Goal: Task Accomplishment & Management: Manage account settings

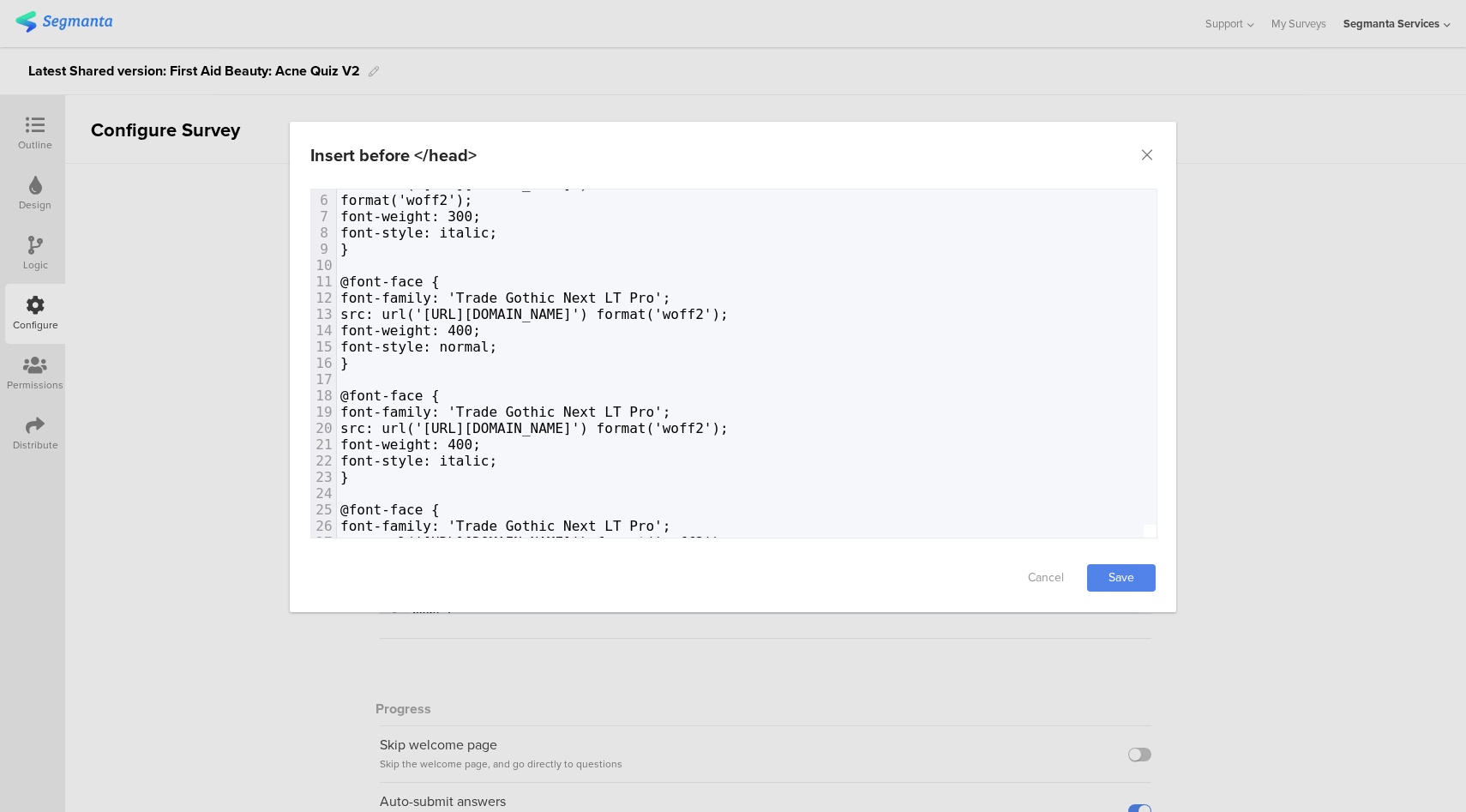
scroll to position [303, 0]
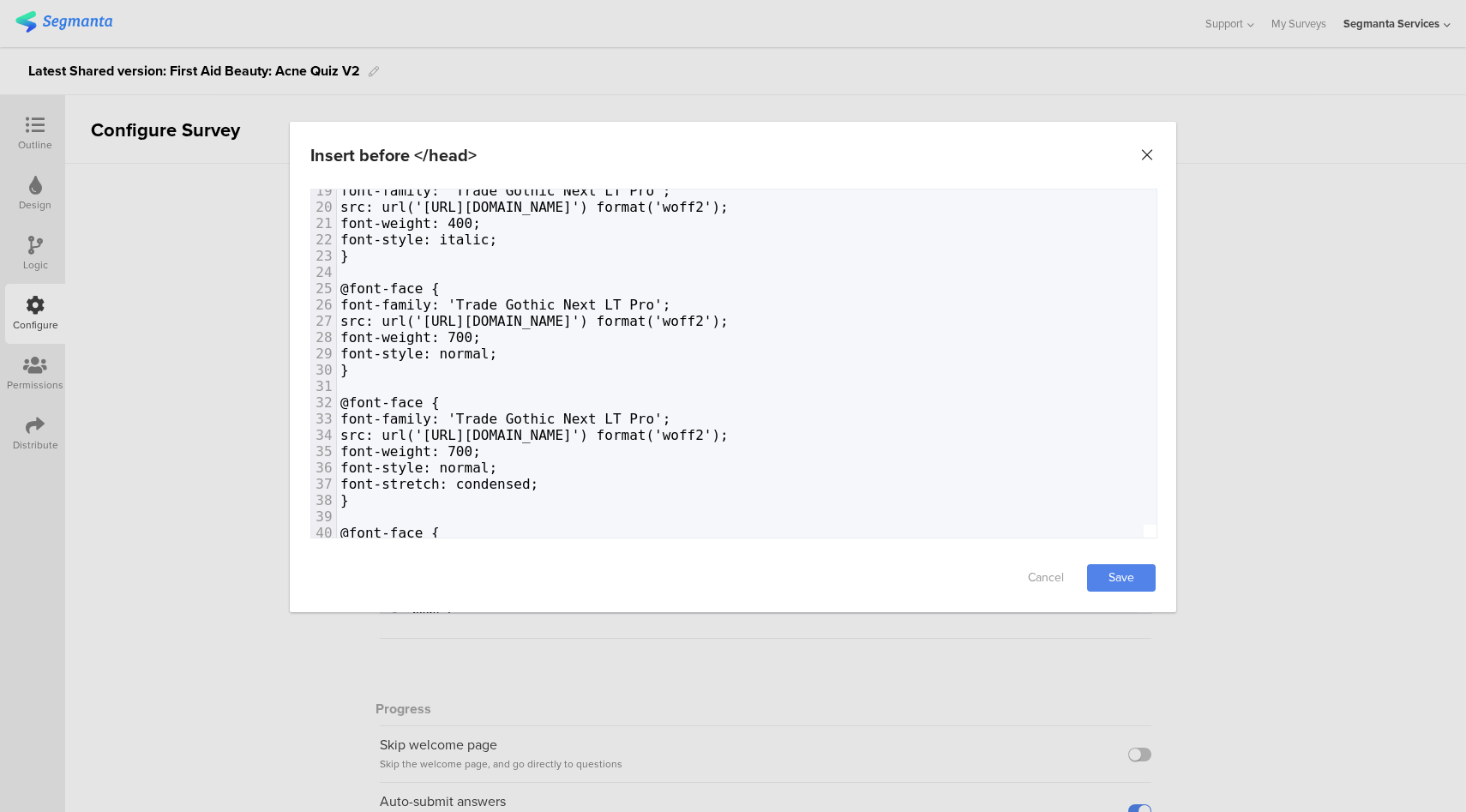
click at [1150, 156] on icon "Close" at bounding box center [1147, 155] width 17 height 17
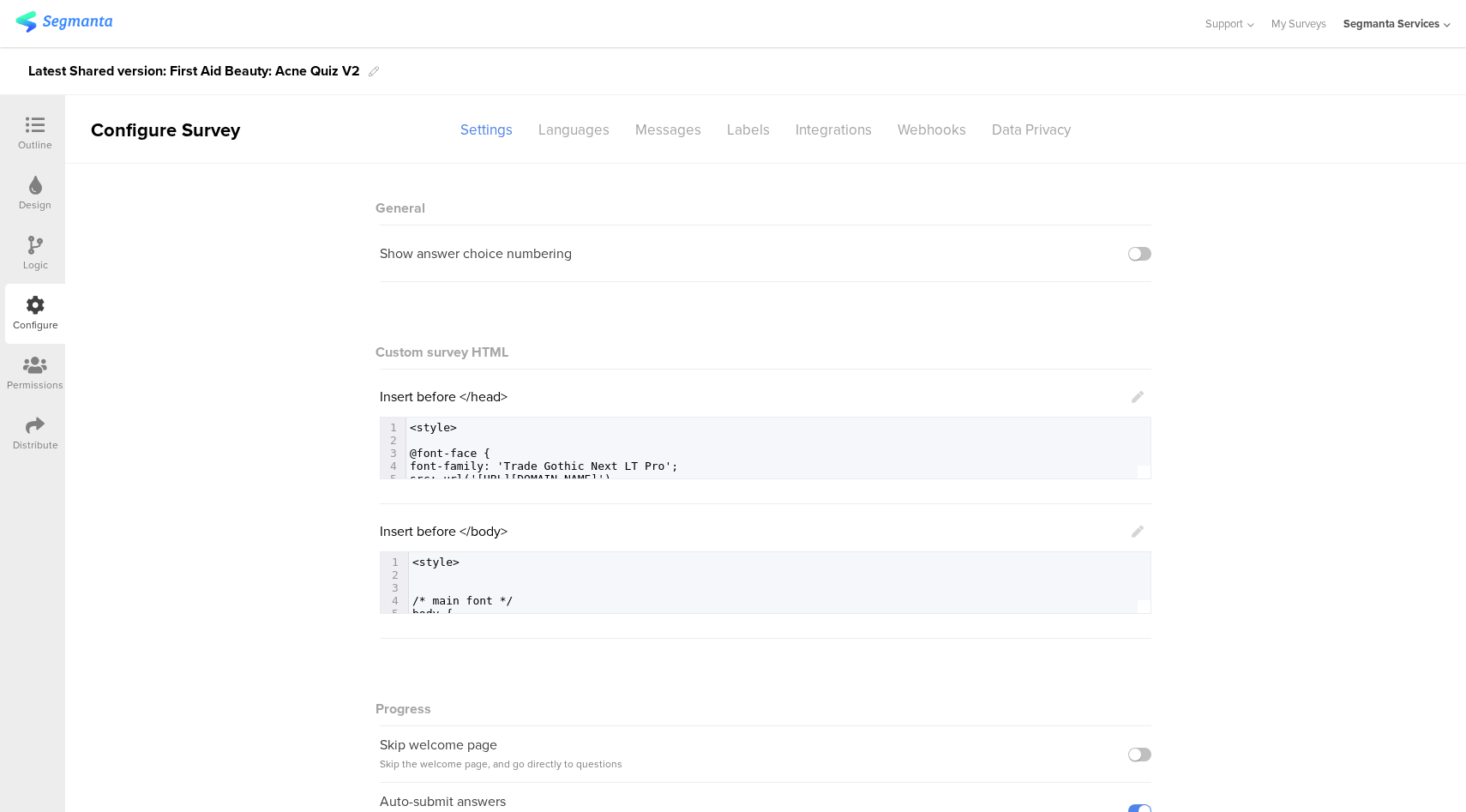
click at [36, 129] on icon at bounding box center [35, 126] width 19 height 19
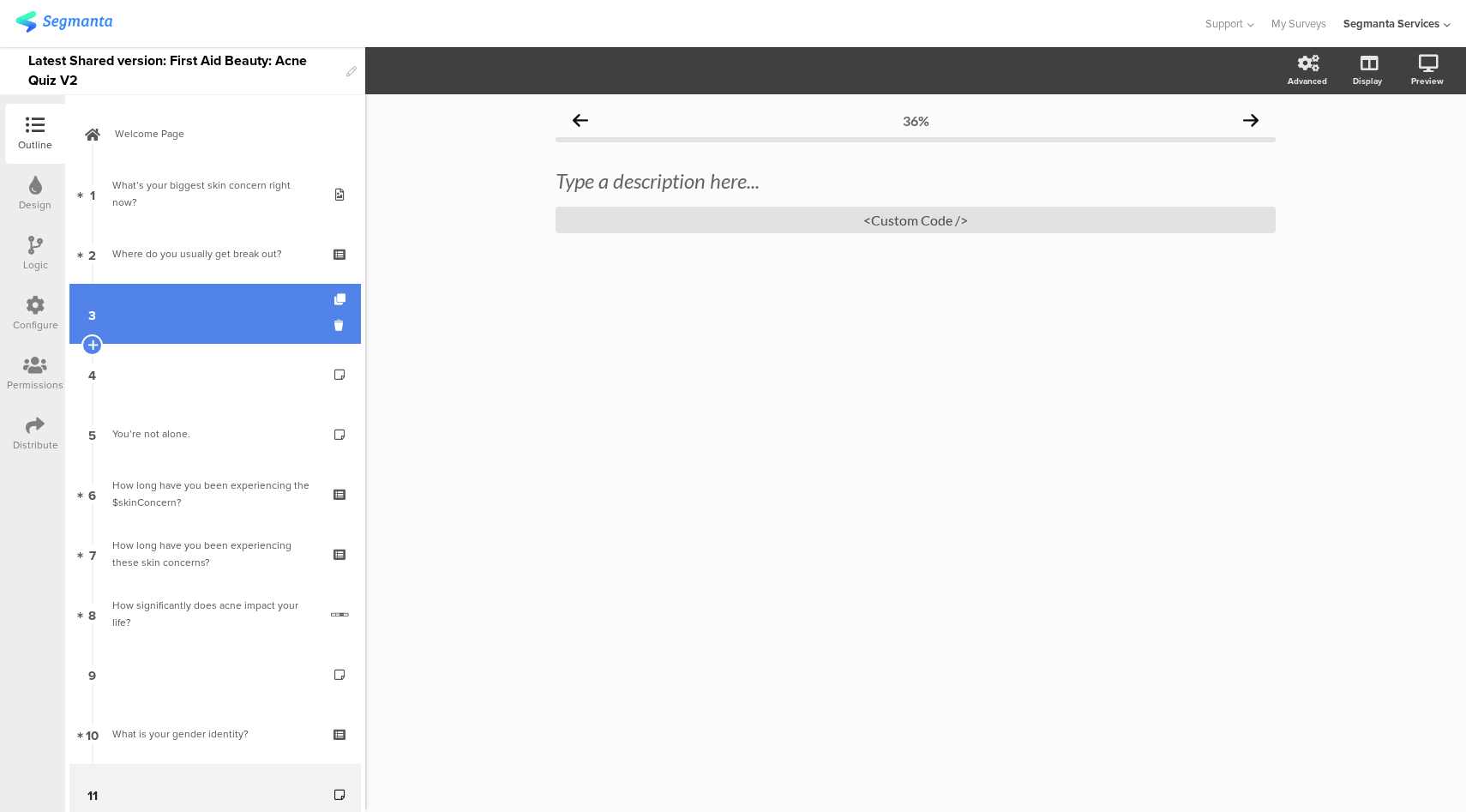
click at [194, 314] on link "3" at bounding box center [215, 313] width 291 height 60
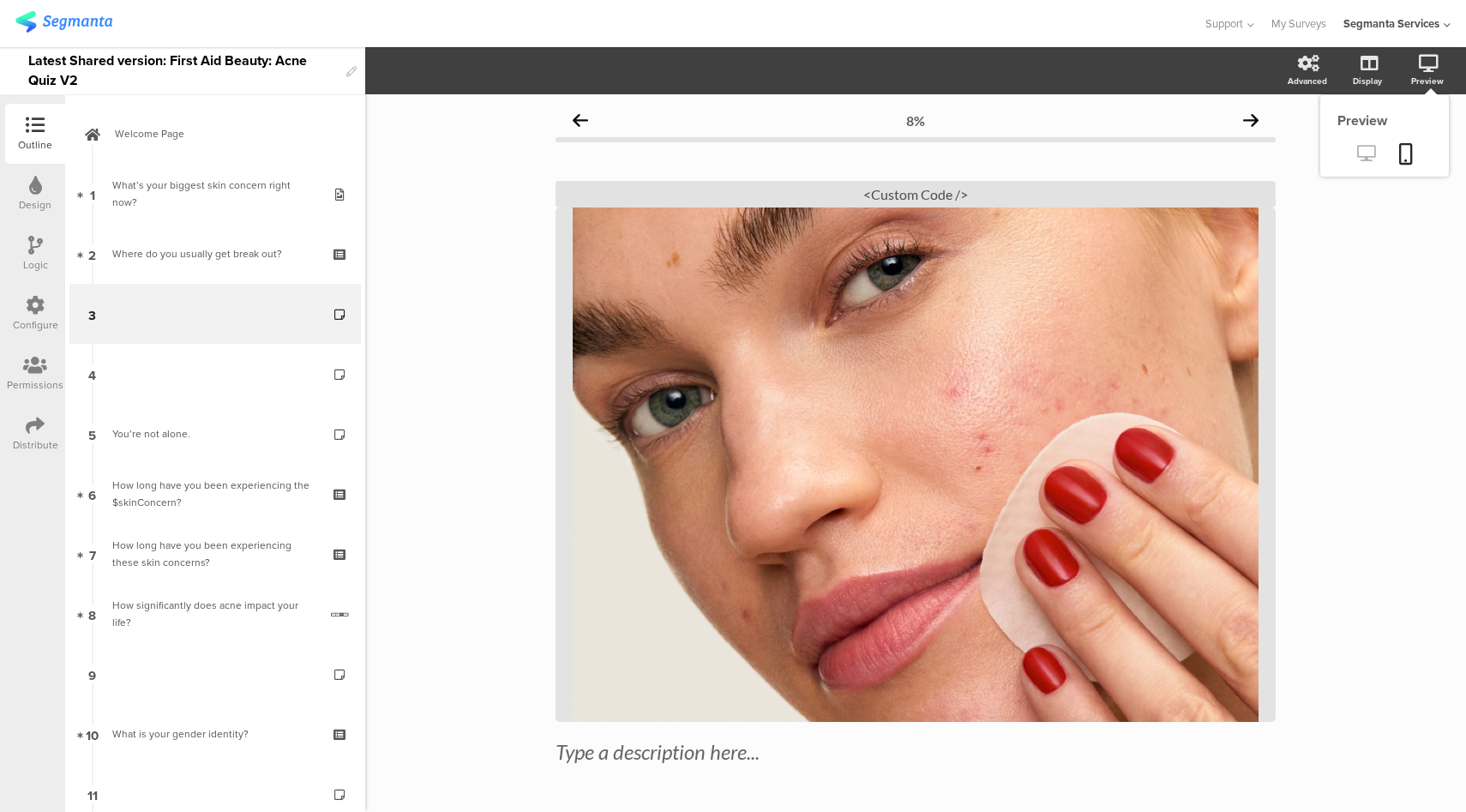
click at [1357, 158] on icon at bounding box center [1365, 152] width 18 height 16
click at [887, 193] on div "<Custom Code />" at bounding box center [915, 195] width 720 height 27
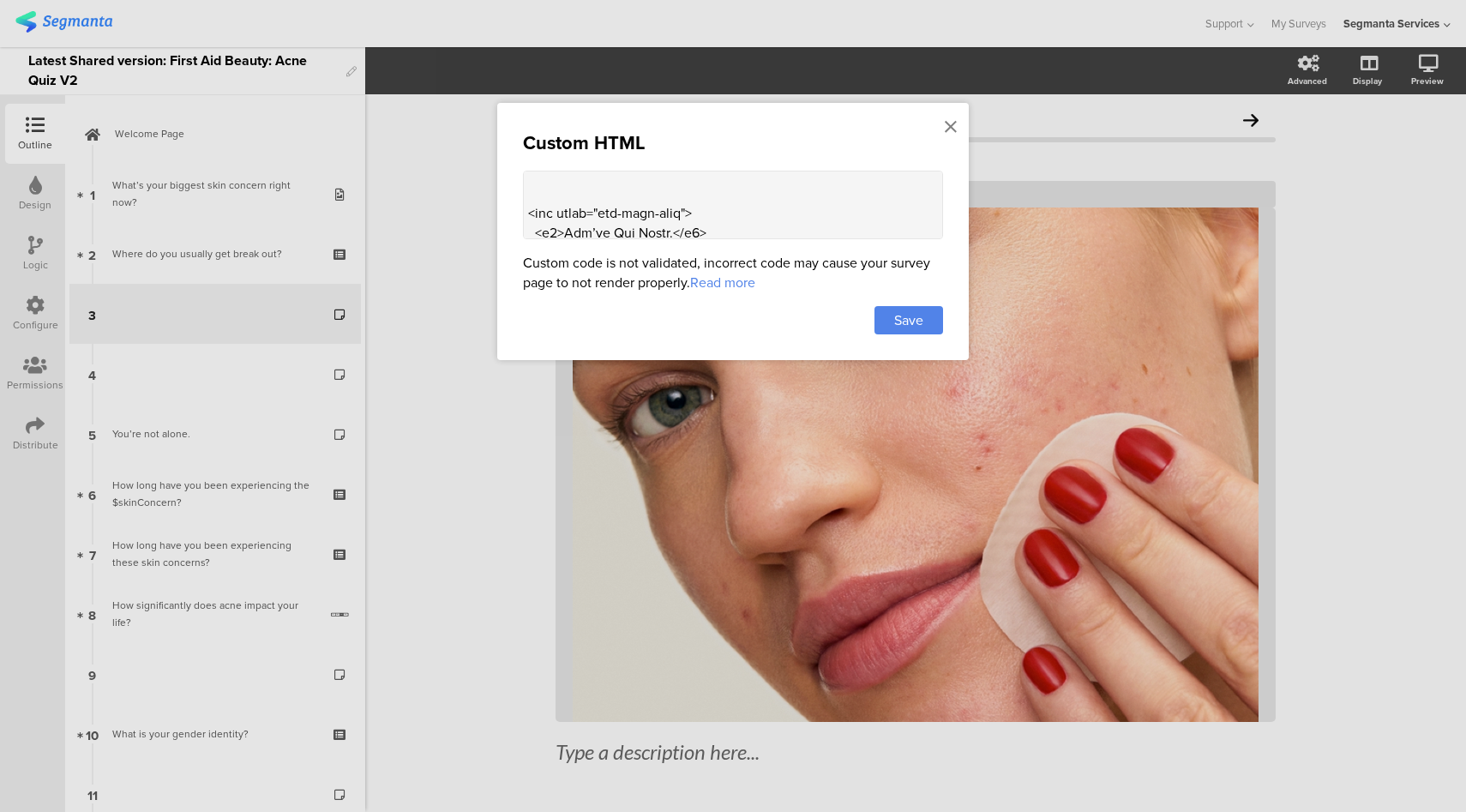
scroll to position [1667, 0]
click at [958, 119] on div at bounding box center [951, 127] width 15 height 32
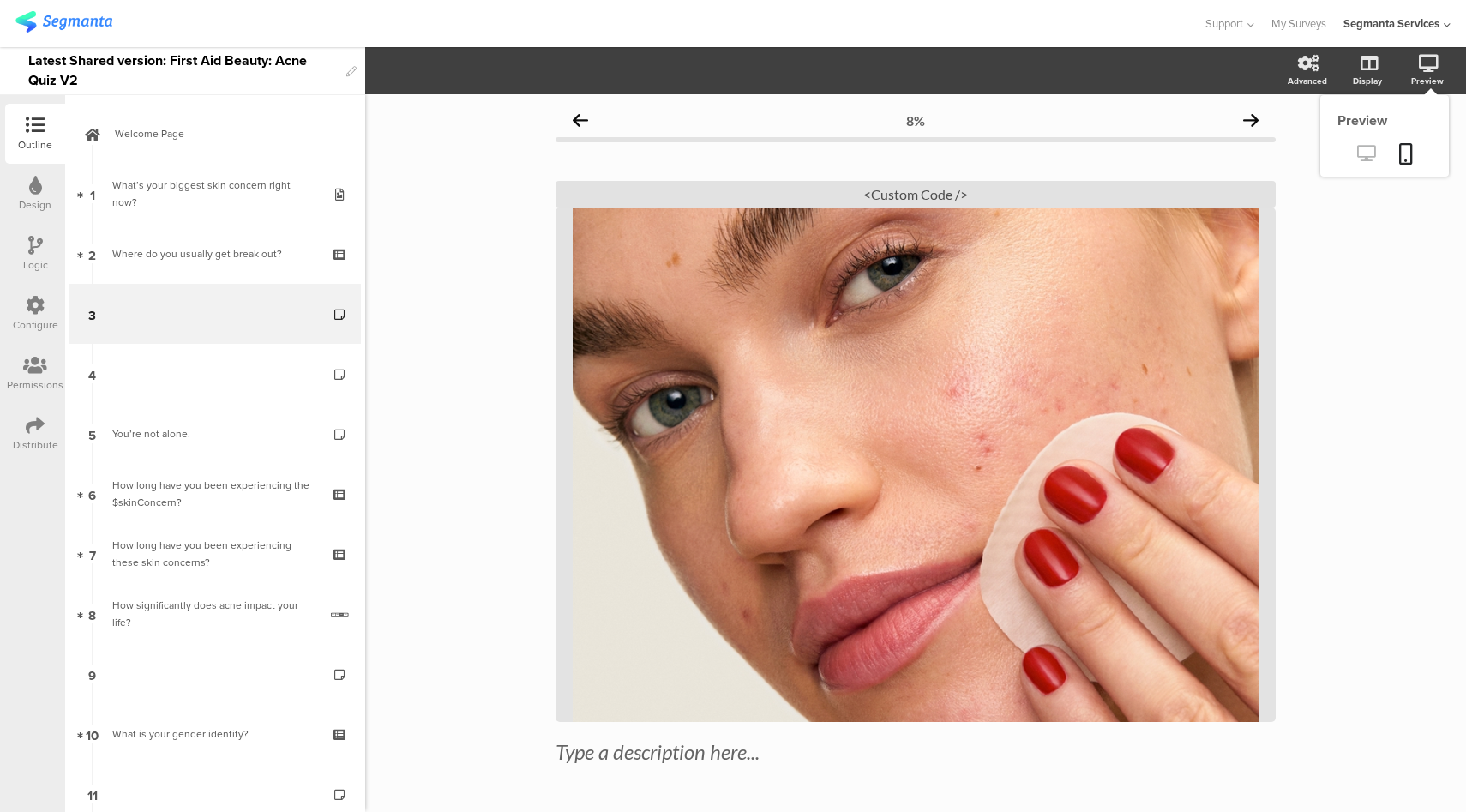
click at [1357, 150] on icon at bounding box center [1365, 152] width 18 height 16
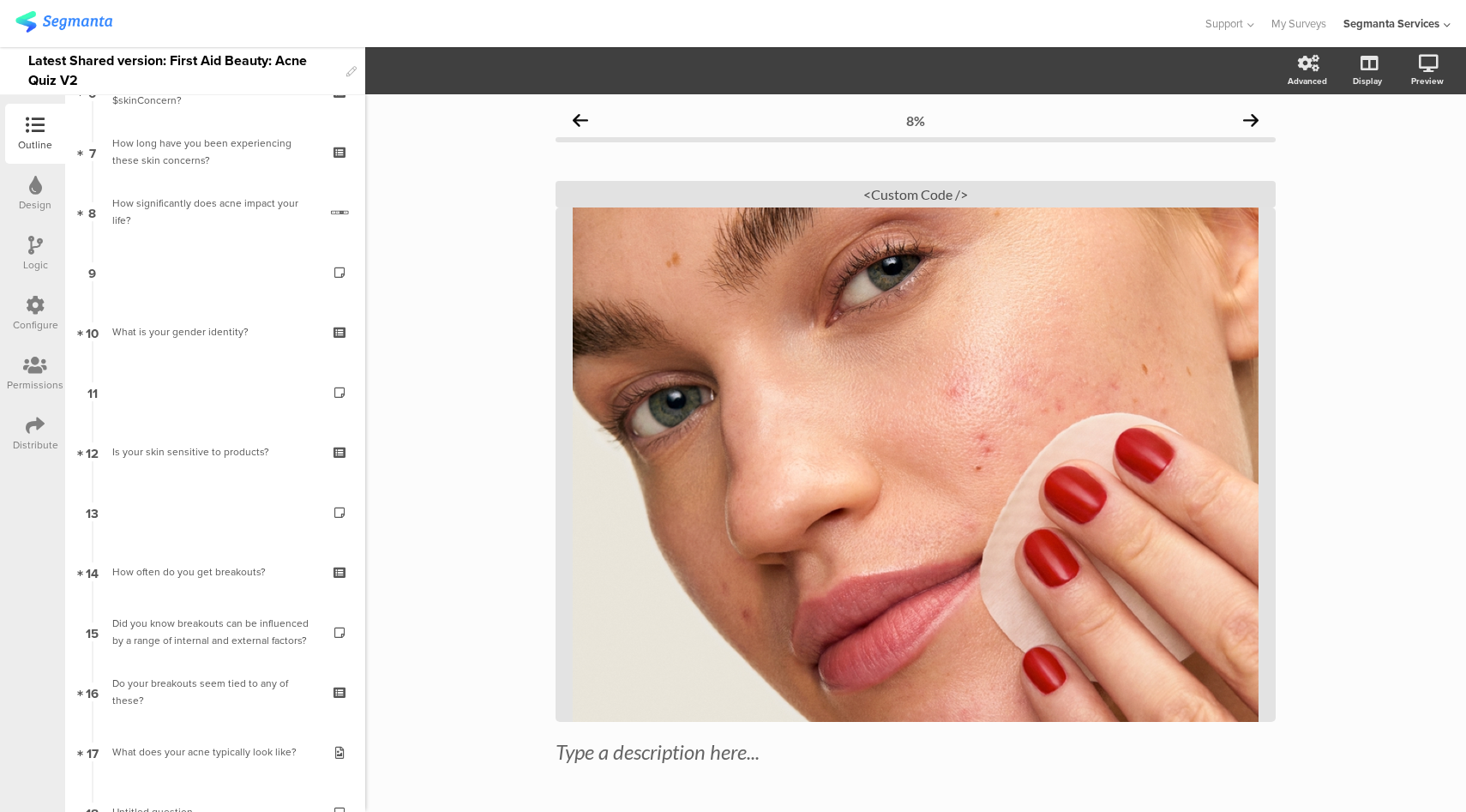
scroll to position [0, 0]
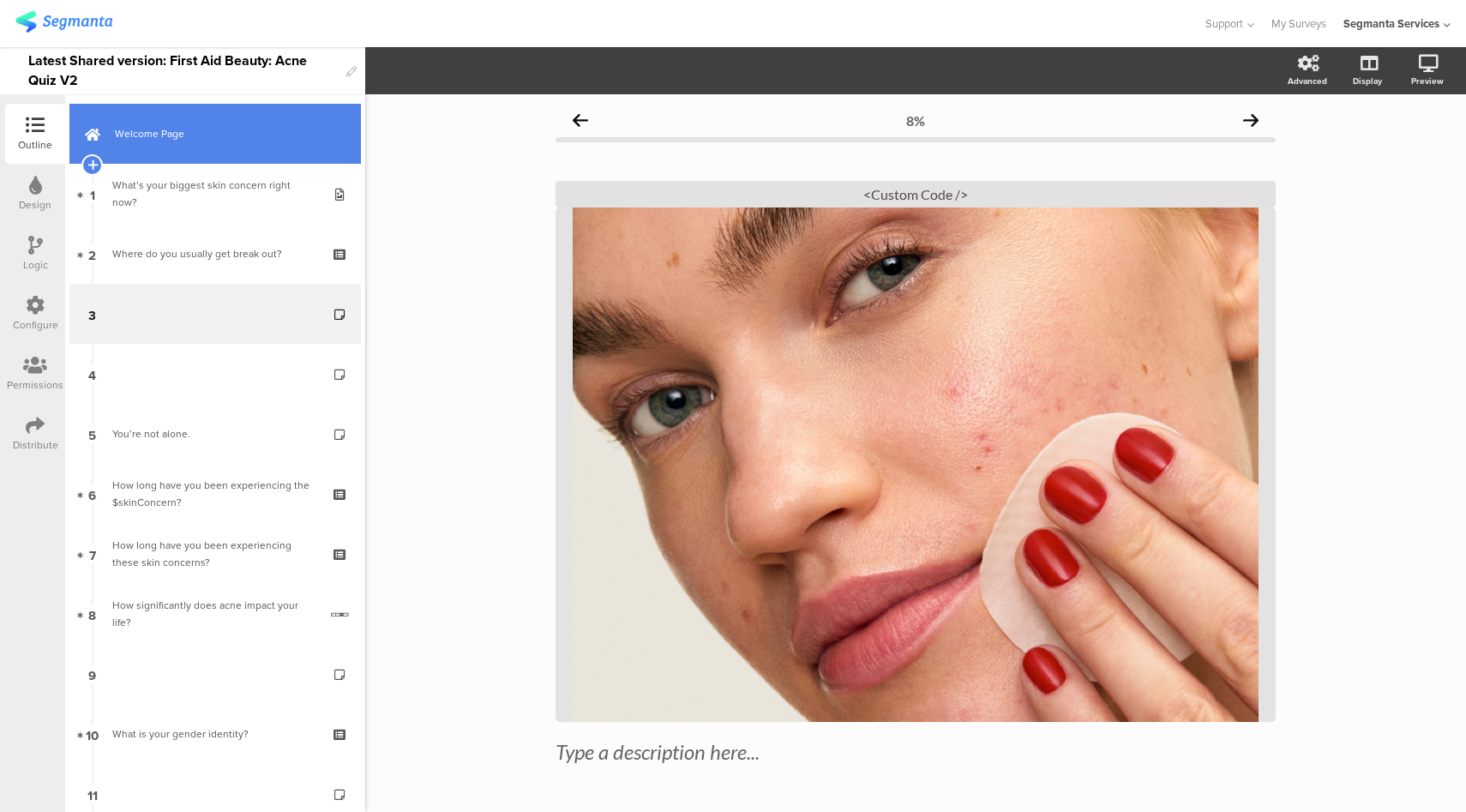
click at [256, 133] on span "Welcome Page" at bounding box center [224, 134] width 220 height 17
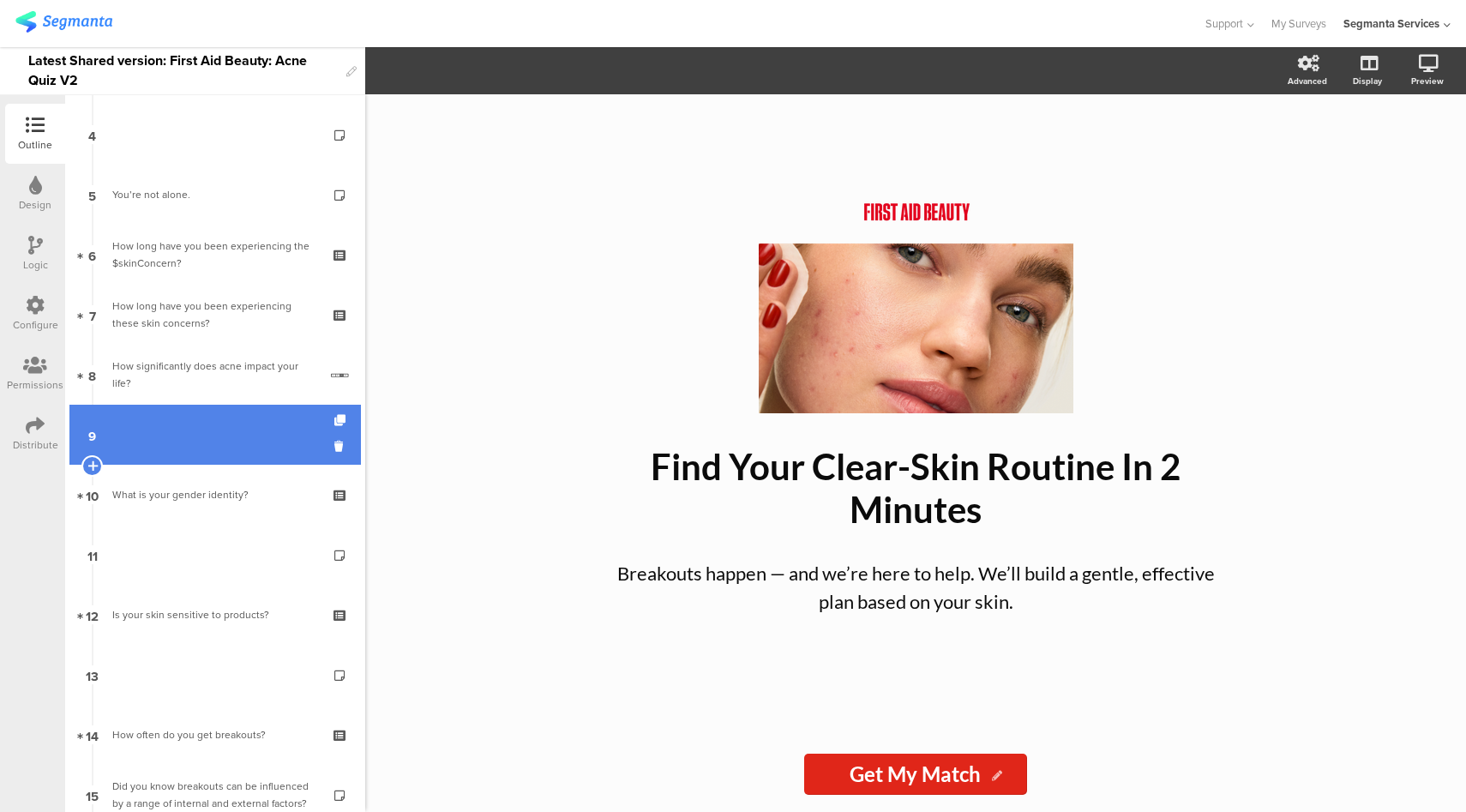
scroll to position [242, 0]
click at [252, 415] on link "9" at bounding box center [215, 431] width 291 height 60
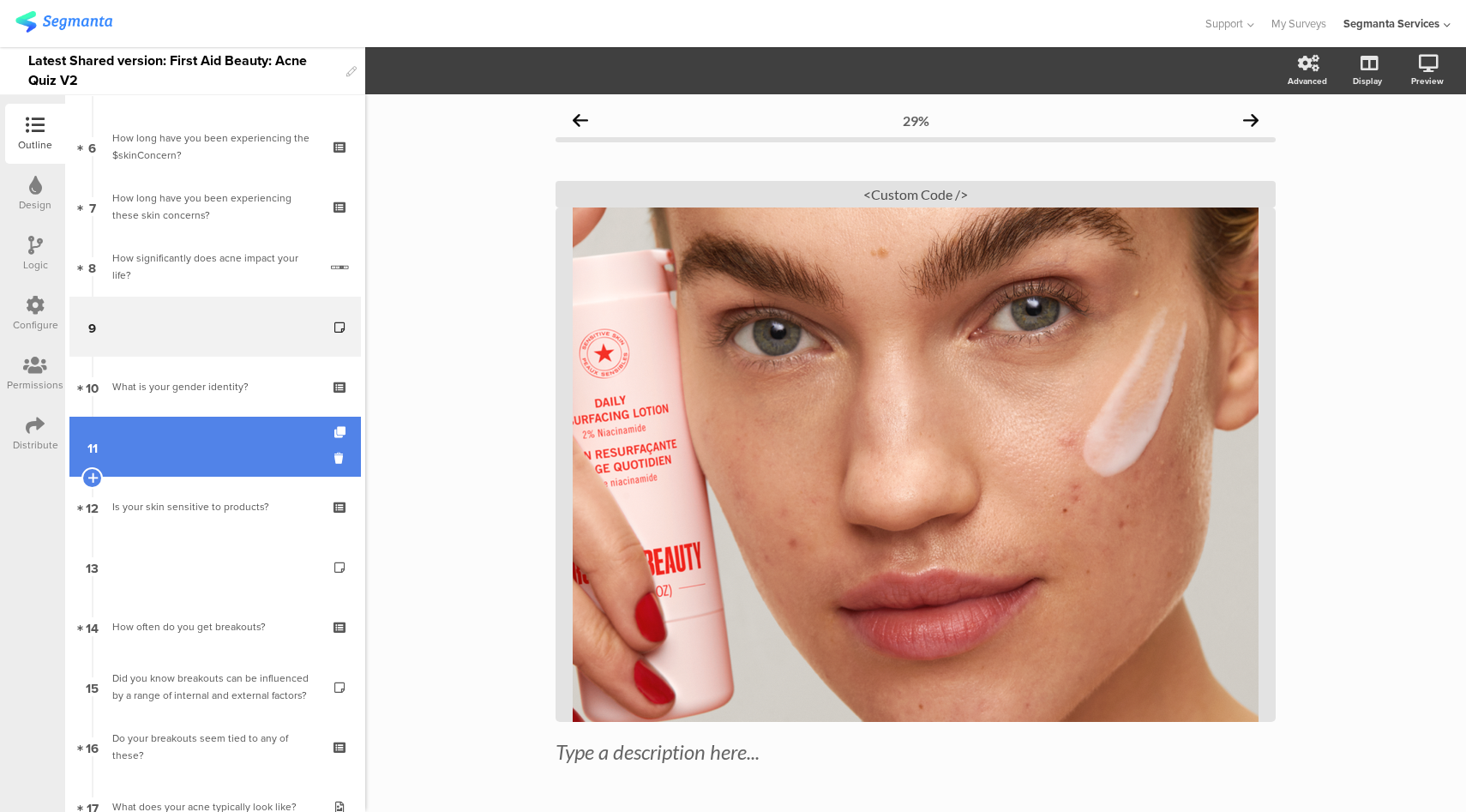
scroll to position [349, 0]
click at [213, 447] on link "11" at bounding box center [215, 445] width 291 height 60
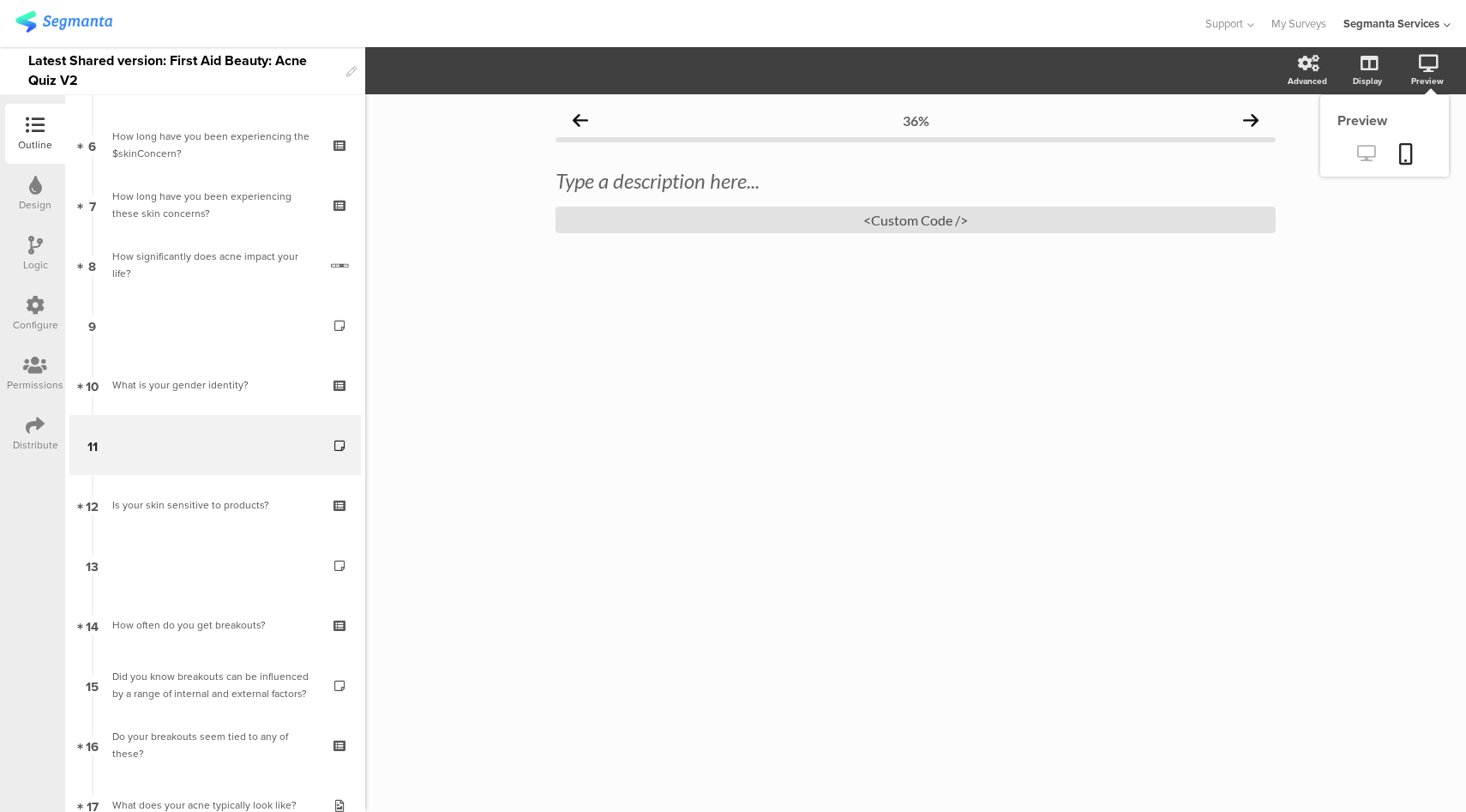
click at [1369, 156] on icon at bounding box center [1365, 152] width 18 height 16
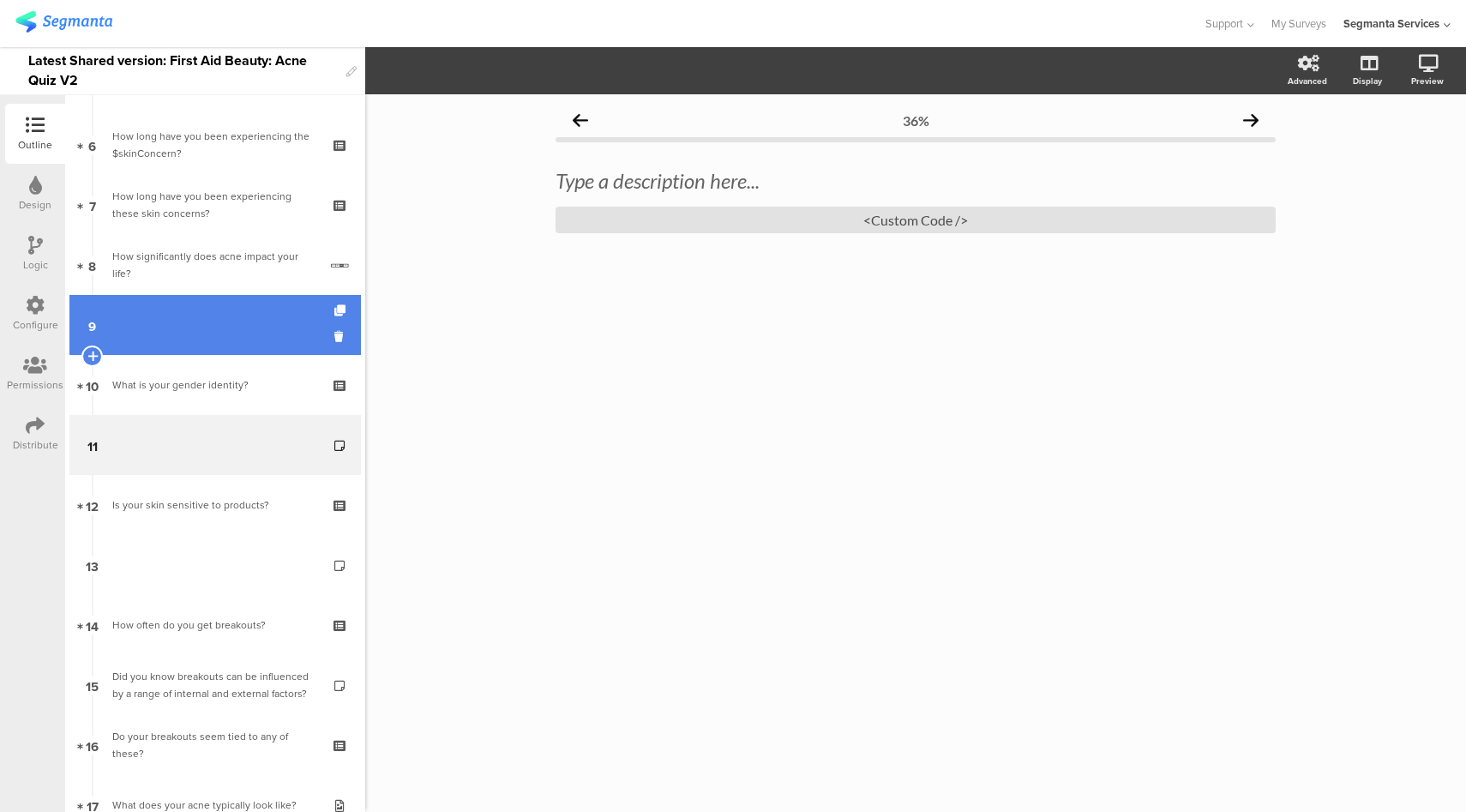
click at [211, 331] on link "9" at bounding box center [215, 325] width 291 height 60
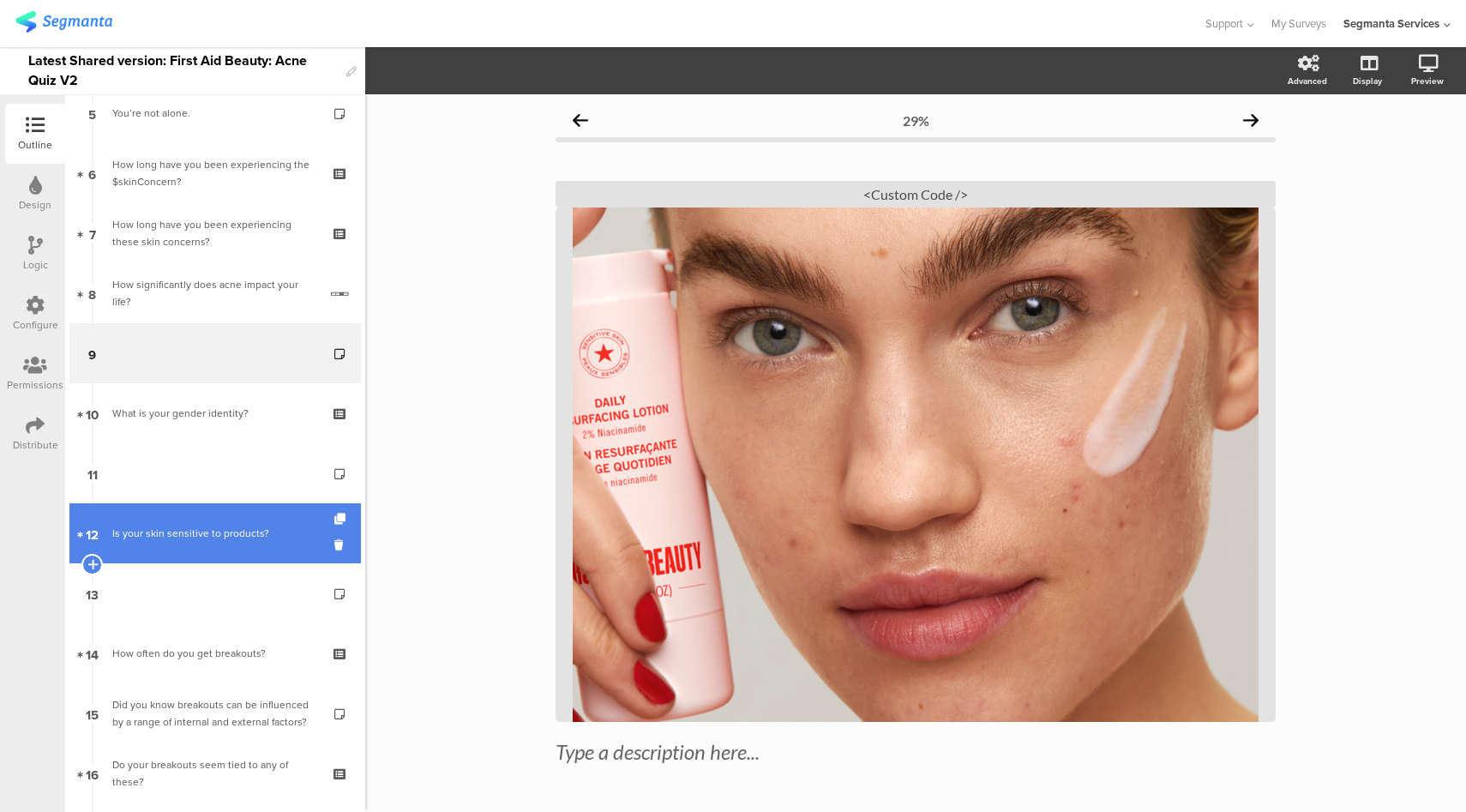
scroll to position [324, 0]
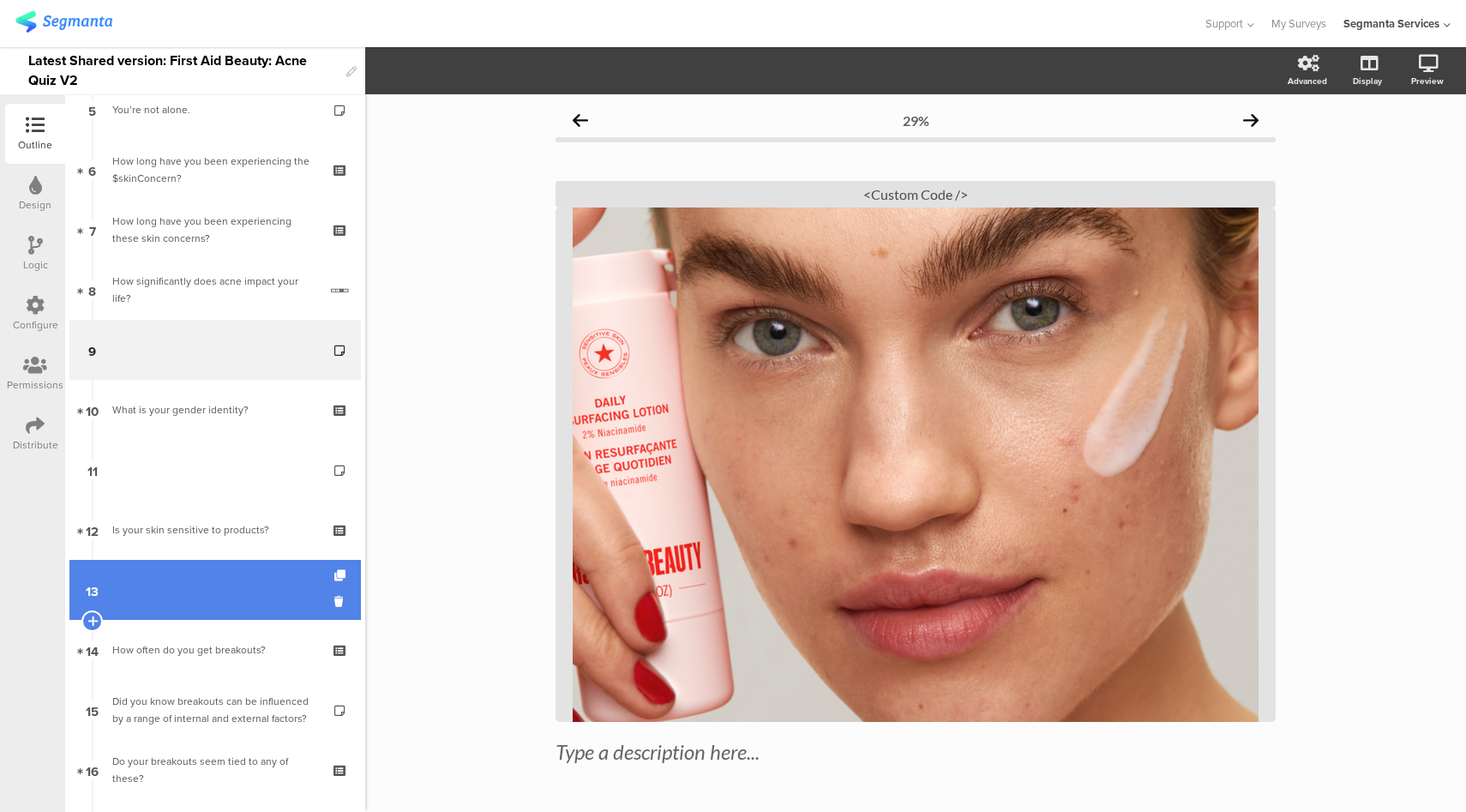
click at [207, 581] on link "13" at bounding box center [215, 590] width 291 height 60
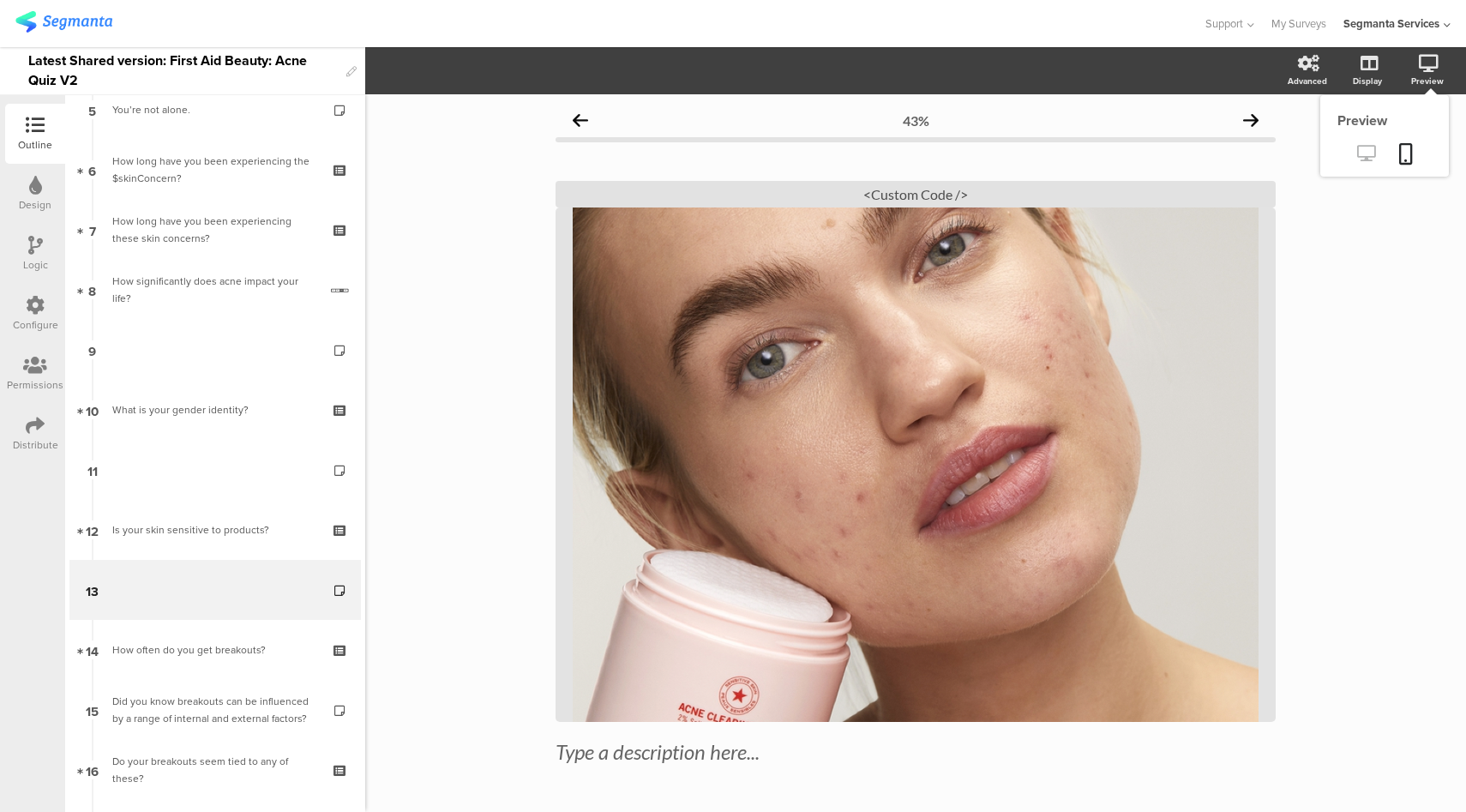
click at [1361, 156] on icon at bounding box center [1365, 152] width 18 height 16
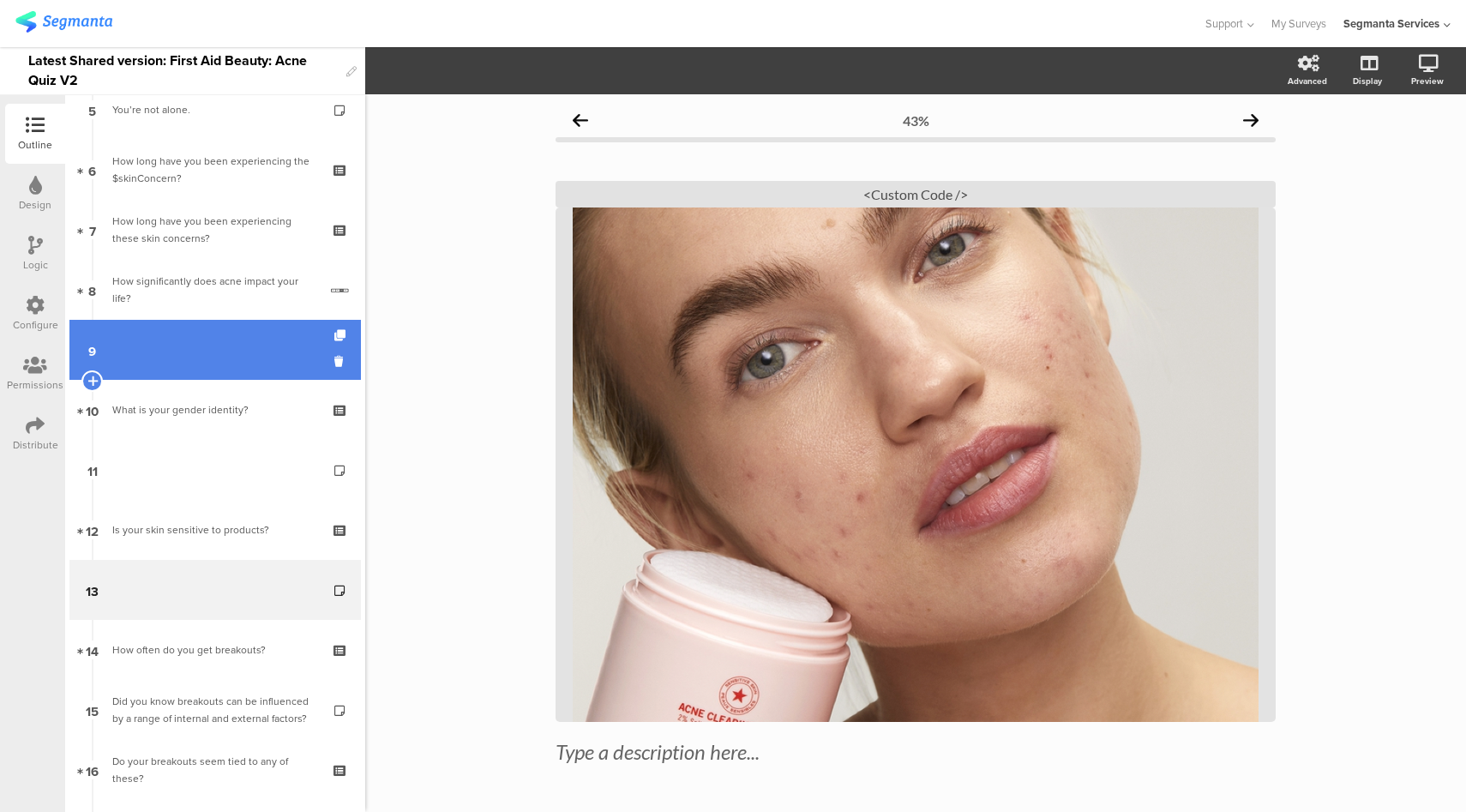
click at [202, 338] on link "9" at bounding box center [215, 350] width 291 height 60
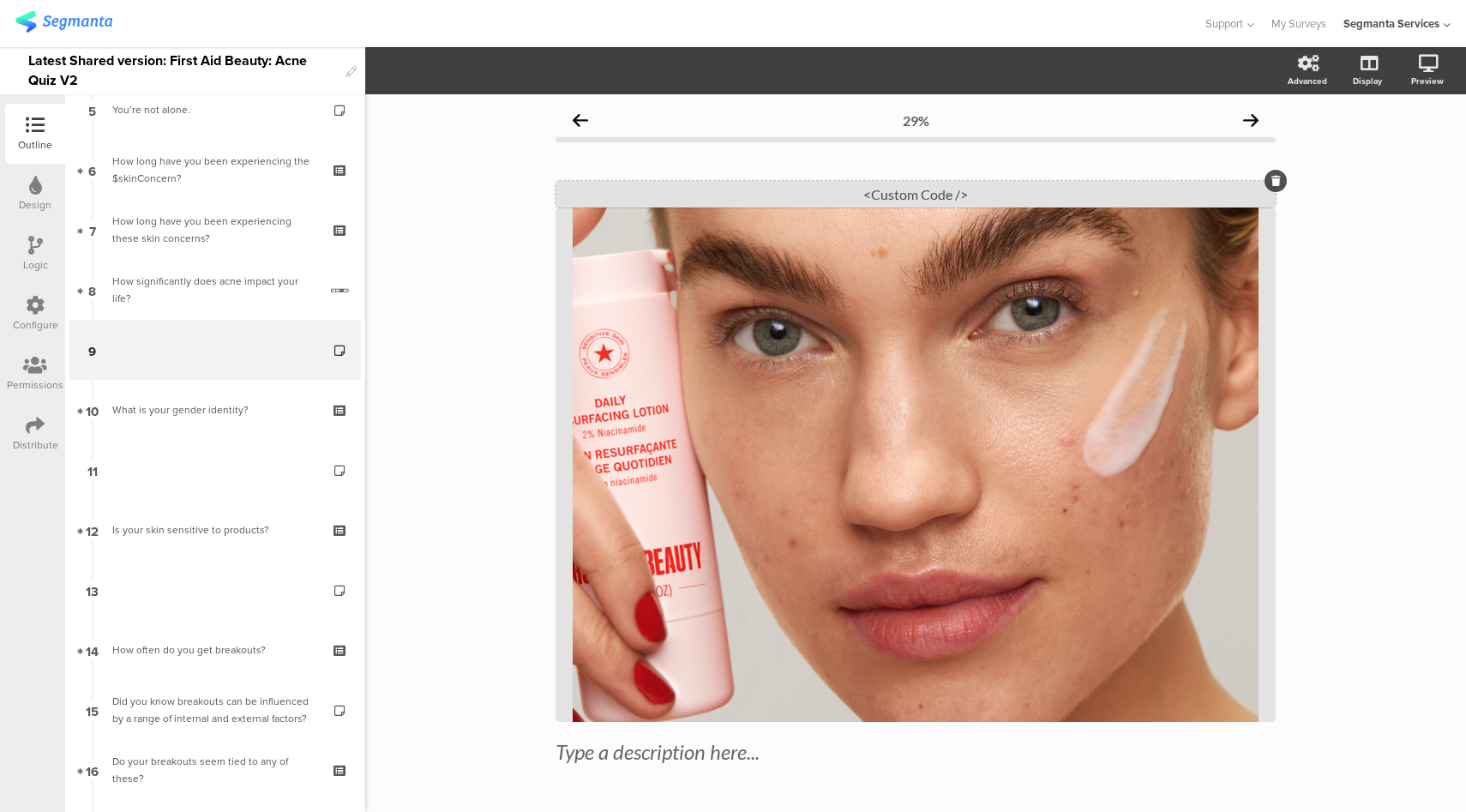
click at [1013, 200] on div "<Custom Code />" at bounding box center [915, 195] width 720 height 27
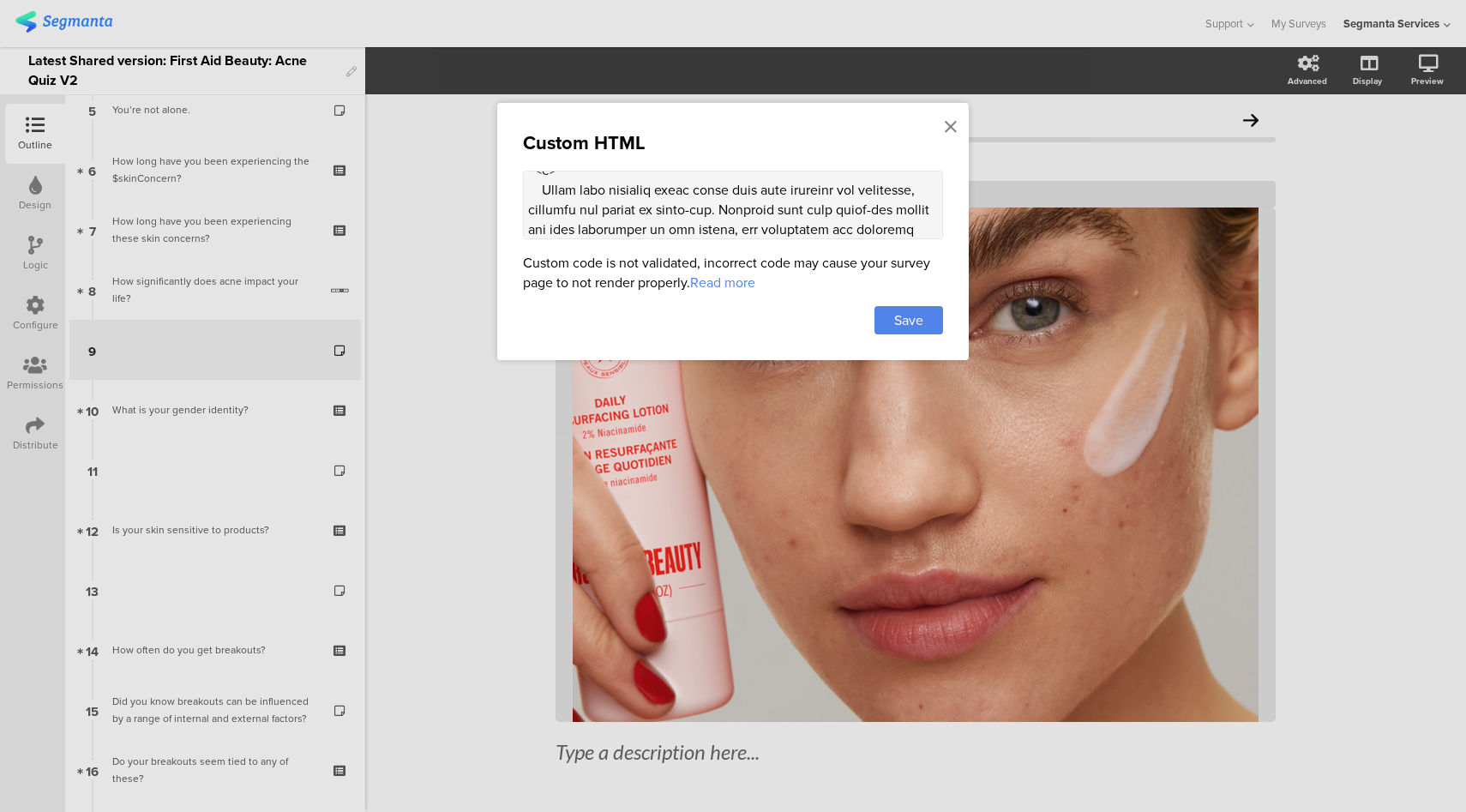
scroll to position [1740, 0]
drag, startPoint x: 780, startPoint y: 198, endPoint x: 546, endPoint y: 180, distance: 234.7
click at [546, 180] on textarea at bounding box center [733, 205] width 420 height 69
paste textarea "harsh acne product can temporarily treat acne, but often leave behind reactions…"
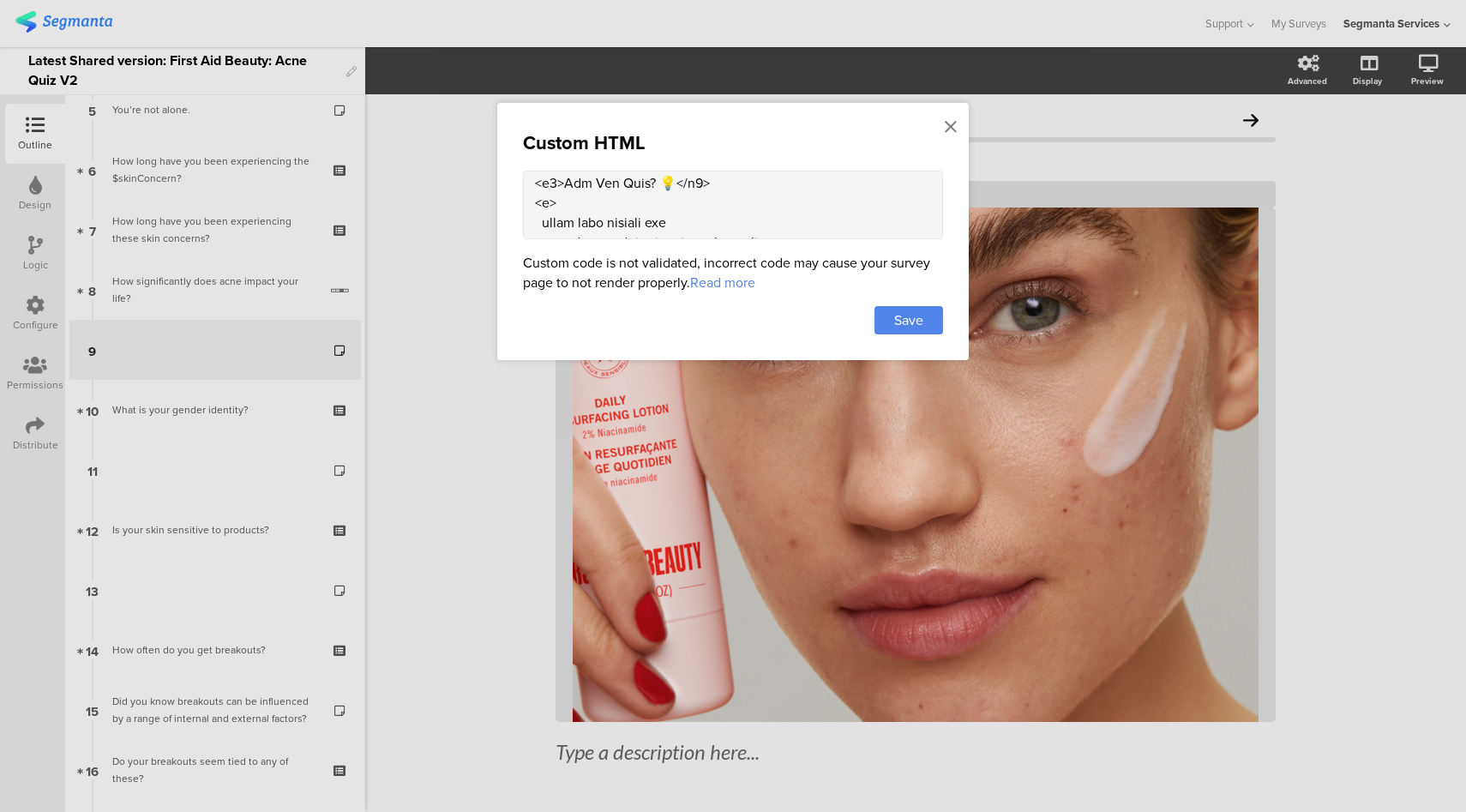
click at [552, 206] on textarea at bounding box center [733, 205] width 420 height 69
click at [524, 225] on textarea at bounding box center [733, 205] width 420 height 69
click at [529, 224] on textarea at bounding box center [733, 205] width 420 height 69
click at [530, 207] on textarea at bounding box center [733, 205] width 420 height 69
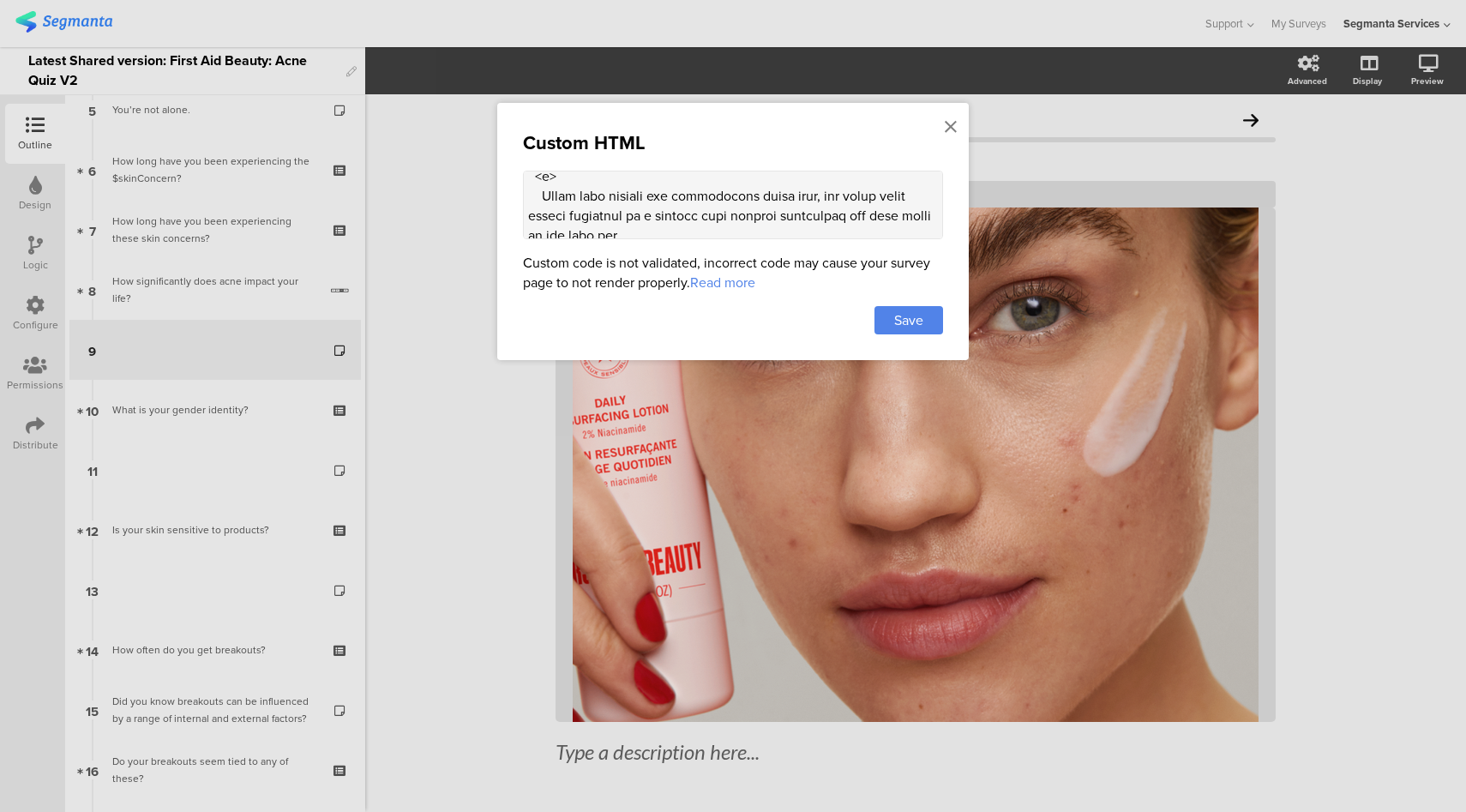
scroll to position [1746, 0]
click at [530, 216] on textarea at bounding box center [733, 205] width 420 height 69
click at [528, 222] on textarea at bounding box center [733, 205] width 420 height 69
click at [531, 210] on textarea at bounding box center [733, 205] width 420 height 69
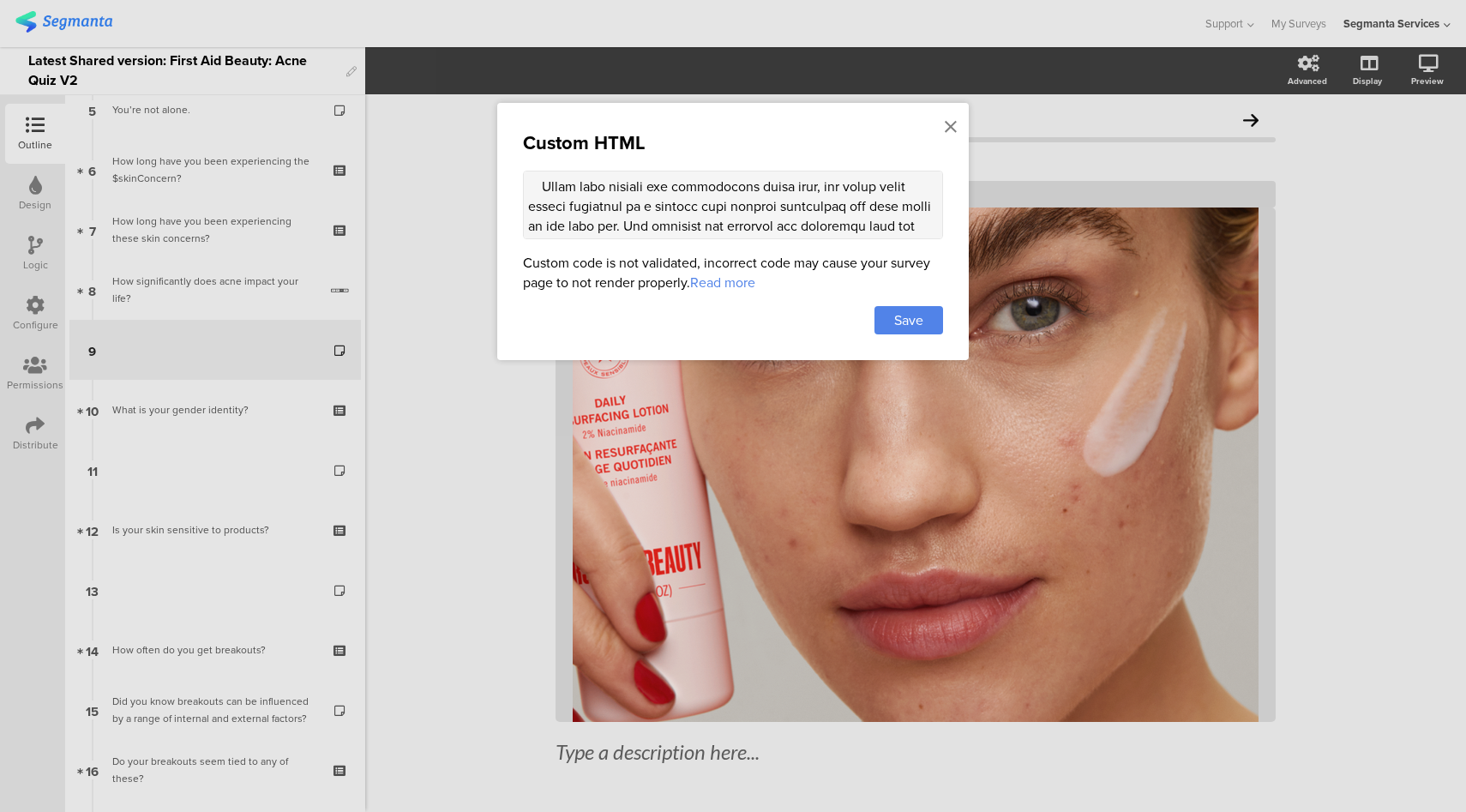
scroll to position [1770, 0]
click at [530, 210] on textarea at bounding box center [733, 205] width 420 height 69
click at [528, 227] on textarea at bounding box center [733, 205] width 420 height 69
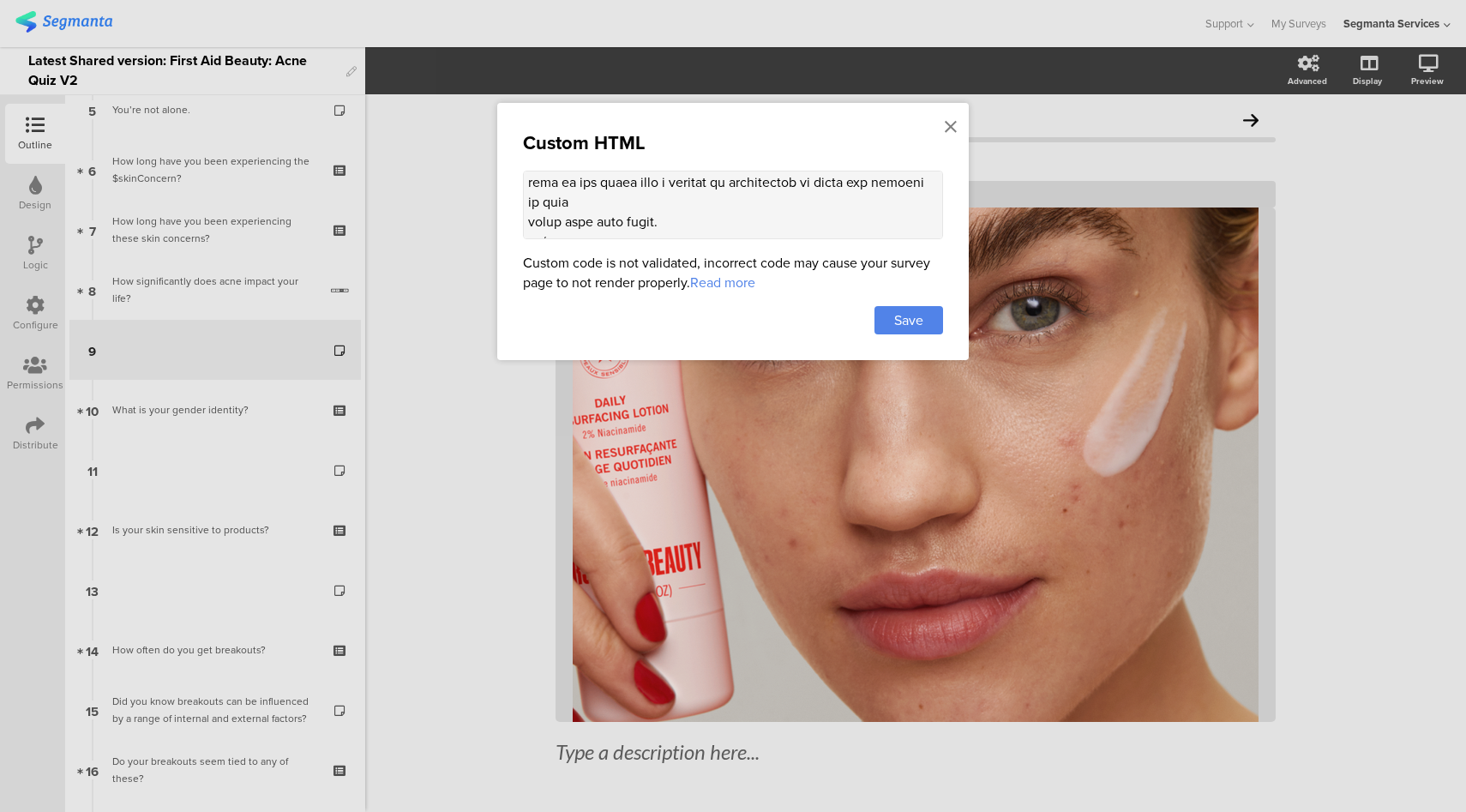
scroll to position [1805, 0]
drag, startPoint x: 527, startPoint y: 196, endPoint x: 527, endPoint y: 208, distance: 12.0
click at [527, 195] on textarea at bounding box center [733, 205] width 420 height 69
click at [529, 222] on textarea at bounding box center [733, 205] width 420 height 69
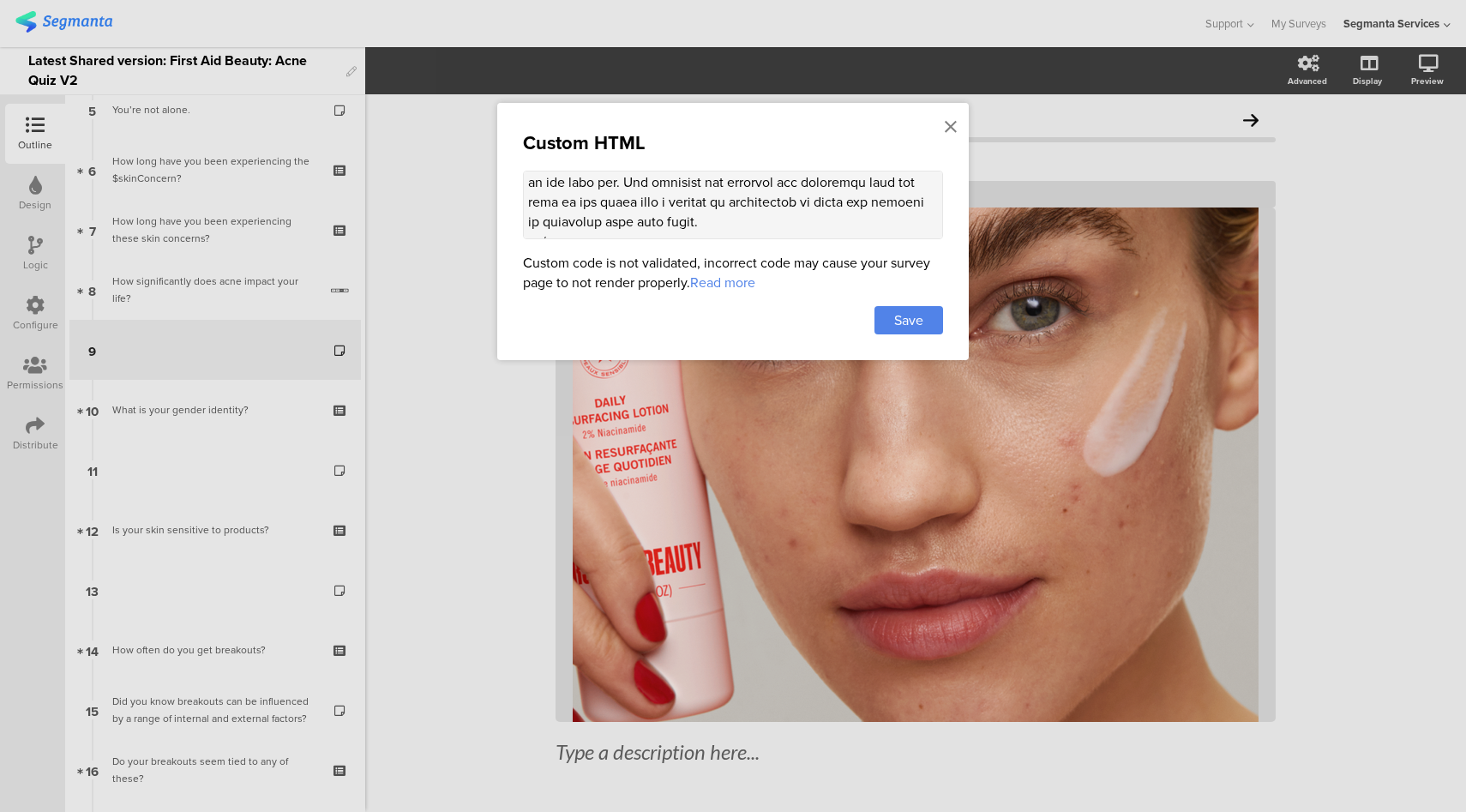
scroll to position [1778, 0]
type textarea "<style> .question-header .main-text { display: none !important; } .progress-bar…"
click at [896, 313] on span "Save" at bounding box center [909, 320] width 29 height 20
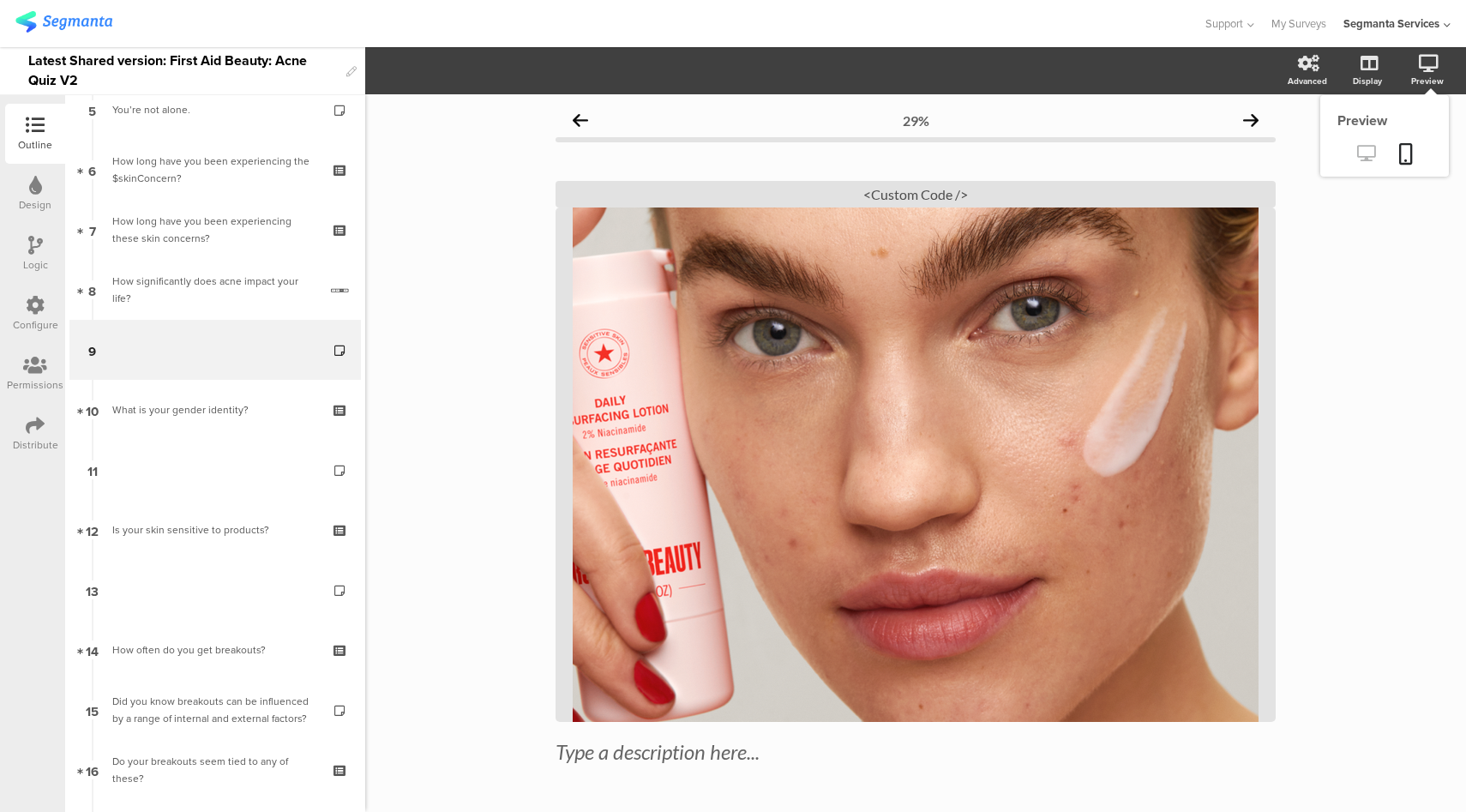
click at [1357, 156] on icon at bounding box center [1365, 152] width 18 height 16
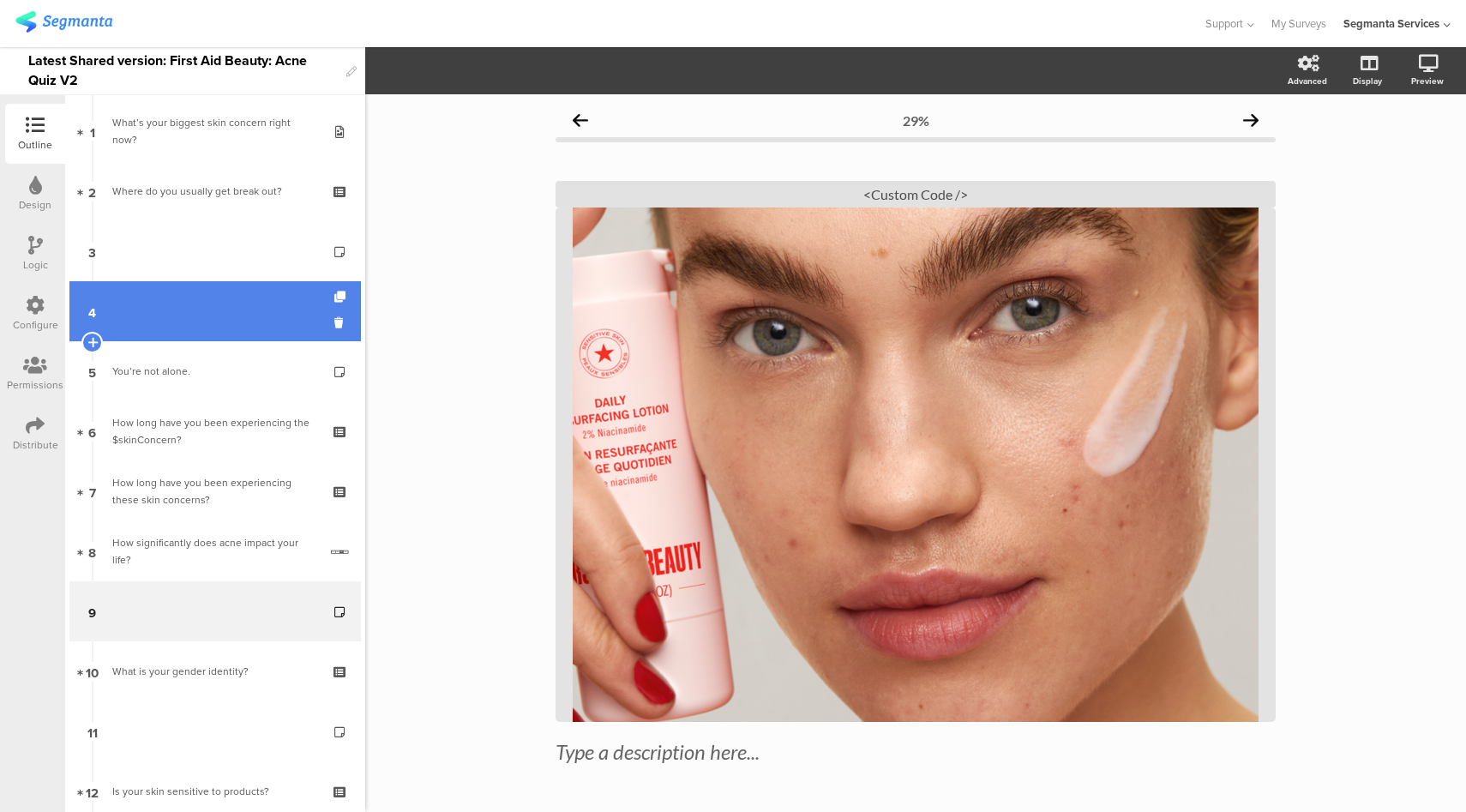
scroll to position [0, 0]
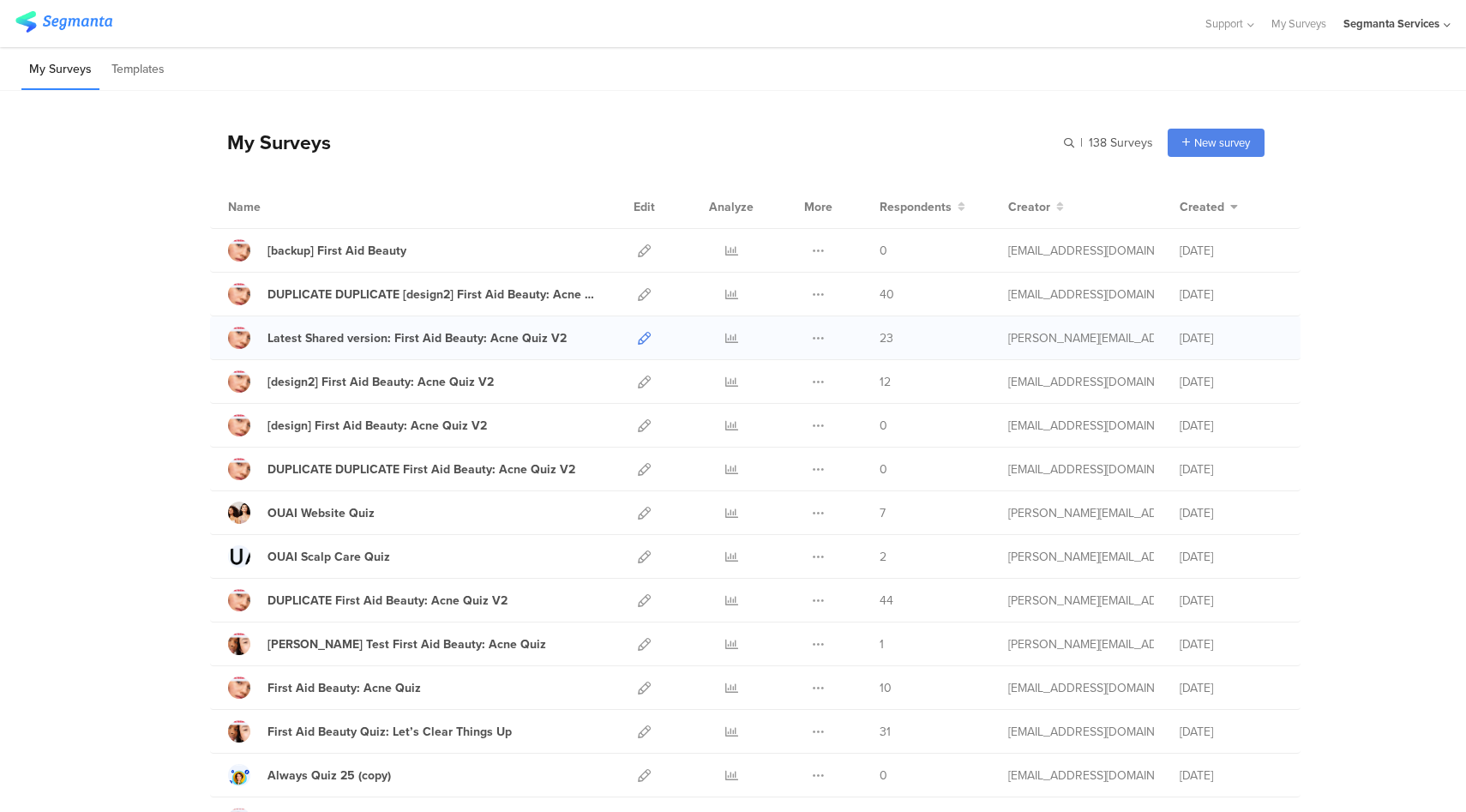
click at [638, 336] on icon at bounding box center [643, 337] width 12 height 12
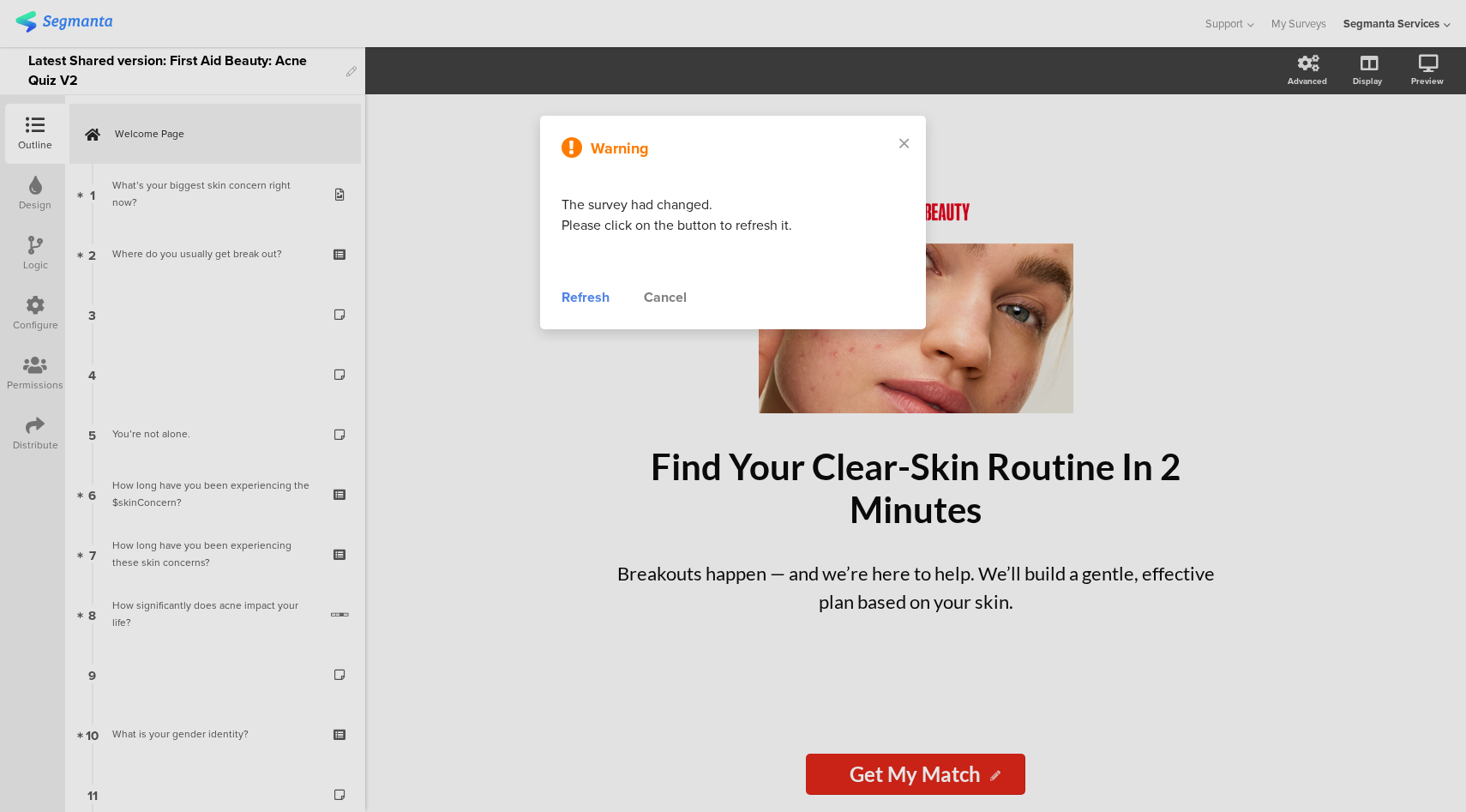
click at [579, 295] on div "Refresh" at bounding box center [586, 297] width 48 height 20
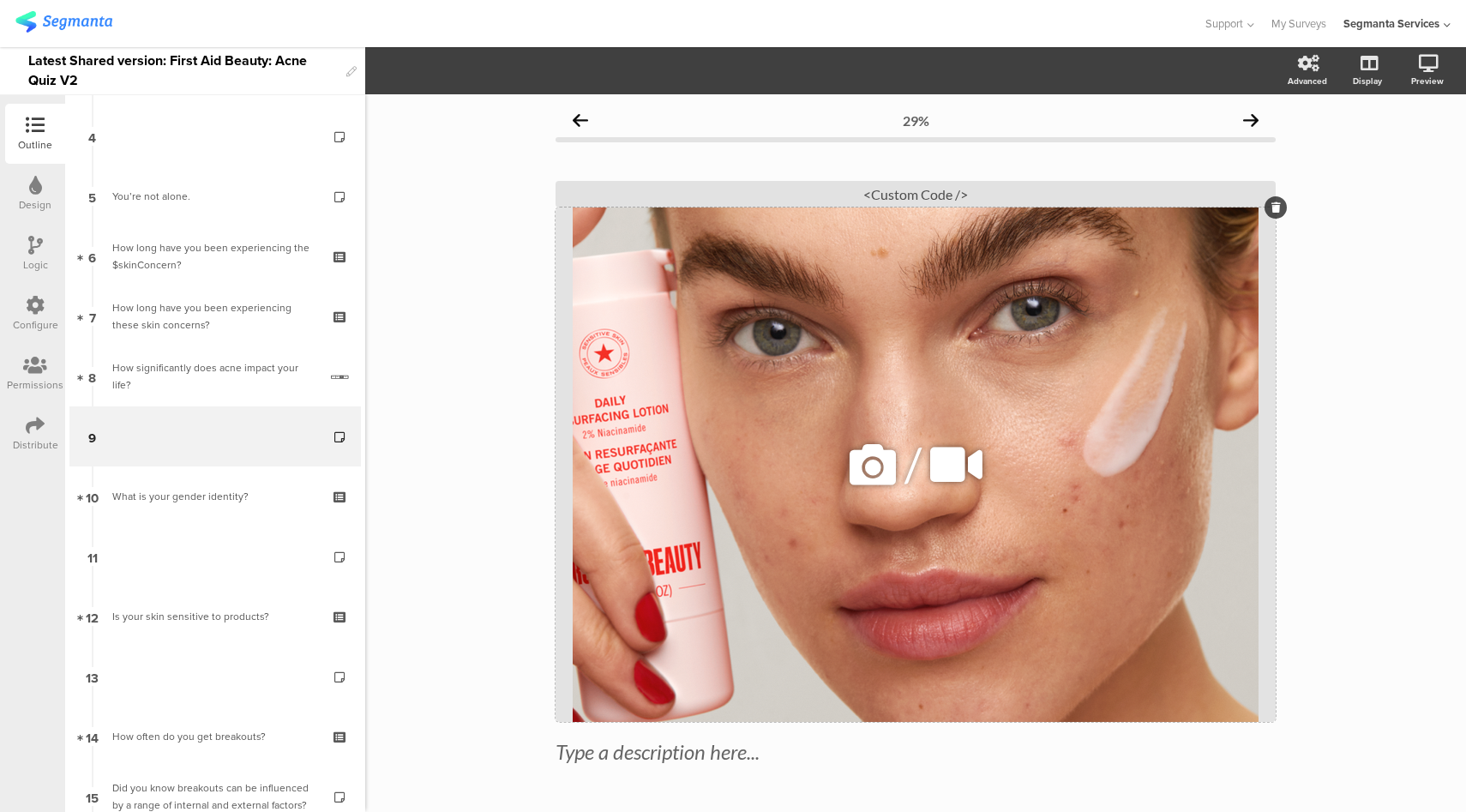
scroll to position [239, 0]
click at [1357, 157] on icon at bounding box center [1365, 152] width 18 height 16
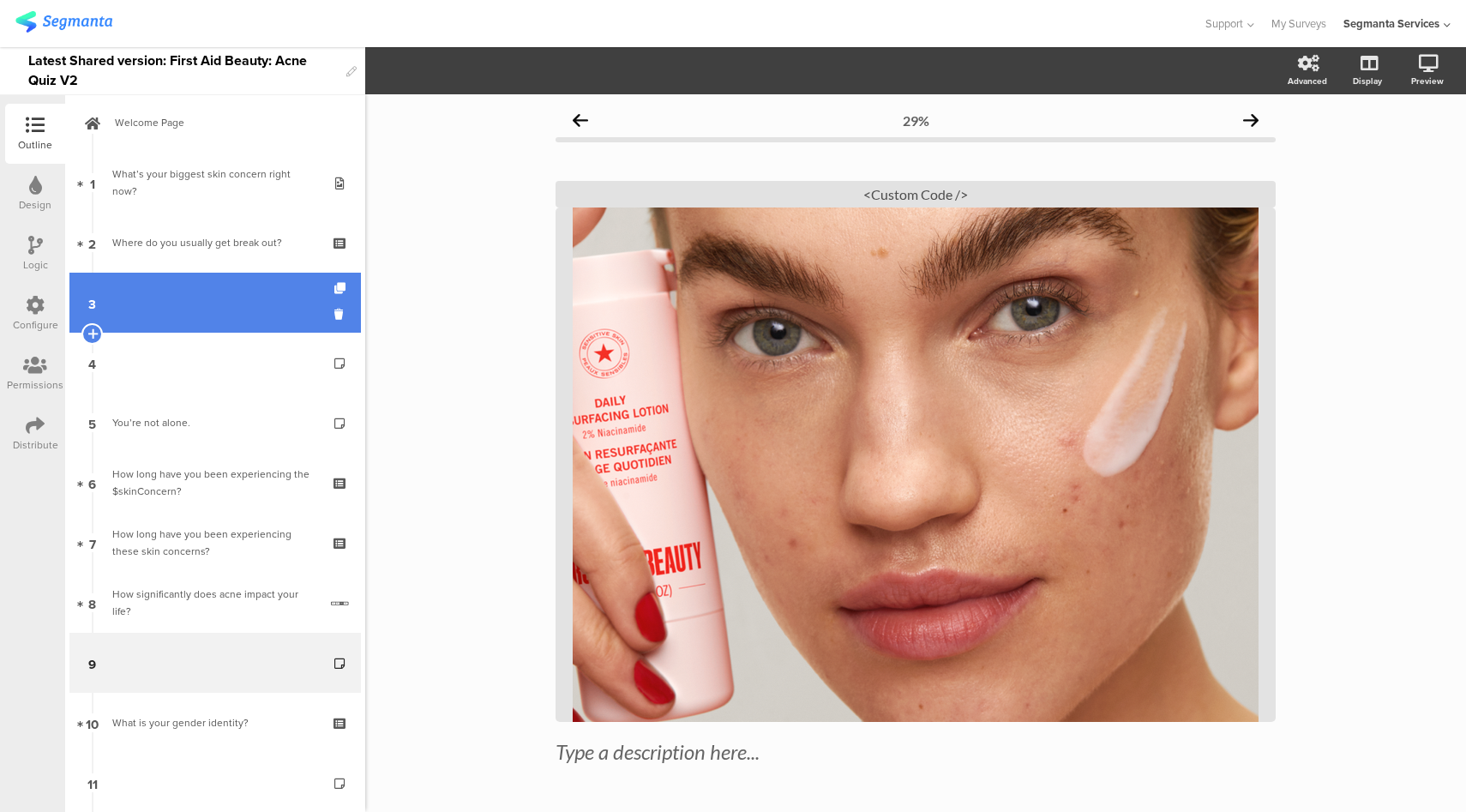
scroll to position [0, 0]
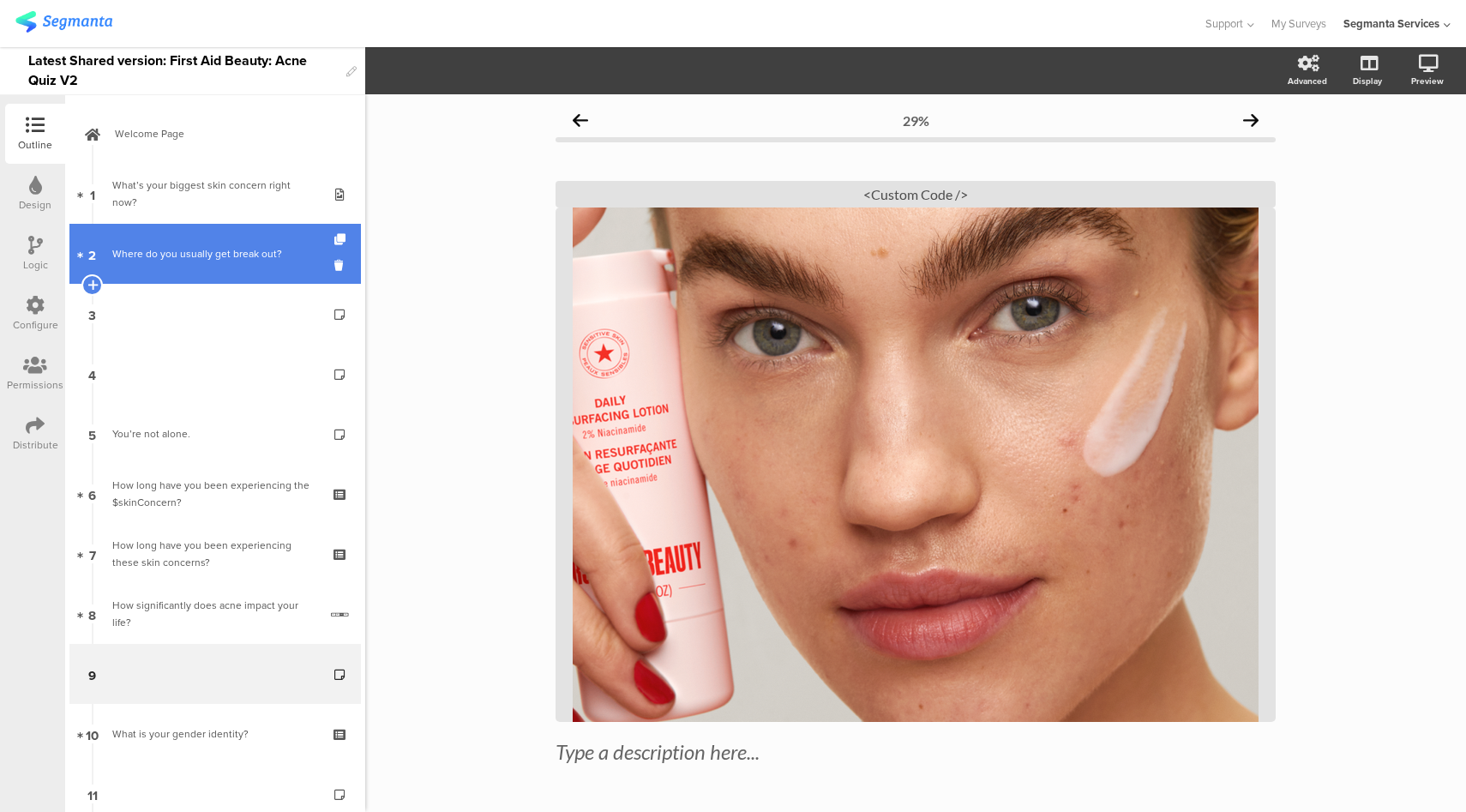
click at [206, 239] on link "2 Where do you usually get break out?" at bounding box center [215, 253] width 291 height 60
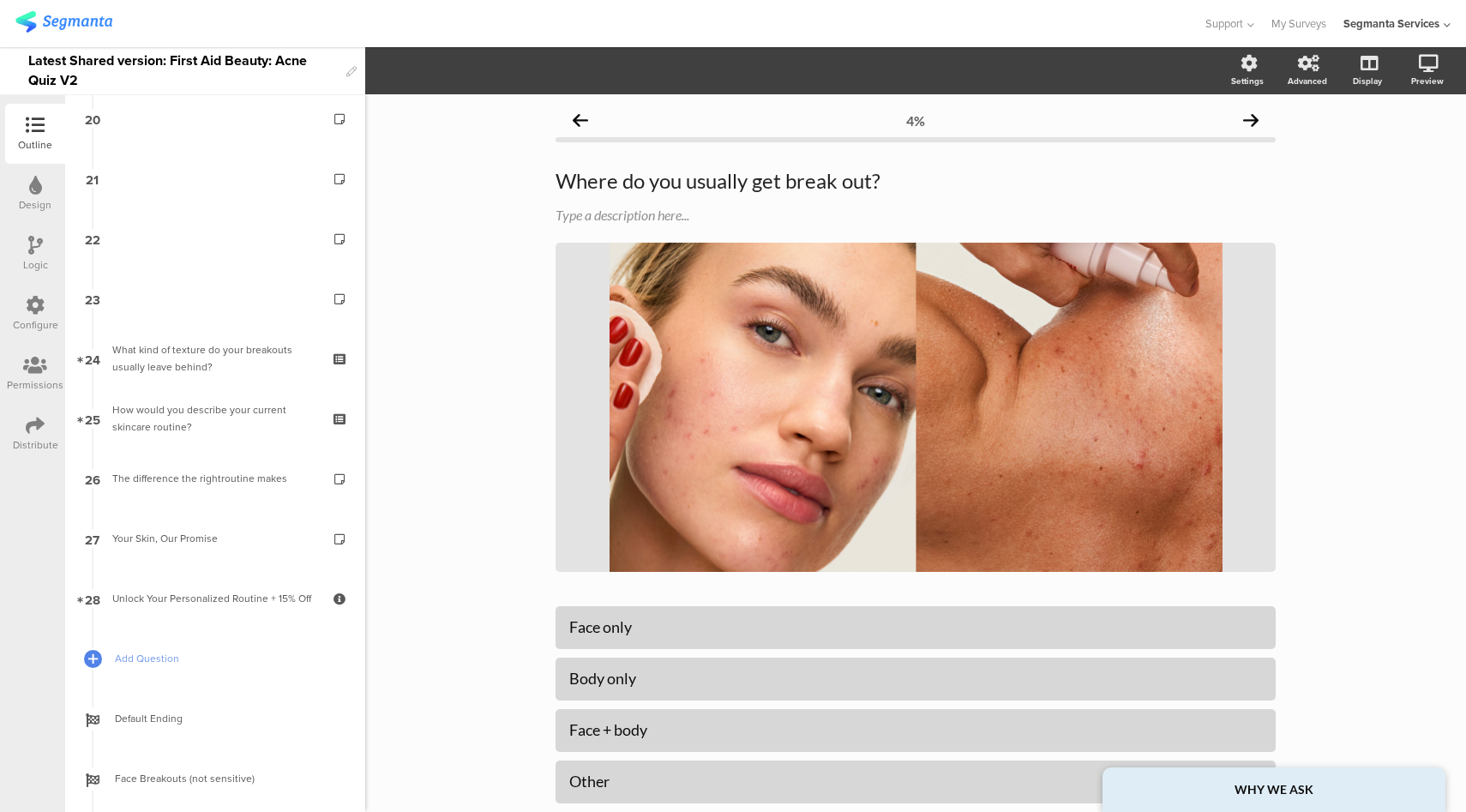
scroll to position [1087, 0]
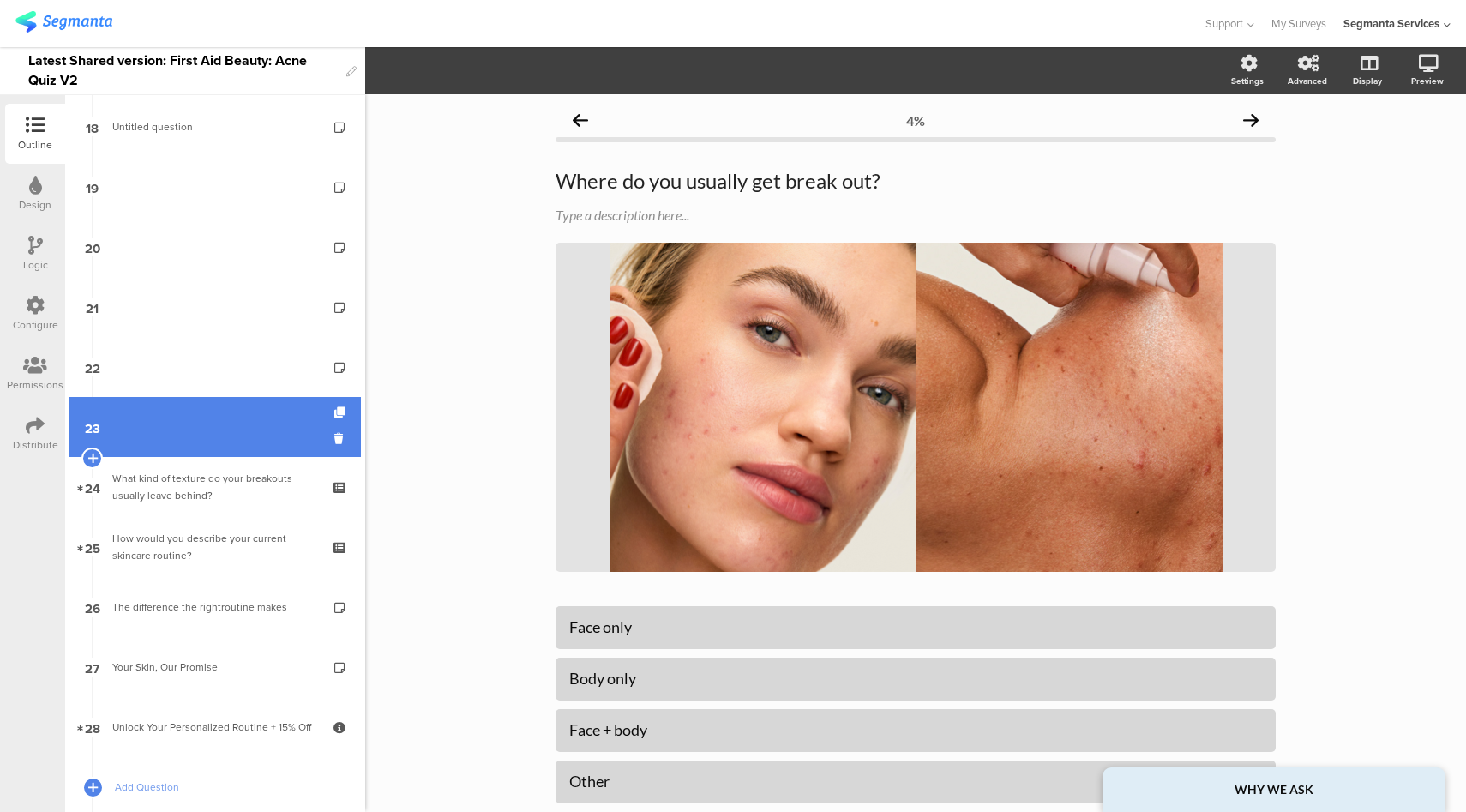
click at [198, 444] on link "23" at bounding box center [215, 427] width 291 height 60
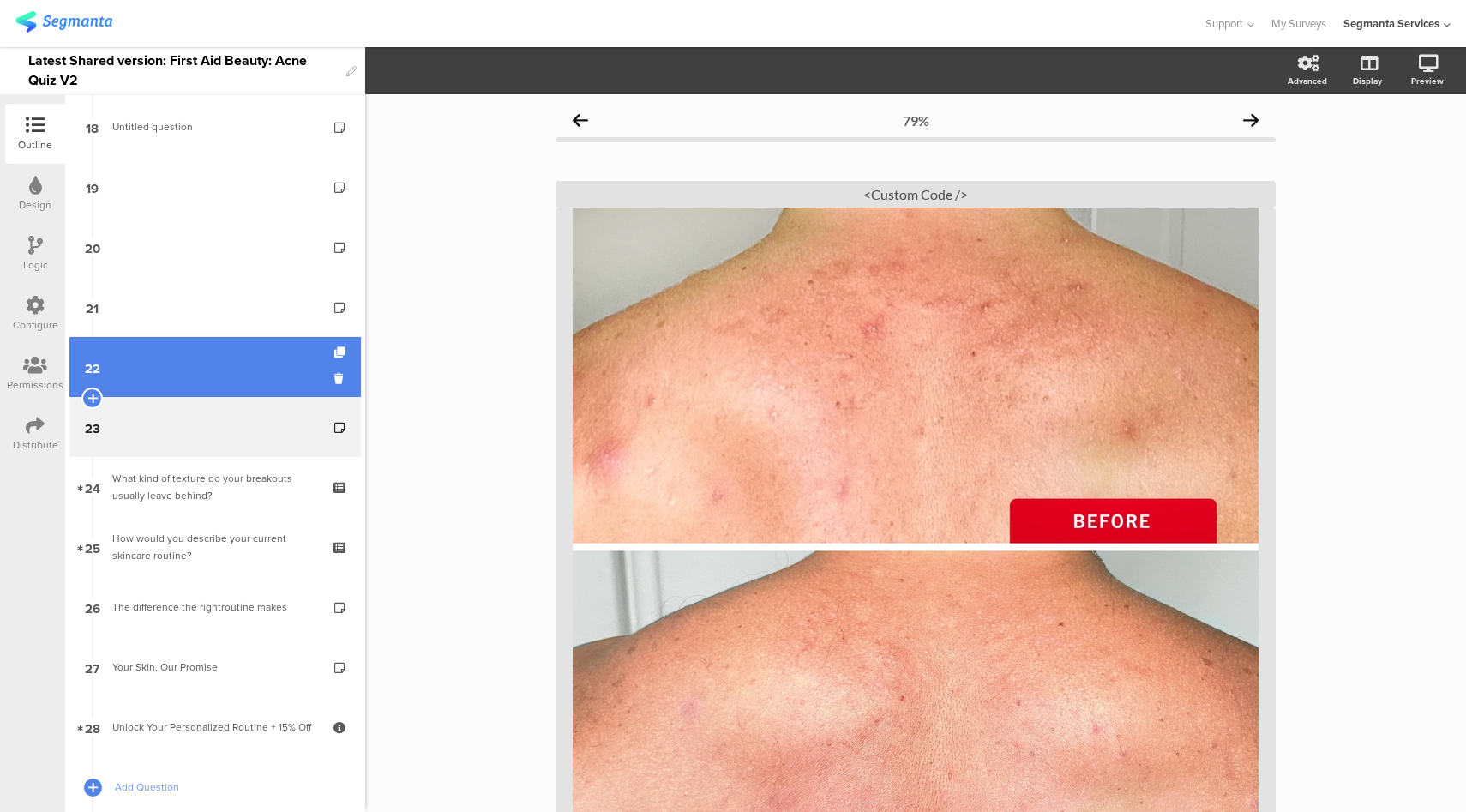
click at [221, 375] on link "22" at bounding box center [215, 366] width 291 height 60
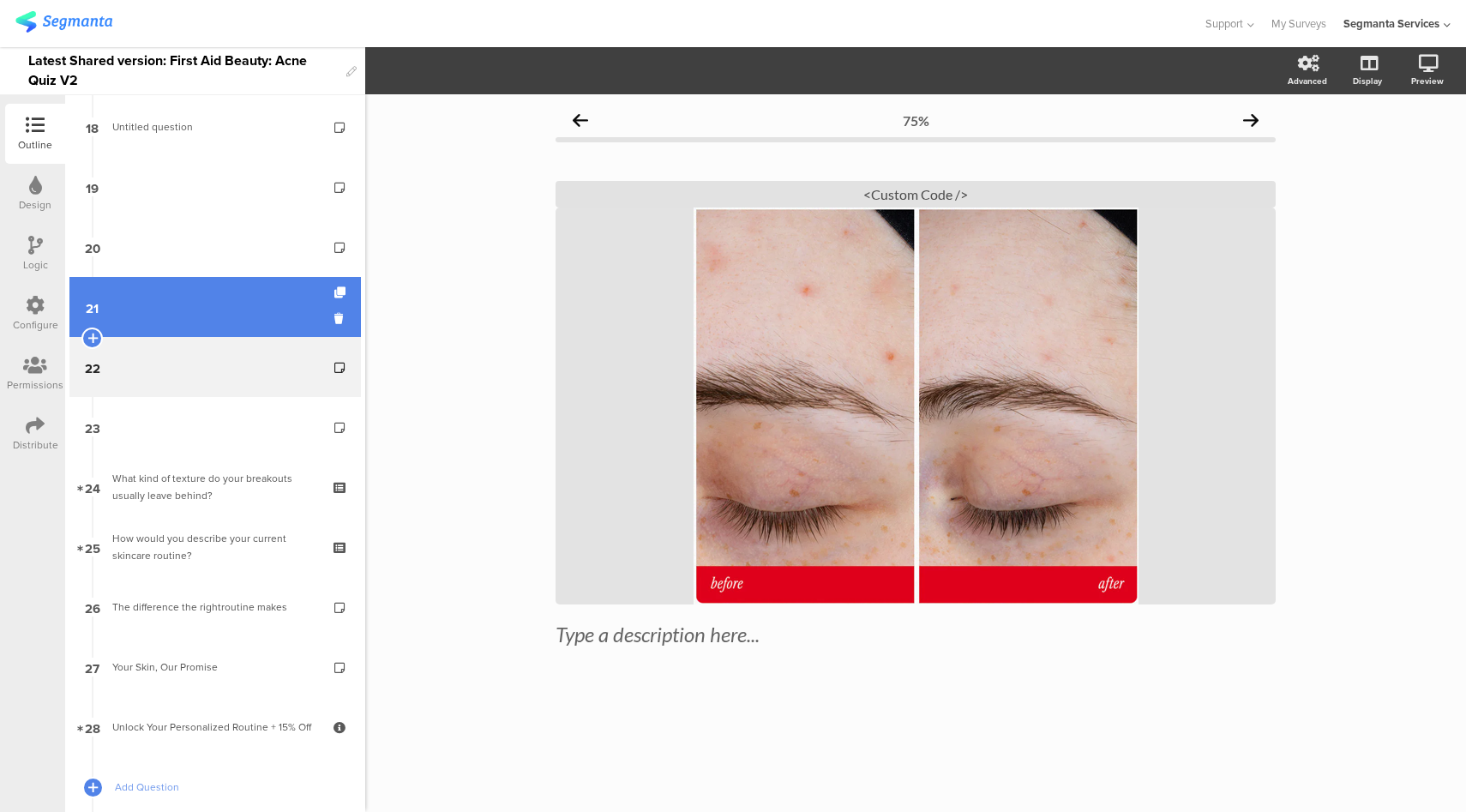
click at [164, 316] on link "21" at bounding box center [215, 307] width 291 height 60
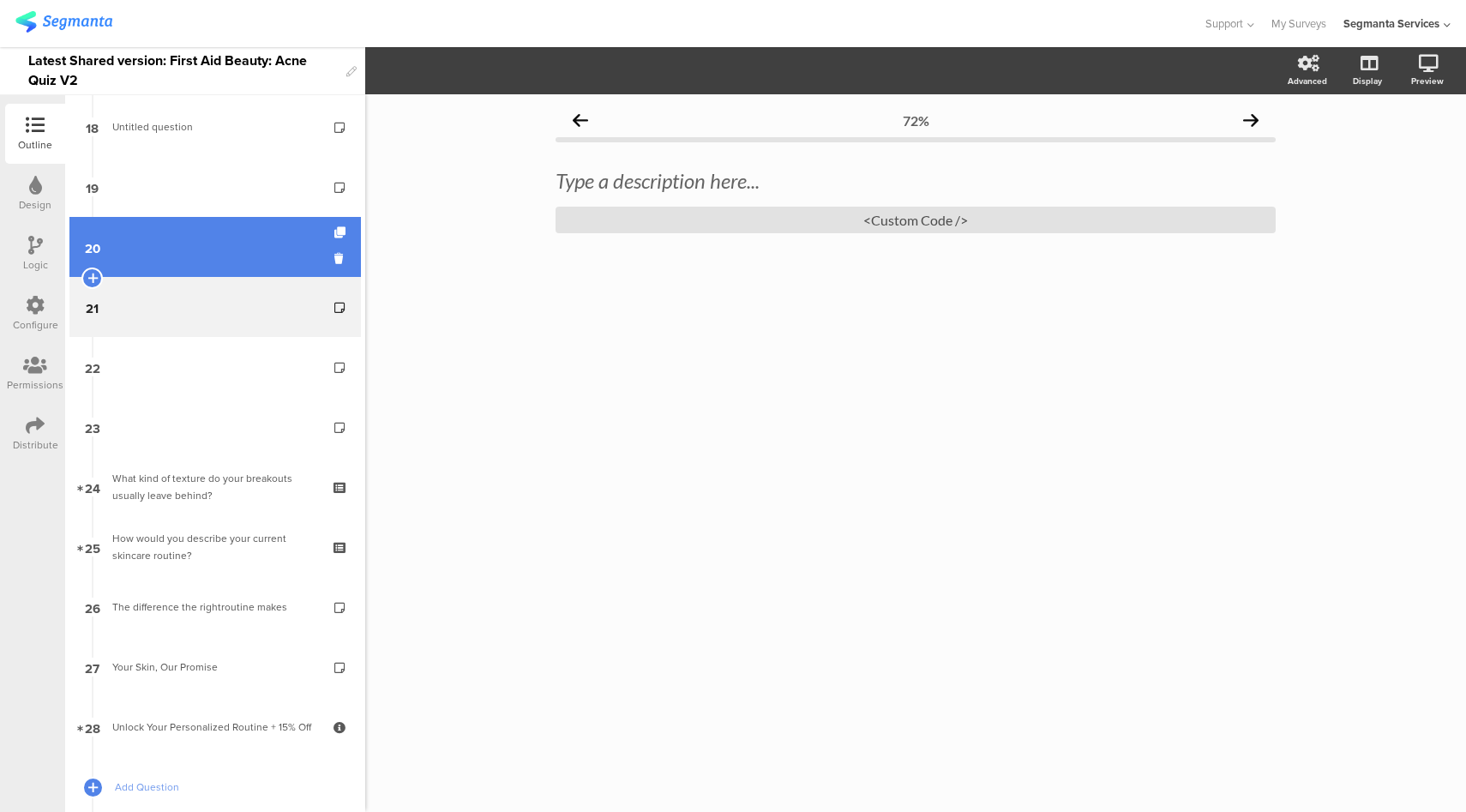
click at [178, 252] on link "20" at bounding box center [215, 246] width 291 height 60
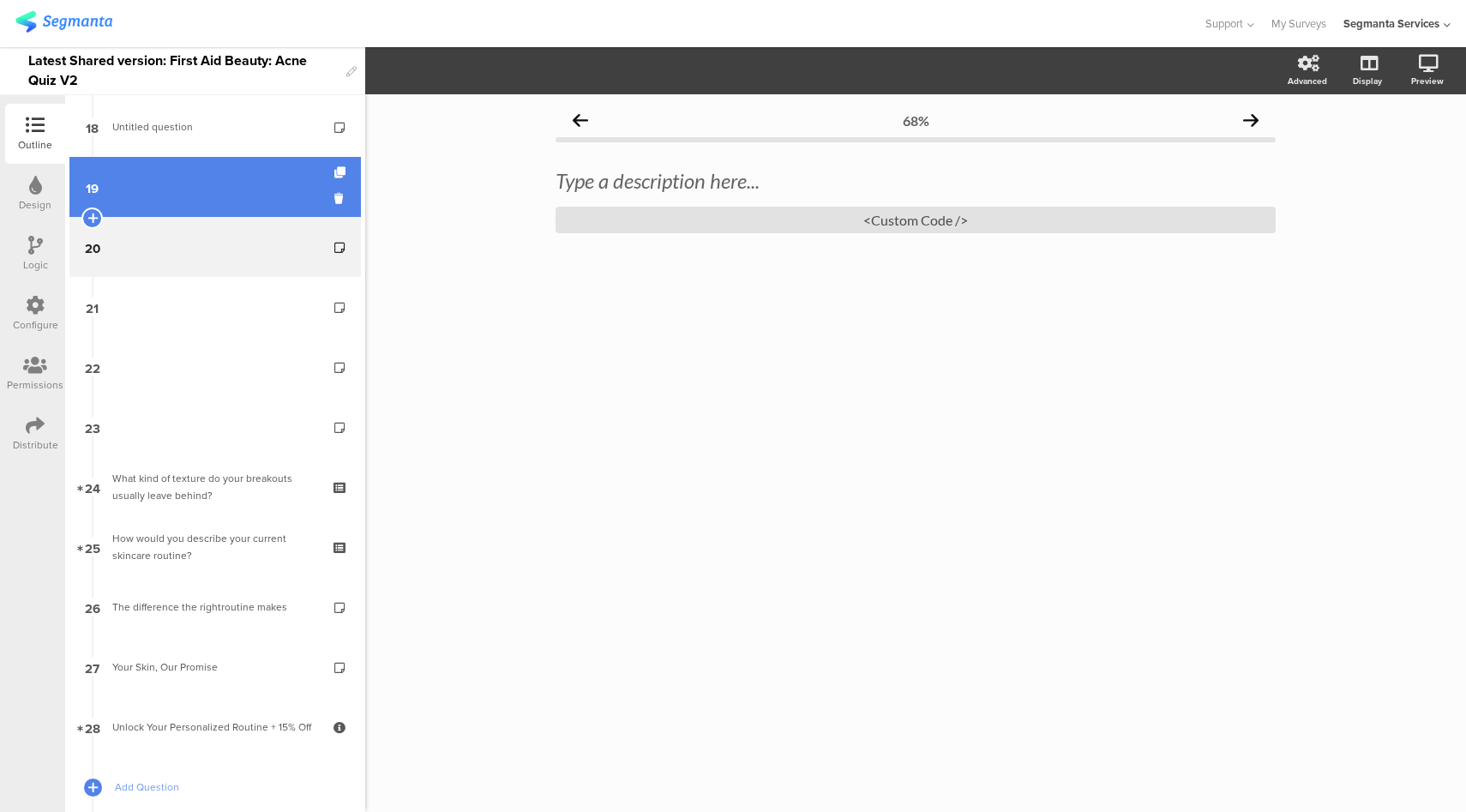
click at [191, 175] on link "19" at bounding box center [215, 187] width 291 height 60
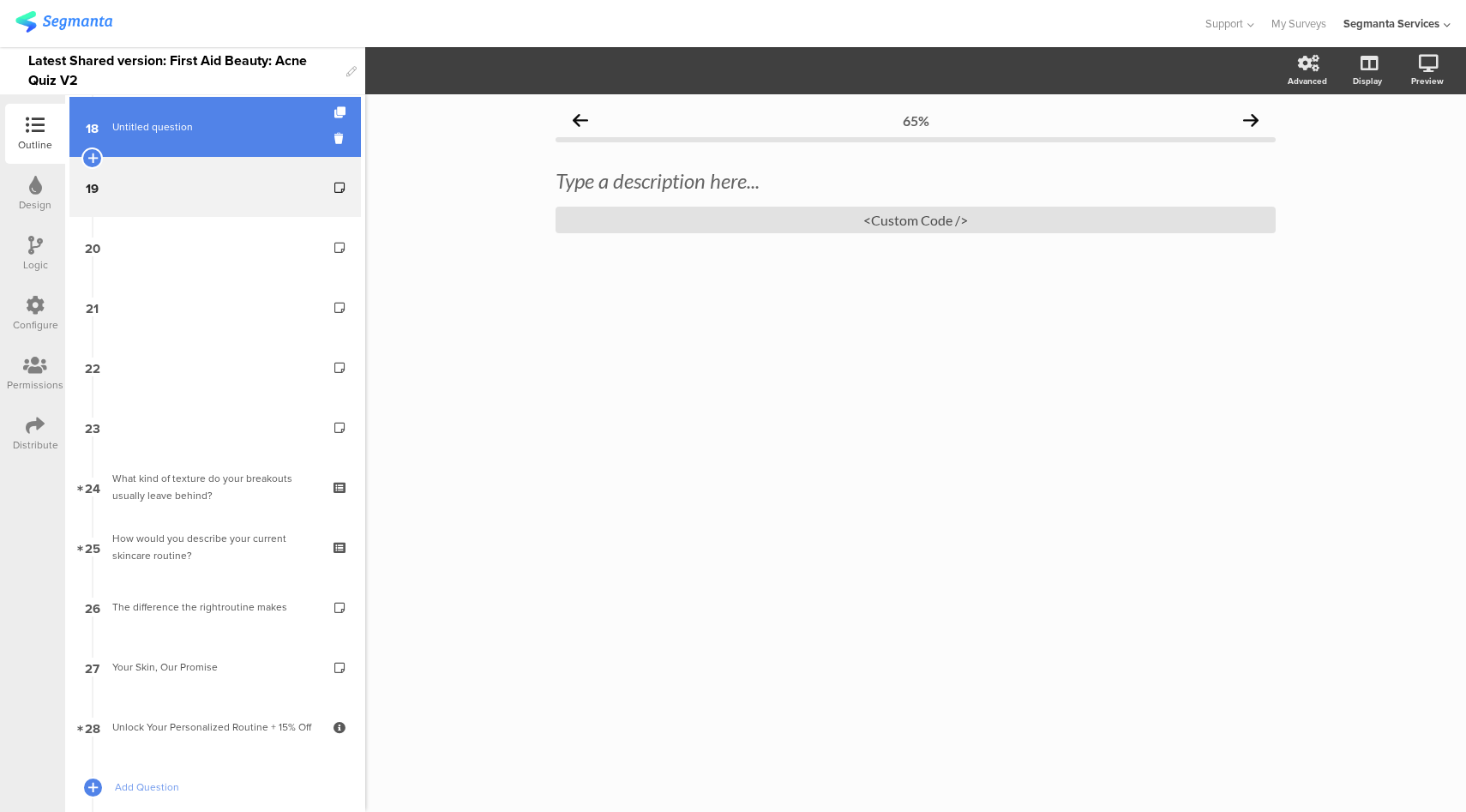
click at [233, 142] on link "18 Untitled question" at bounding box center [215, 127] width 291 height 60
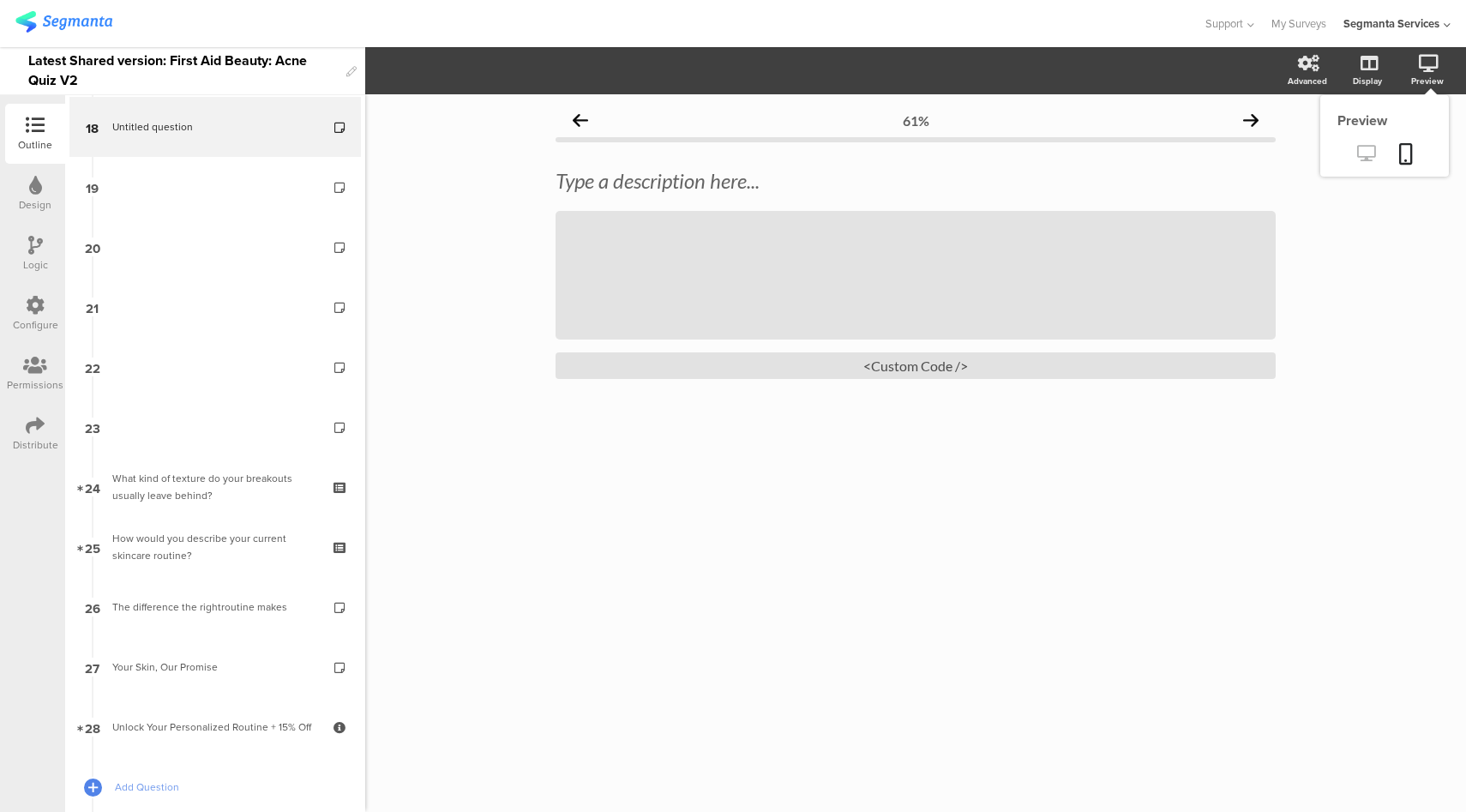
click at [1365, 156] on icon at bounding box center [1365, 152] width 18 height 16
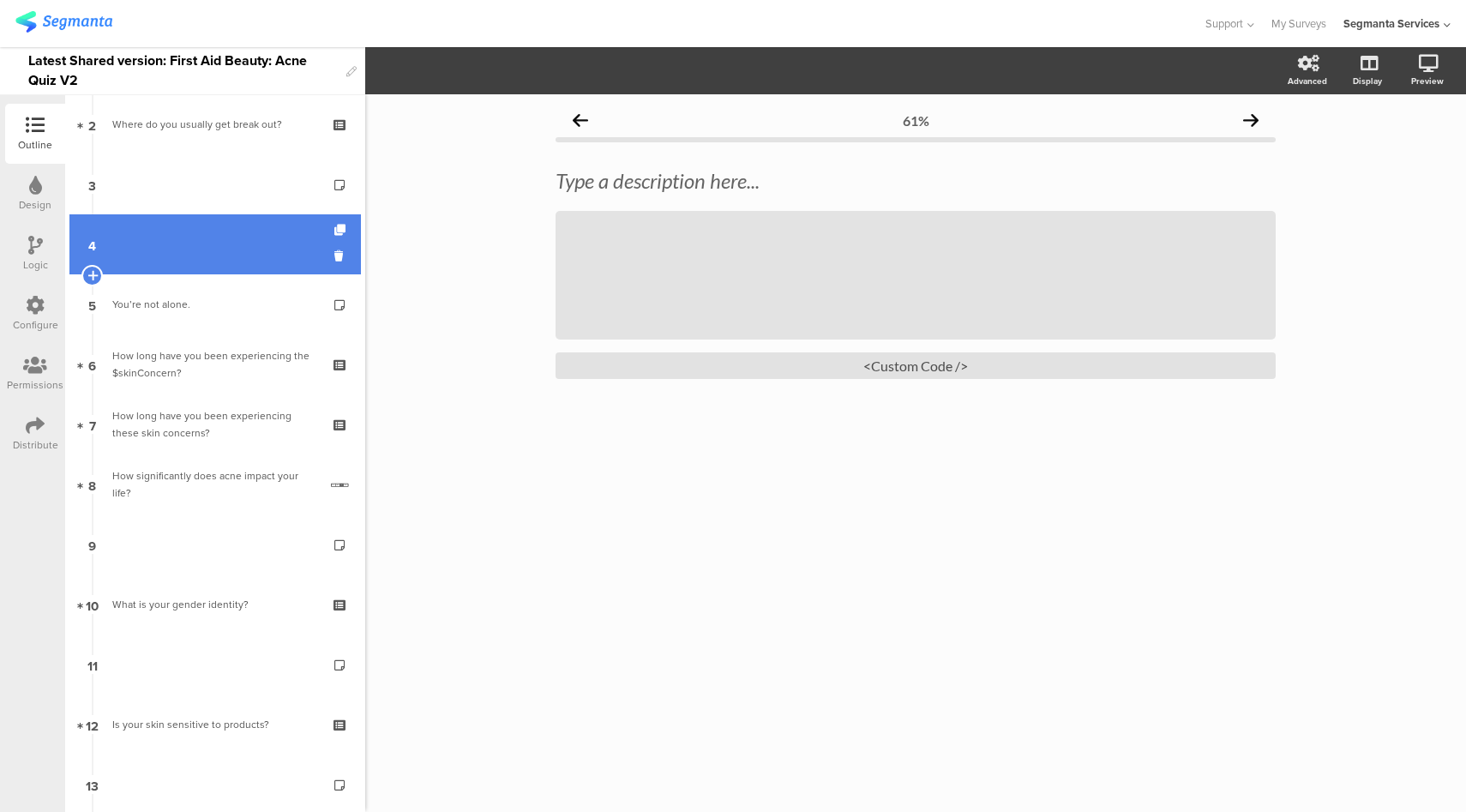
scroll to position [2, 0]
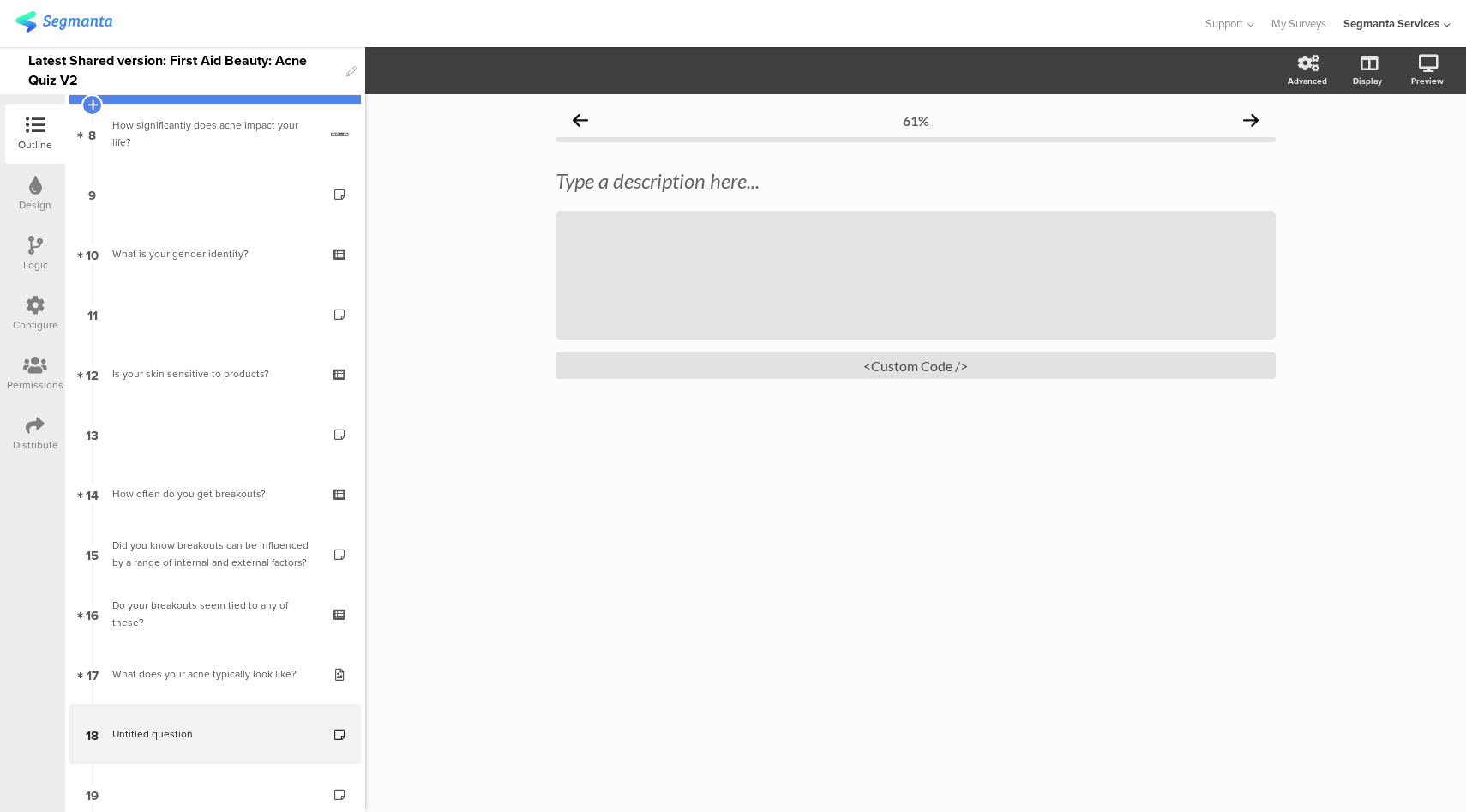
scroll to position [14, 0]
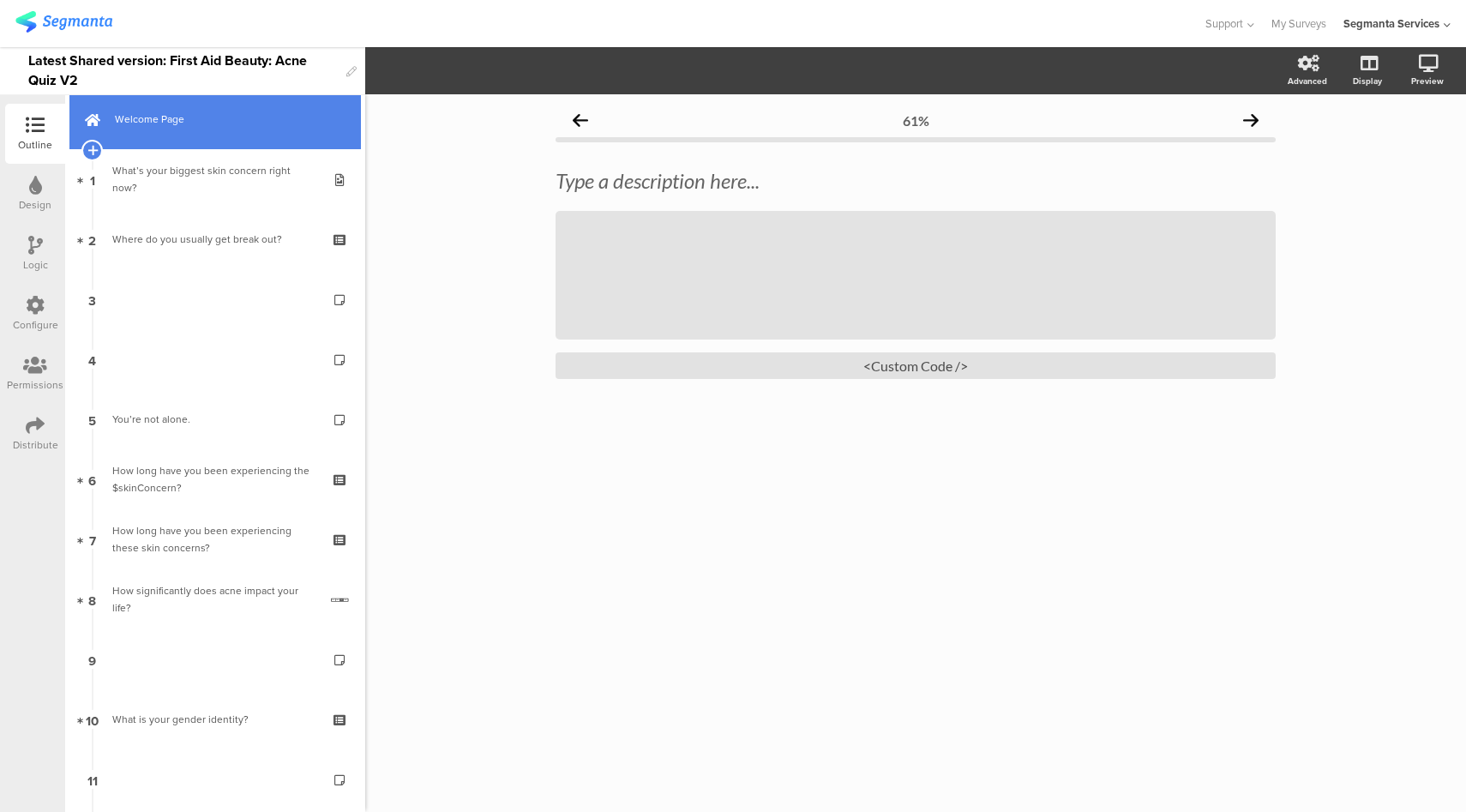
click at [237, 117] on span "Welcome Page" at bounding box center [224, 119] width 220 height 17
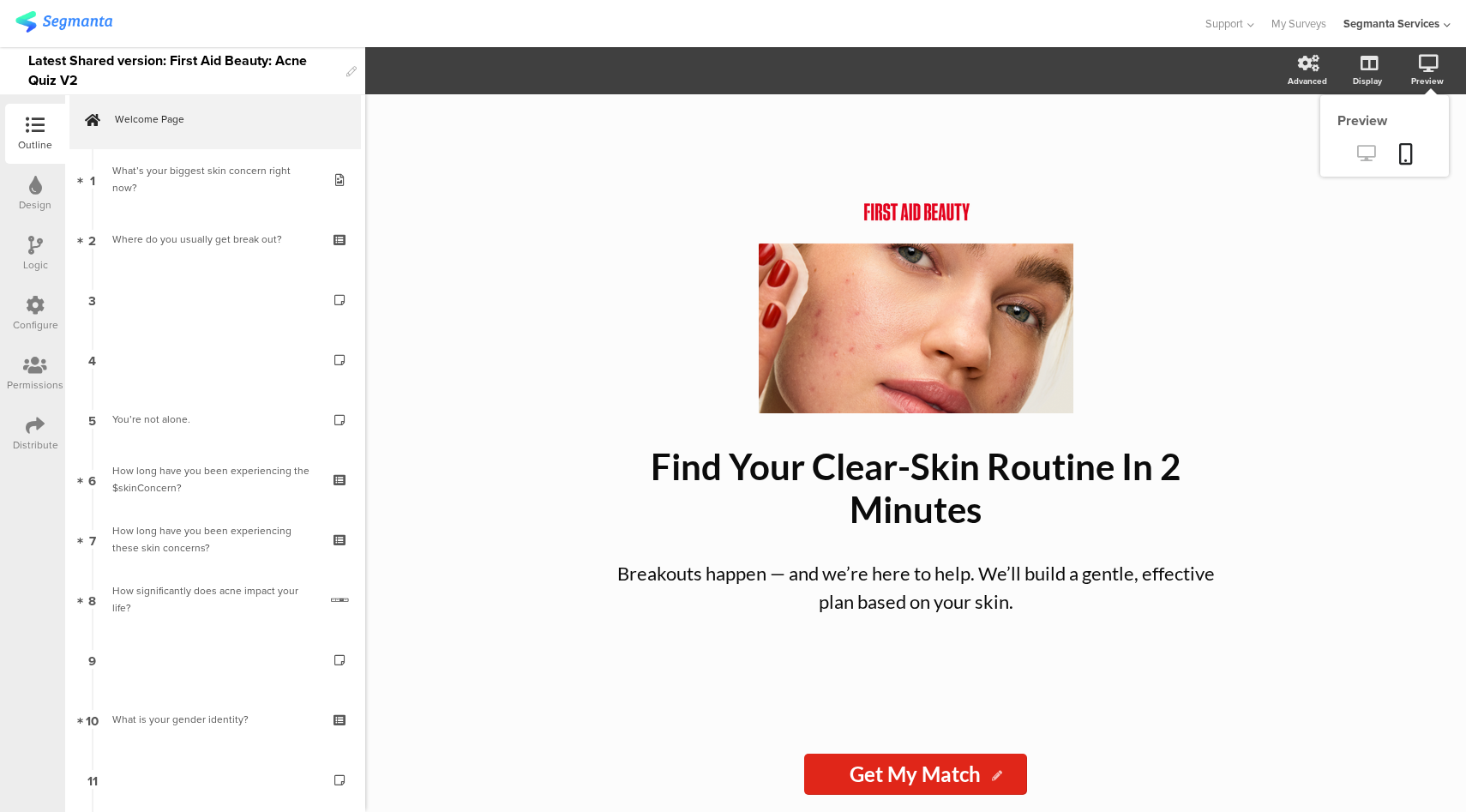
click at [1371, 154] on icon at bounding box center [1365, 152] width 18 height 16
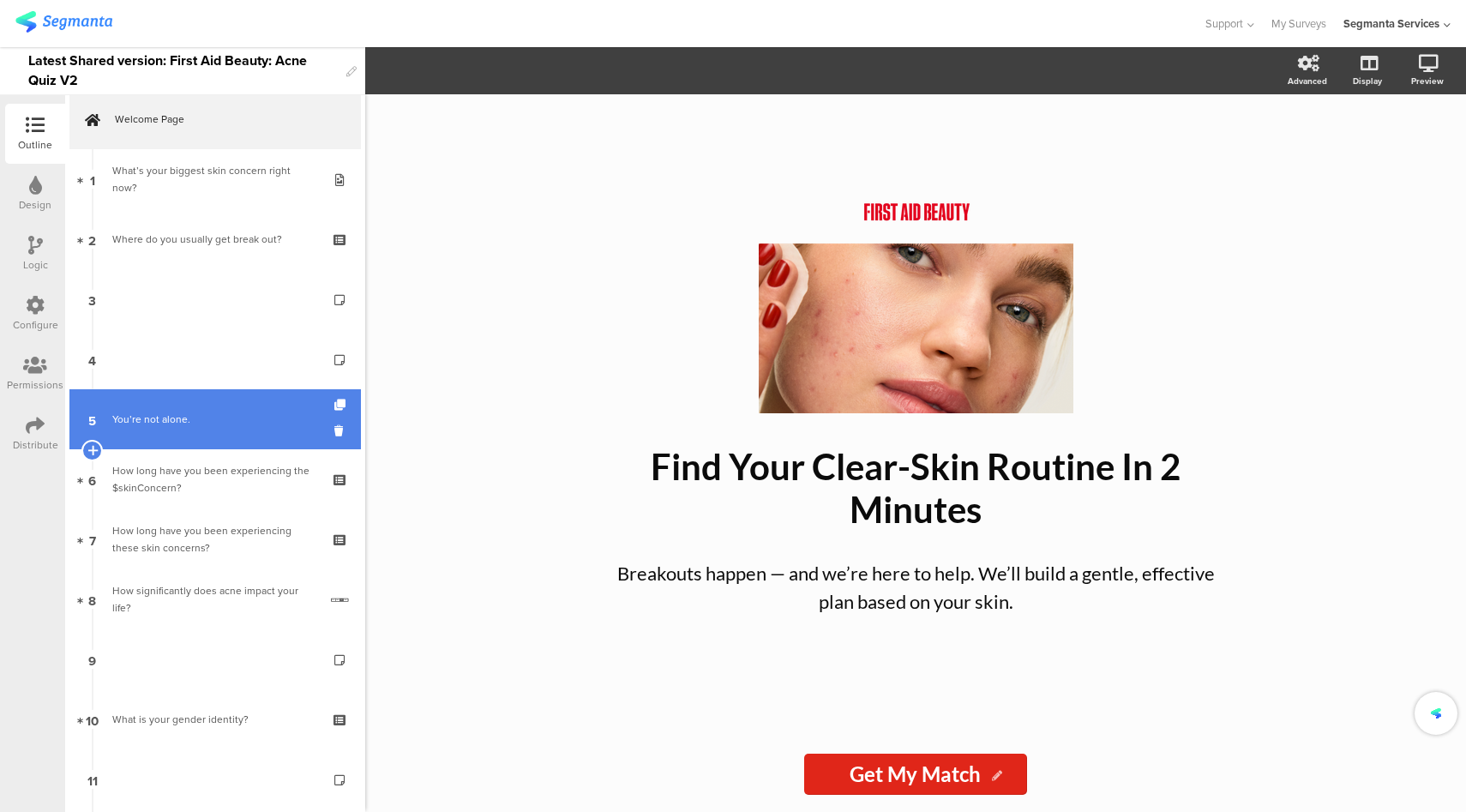
click at [182, 424] on div "You’re not alone." at bounding box center [215, 419] width 205 height 17
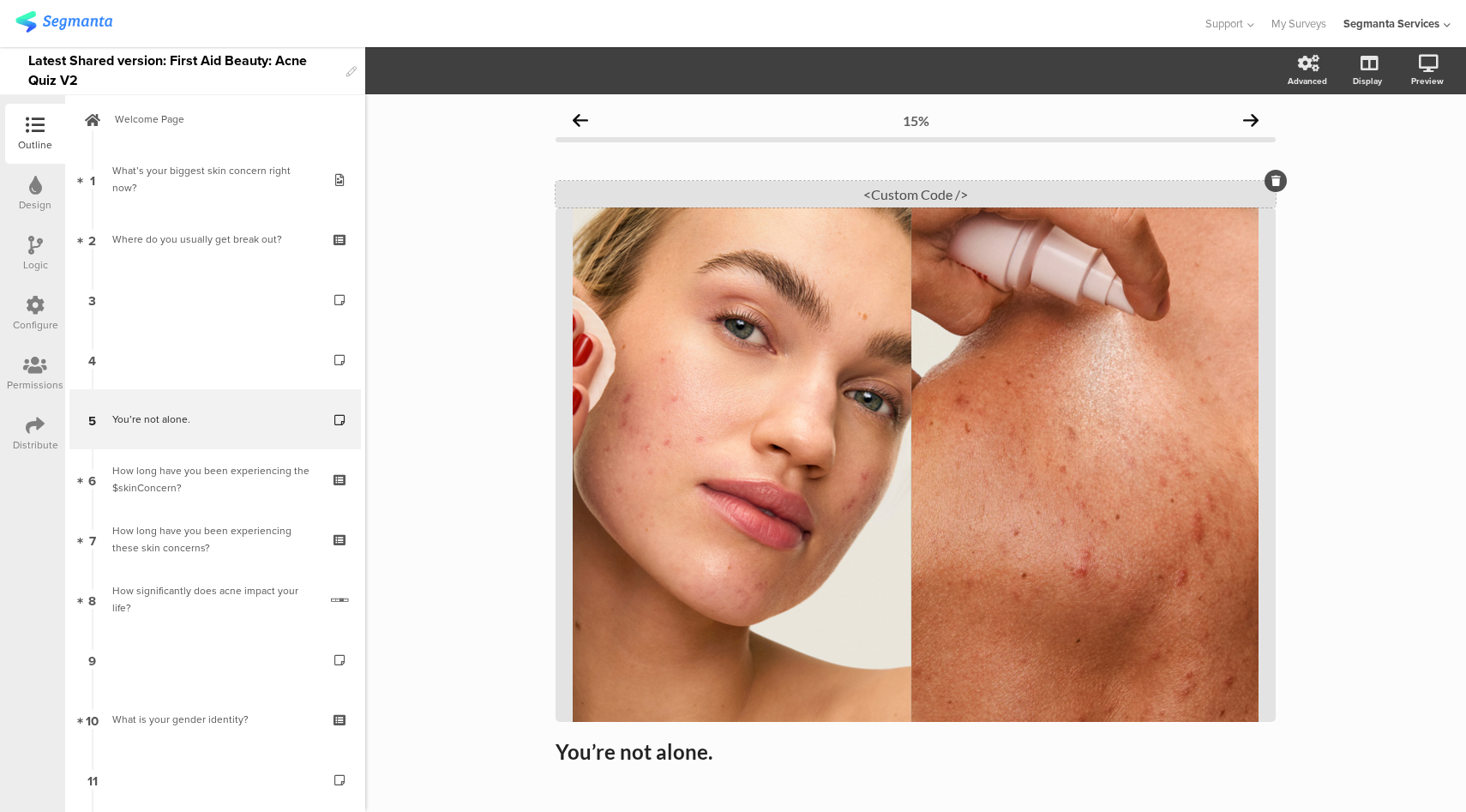
click at [943, 197] on div "<Custom Code />" at bounding box center [915, 195] width 720 height 27
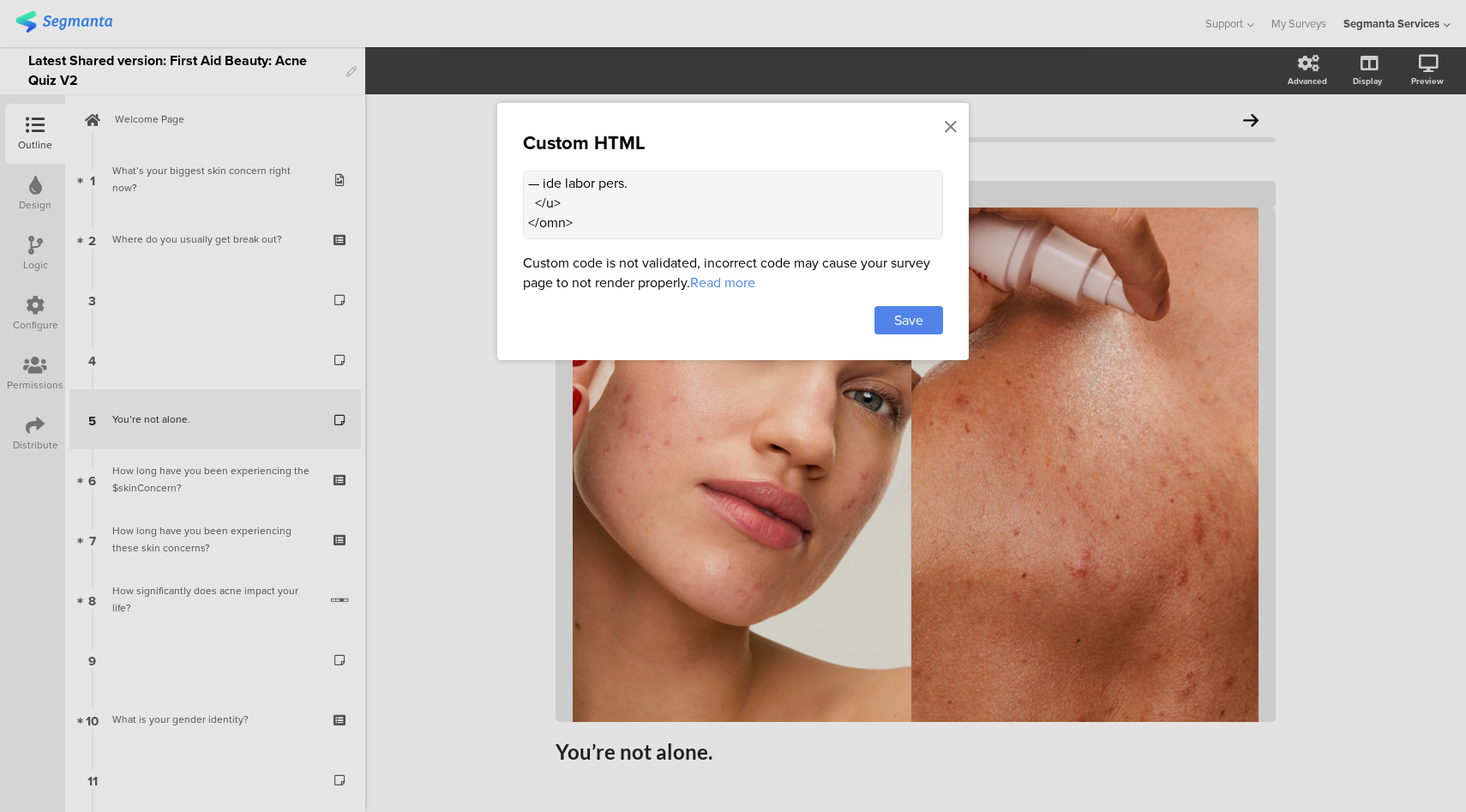
scroll to position [1798, 0]
click at [946, 127] on icon at bounding box center [950, 128] width 12 height 19
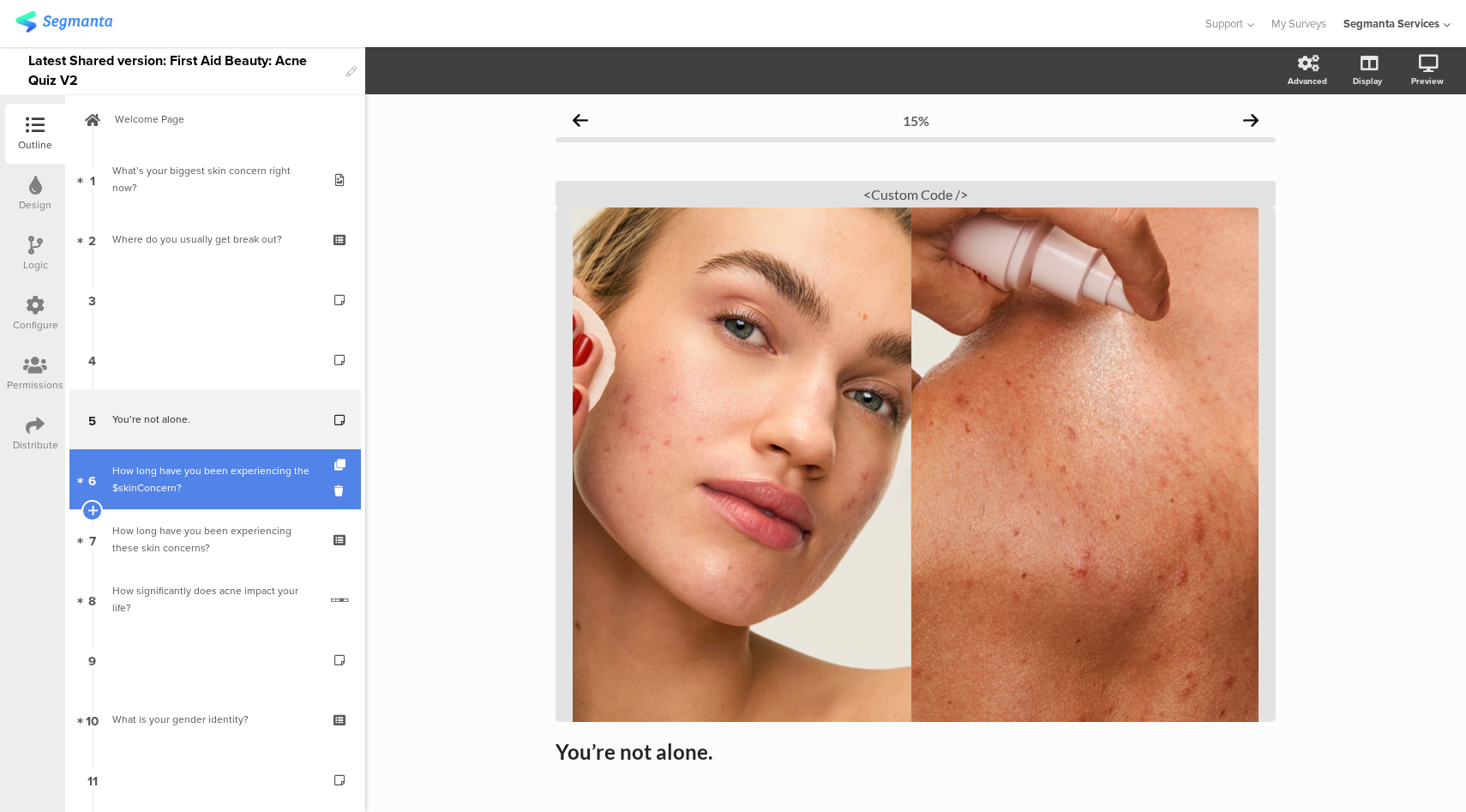
click at [206, 477] on div "How long have you been experiencing the $skinConcern?" at bounding box center [215, 479] width 205 height 35
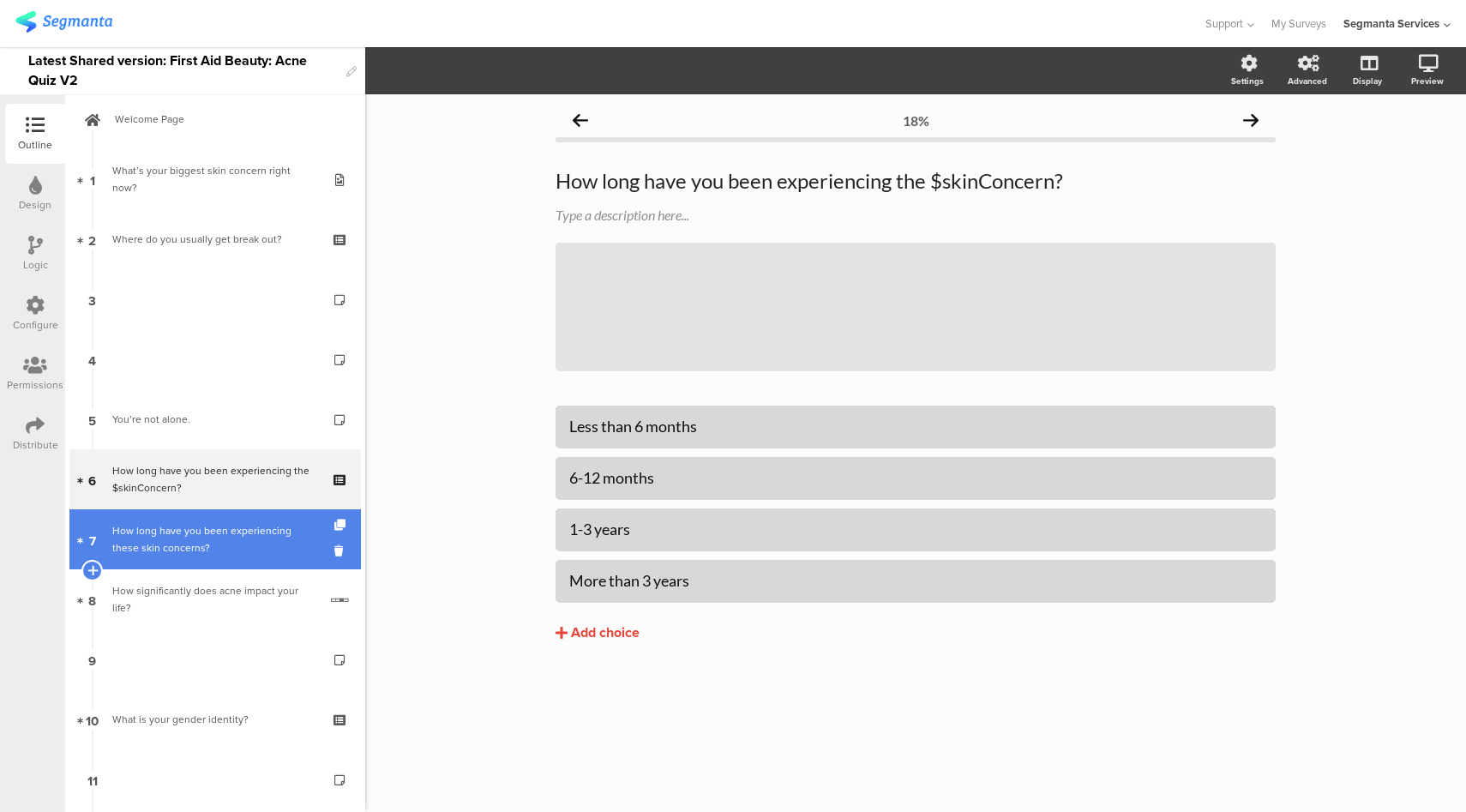
click at [206, 521] on link "7 How long have you been experiencing these skin concerns?" at bounding box center [215, 539] width 291 height 60
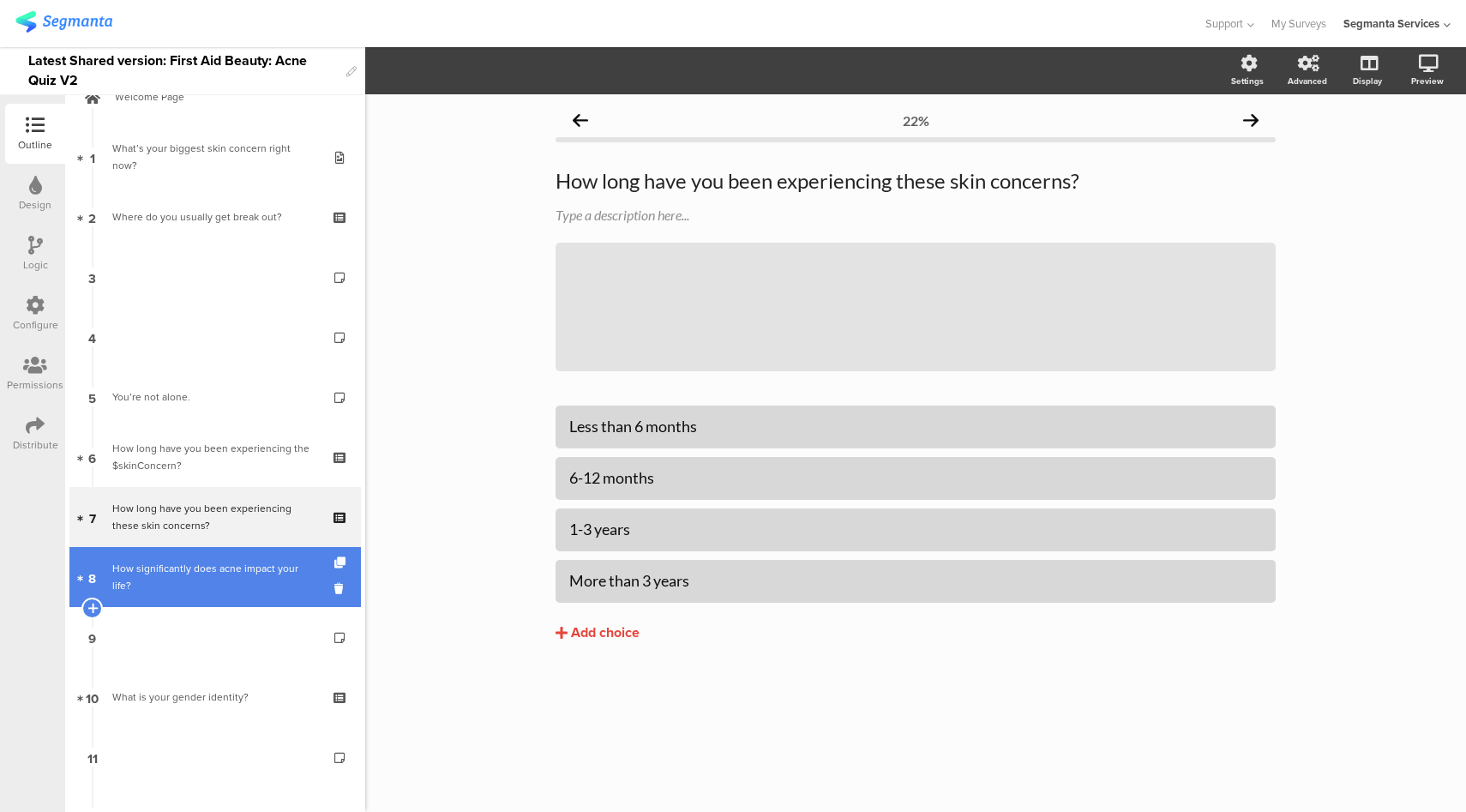
scroll to position [36, 0]
click at [206, 569] on div "How significantly does acne impact your life?" at bounding box center [215, 577] width 206 height 35
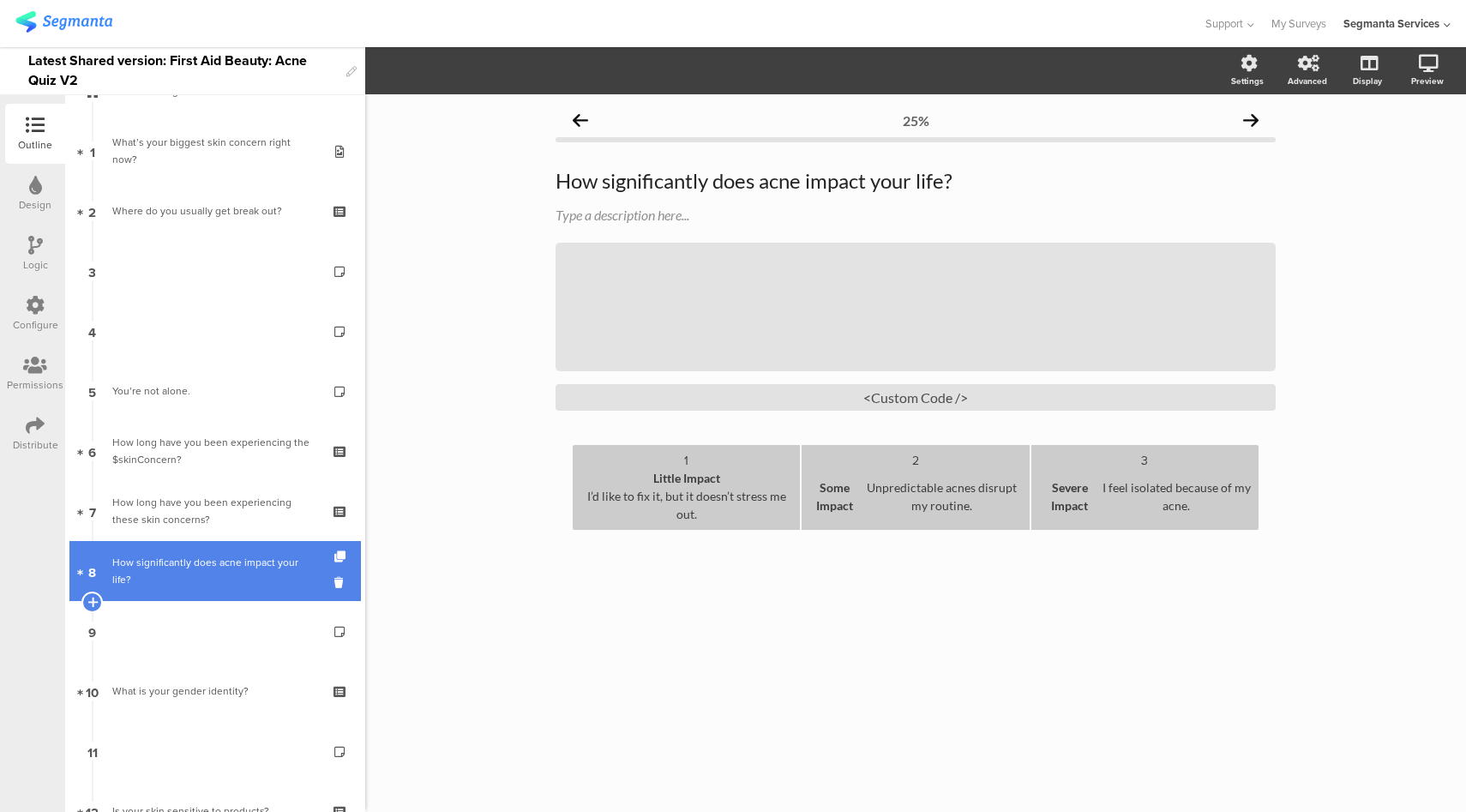
scroll to position [55, 0]
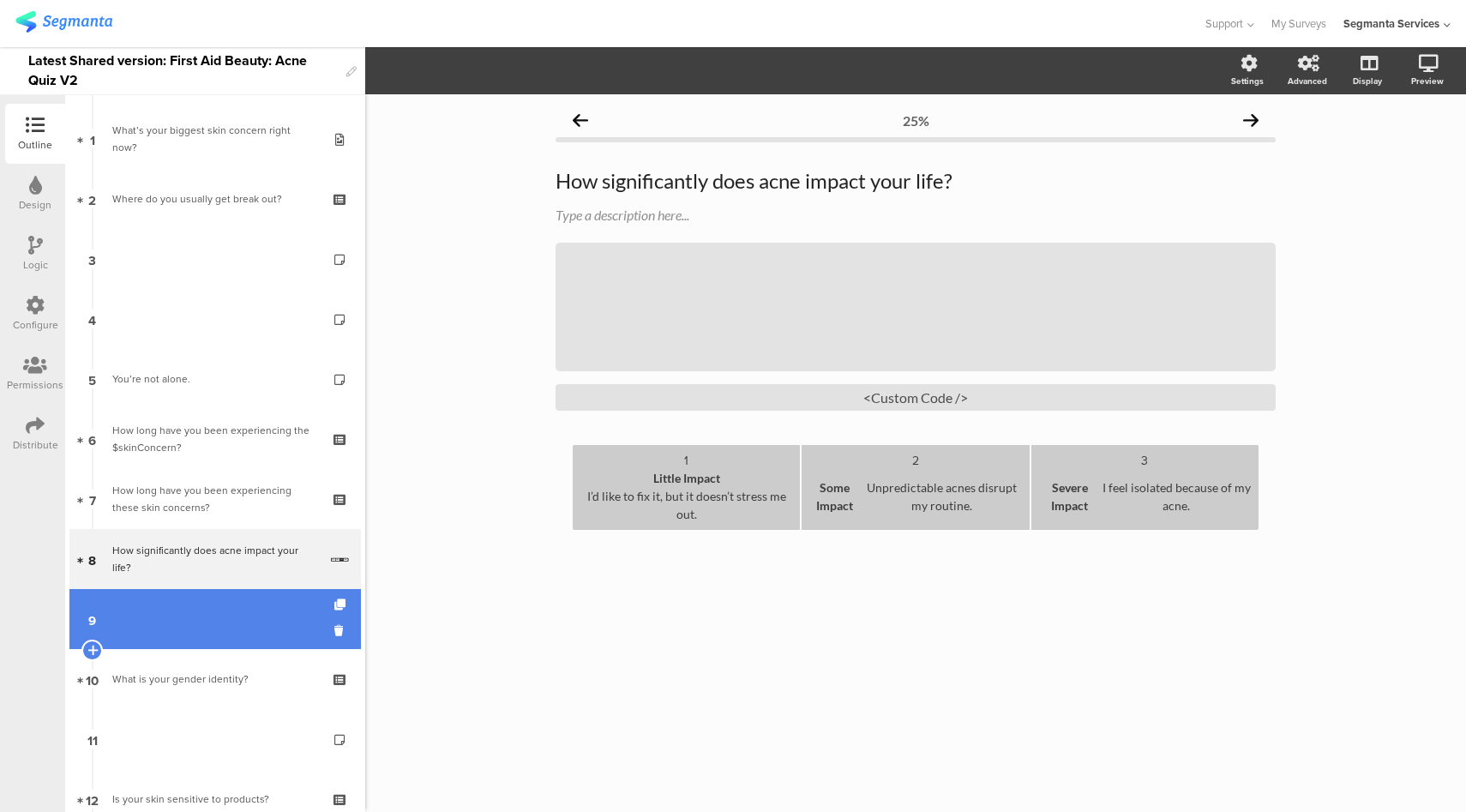
click at [216, 607] on link "9" at bounding box center [215, 618] width 291 height 60
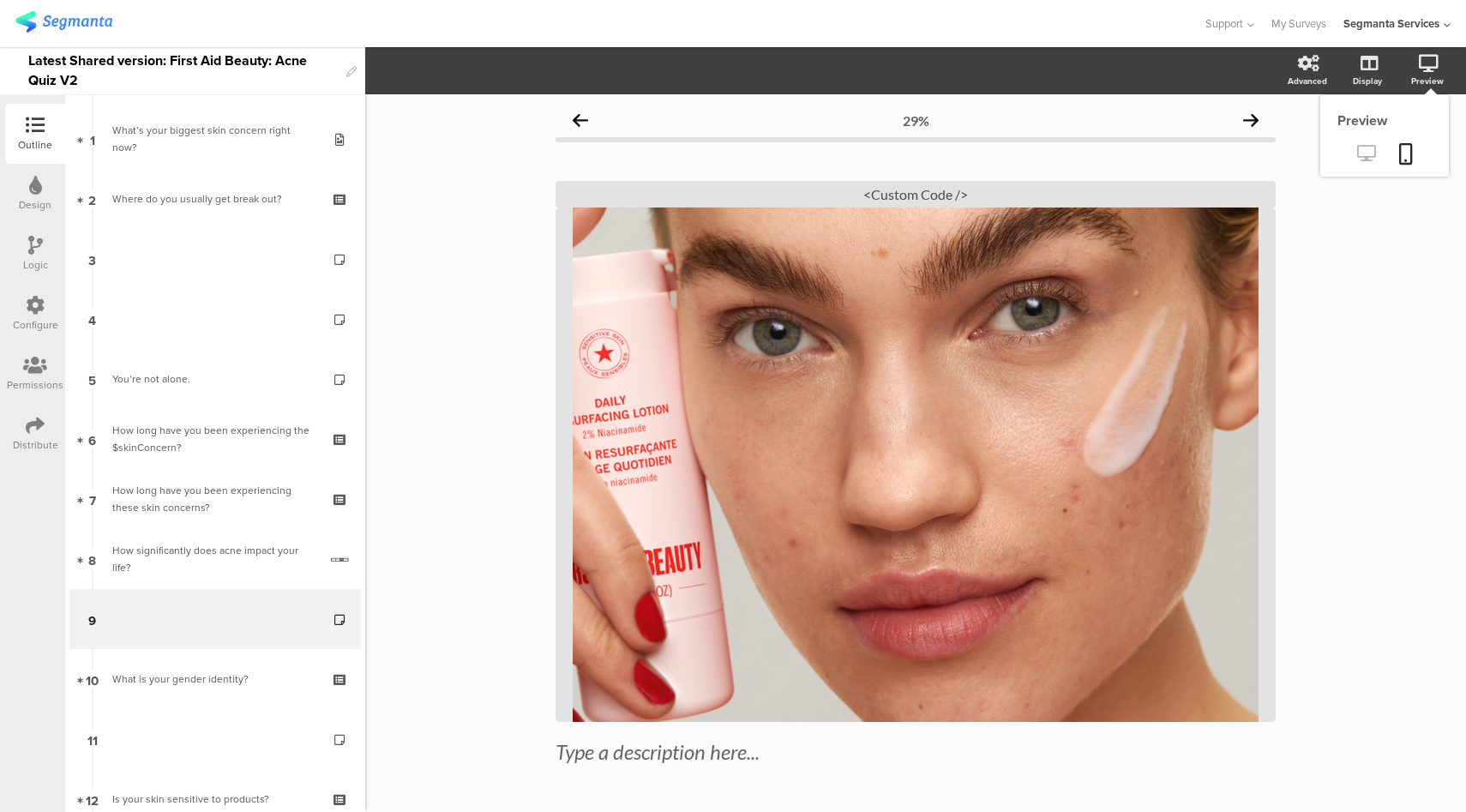
click at [1345, 163] on link at bounding box center [1366, 155] width 42 height 29
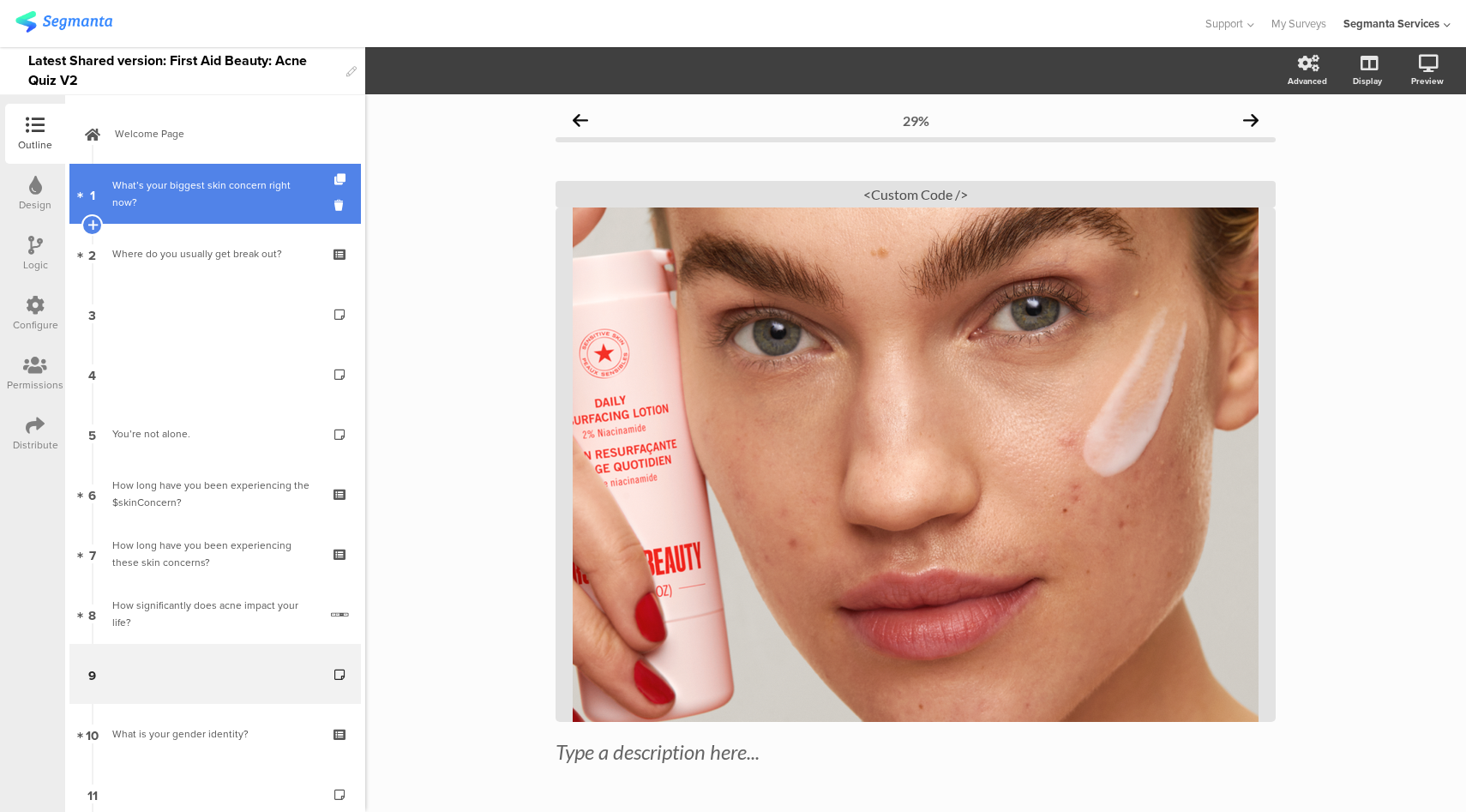
click at [221, 182] on div "What’s your biggest skin concern right now?" at bounding box center [215, 194] width 205 height 35
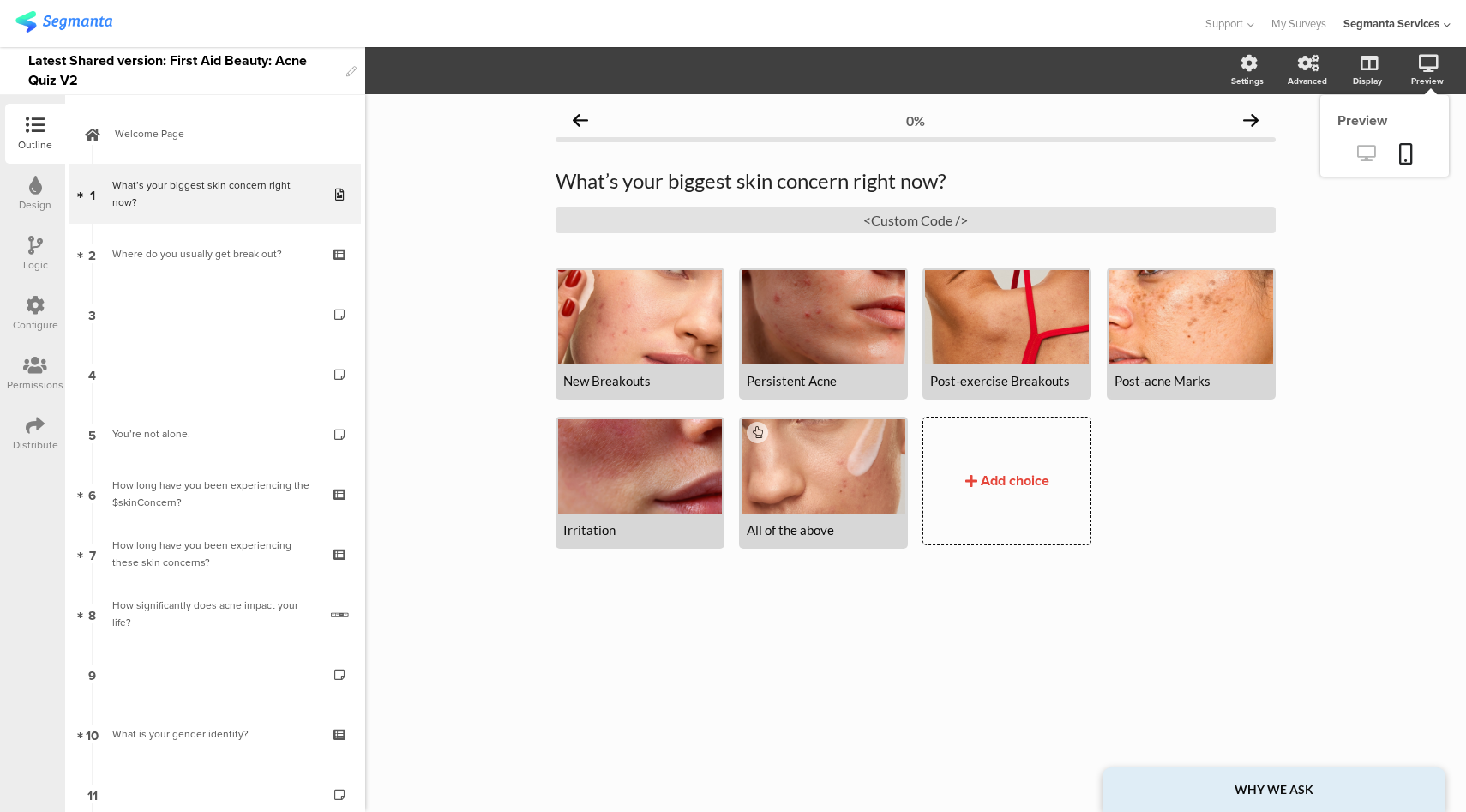
click at [1369, 158] on icon at bounding box center [1365, 152] width 18 height 16
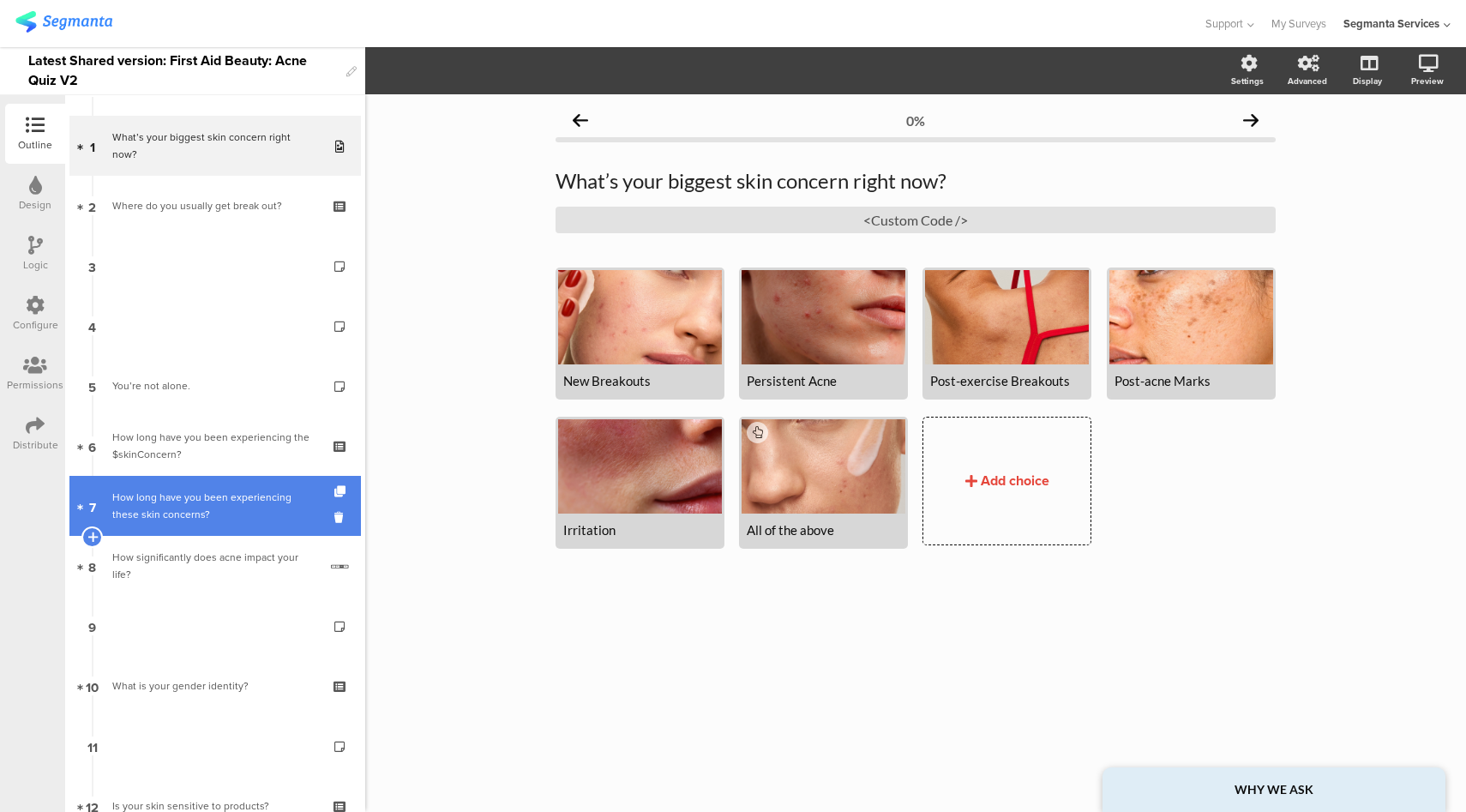
scroll to position [128, 0]
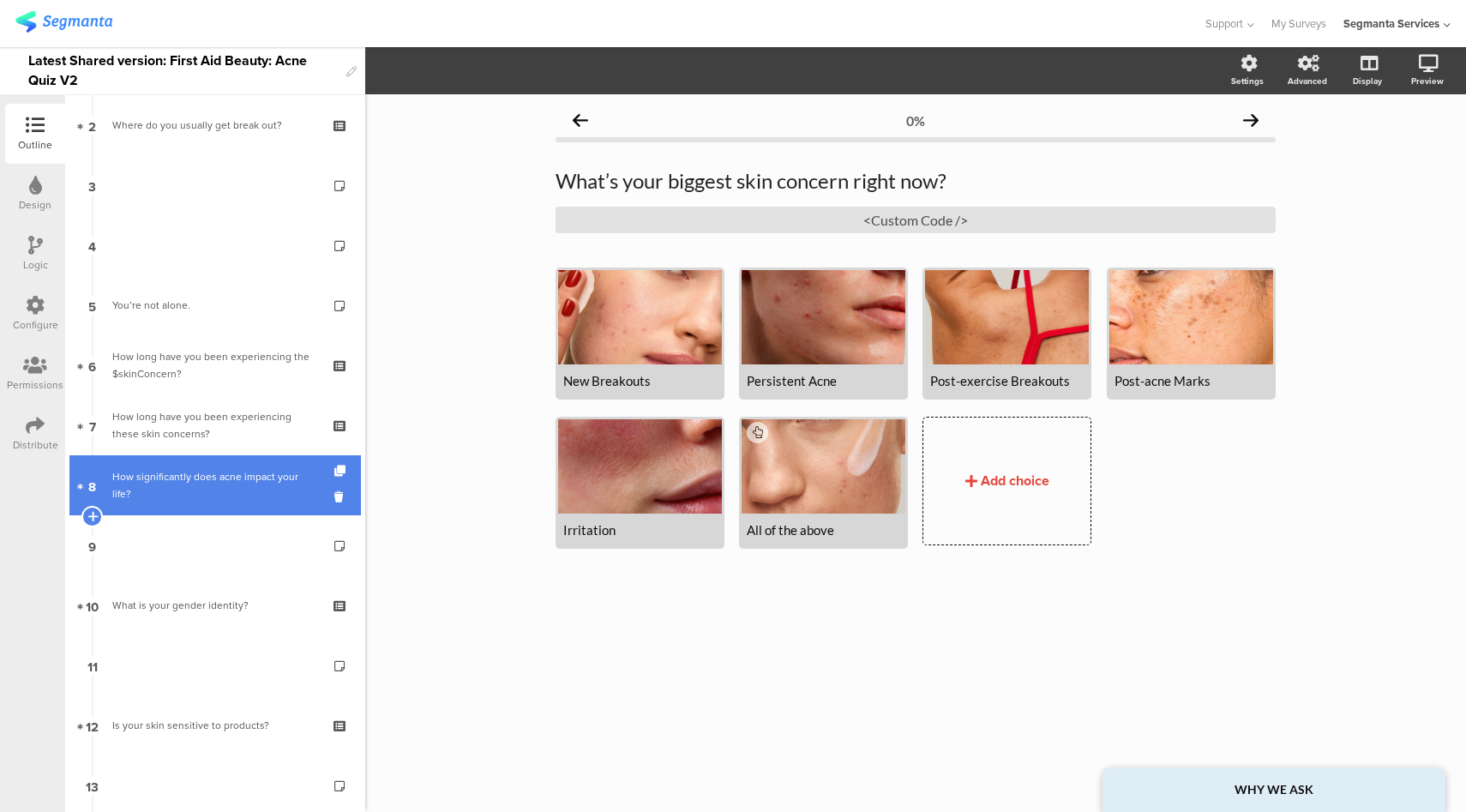
click at [246, 480] on div "How significantly does acne impact your life?" at bounding box center [215, 485] width 206 height 35
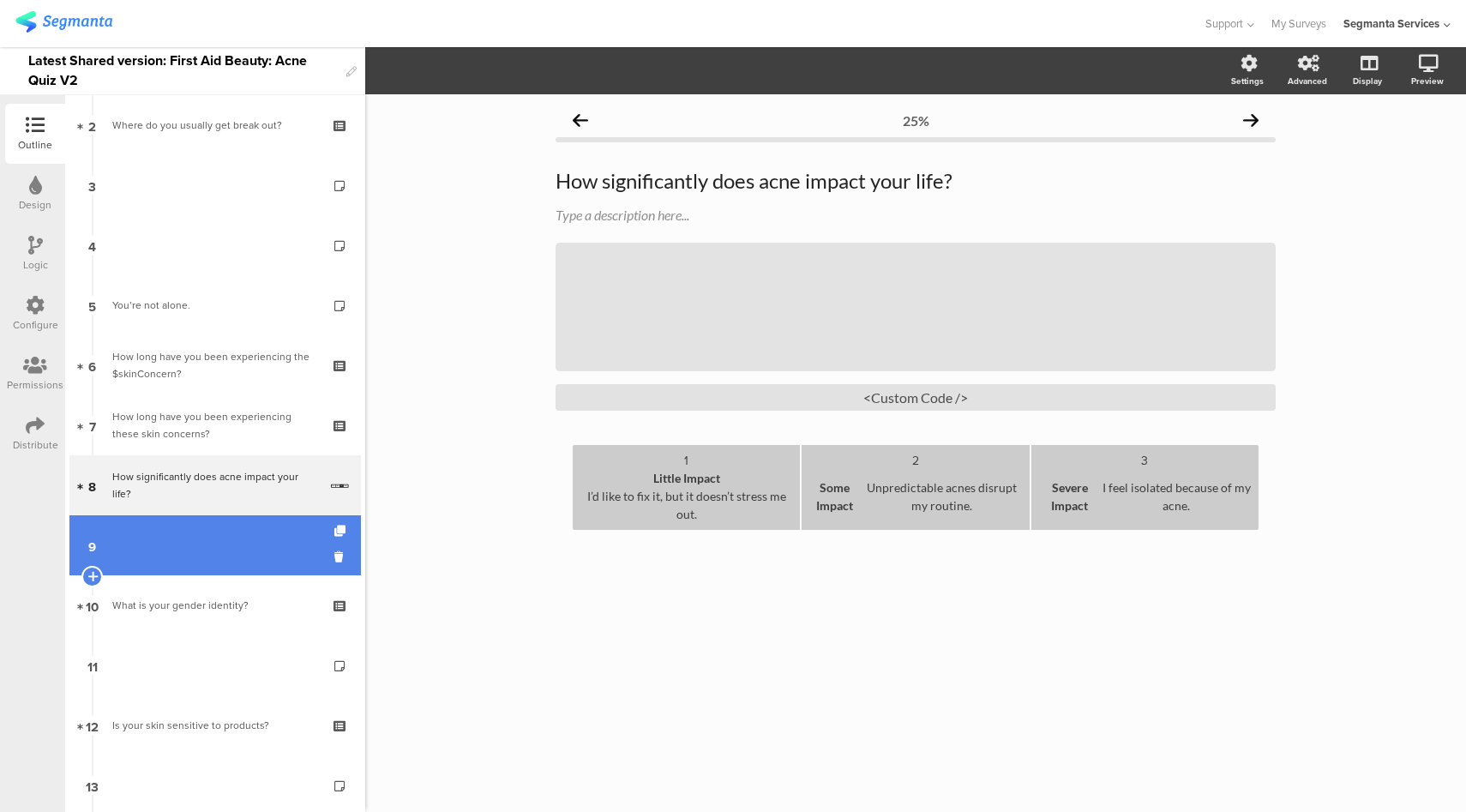
click at [224, 562] on link "9" at bounding box center [215, 545] width 291 height 60
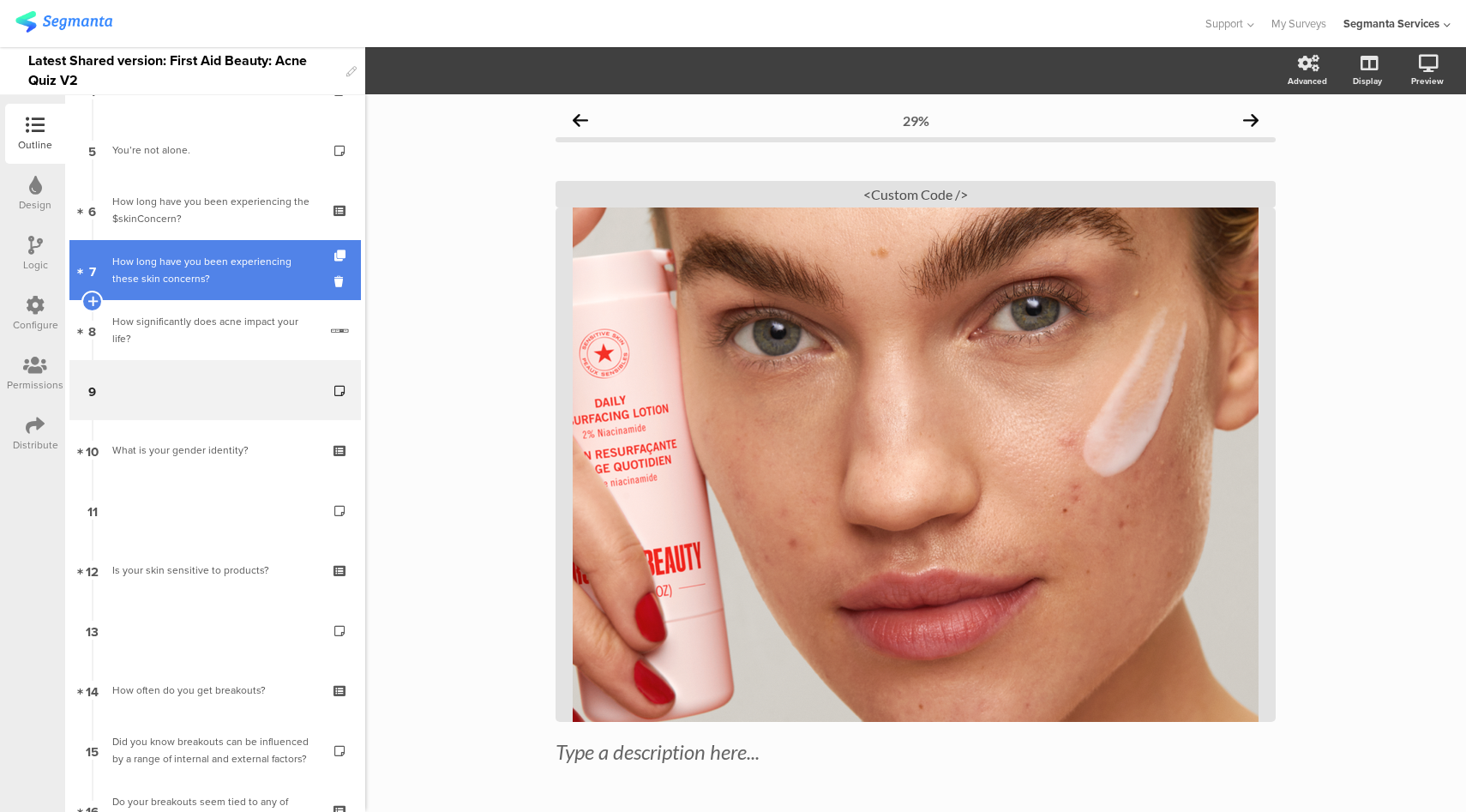
scroll to position [414, 0]
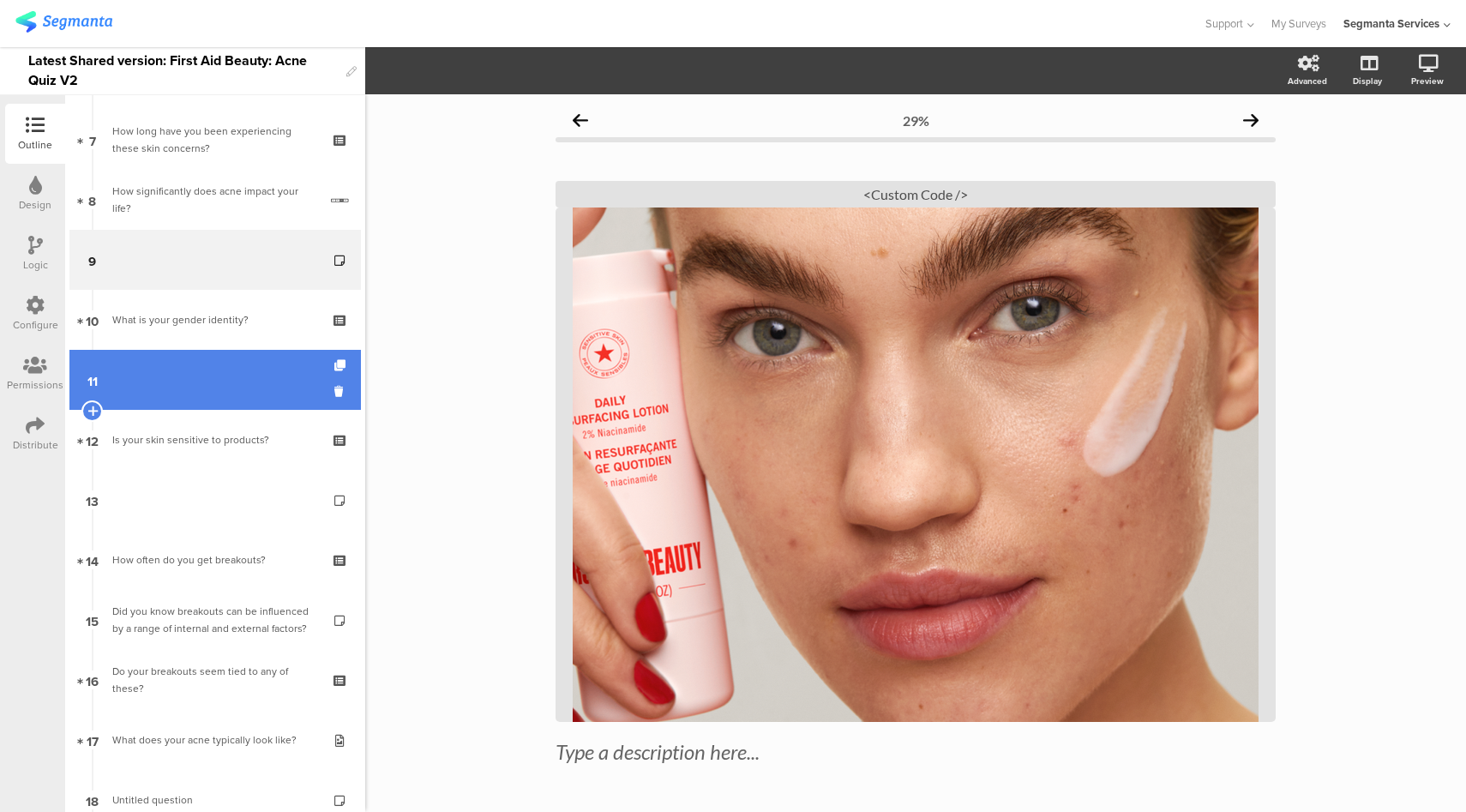
click at [227, 361] on link "11" at bounding box center [215, 380] width 291 height 60
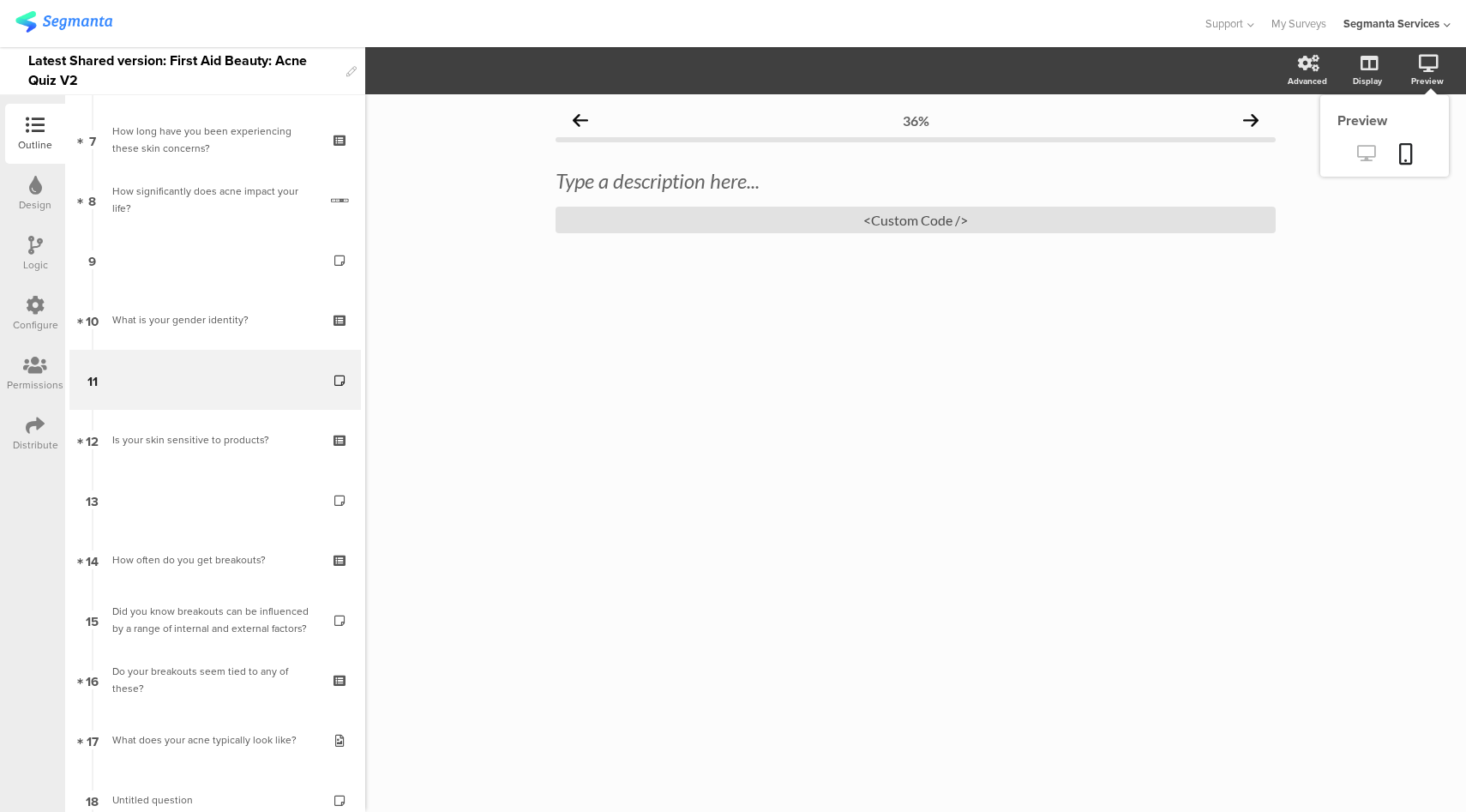
click at [1368, 159] on icon at bounding box center [1365, 152] width 18 height 16
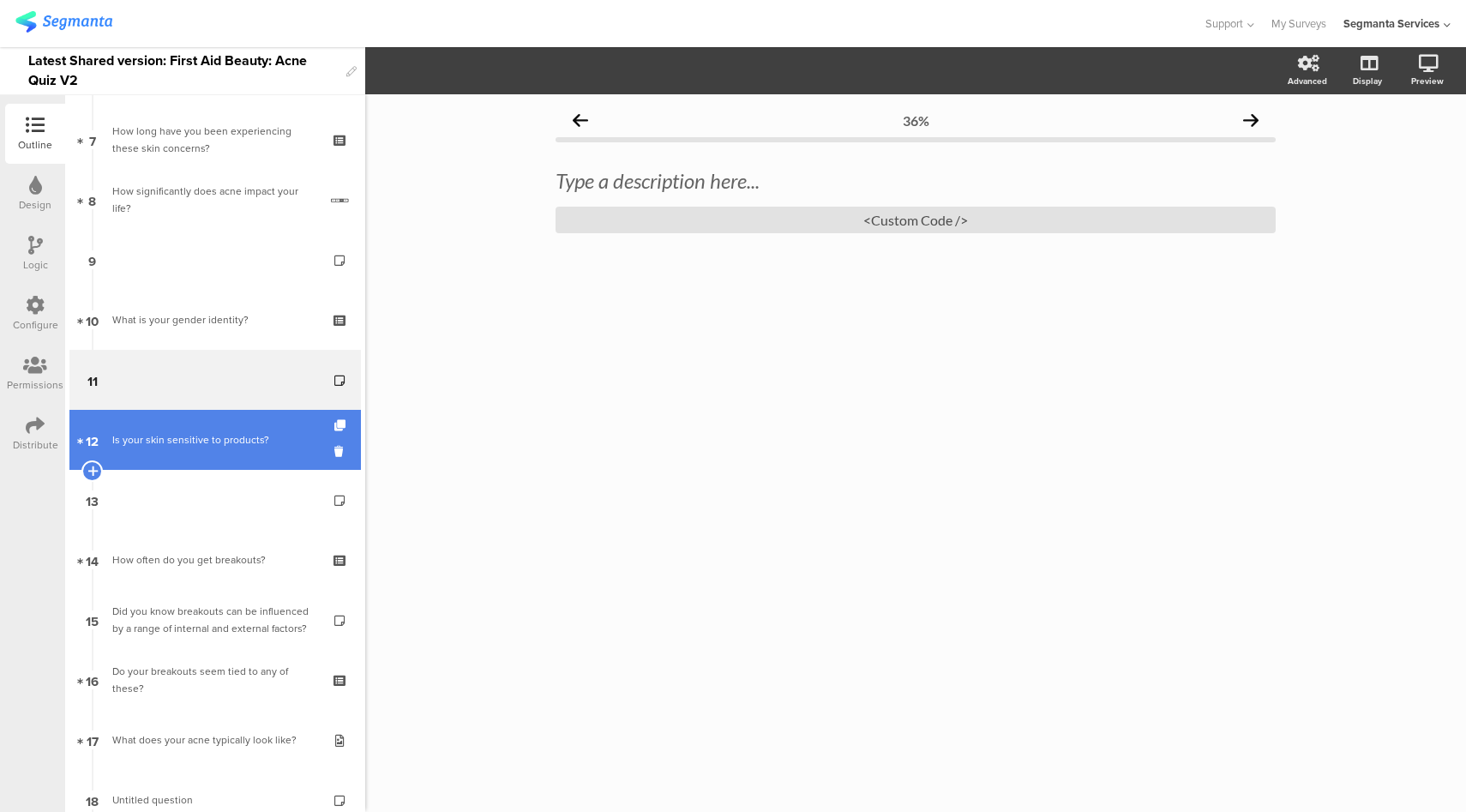
click at [245, 440] on div "Is your skin sensitive to products?" at bounding box center [215, 440] width 205 height 17
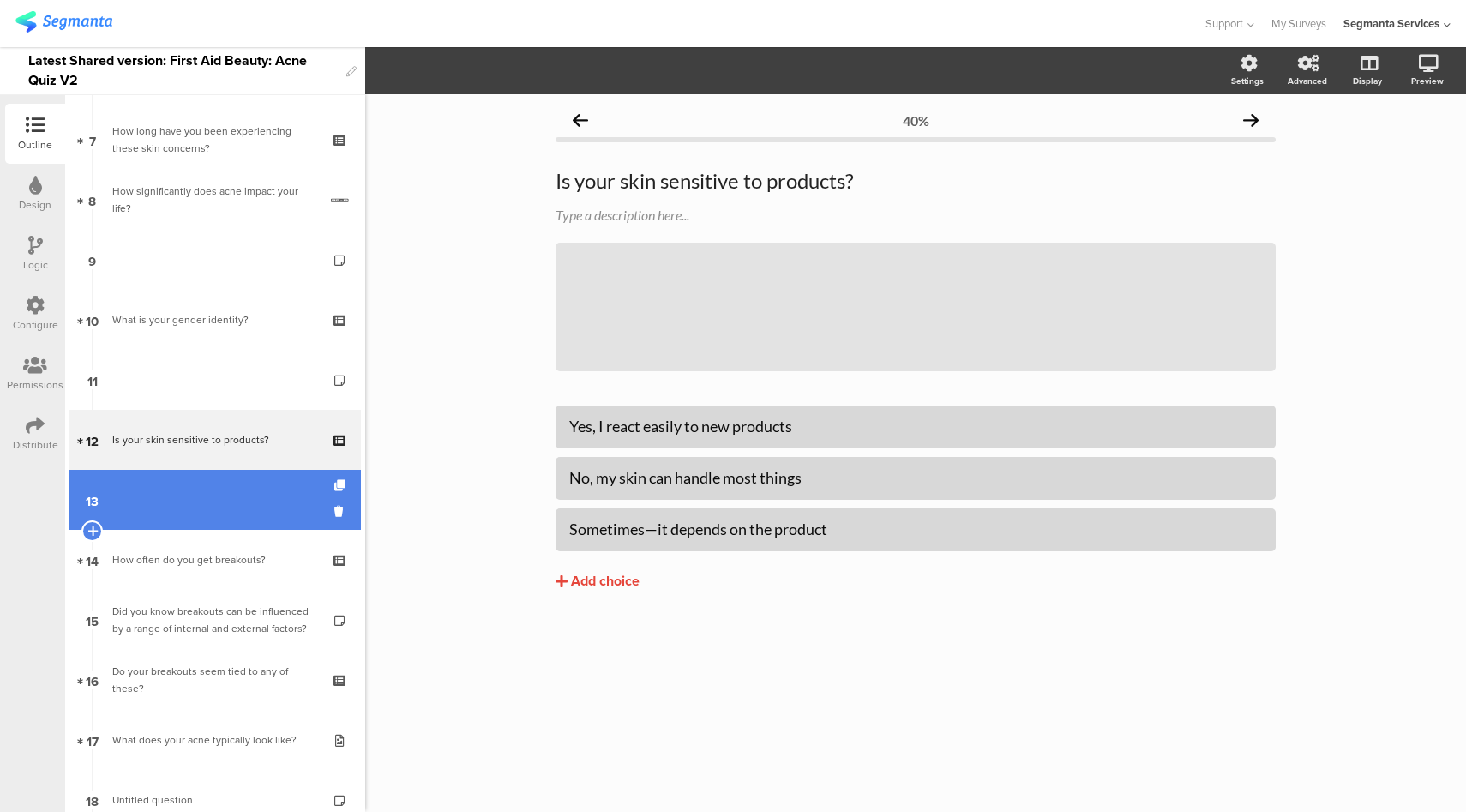
click at [246, 478] on link "13" at bounding box center [215, 499] width 291 height 60
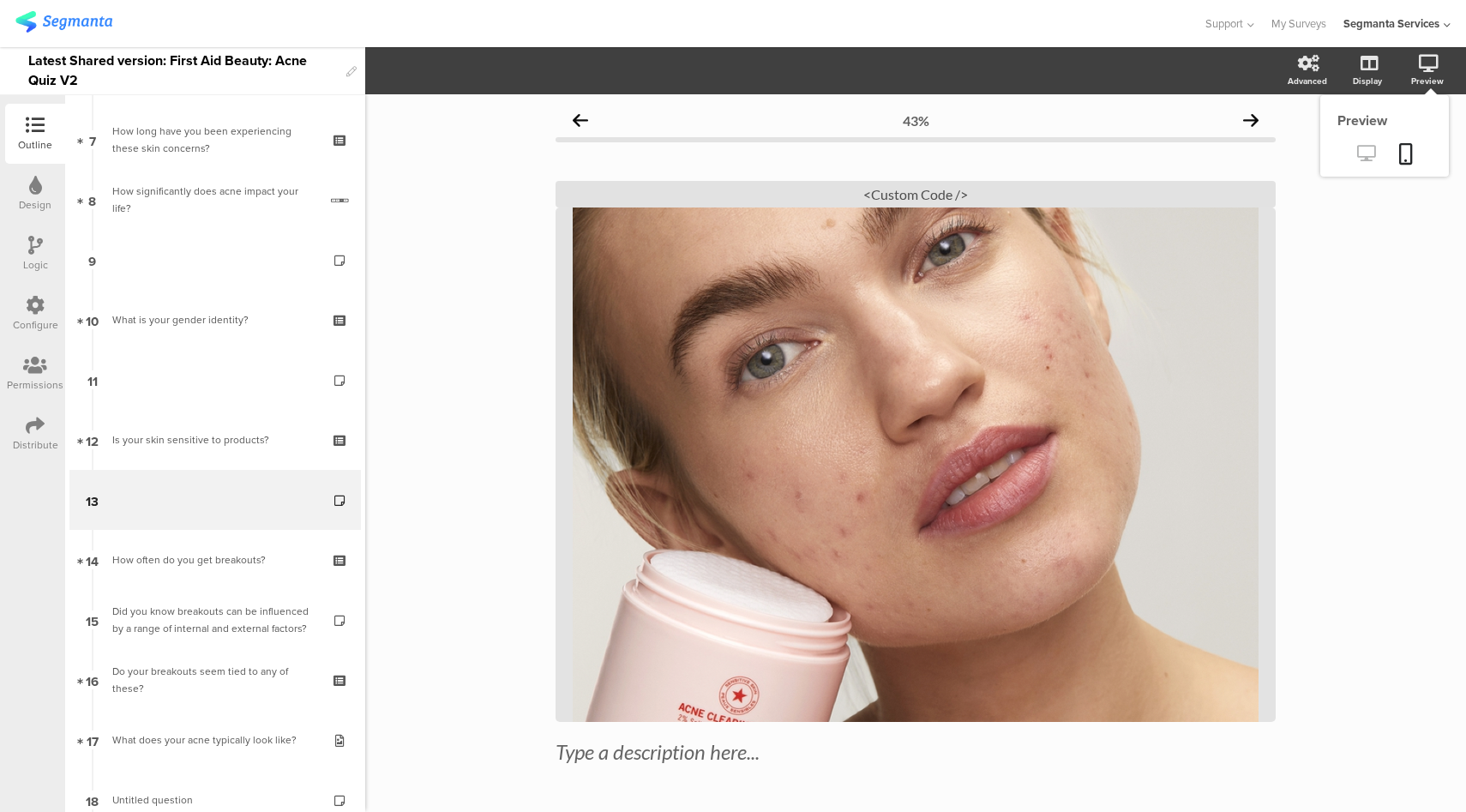
click at [1357, 156] on icon at bounding box center [1365, 152] width 18 height 16
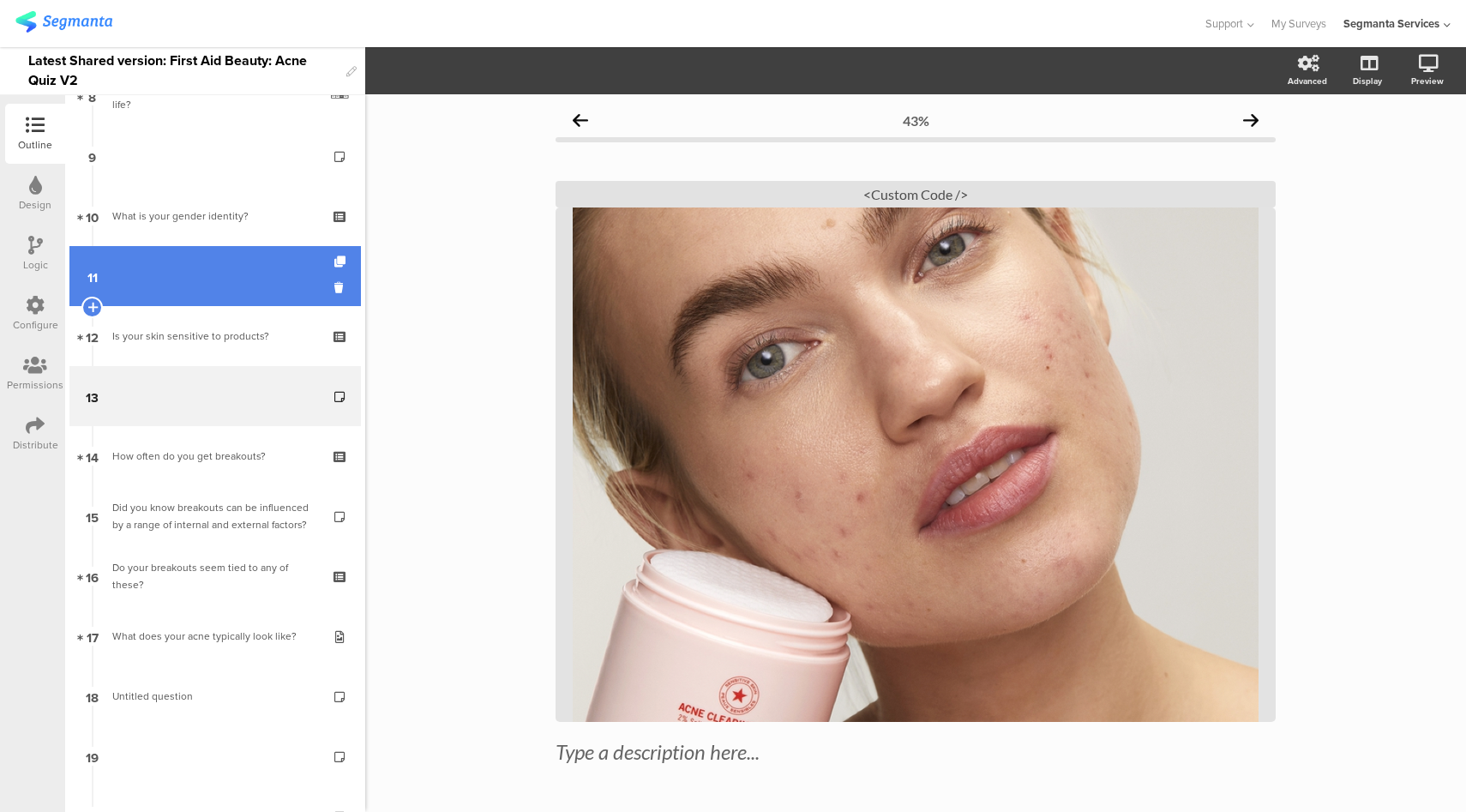
scroll to position [693, 0]
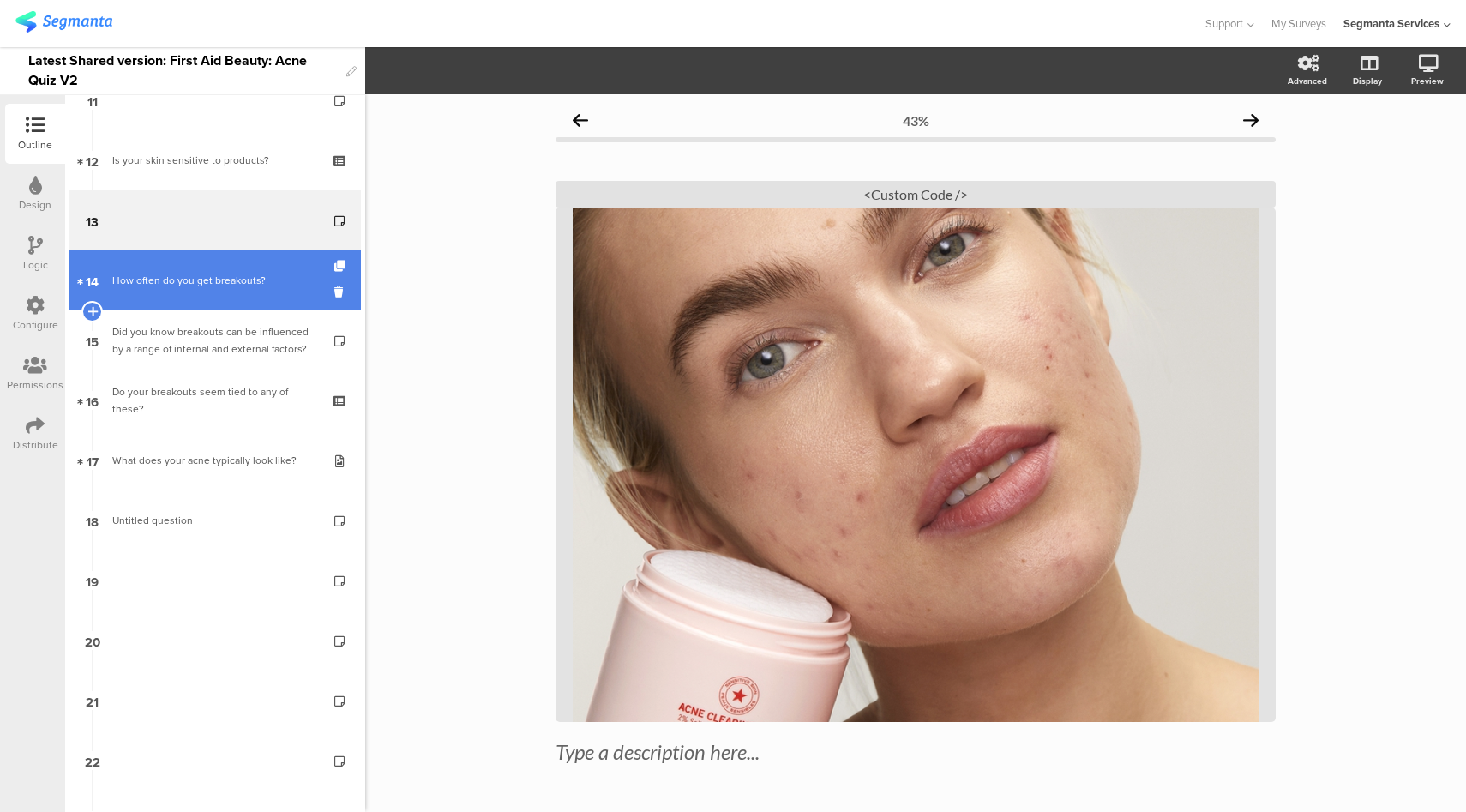
click at [237, 273] on div "How often do you get breakouts?" at bounding box center [215, 280] width 205 height 17
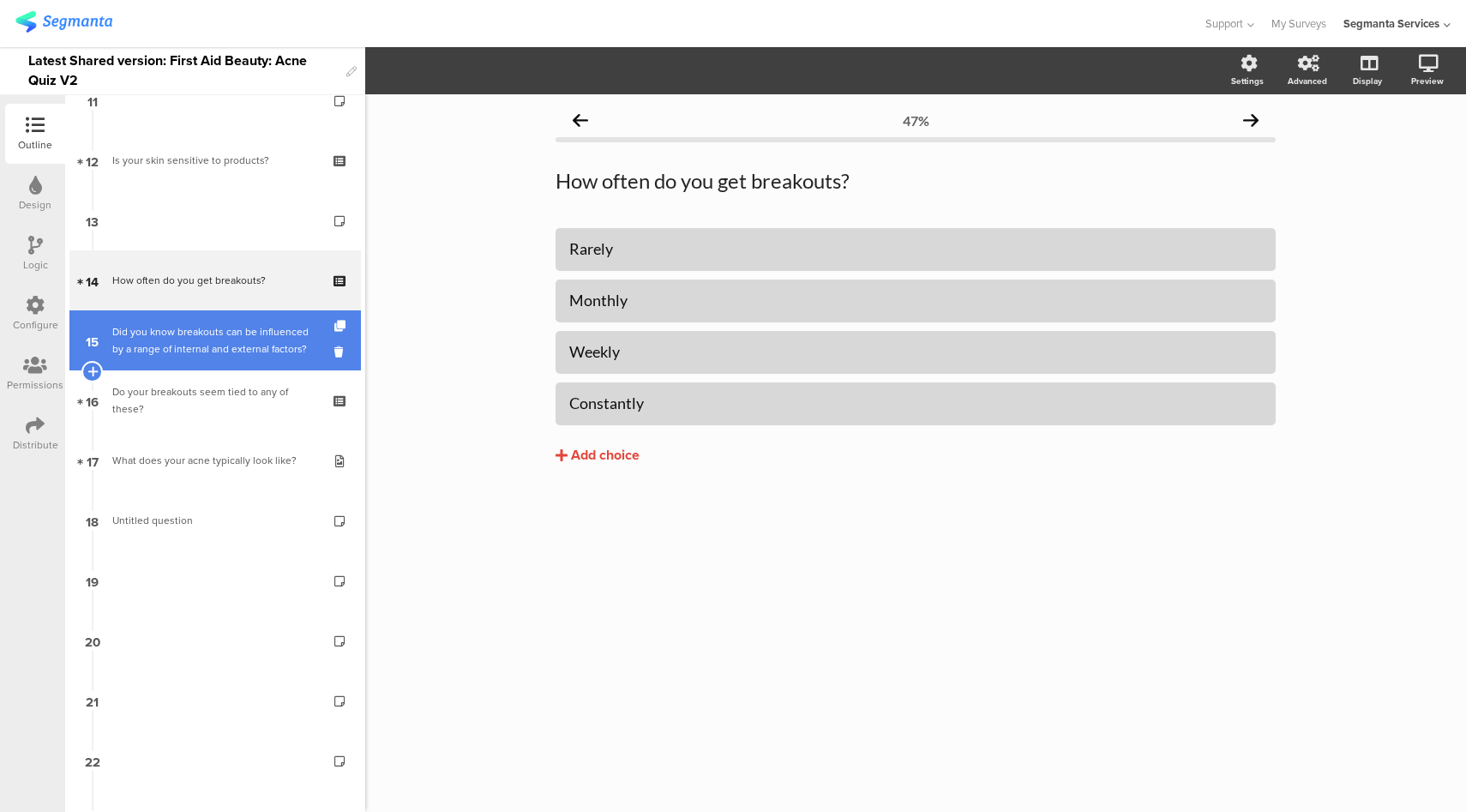
click at [223, 323] on div "Did you know breakouts can be influenced by a range of internal and external fa…" at bounding box center [215, 340] width 205 height 35
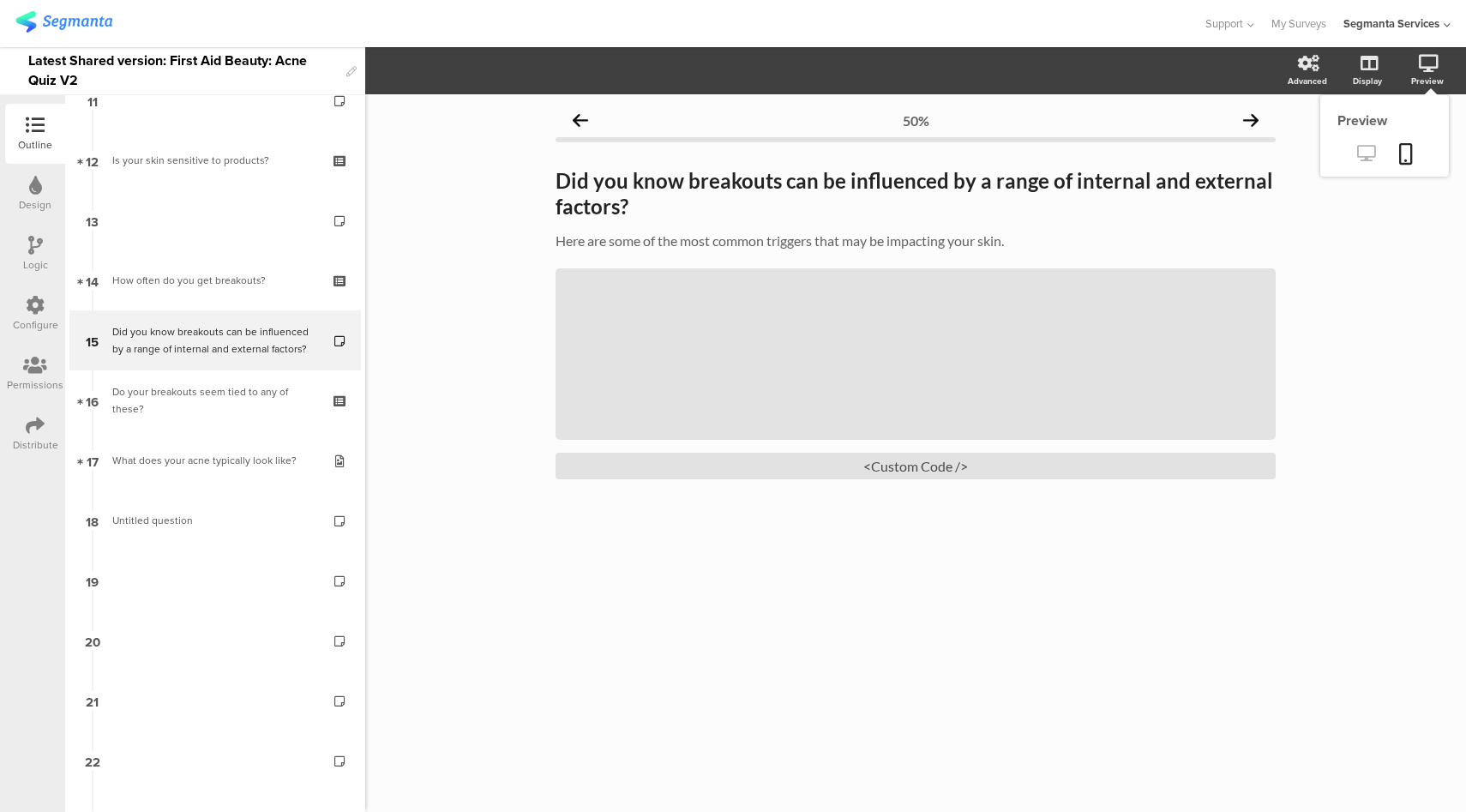
click at [1366, 157] on icon at bounding box center [1365, 152] width 18 height 16
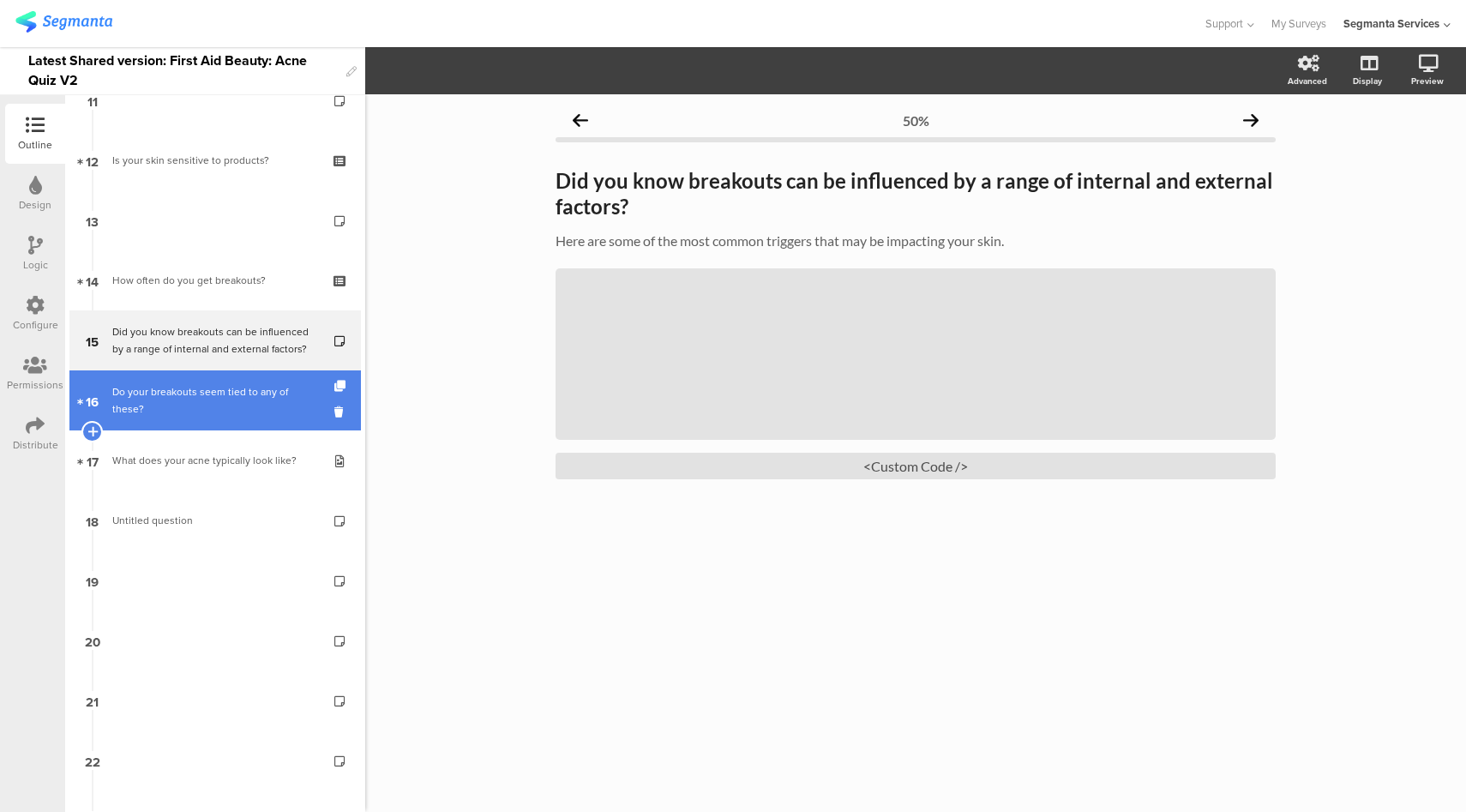
click at [200, 409] on div "Do your breakouts seem tied to any of these?" at bounding box center [215, 401] width 205 height 35
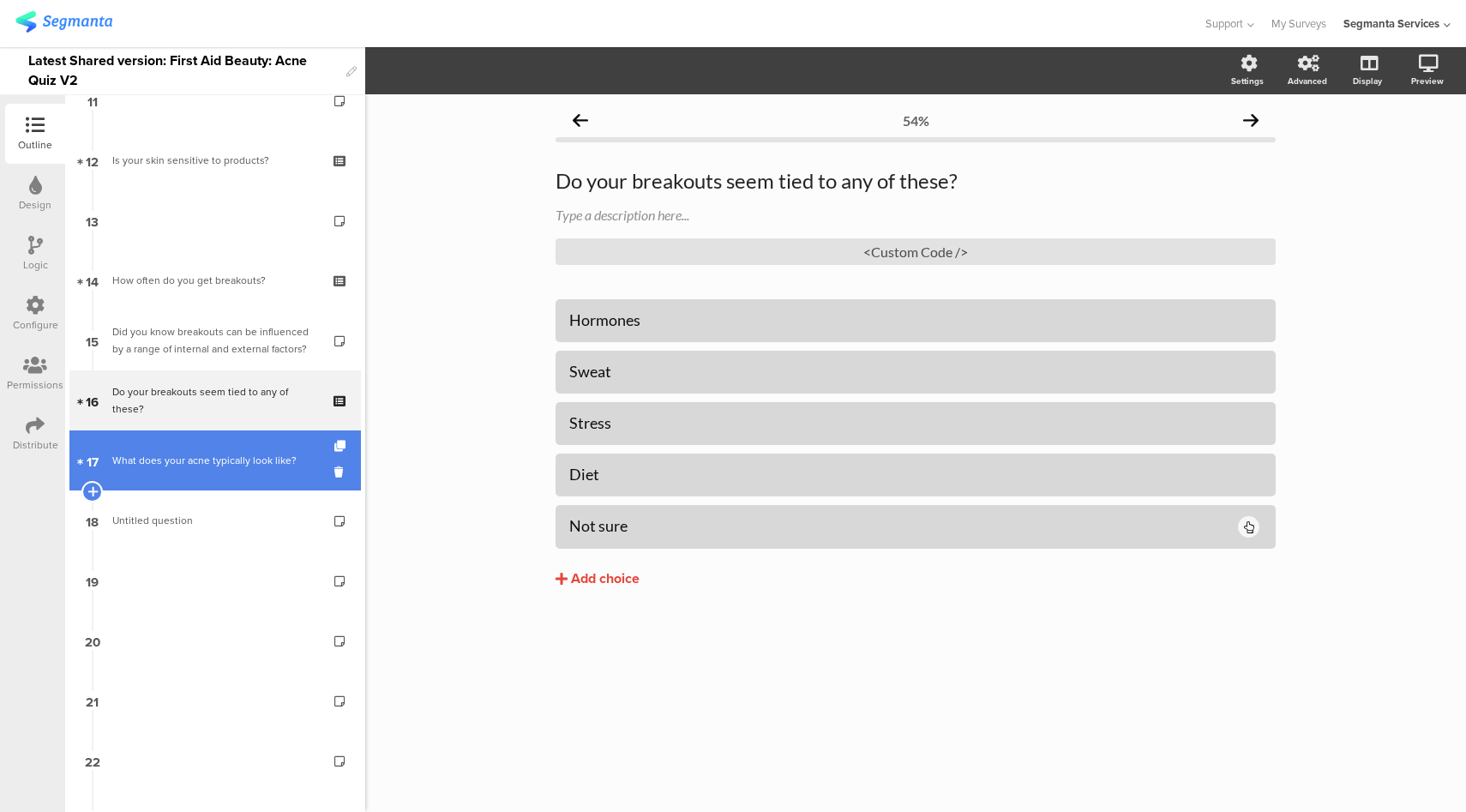
click at [229, 456] on div "What does your acne typically look like?" at bounding box center [215, 460] width 205 height 17
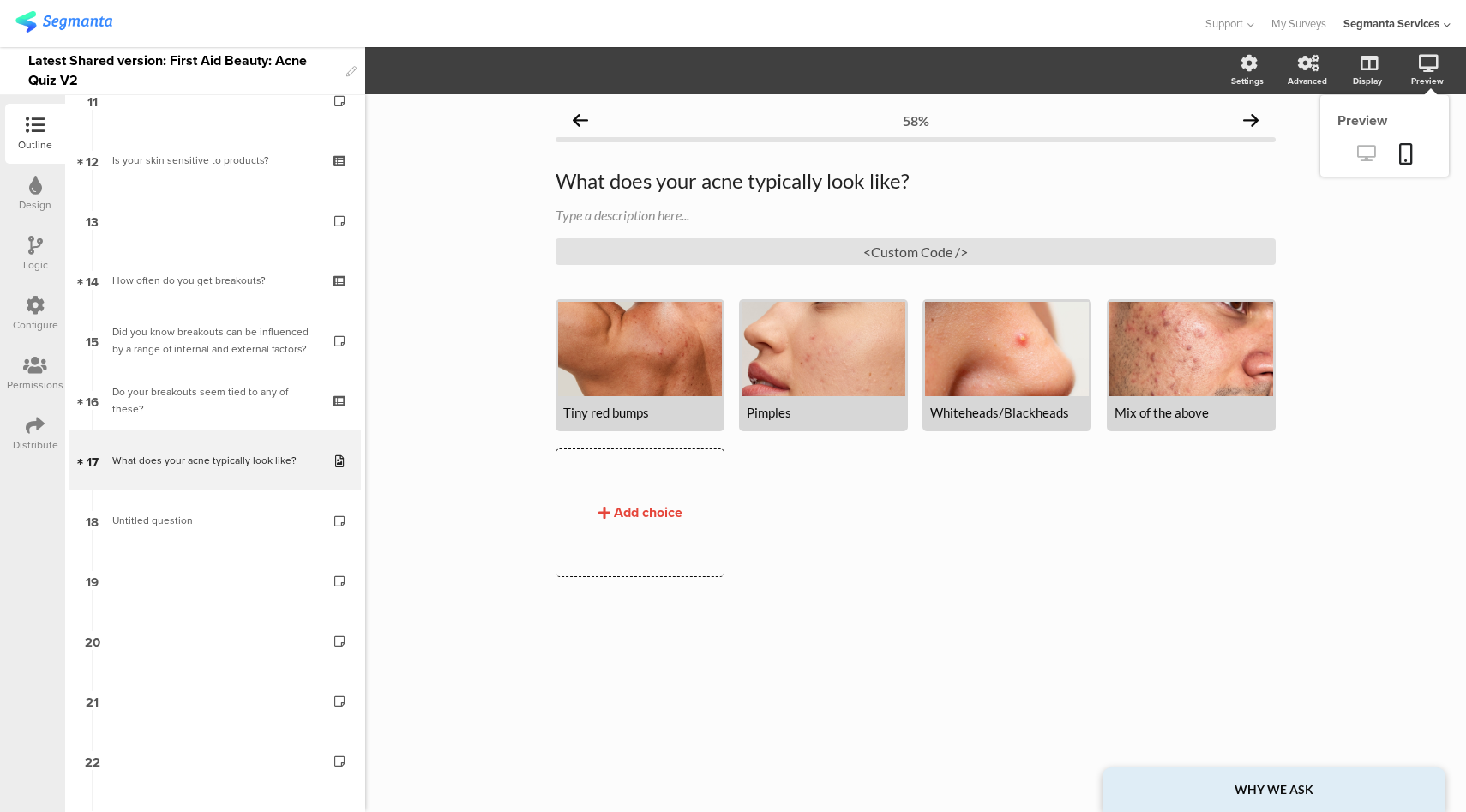
click at [1364, 151] on icon at bounding box center [1365, 152] width 18 height 16
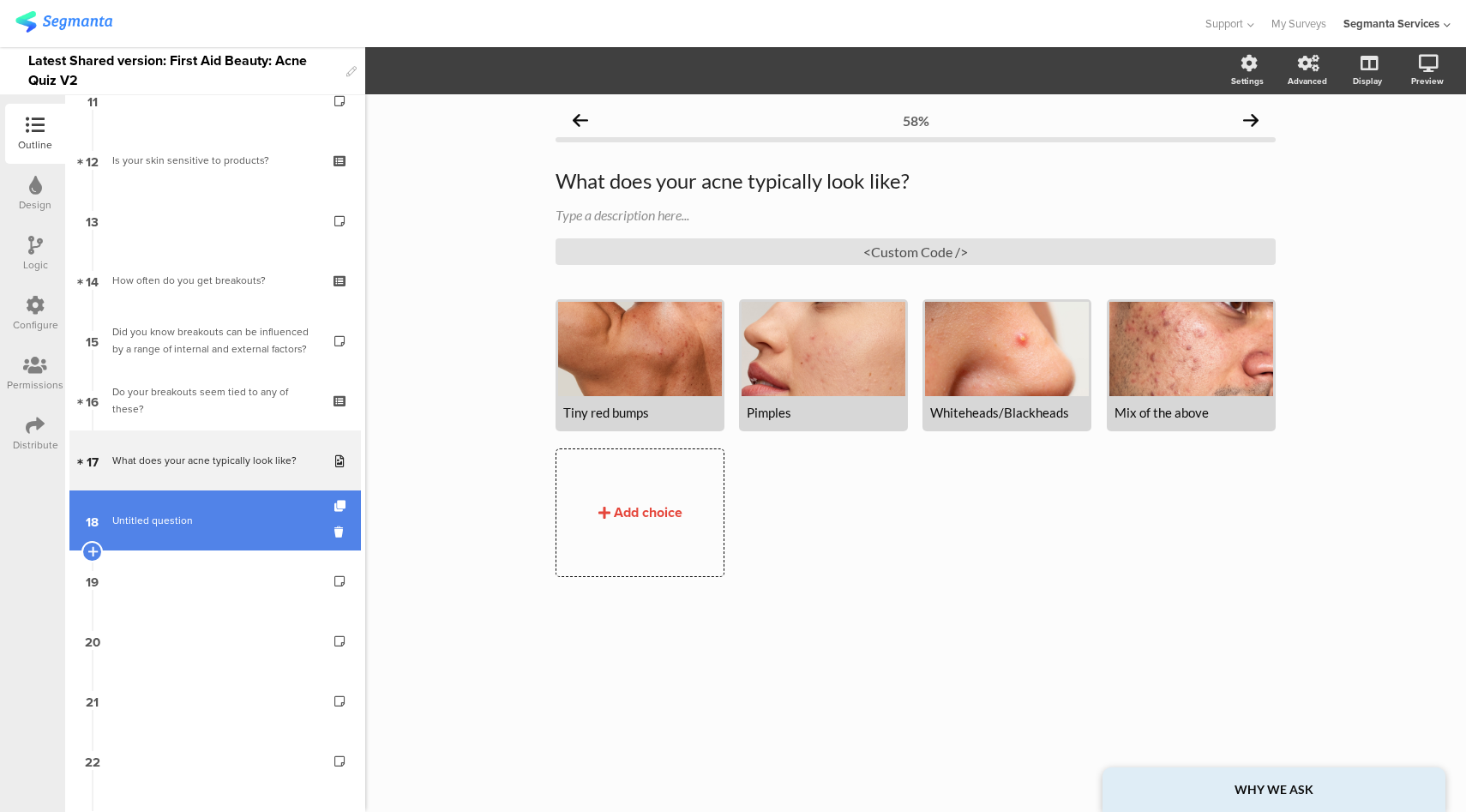
click at [242, 522] on span "Untitled question" at bounding box center [215, 521] width 205 height 17
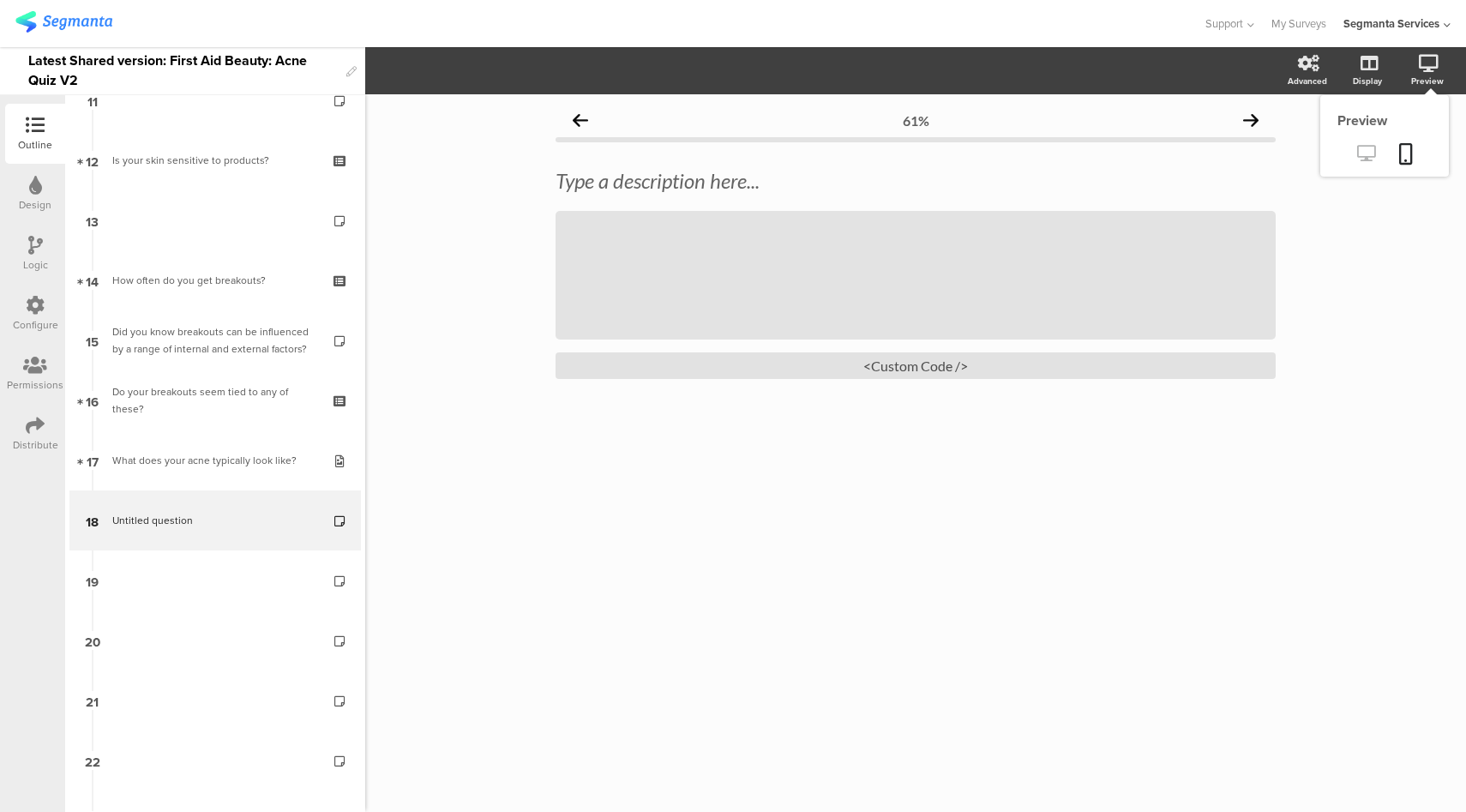
click at [1365, 151] on icon at bounding box center [1365, 152] width 18 height 16
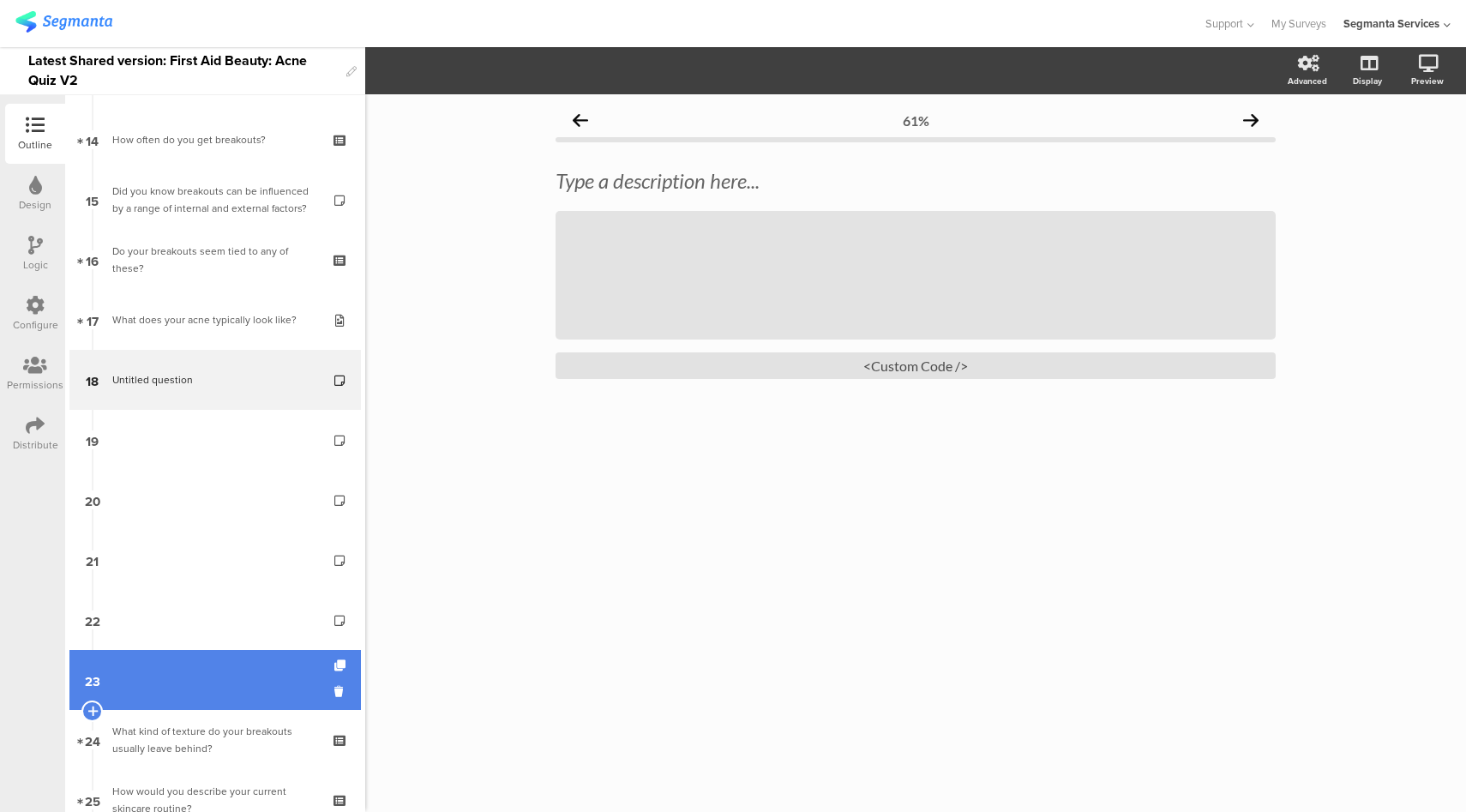
scroll to position [911, 0]
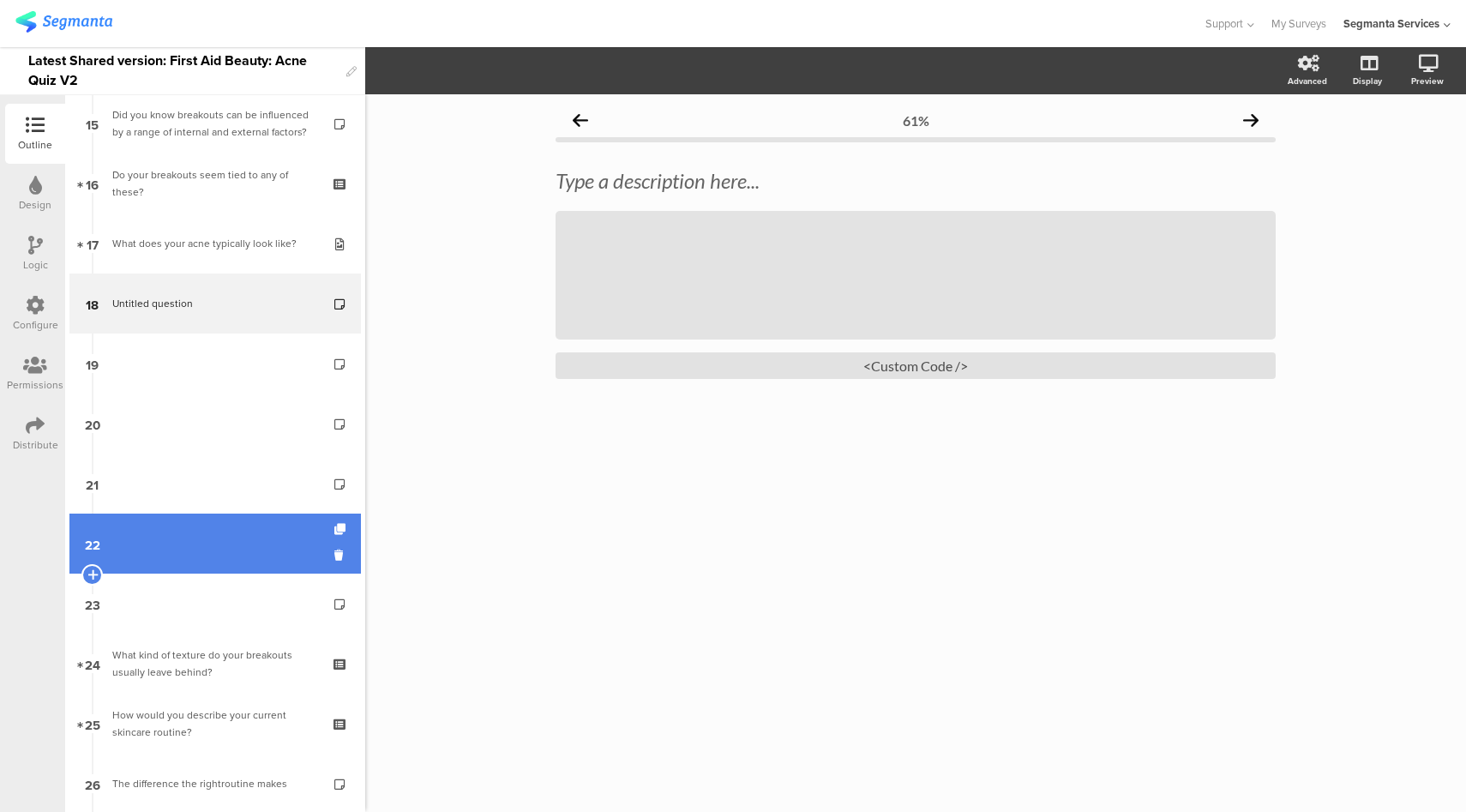
click at [223, 540] on link "22" at bounding box center [215, 544] width 291 height 60
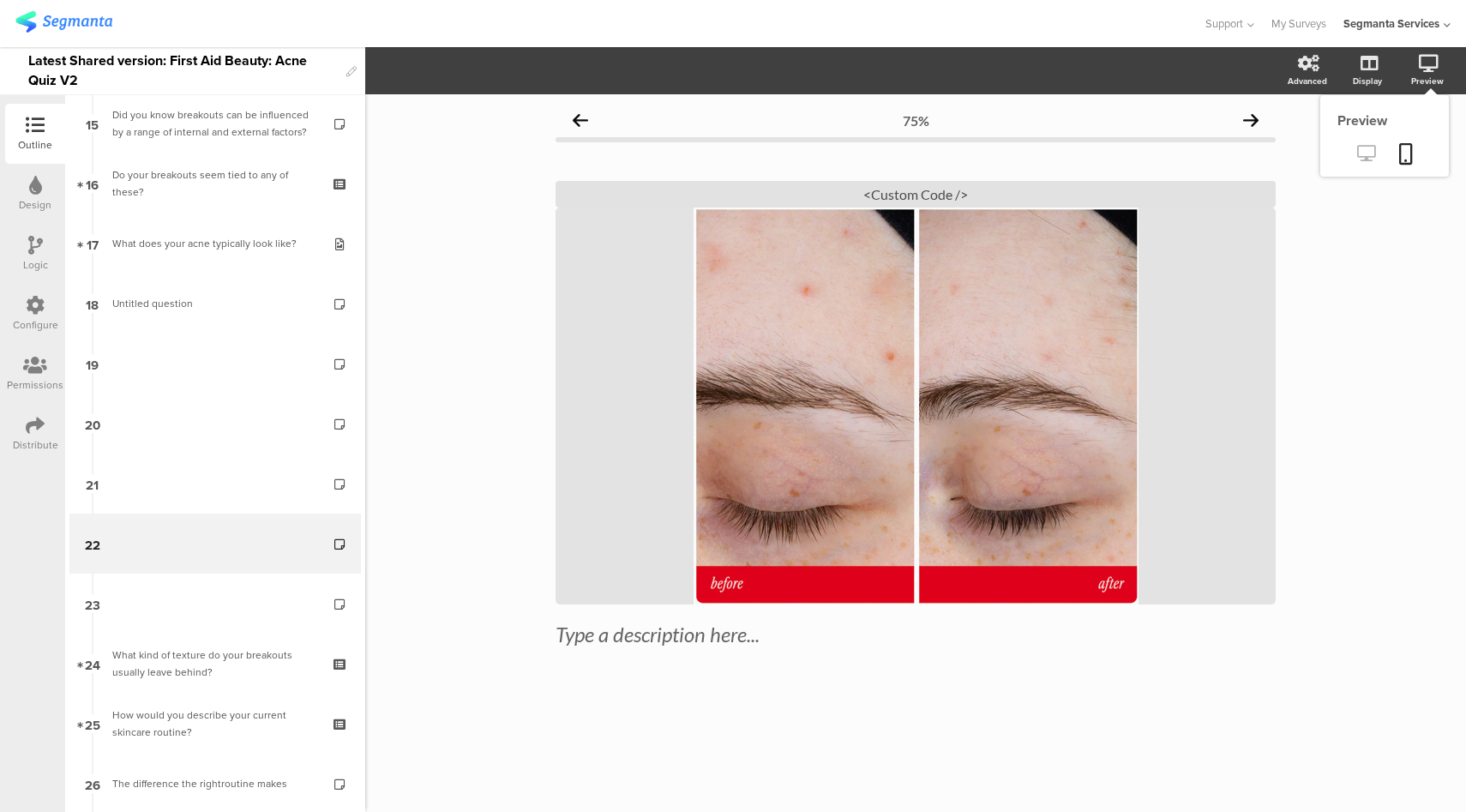
click at [1373, 151] on icon at bounding box center [1365, 152] width 18 height 16
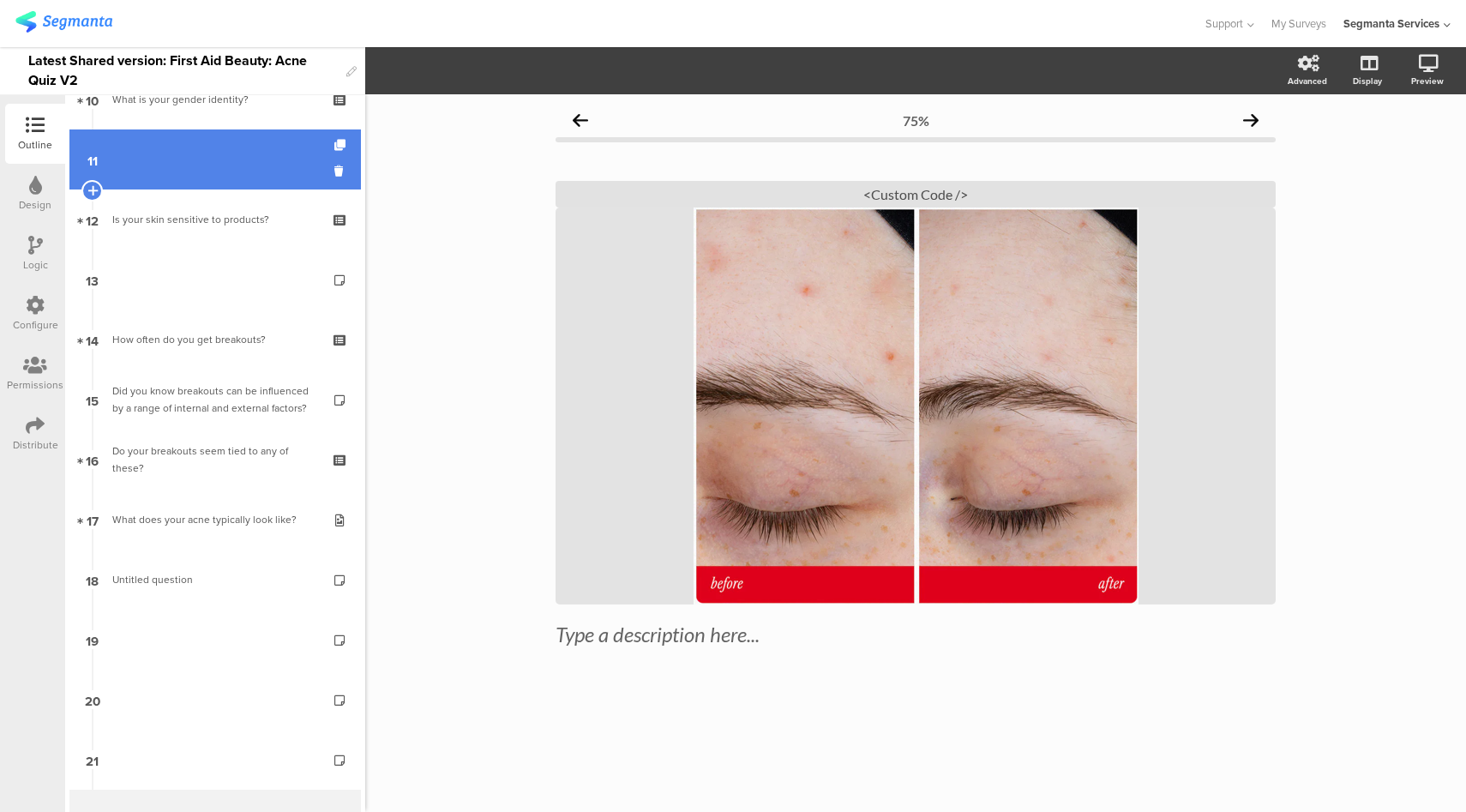
scroll to position [634, 0]
click at [206, 183] on link "11" at bounding box center [215, 160] width 291 height 60
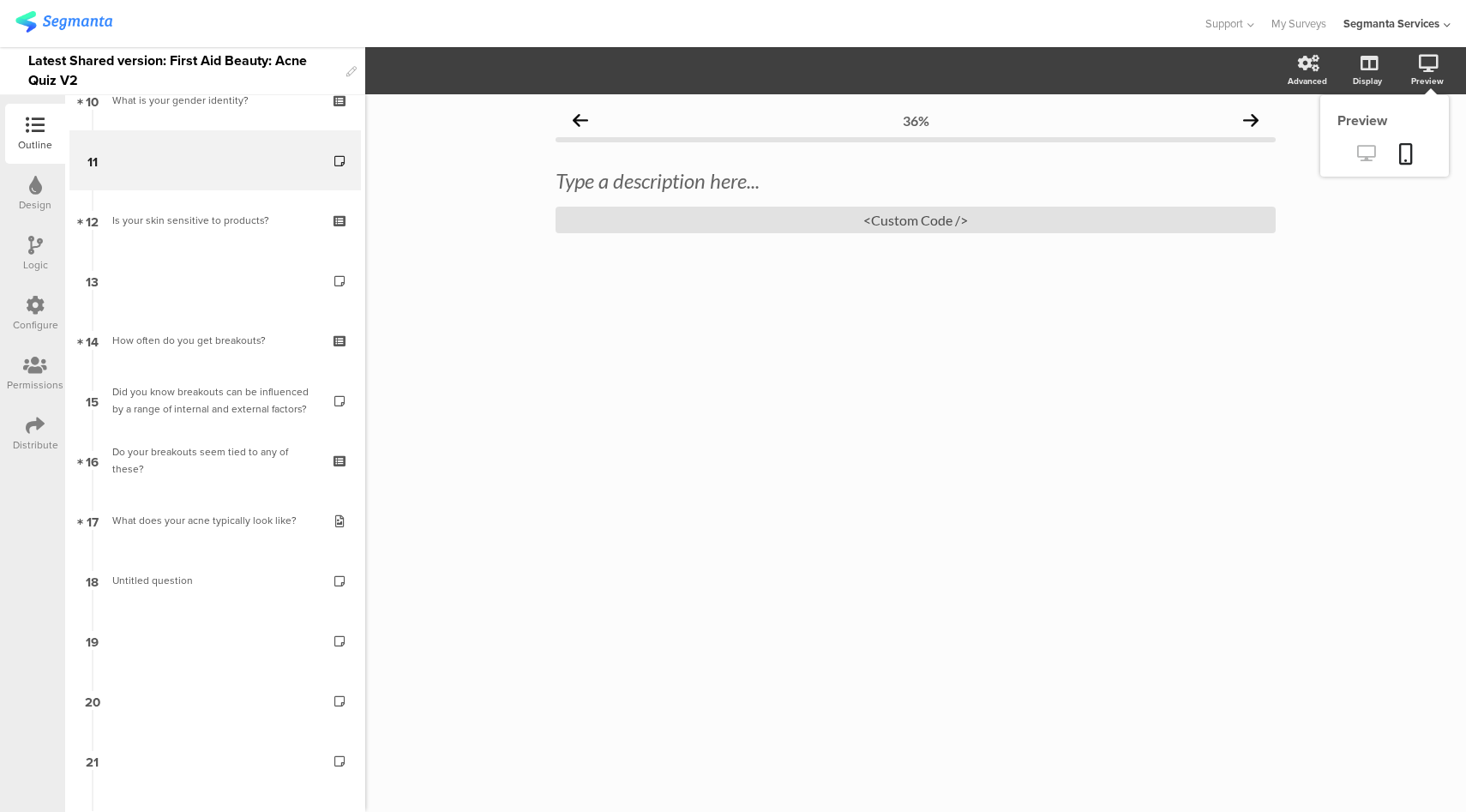
click at [1358, 153] on icon at bounding box center [1365, 152] width 18 height 16
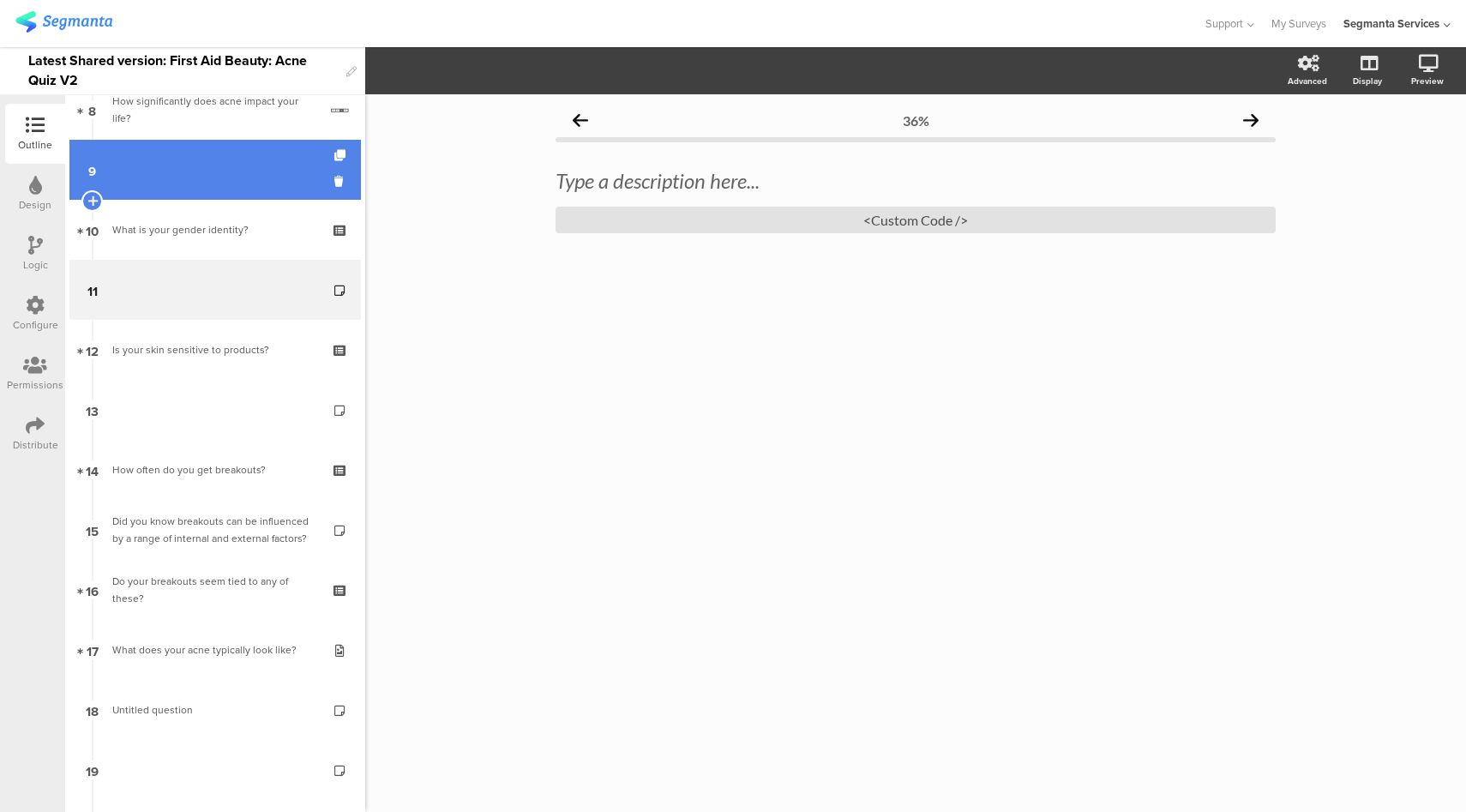
scroll to position [499, 0]
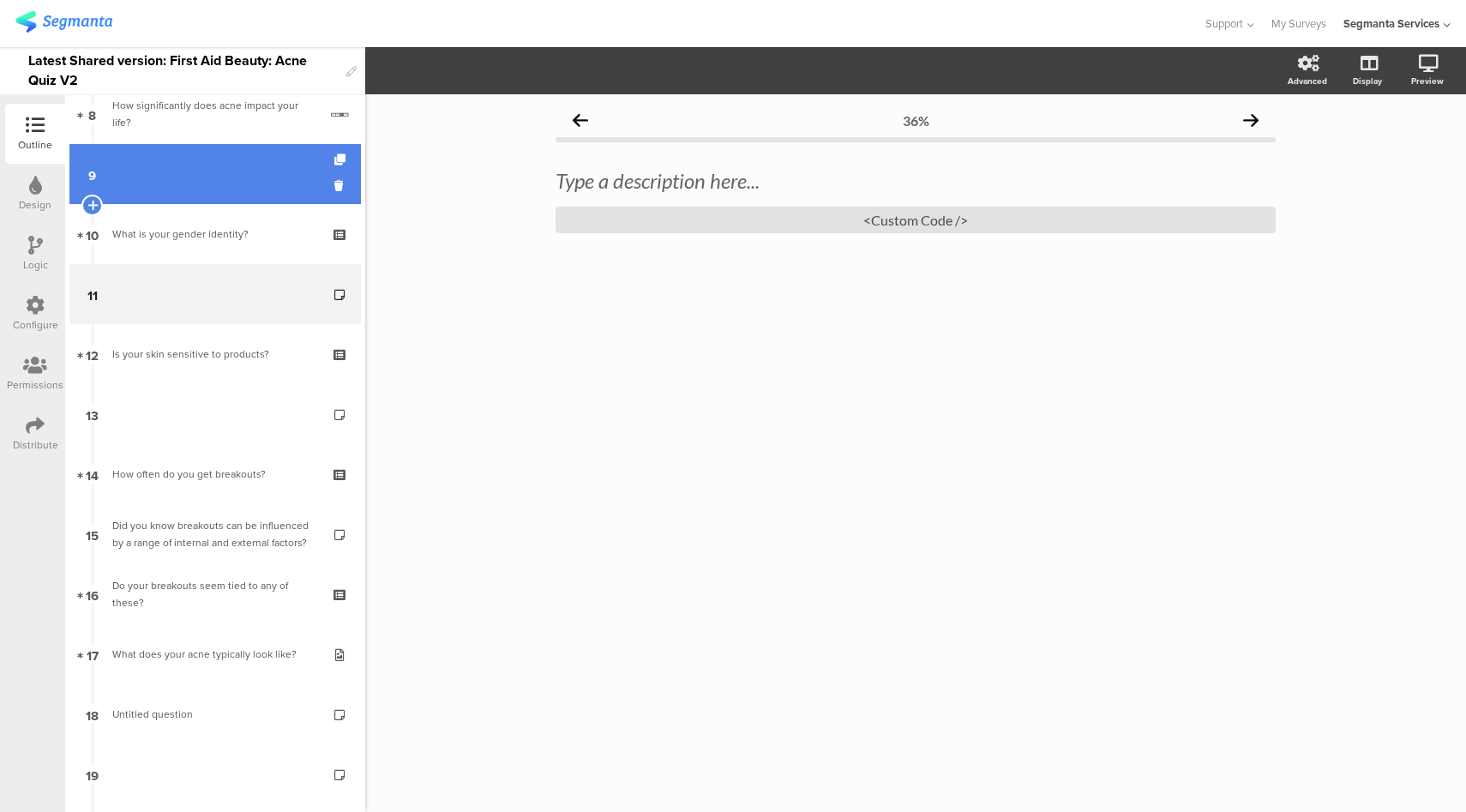
click at [192, 186] on link "9" at bounding box center [215, 174] width 291 height 60
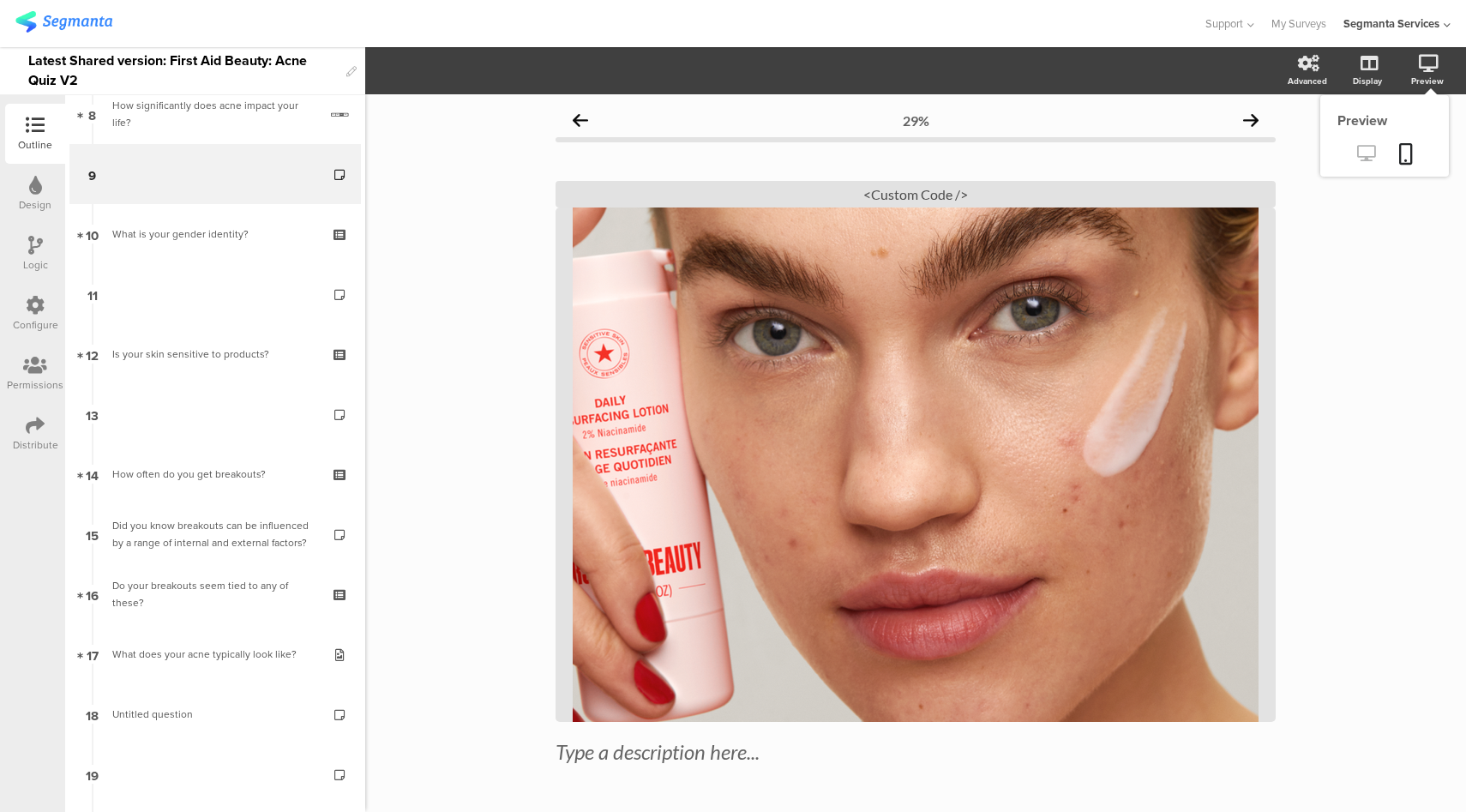
click at [1357, 156] on icon at bounding box center [1365, 152] width 18 height 16
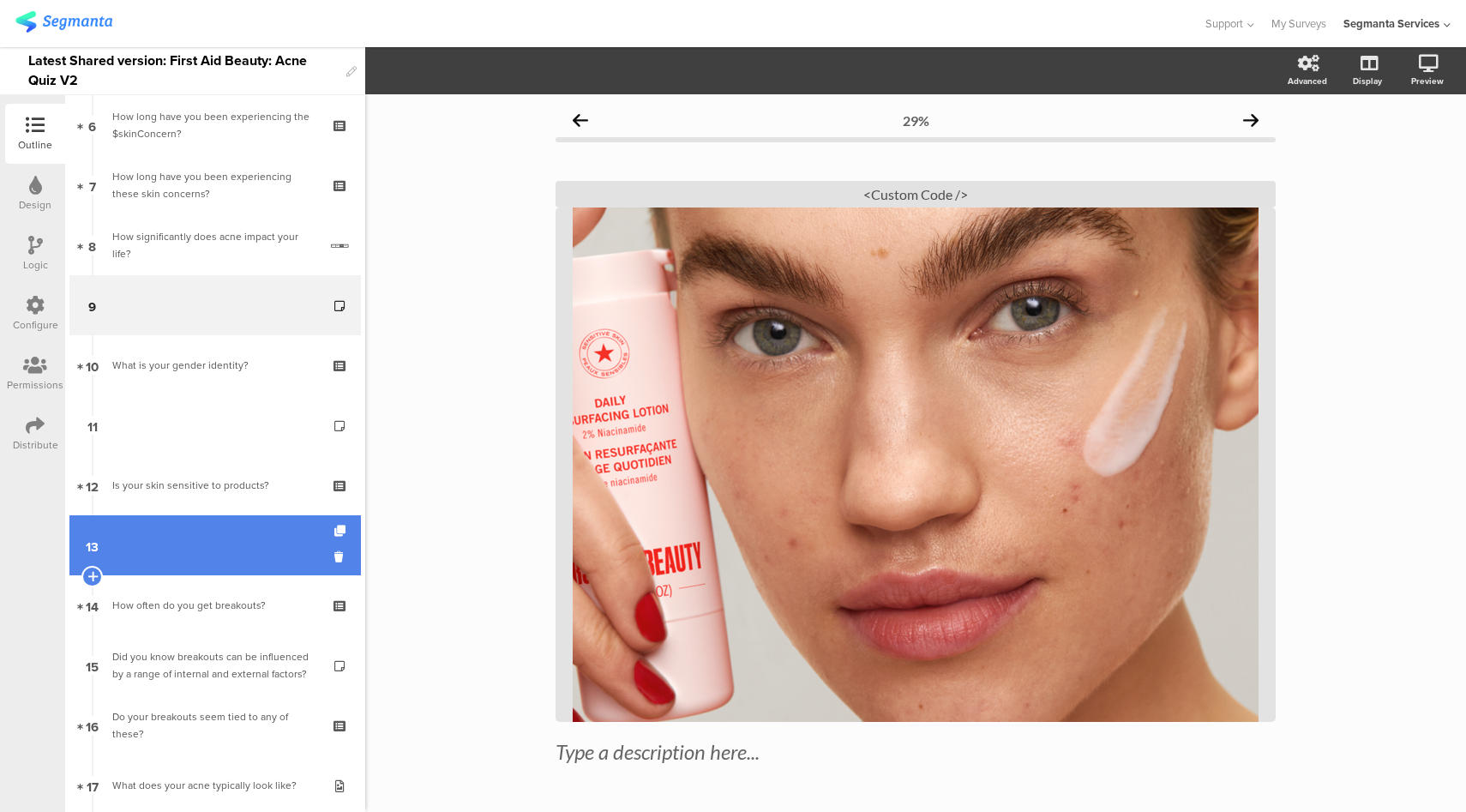
scroll to position [401, 0]
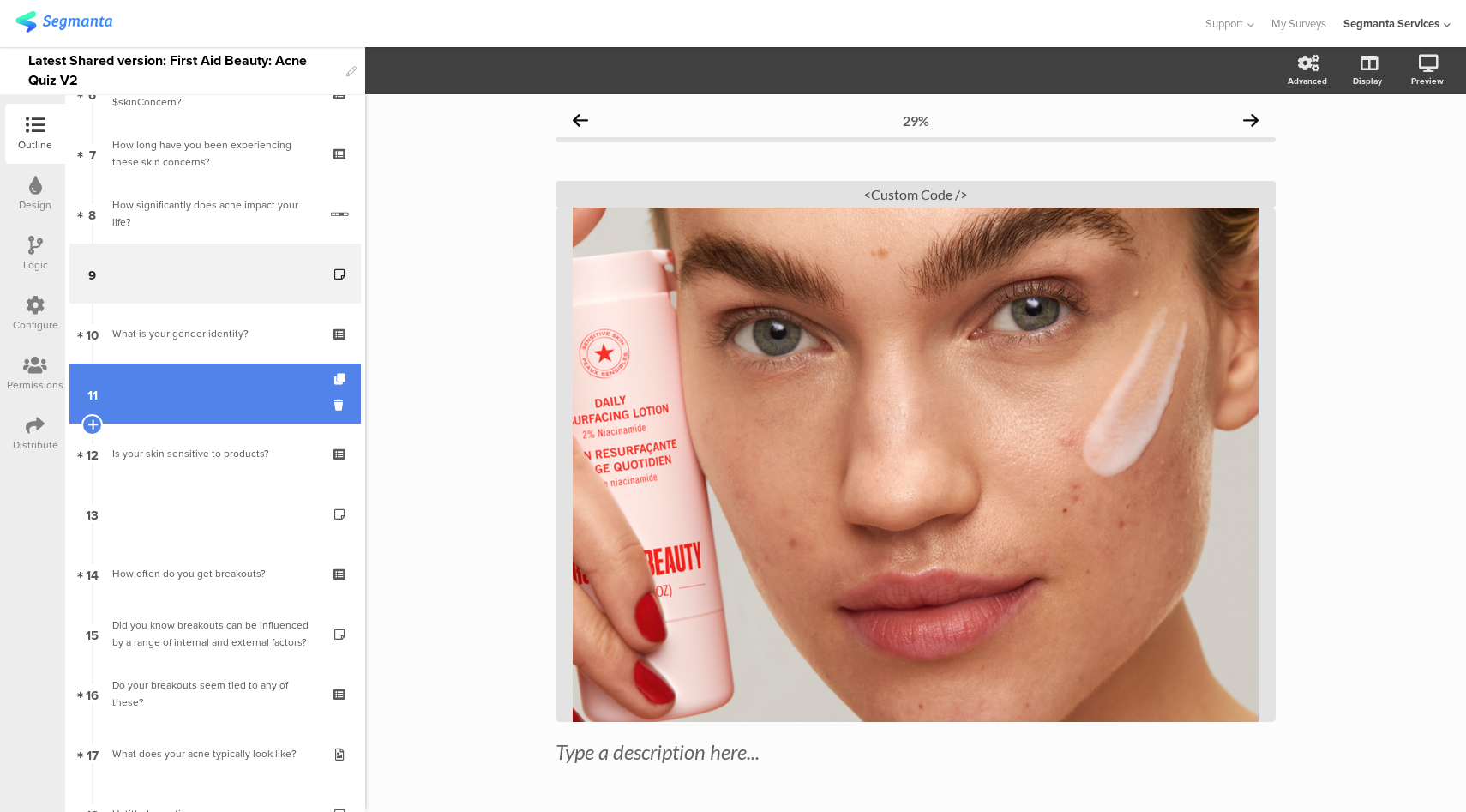
click at [200, 370] on link "11" at bounding box center [215, 393] width 291 height 60
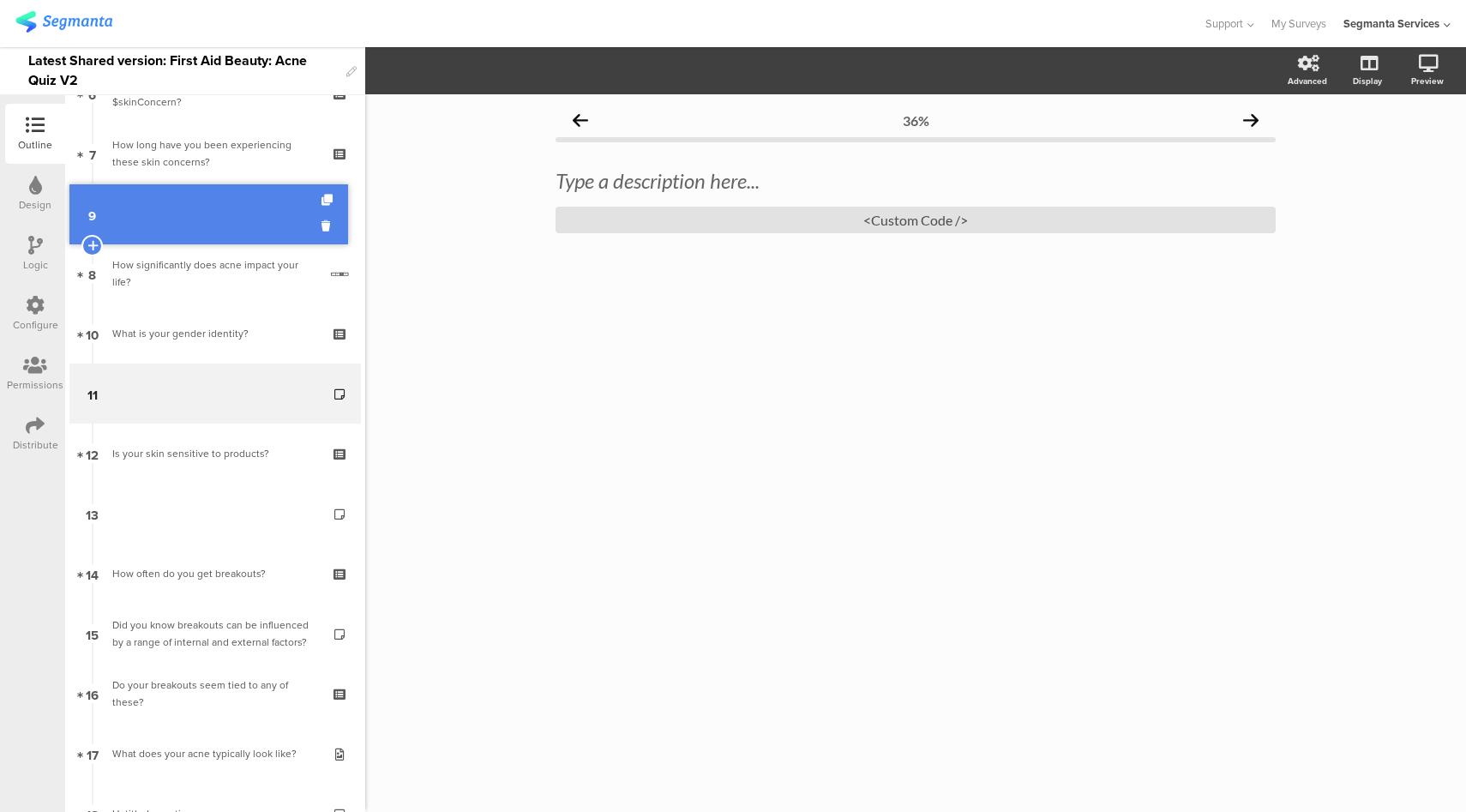
drag, startPoint x: 223, startPoint y: 290, endPoint x: 231, endPoint y: 231, distance: 59.5
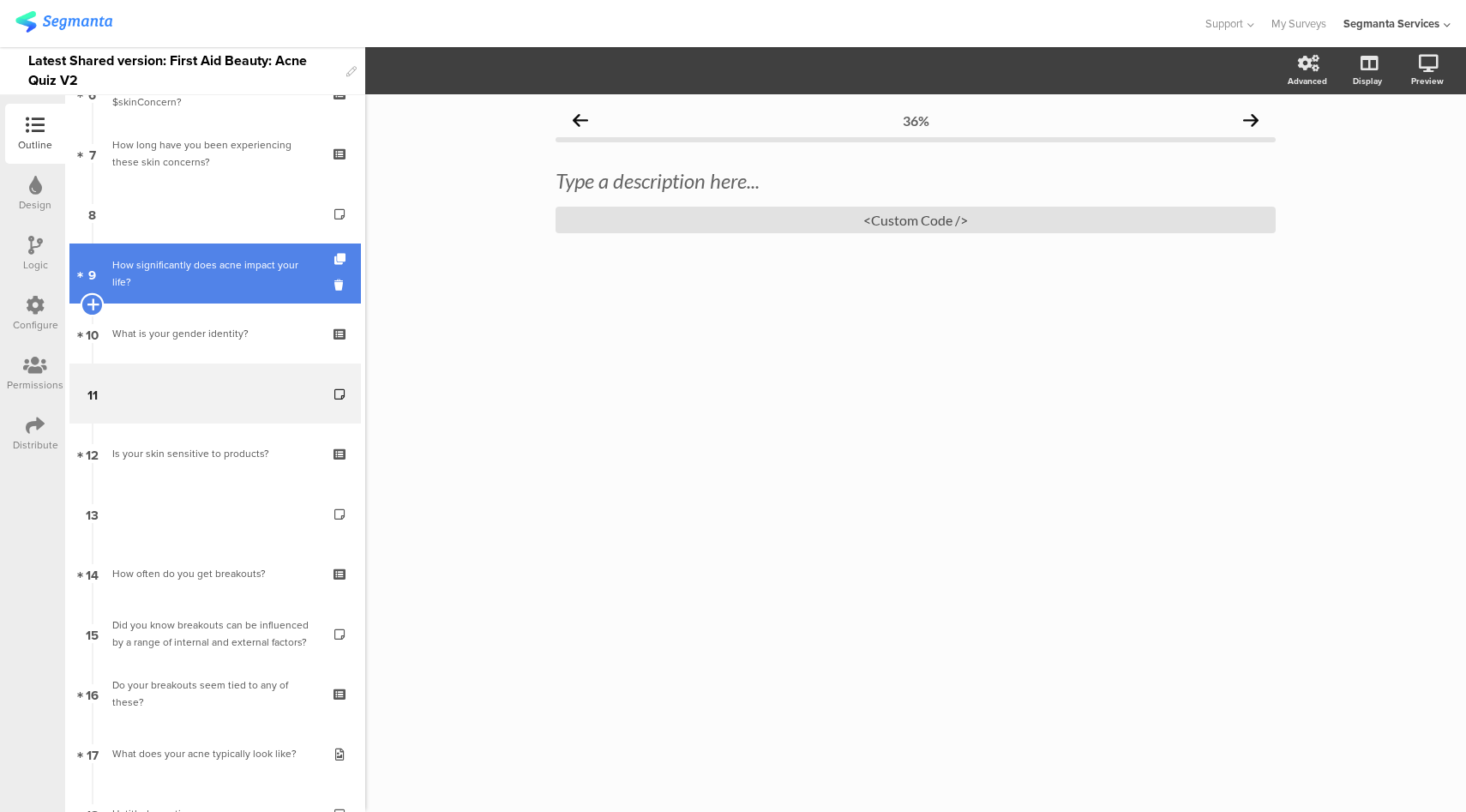
click at [95, 304] on icon at bounding box center [92, 304] width 12 height 15
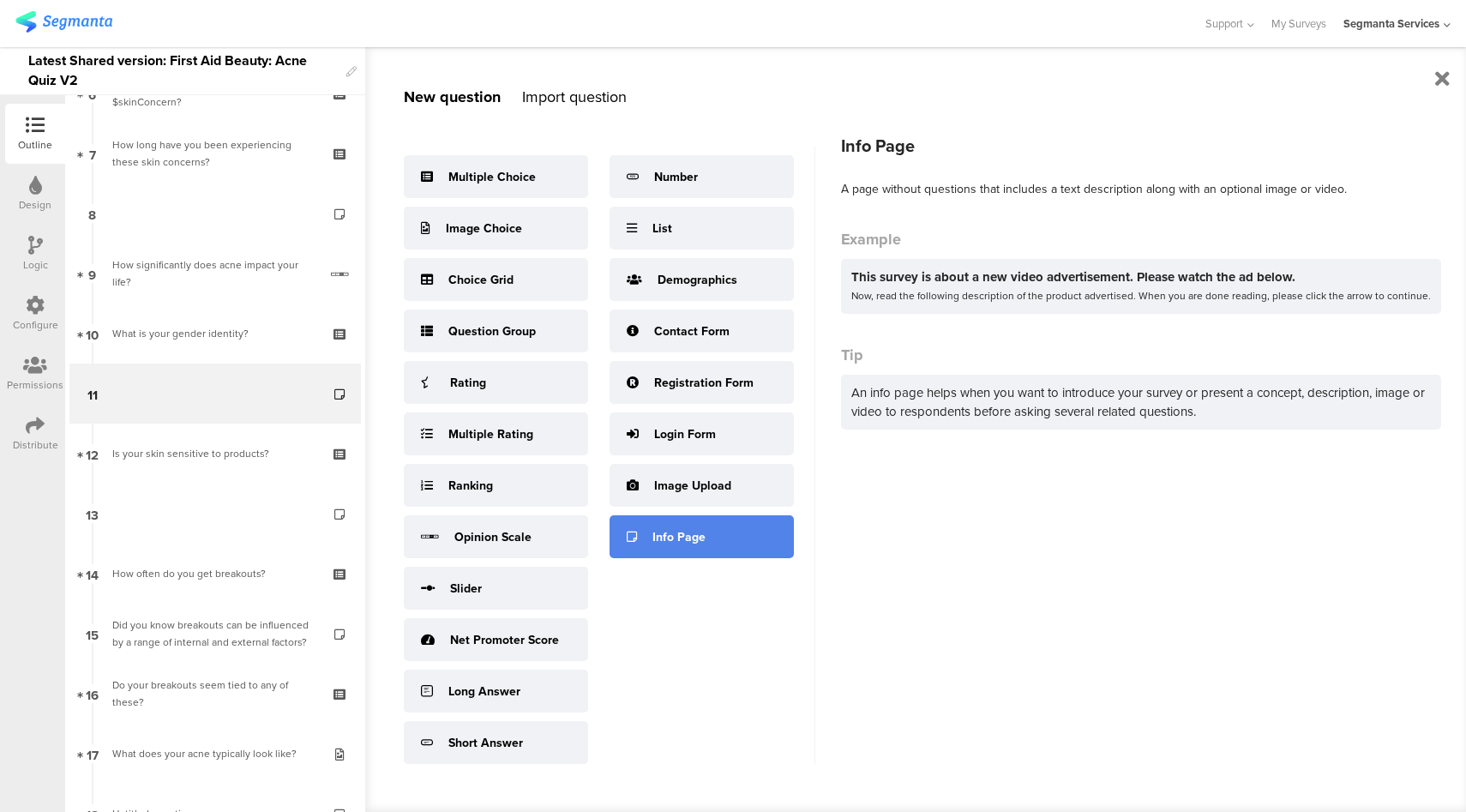
click at [726, 532] on div "Info Page" at bounding box center [702, 536] width 184 height 43
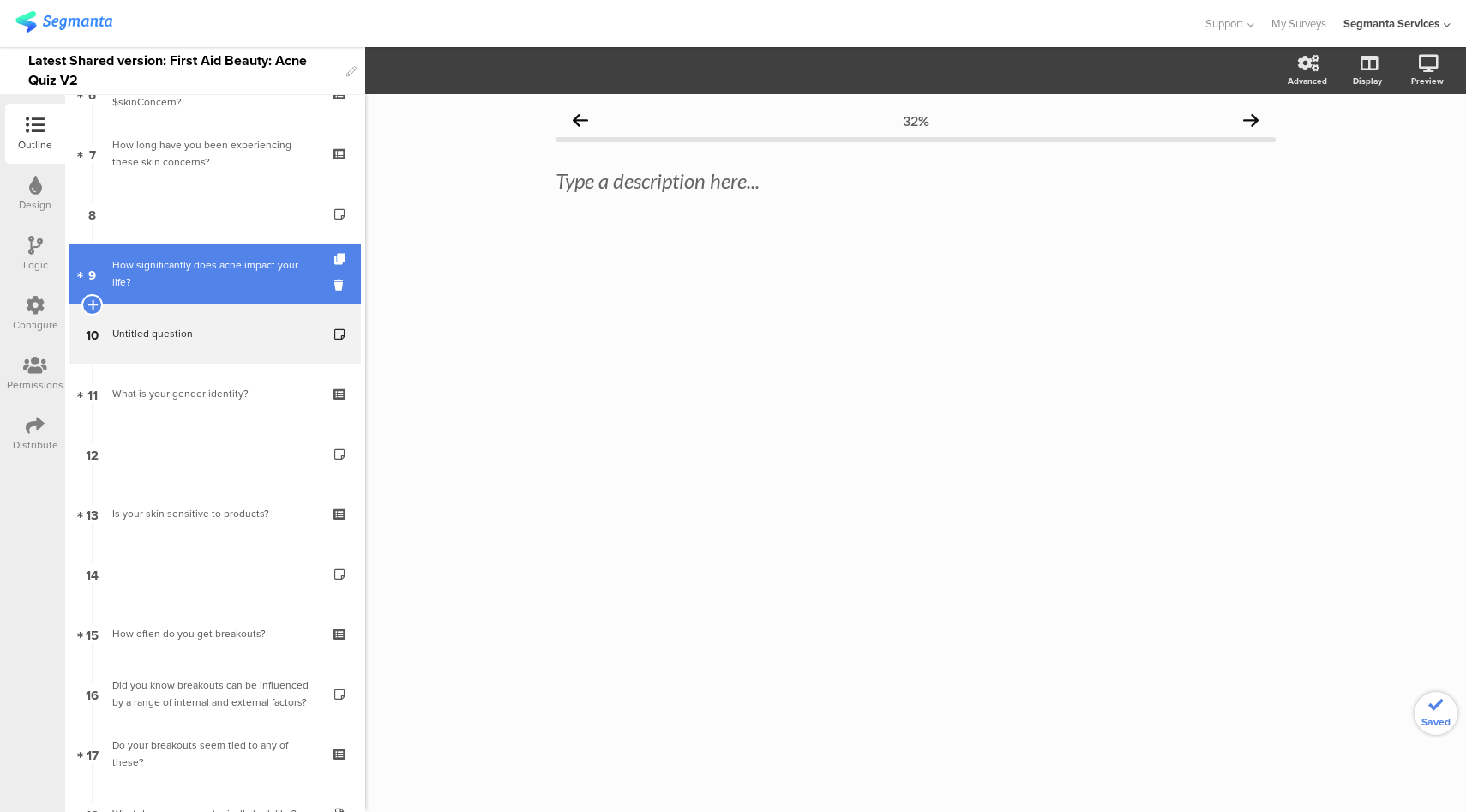
click at [193, 271] on div "How significantly does acne impact your life?" at bounding box center [215, 273] width 206 height 35
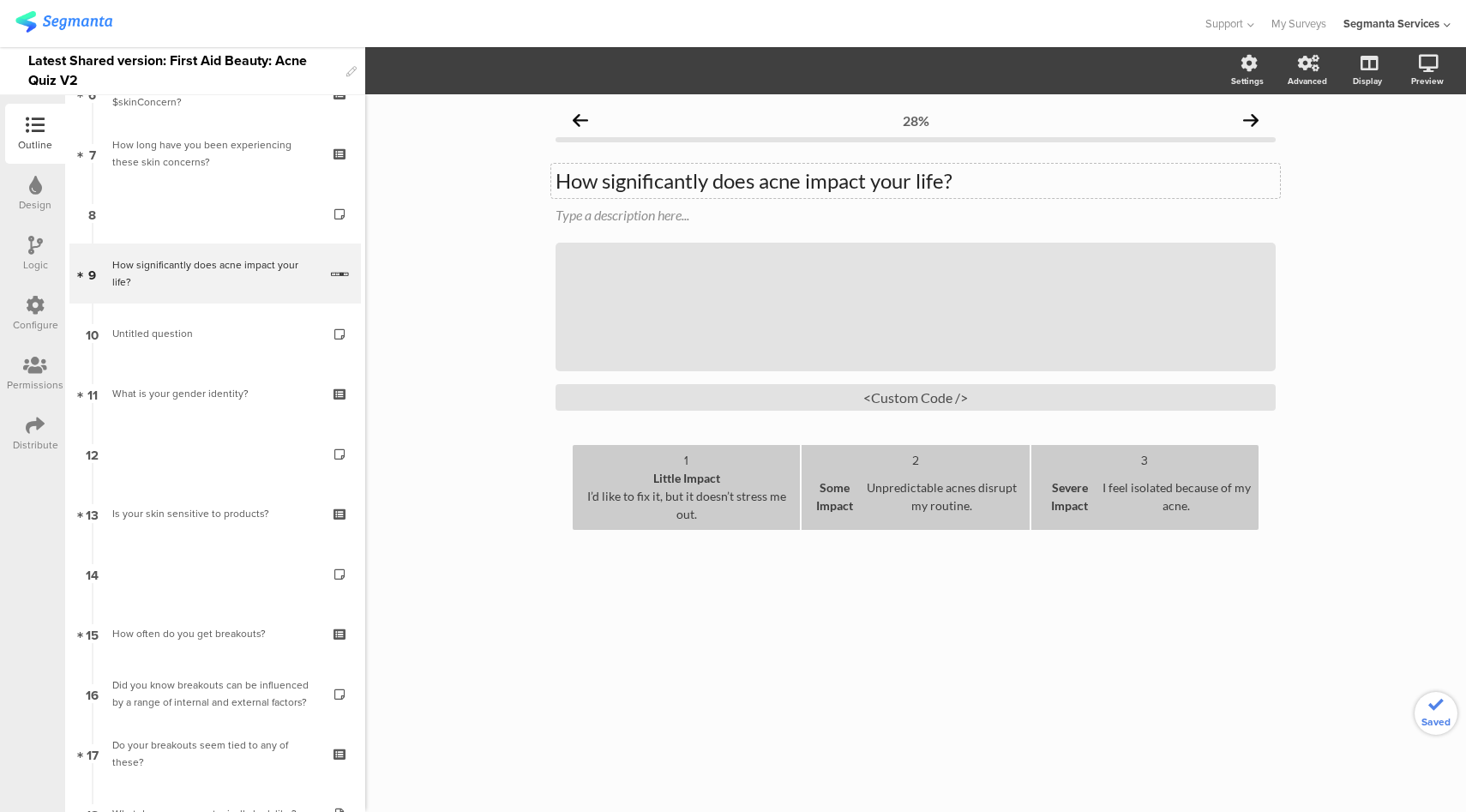
click at [668, 176] on p "How significantly does acne impact your life?" at bounding box center [915, 180] width 720 height 26
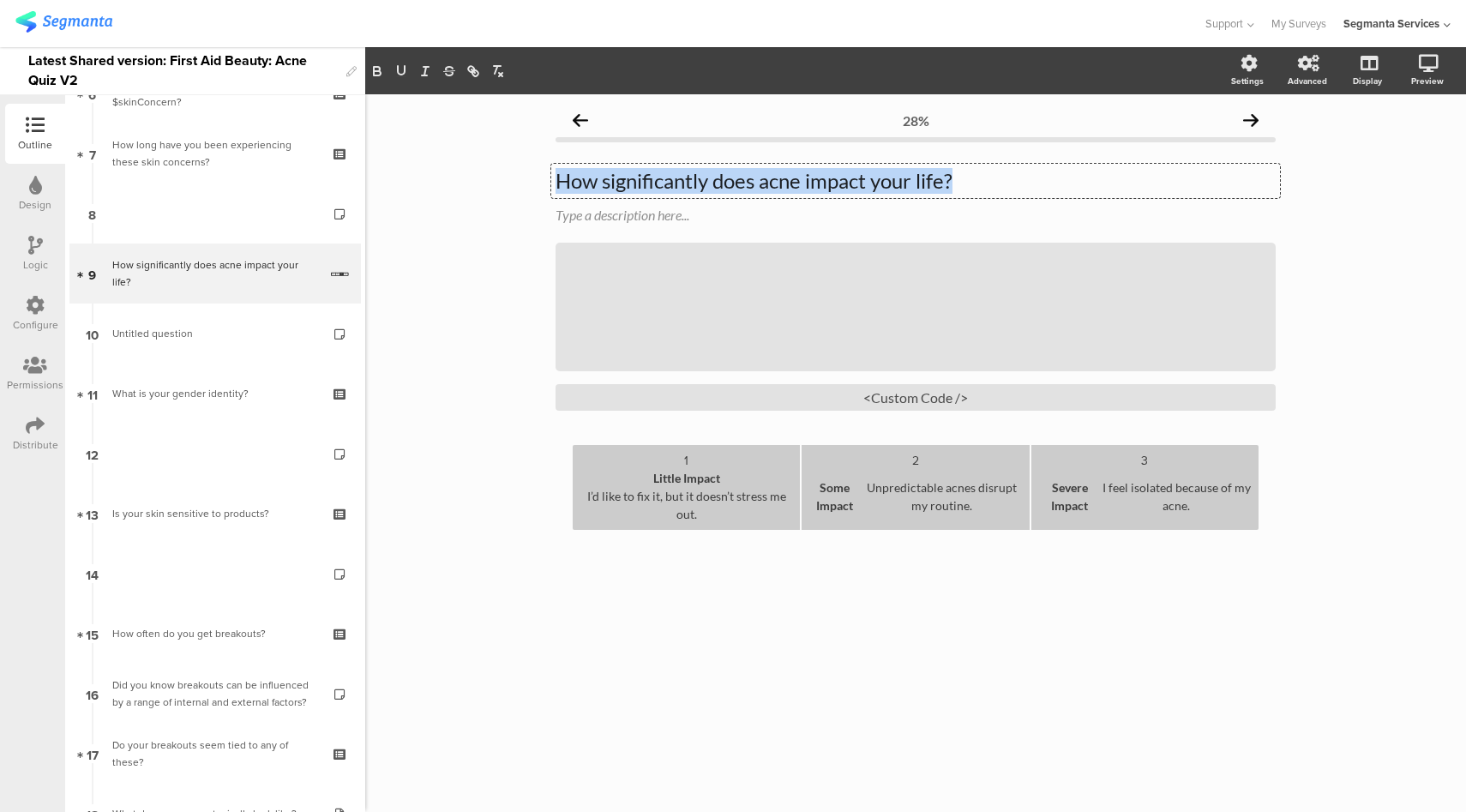
click at [668, 176] on p "How significantly does acne impact your life?" at bounding box center [915, 180] width 720 height 26
copy p "How significantly does acne impact your life?"
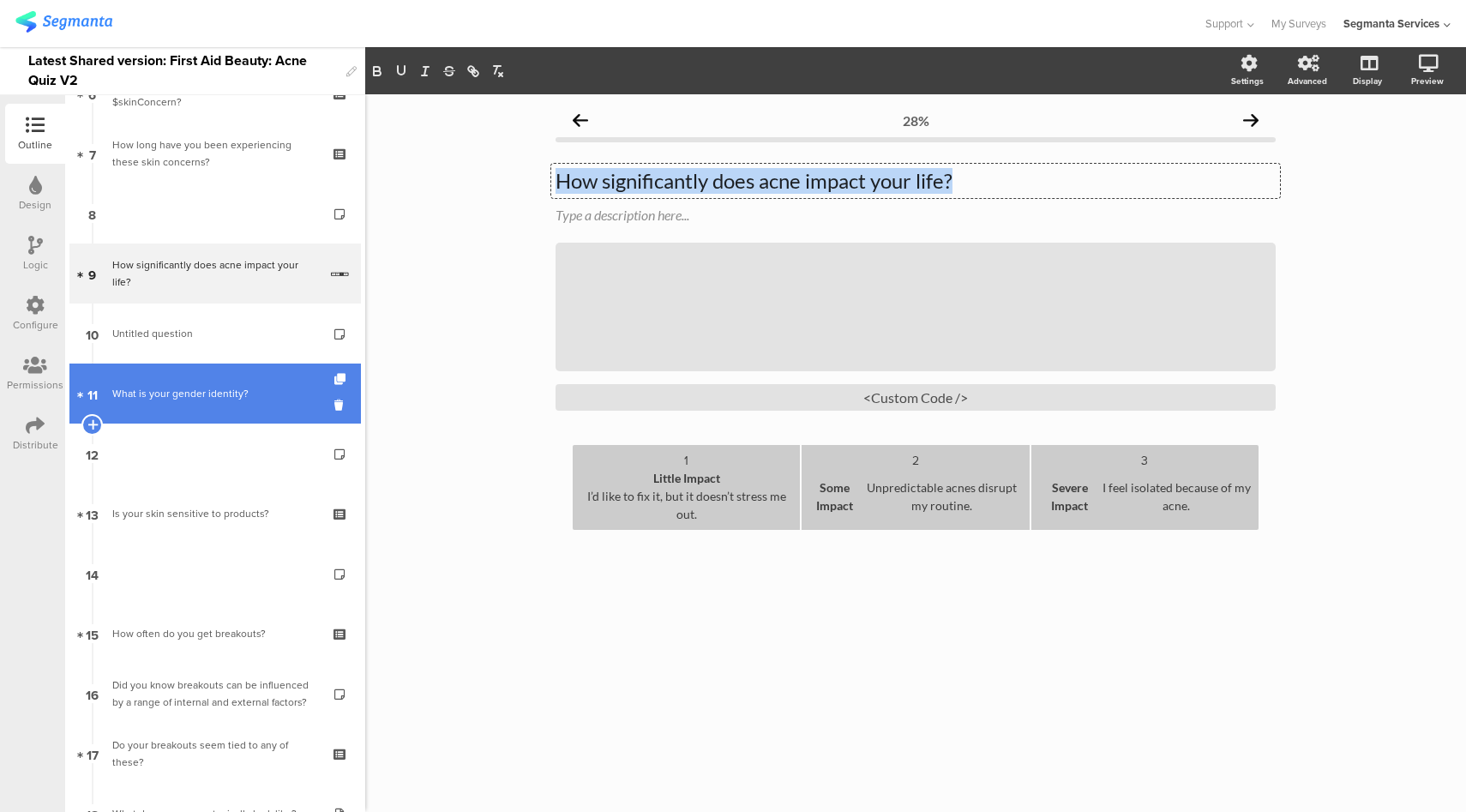
click at [211, 399] on div "What is your gender identity?" at bounding box center [215, 393] width 205 height 17
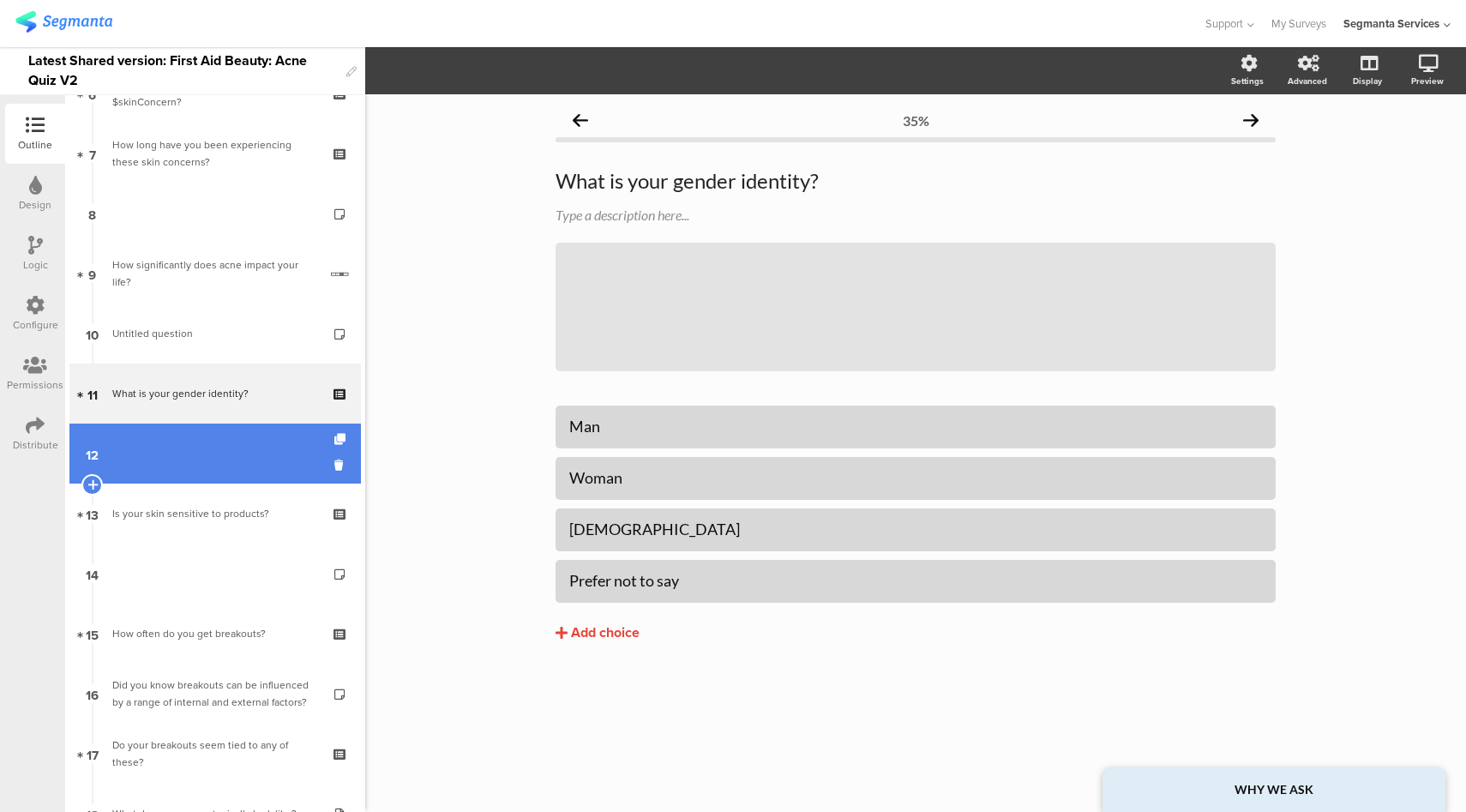
click at [177, 458] on link "12" at bounding box center [215, 453] width 291 height 60
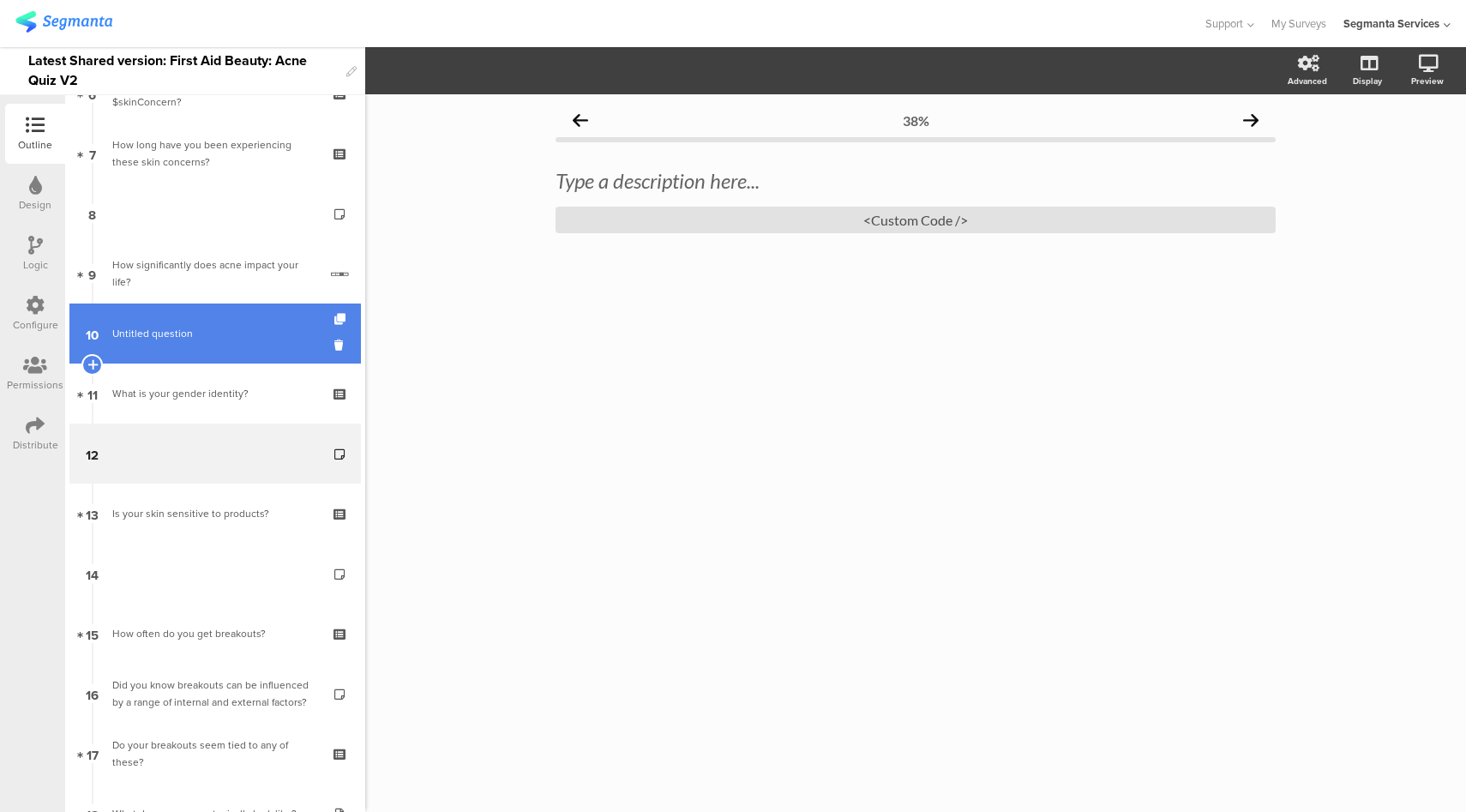
click at [206, 312] on link "10 Untitled question" at bounding box center [215, 334] width 291 height 60
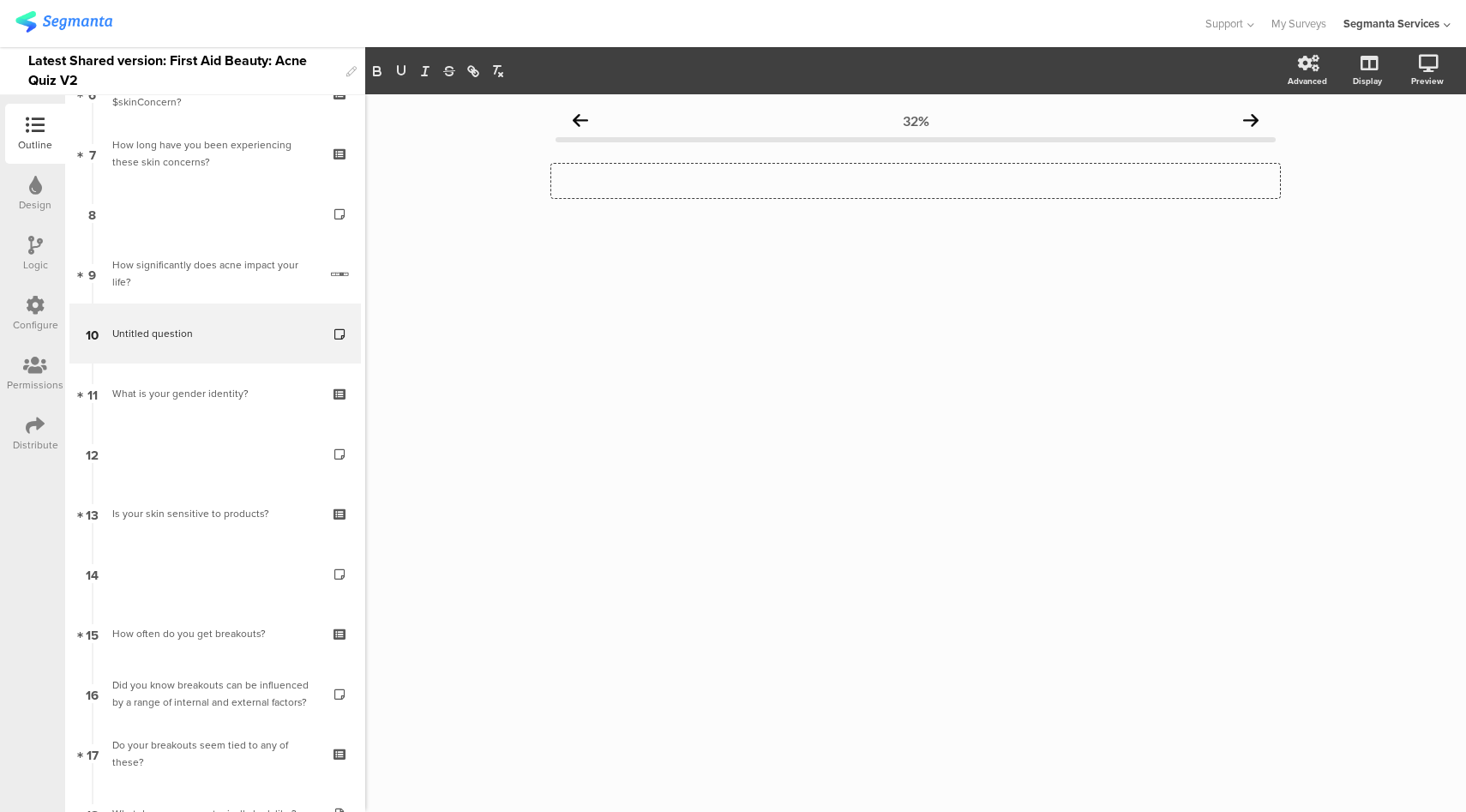
click at [645, 187] on div "Type a description here..." at bounding box center [916, 181] width 729 height 35
click at [552, 185] on div "NQS Placeholder NQS Placeholder NQS Placeholder" at bounding box center [916, 181] width 729 height 35
click at [555, 188] on p "NQS Placeholder" at bounding box center [915, 180] width 720 height 26
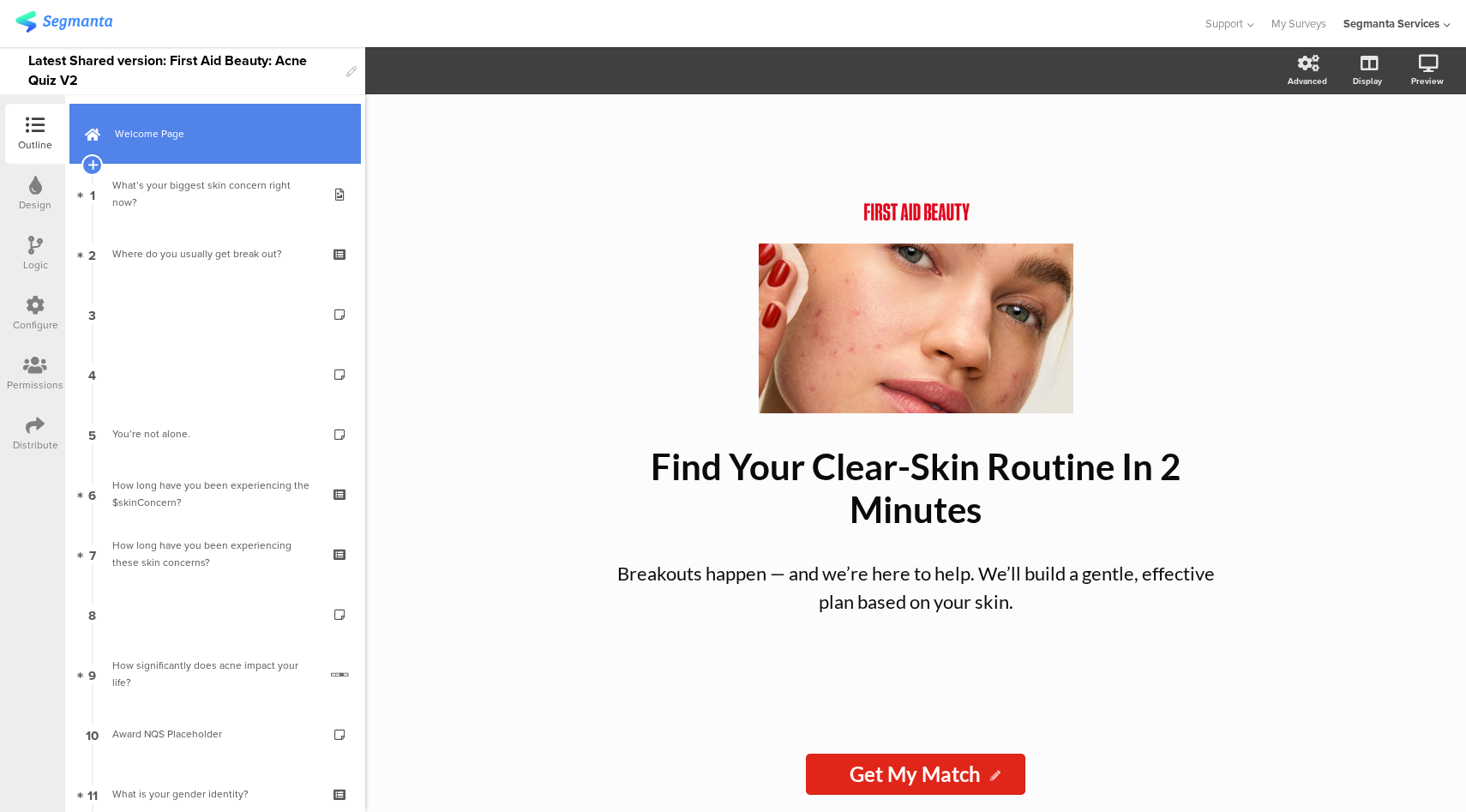
click at [244, 115] on link "Welcome Page" at bounding box center [215, 133] width 291 height 60
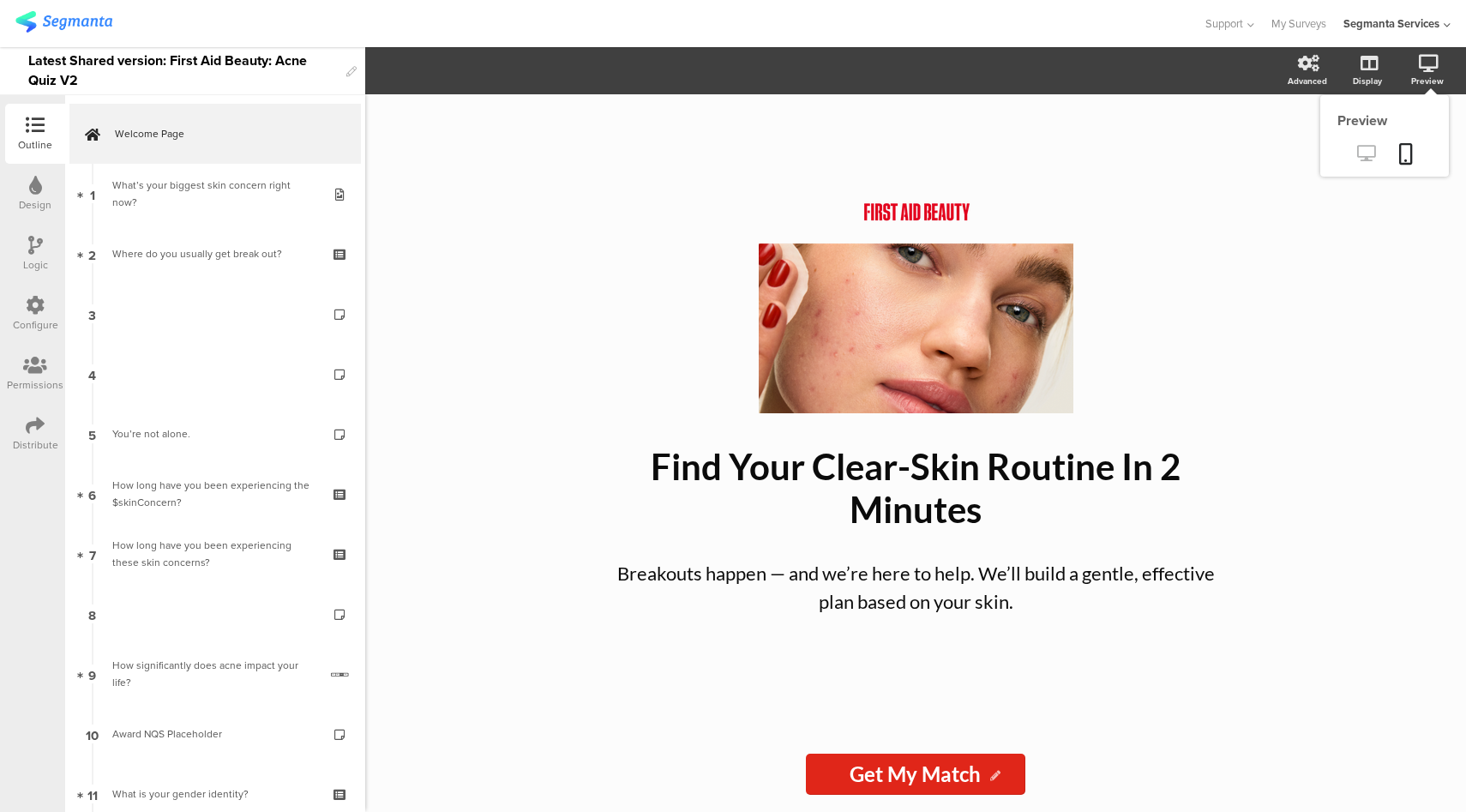
click at [1361, 156] on icon at bounding box center [1365, 152] width 18 height 16
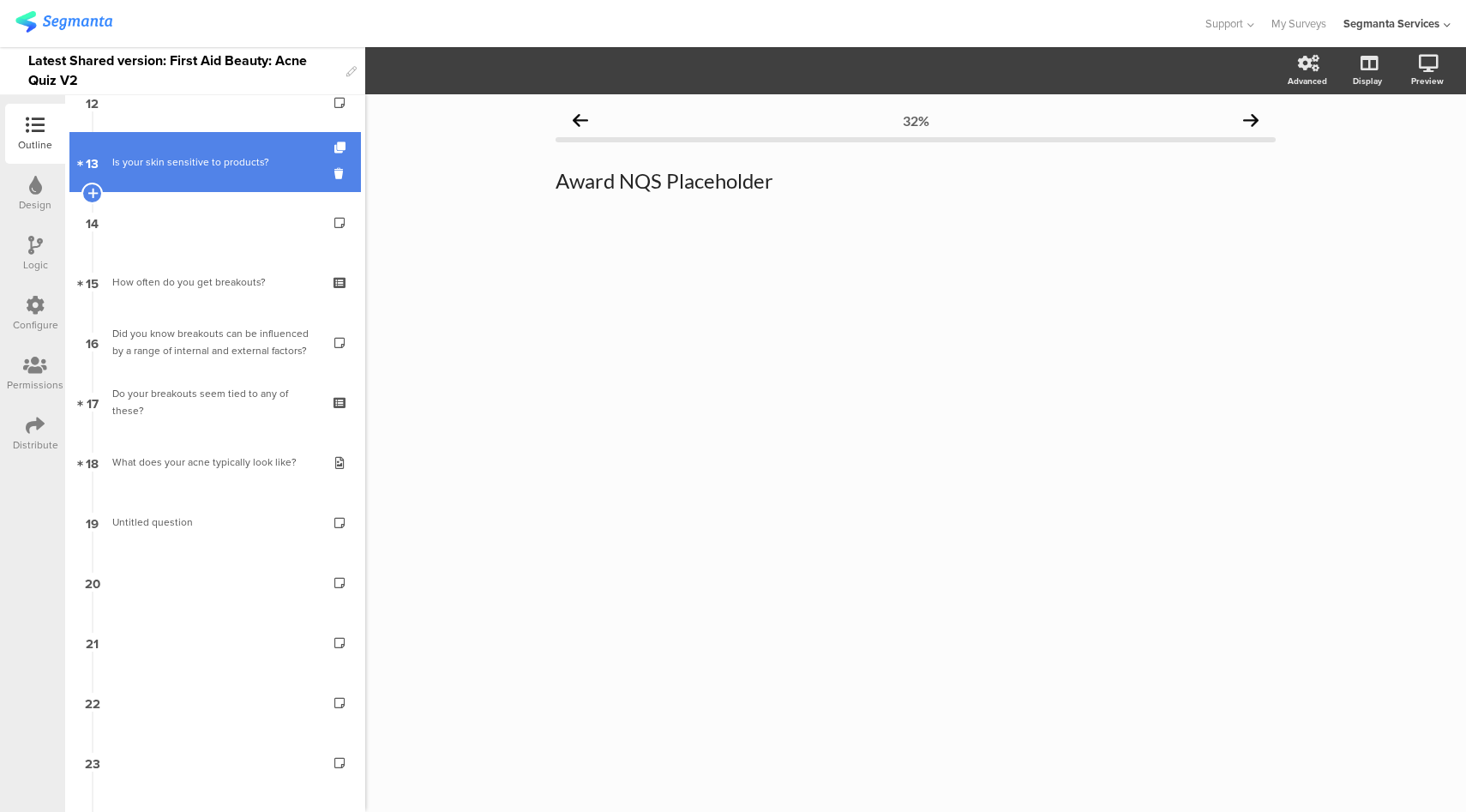
scroll to position [755, 0]
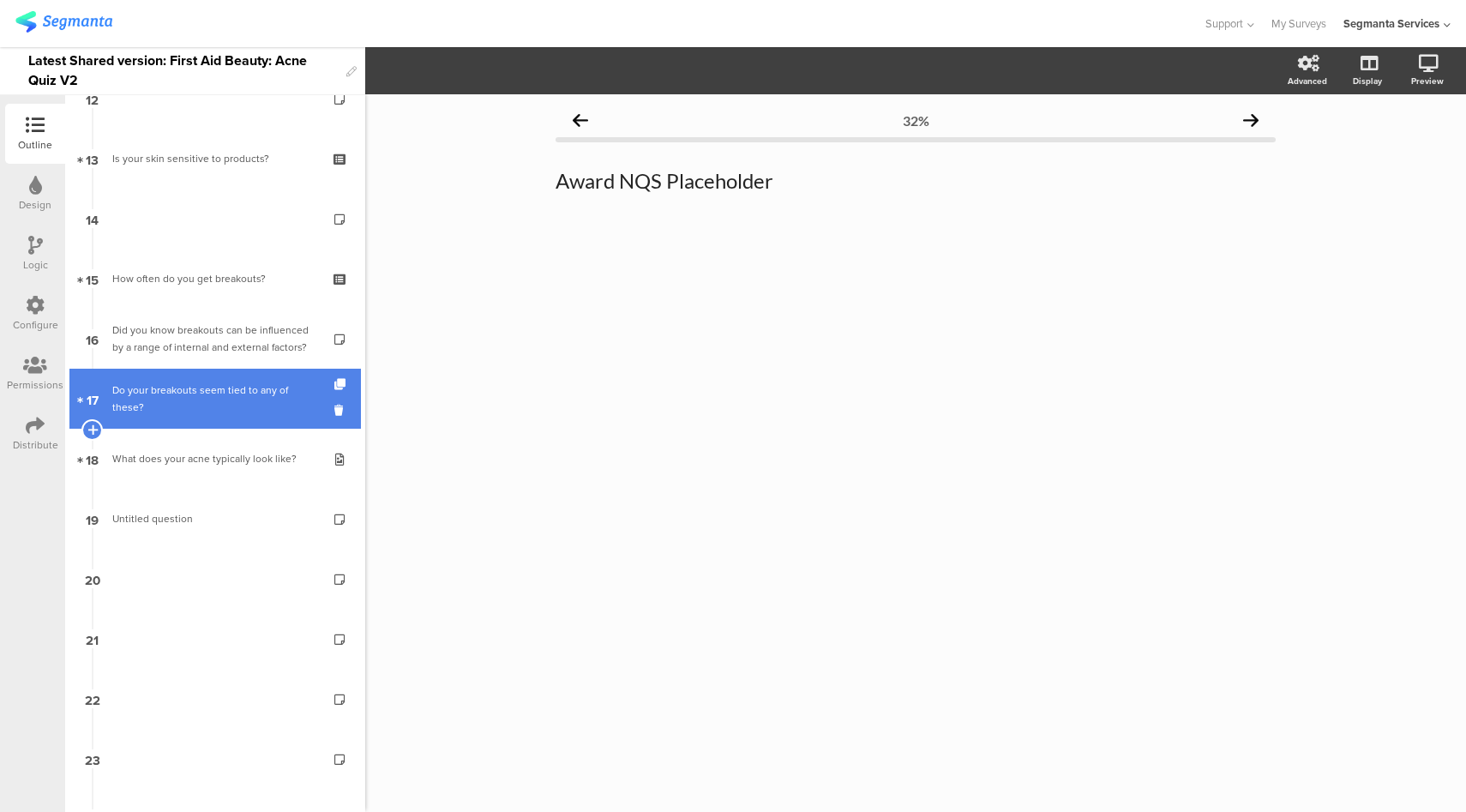
click at [232, 420] on link "17 Do your breakouts seem tied to any of these?" at bounding box center [215, 398] width 291 height 60
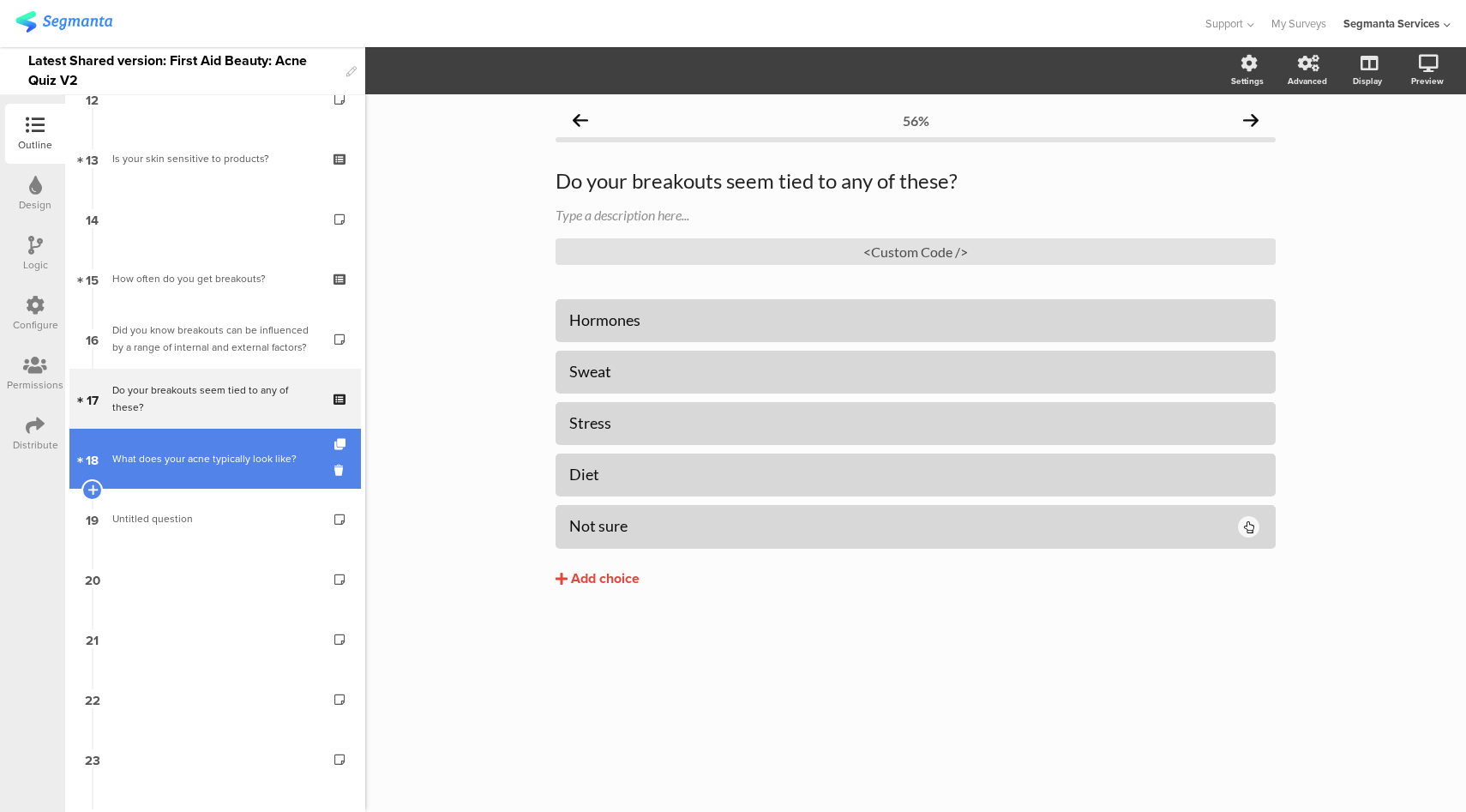
click at [228, 454] on div "What does your acne typically look like?" at bounding box center [215, 458] width 205 height 17
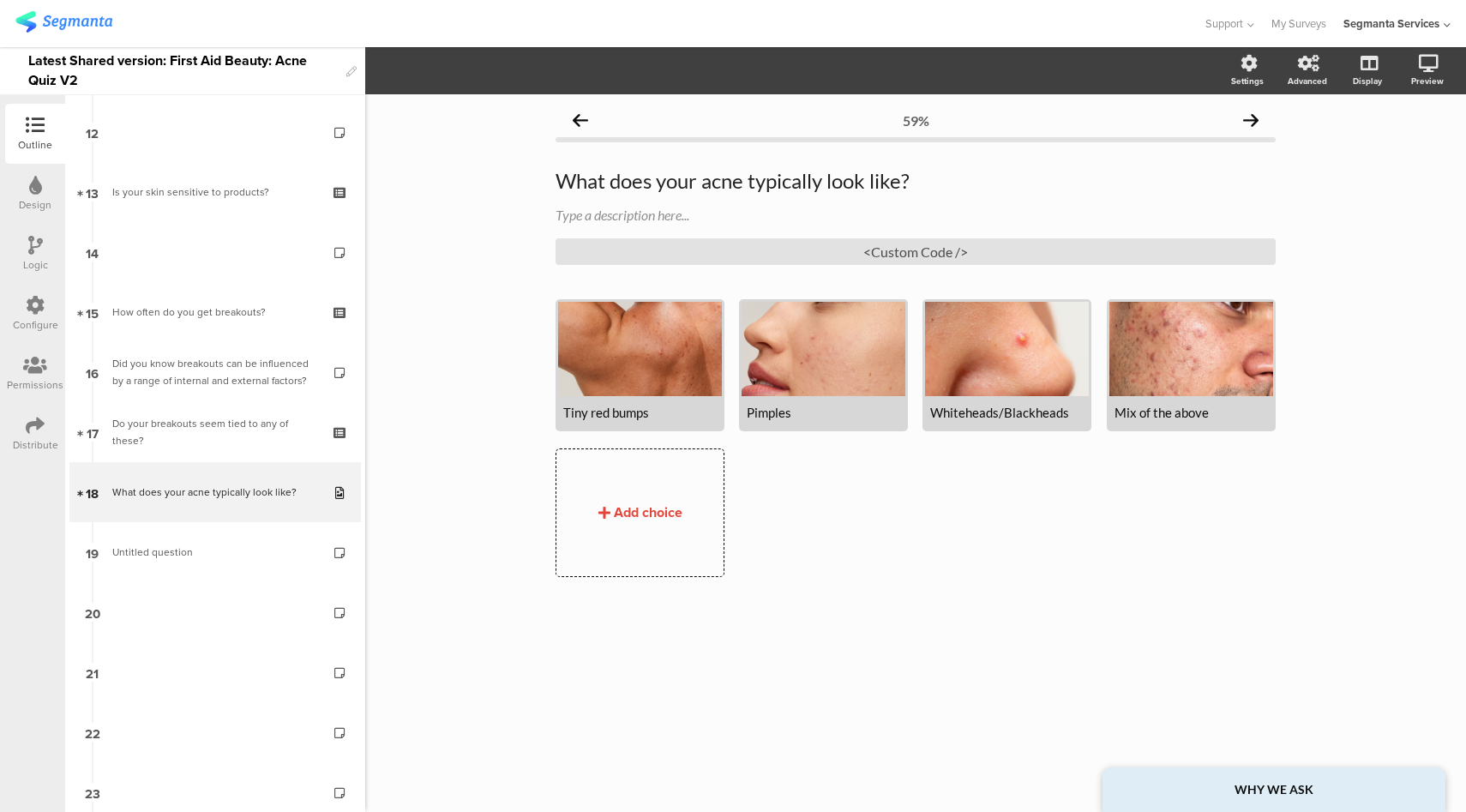
scroll to position [760, 0]
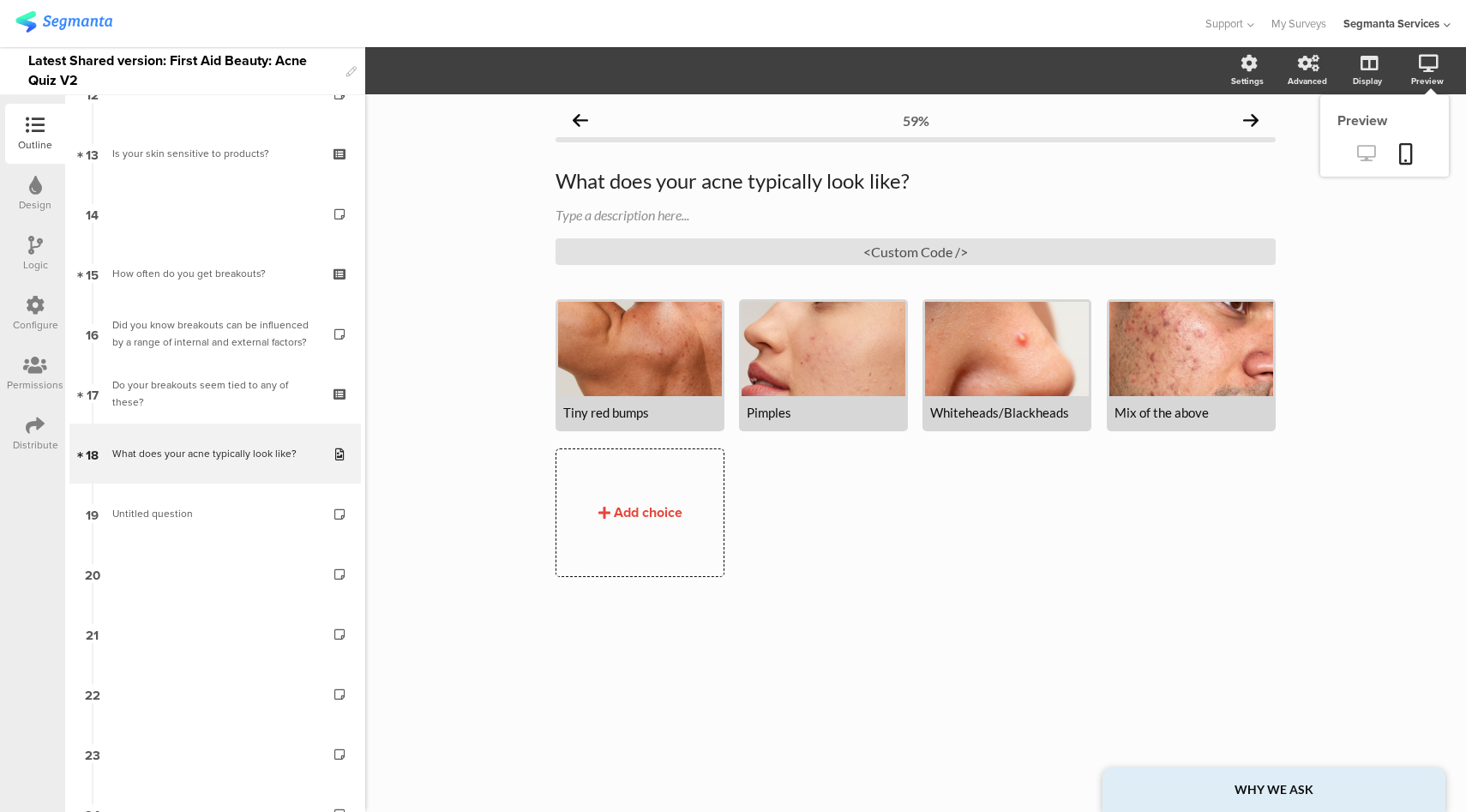
click at [1357, 155] on icon at bounding box center [1365, 152] width 18 height 16
click at [1002, 413] on div "Whiteheads/Blackheads" at bounding box center [1007, 412] width 153 height 15
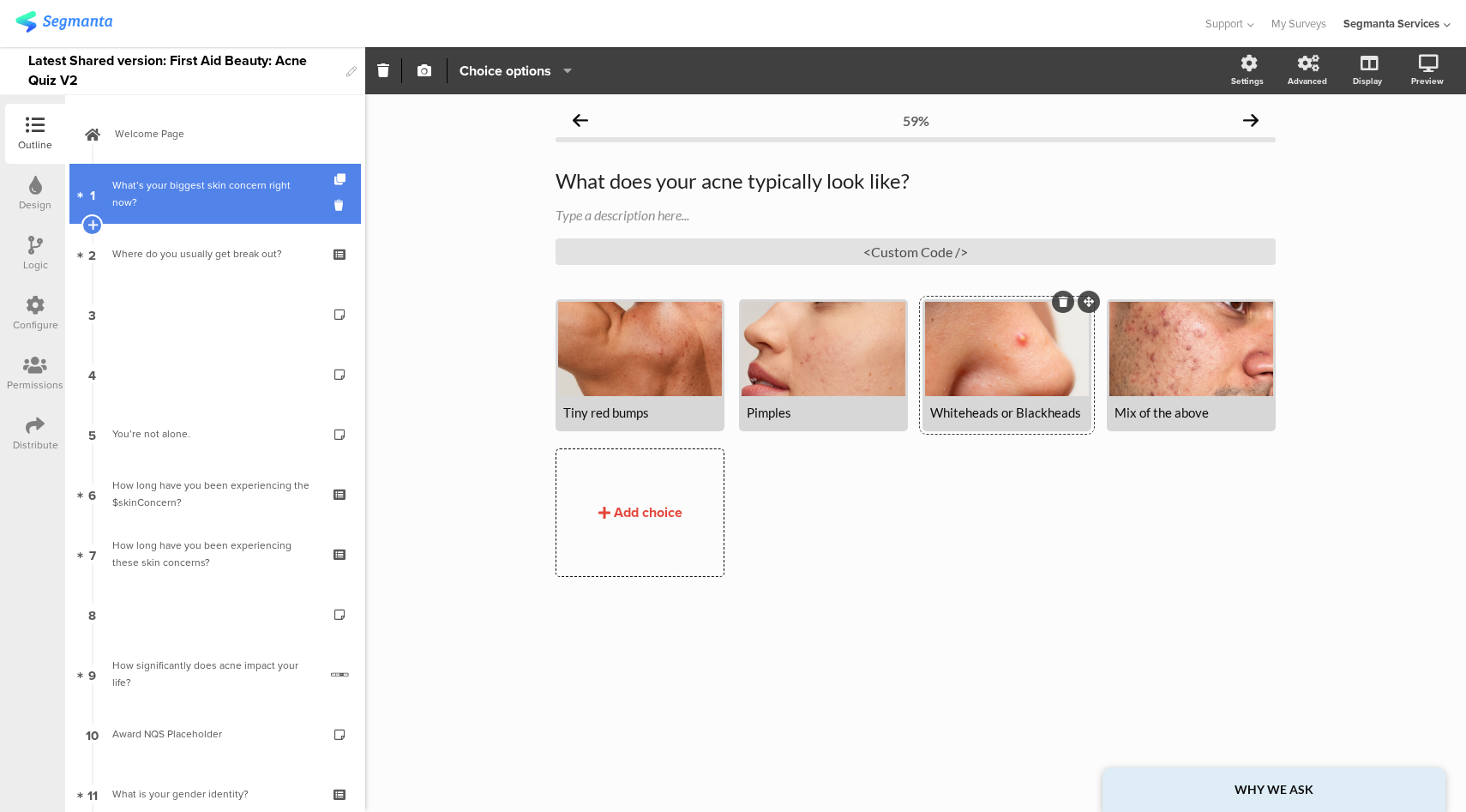
click at [239, 191] on div "What’s your biggest skin concern right now?" at bounding box center [215, 194] width 205 height 35
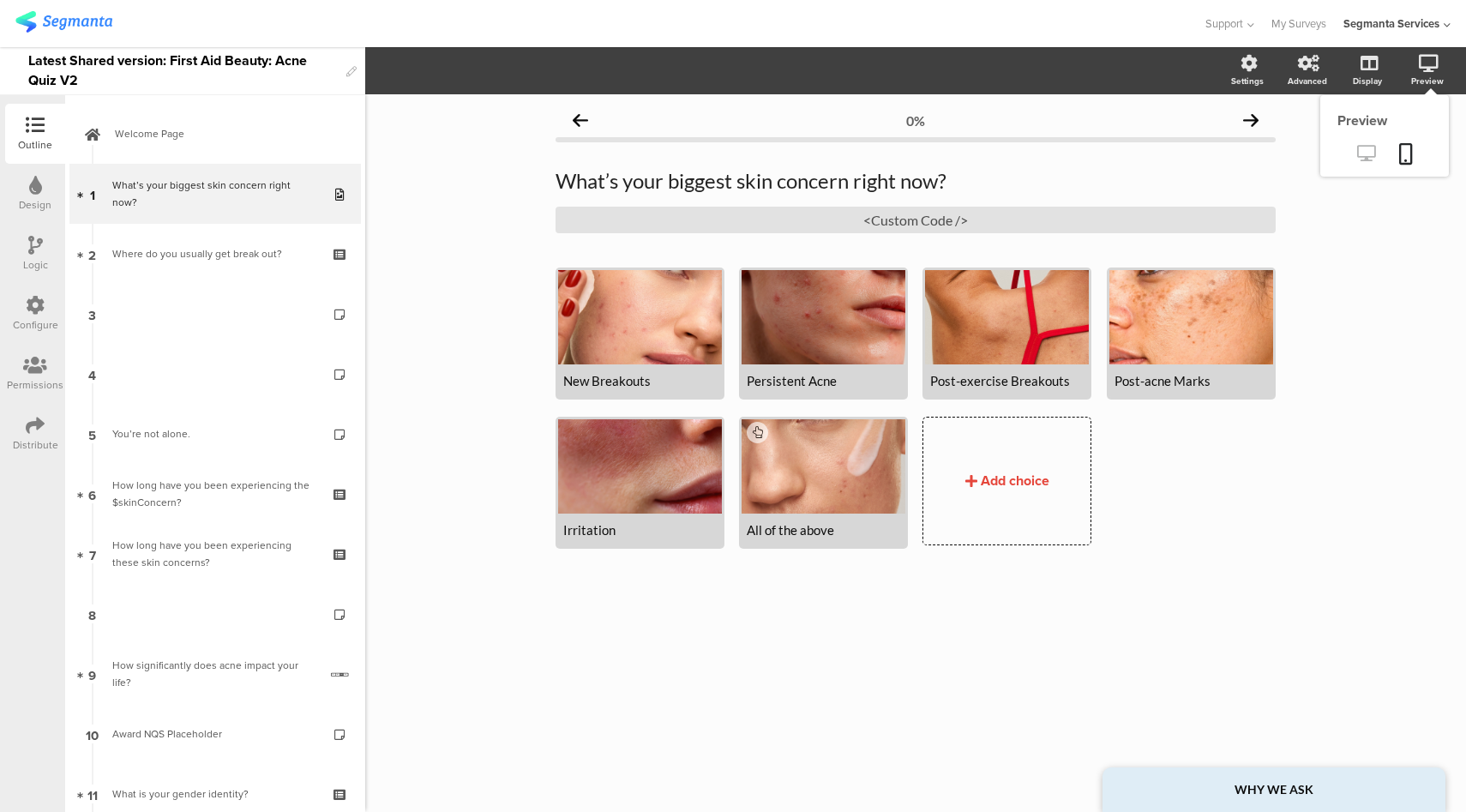
click at [1363, 156] on icon at bounding box center [1365, 152] width 18 height 16
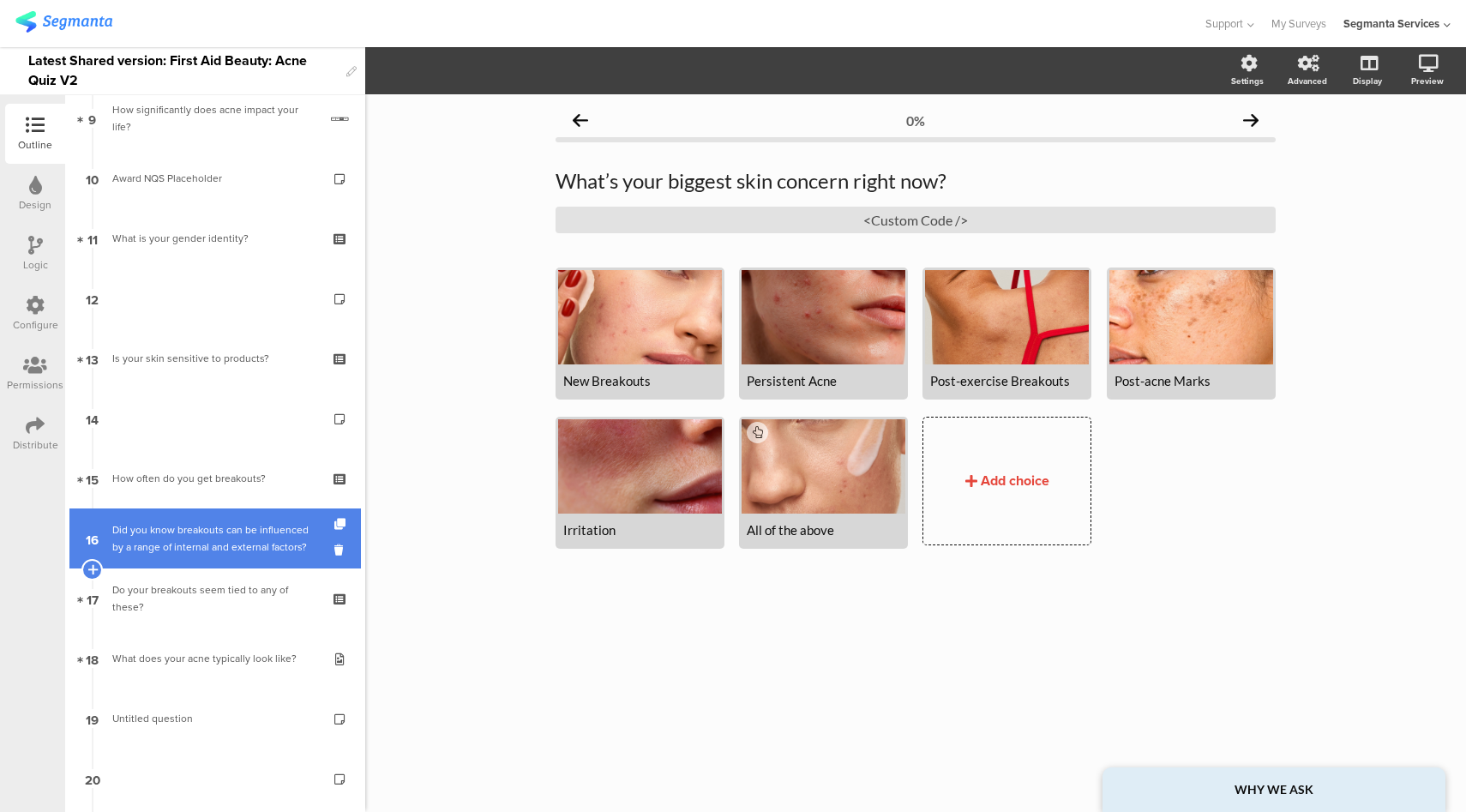
scroll to position [247, 0]
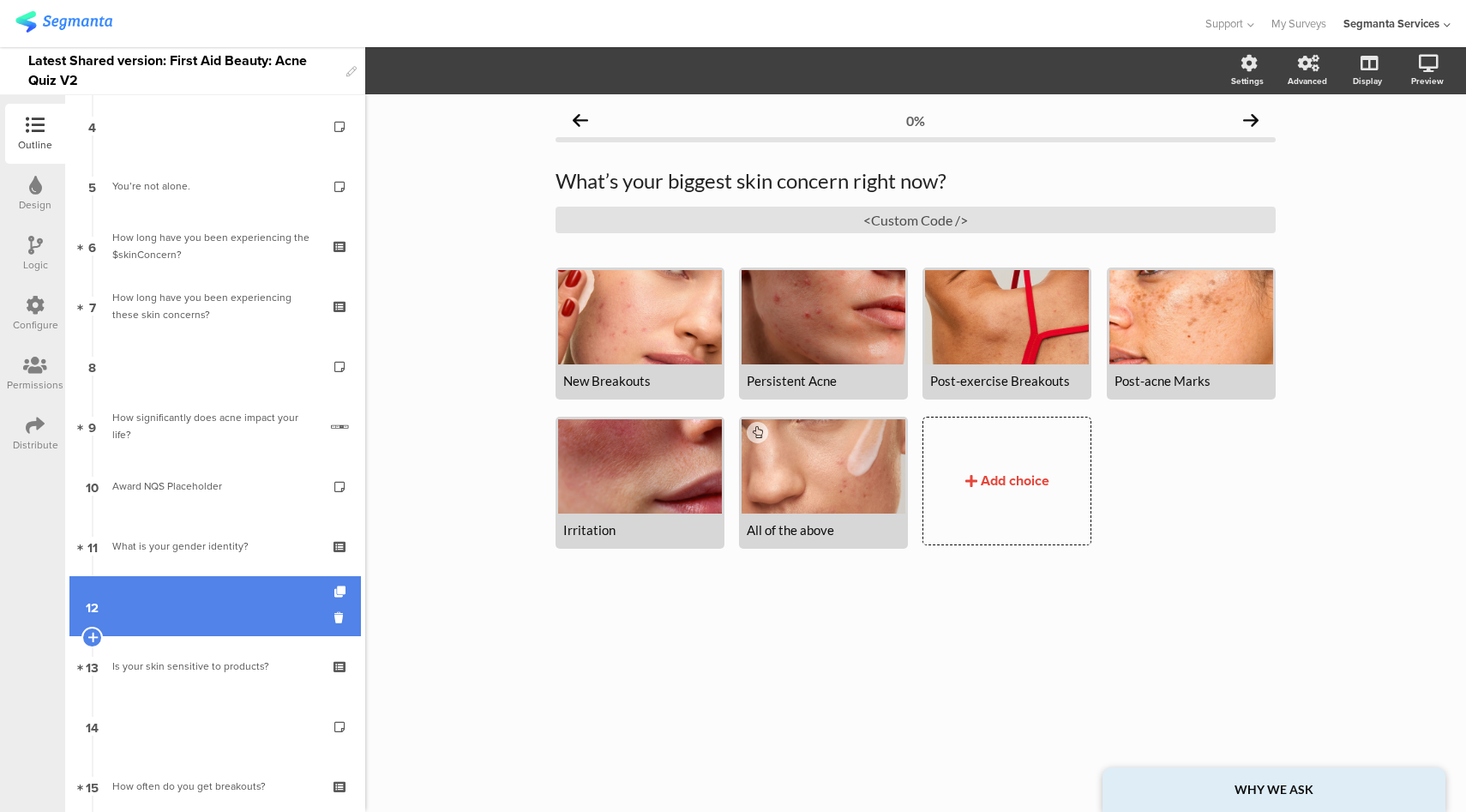
click at [204, 599] on link "12" at bounding box center [215, 606] width 291 height 60
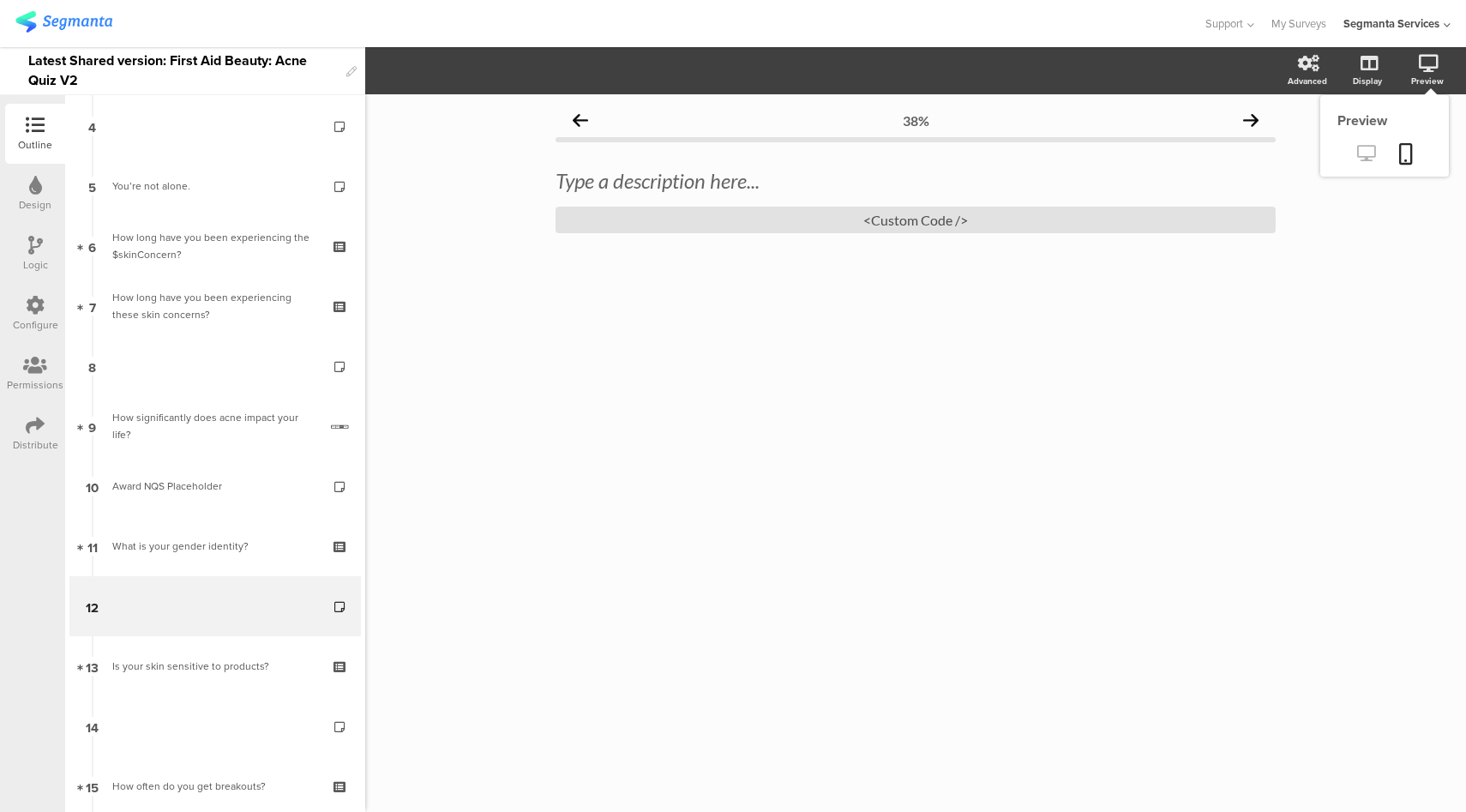
click at [1361, 163] on link at bounding box center [1366, 155] width 42 height 29
click at [825, 224] on div "<Custom Code />" at bounding box center [915, 220] width 720 height 27
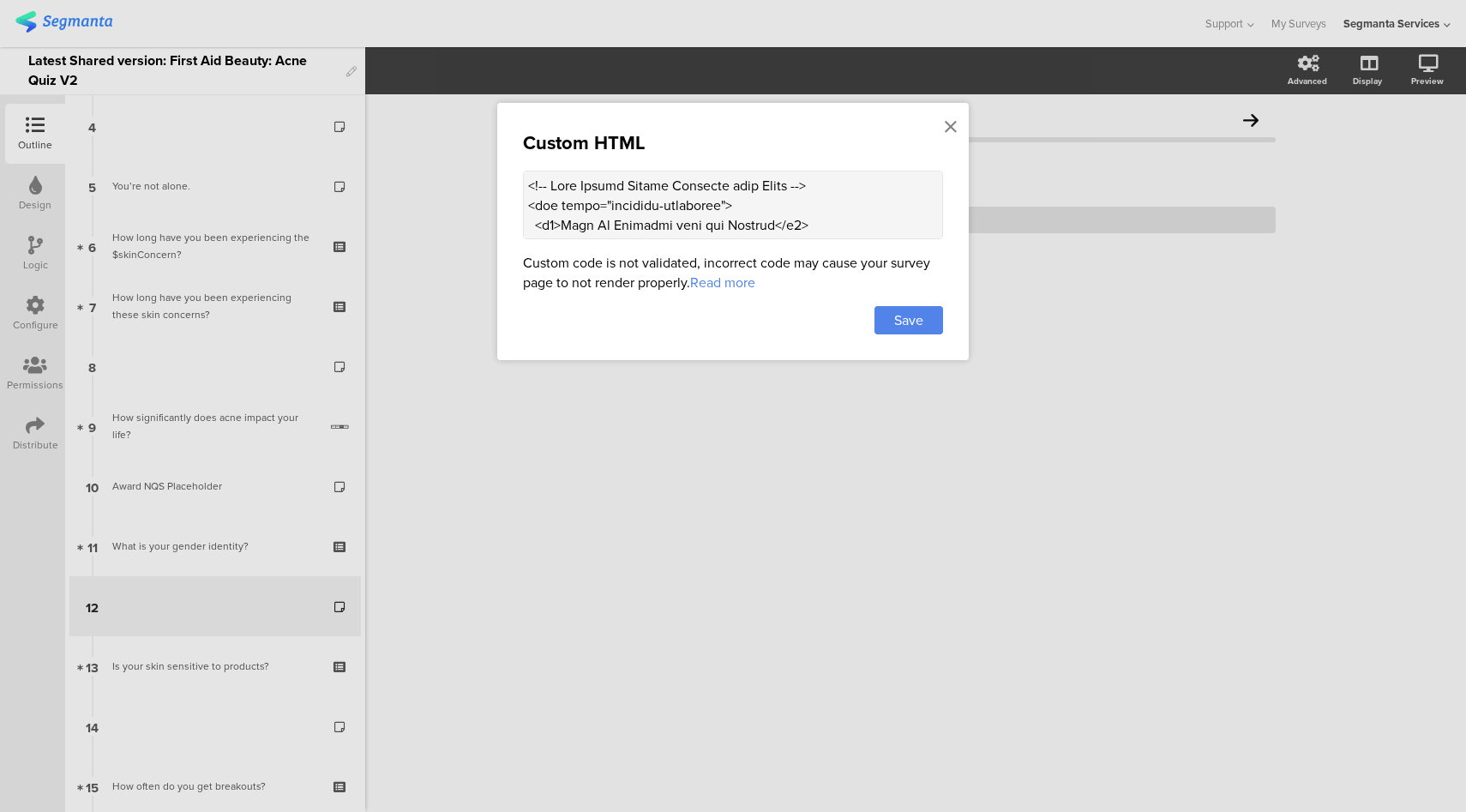
click at [583, 205] on textarea at bounding box center [733, 205] width 420 height 69
click at [954, 121] on icon at bounding box center [950, 128] width 12 height 19
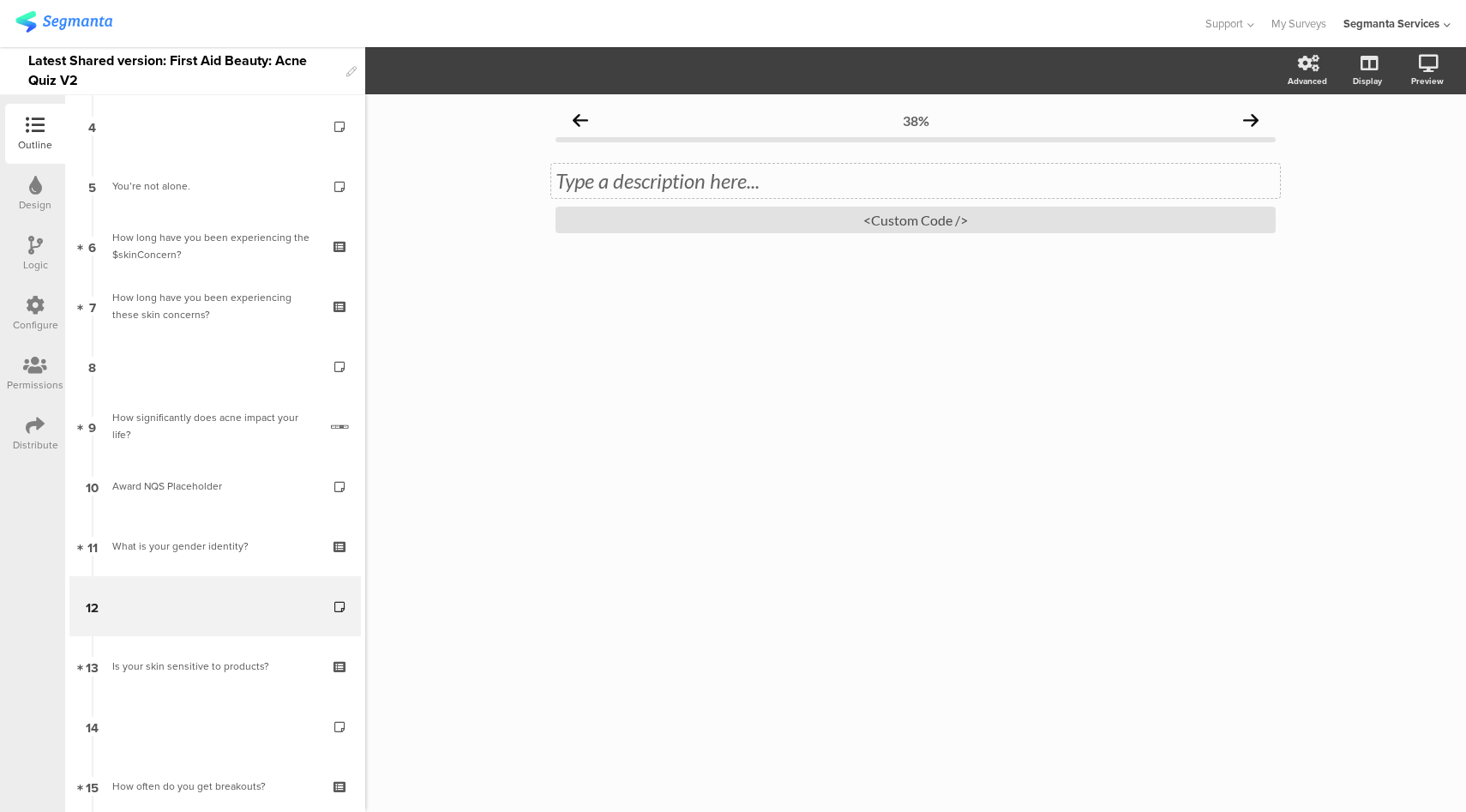
click at [914, 174] on div "Type a description here..." at bounding box center [916, 181] width 729 height 35
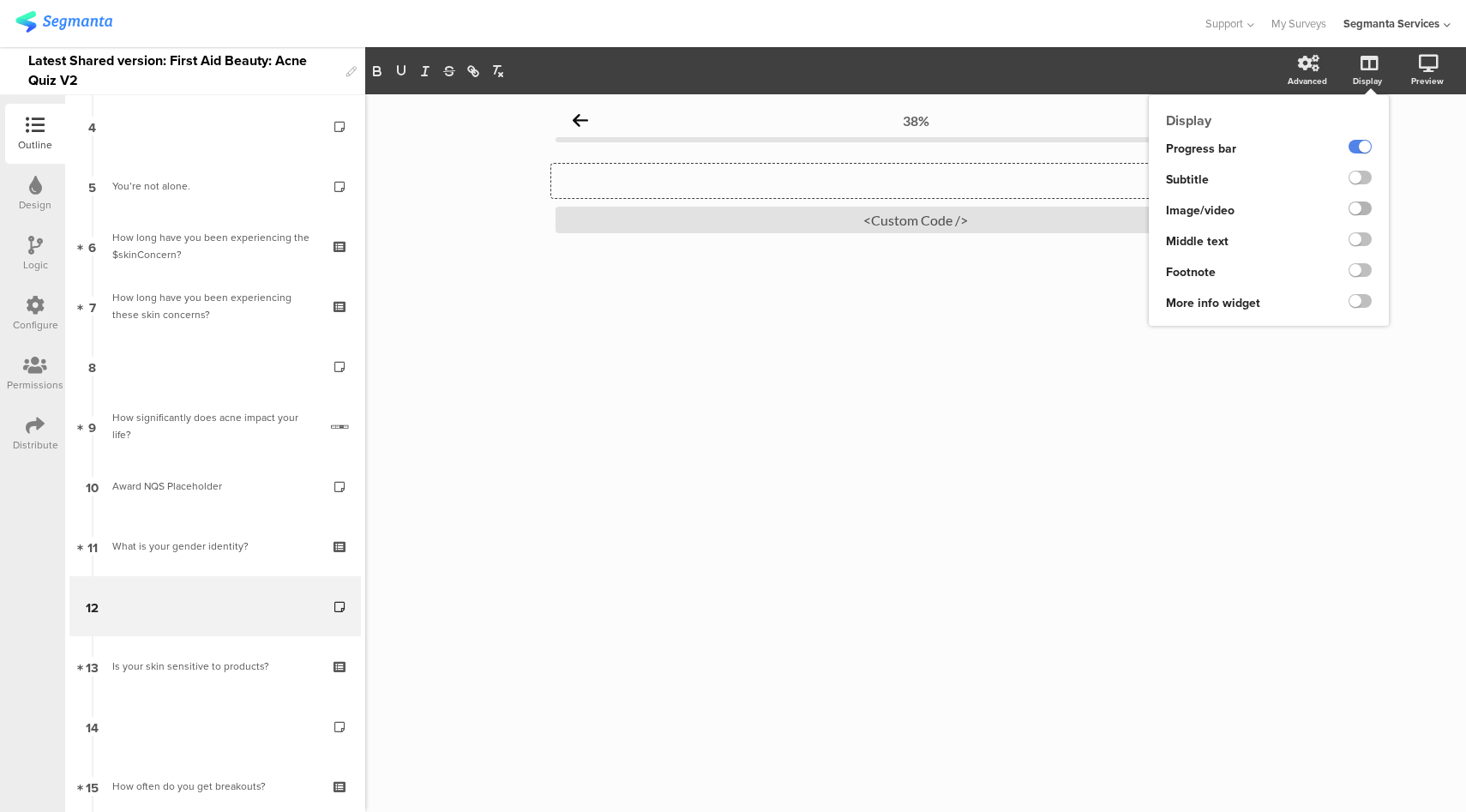
click at [1358, 210] on label at bounding box center [1361, 208] width 23 height 13
click at [0, 0] on input "checkbox" at bounding box center [0, 0] width 0 height 0
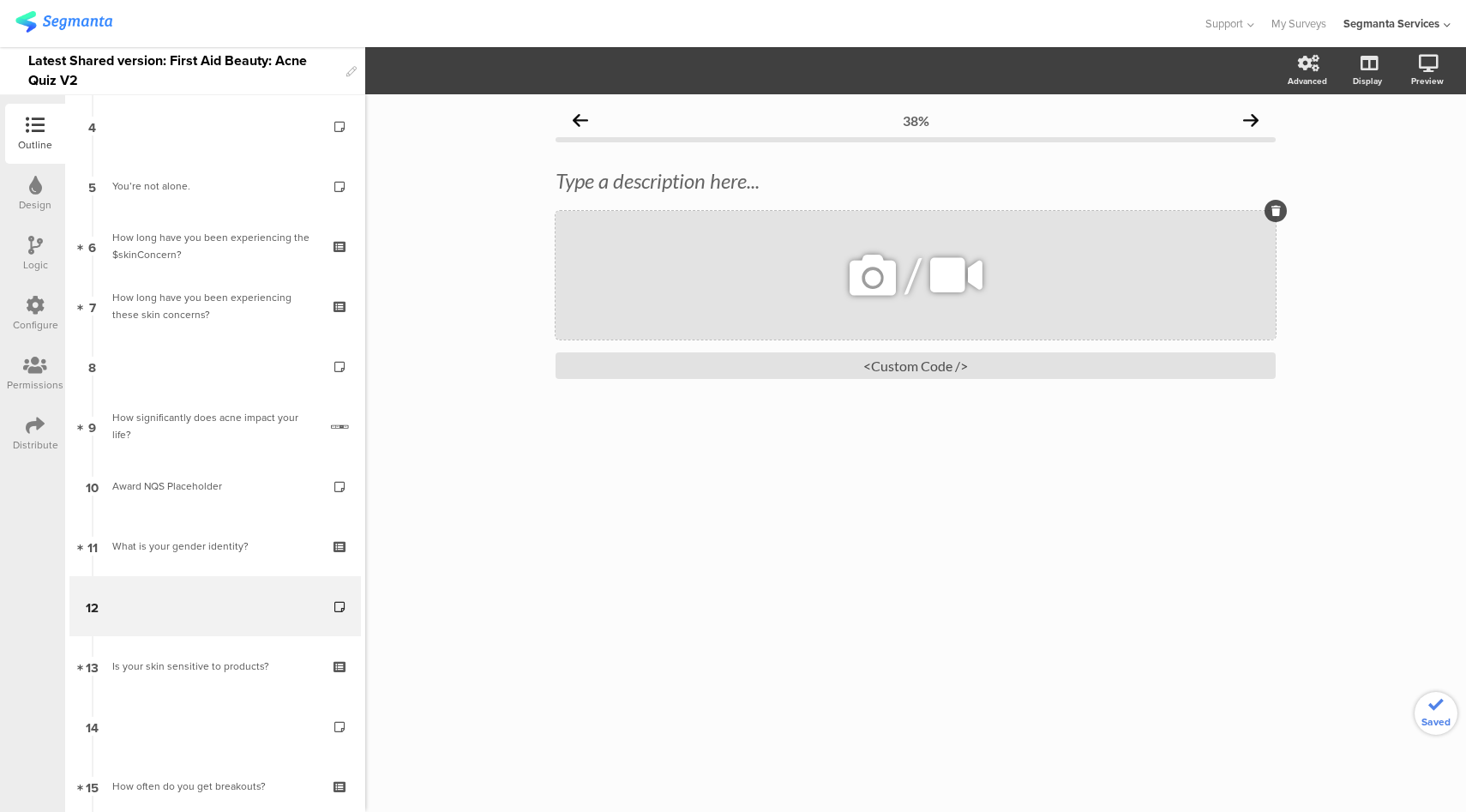
click at [866, 268] on icon at bounding box center [873, 275] width 58 height 58
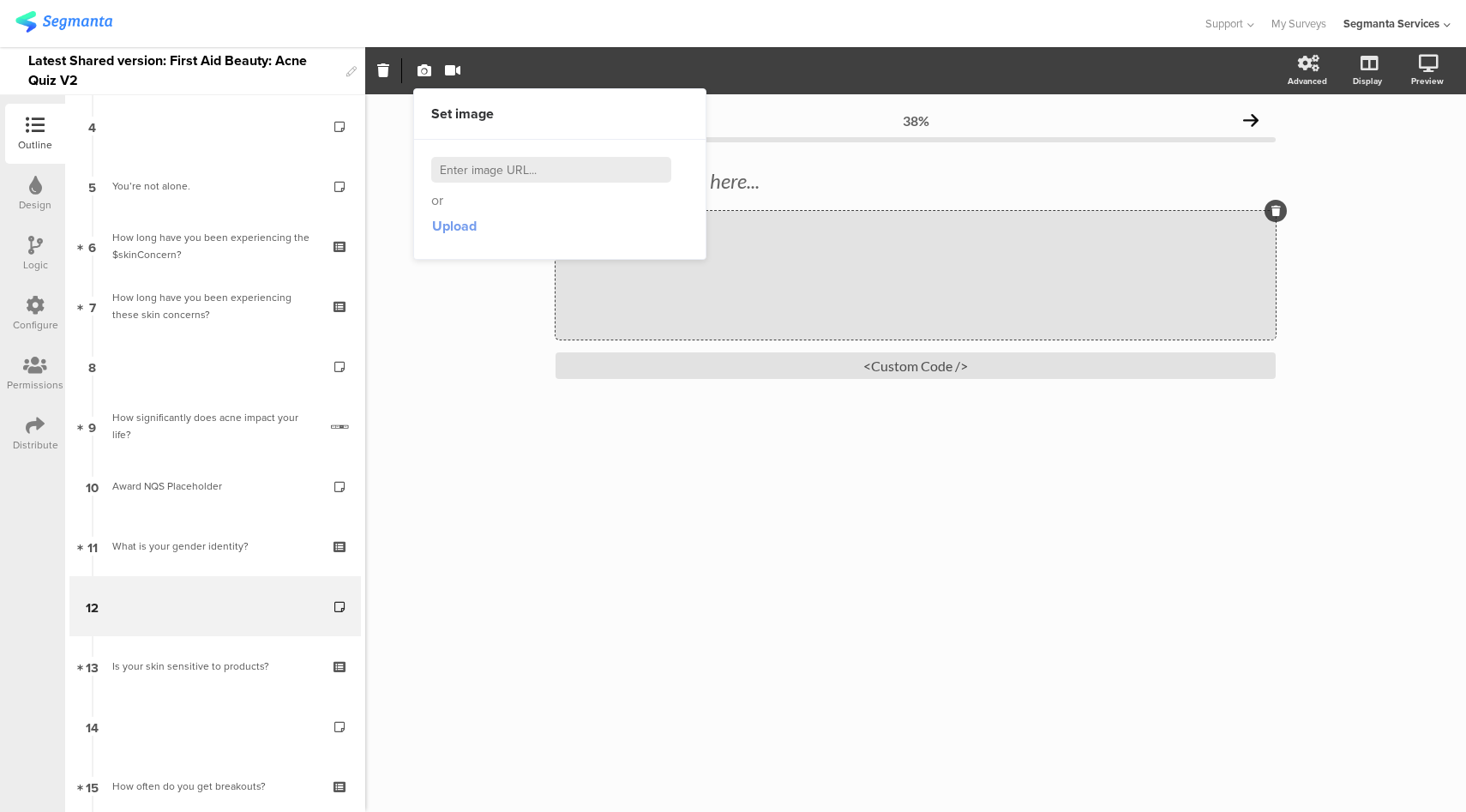
click at [439, 228] on span "Upload" at bounding box center [454, 225] width 44 height 20
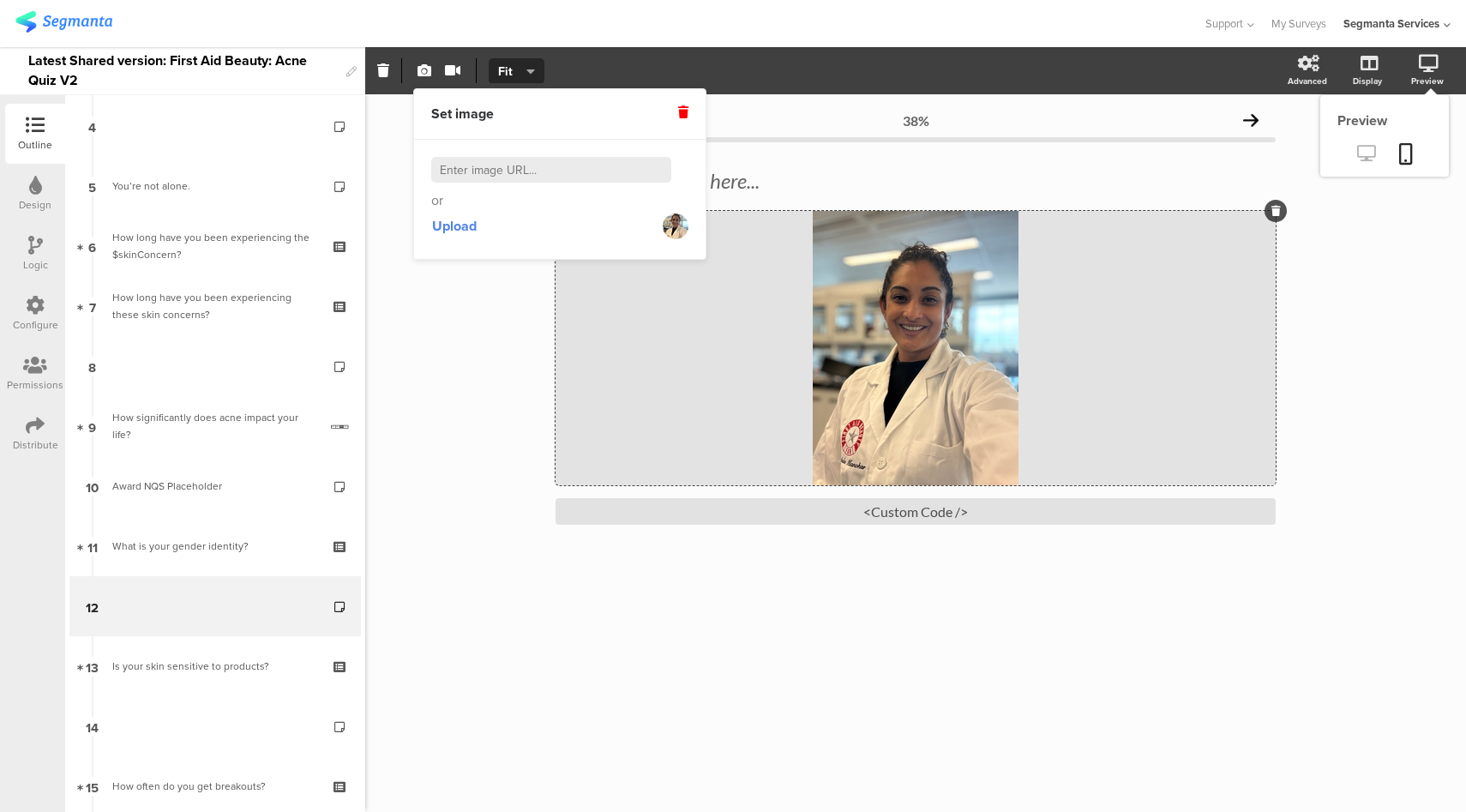
click at [1370, 160] on icon at bounding box center [1365, 152] width 18 height 16
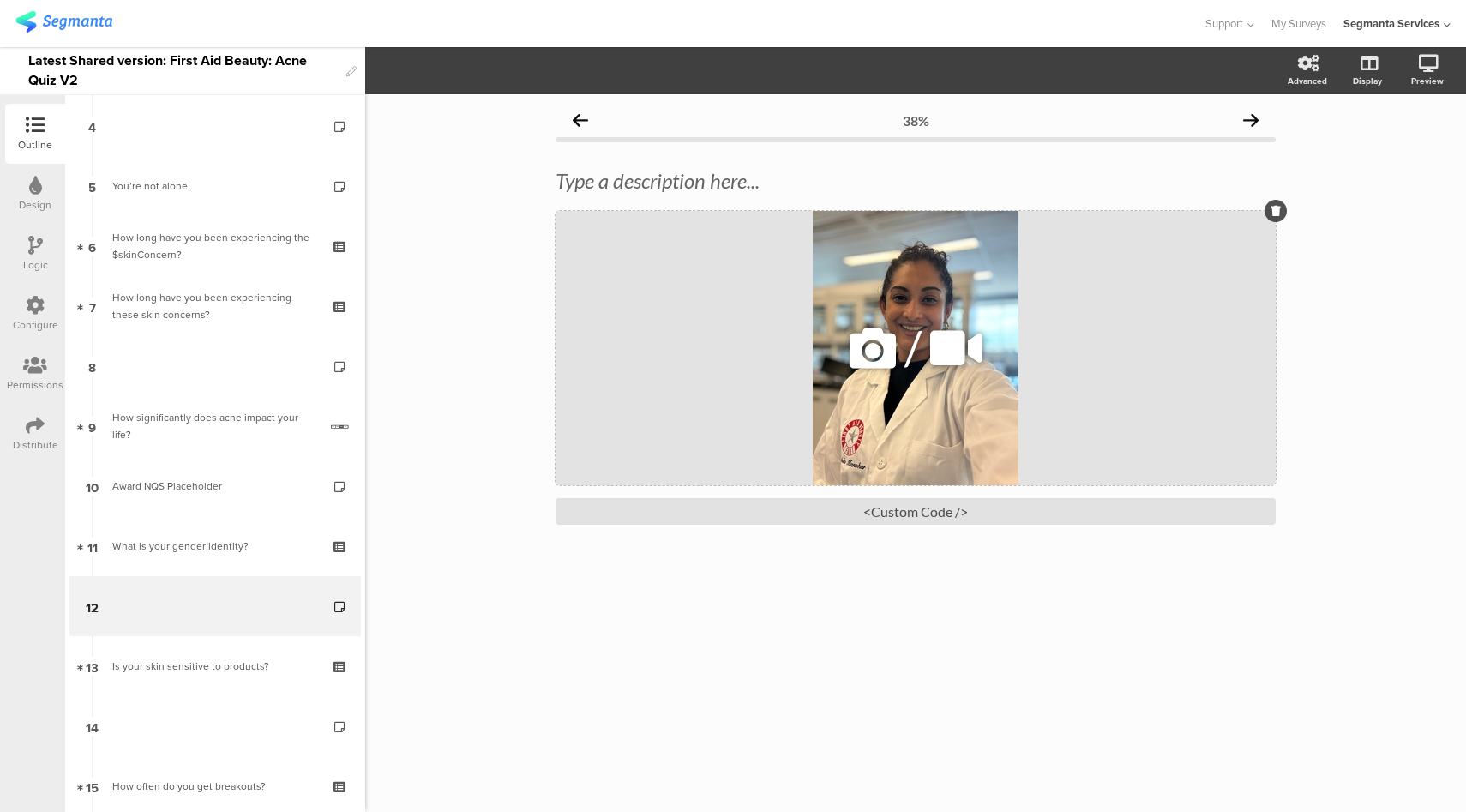
click at [783, 358] on div "/" at bounding box center [915, 348] width 720 height 274
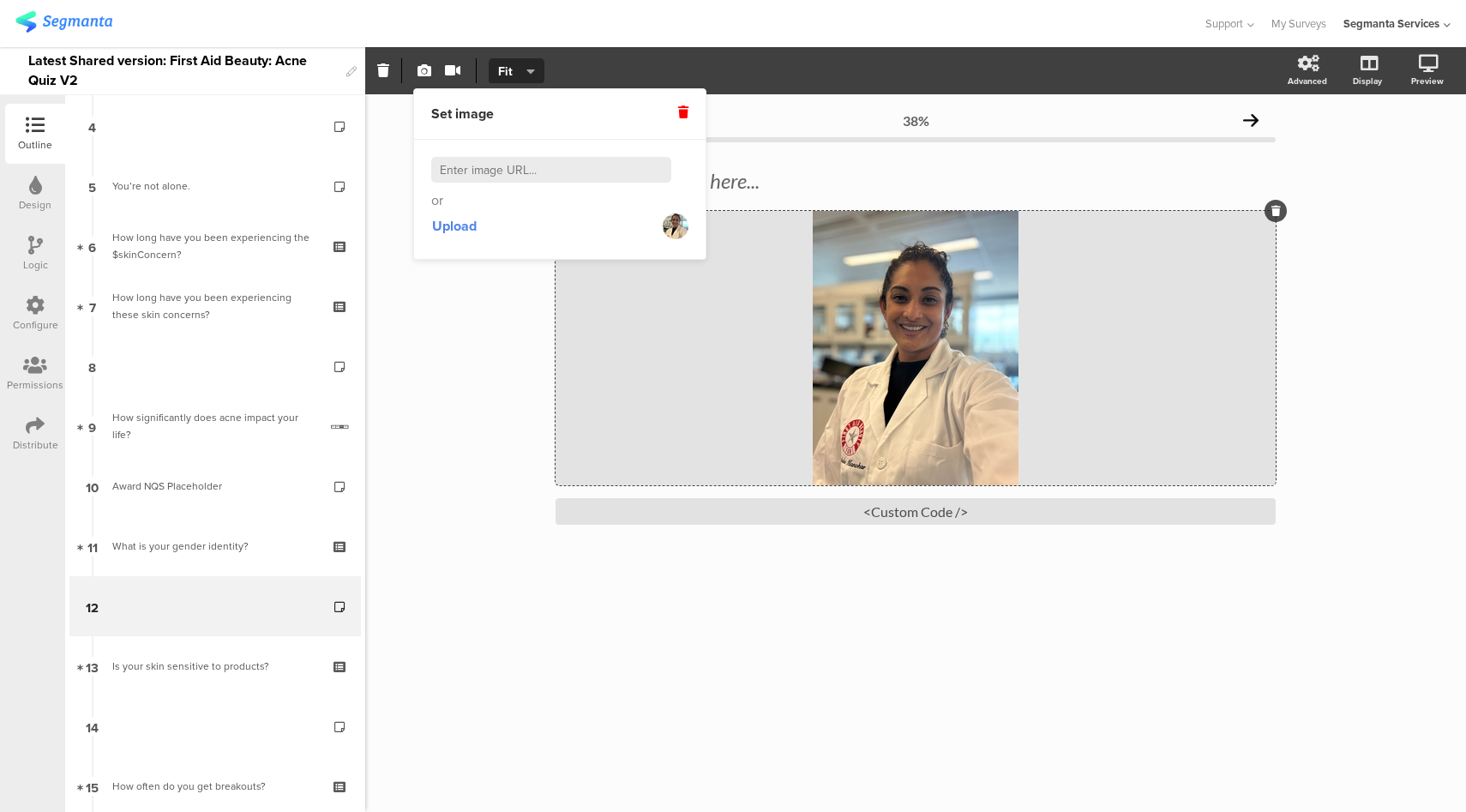
click at [679, 111] on icon at bounding box center [683, 112] width 11 height 12
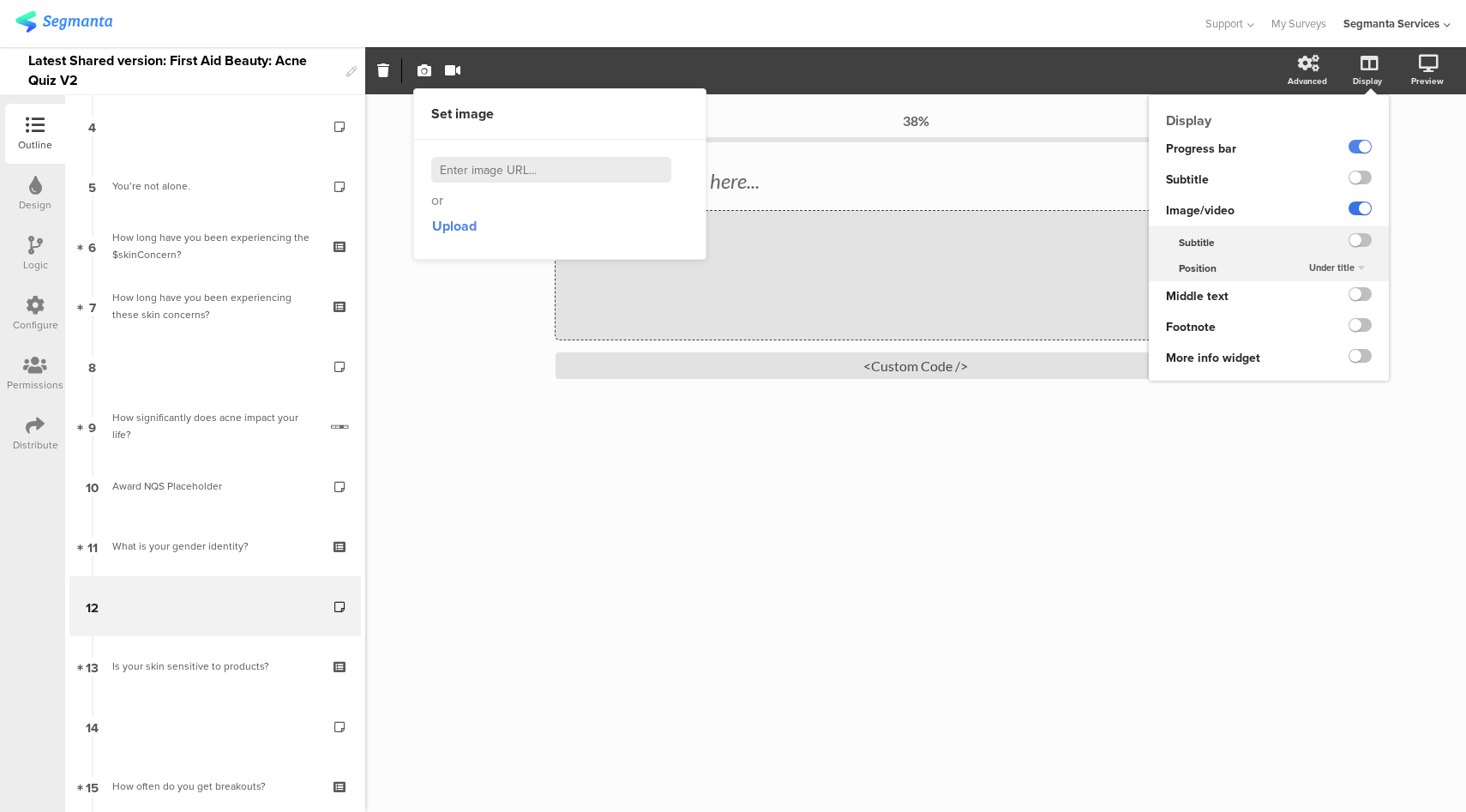
click at [1361, 210] on label at bounding box center [1361, 208] width 23 height 13
click at [0, 0] on input "checkbox" at bounding box center [0, 0] width 0 height 0
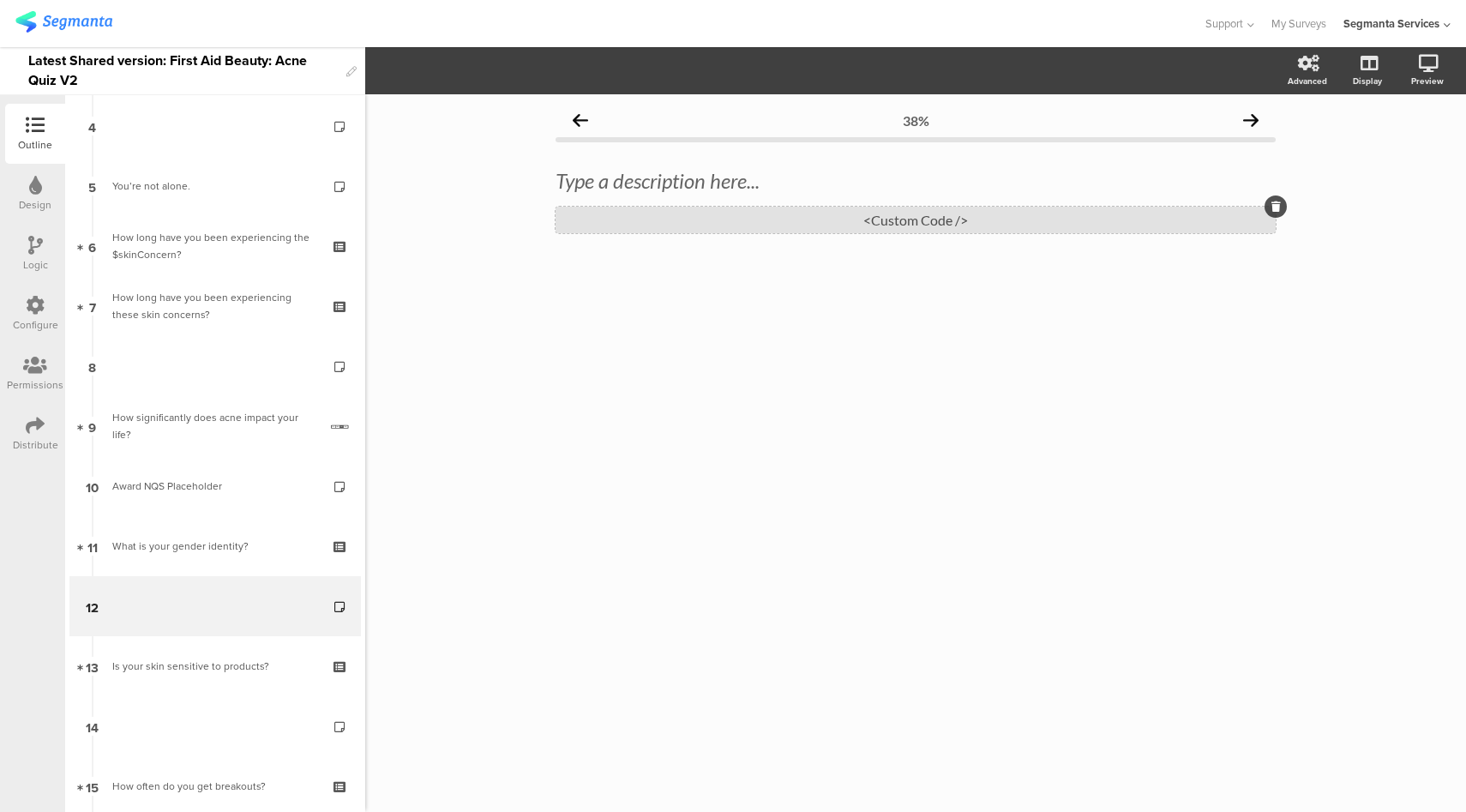
click at [795, 230] on div "<Custom Code />" at bounding box center [915, 220] width 720 height 27
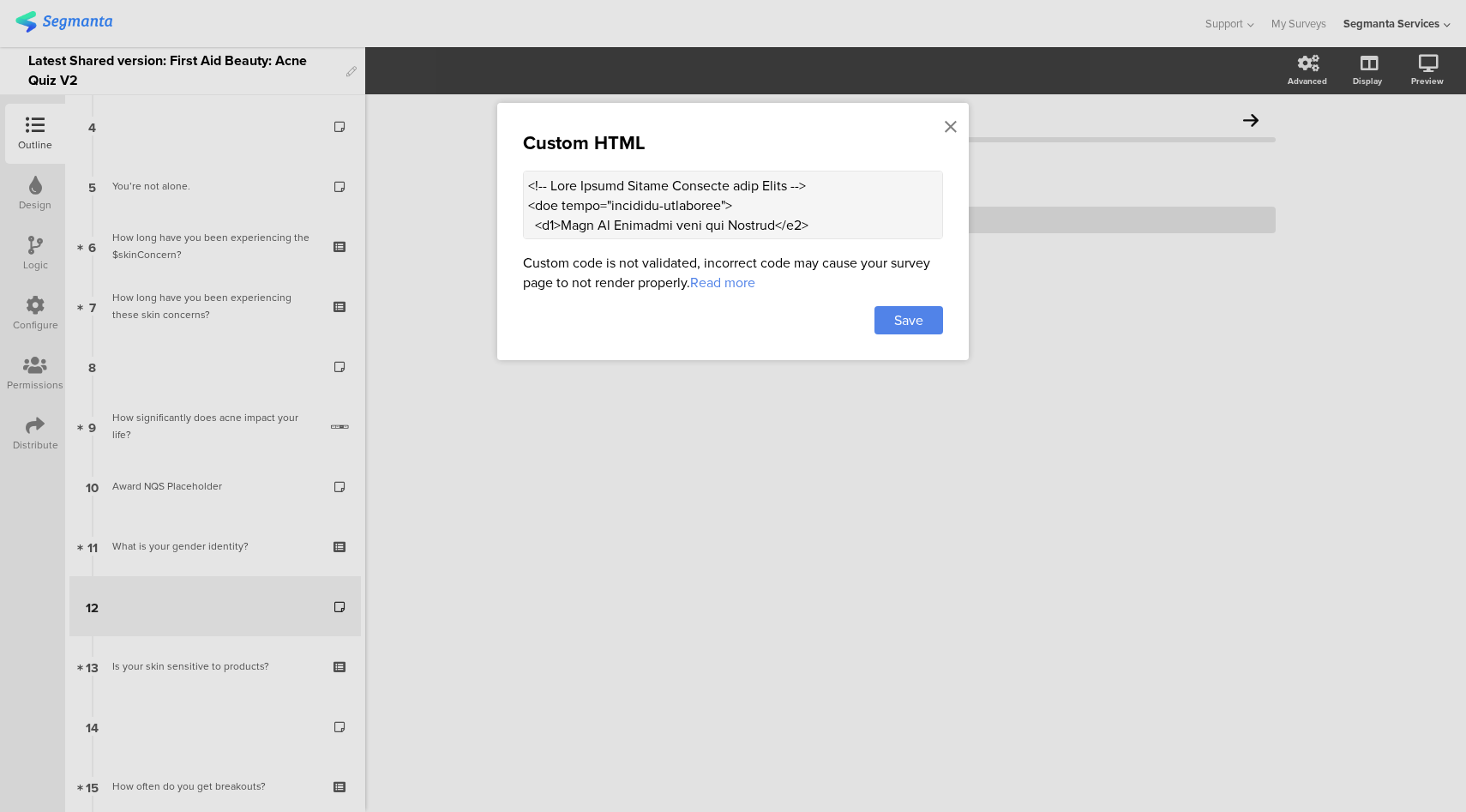
click at [800, 212] on textarea at bounding box center [733, 205] width 420 height 69
paste textarea "<div class="carousel"> <!-- Added Image --> <div class="carousel-image"> <img s…"
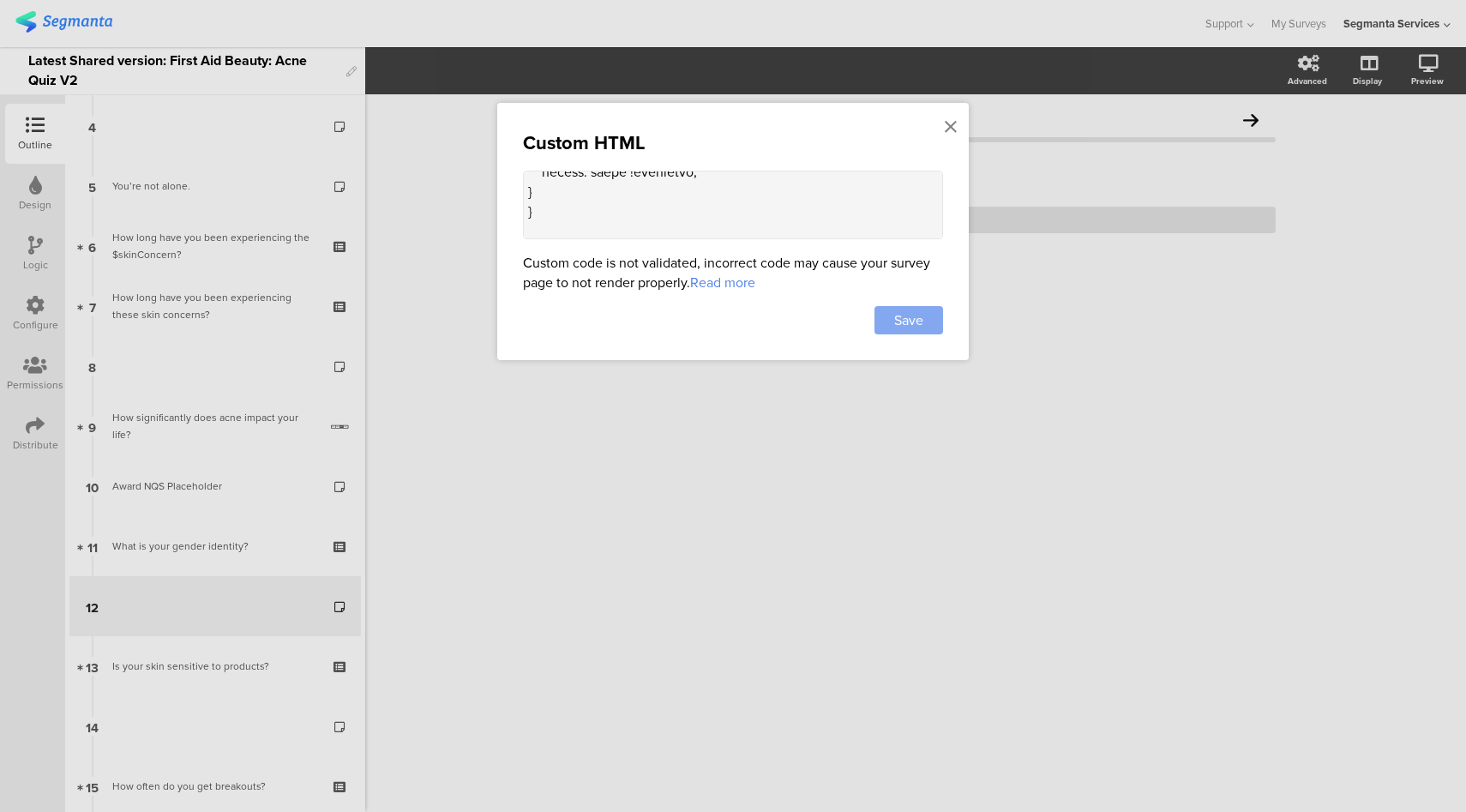
type textarea "<!-- Acne Expert Quotes Carousel with Image --> <div class="carousel-container"…"
click at [934, 323] on div "Save" at bounding box center [909, 320] width 69 height 29
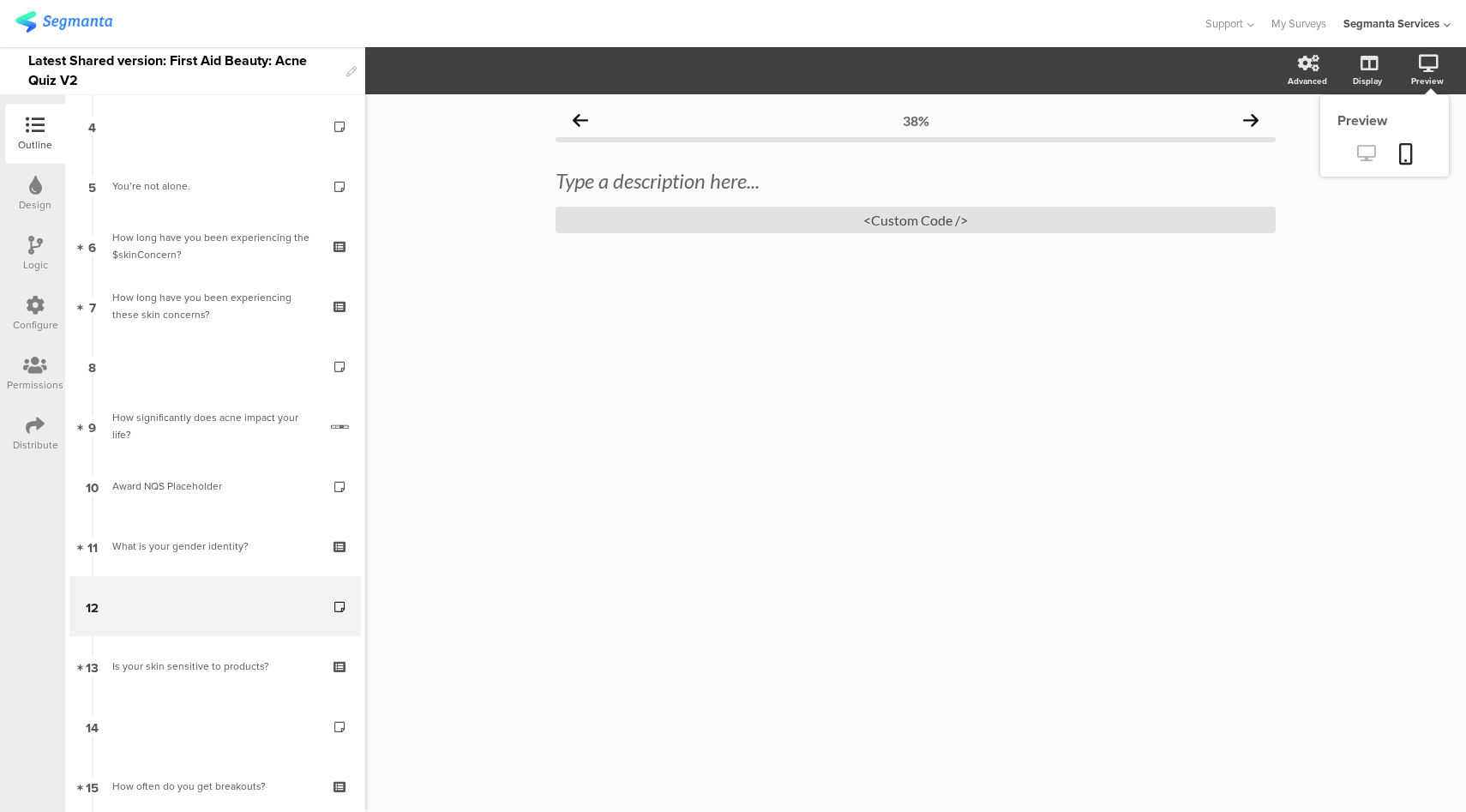
click at [1366, 158] on icon at bounding box center [1365, 152] width 18 height 16
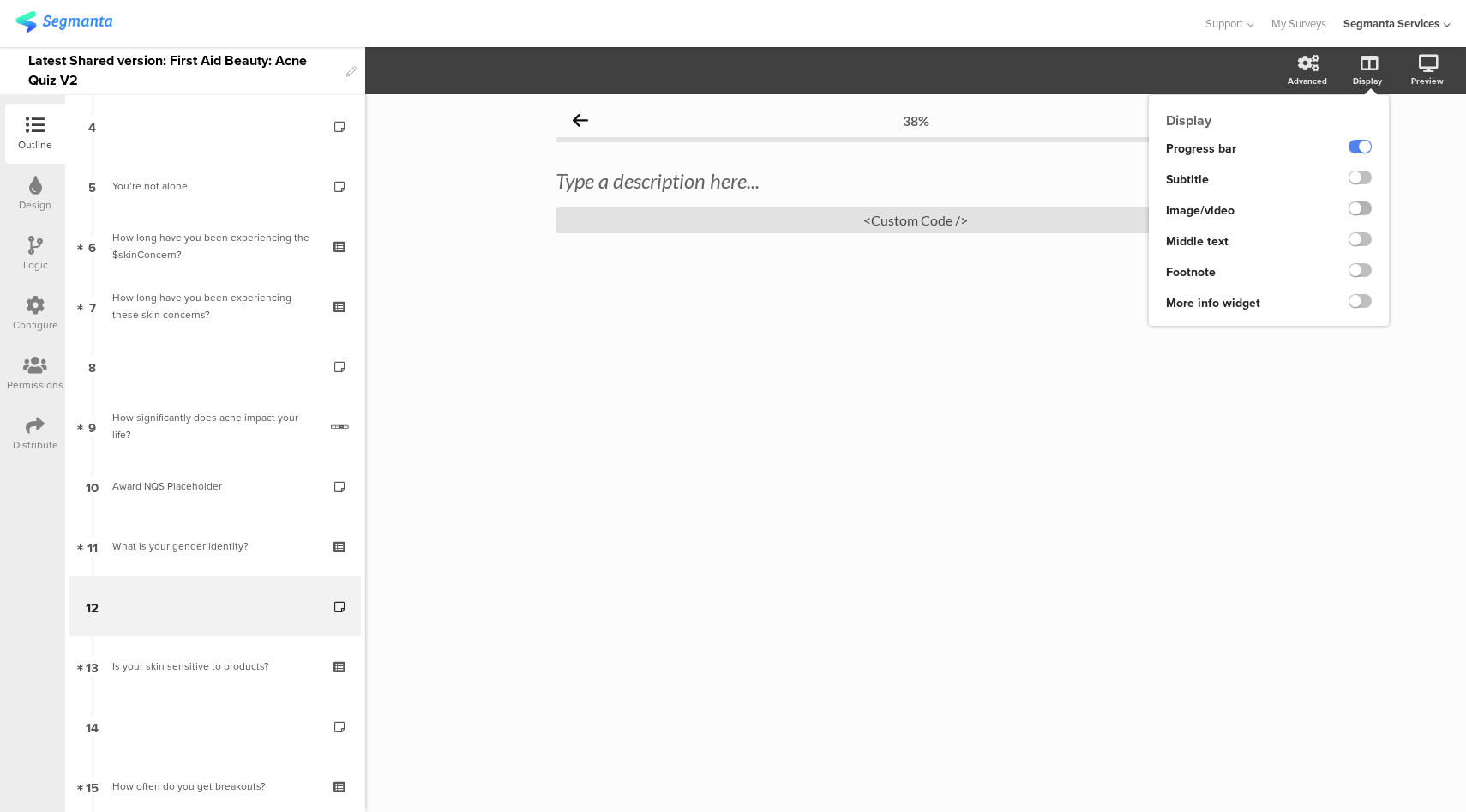
click at [1363, 212] on label at bounding box center [1361, 208] width 23 height 13
click at [0, 0] on input "checkbox" at bounding box center [0, 0] width 0 height 0
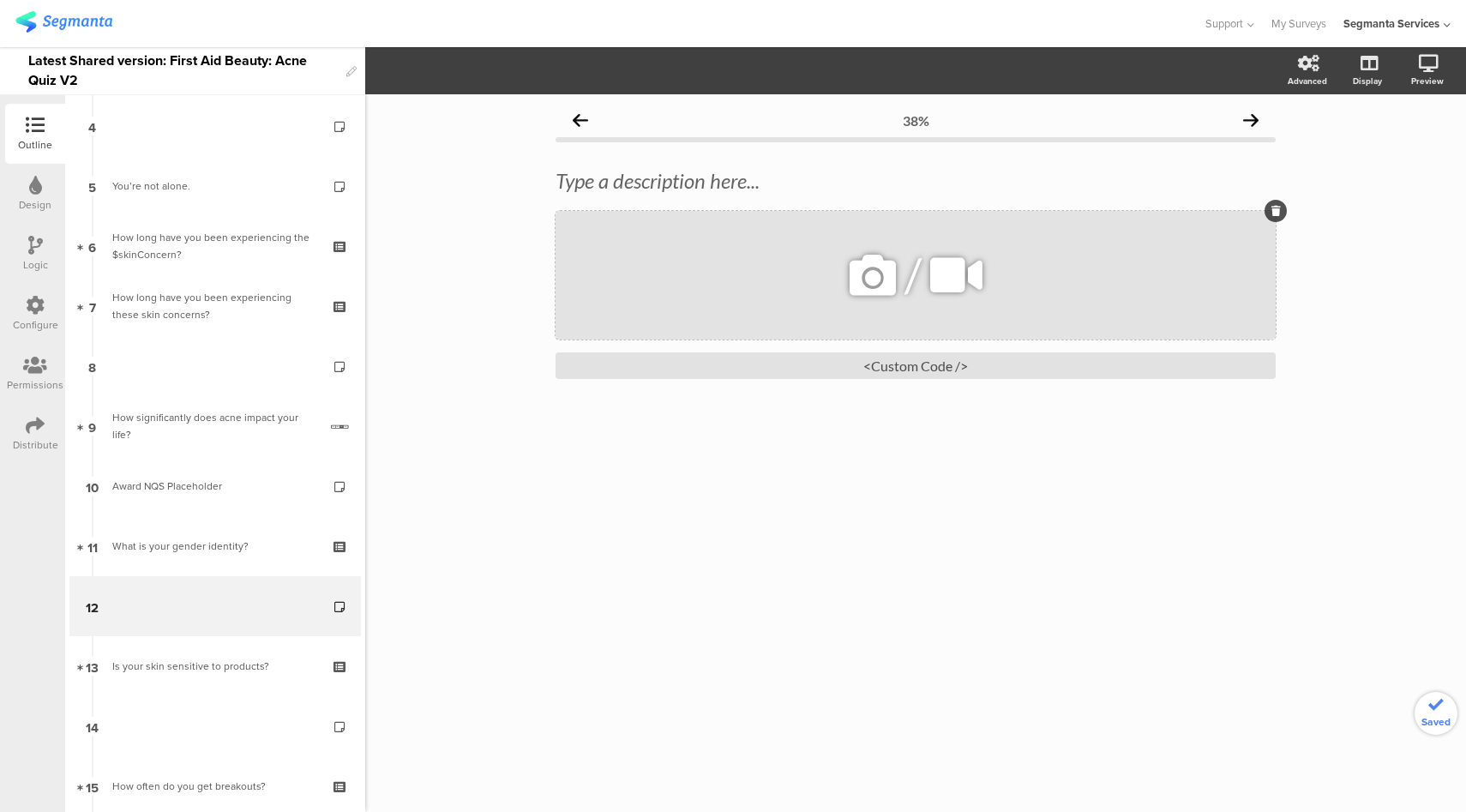
click at [887, 279] on icon at bounding box center [873, 275] width 58 height 58
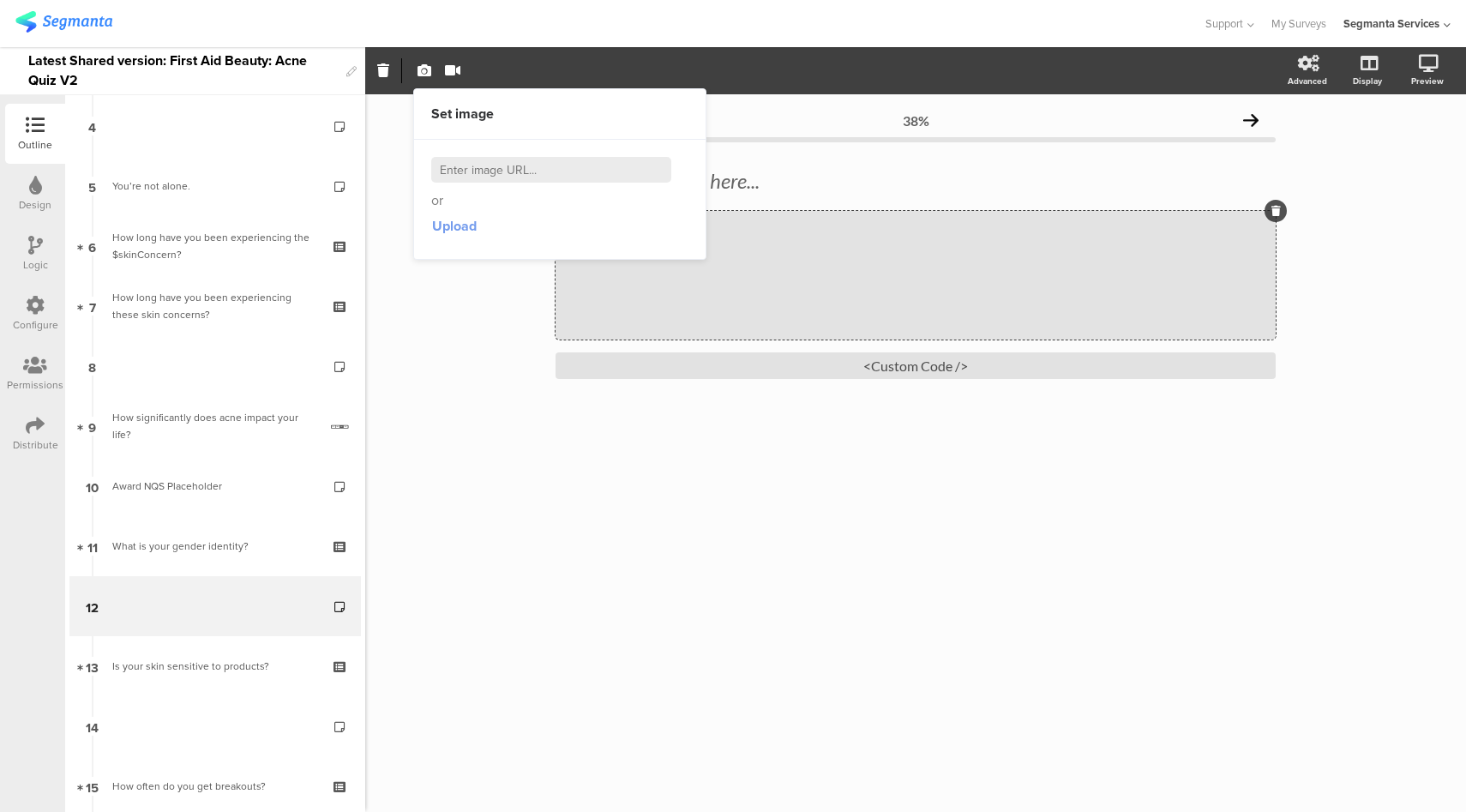
click at [470, 225] on span "Upload" at bounding box center [454, 225] width 44 height 20
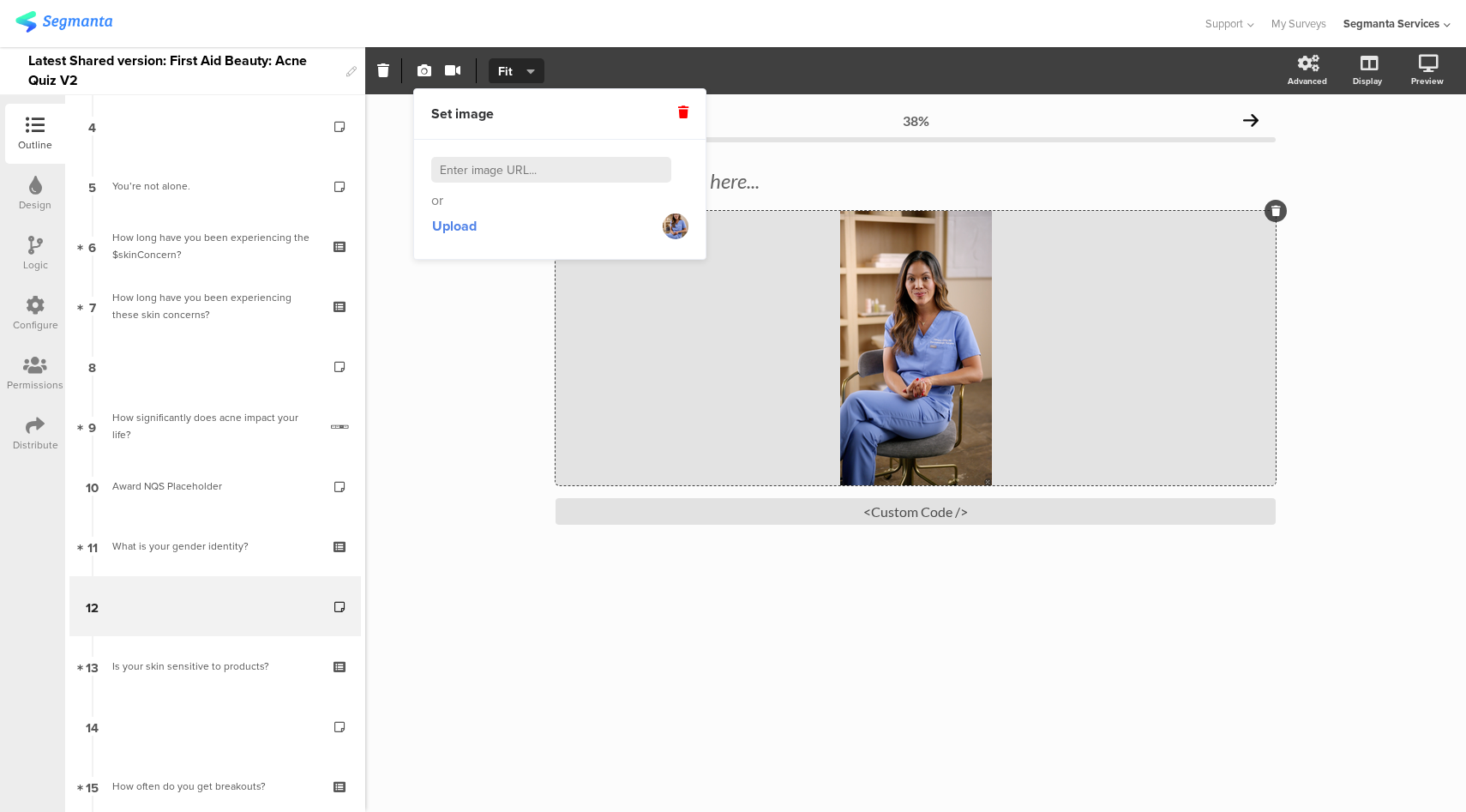
click at [683, 112] on icon at bounding box center [683, 112] width 11 height 12
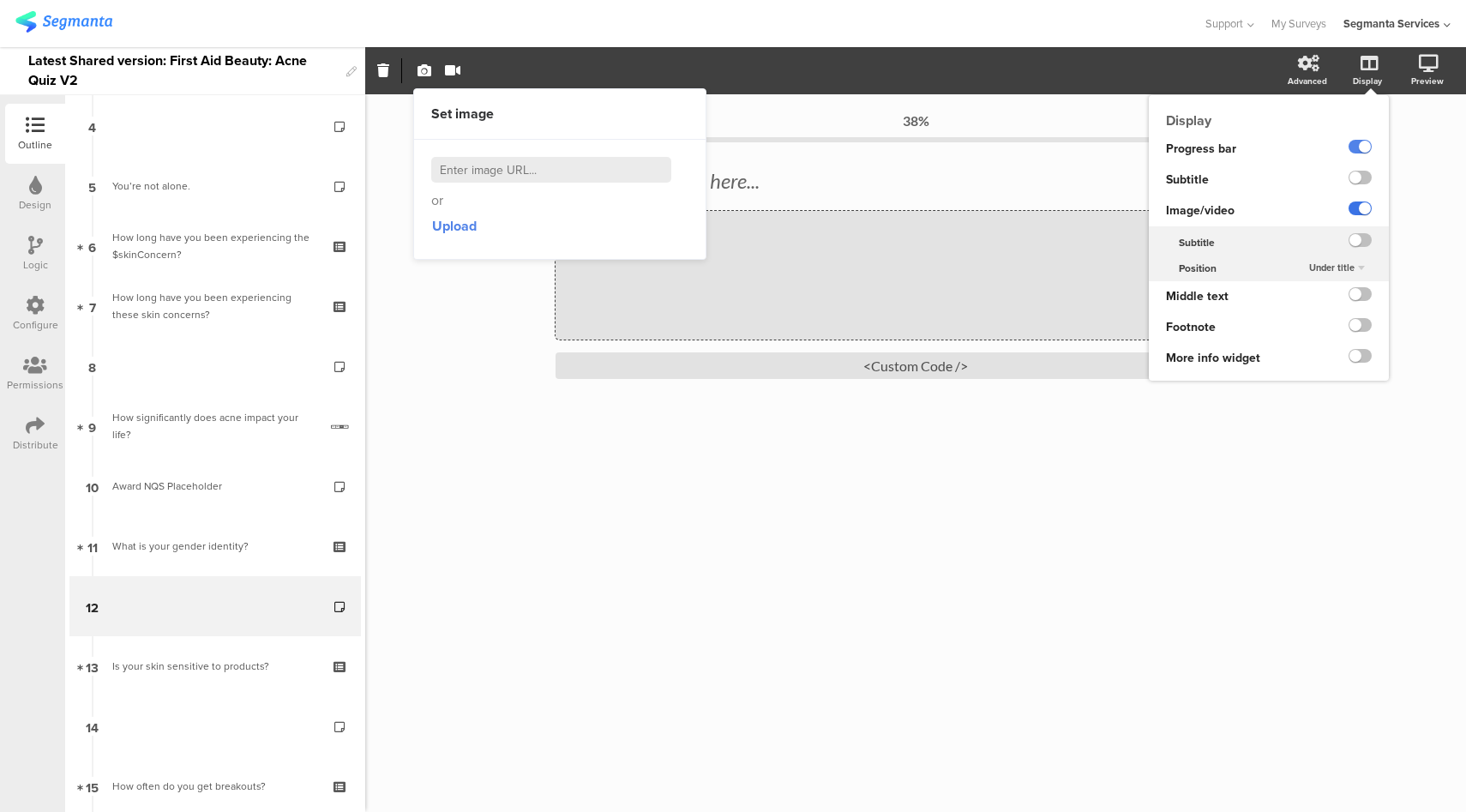
click at [1363, 210] on label at bounding box center [1361, 208] width 23 height 13
click at [0, 0] on input "checkbox" at bounding box center [0, 0] width 0 height 0
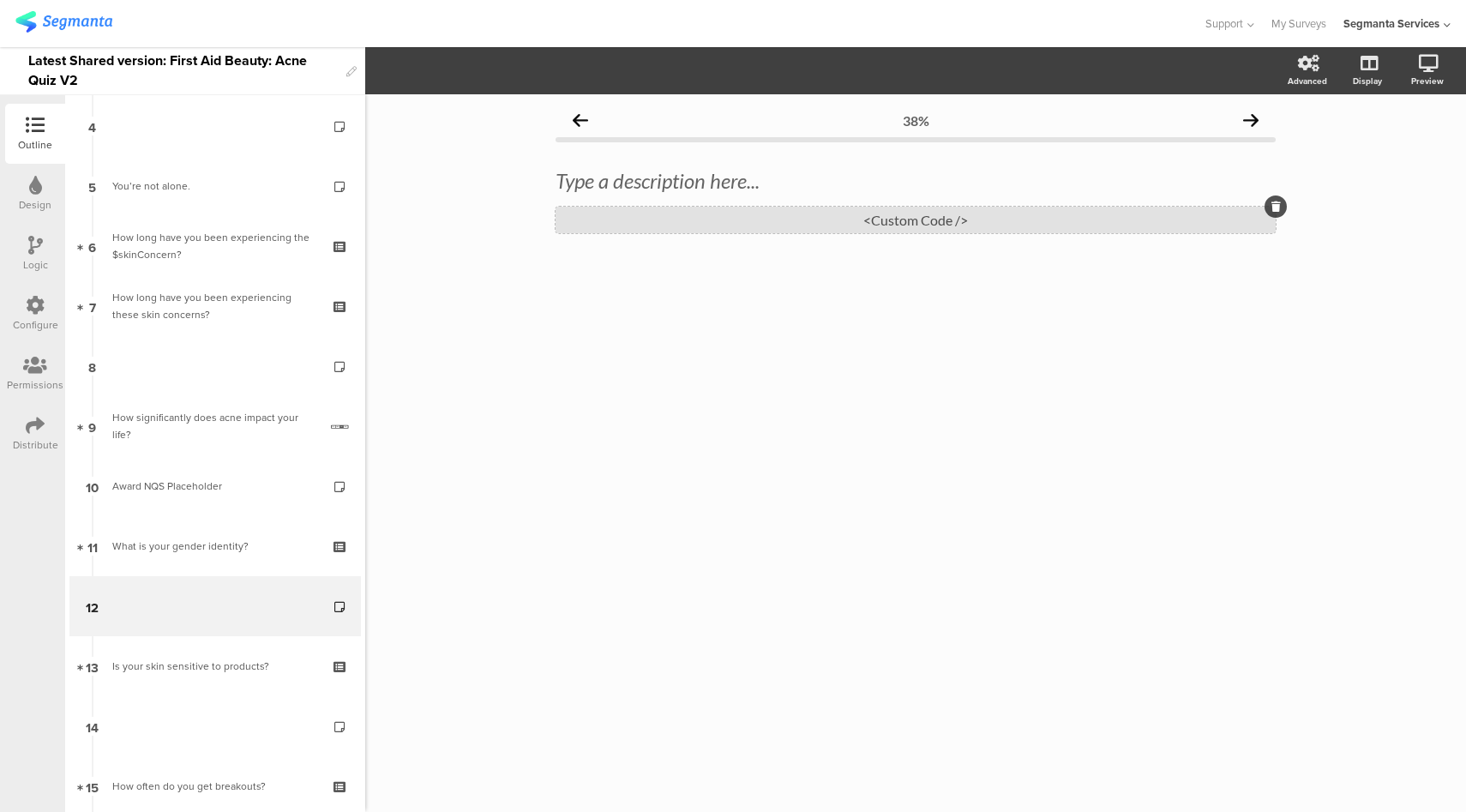
click at [881, 231] on div "<Custom Code />" at bounding box center [915, 220] width 720 height 27
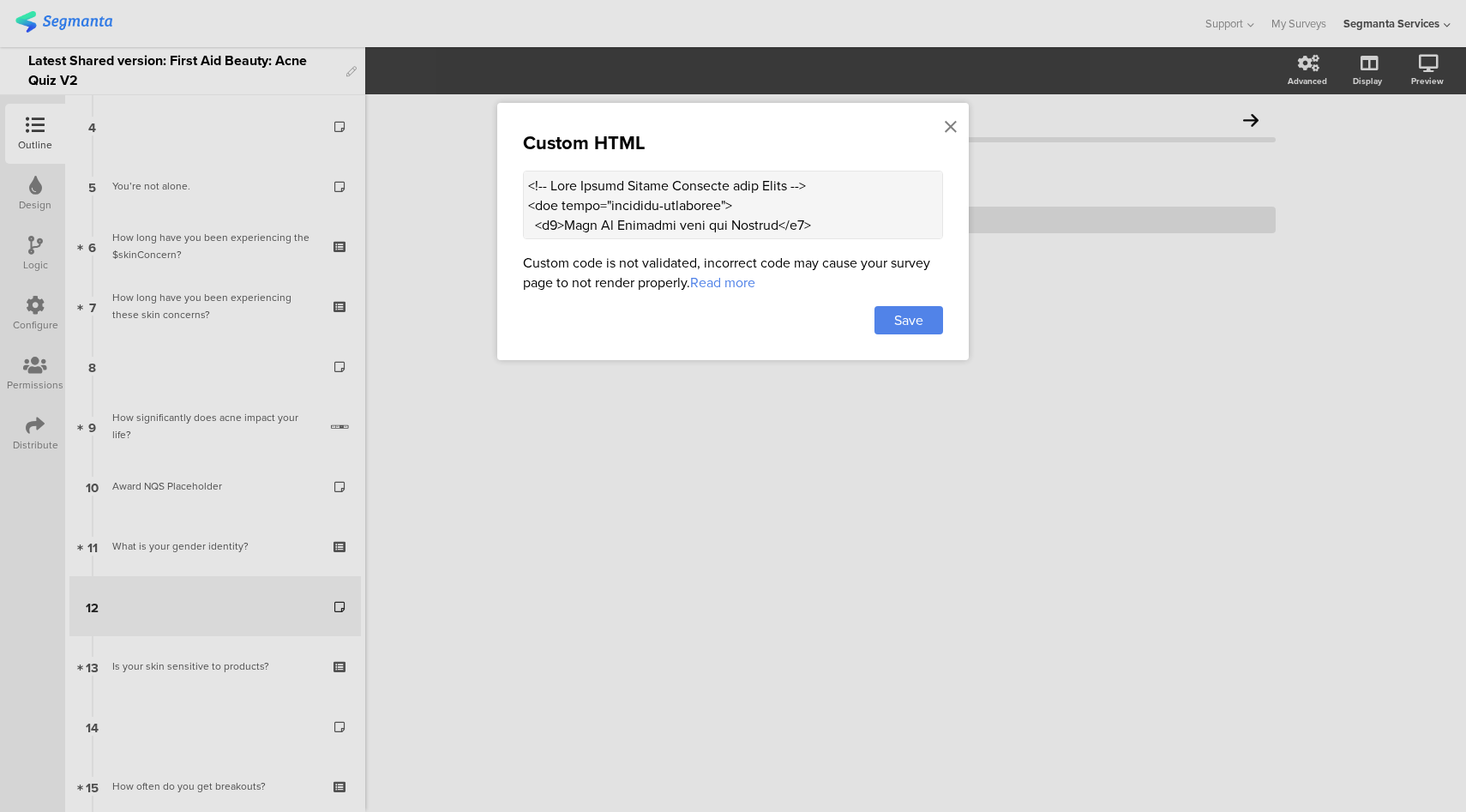
click at [798, 202] on textarea at bounding box center [733, 205] width 420 height 69
paste textarea "<div class="carousel-slide active"> <!-- Added Image --> <div class="carousel-i…"
type textarea "<!-- Acne Expert Quotes Carousel with Image --> <div class="carousel-container"…"
click at [897, 314] on span "Save" at bounding box center [909, 320] width 29 height 20
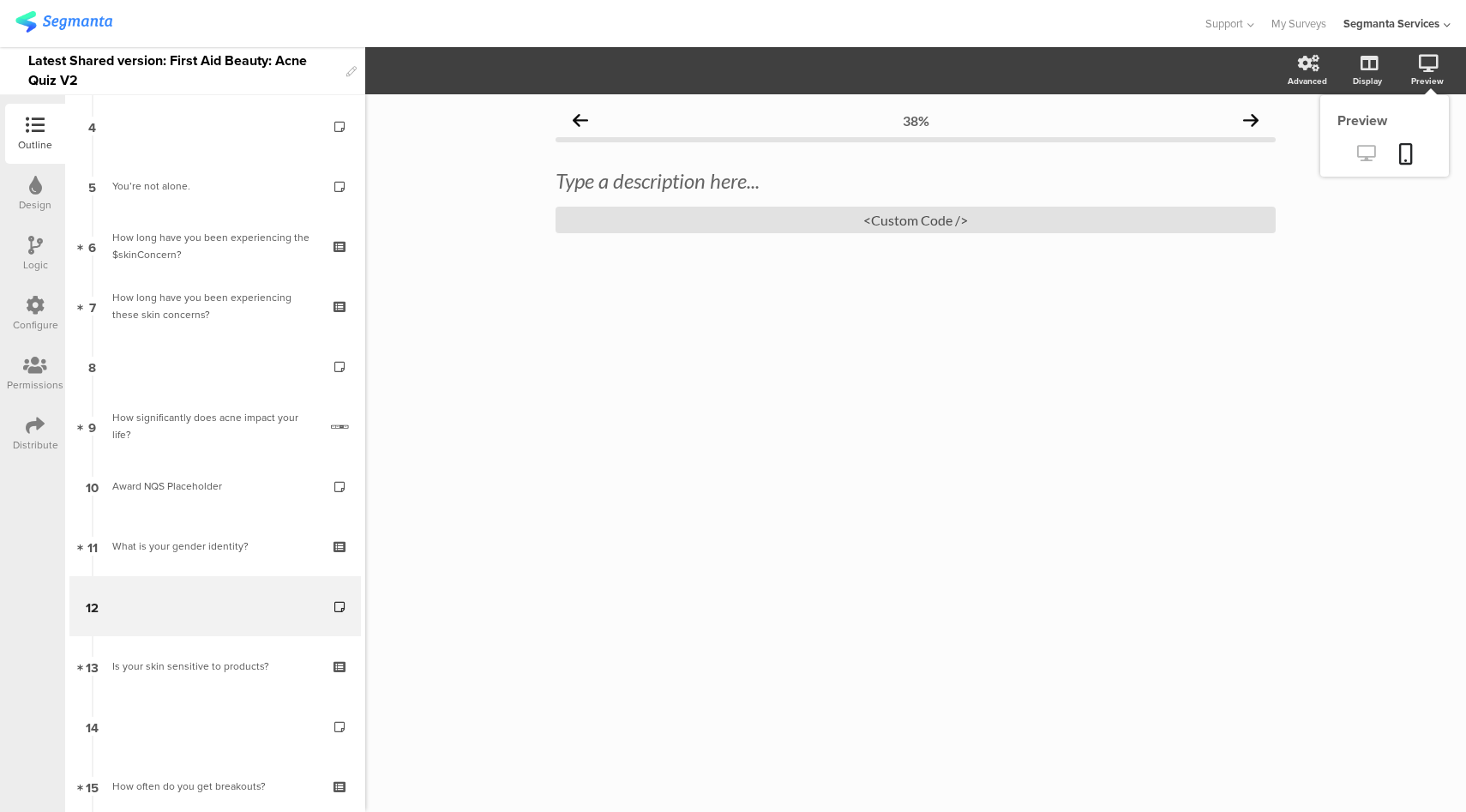
click at [1366, 153] on icon at bounding box center [1365, 152] width 18 height 16
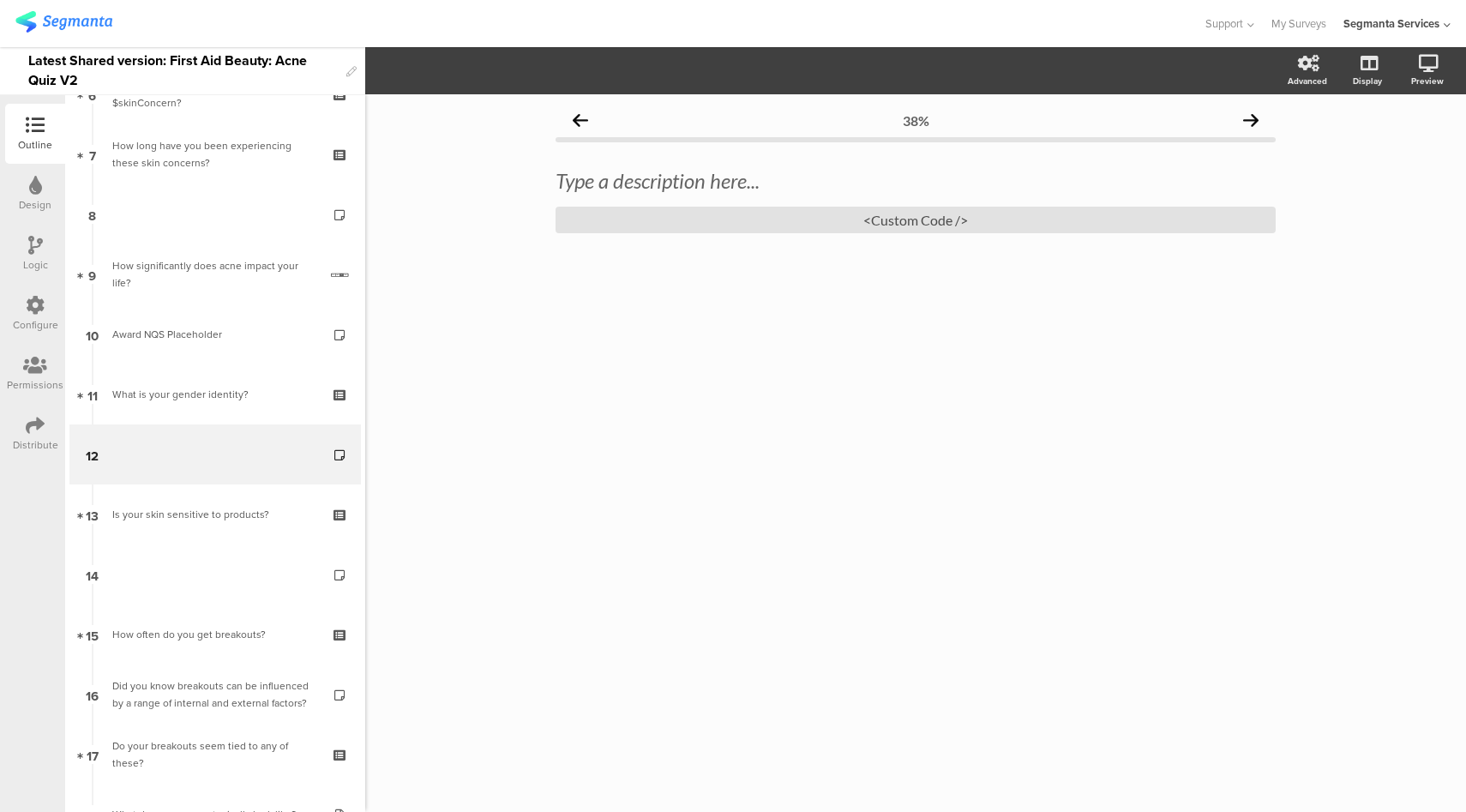
scroll to position [401, 0]
click at [1364, 170] on sg-preview-menu at bounding box center [1385, 154] width 128 height 43
click at [1368, 164] on link at bounding box center [1366, 155] width 42 height 29
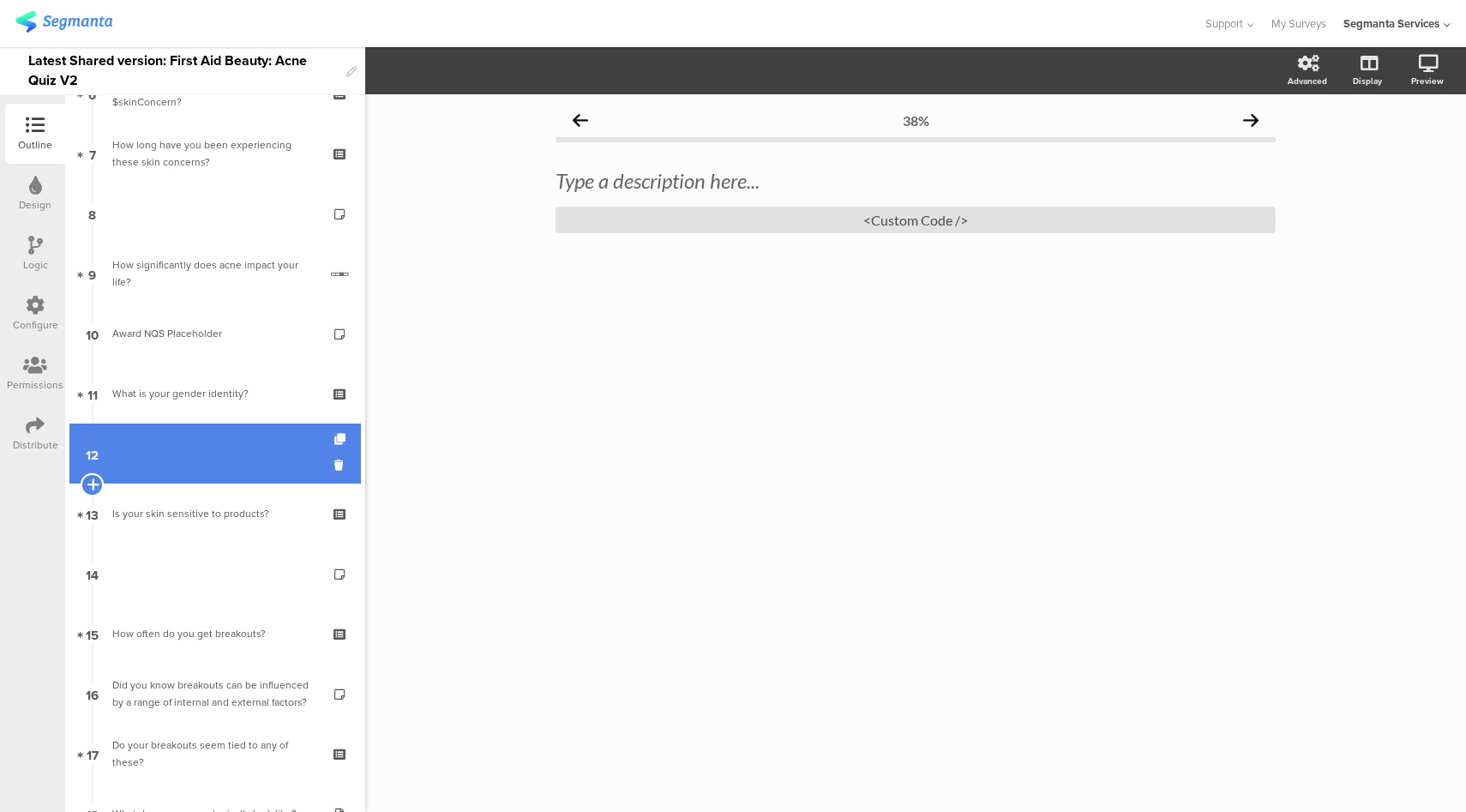
click at [95, 485] on icon at bounding box center [92, 484] width 12 height 15
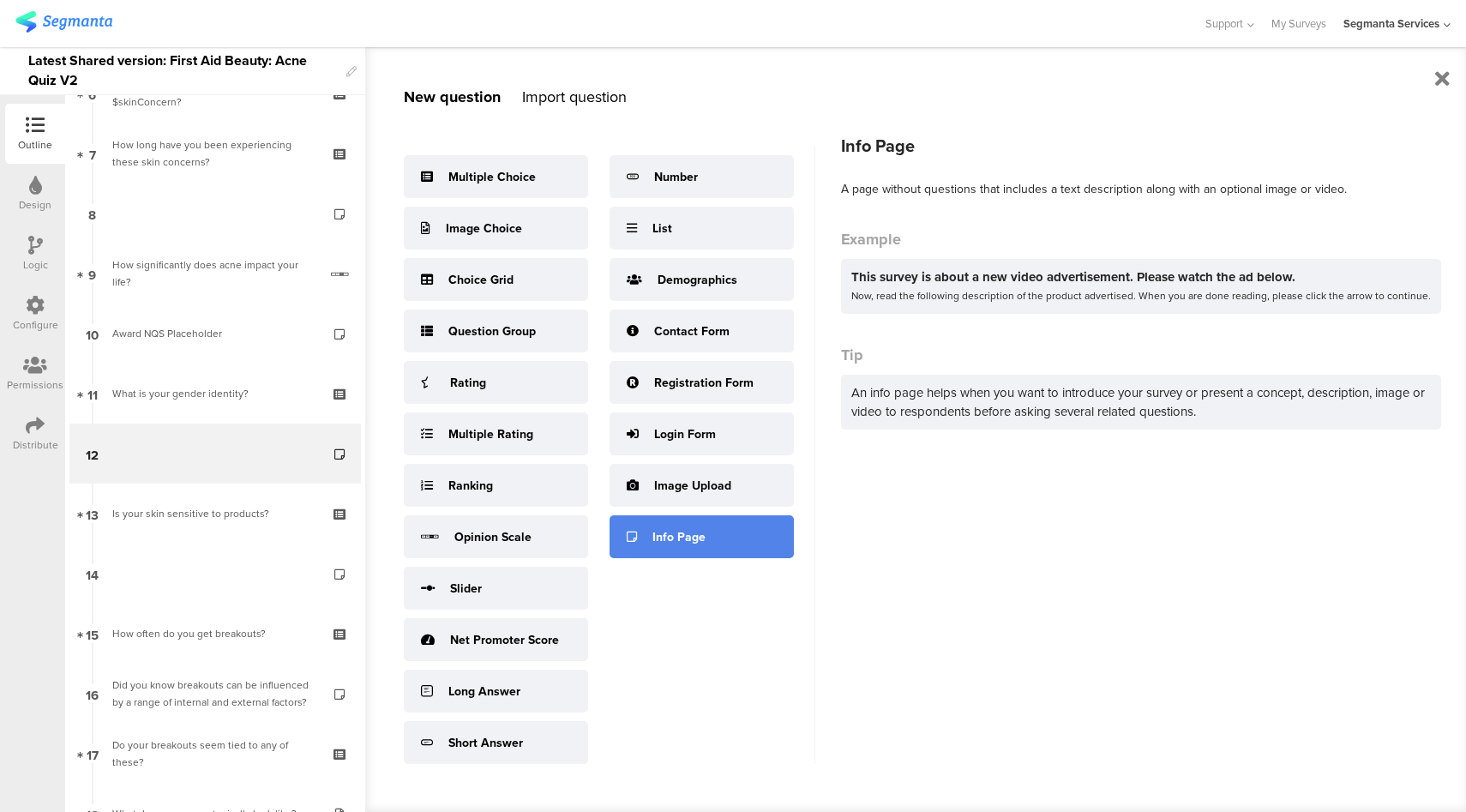
click at [702, 547] on div "Info Page" at bounding box center [702, 536] width 184 height 43
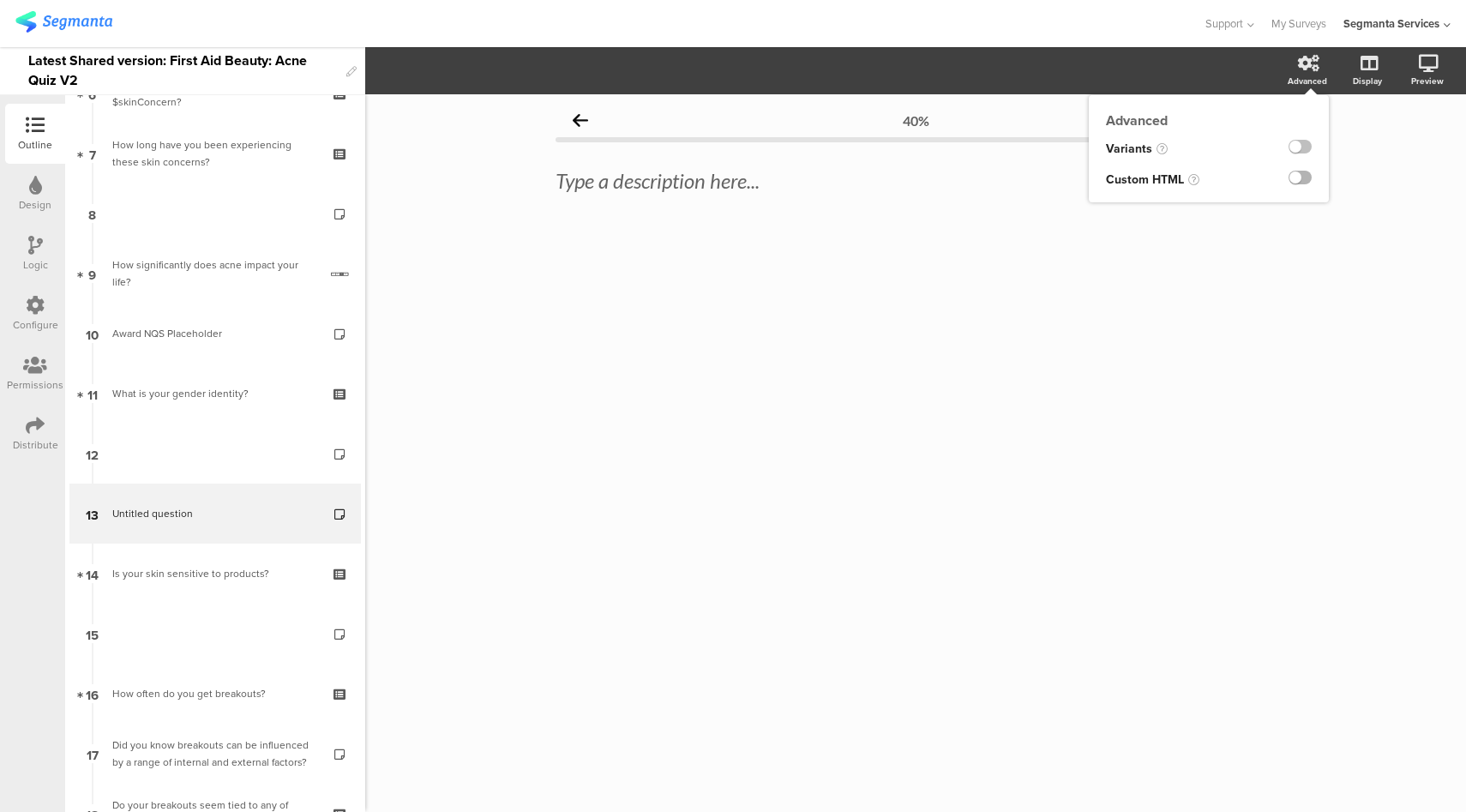
click at [1298, 179] on label at bounding box center [1300, 177] width 23 height 13
click at [0, 0] on input "checkbox" at bounding box center [0, 0] width 0 height 0
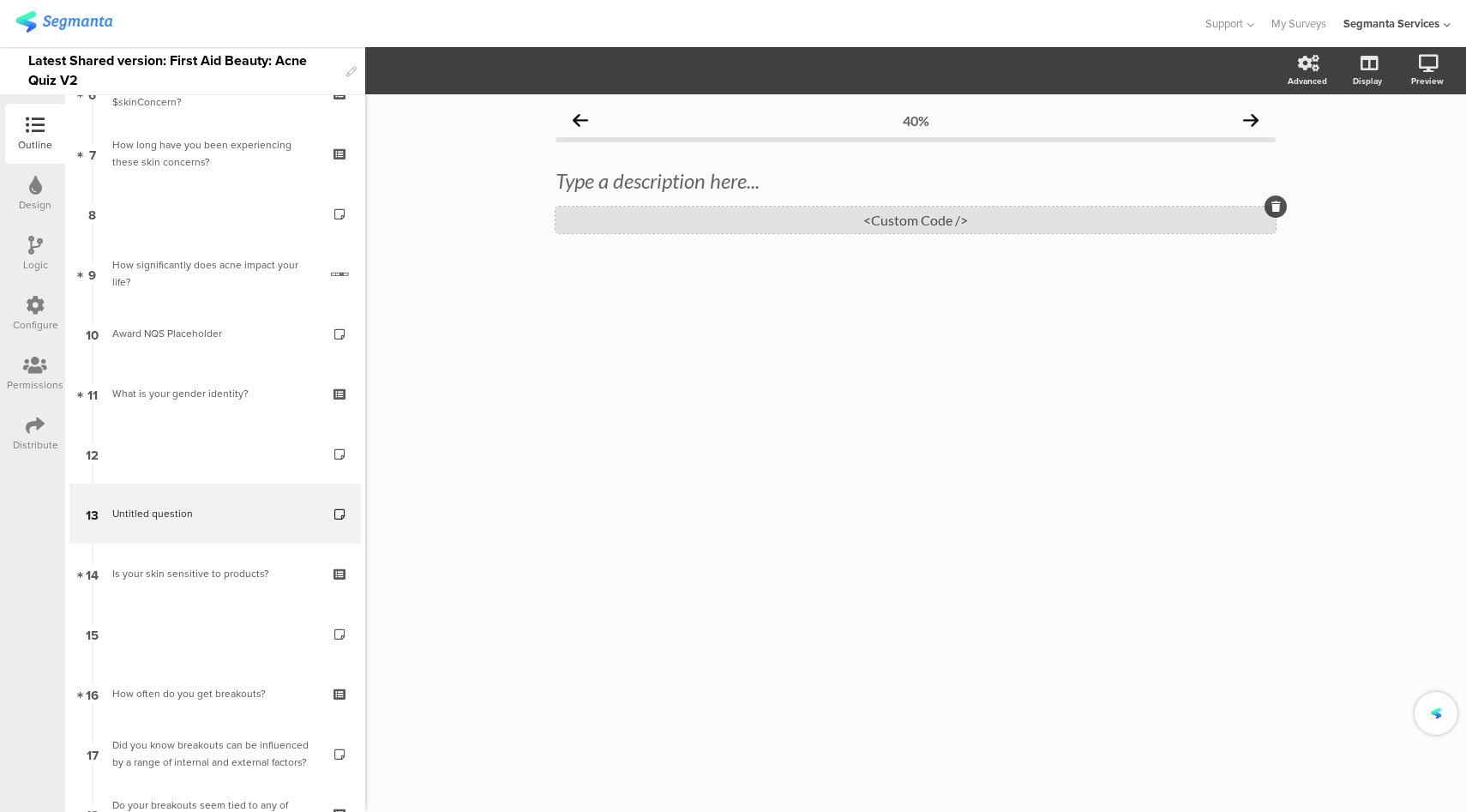
click at [874, 221] on div "<Custom Code />" at bounding box center [915, 220] width 720 height 27
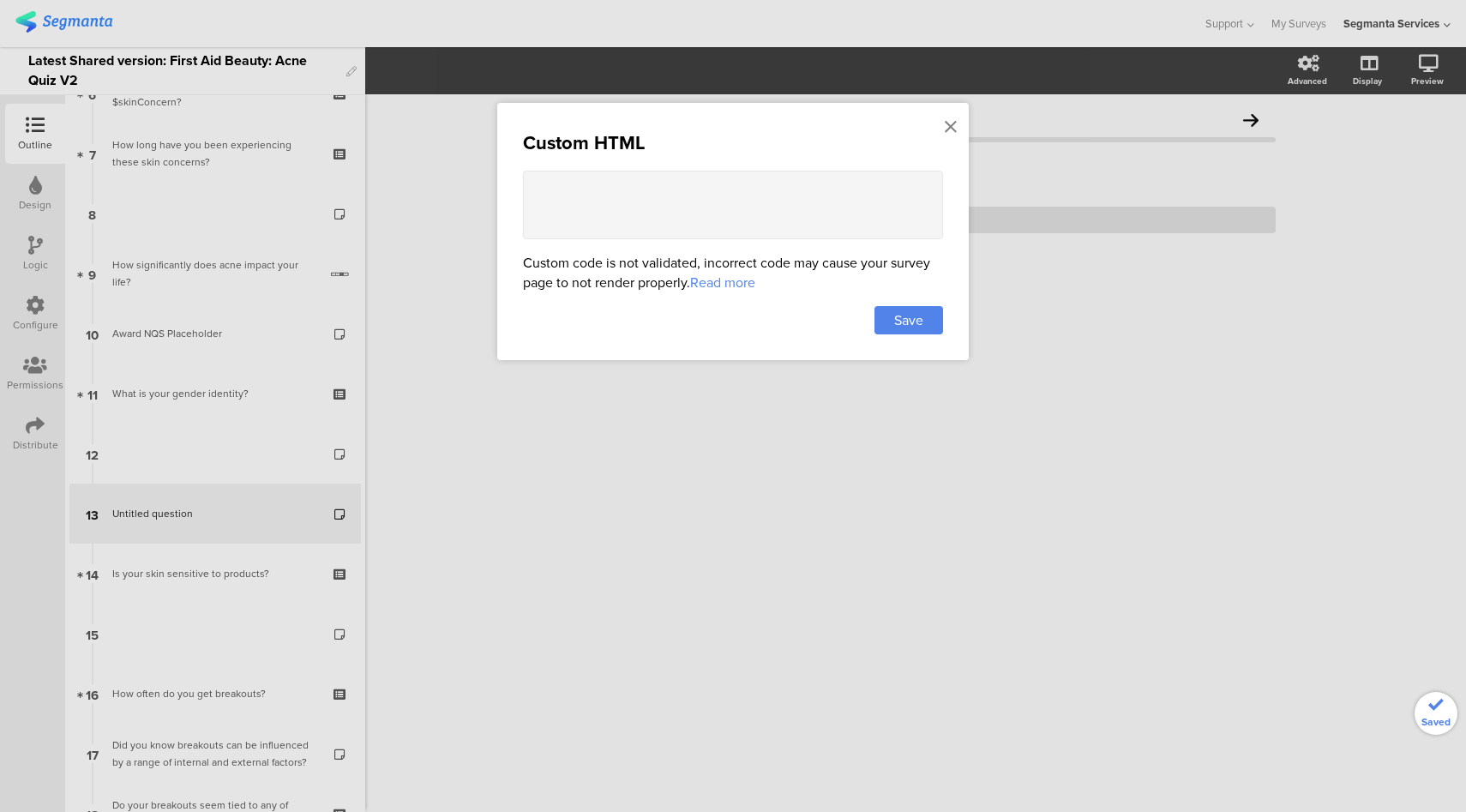
click at [798, 210] on textarea at bounding box center [733, 205] width 420 height 69
paste textarea "<!-- Acne Expert Quotes Carousel with Image --> <div class="carousel-container"…"
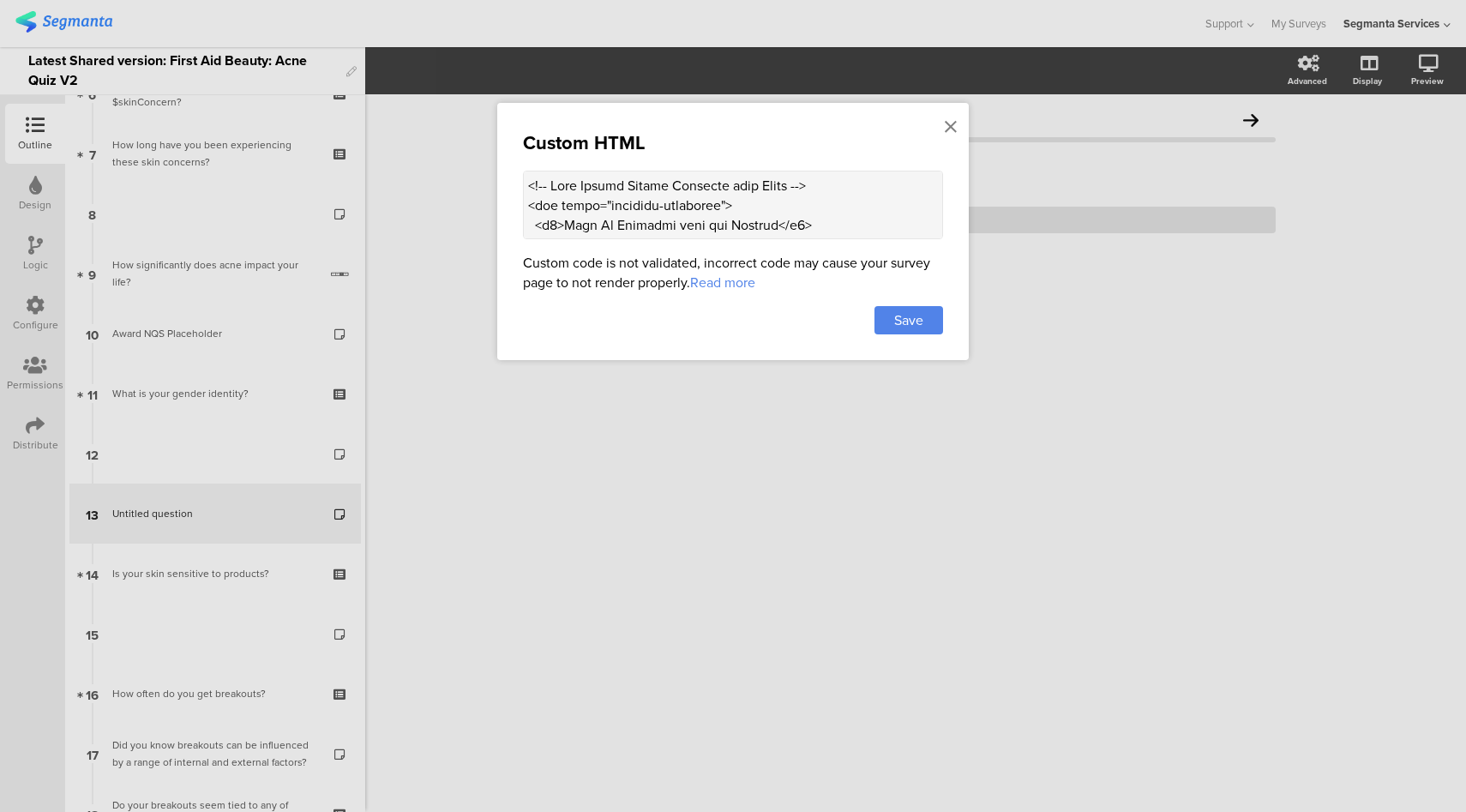
scroll to position [5511, 0]
type textarea "<!-- Acne Expert Quotes Carousel with Image --> <div class="carousel-container"…"
click at [913, 322] on span "Save" at bounding box center [909, 320] width 29 height 20
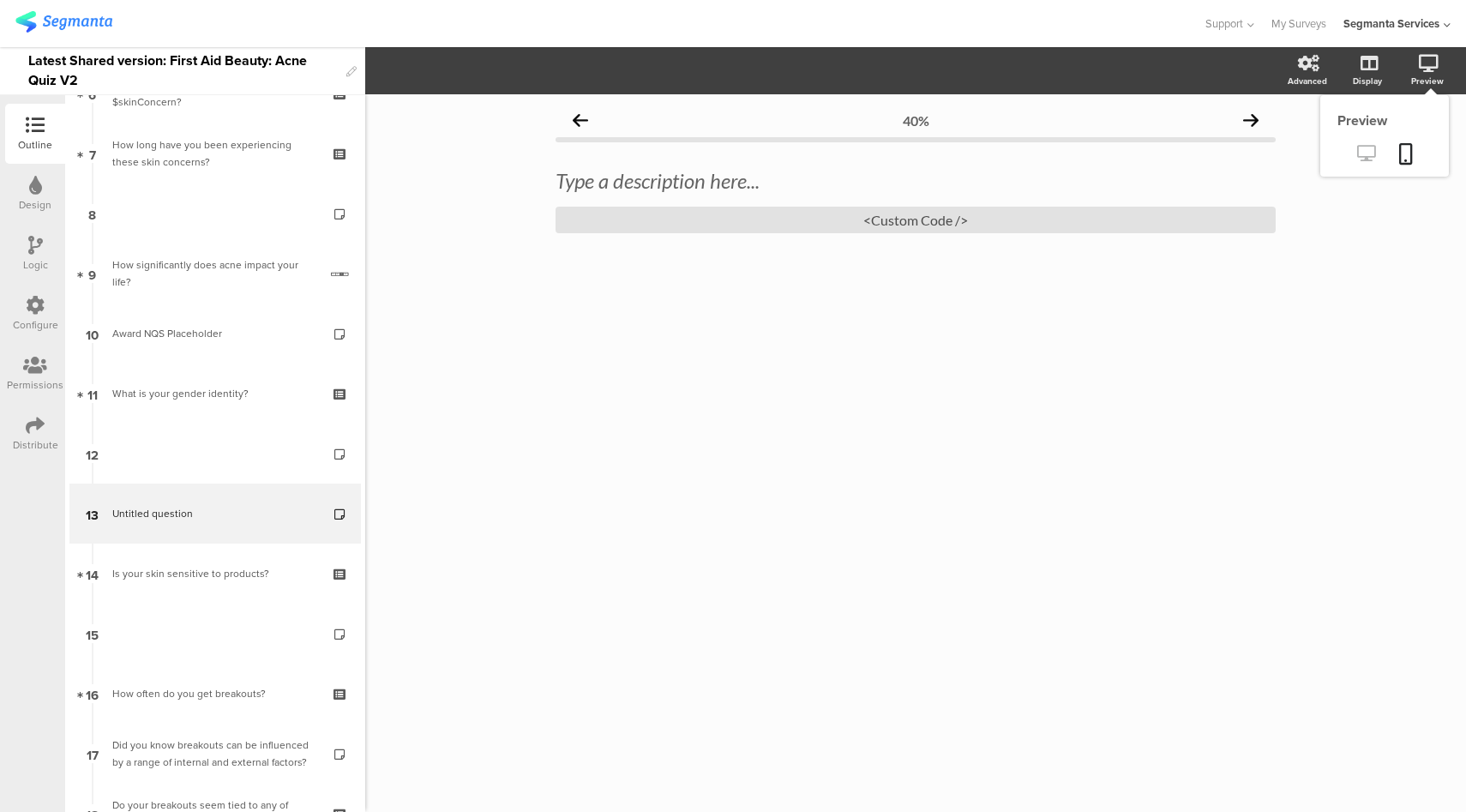
click at [1366, 158] on icon at bounding box center [1365, 152] width 18 height 16
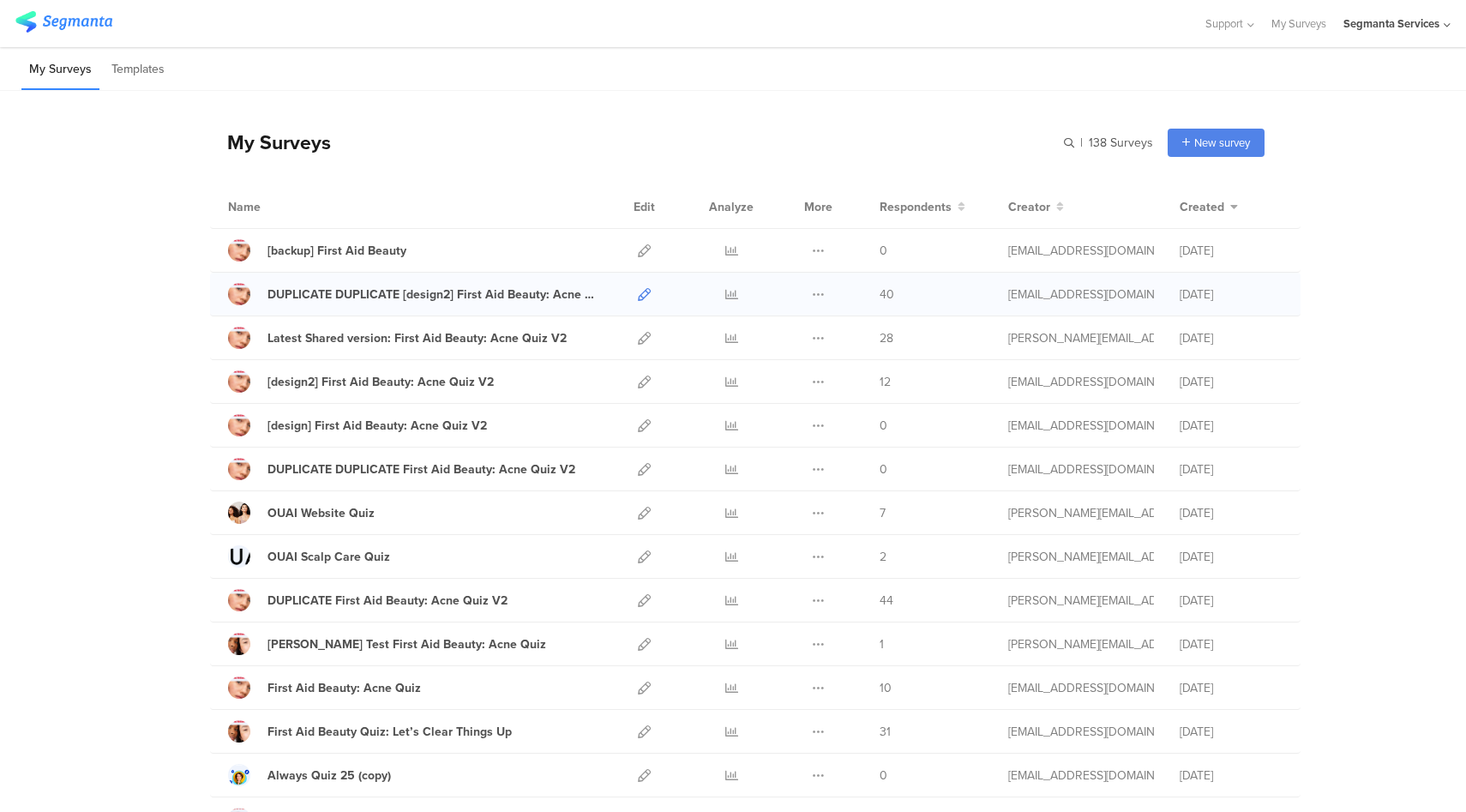
click at [639, 294] on icon at bounding box center [643, 293] width 12 height 12
click at [638, 339] on icon at bounding box center [643, 337] width 12 height 12
click at [639, 337] on icon at bounding box center [643, 337] width 12 height 12
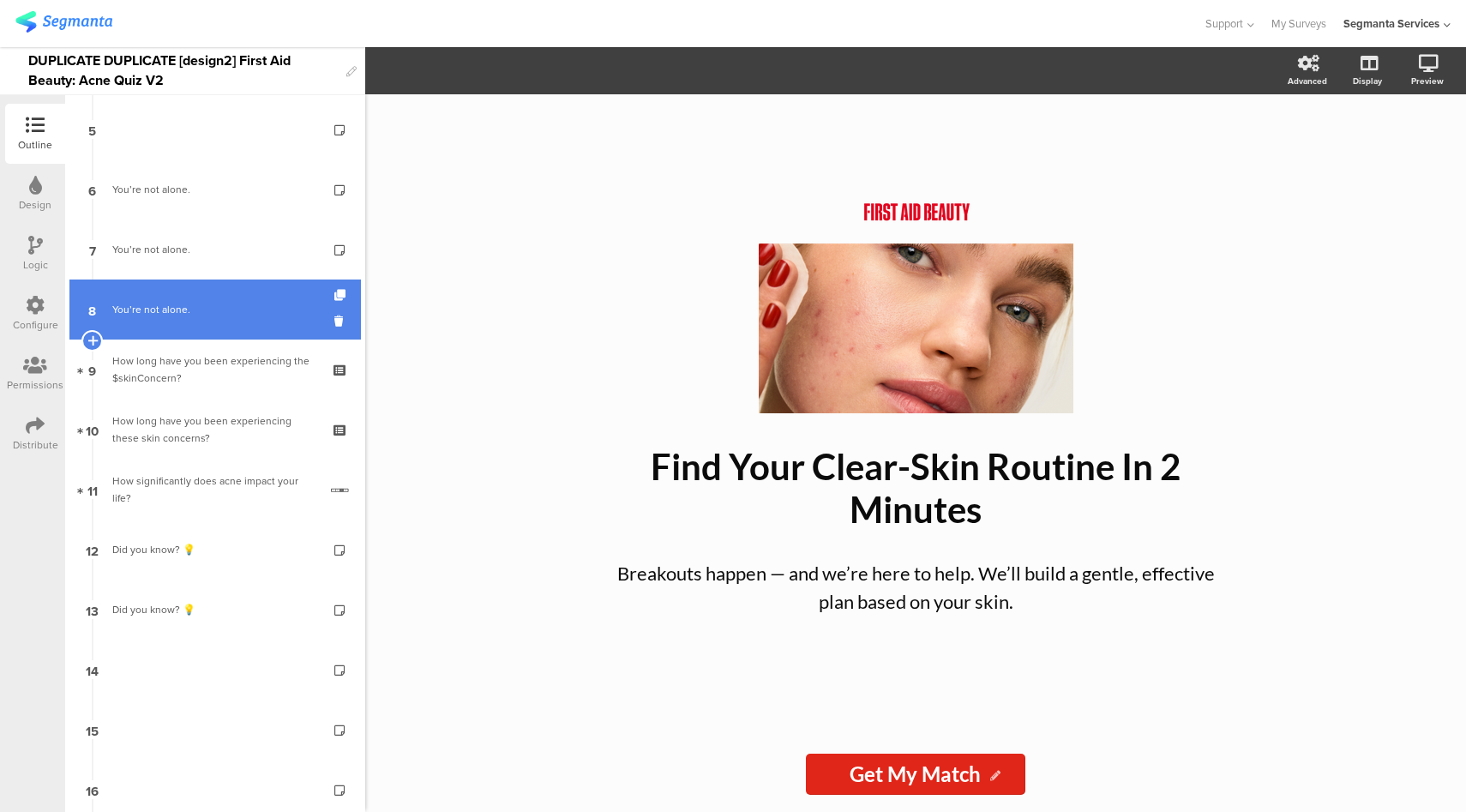
scroll to position [514, 0]
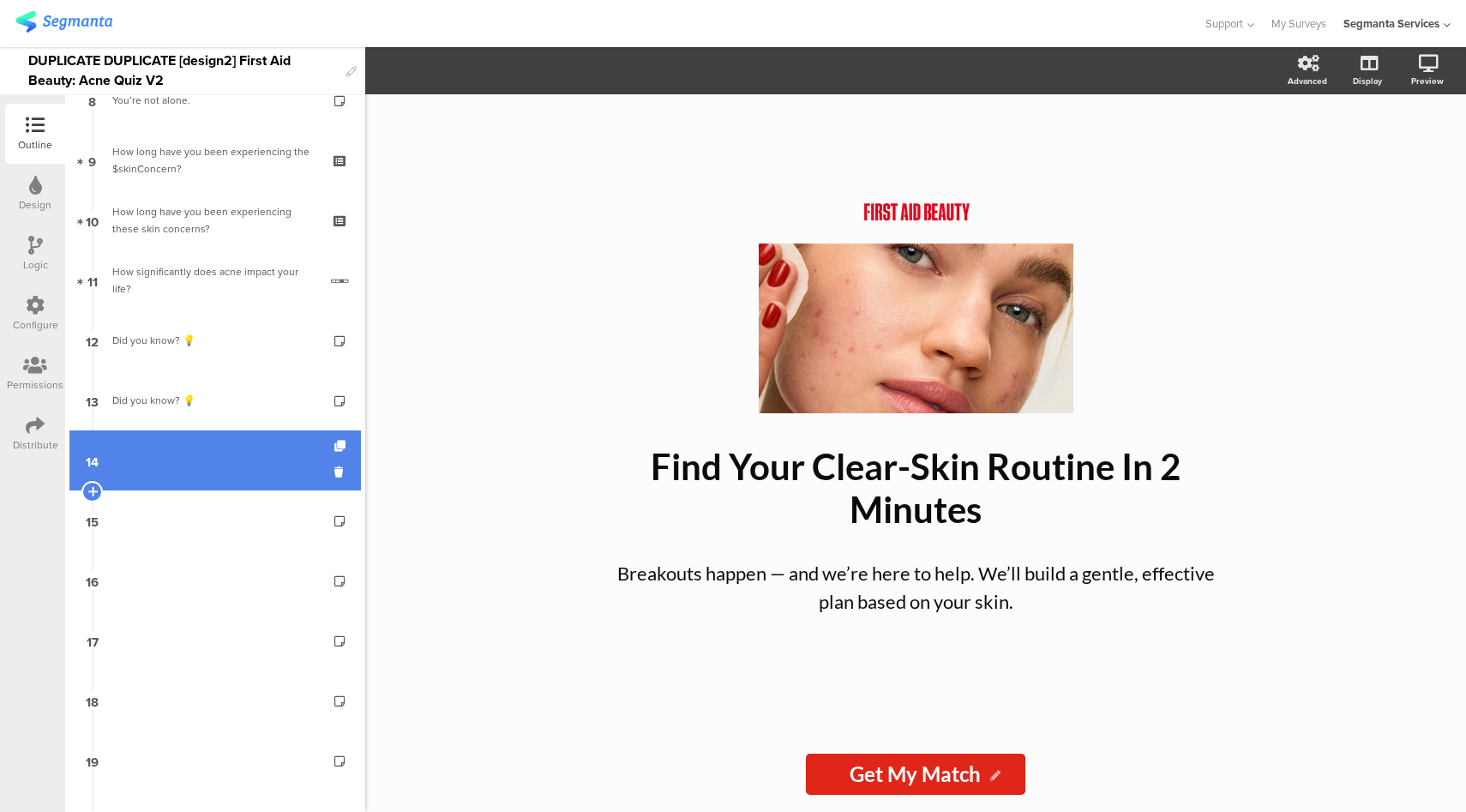
click at [212, 443] on link "14" at bounding box center [215, 460] width 291 height 60
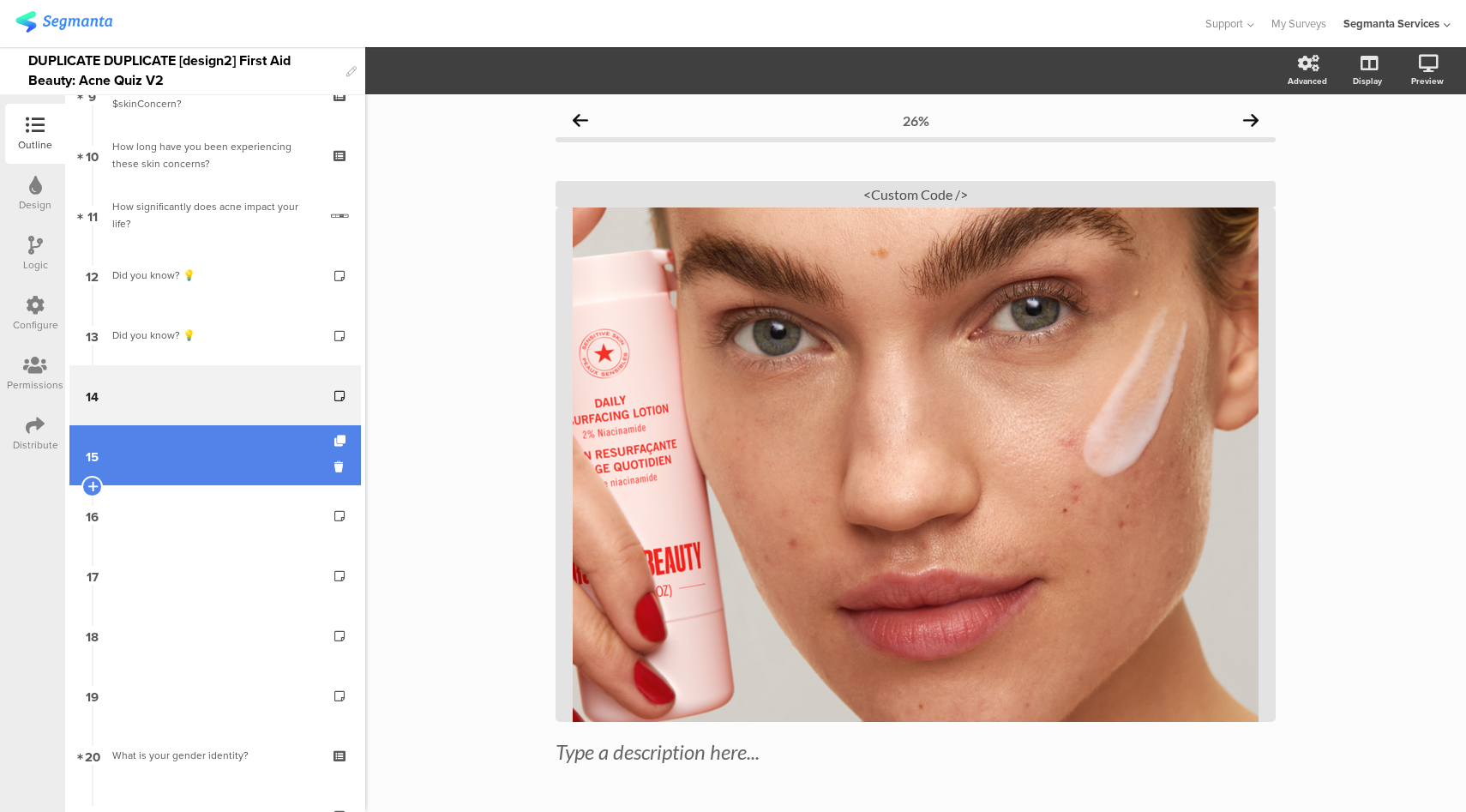
scroll to position [502, 0]
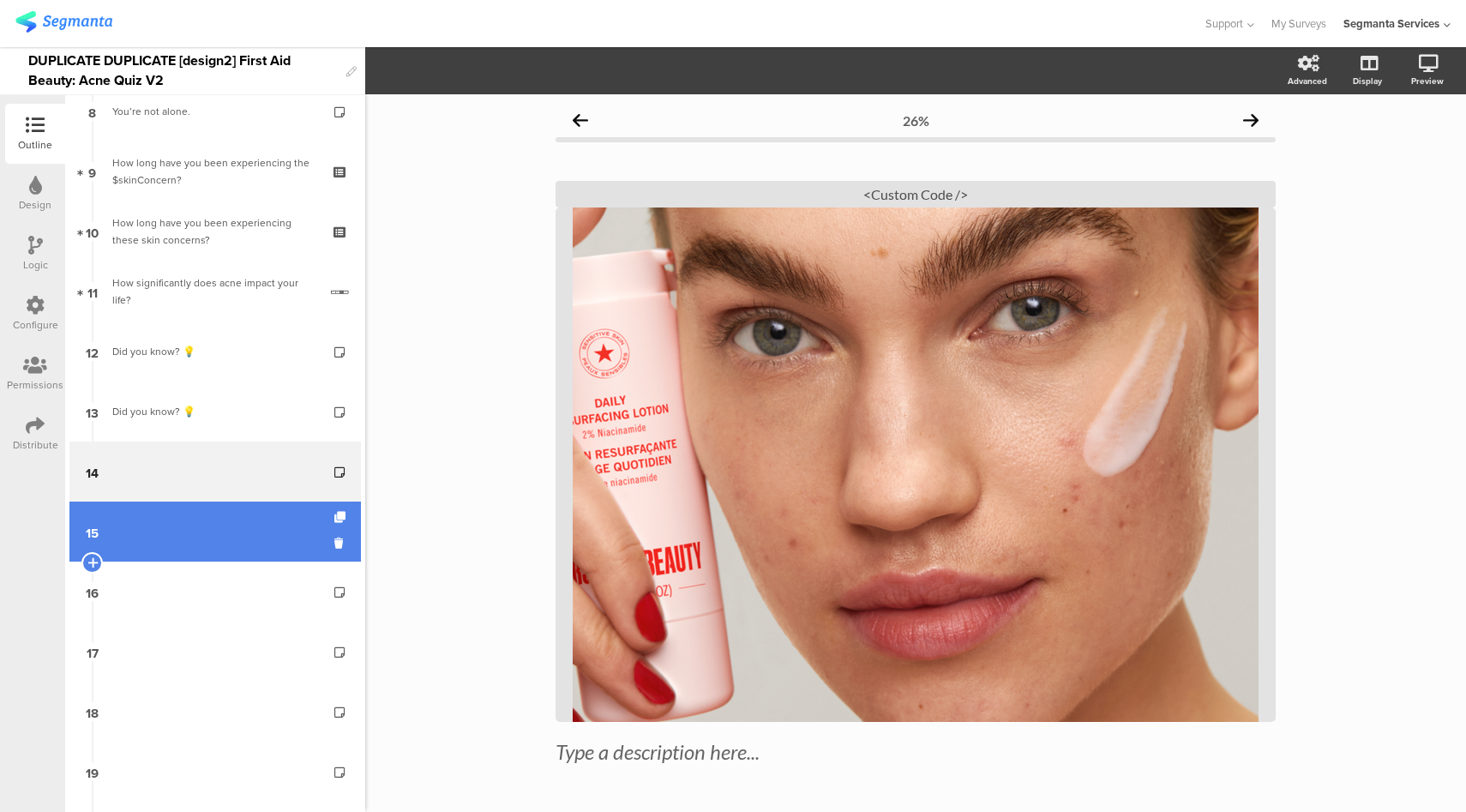
click at [239, 552] on link "15" at bounding box center [215, 531] width 291 height 60
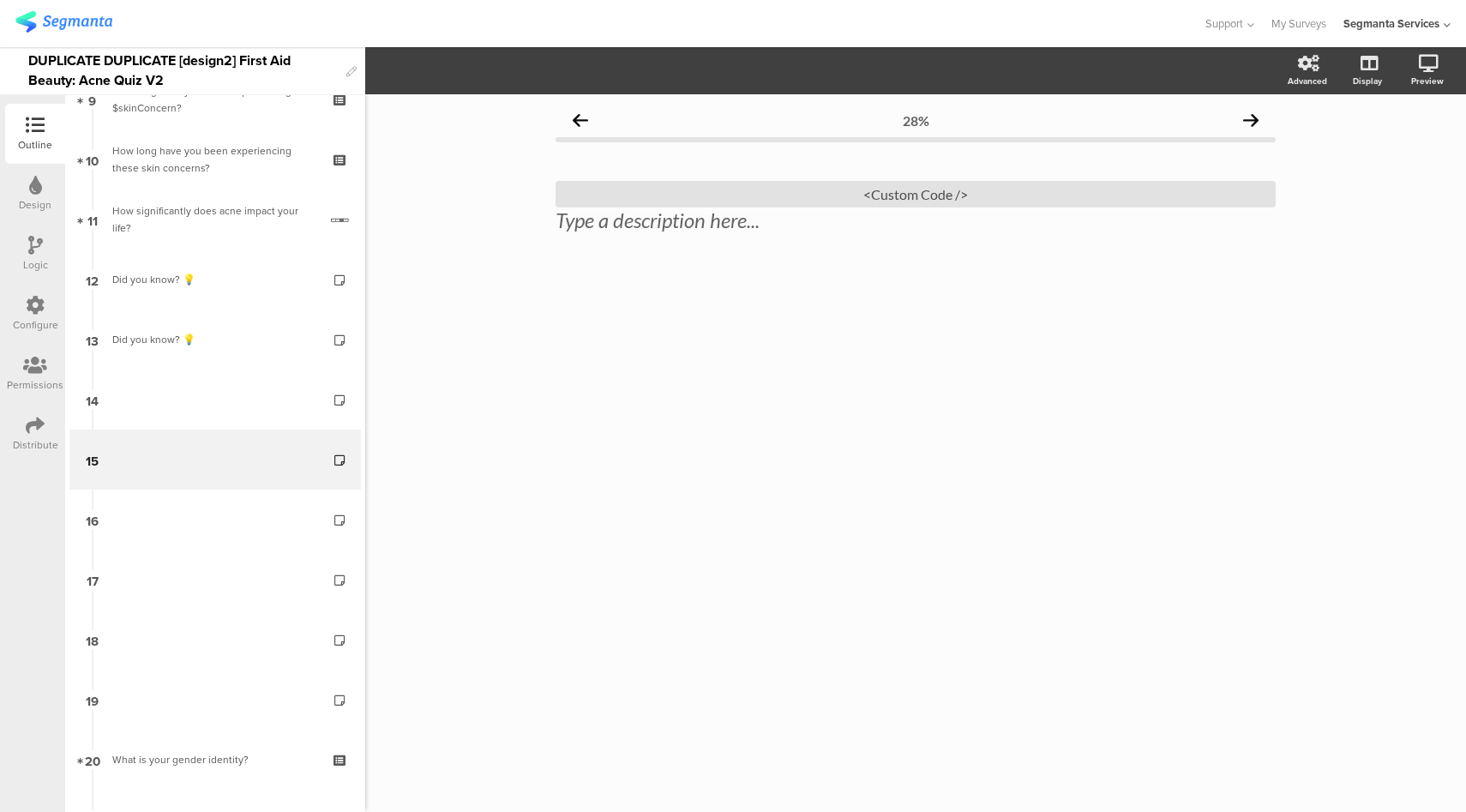
scroll to position [589, 0]
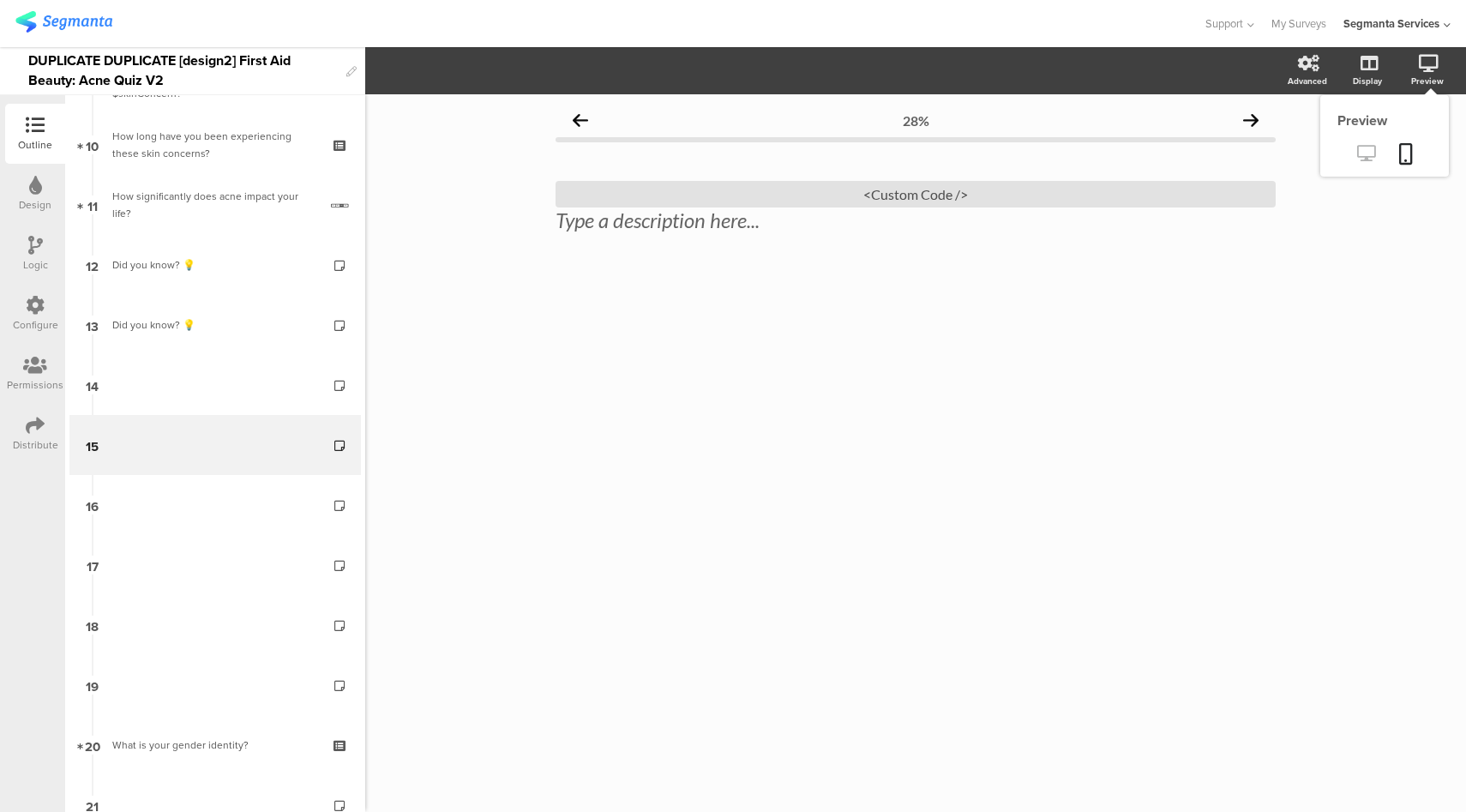
click at [1365, 156] on icon at bounding box center [1365, 152] width 18 height 16
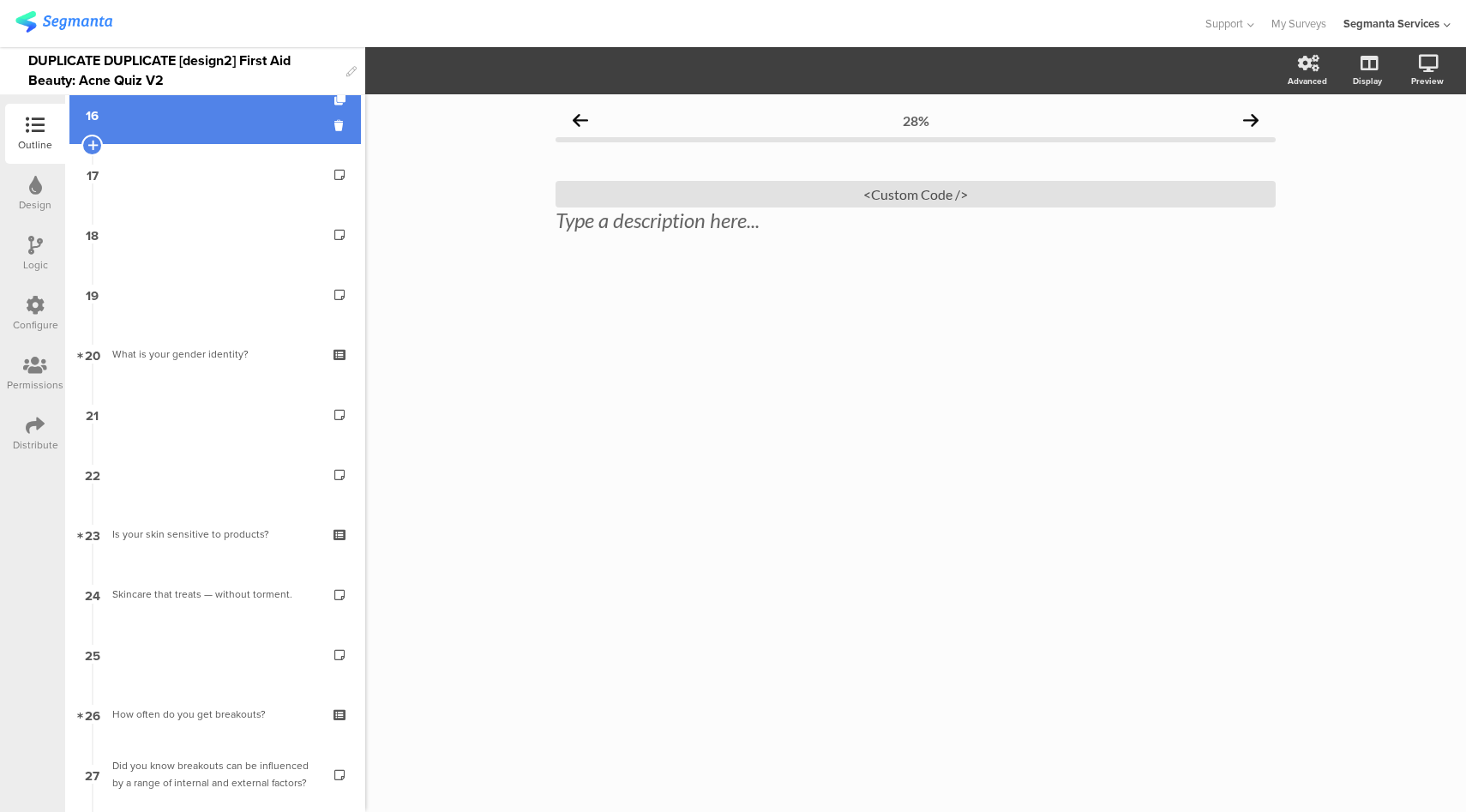
scroll to position [1032, 0]
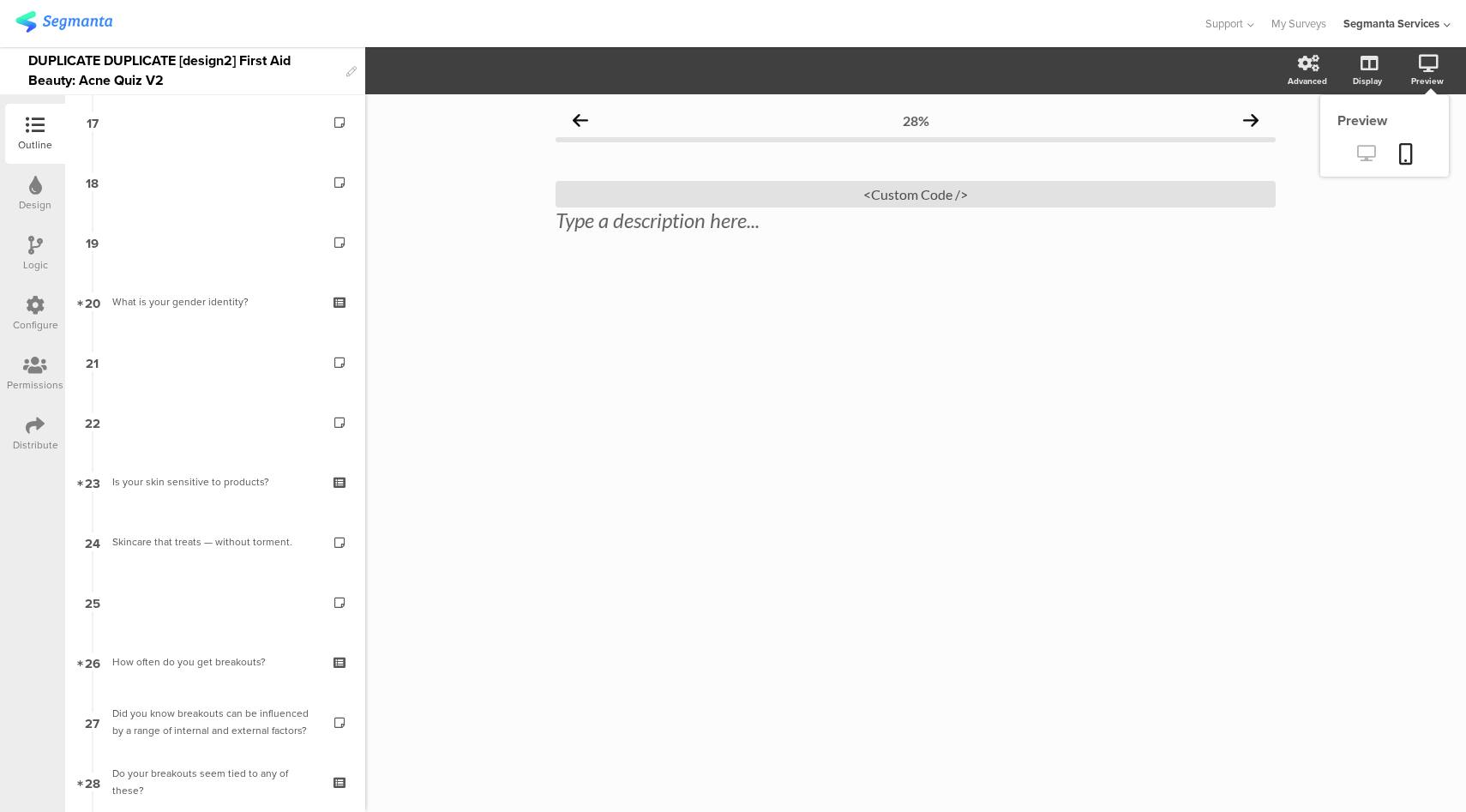
click at [1365, 161] on icon at bounding box center [1365, 152] width 18 height 16
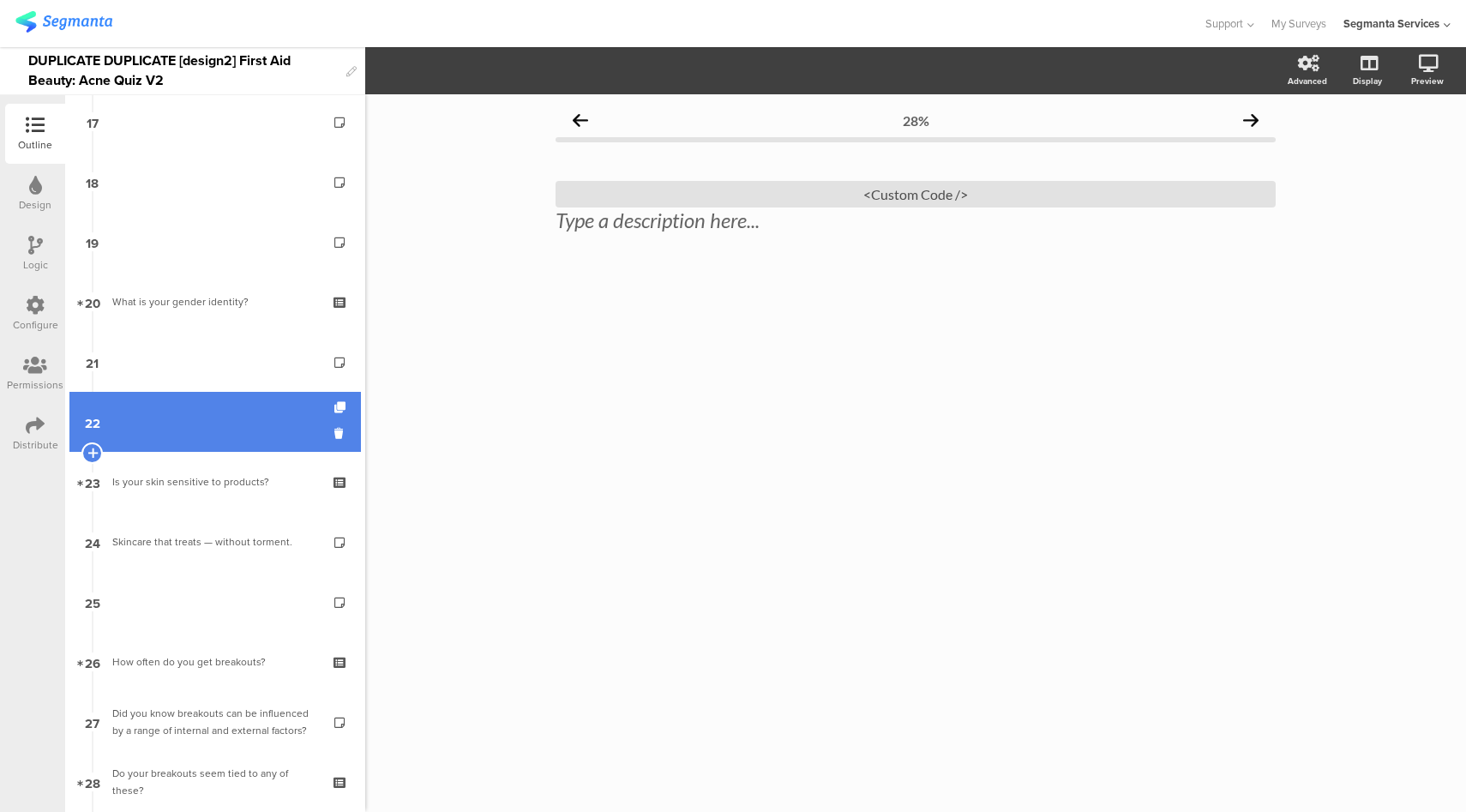
click at [193, 409] on link "22" at bounding box center [215, 422] width 291 height 60
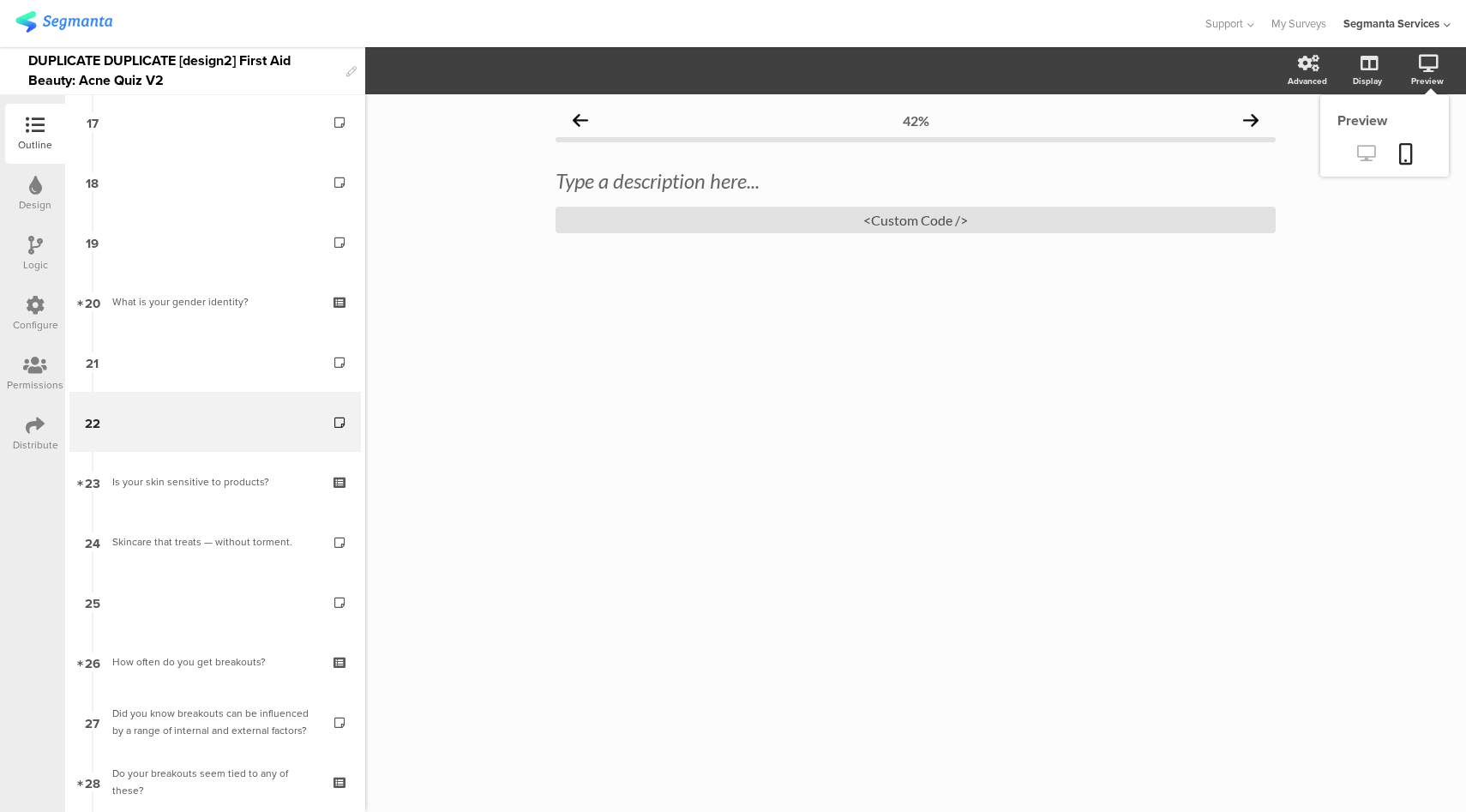
click at [1365, 151] on icon at bounding box center [1365, 152] width 18 height 16
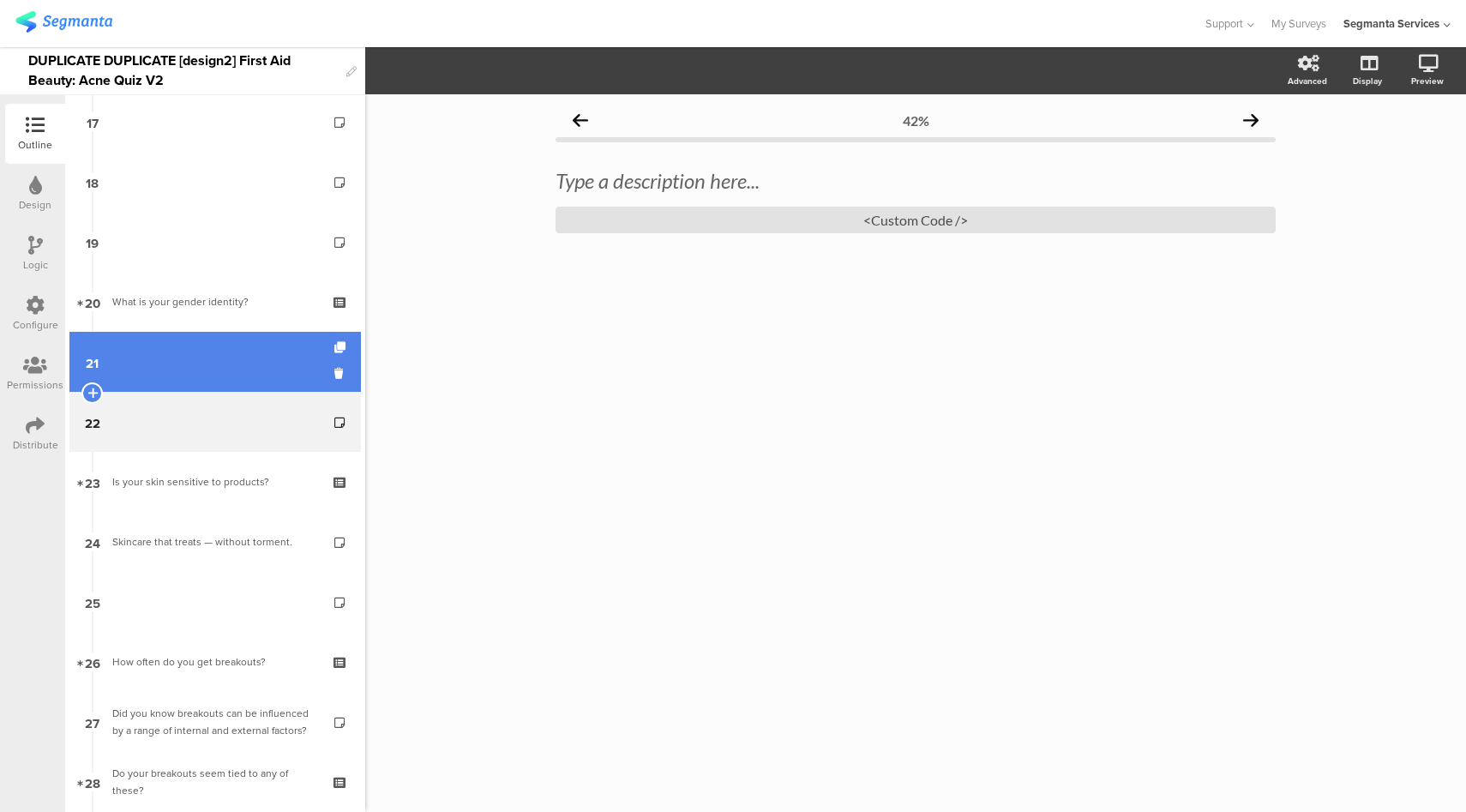
click at [246, 349] on link "21" at bounding box center [215, 361] width 291 height 60
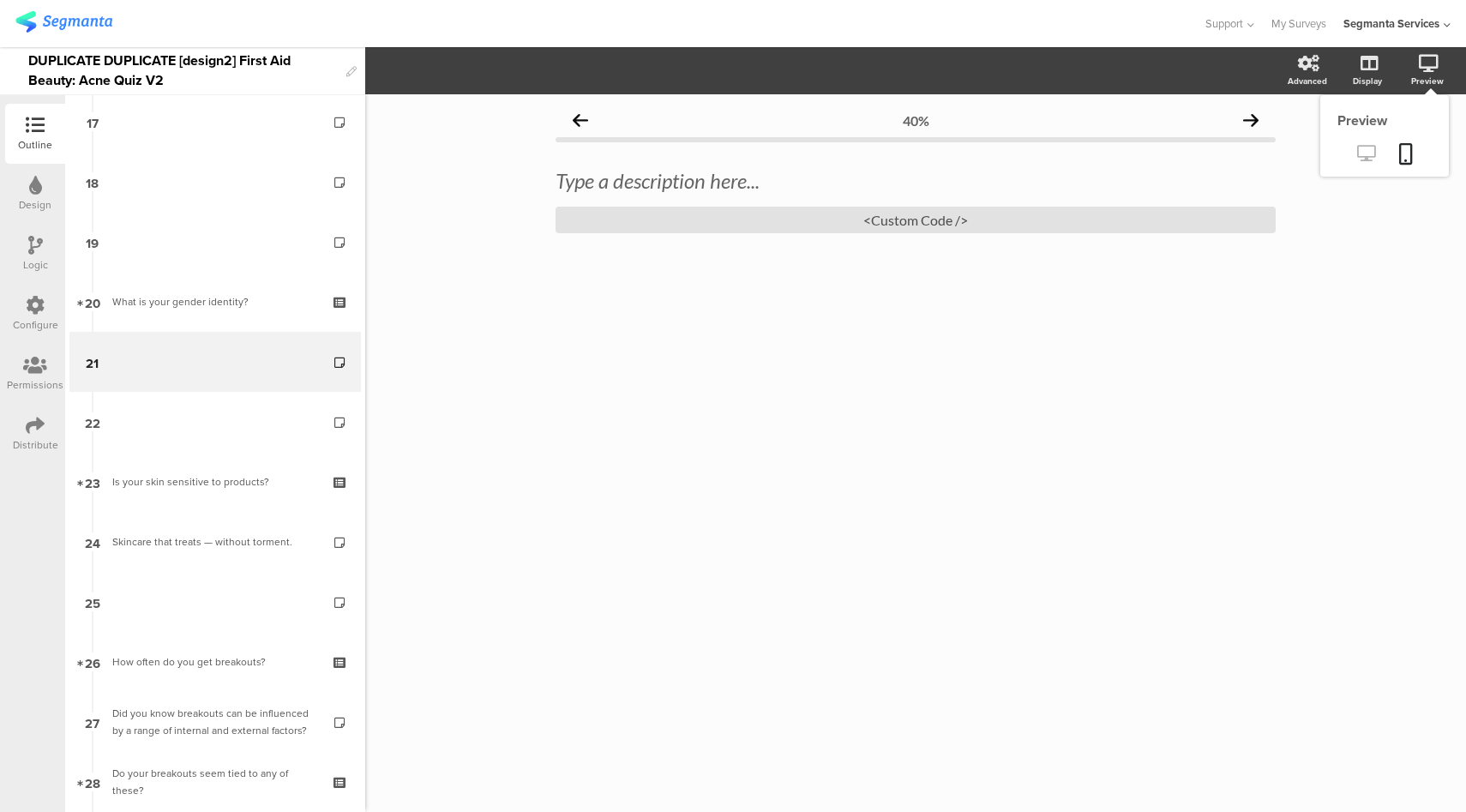
click at [1374, 150] on icon at bounding box center [1365, 152] width 18 height 16
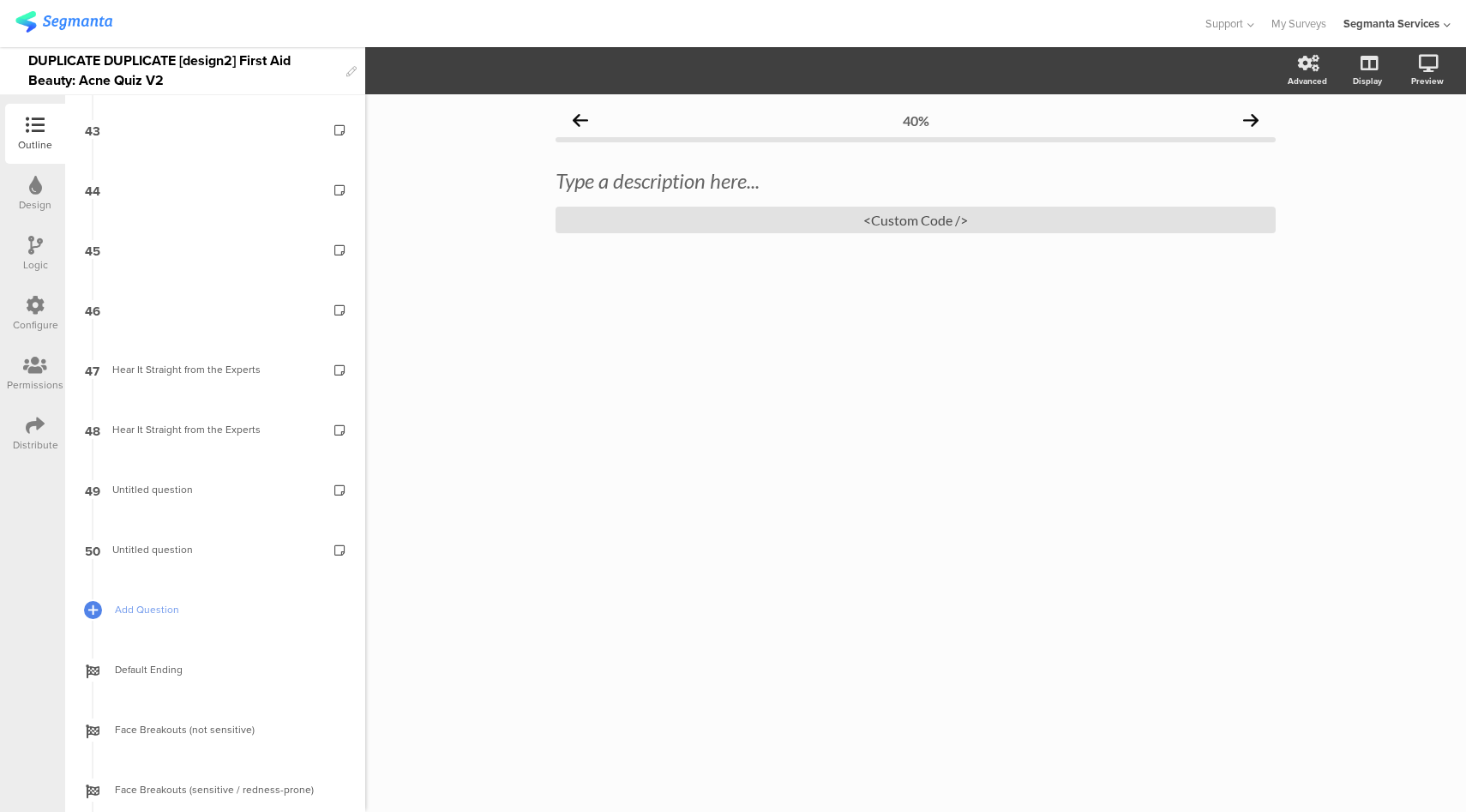
scroll to position [2664, 0]
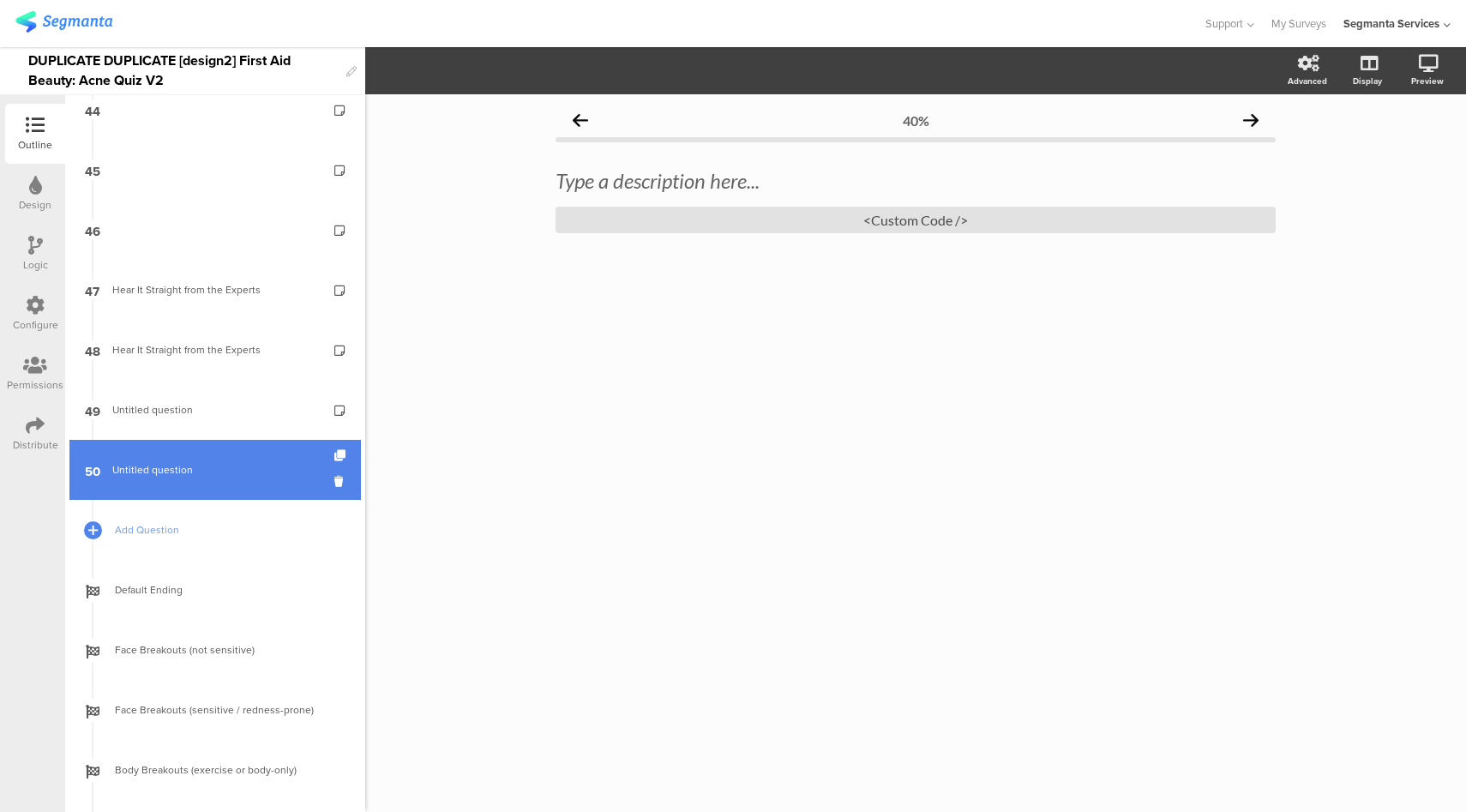
click at [229, 482] on link "50 Untitled question" at bounding box center [215, 470] width 291 height 60
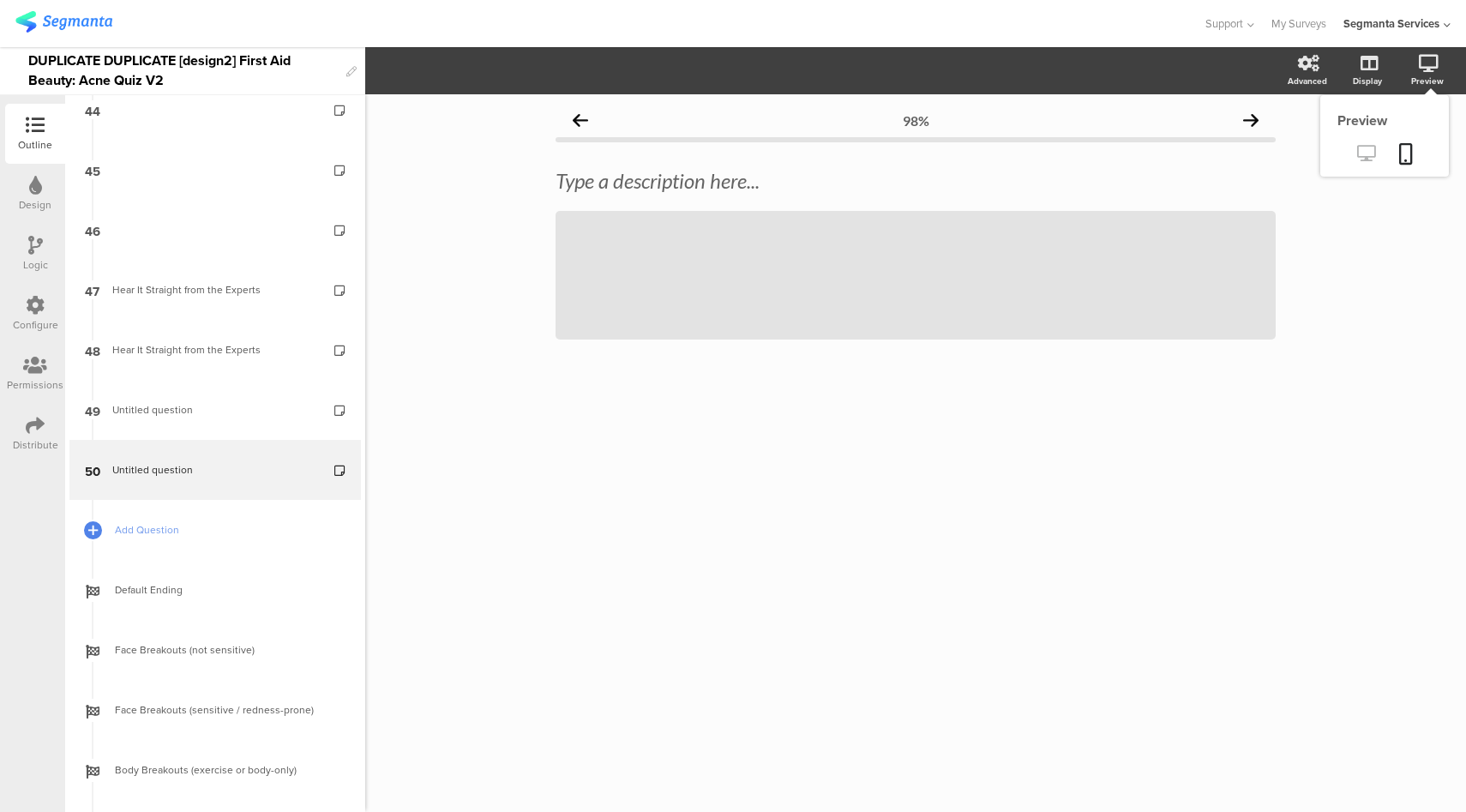
click at [1361, 164] on link at bounding box center [1366, 155] width 42 height 29
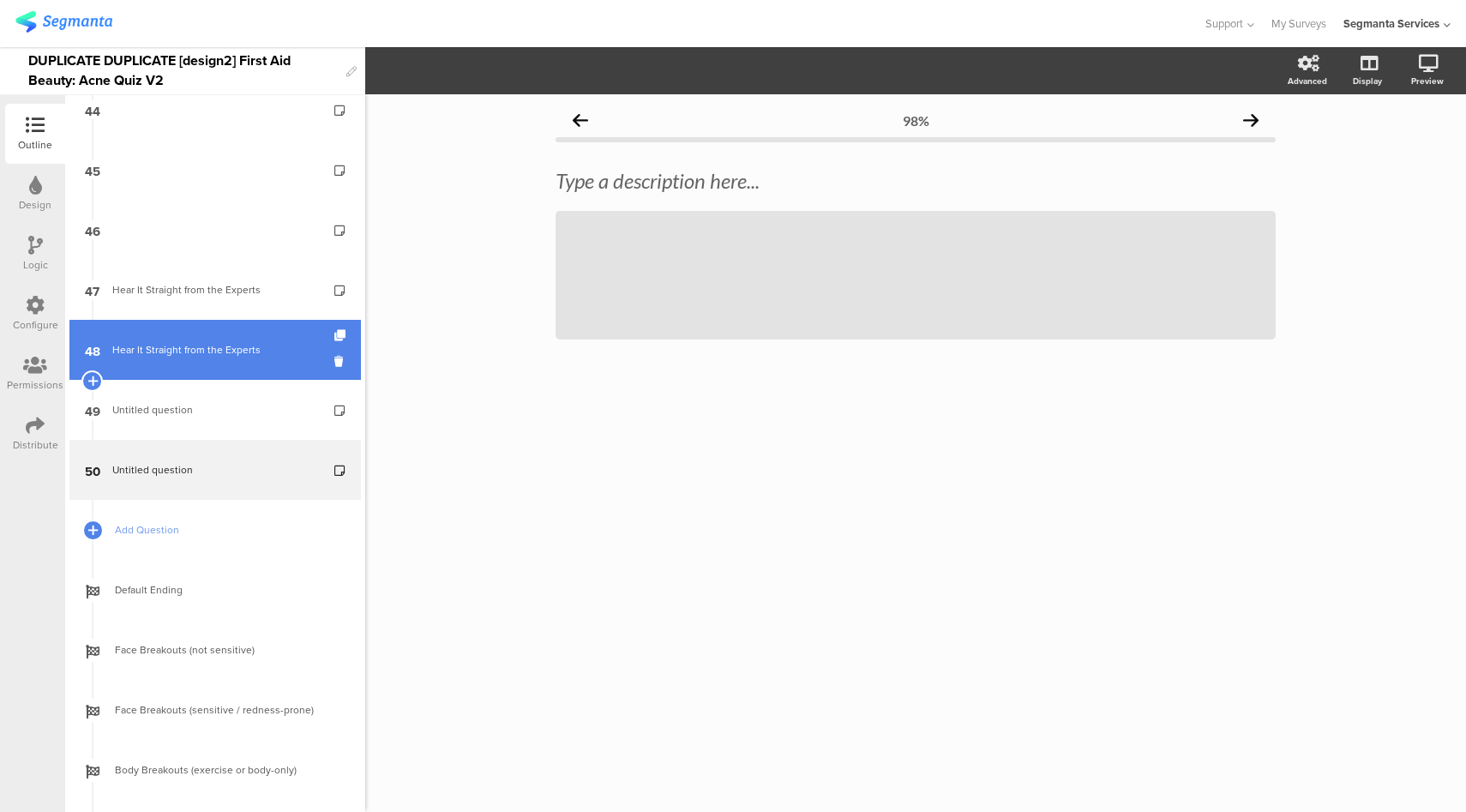
click at [159, 341] on div "Hear It Straight from the Experts" at bounding box center [215, 350] width 205 height 17
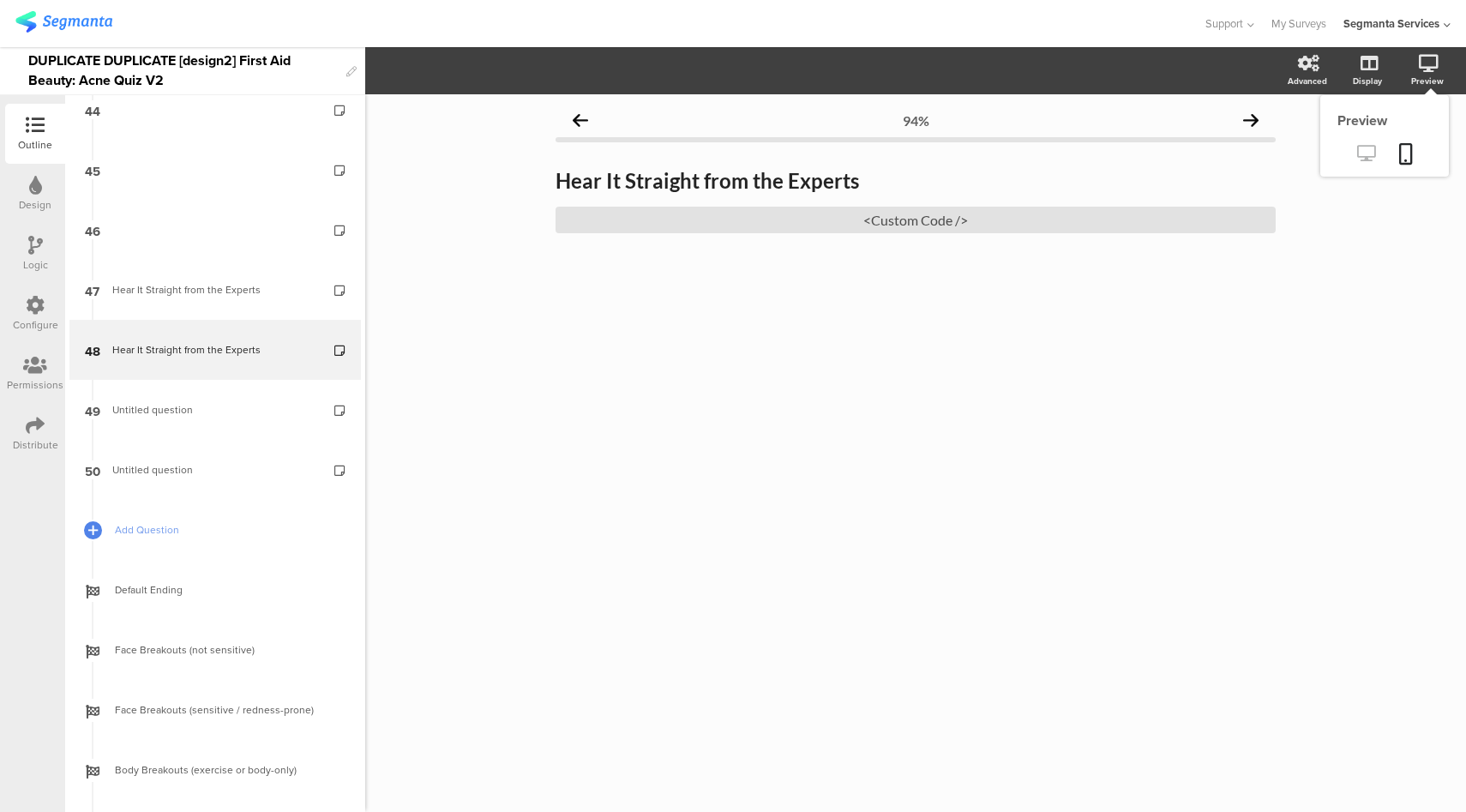
click at [1365, 158] on icon at bounding box center [1365, 152] width 18 height 16
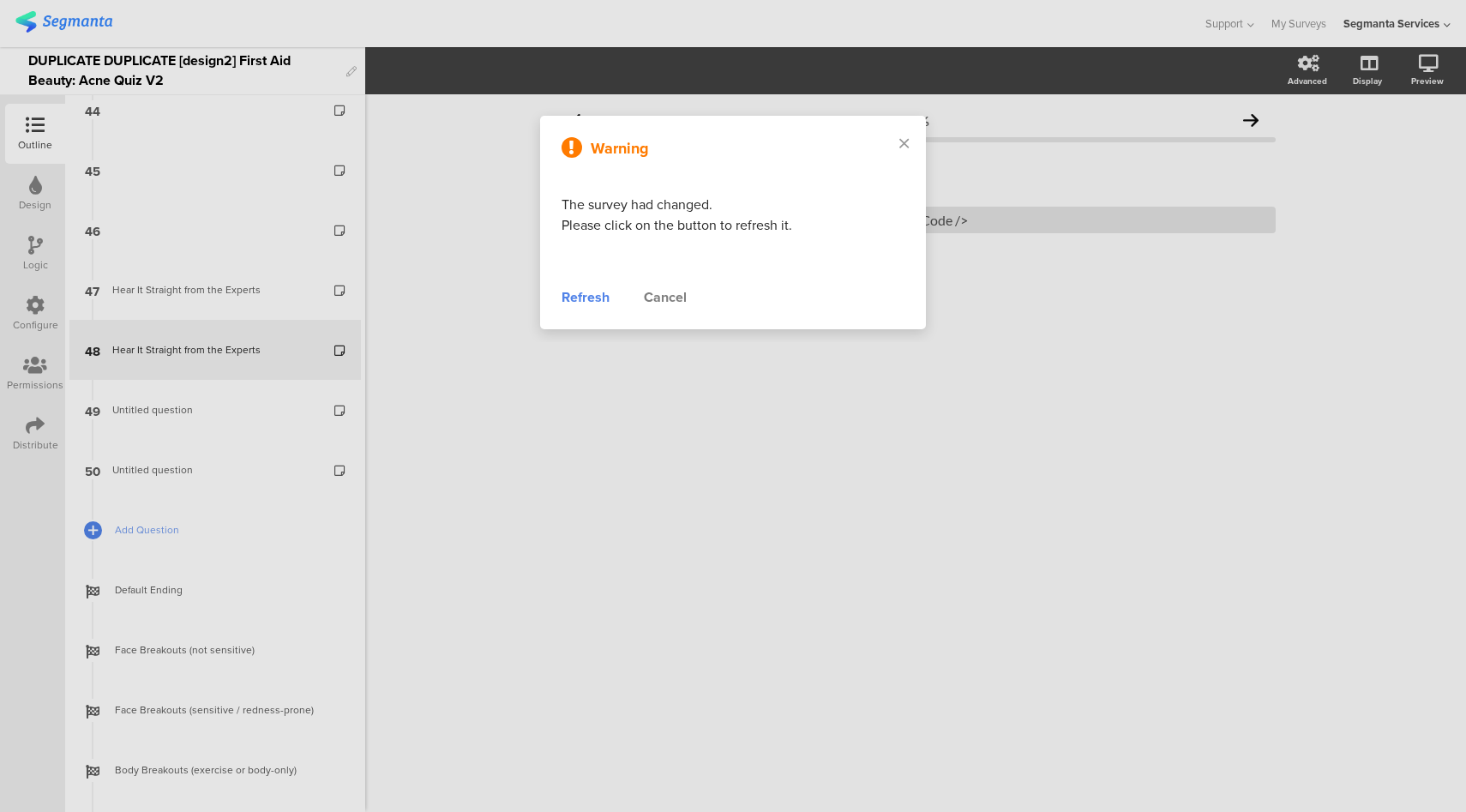
click at [587, 300] on div "Refresh" at bounding box center [586, 297] width 48 height 20
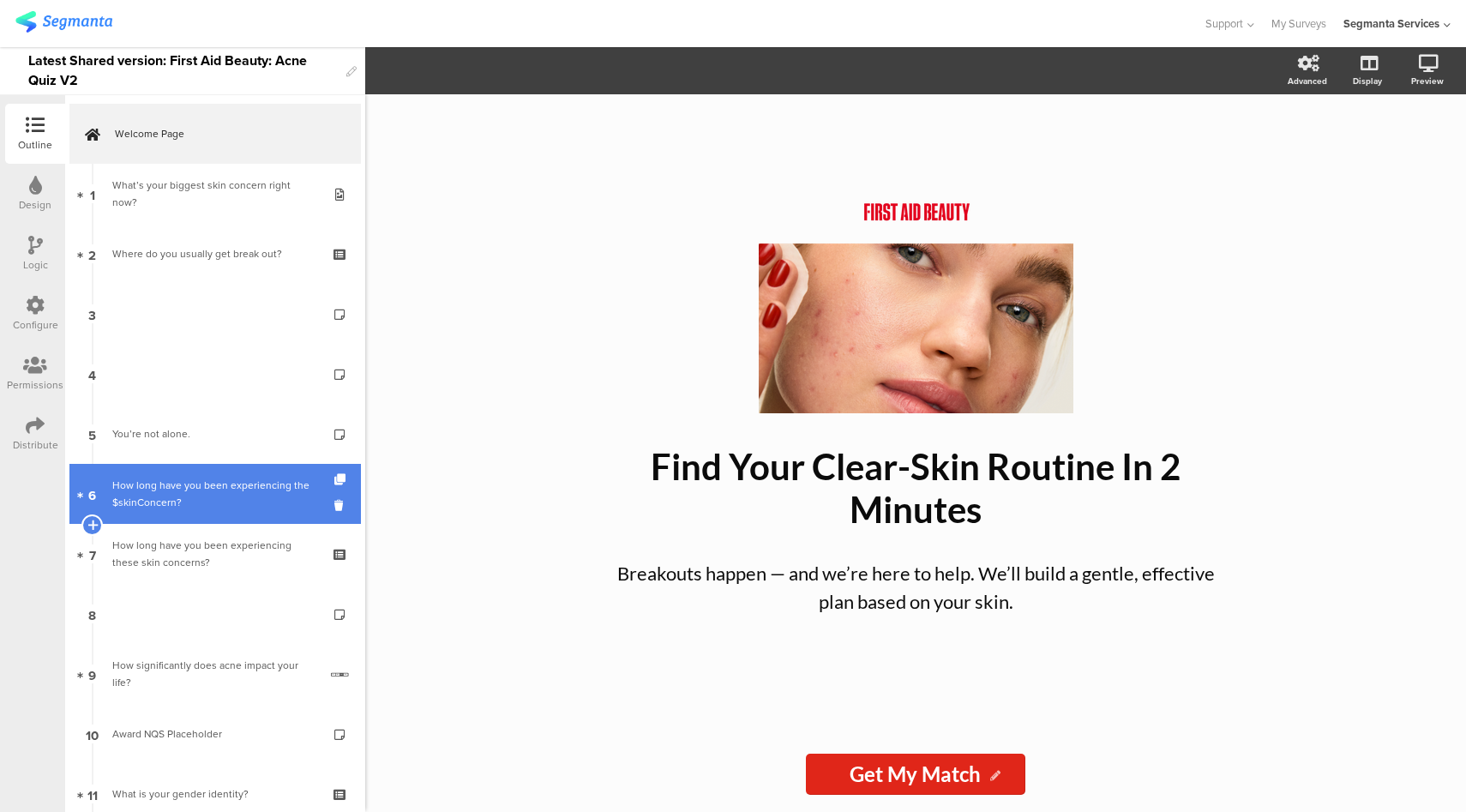
scroll to position [482, 0]
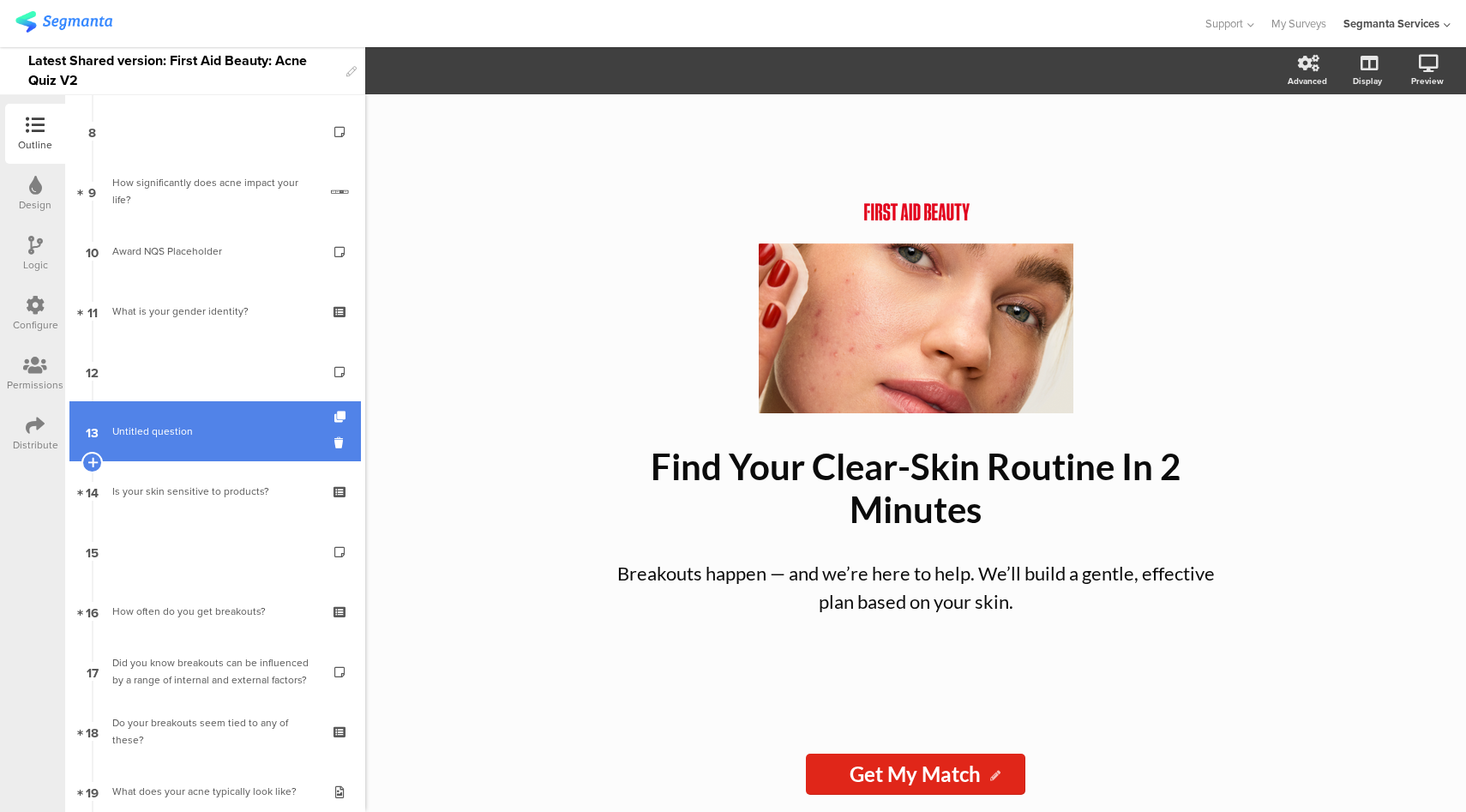
click at [206, 431] on span "Untitled question" at bounding box center [215, 431] width 205 height 17
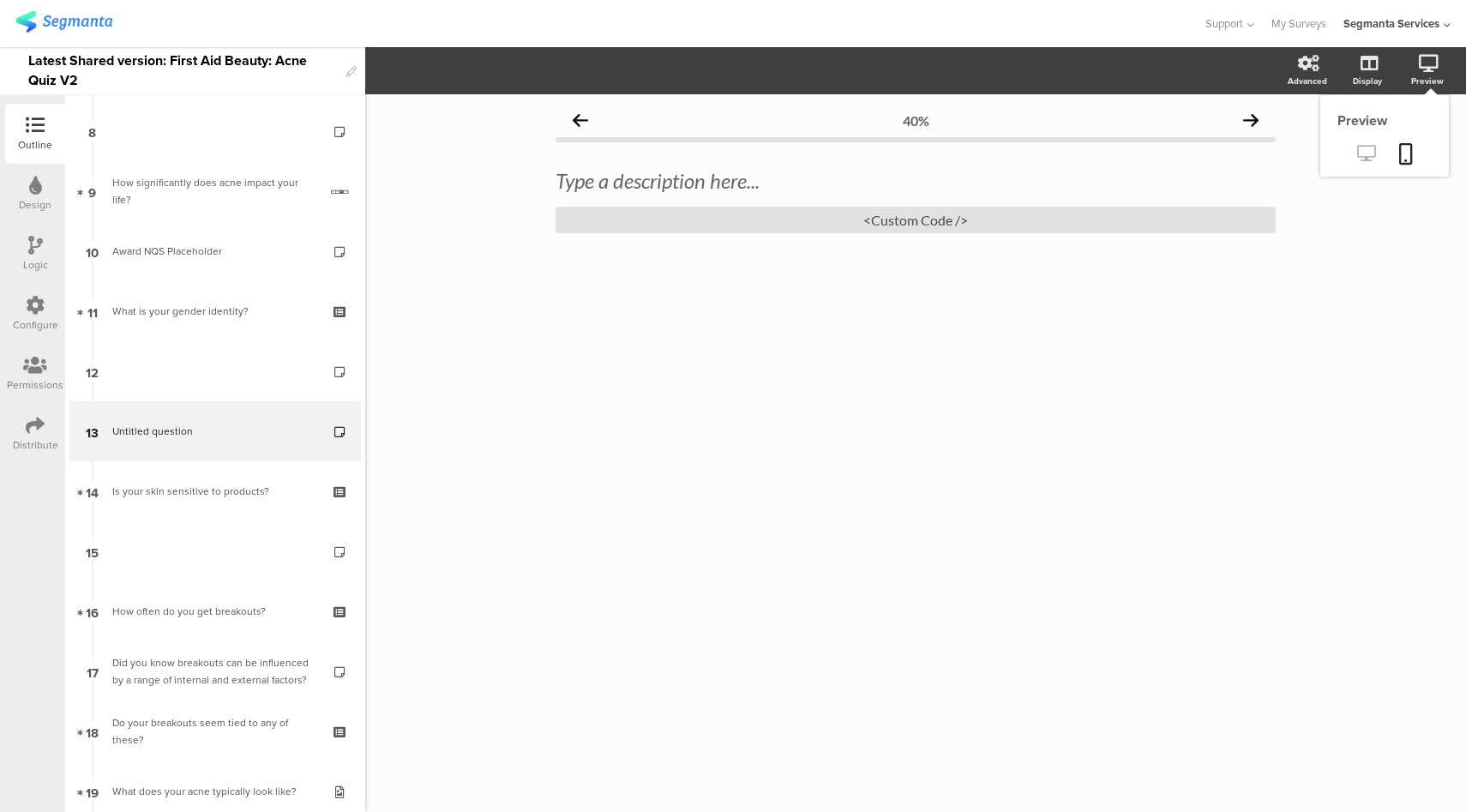
click at [1371, 155] on icon at bounding box center [1365, 152] width 18 height 16
click at [849, 222] on div "<Custom Code />" at bounding box center [915, 220] width 720 height 27
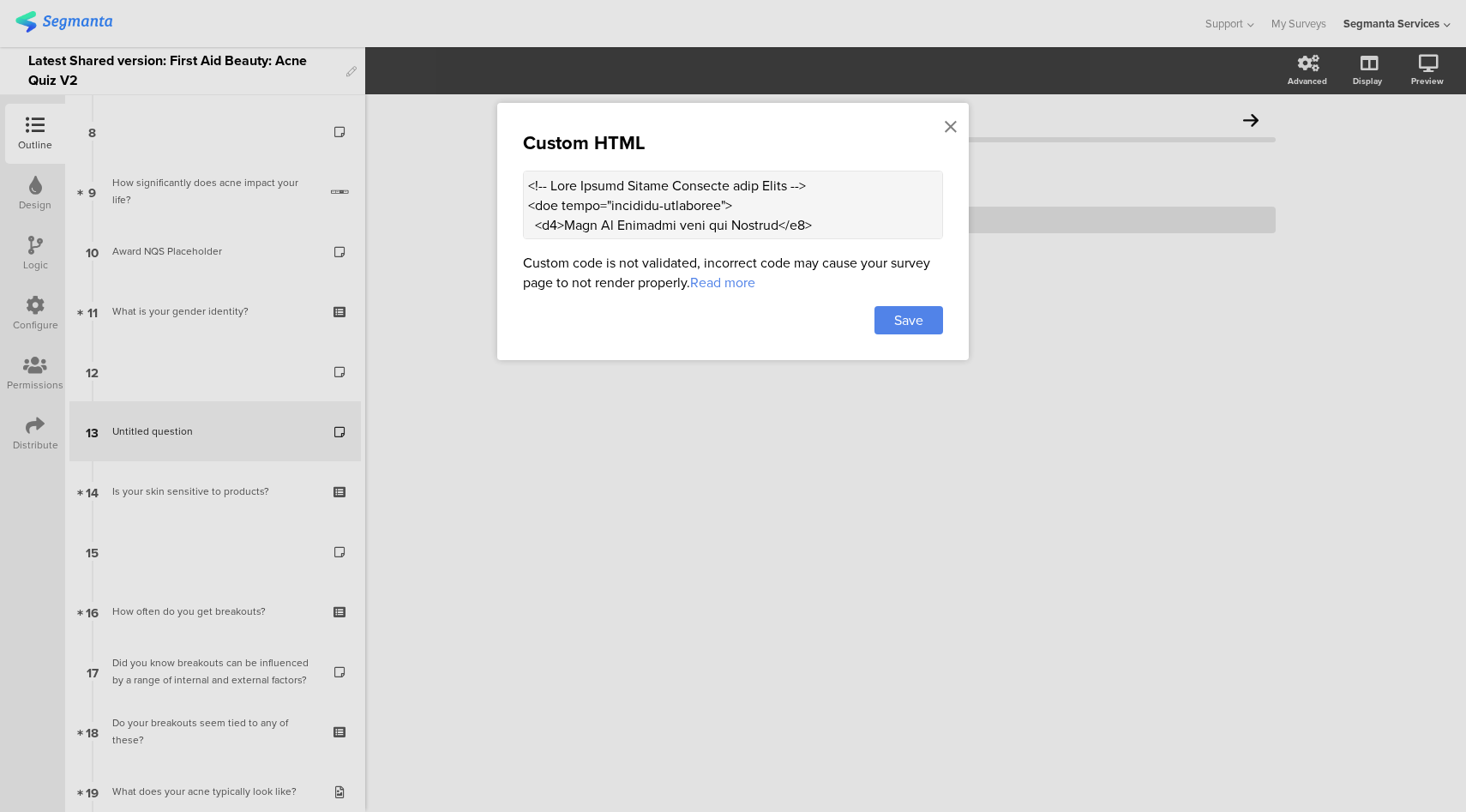
click at [761, 213] on textarea at bounding box center [733, 205] width 420 height 69
paste textarea "That’s why I’ve been recommending the Acne Clearing Pads from First Aid Beauty.…"
type textarea "<!-- Acne Expert Quotes Carousel with Image --> <div class="carousel-container"…"
click at [899, 332] on div "Custom HTML Custom code is not validated, incorrect code may cause your survey …" at bounding box center [733, 231] width 472 height 257
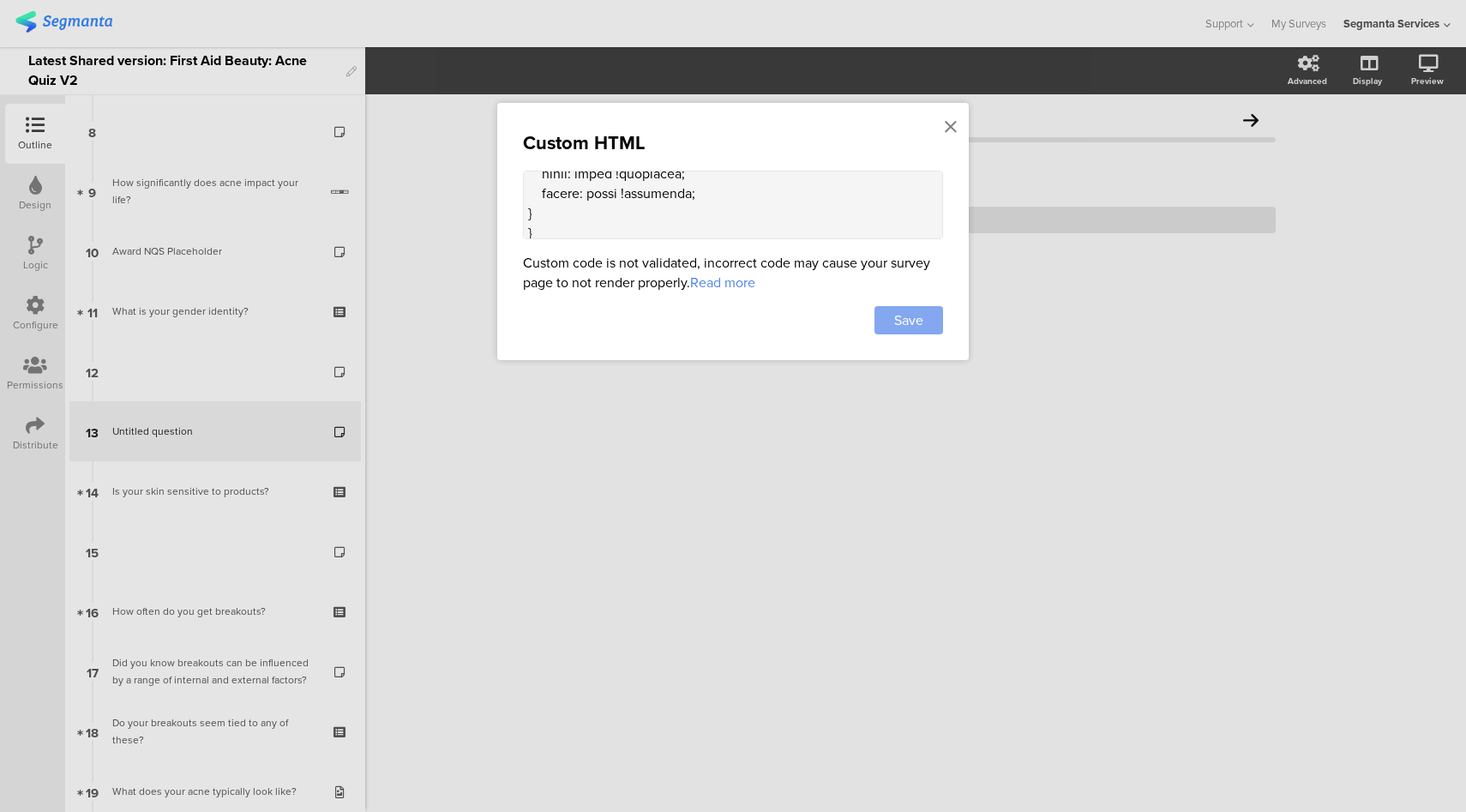
click at [928, 308] on div "Save" at bounding box center [909, 320] width 69 height 29
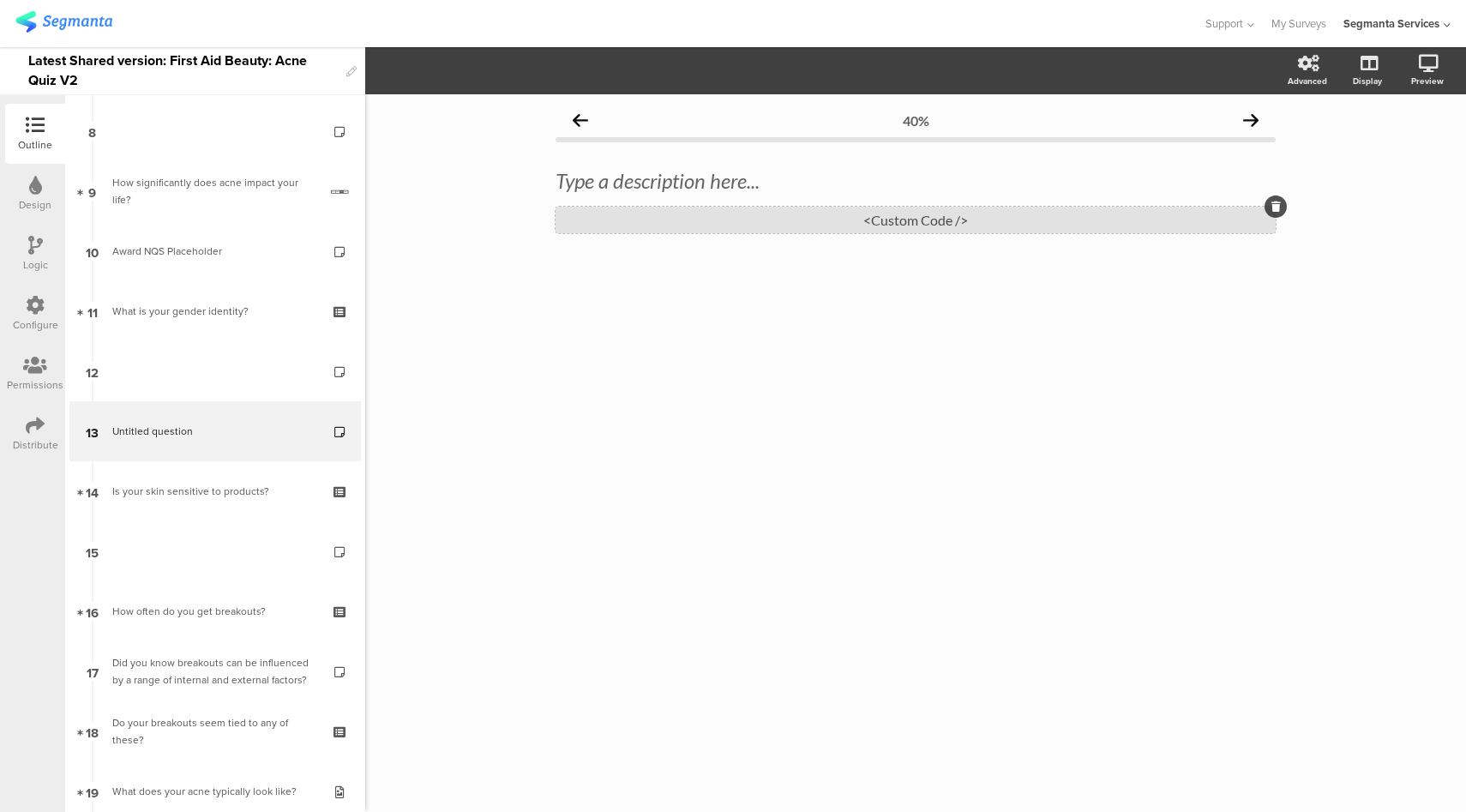
click at [873, 221] on div "<Custom Code />" at bounding box center [915, 220] width 720 height 27
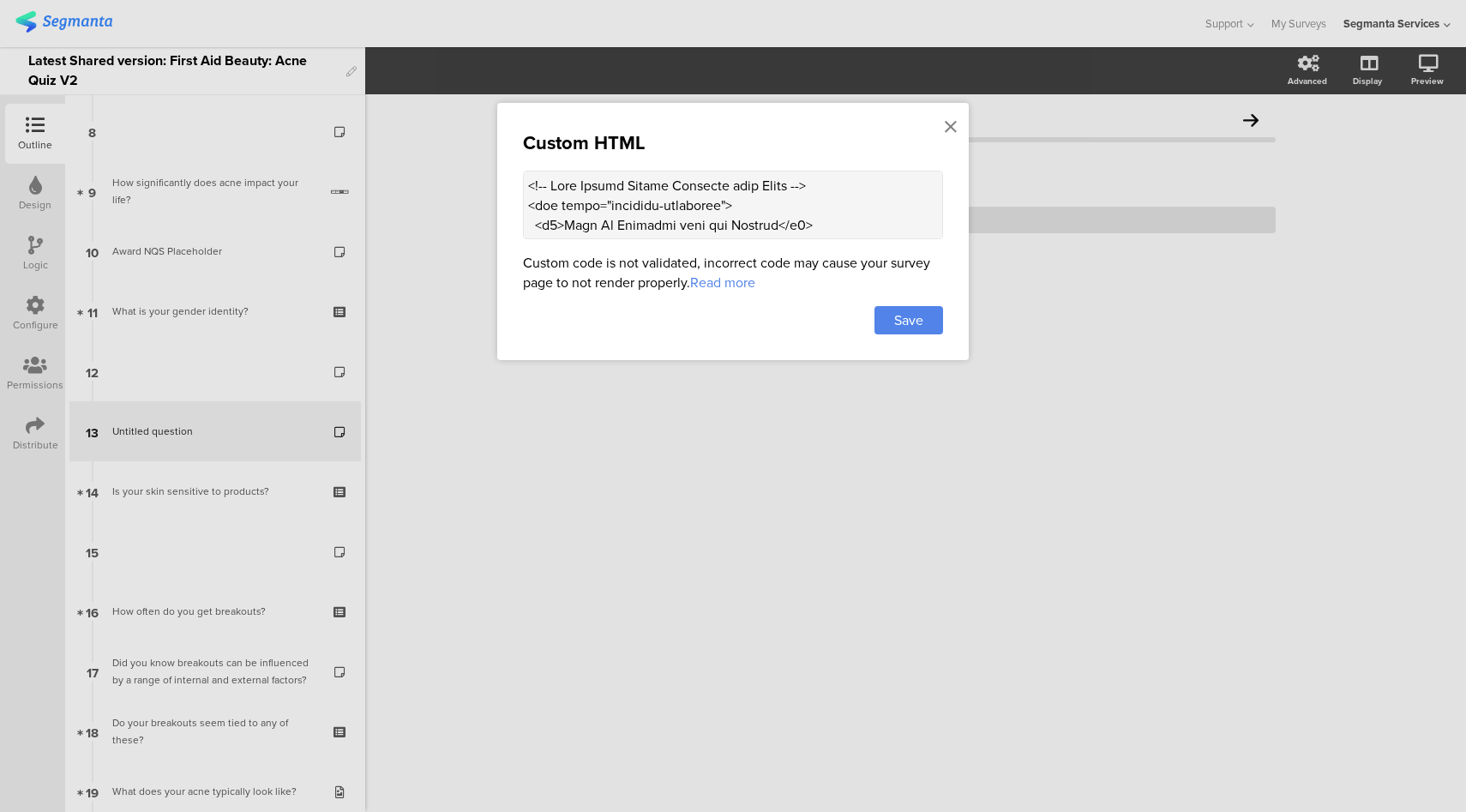
click at [764, 199] on textarea at bounding box center [733, 205] width 420 height 69
paste textarea ".”</p> <span>- Dr. Tiffany Libby, Board Certified Dermatologist</span> </div> <…"
type textarea "<!-- Acne Expert Quotes Carousel with Image --> <div class="carousel-container"…"
click at [907, 320] on span "Save" at bounding box center [909, 320] width 29 height 20
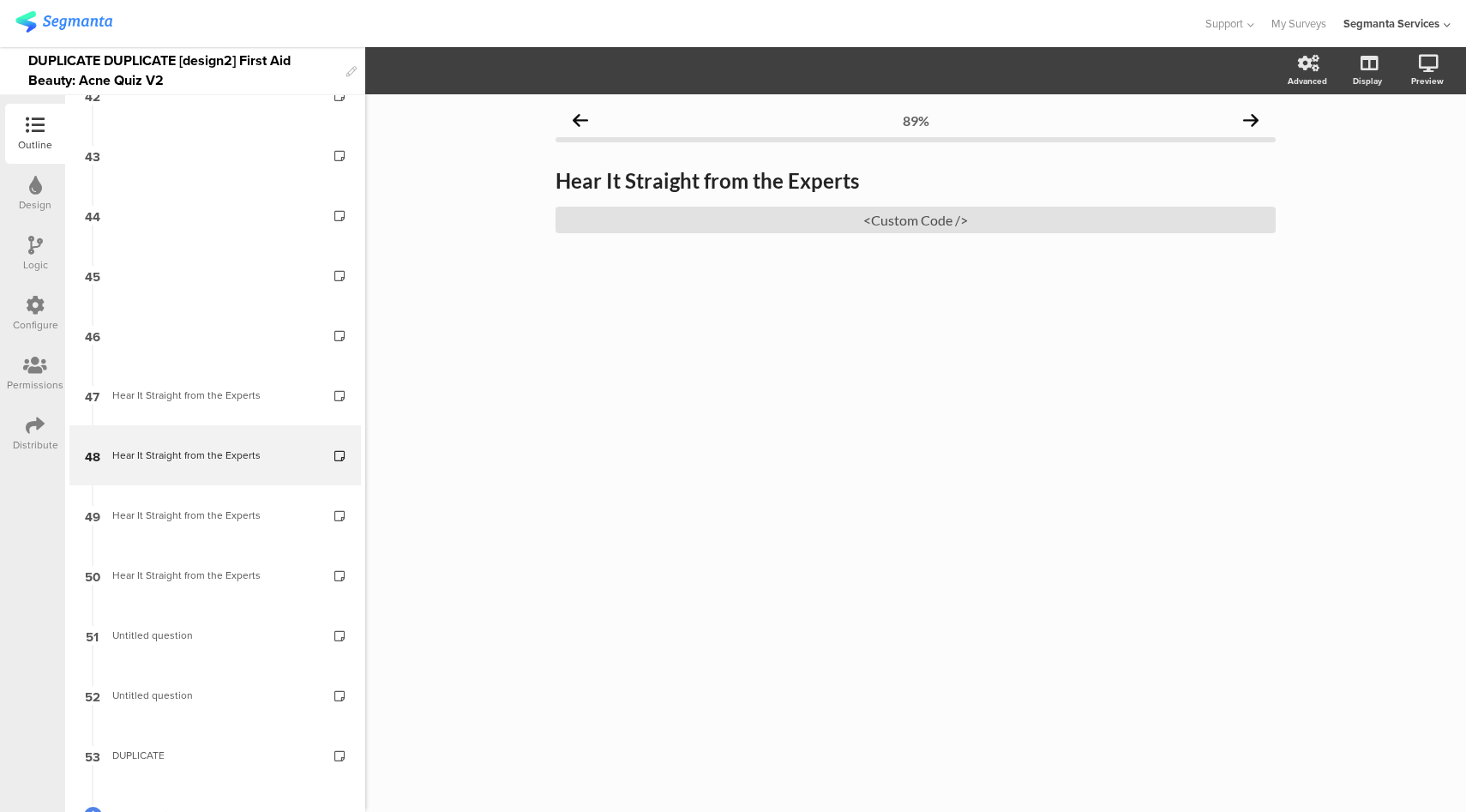
scroll to position [2561, 0]
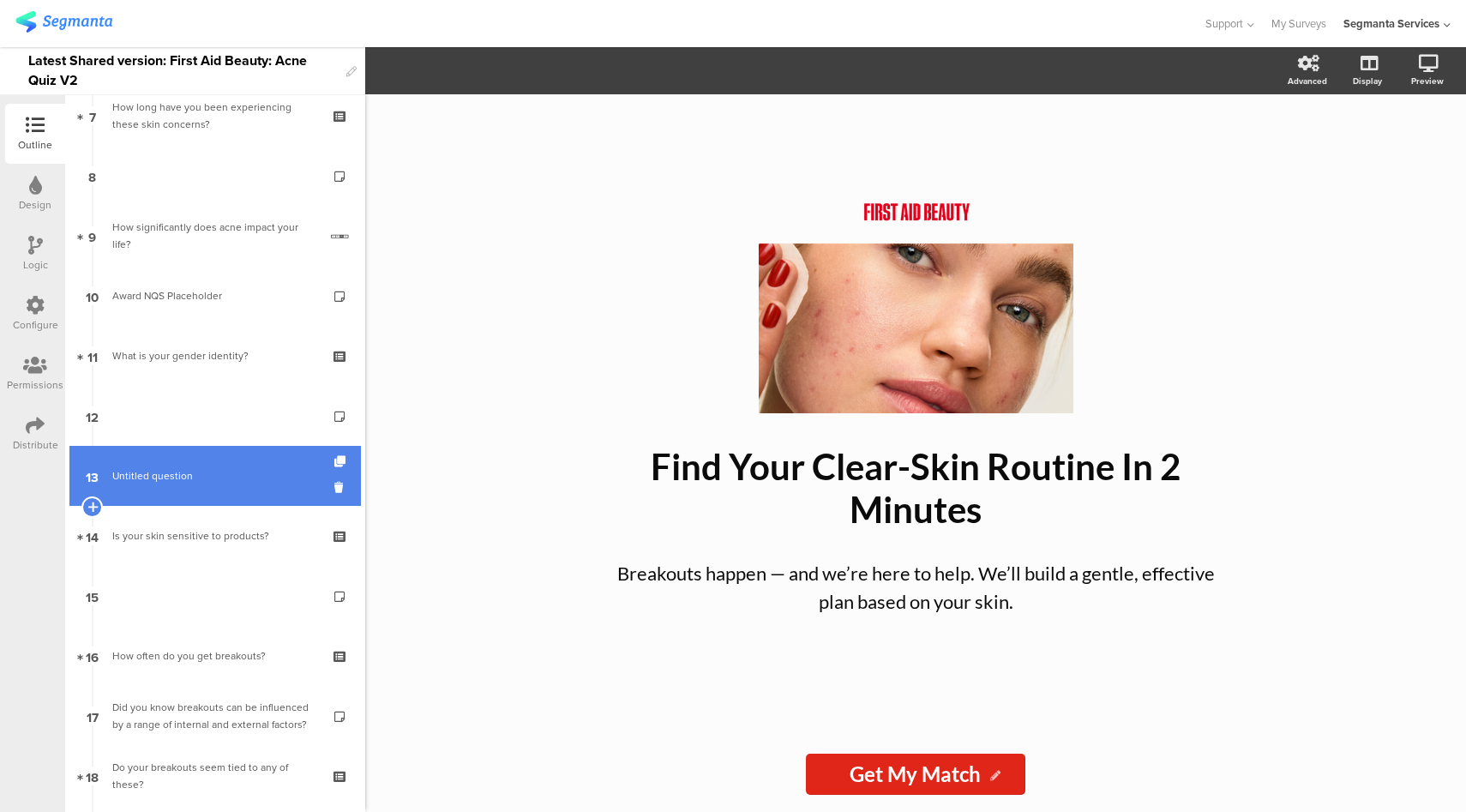
scroll to position [450, 0]
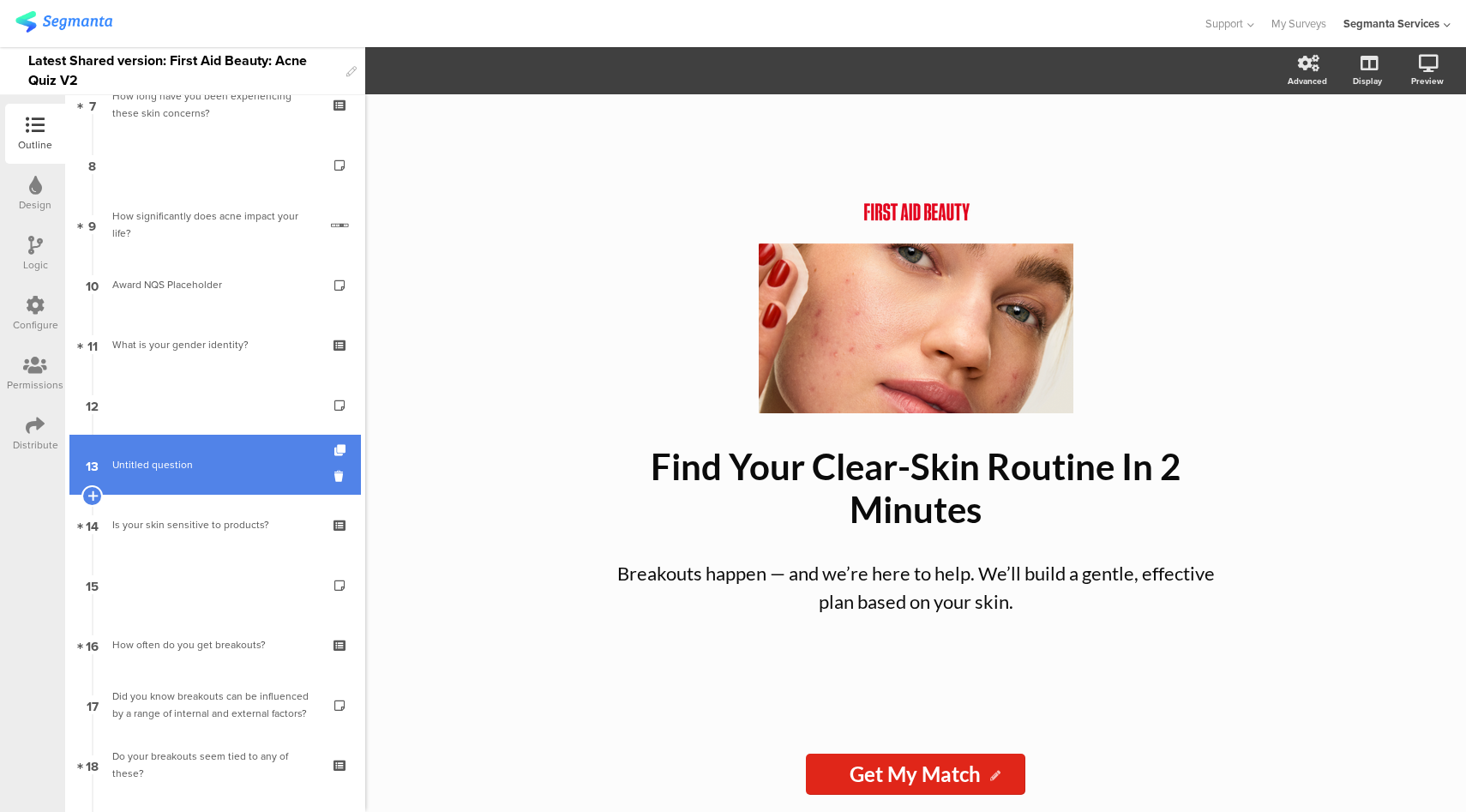
click at [247, 481] on link "13 Untitled question" at bounding box center [215, 464] width 291 height 60
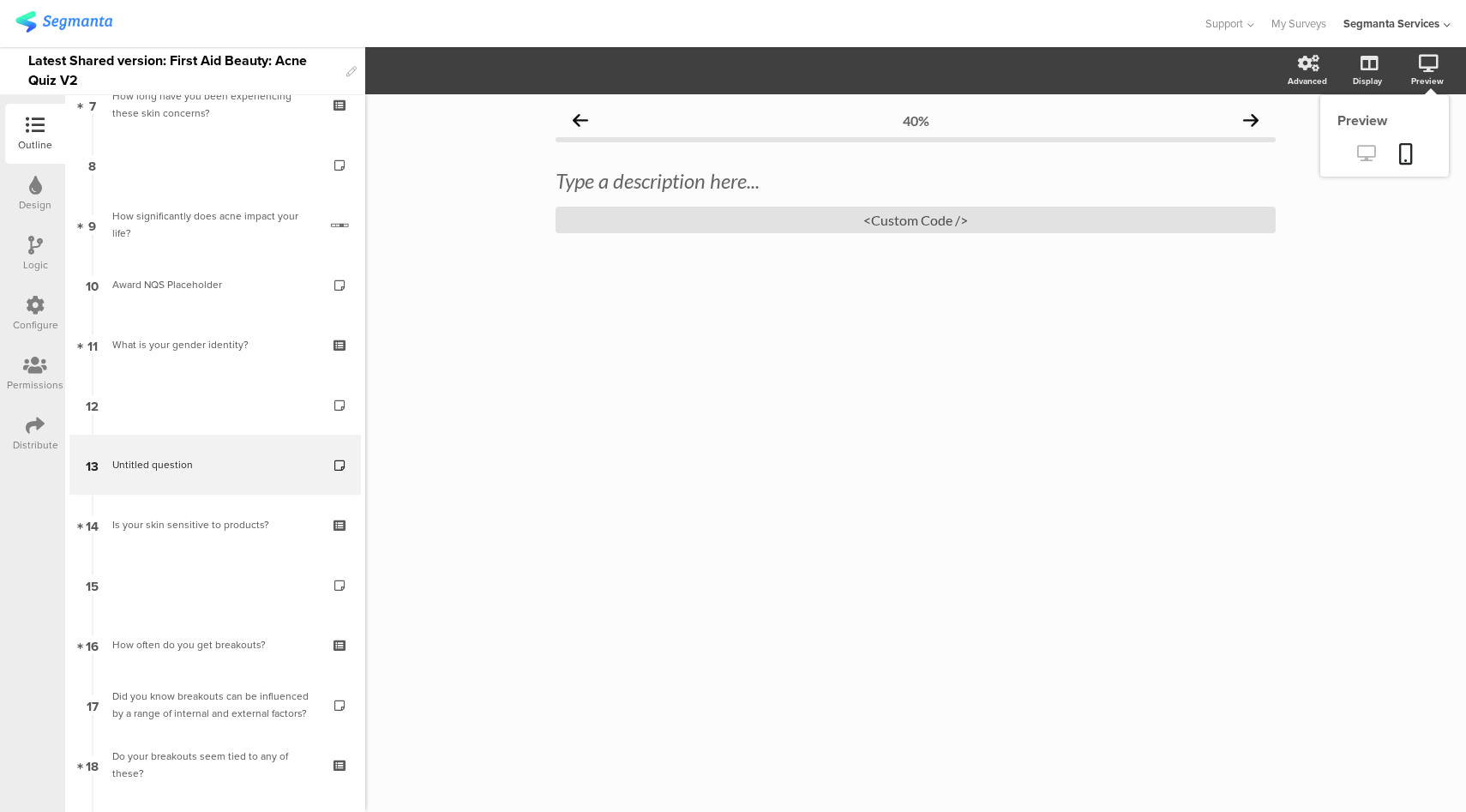
click at [1364, 152] on icon at bounding box center [1365, 152] width 18 height 16
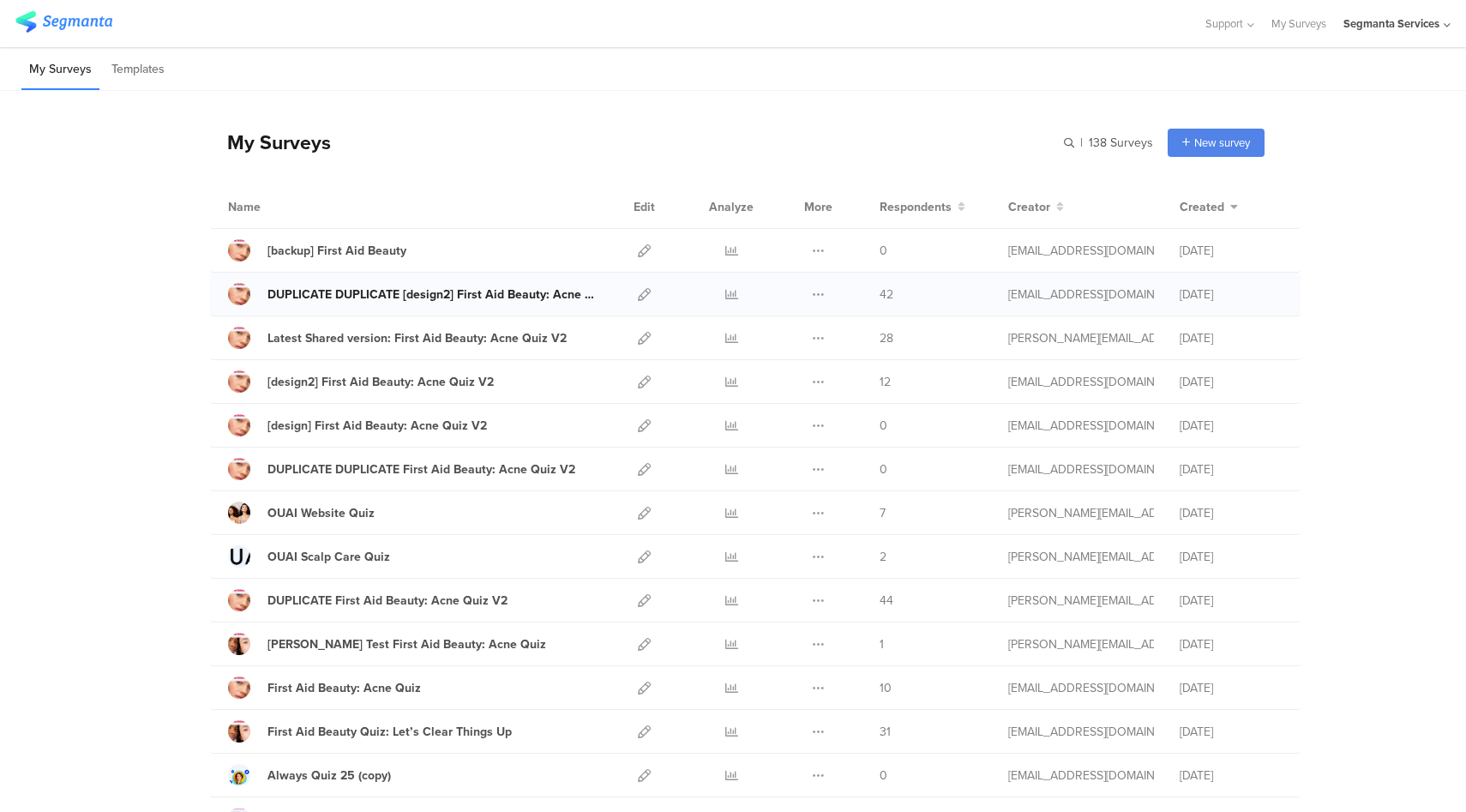
click at [479, 291] on div "DUPLICATE DUPLICATE [design2] First Aid Beauty: Acne Quiz V2" at bounding box center [433, 294] width 333 height 18
click at [640, 295] on icon at bounding box center [643, 293] width 12 height 12
click at [638, 336] on icon at bounding box center [643, 337] width 12 height 12
click at [549, 292] on div "DUPLICATE DUPLICATE [design2] First Aid Beauty: Acne Quiz V2" at bounding box center [433, 294] width 333 height 18
click at [638, 332] on icon at bounding box center [643, 337] width 12 height 12
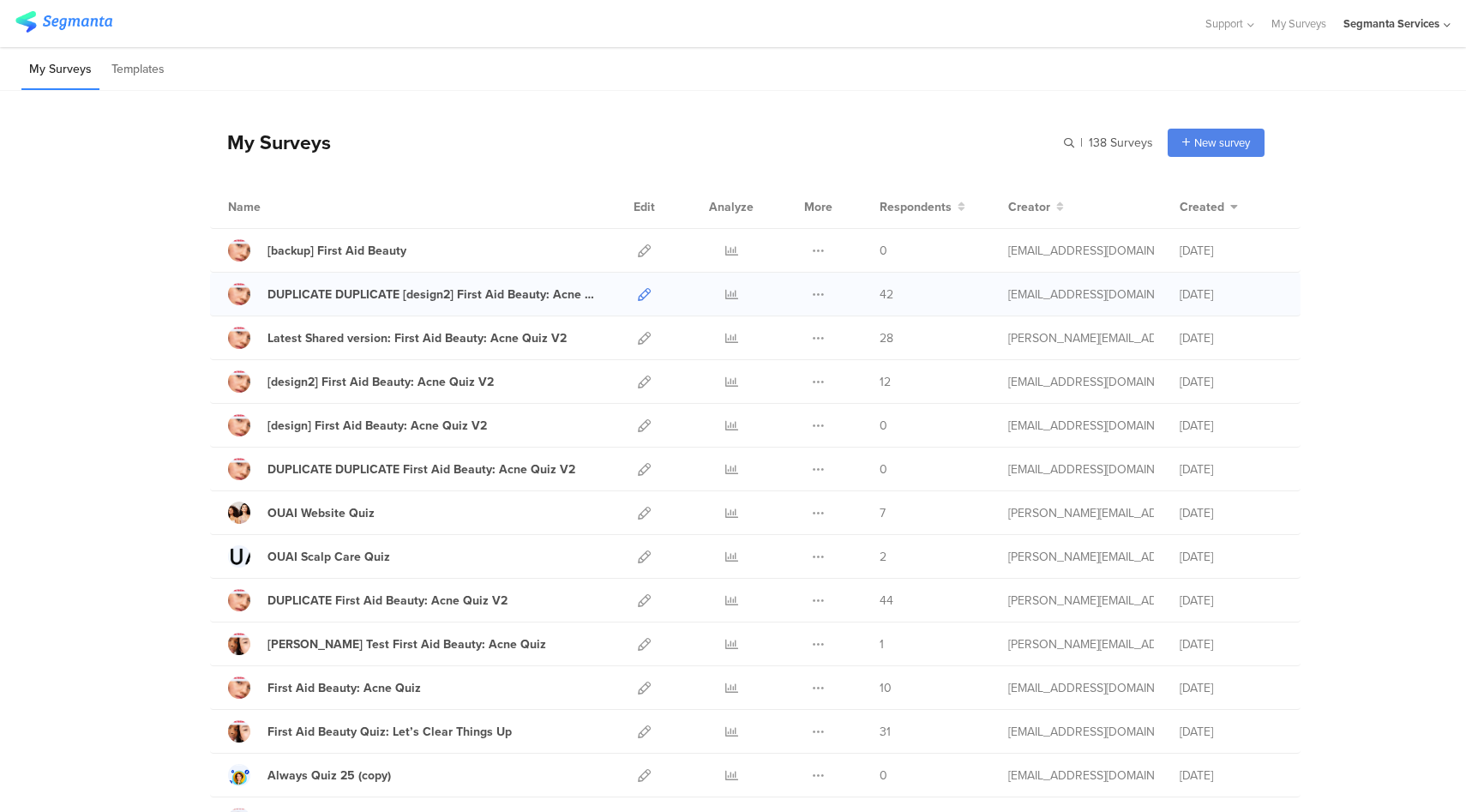
click at [640, 296] on icon at bounding box center [643, 293] width 12 height 12
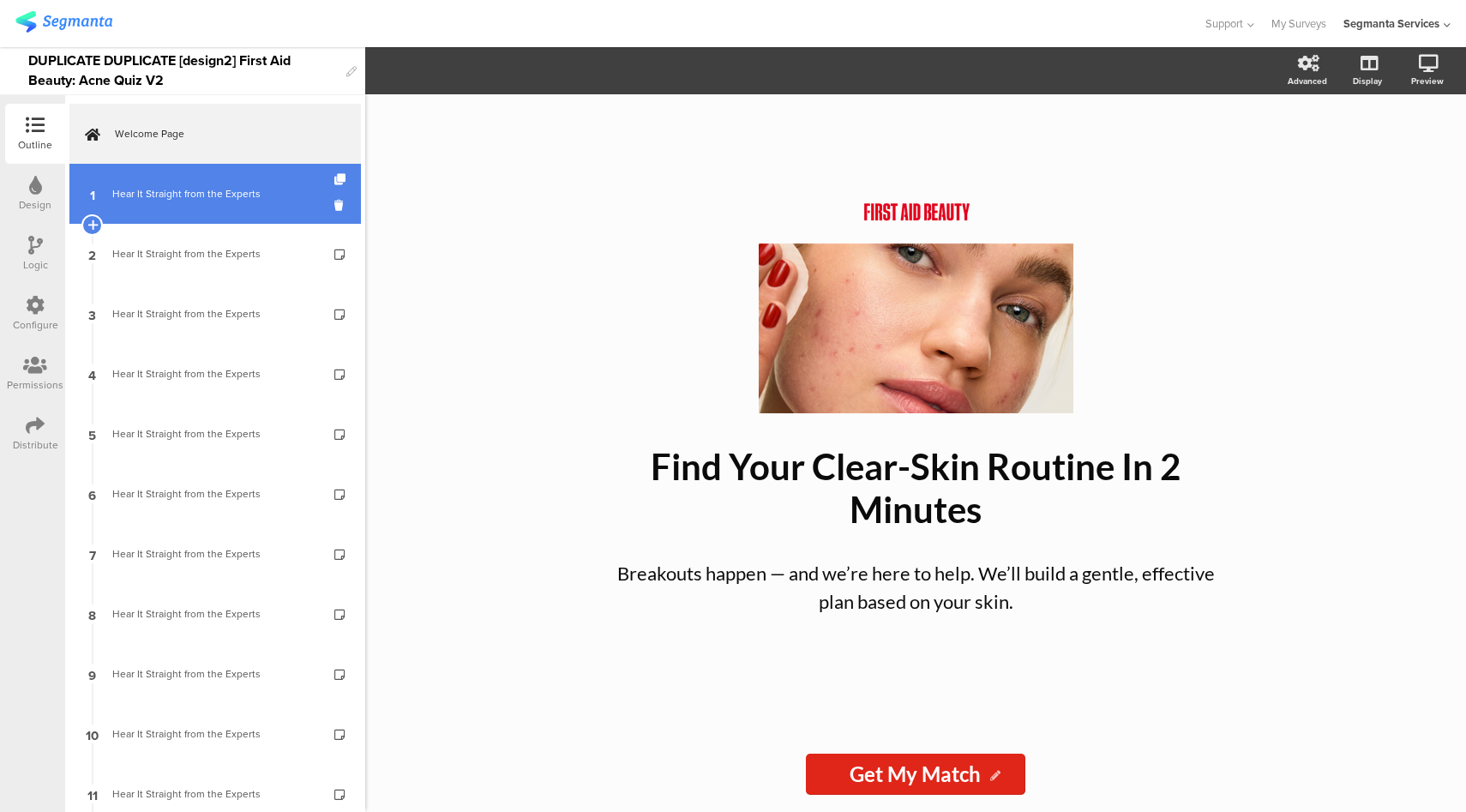
click at [216, 188] on div "Hear It Straight from the Experts" at bounding box center [215, 194] width 205 height 17
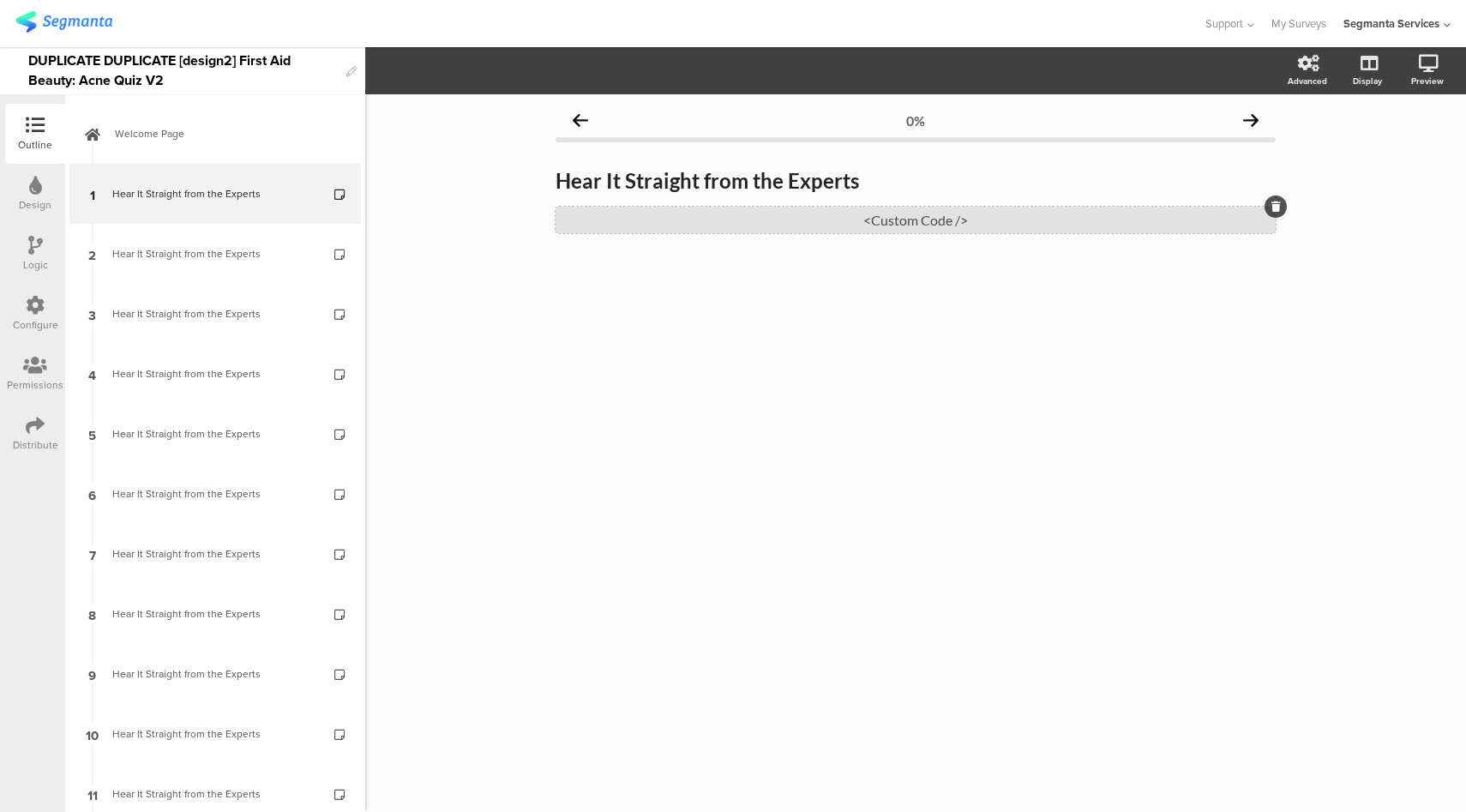
click at [838, 216] on div "<Custom Code />" at bounding box center [915, 220] width 720 height 27
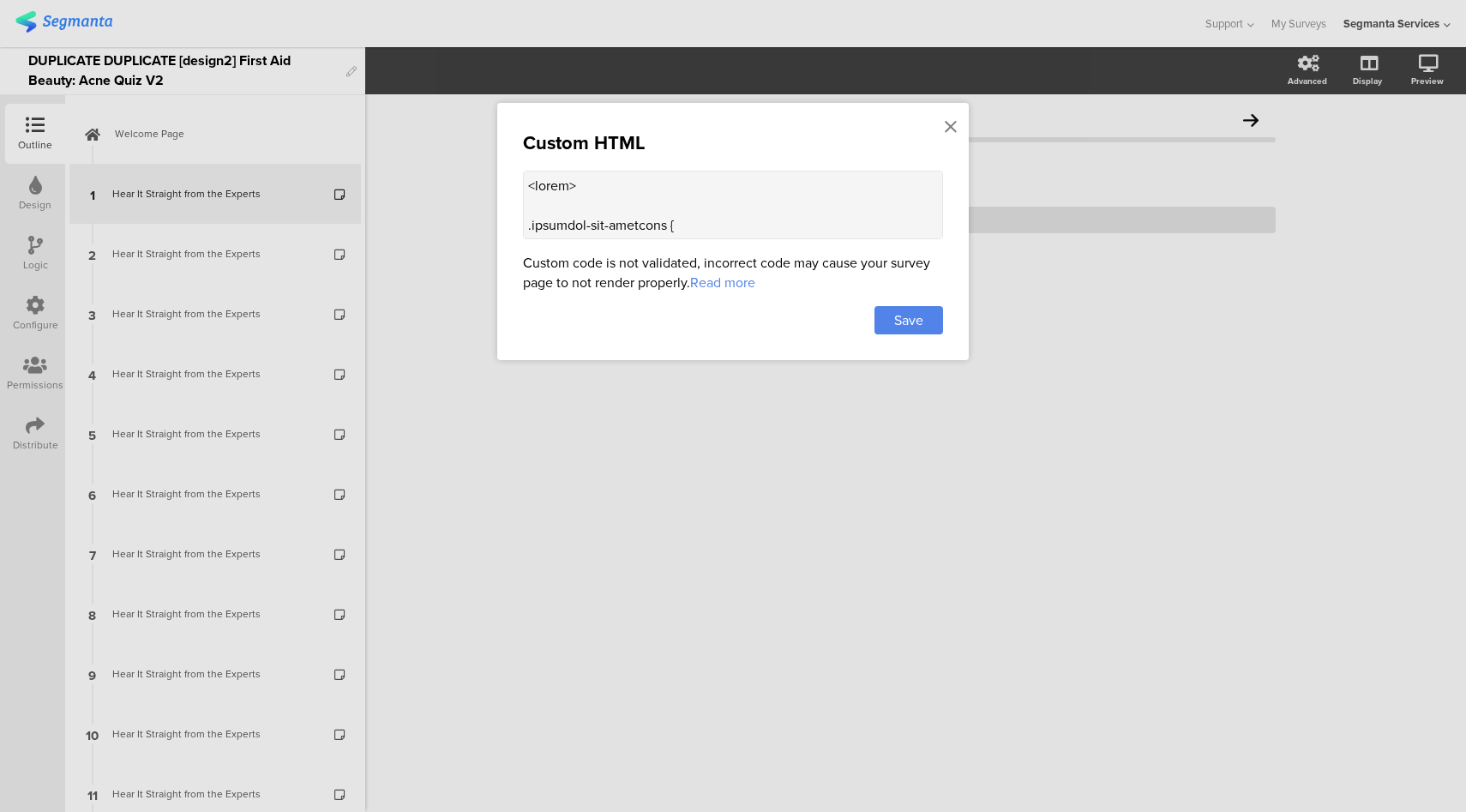
click at [679, 197] on textarea at bounding box center [733, 205] width 420 height 69
click at [951, 128] on icon at bounding box center [950, 128] width 12 height 19
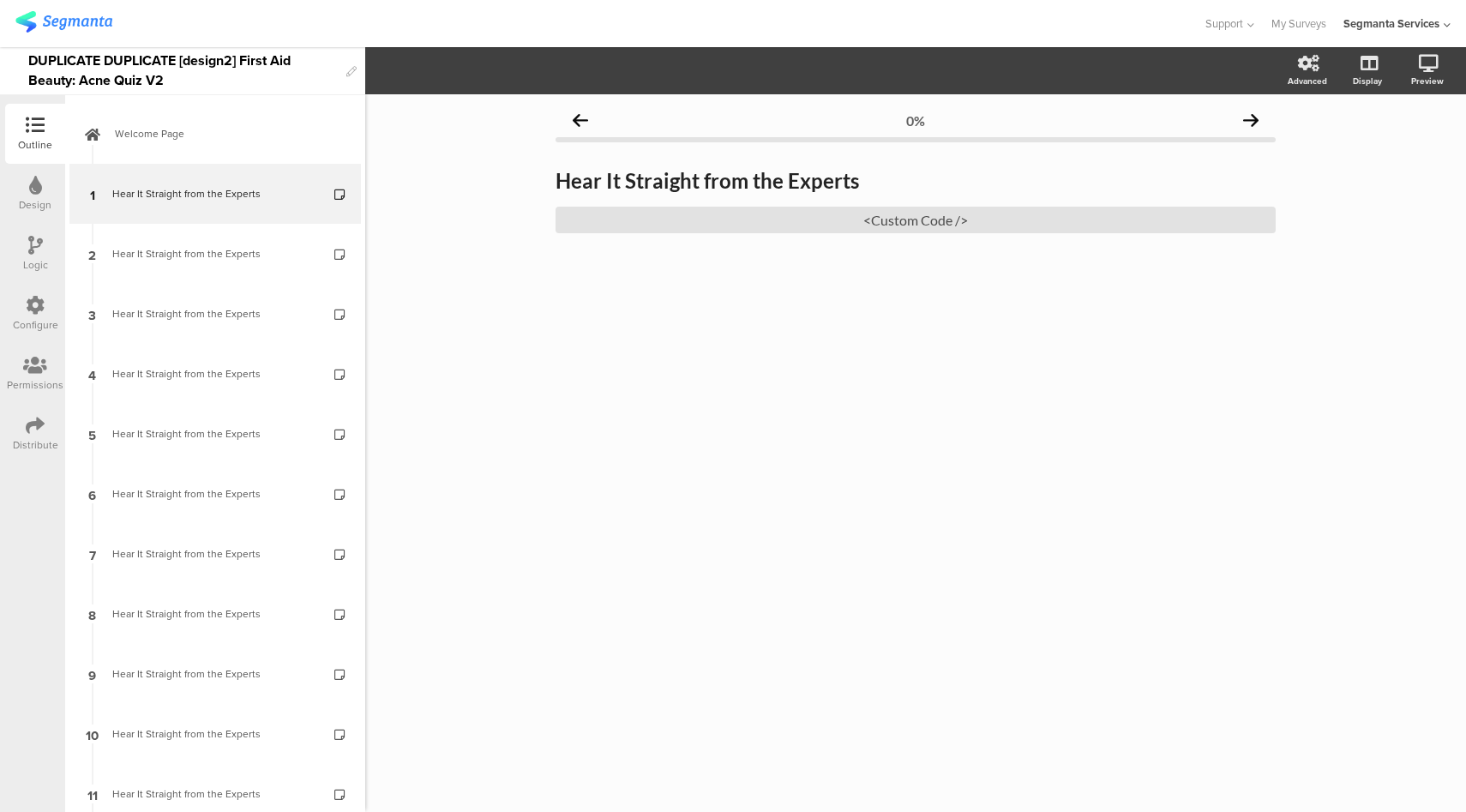
click at [36, 310] on icon at bounding box center [35, 305] width 19 height 19
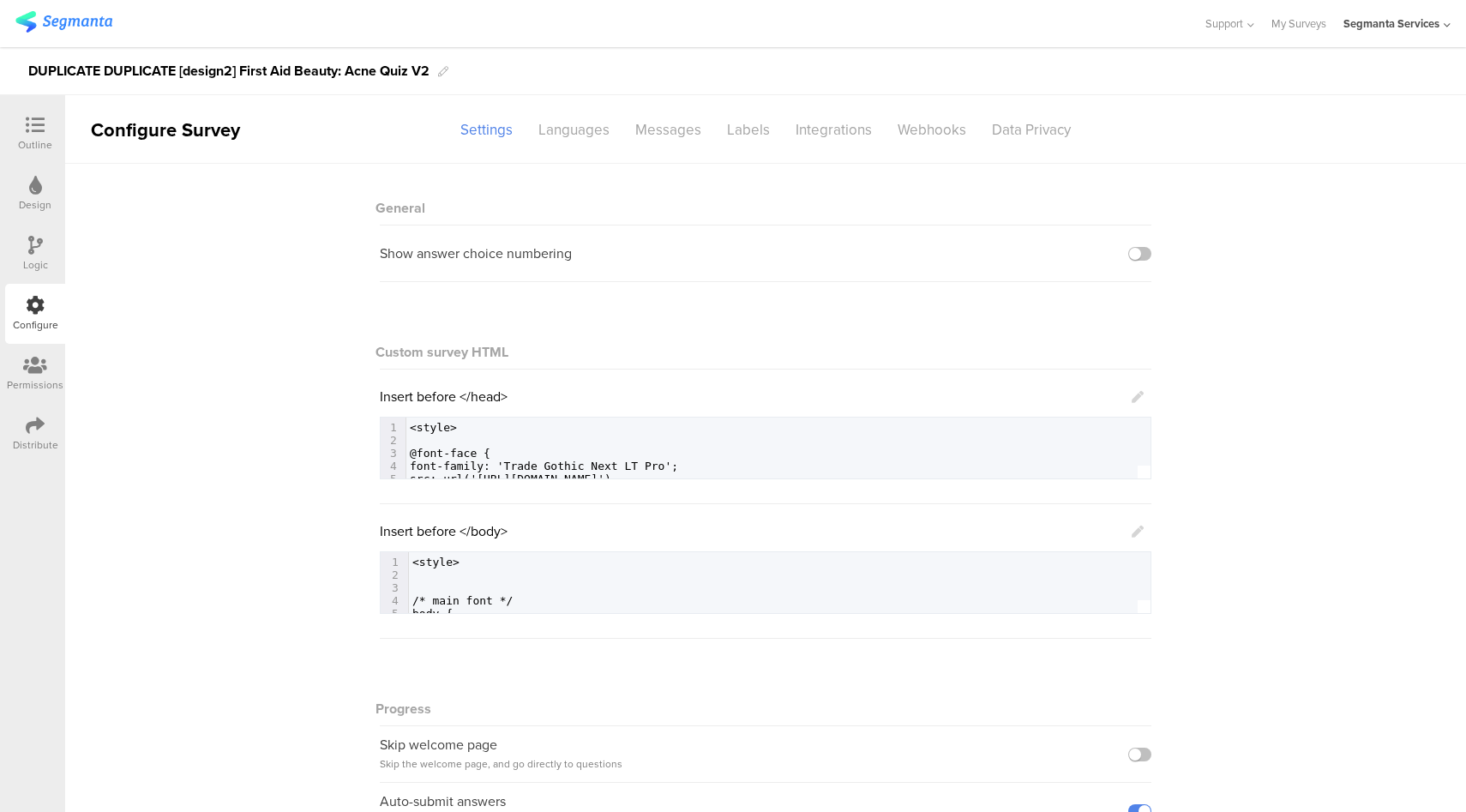
click at [1131, 396] on icon at bounding box center [1137, 397] width 12 height 12
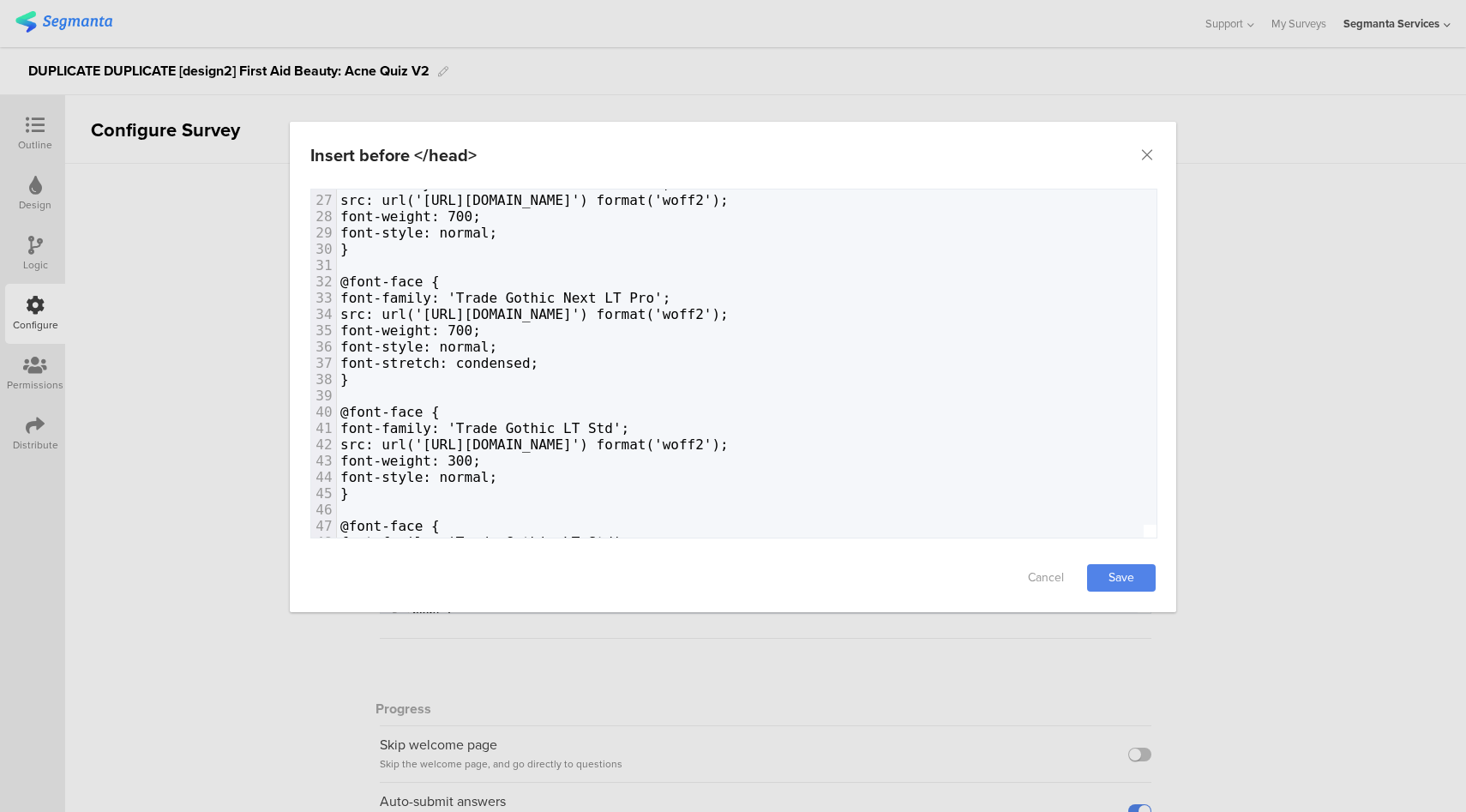
scroll to position [230, 0]
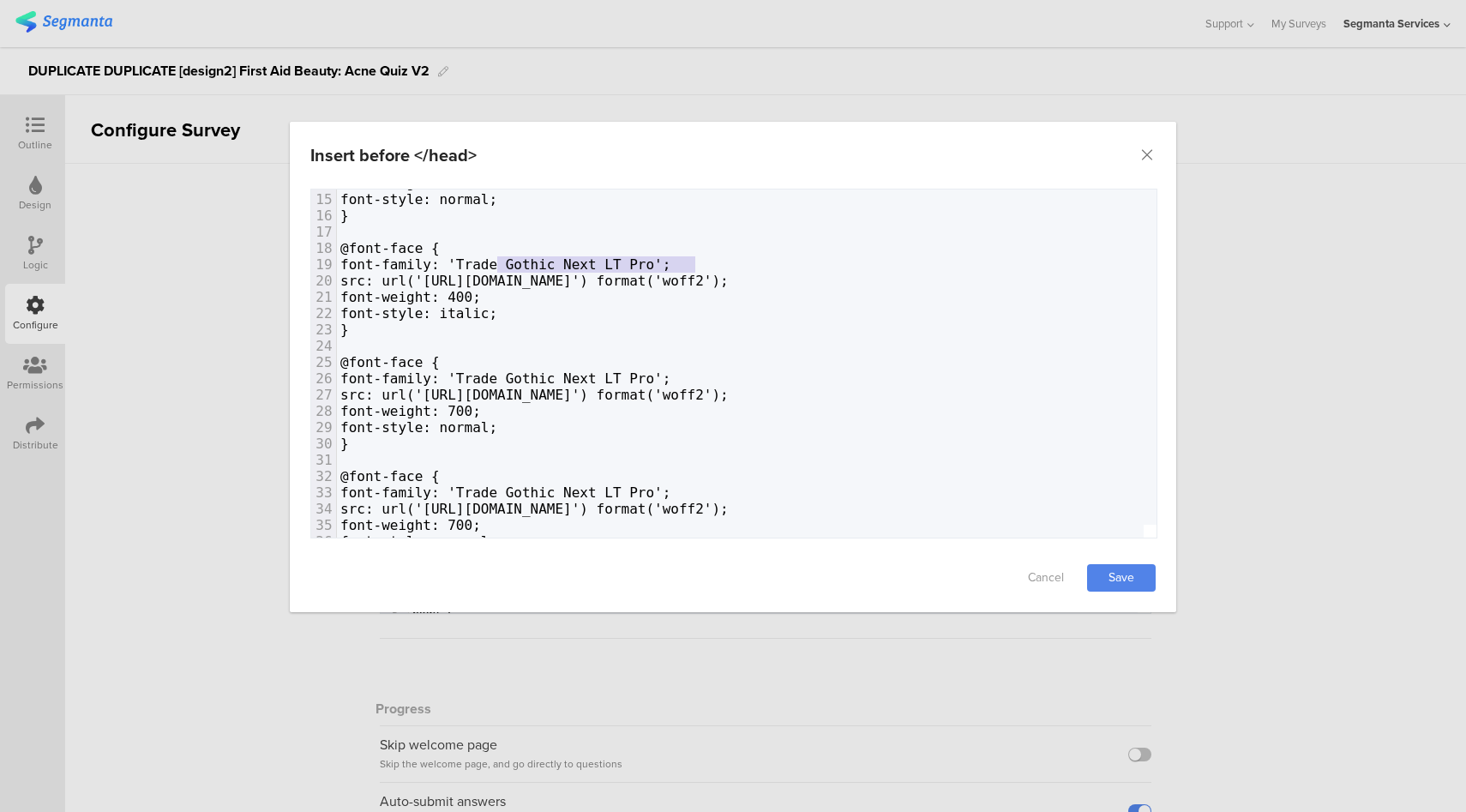
type textarea "'Trade Gothic Next LT Pro'"
drag, startPoint x: 678, startPoint y: 262, endPoint x: 482, endPoint y: 263, distance: 196.0
click at [482, 263] on span "font-family: 'Trade Gothic Next LT Pro';" at bounding box center [505, 264] width 330 height 16
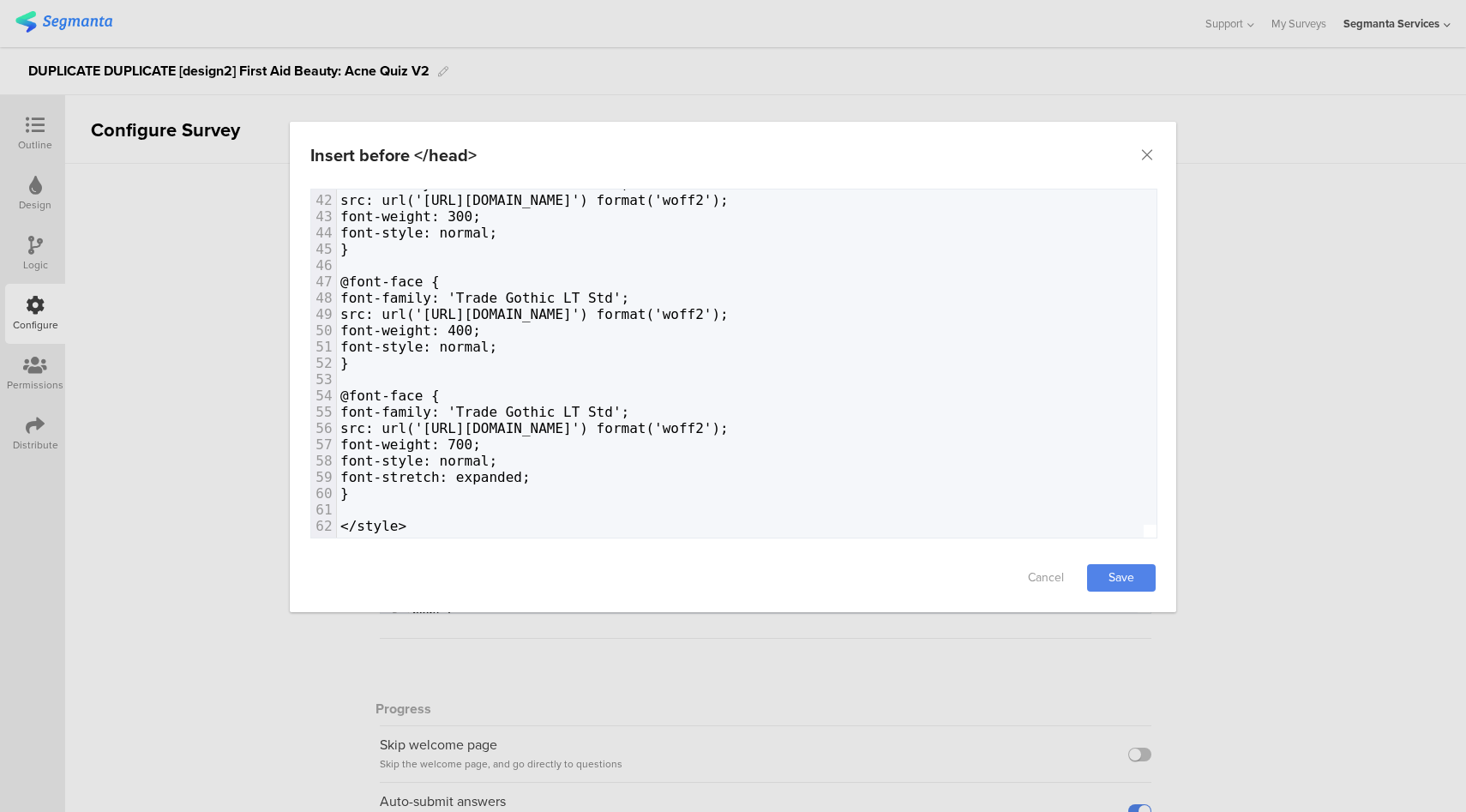
scroll to position [0, 0]
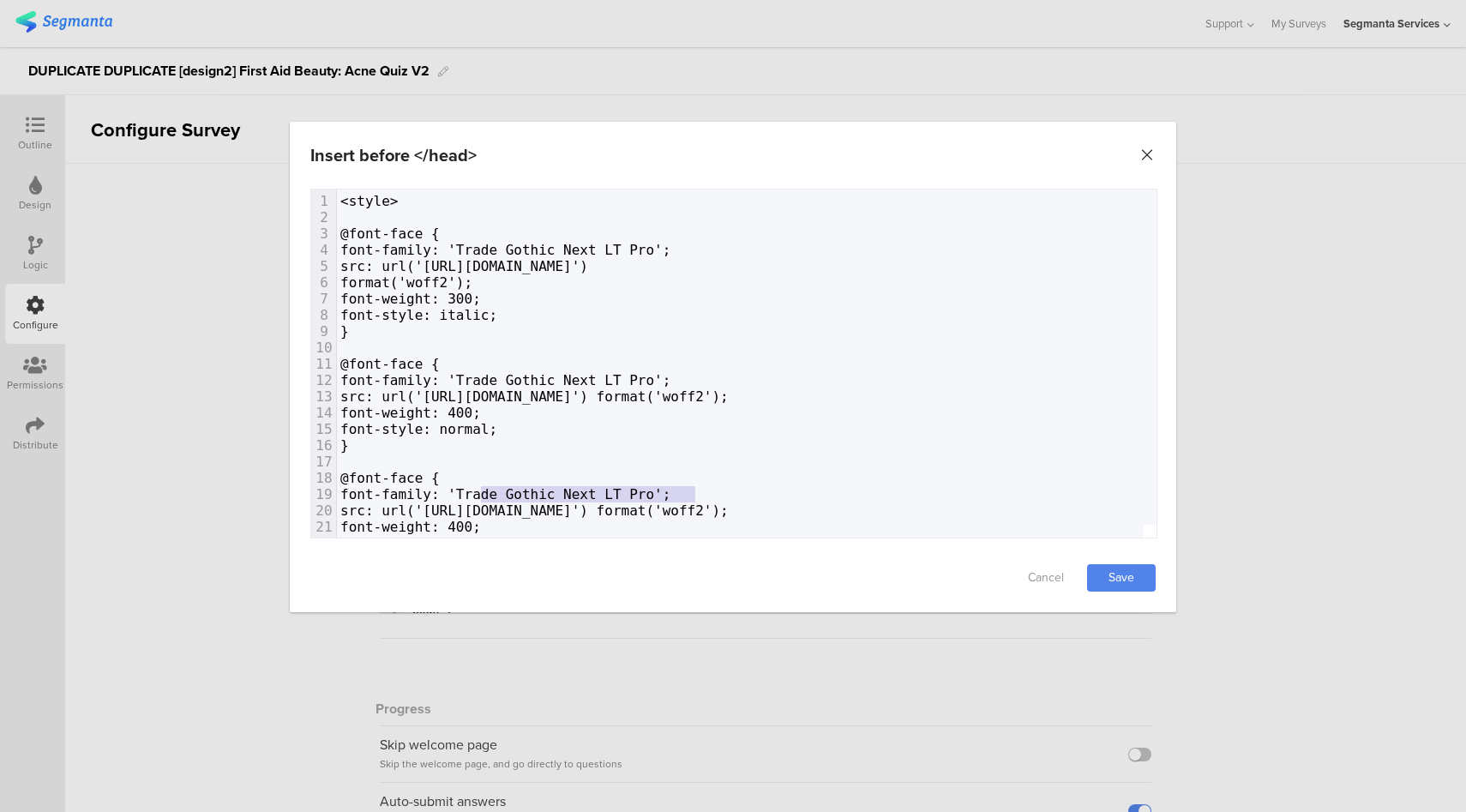
click at [1146, 150] on icon "Close" at bounding box center [1147, 155] width 17 height 17
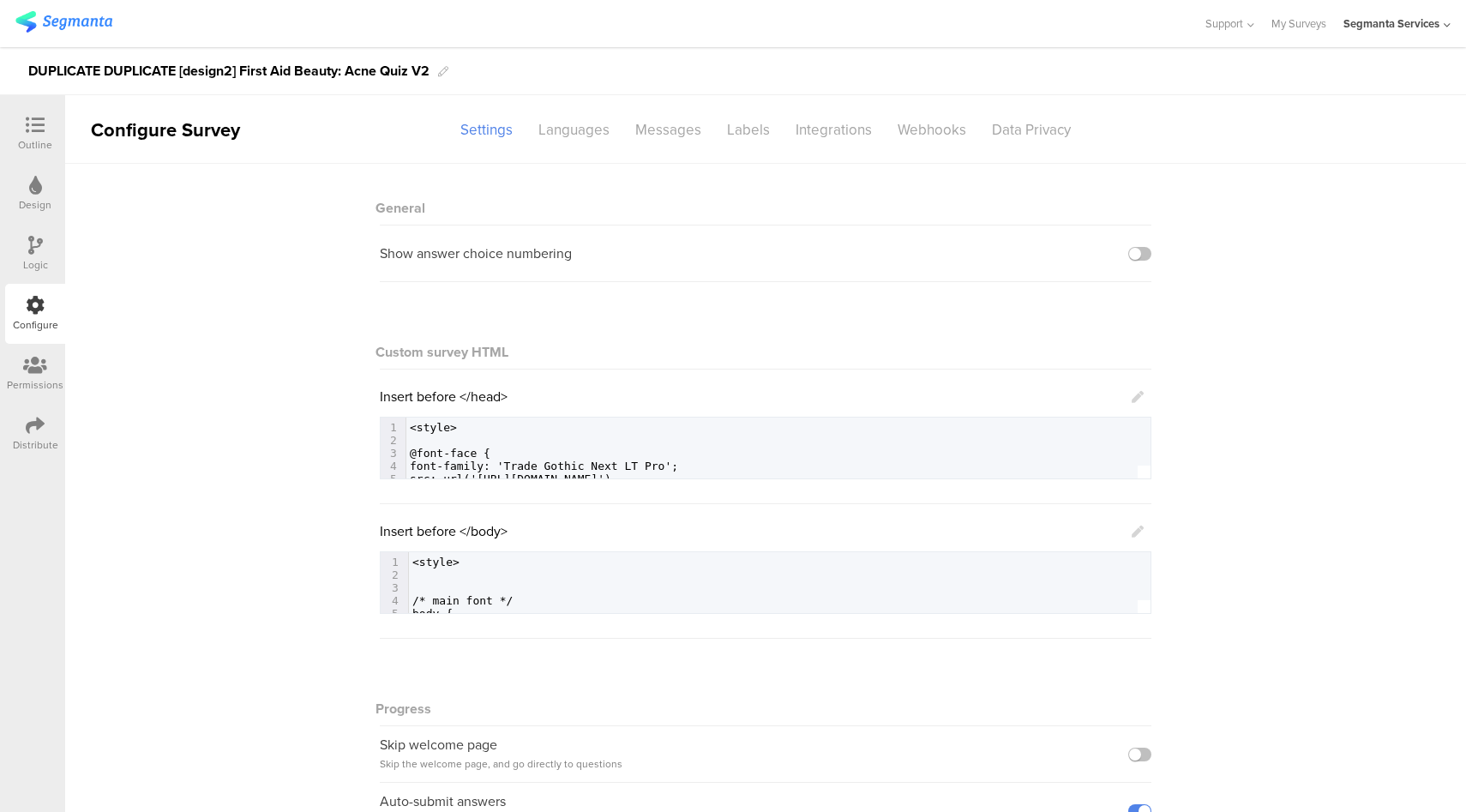
click at [34, 129] on icon at bounding box center [35, 126] width 19 height 19
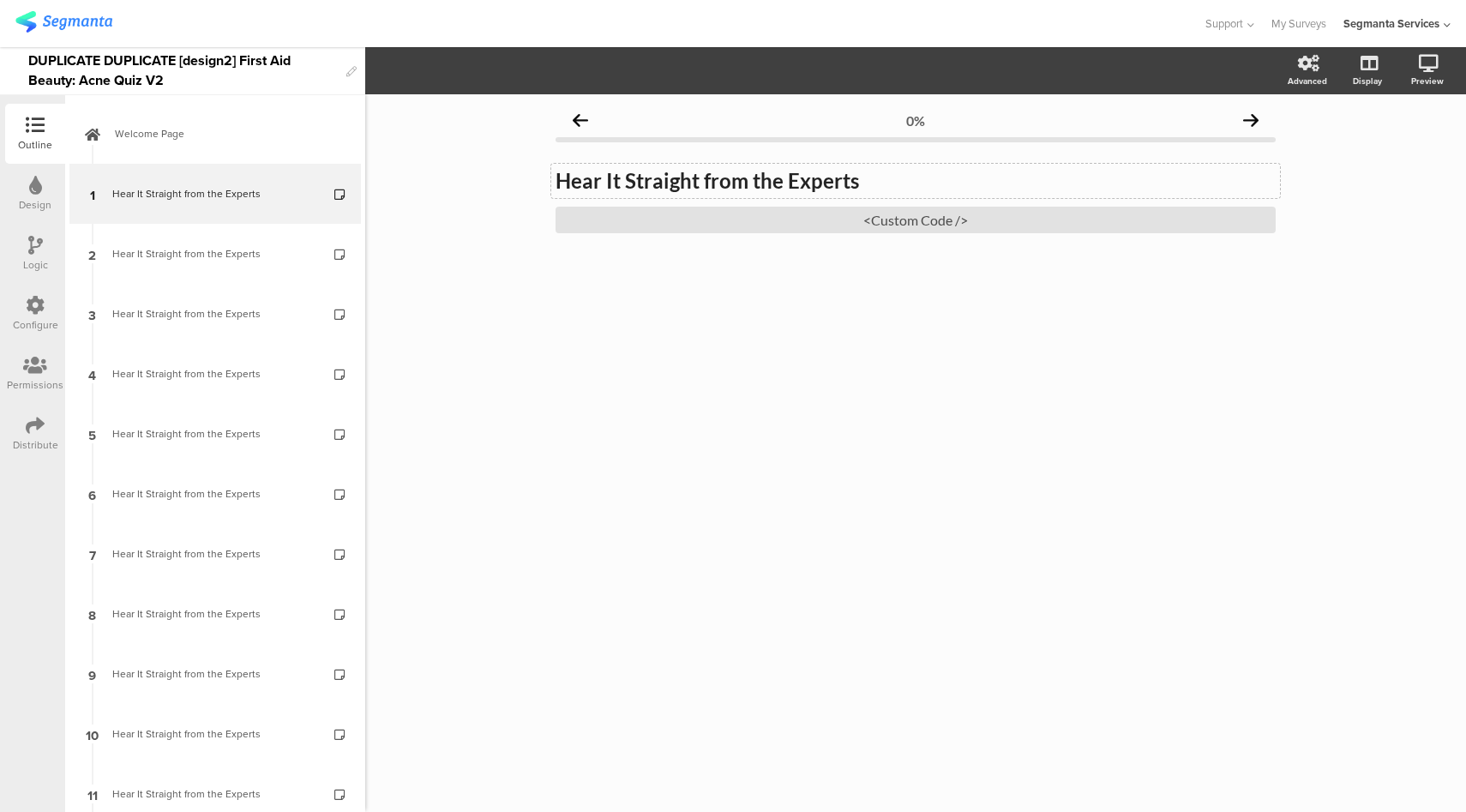
click at [806, 178] on div "Hear It Straight from the Experts Hear It Straight from the Experts" at bounding box center [916, 181] width 729 height 35
click at [806, 178] on strong "Hear It Straight from the Experts" at bounding box center [707, 180] width 304 height 25
click at [767, 339] on div "0% Hear It Straight from the Experts Hear It Straight from the Experts Hear It …" at bounding box center [916, 452] width 1101 height 717
click at [1363, 158] on icon at bounding box center [1365, 152] width 18 height 16
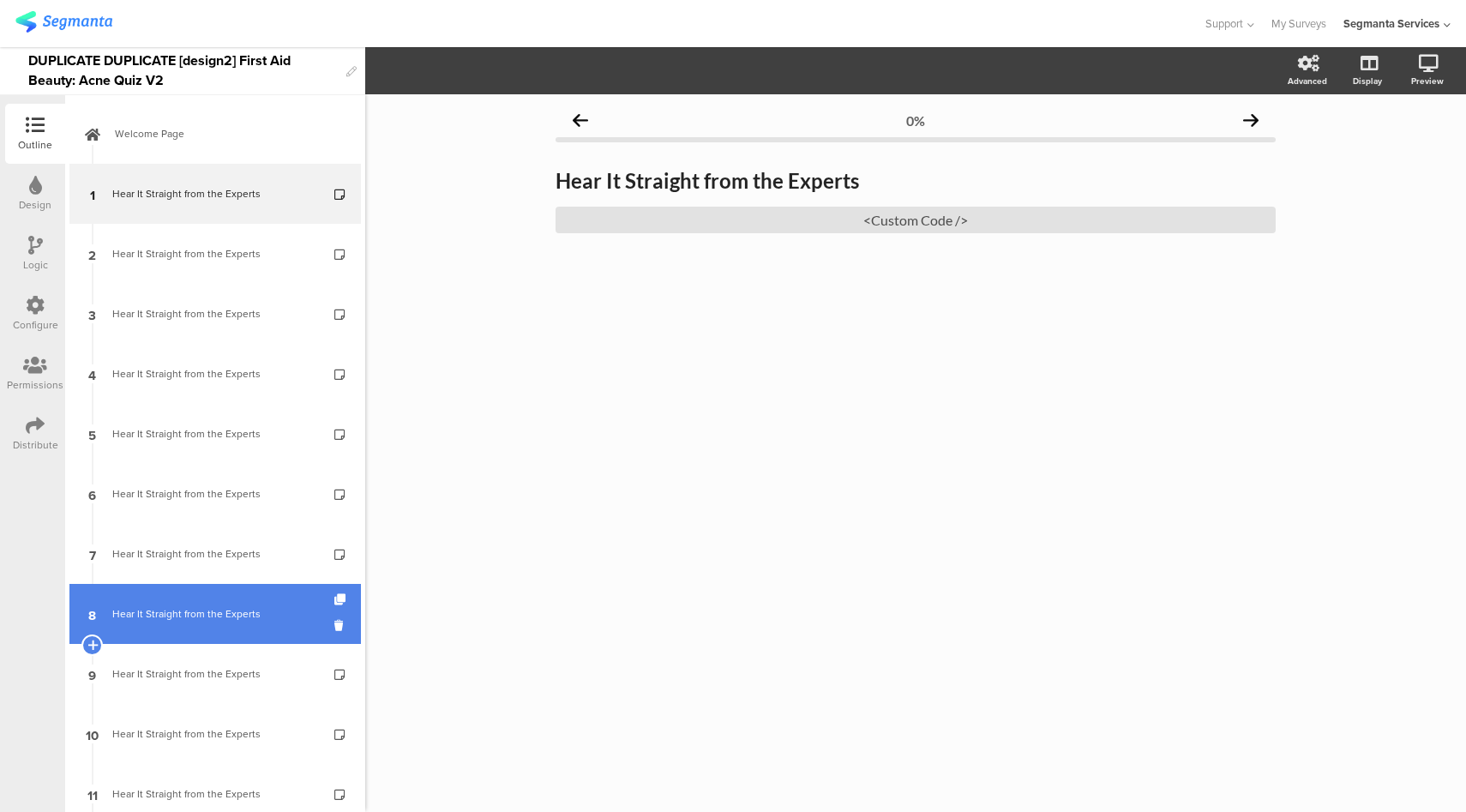
click at [213, 606] on div "Hear It Straight from the Experts" at bounding box center [215, 614] width 205 height 17
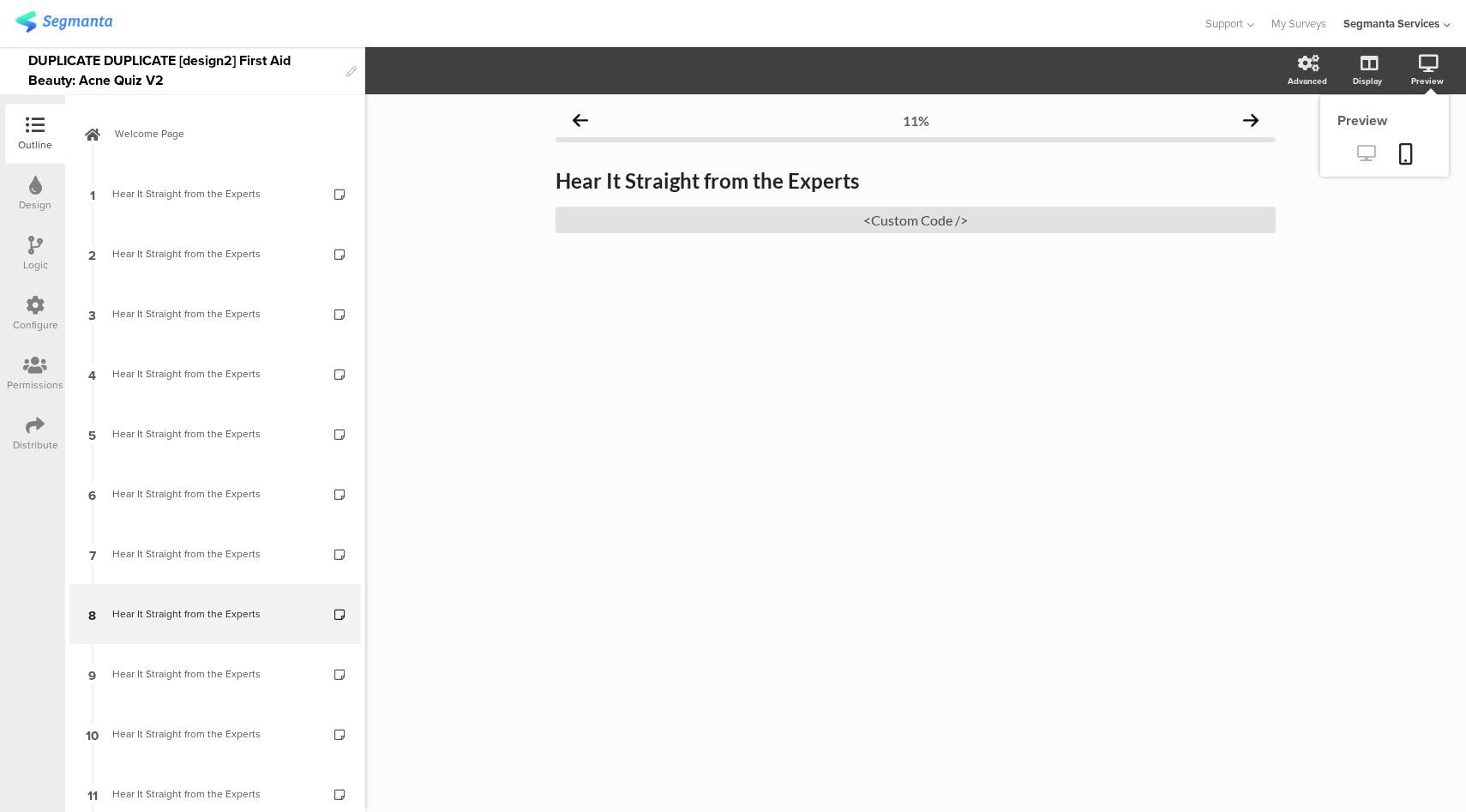
click at [1365, 150] on icon at bounding box center [1365, 152] width 18 height 16
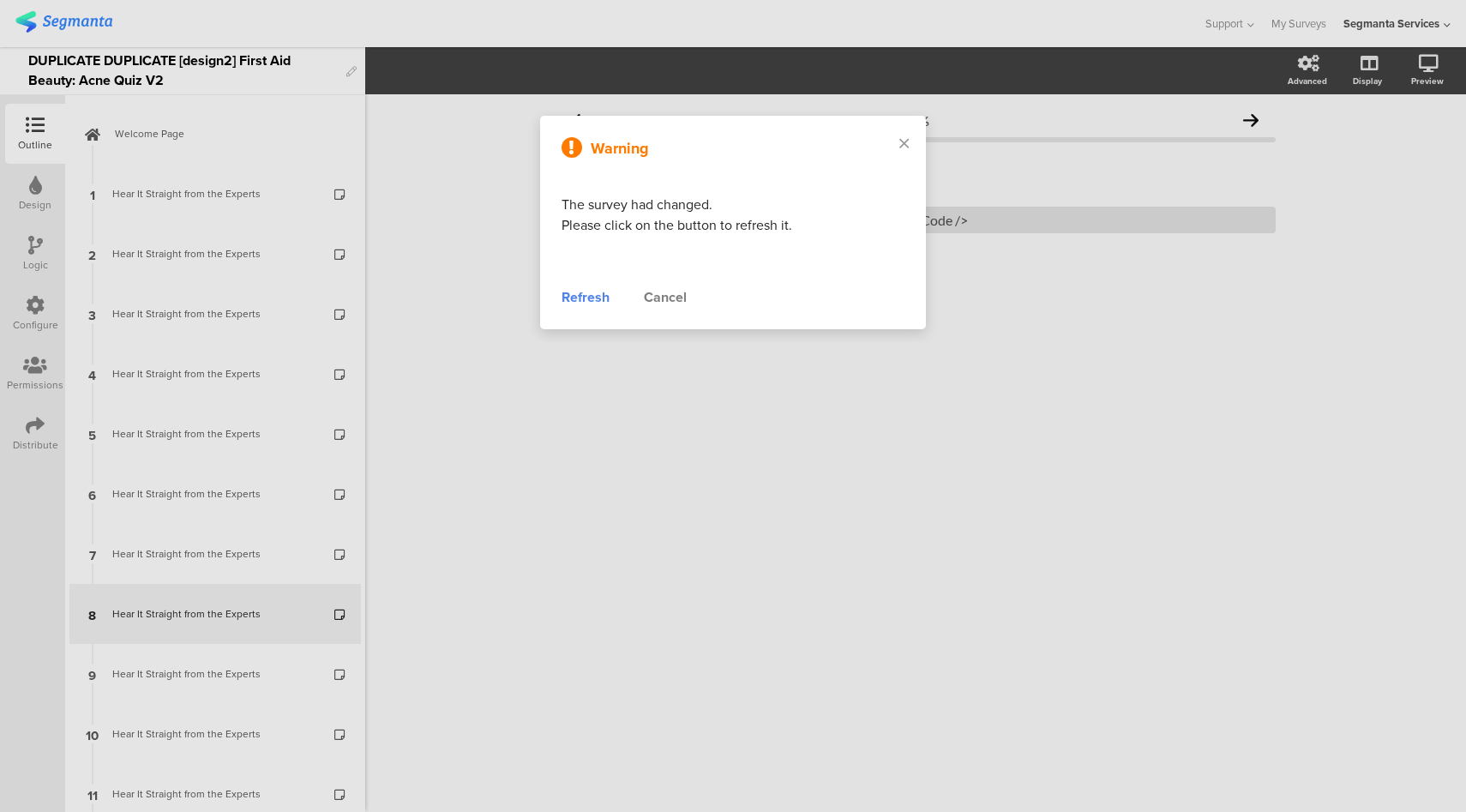
click at [588, 296] on div "Refresh" at bounding box center [586, 297] width 48 height 20
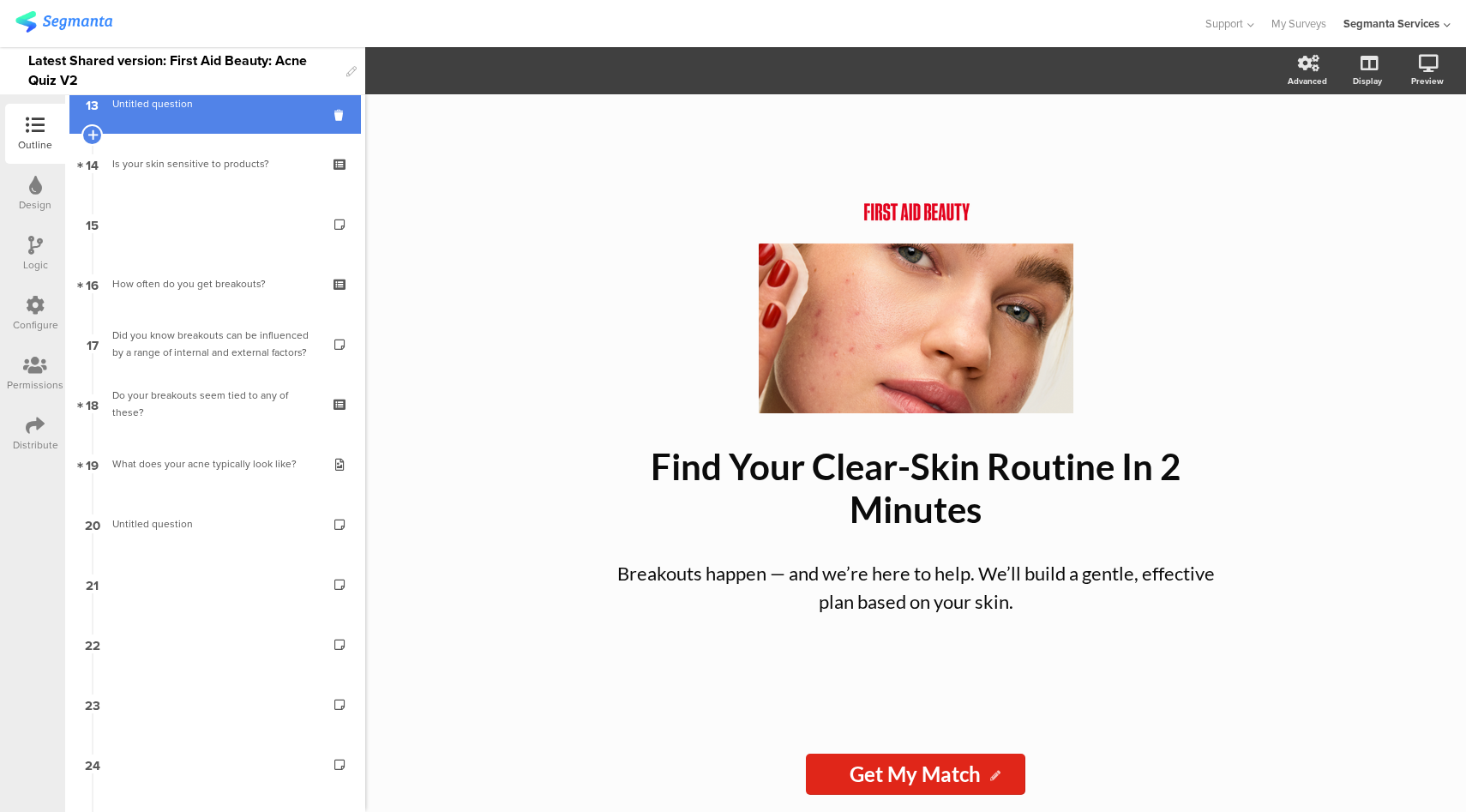
scroll to position [806, 0]
click at [214, 130] on link "13 Untitled question" at bounding box center [215, 106] width 291 height 60
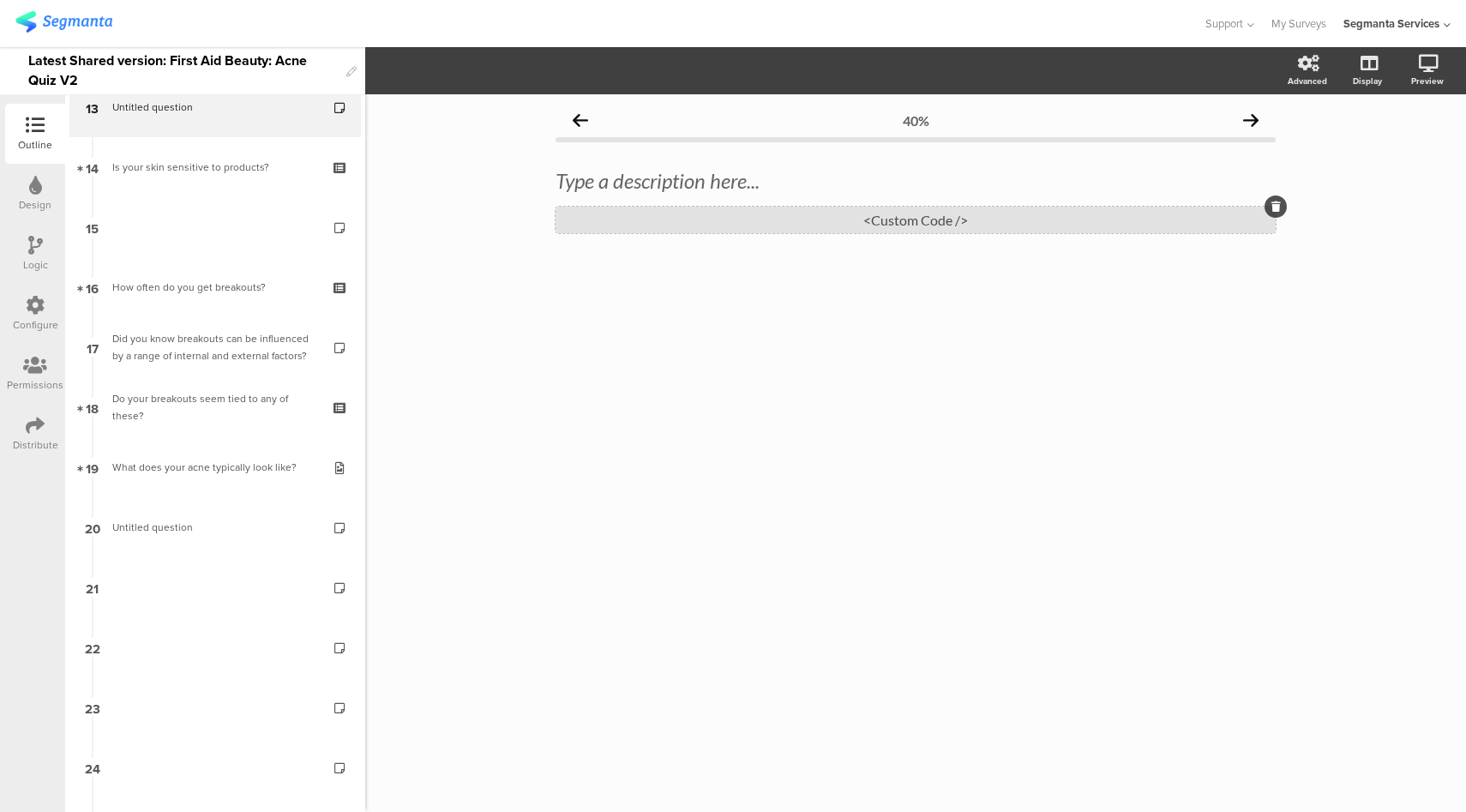
click at [896, 231] on div "<Custom Code />" at bounding box center [915, 220] width 720 height 27
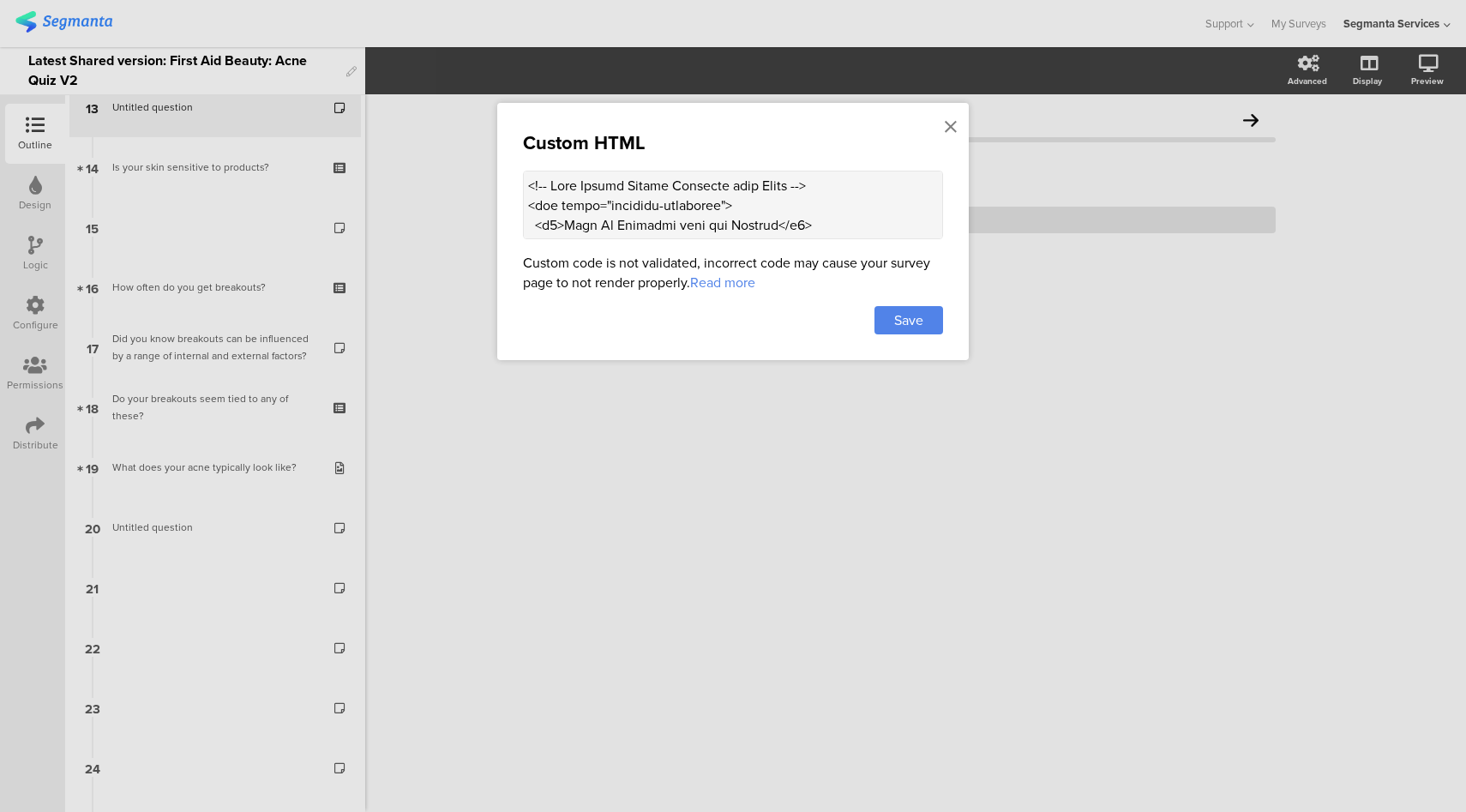
click at [773, 182] on textarea at bounding box center [733, 205] width 420 height 69
paste textarea "style> .progress-bar-segments { display: none !important; } .animated-router-vi…"
paste textarea "<style> .progress-bar-segments { display: none !important; } .animated-router-v…"
paste textarea
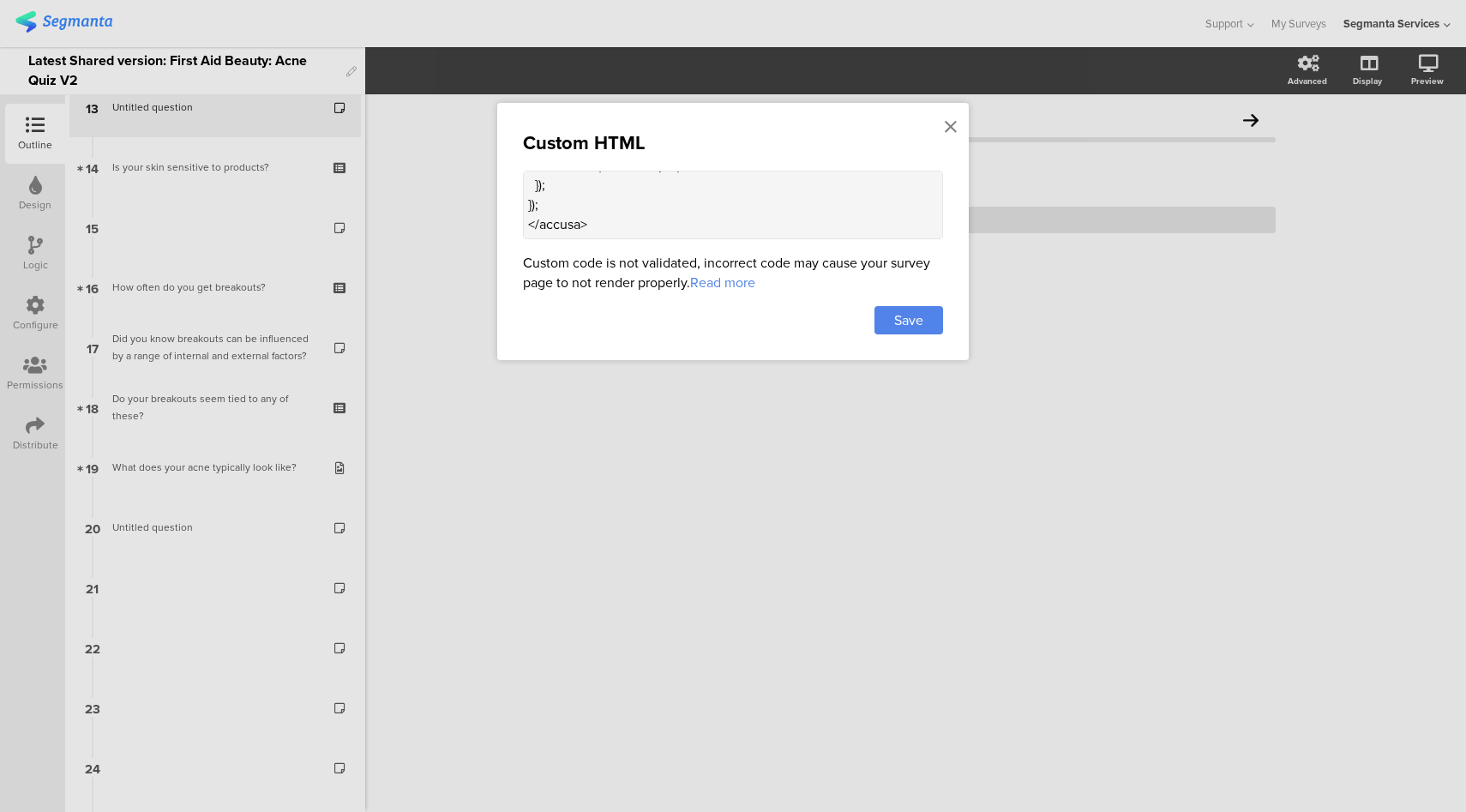
scroll to position [5917, 0]
type textarea "<style> .progress-bar-segments { display: none !important; } .animated-router-v…"
click at [928, 313] on div "Save" at bounding box center [909, 320] width 69 height 29
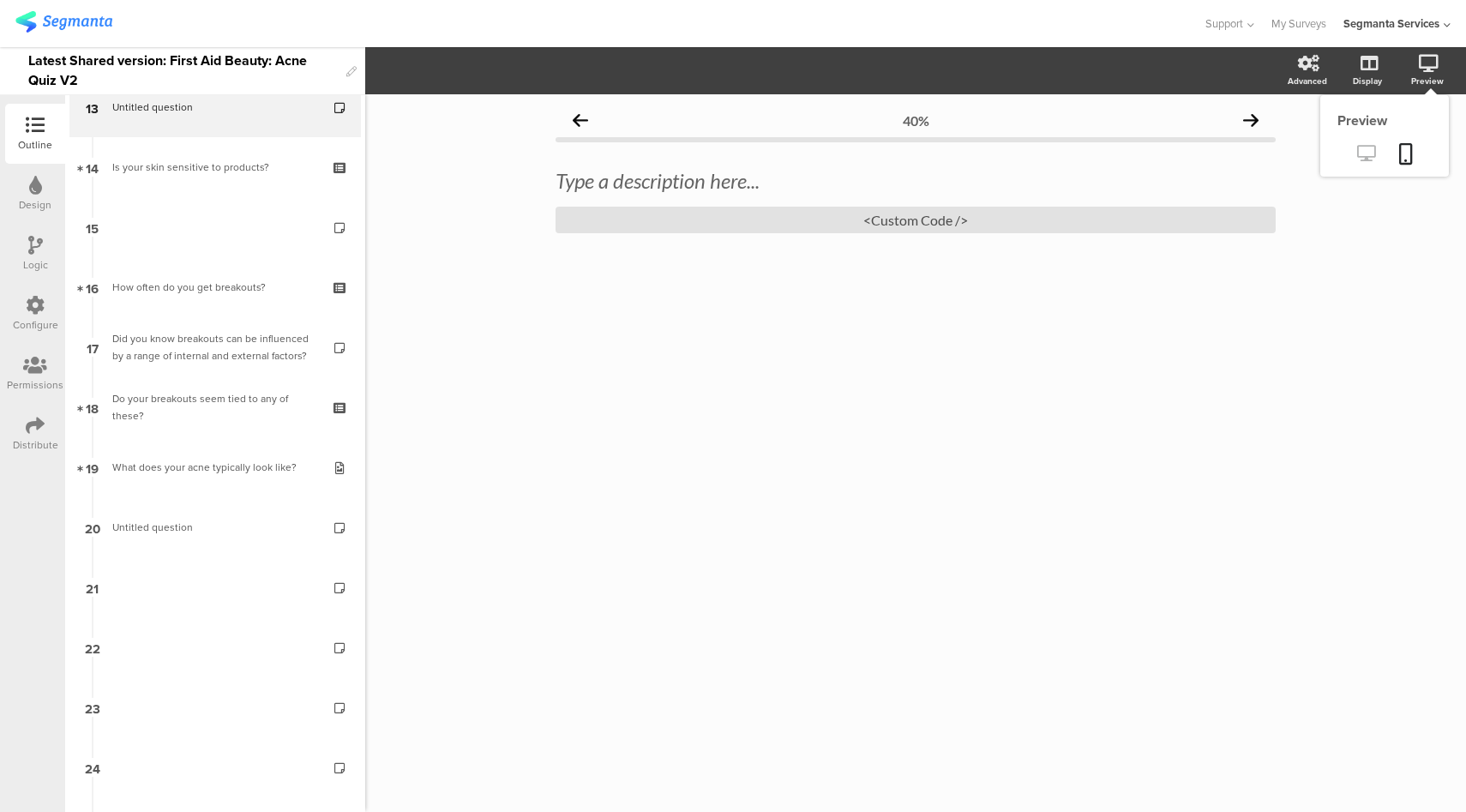
click at [1365, 155] on icon at bounding box center [1365, 152] width 18 height 16
click at [696, 178] on div "Type a description here..." at bounding box center [915, 180] width 720 height 26
click at [613, 181] on p "Hear It Straight from the Experts" at bounding box center [915, 180] width 720 height 26
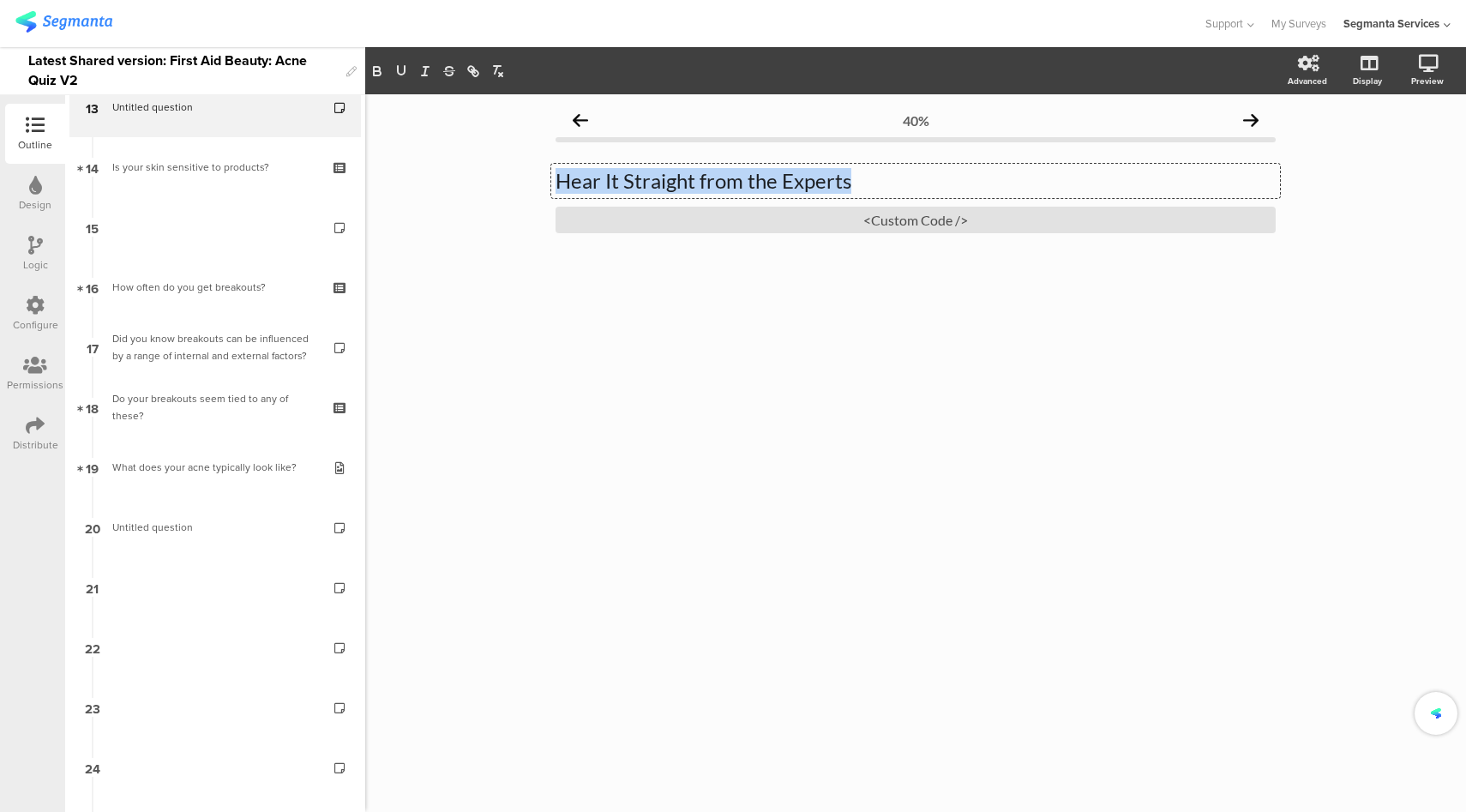
click at [613, 181] on p "Hear It Straight from the Experts" at bounding box center [915, 180] width 720 height 26
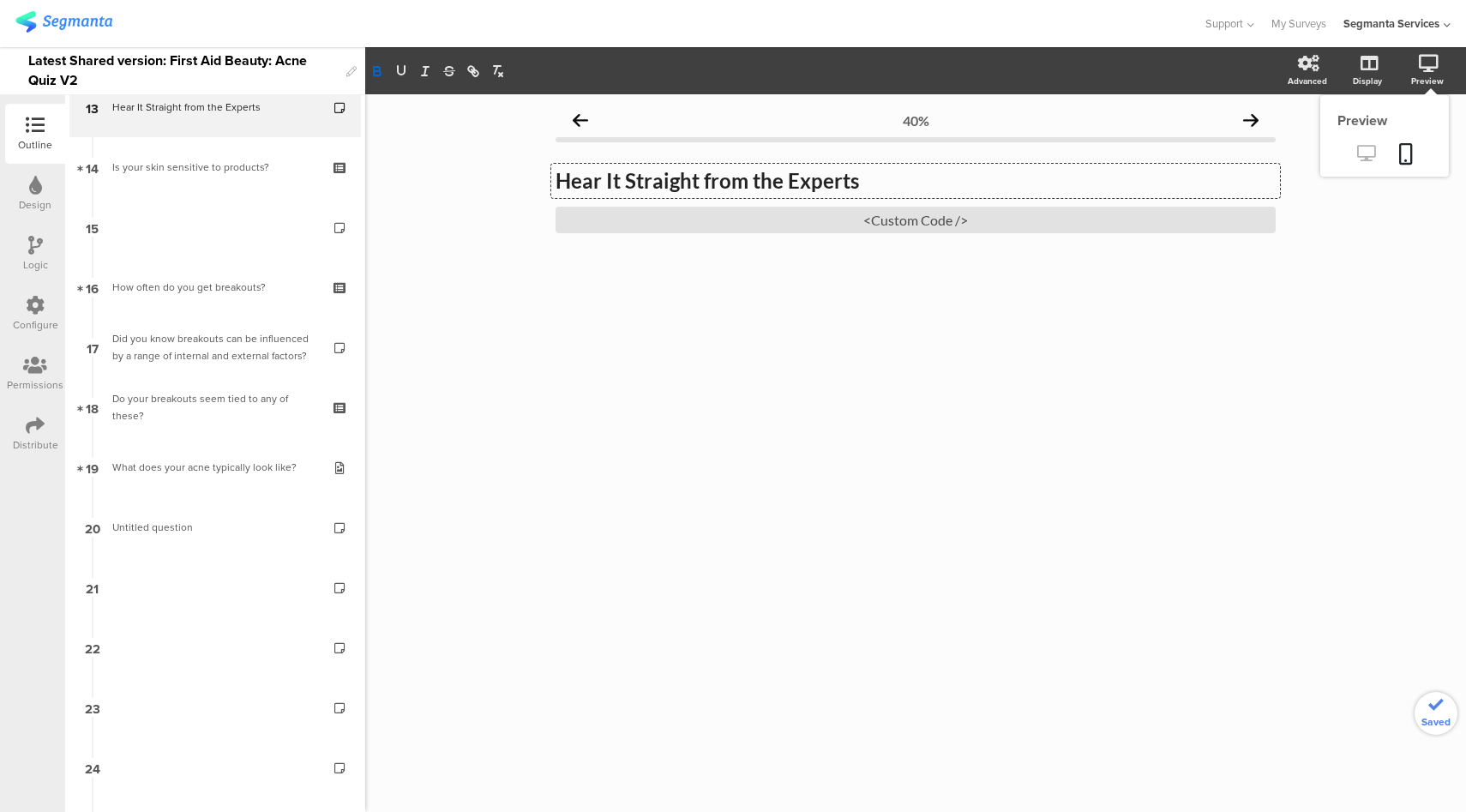
click at [1359, 155] on icon at bounding box center [1365, 152] width 18 height 16
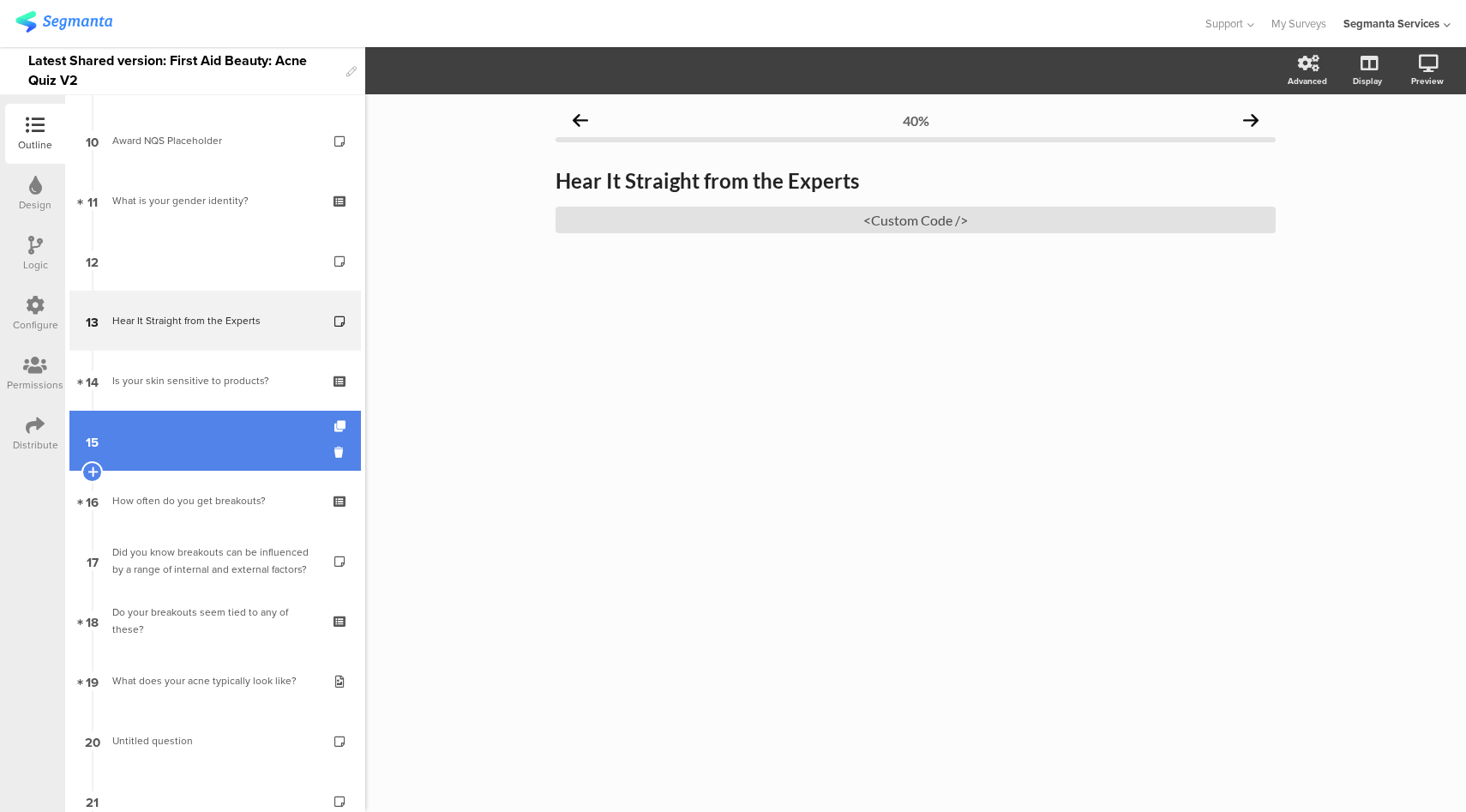
scroll to position [590, 0]
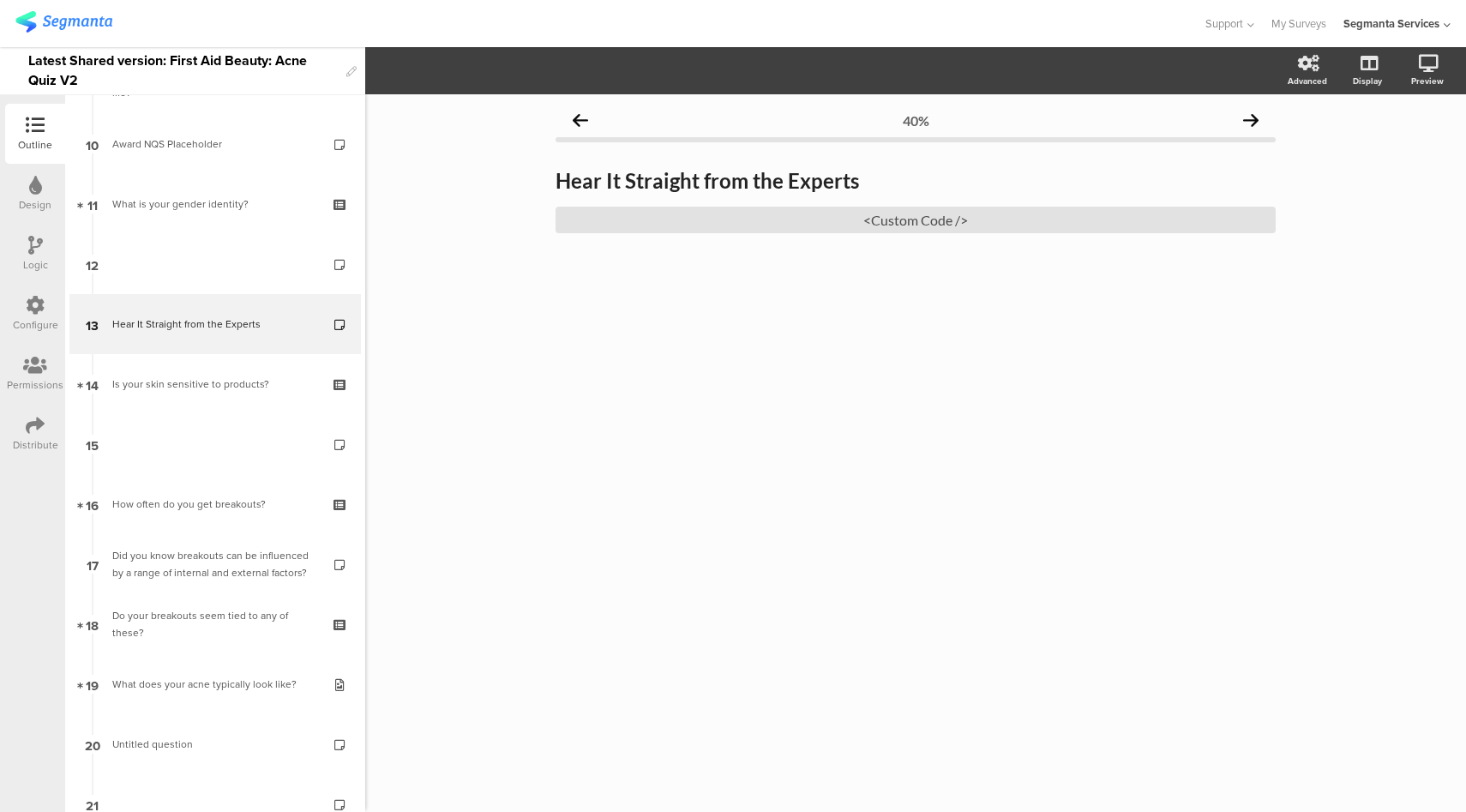
click at [802, 175] on strong "Hear It Straight from the Experts" at bounding box center [707, 180] width 304 height 25
click at [904, 219] on div "<Custom Code />" at bounding box center [915, 220] width 720 height 27
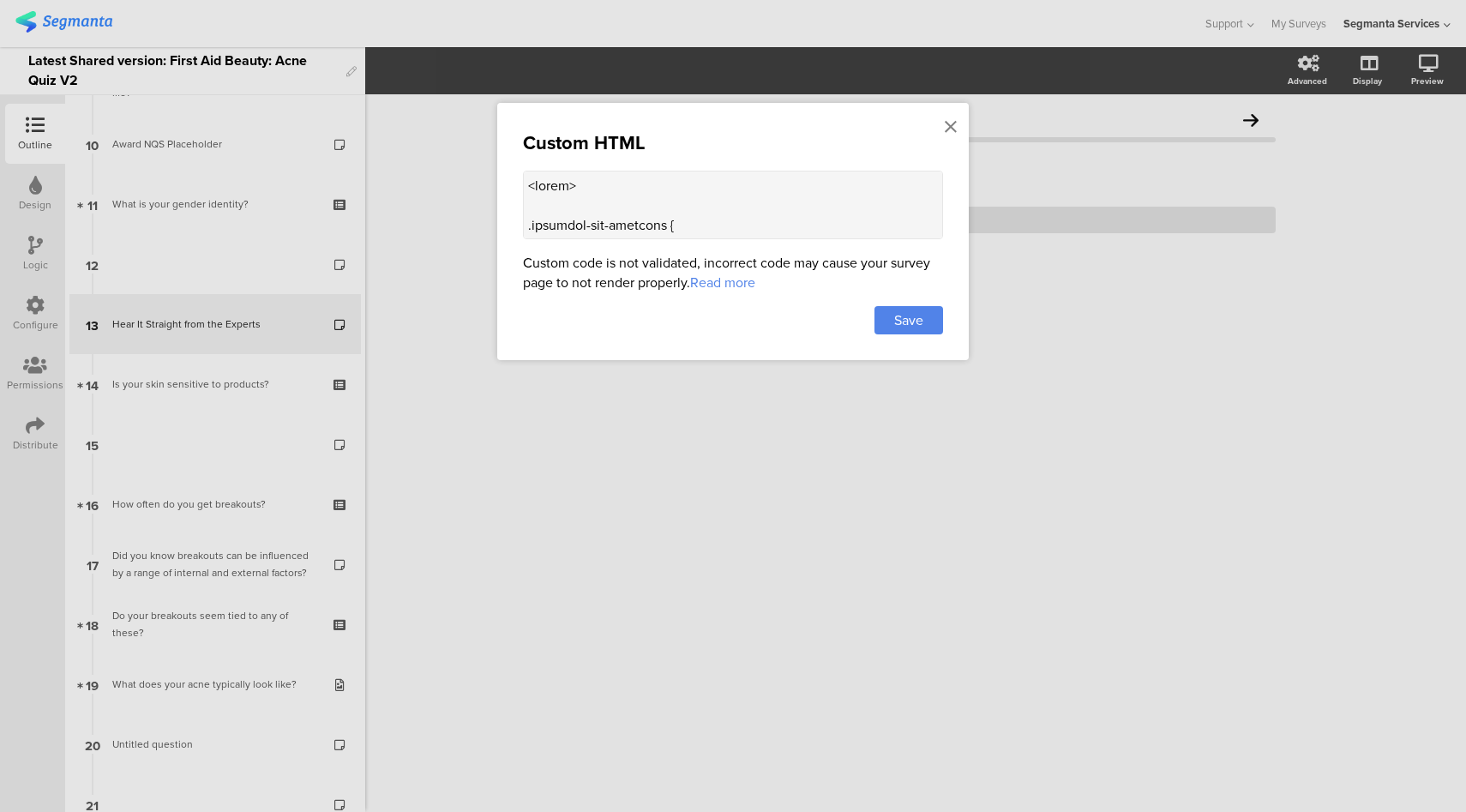
click at [642, 204] on textarea at bounding box center [733, 205] width 420 height 69
paste textarea "!-- Acne Expert Quotes Carousel with Image --> <div class="carousel-container">…"
type textarea "<!-- Acne Expert Quotes Carousel with Image --> <div class="carousel-container"…"
click at [927, 327] on div "Save" at bounding box center [909, 320] width 69 height 29
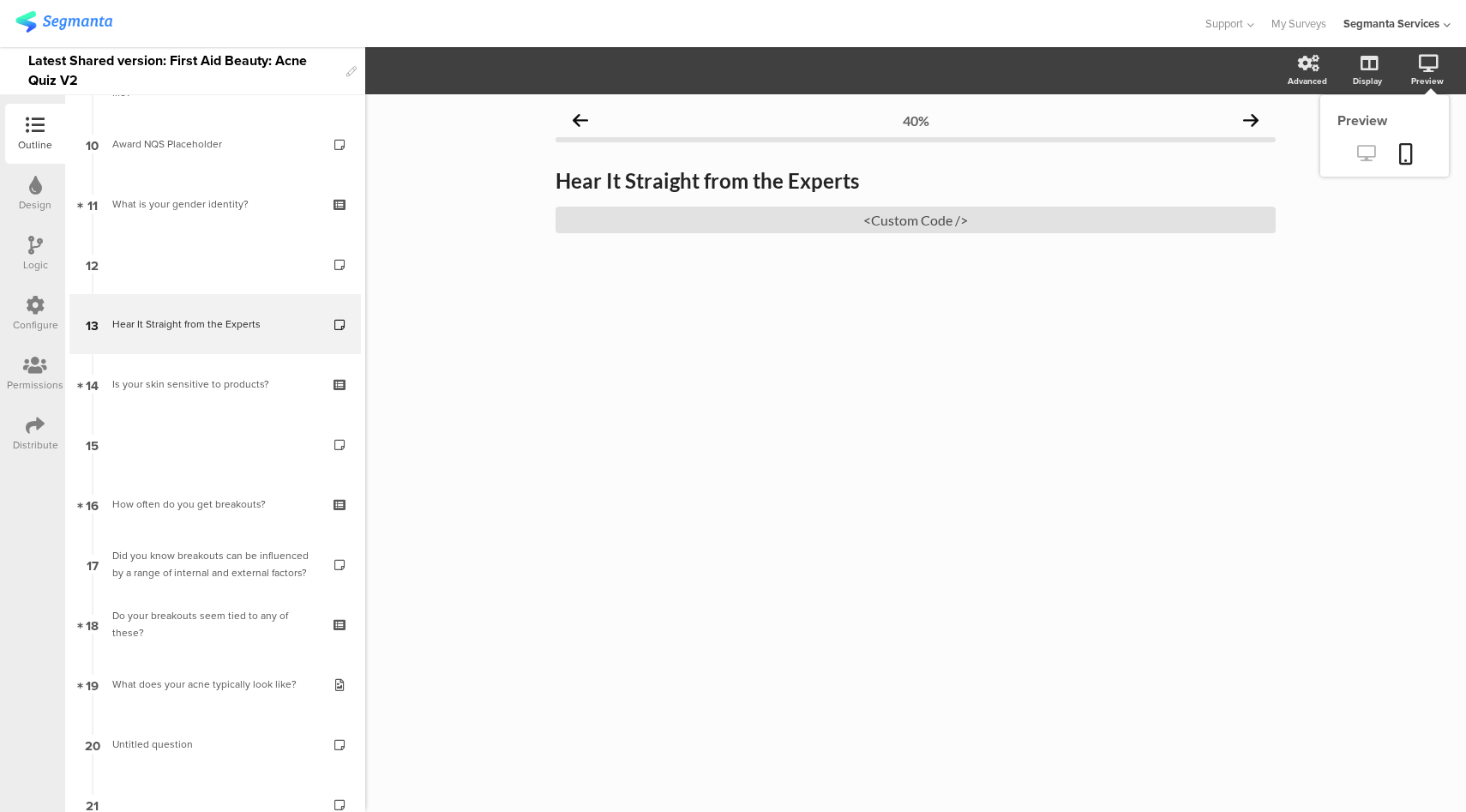
click at [1370, 150] on icon at bounding box center [1365, 152] width 18 height 16
click at [832, 182] on div "Hear It Straight from the Experts Hear It Straight from the Experts" at bounding box center [916, 181] width 729 height 35
click at [566, 367] on div "40% Type a description here... <Custom Code />" at bounding box center [916, 452] width 1101 height 717
click at [919, 224] on div "<Custom Code />" at bounding box center [915, 220] width 720 height 27
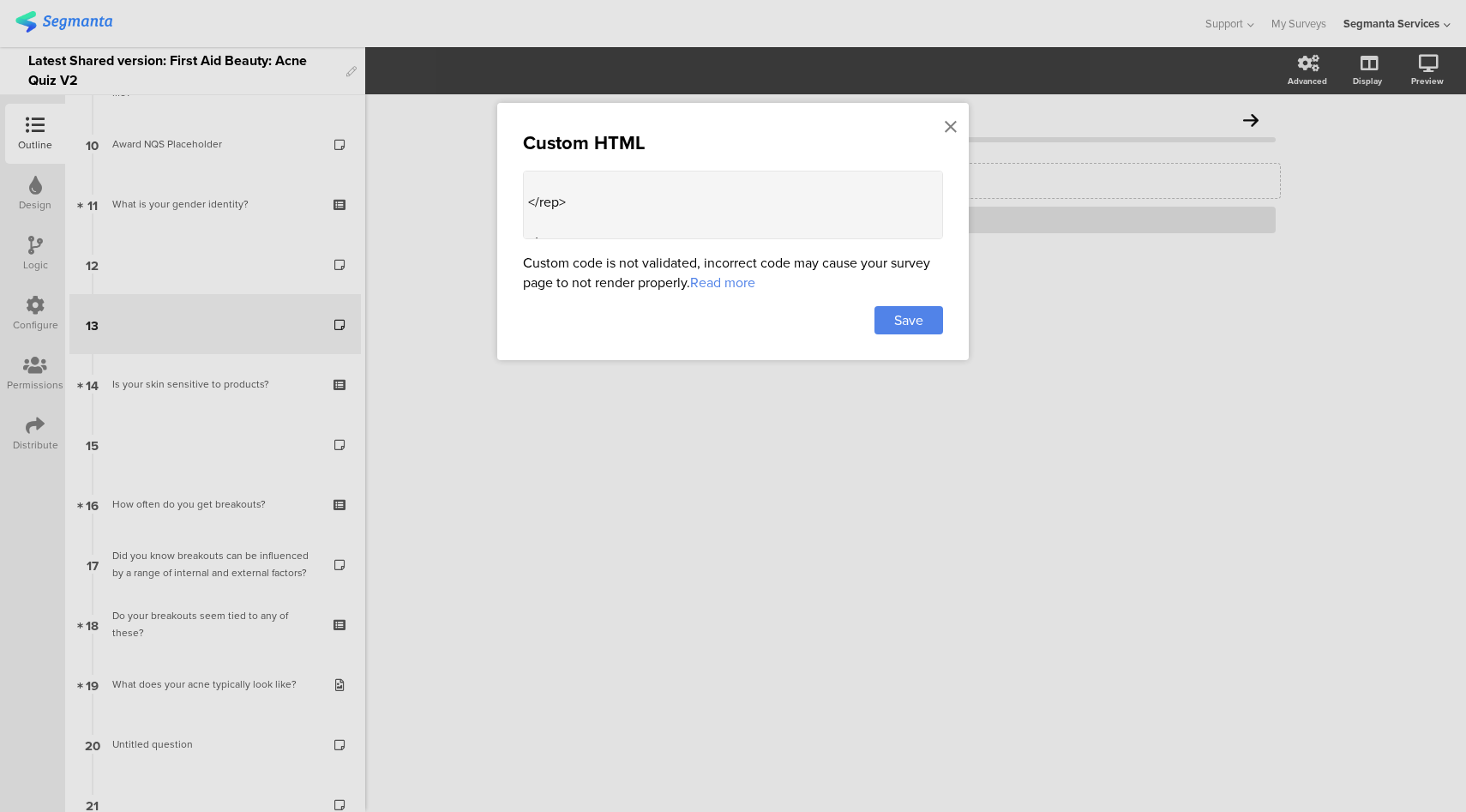
scroll to position [1388, 0]
click at [954, 128] on icon at bounding box center [950, 128] width 12 height 19
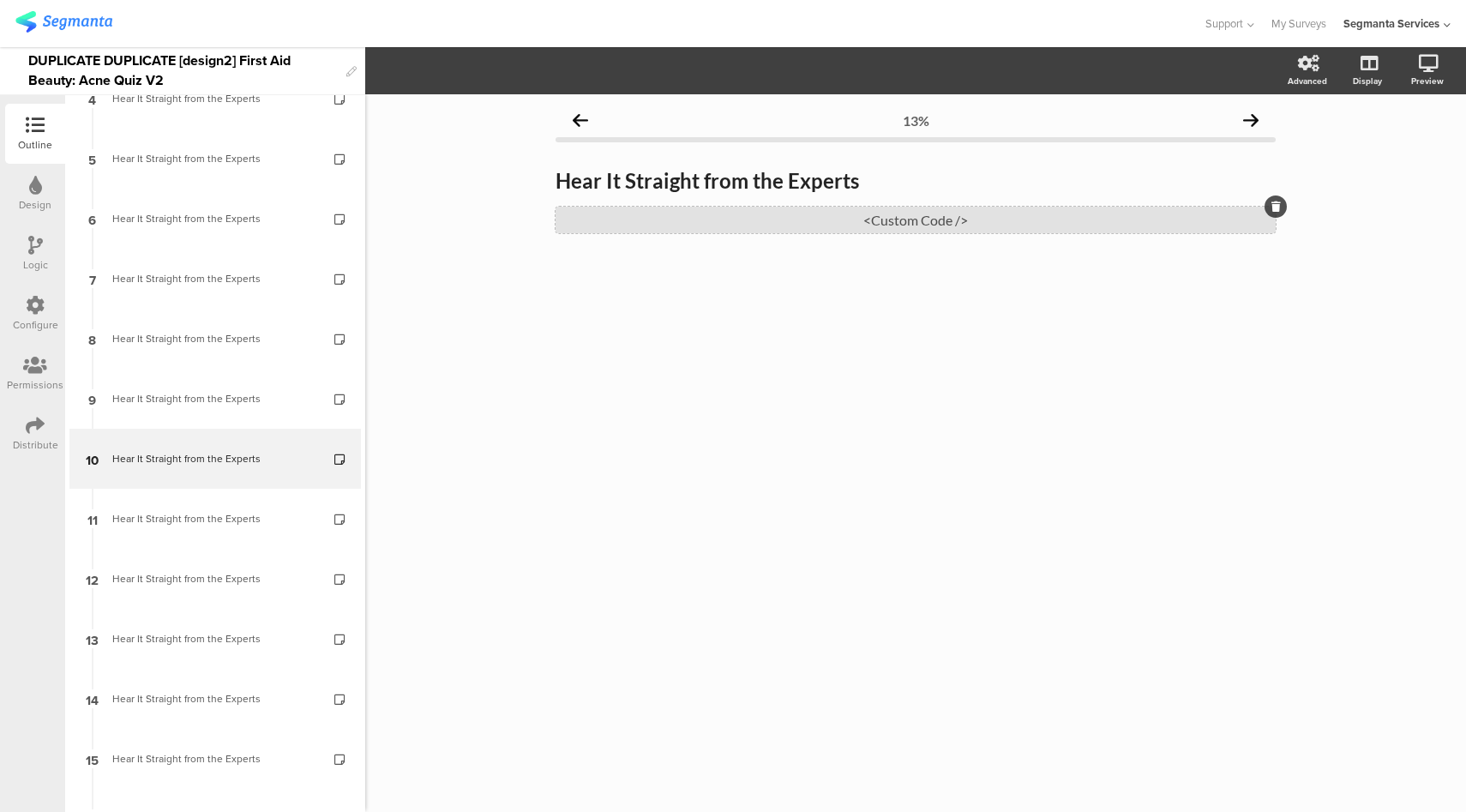
scroll to position [280, 0]
click at [909, 220] on div "<Custom Code />" at bounding box center [915, 220] width 720 height 27
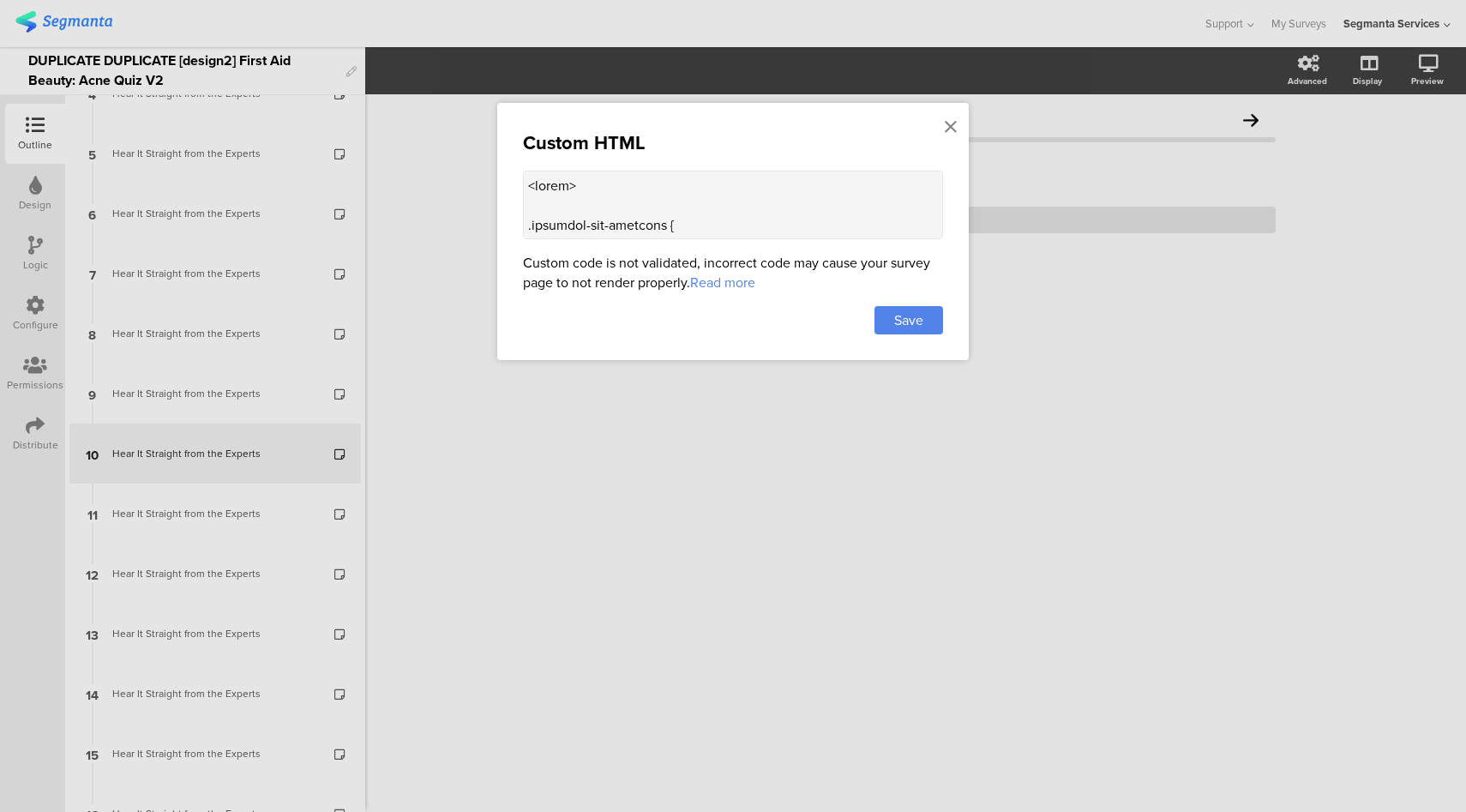
click at [813, 225] on textarea at bounding box center [733, 205] width 420 height 69
click at [950, 128] on icon at bounding box center [950, 128] width 12 height 19
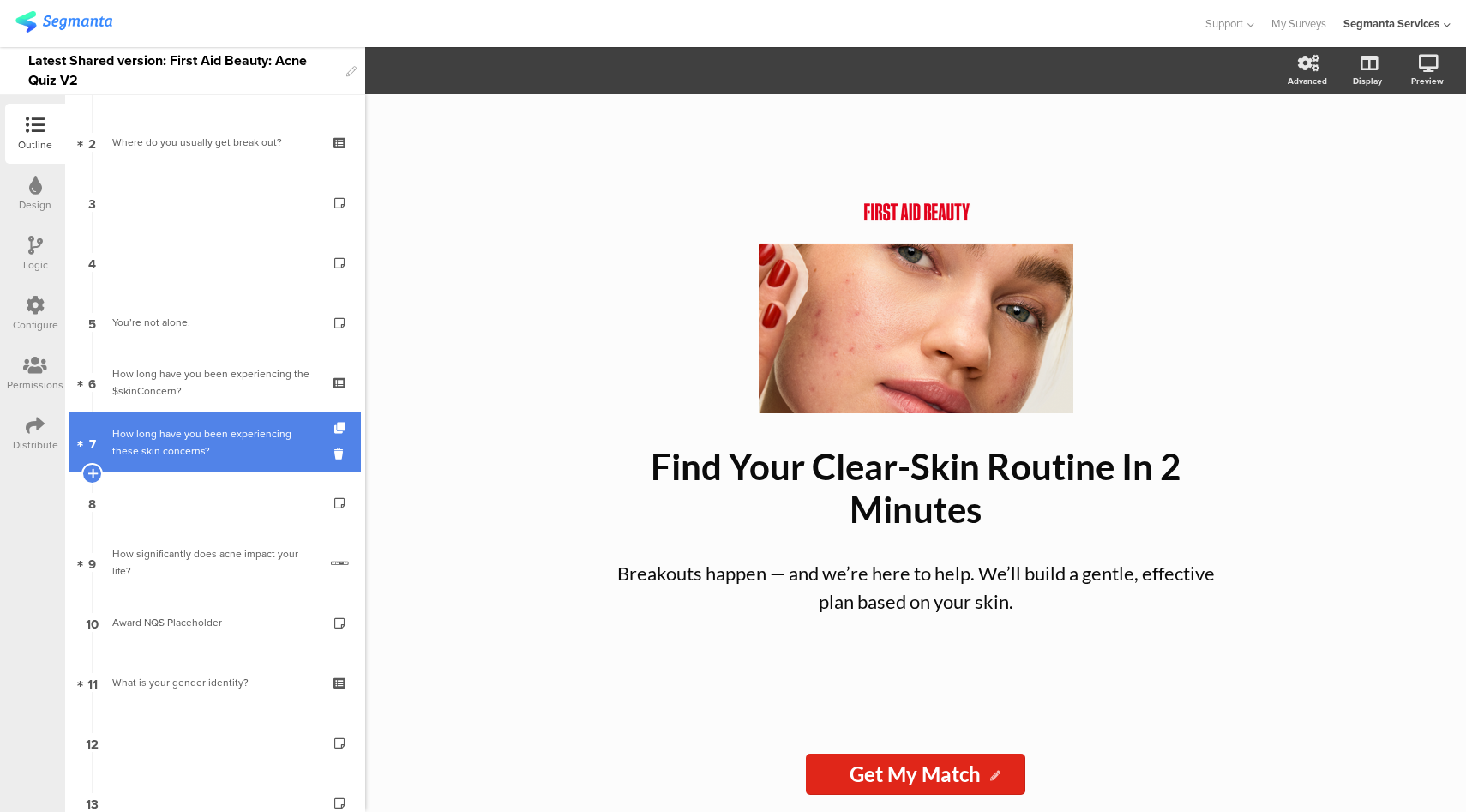
scroll to position [317, 0]
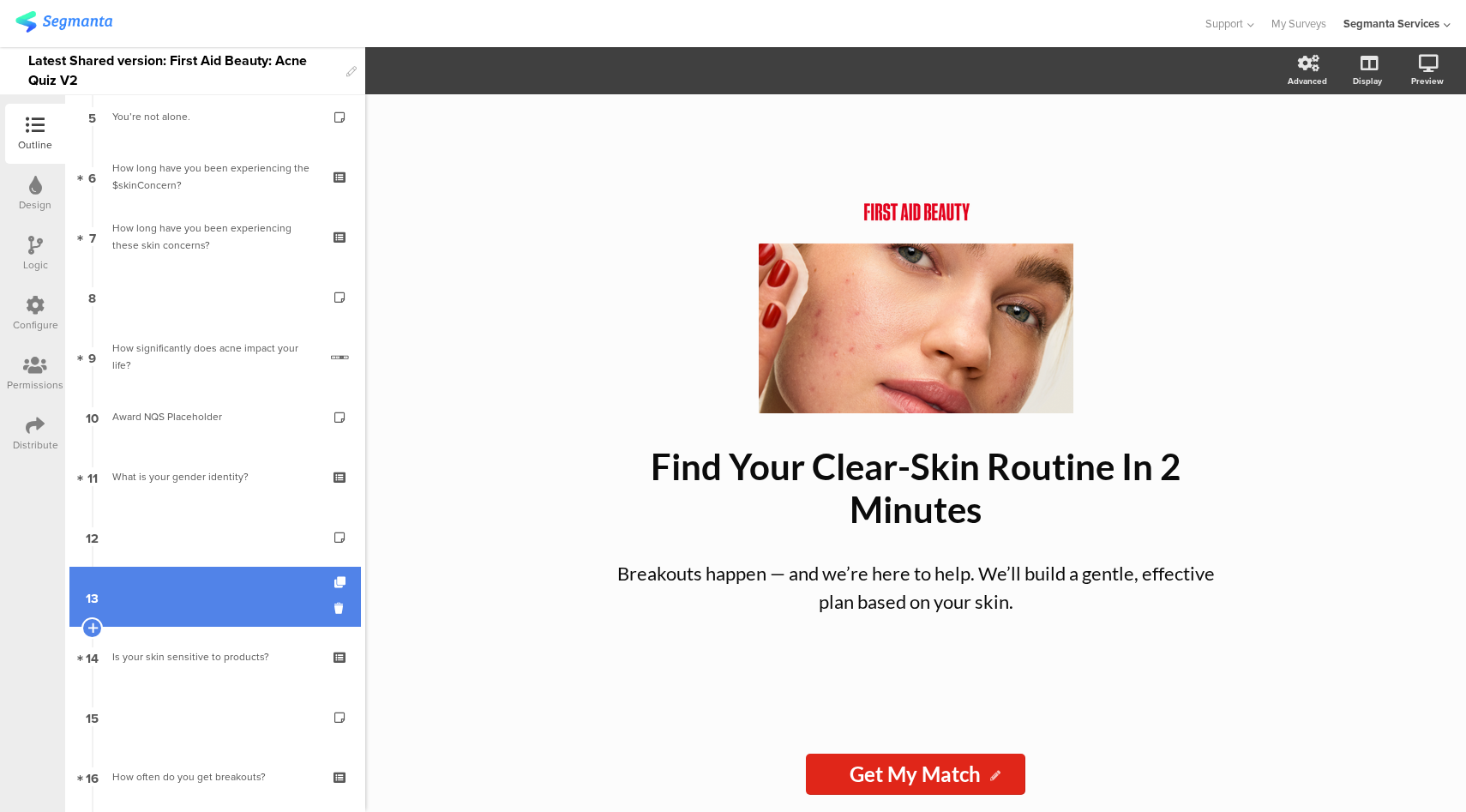
click at [192, 605] on link "13" at bounding box center [215, 596] width 291 height 60
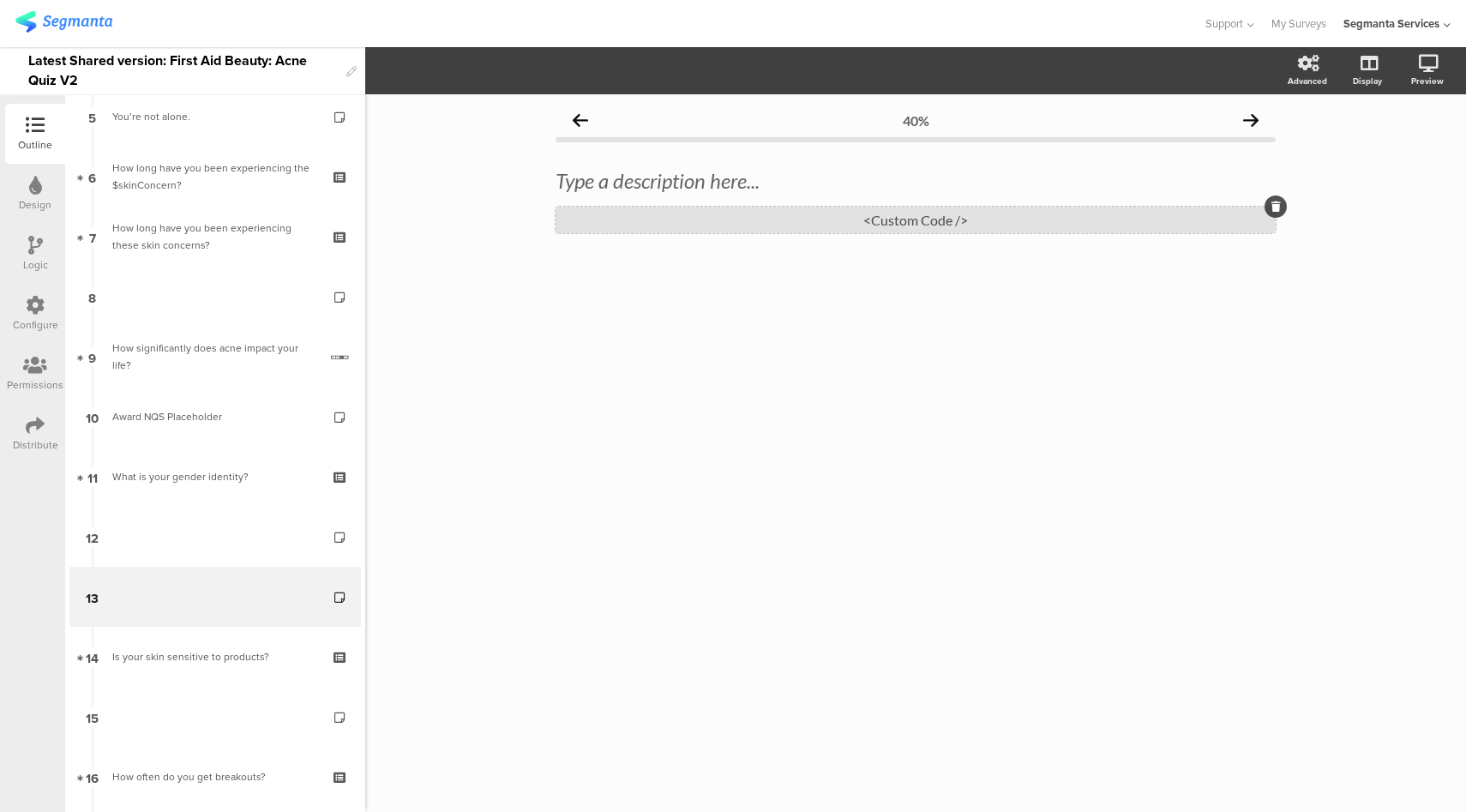
click at [857, 223] on div "<Custom Code />" at bounding box center [915, 220] width 720 height 27
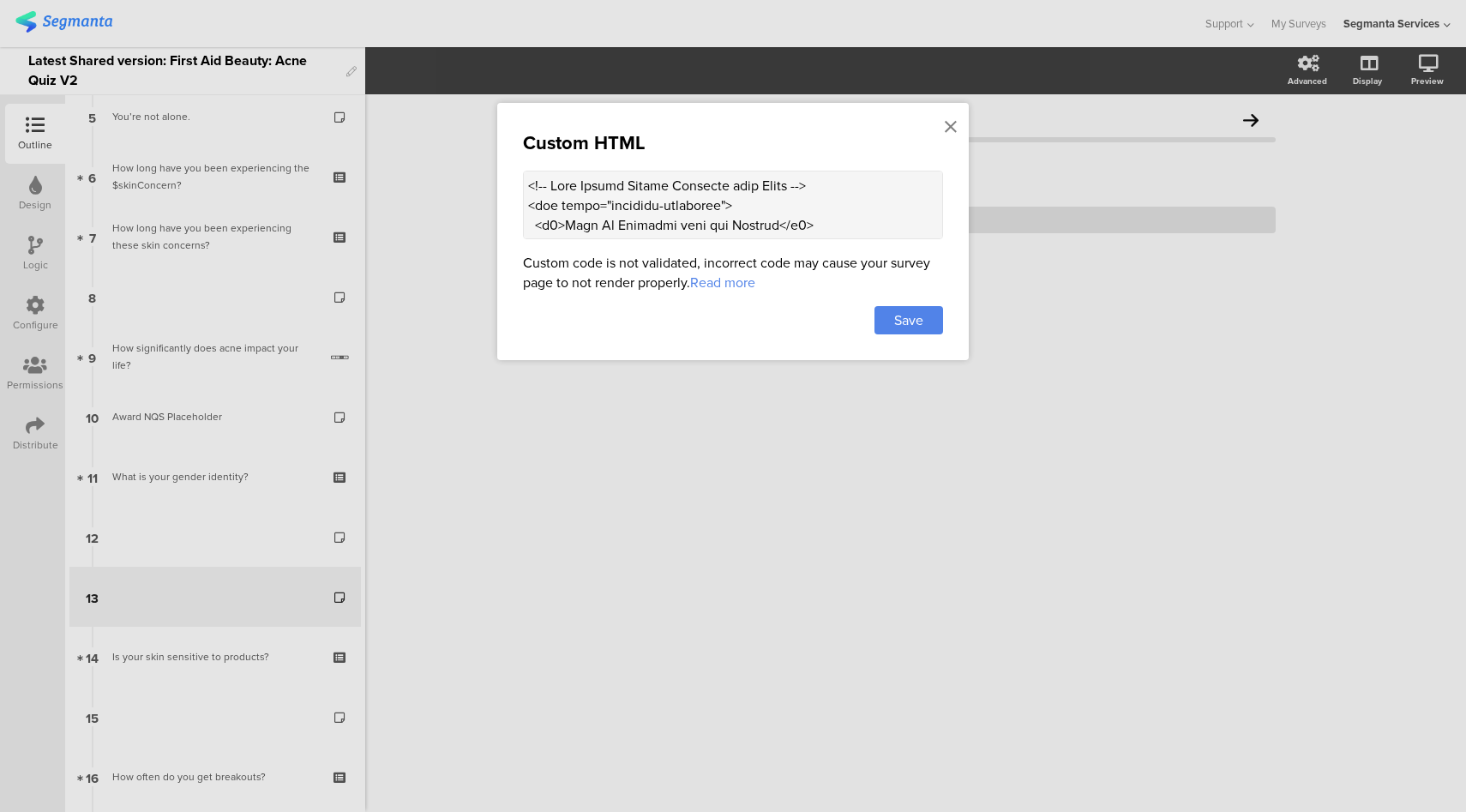
click at [787, 222] on textarea at bounding box center [733, 205] width 420 height 69
paste textarea "style> .progress-bar-segments { display: none !important; } .animated-router-vi…"
type textarea "<style> .progress-bar-segments { display: none !important; } .animated-router-v…"
click at [911, 319] on span "Save" at bounding box center [909, 320] width 29 height 20
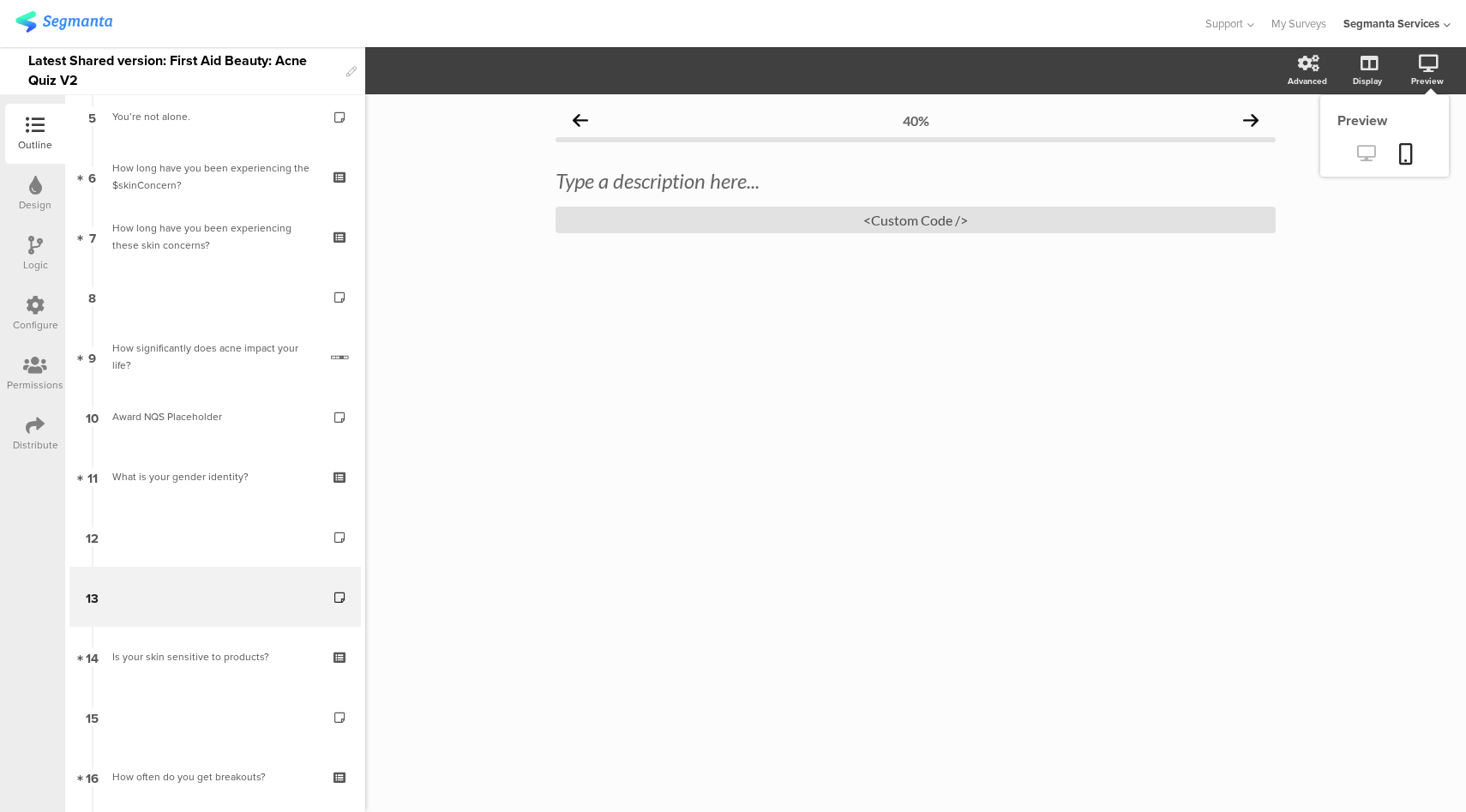
click at [1361, 157] on icon at bounding box center [1365, 152] width 18 height 16
click at [678, 184] on div "Type a description here..." at bounding box center [915, 180] width 720 height 26
click at [611, 186] on p "Hear it Straight From The Experts" at bounding box center [915, 180] width 720 height 26
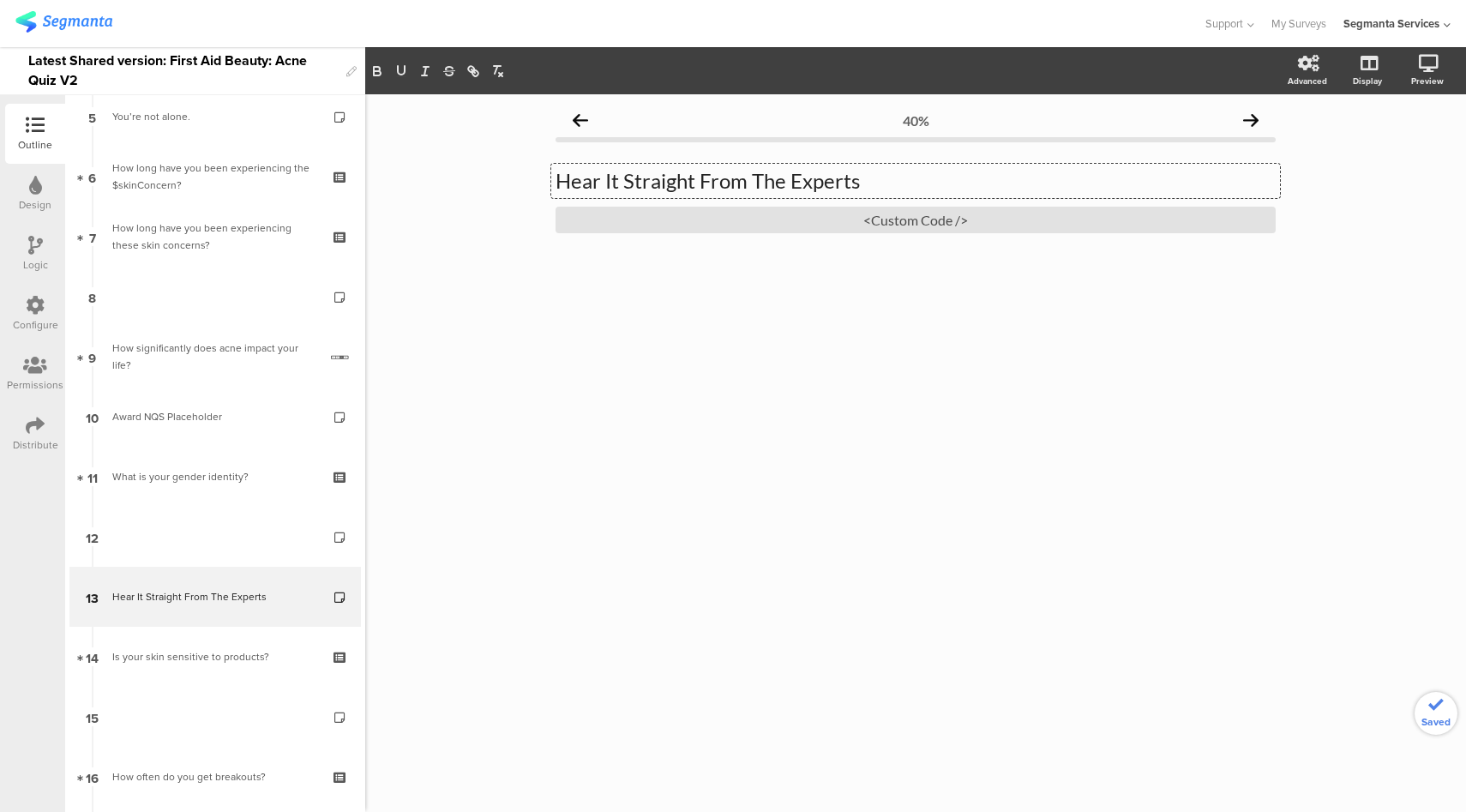
click at [709, 191] on p "Hear It Straight From The Experts" at bounding box center [915, 180] width 720 height 26
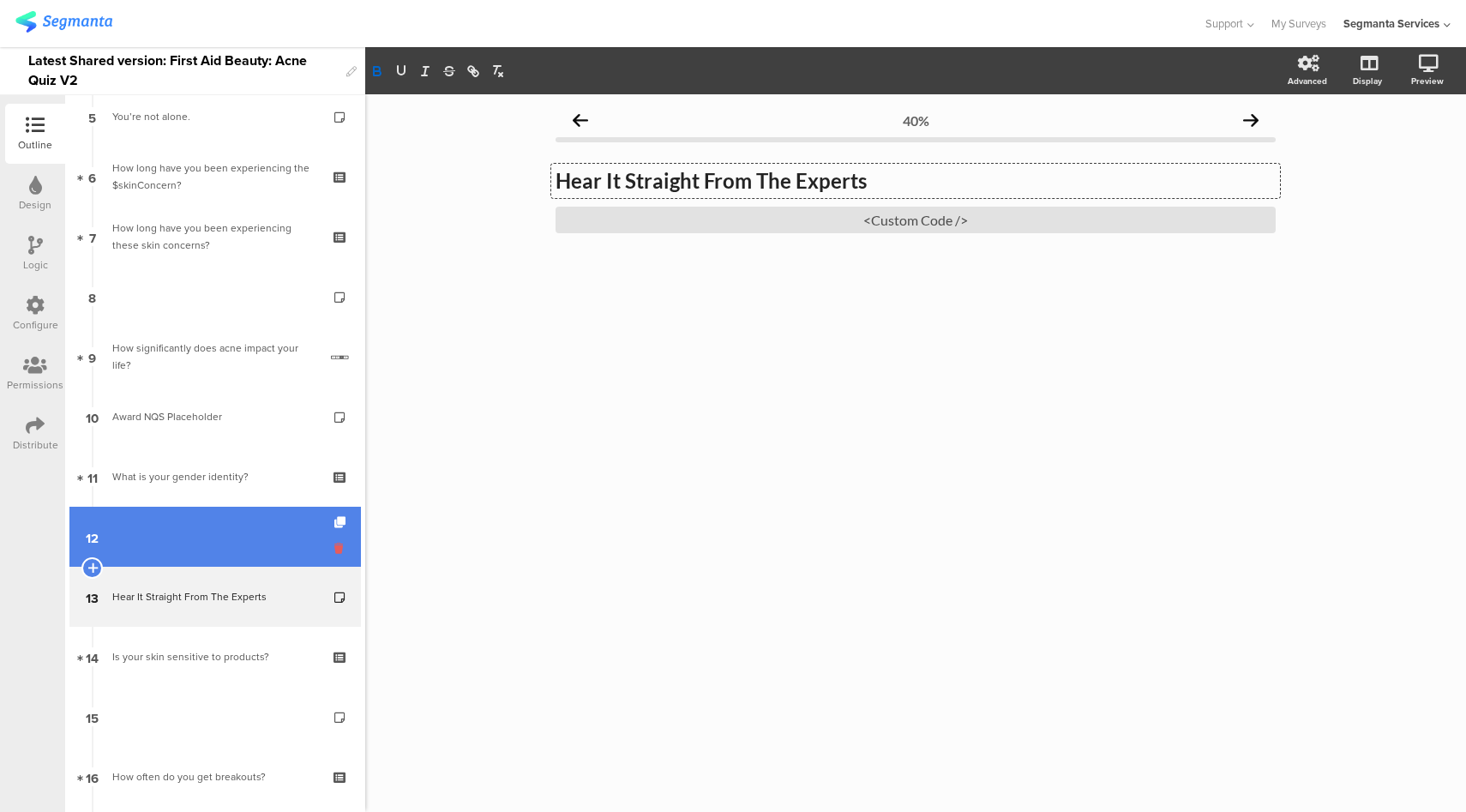
click at [335, 549] on icon at bounding box center [341, 547] width 14 height 16
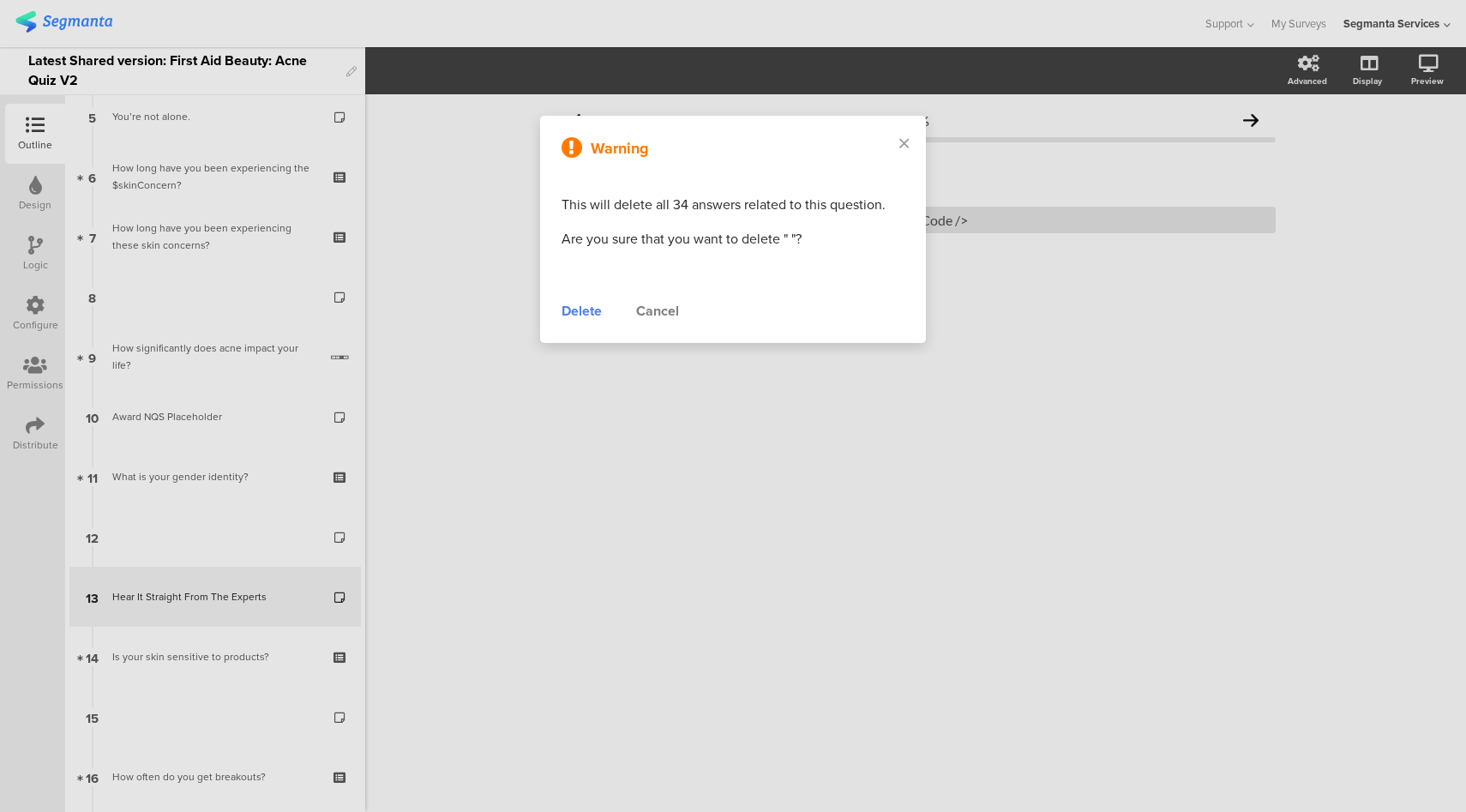
click at [579, 314] on div "Delete" at bounding box center [582, 311] width 40 height 20
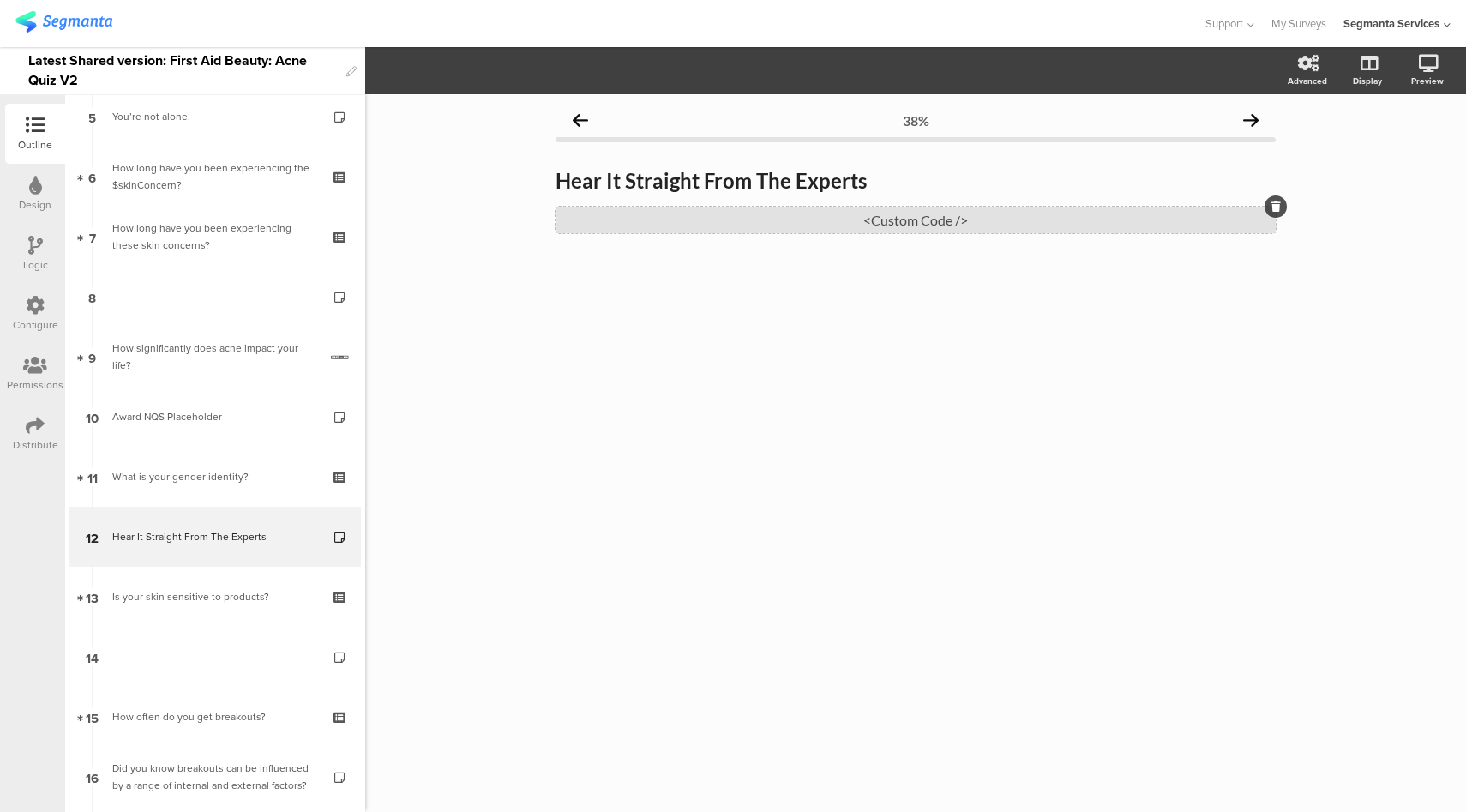
click at [890, 215] on div "<Custom Code />" at bounding box center [915, 220] width 720 height 27
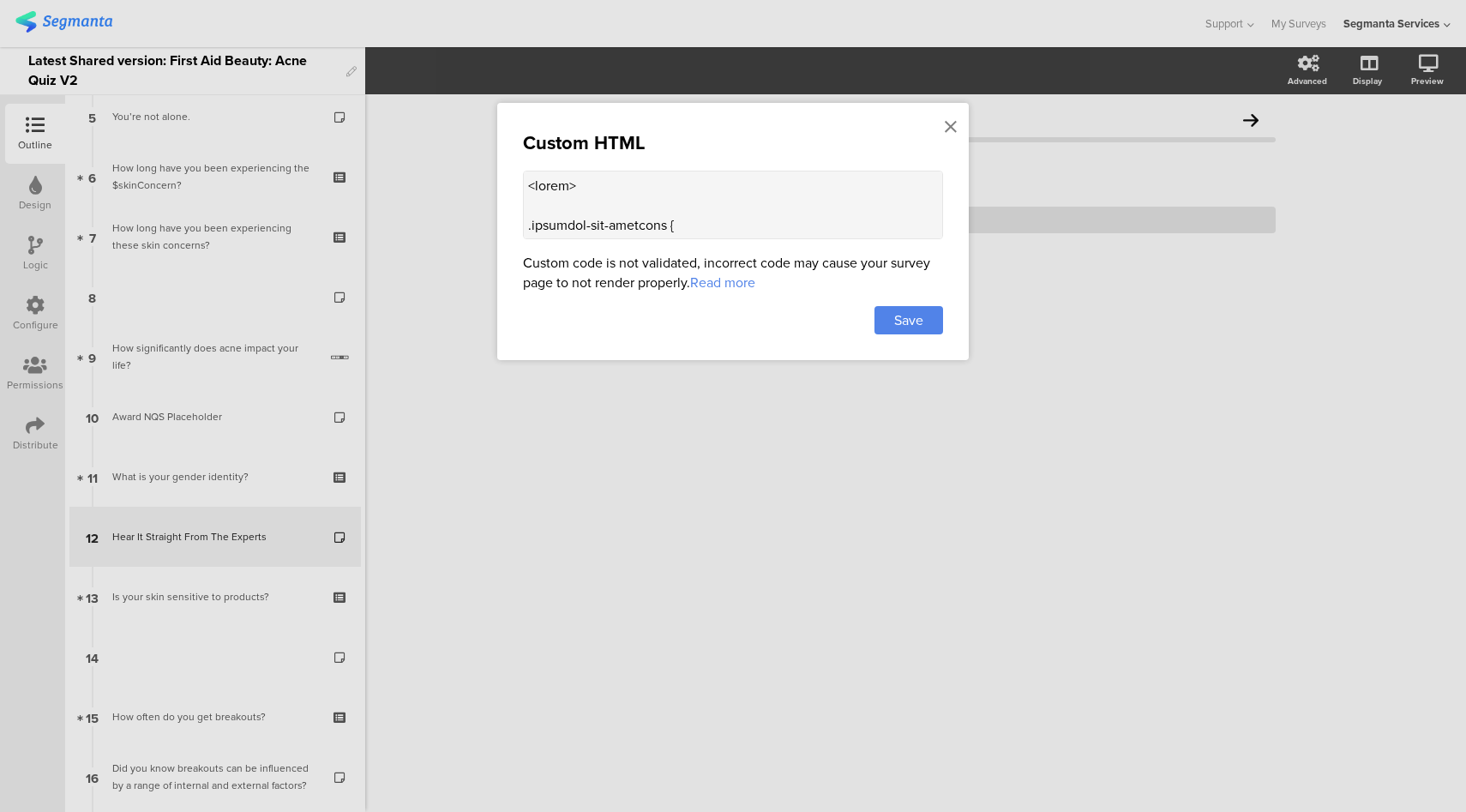
click at [858, 220] on textarea at bounding box center [733, 205] width 420 height 69
click at [954, 126] on icon at bounding box center [950, 128] width 12 height 19
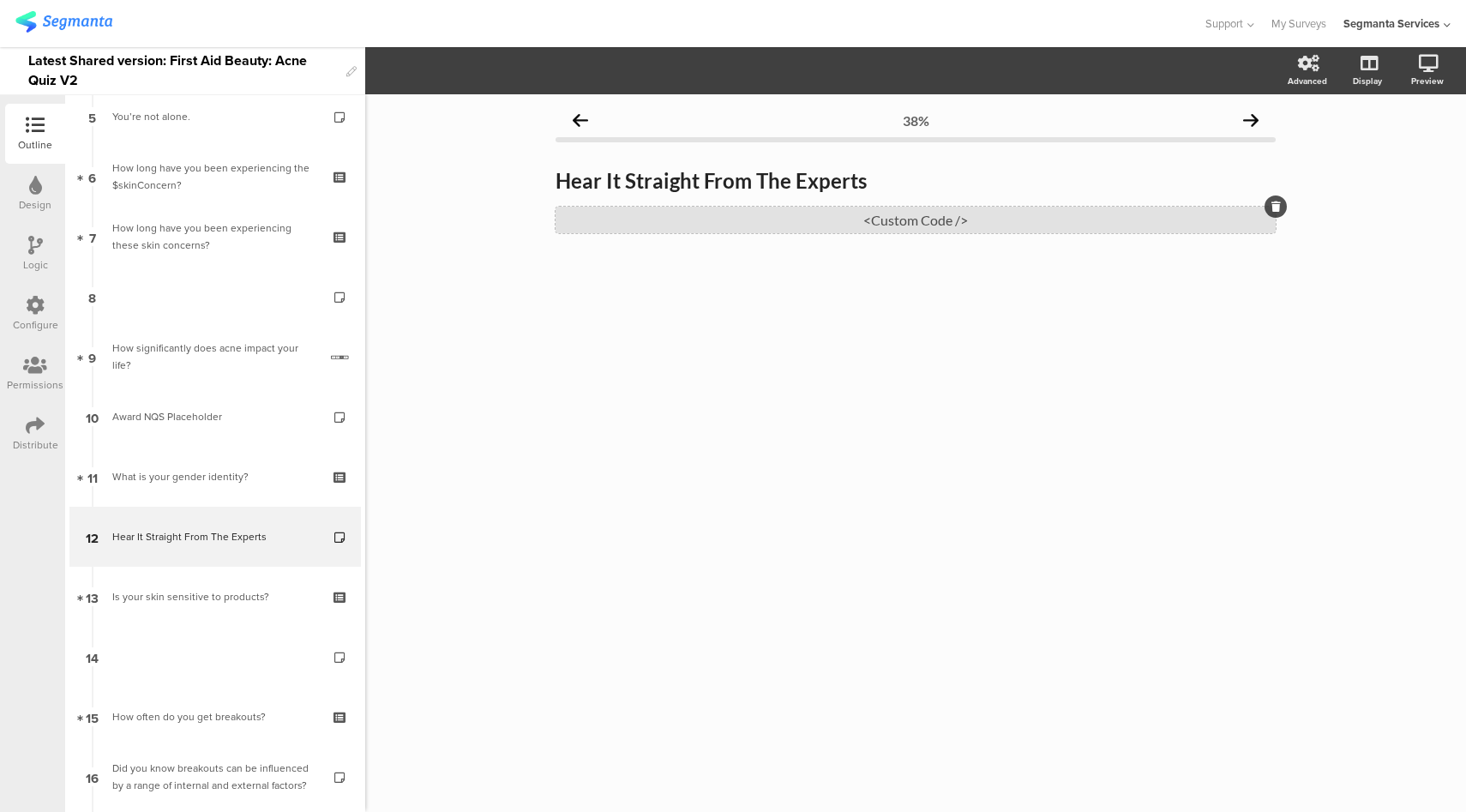
click at [887, 223] on div "<Custom Code />" at bounding box center [915, 220] width 720 height 27
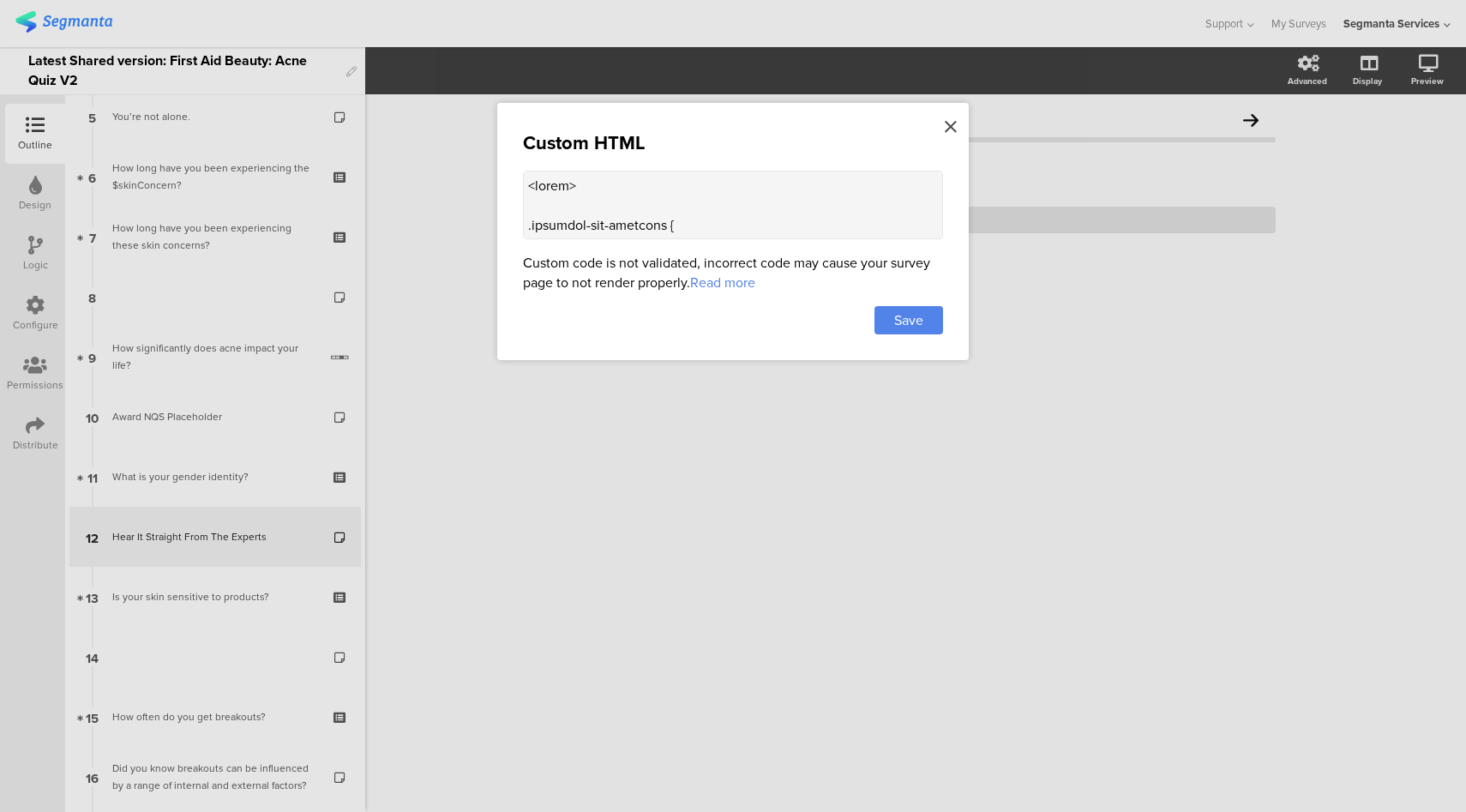
click at [945, 128] on icon at bounding box center [950, 128] width 12 height 19
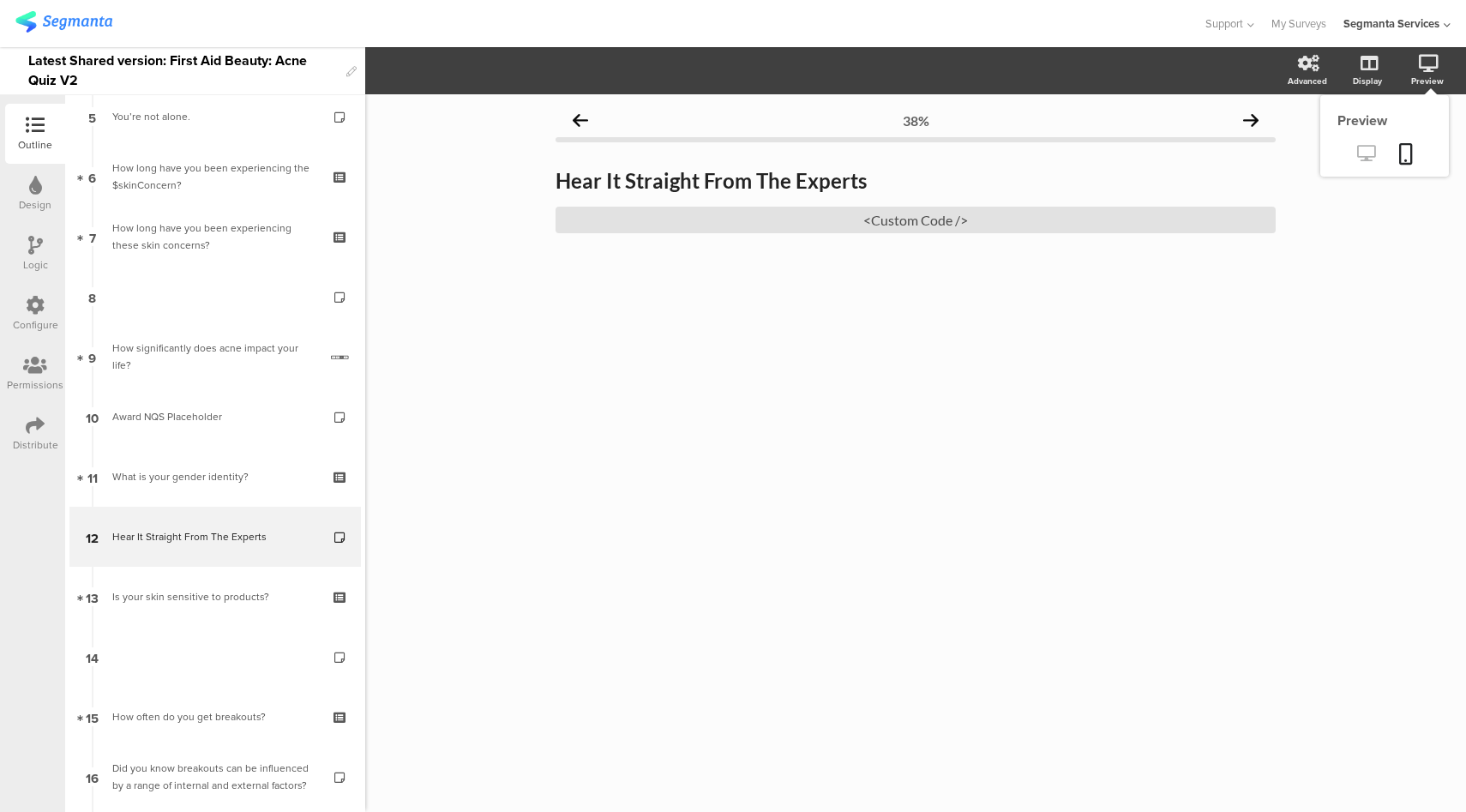
click at [1361, 159] on icon at bounding box center [1365, 152] width 18 height 16
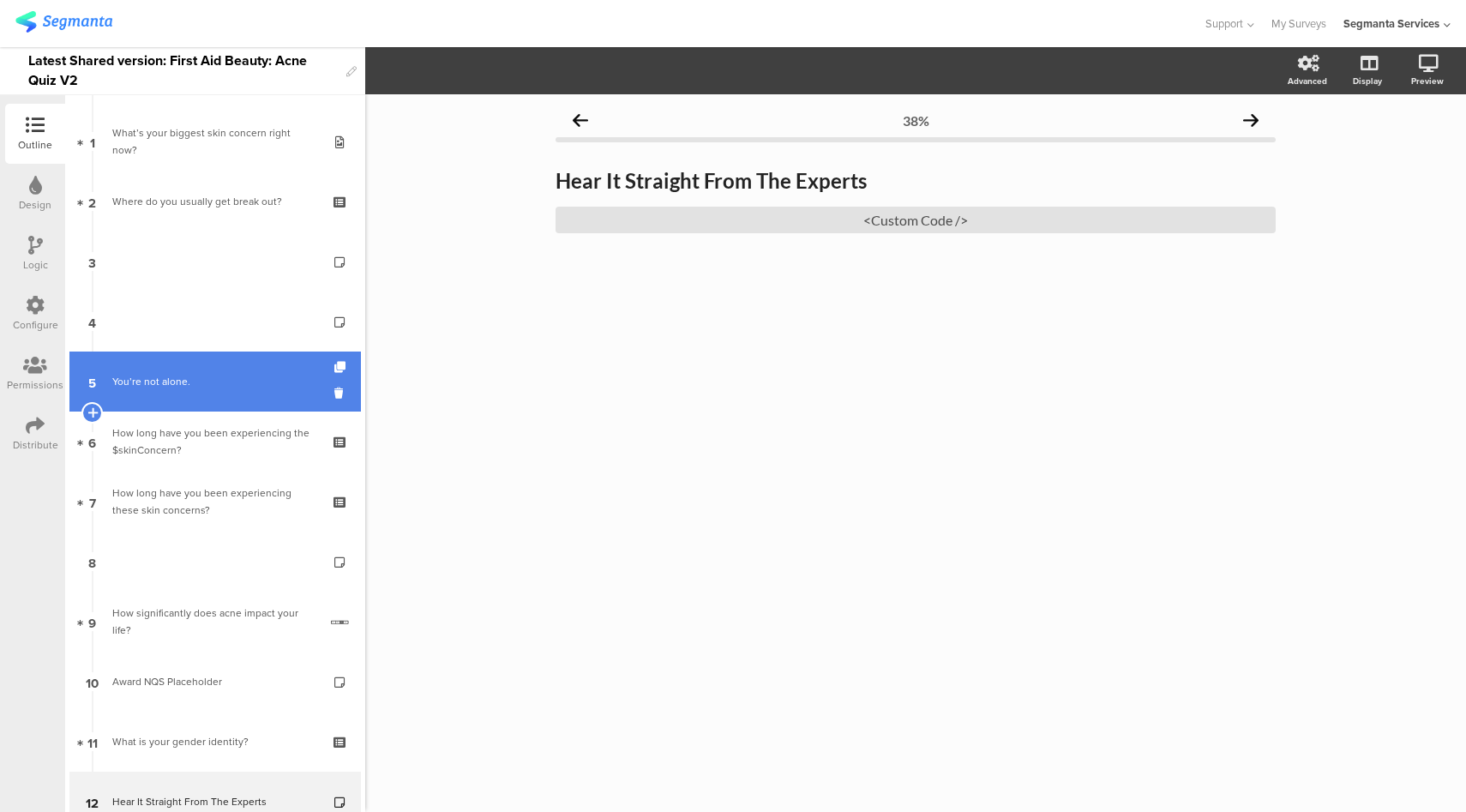
scroll to position [0, 0]
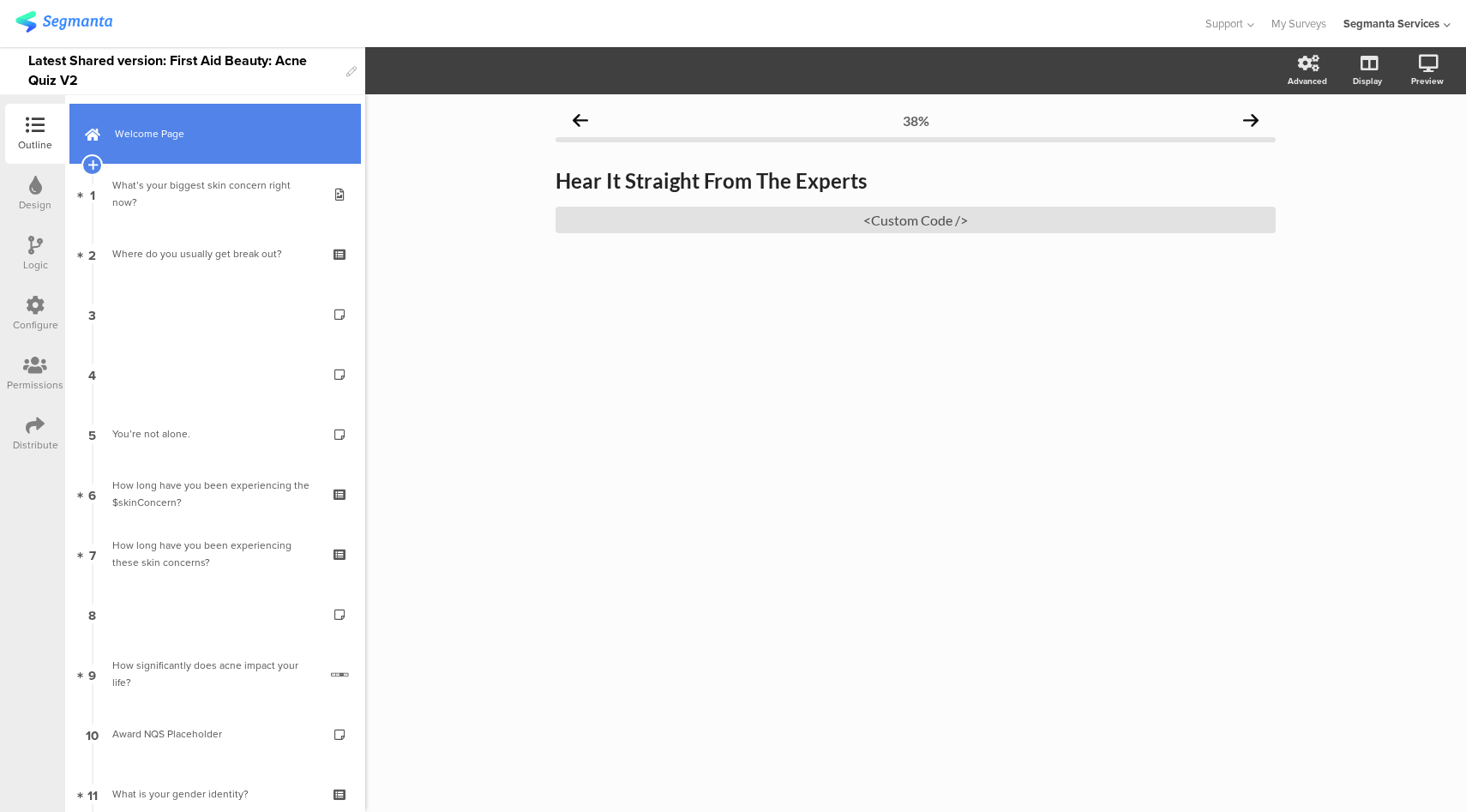
click at [234, 134] on span "Welcome Page" at bounding box center [224, 134] width 220 height 17
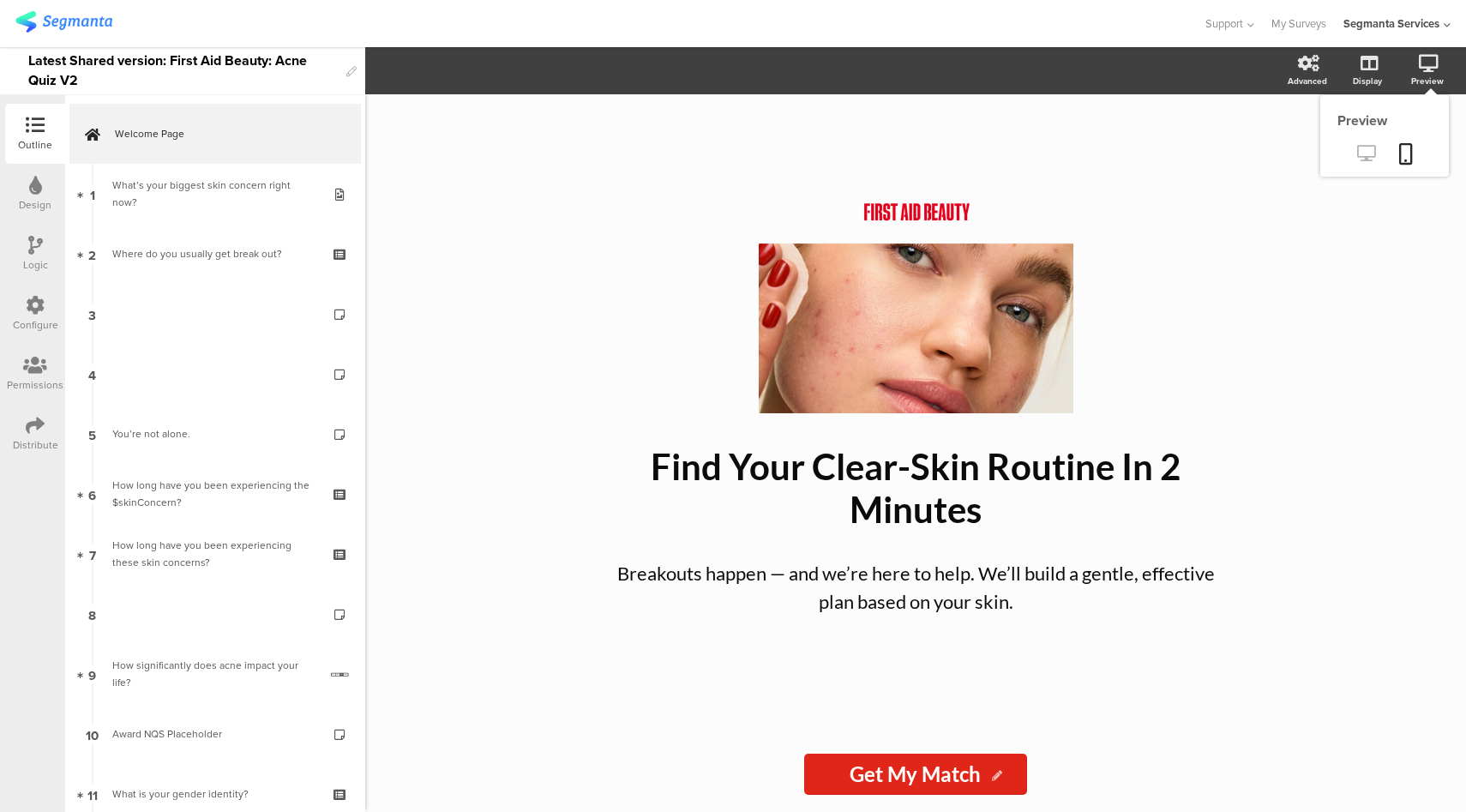
click at [1371, 150] on icon at bounding box center [1365, 152] width 18 height 16
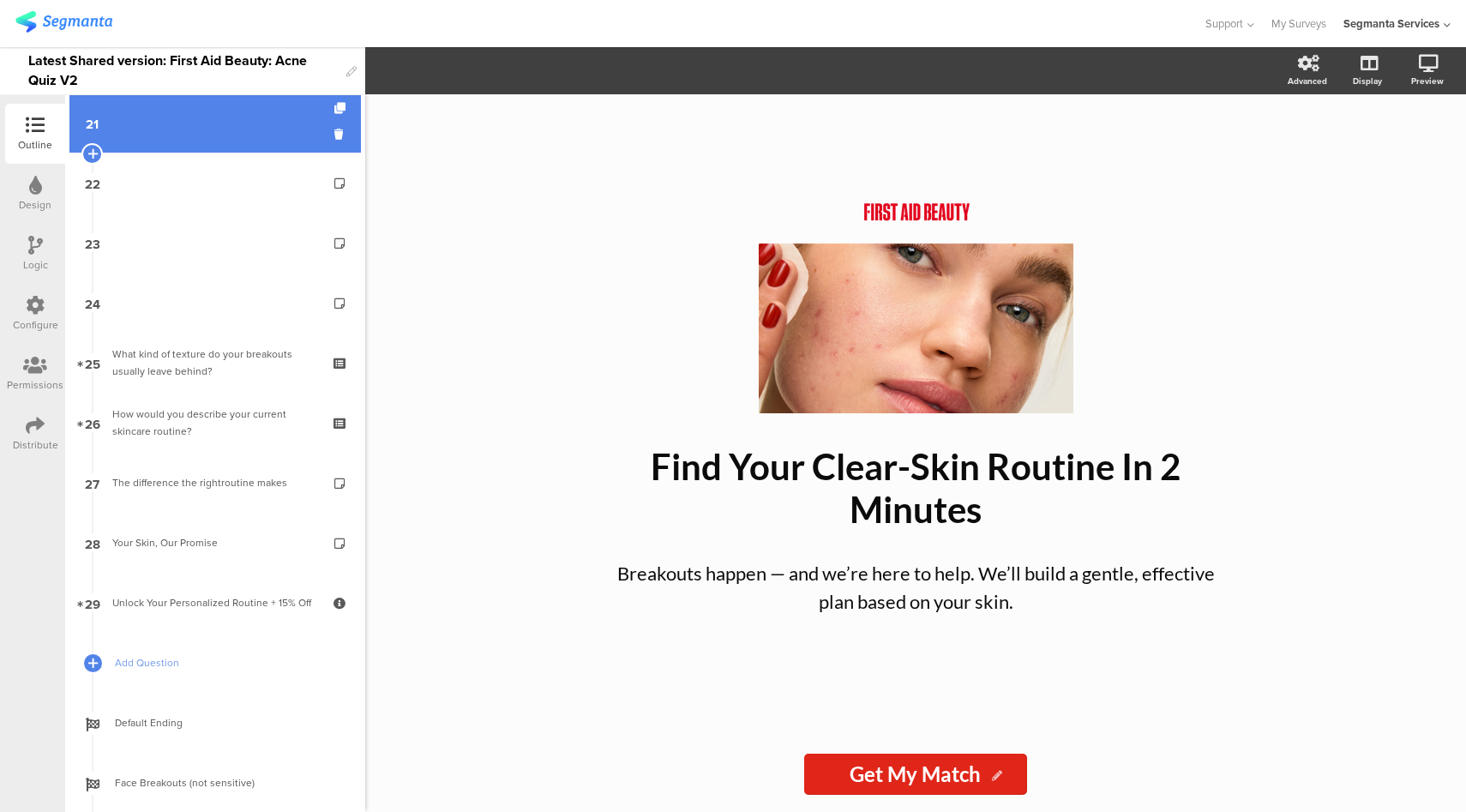
scroll to position [1611, 0]
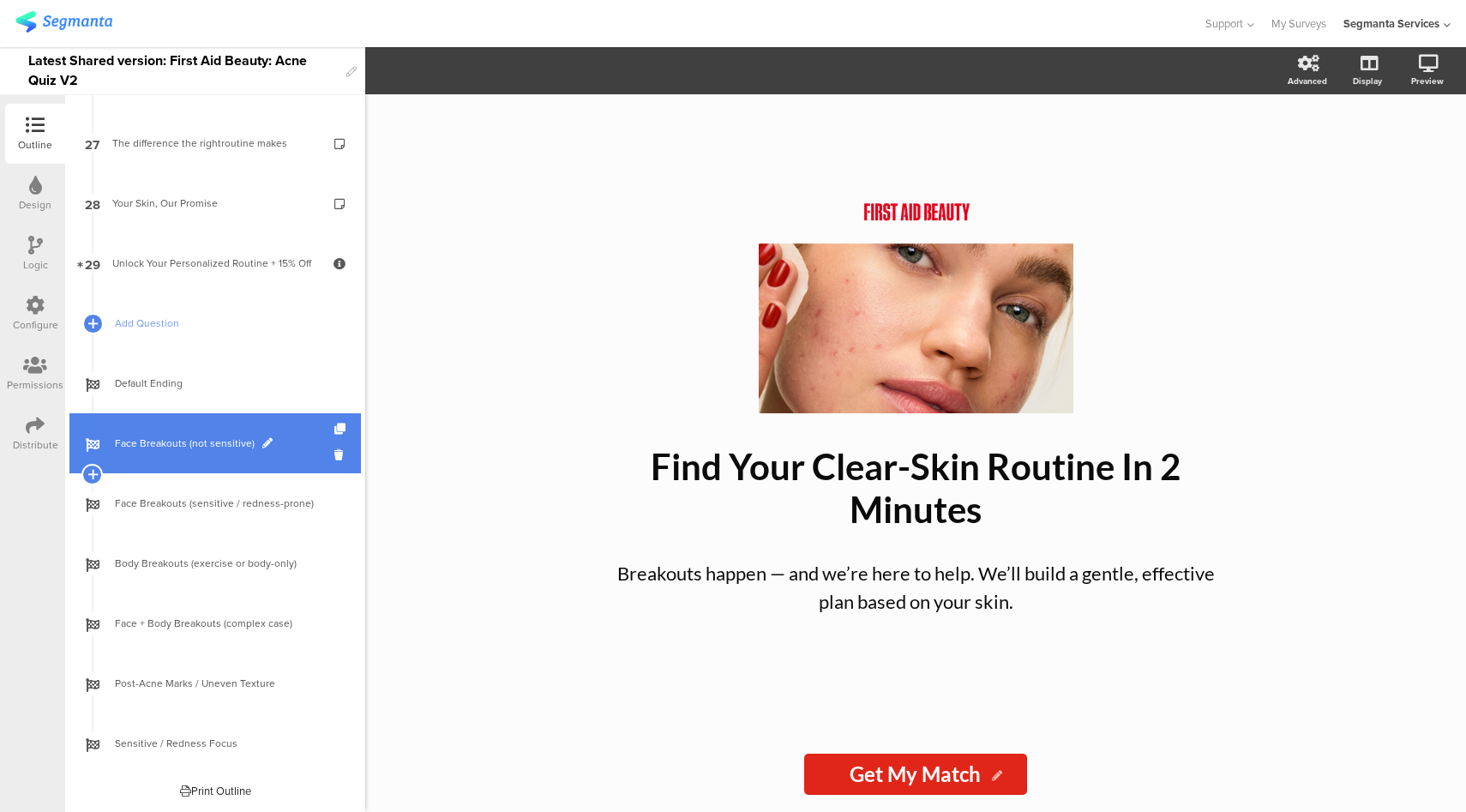
click at [233, 442] on span "Face Breakouts (not sensitive)" at bounding box center [224, 443] width 220 height 17
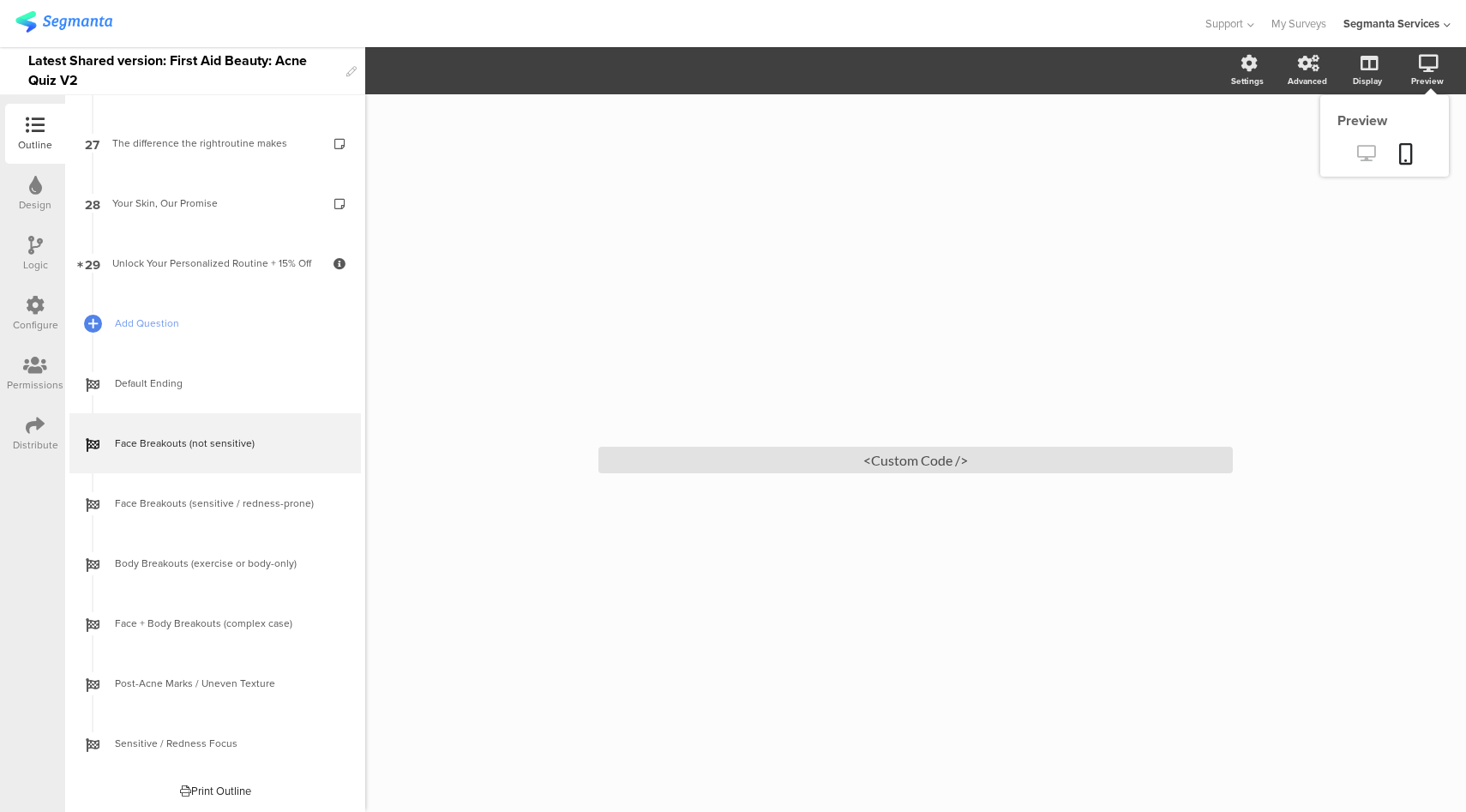
click at [1372, 155] on icon at bounding box center [1365, 152] width 18 height 16
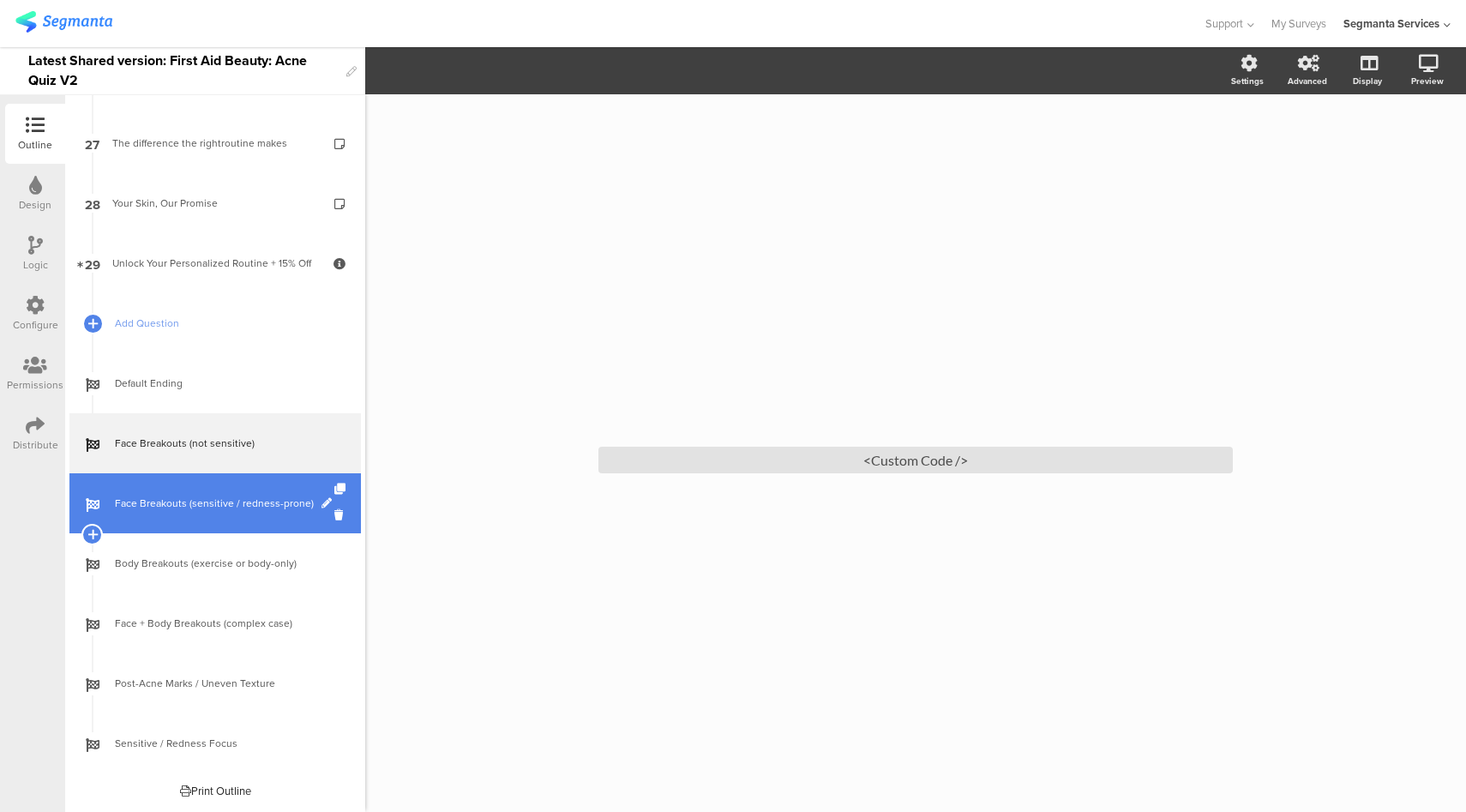
click at [231, 512] on span "Face Breakouts (sensitive / redness-prone)" at bounding box center [224, 503] width 220 height 17
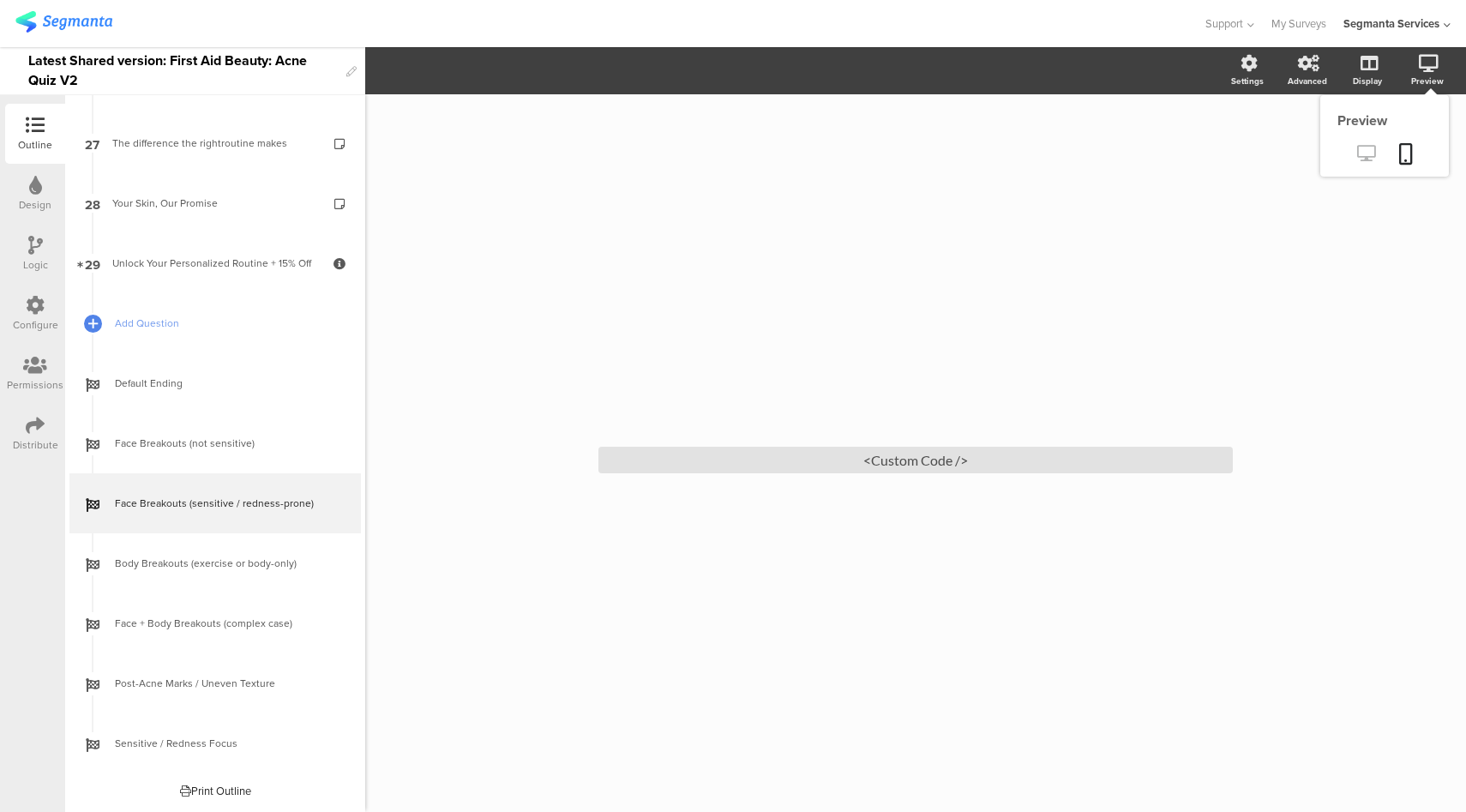
click at [1362, 158] on icon at bounding box center [1365, 152] width 18 height 16
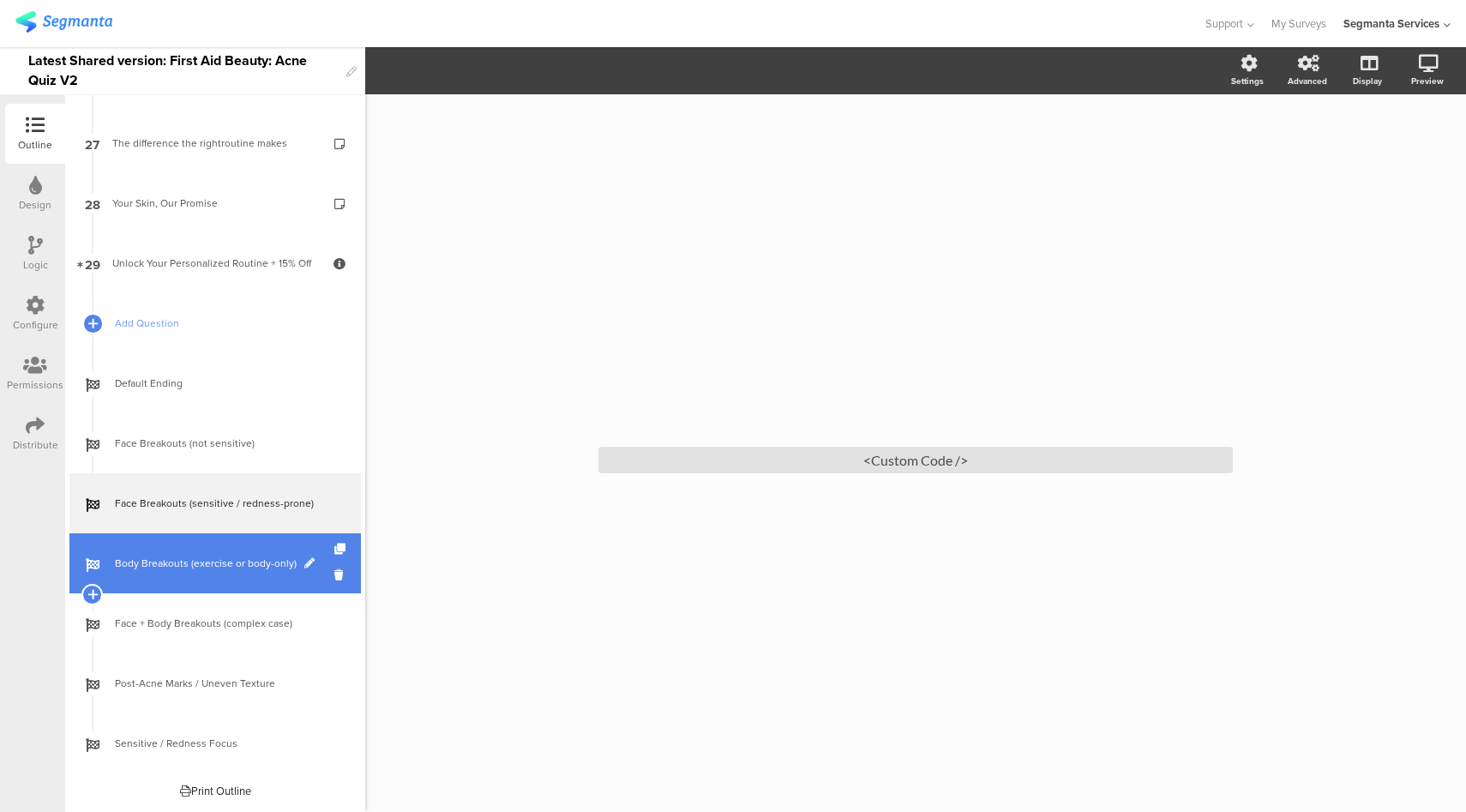
click at [244, 571] on link "Body Breakouts (exercise or body-only)" at bounding box center [215, 563] width 291 height 60
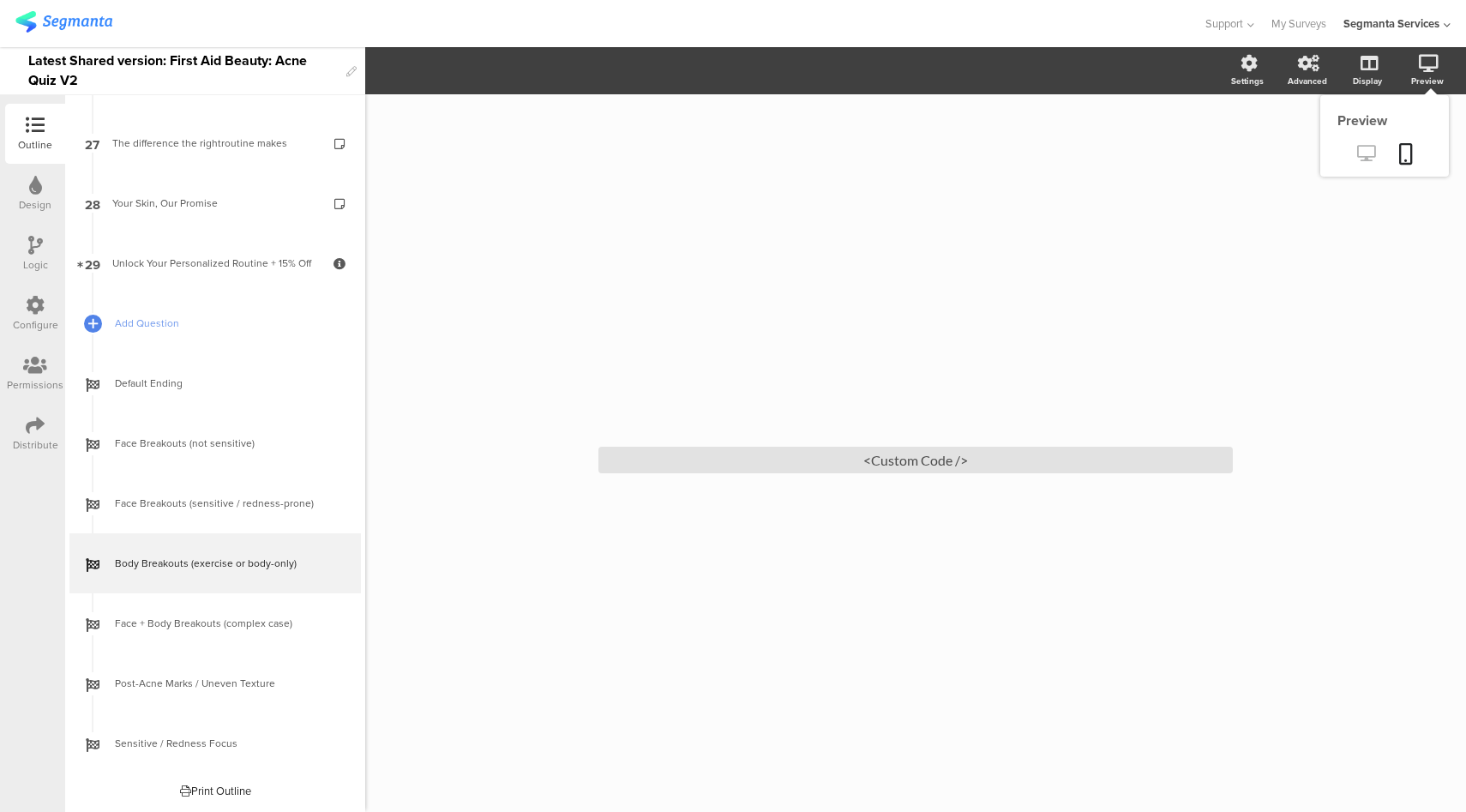
click at [1369, 150] on icon at bounding box center [1365, 152] width 18 height 16
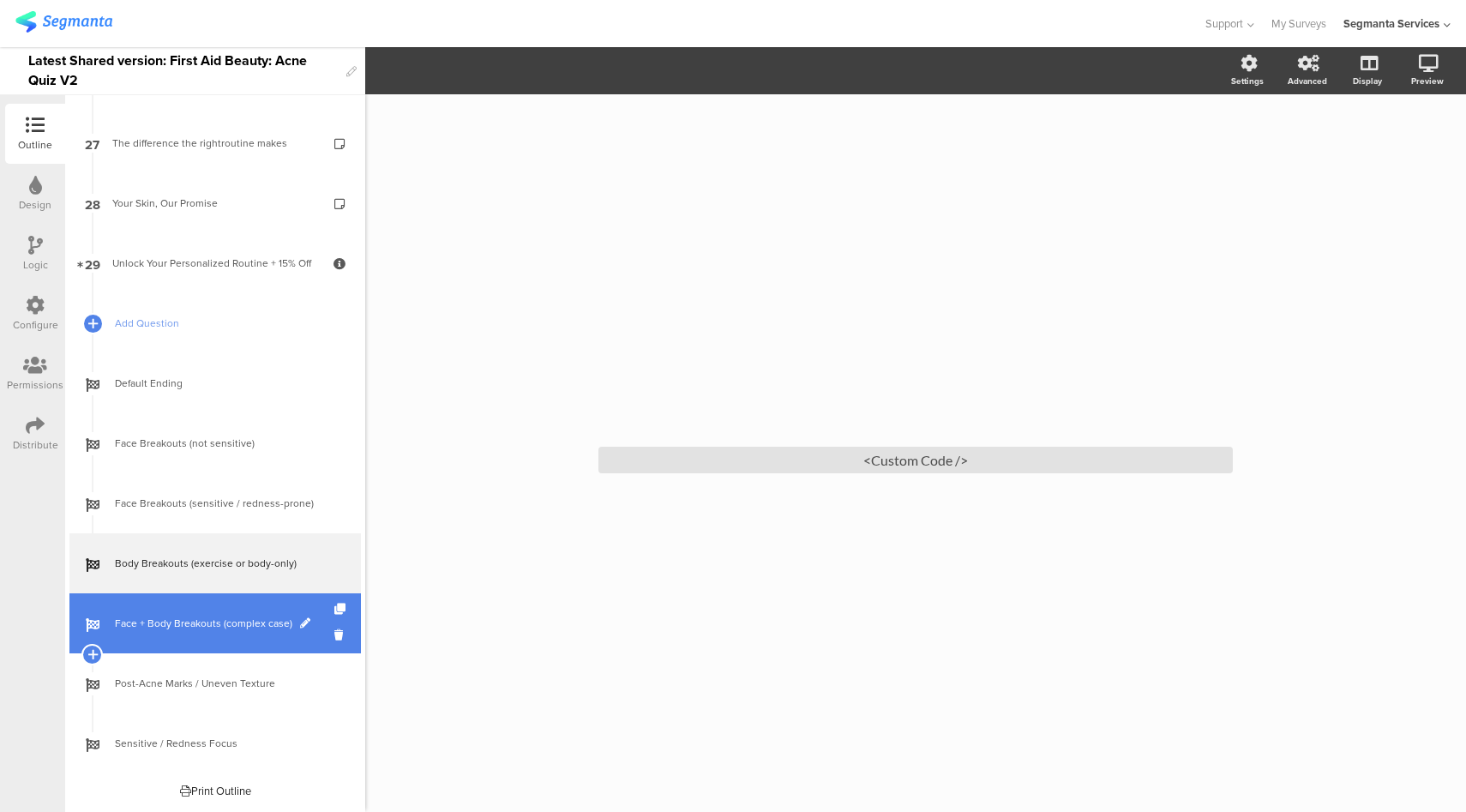
click at [244, 617] on span "Face + Body Breakouts (complex case)" at bounding box center [224, 623] width 220 height 17
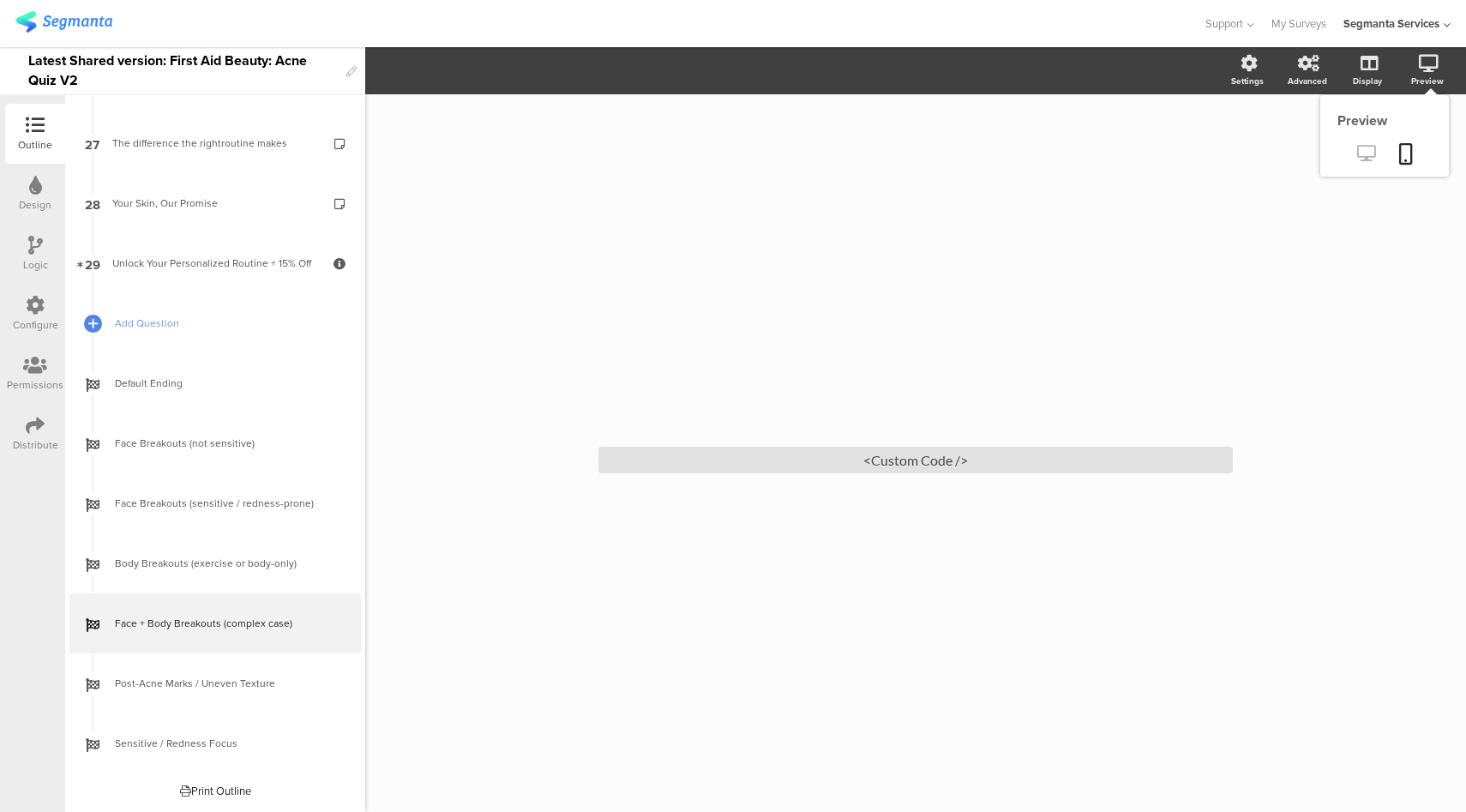
click at [1361, 151] on icon at bounding box center [1365, 152] width 18 height 16
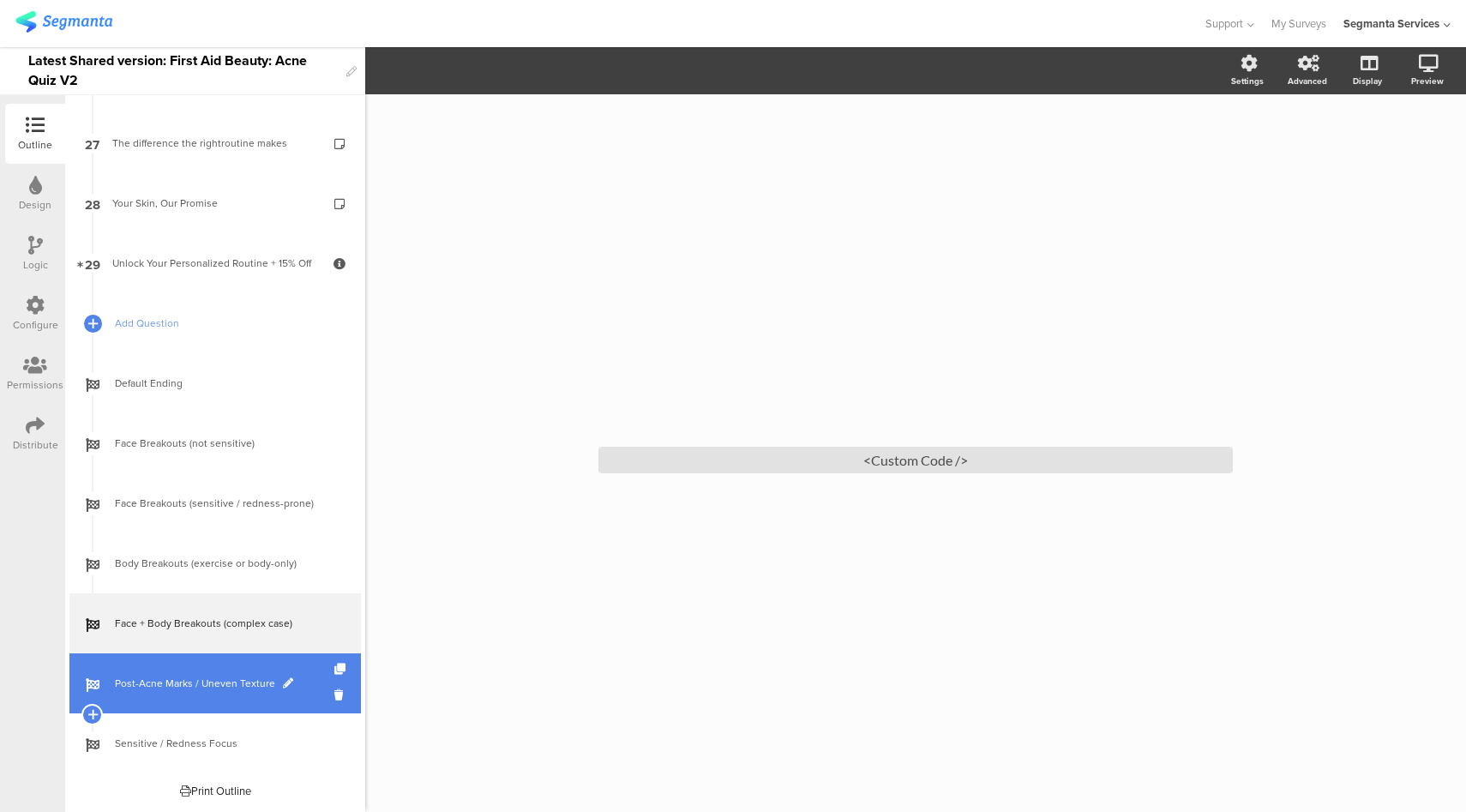
click at [244, 674] on link "Post-Acne Marks / Uneven Texture" at bounding box center [215, 683] width 291 height 60
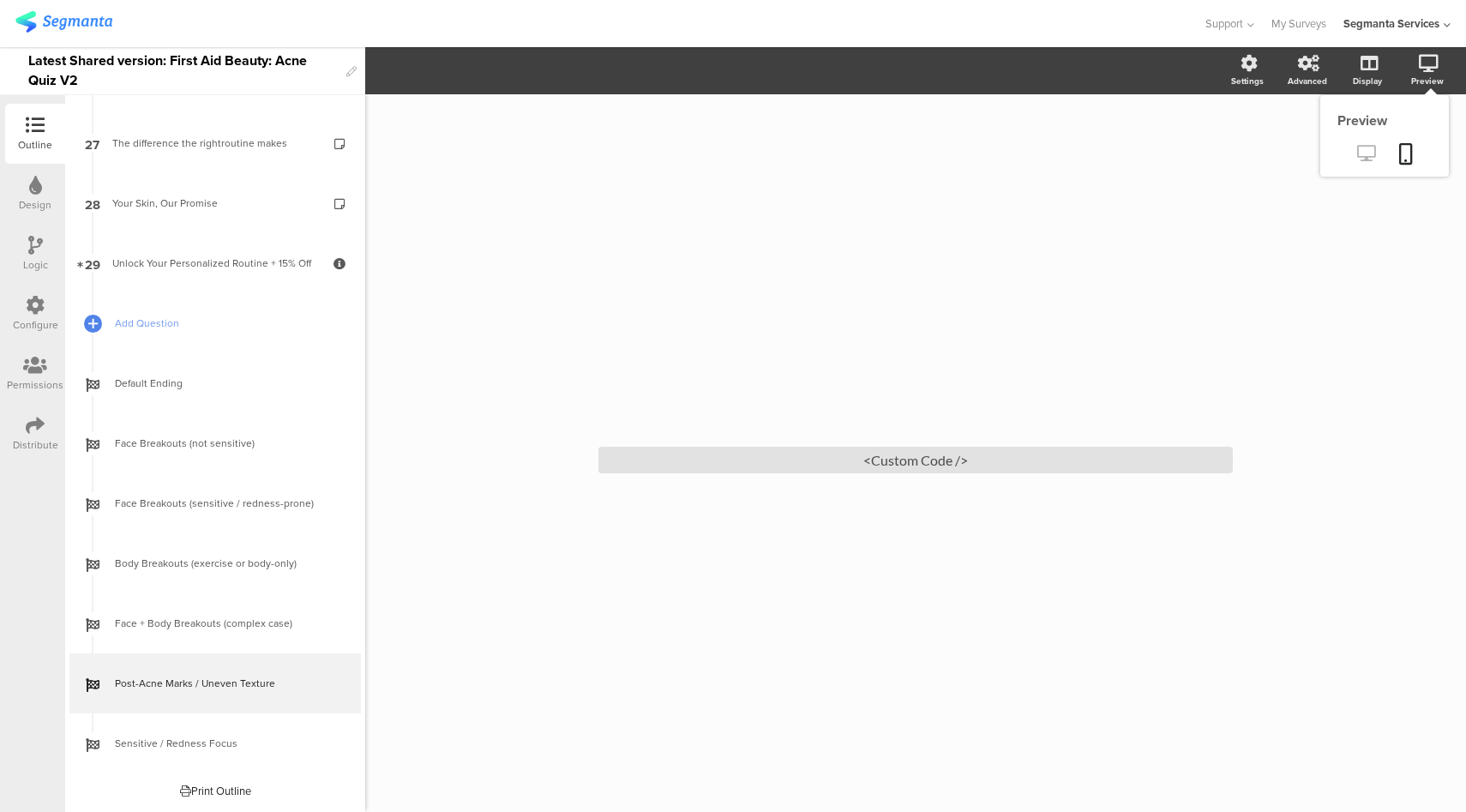
click at [1355, 153] on link at bounding box center [1366, 155] width 42 height 29
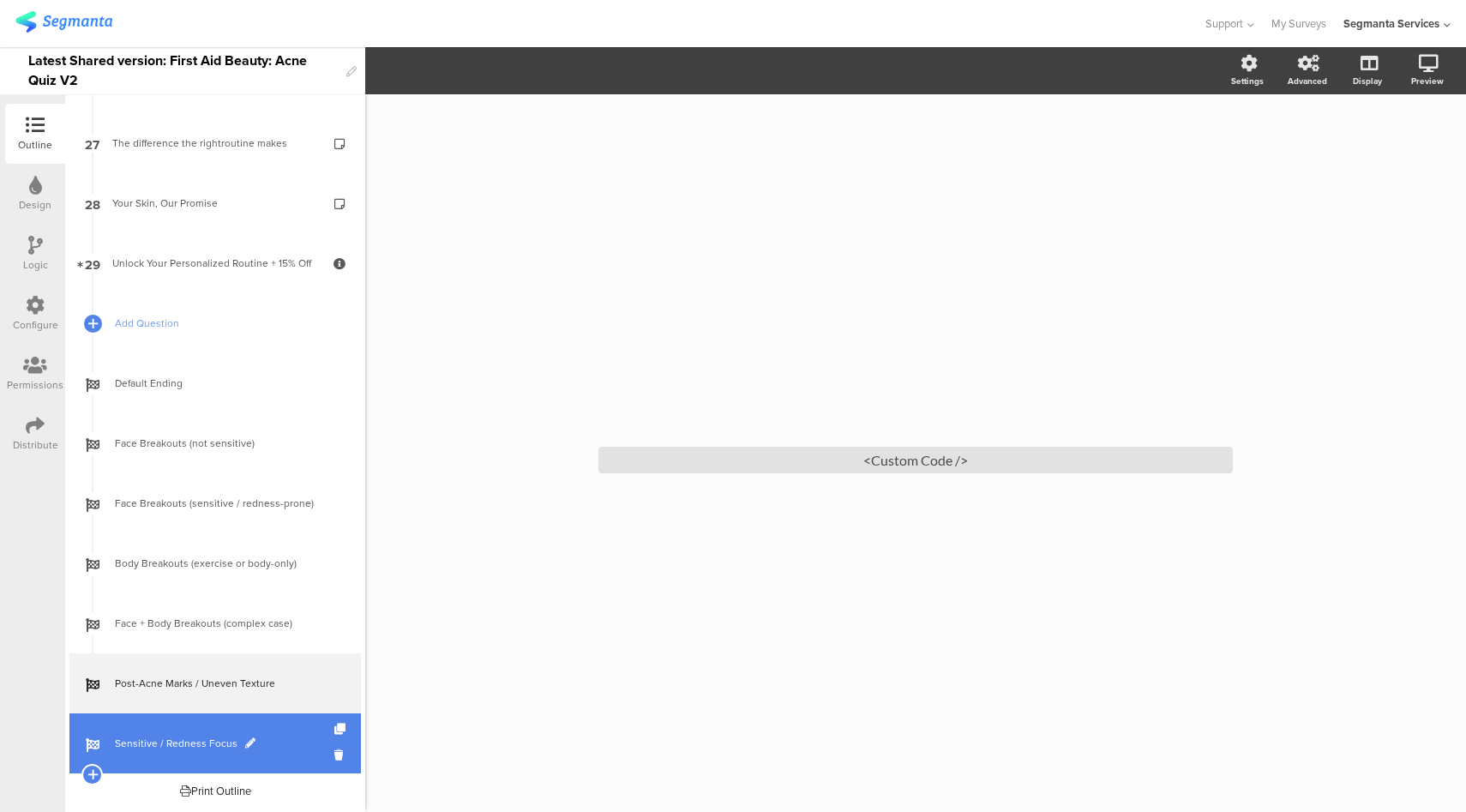
click at [241, 734] on span "Sensitive / Redness Focus" at bounding box center [224, 743] width 220 height 17
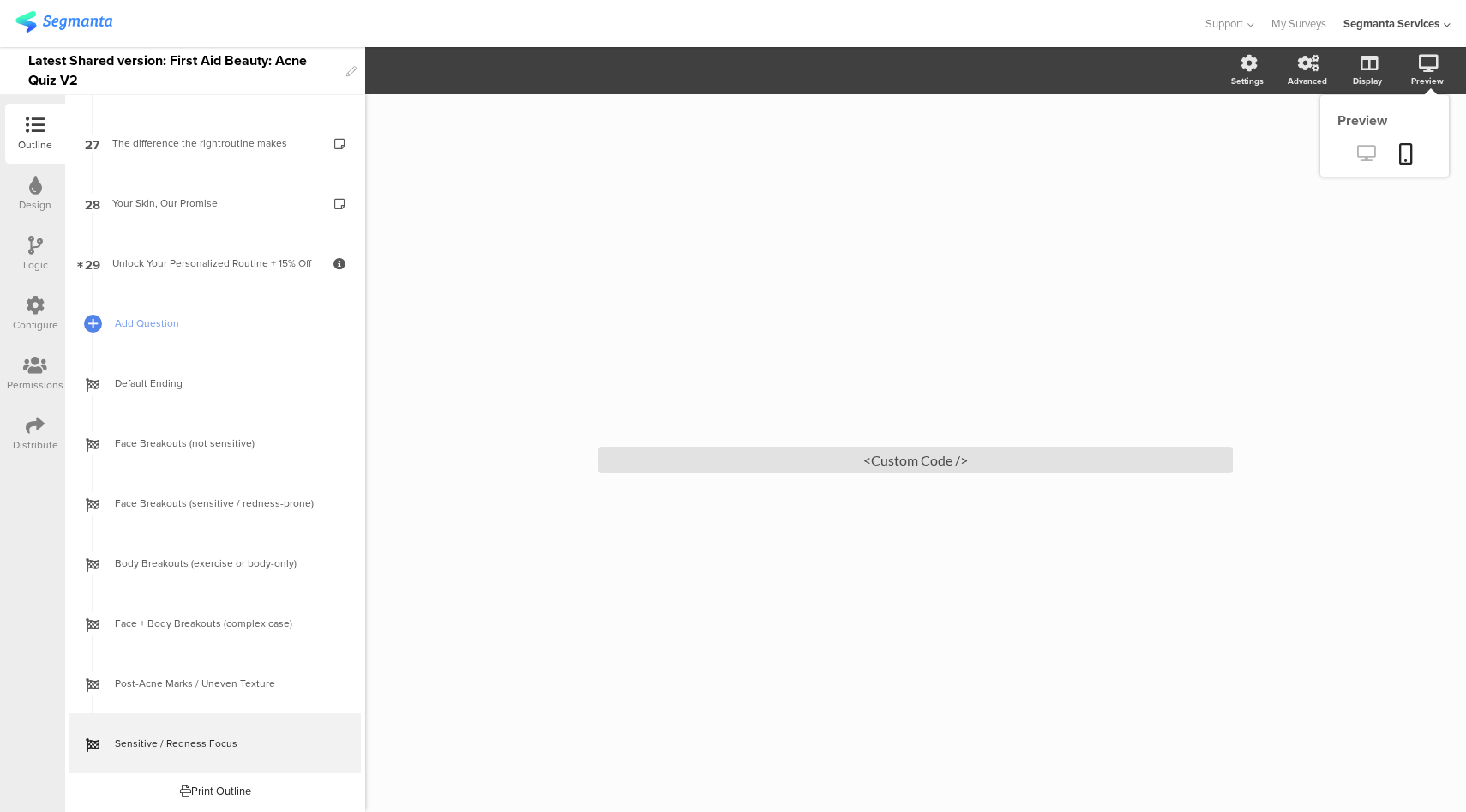
click at [1373, 158] on icon at bounding box center [1365, 152] width 18 height 16
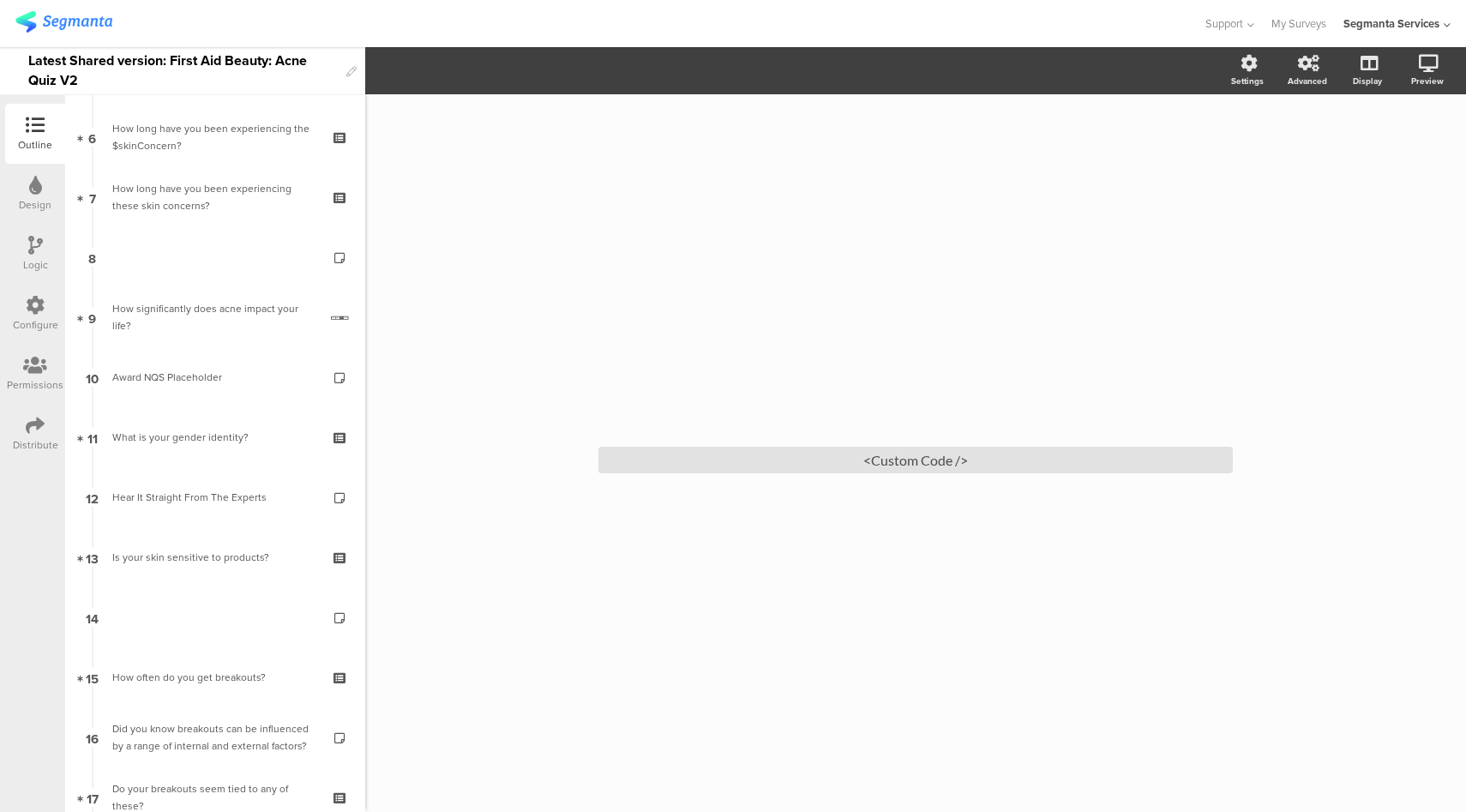
scroll to position [563, 0]
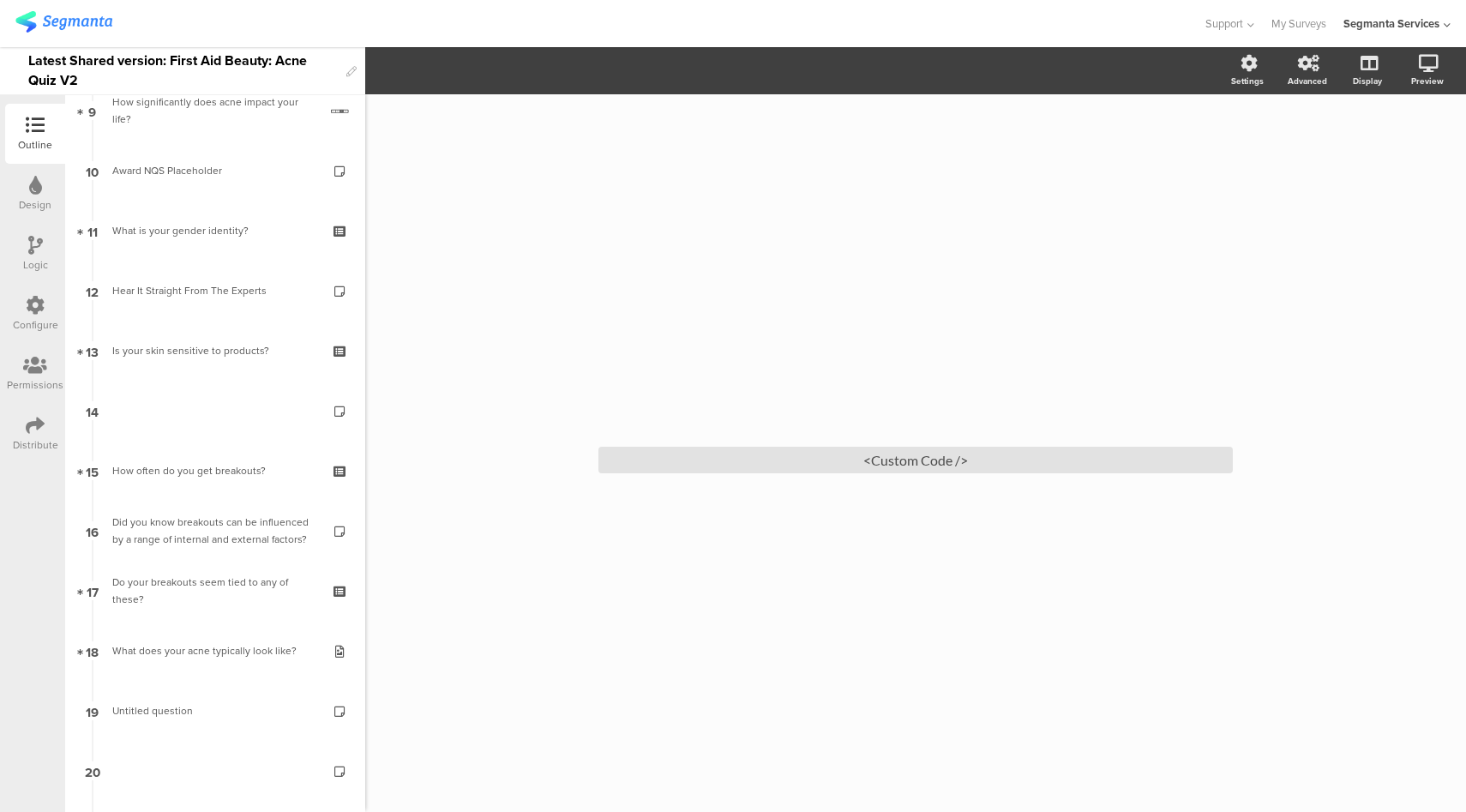
click at [40, 437] on div "Distribute" at bounding box center [35, 445] width 45 height 15
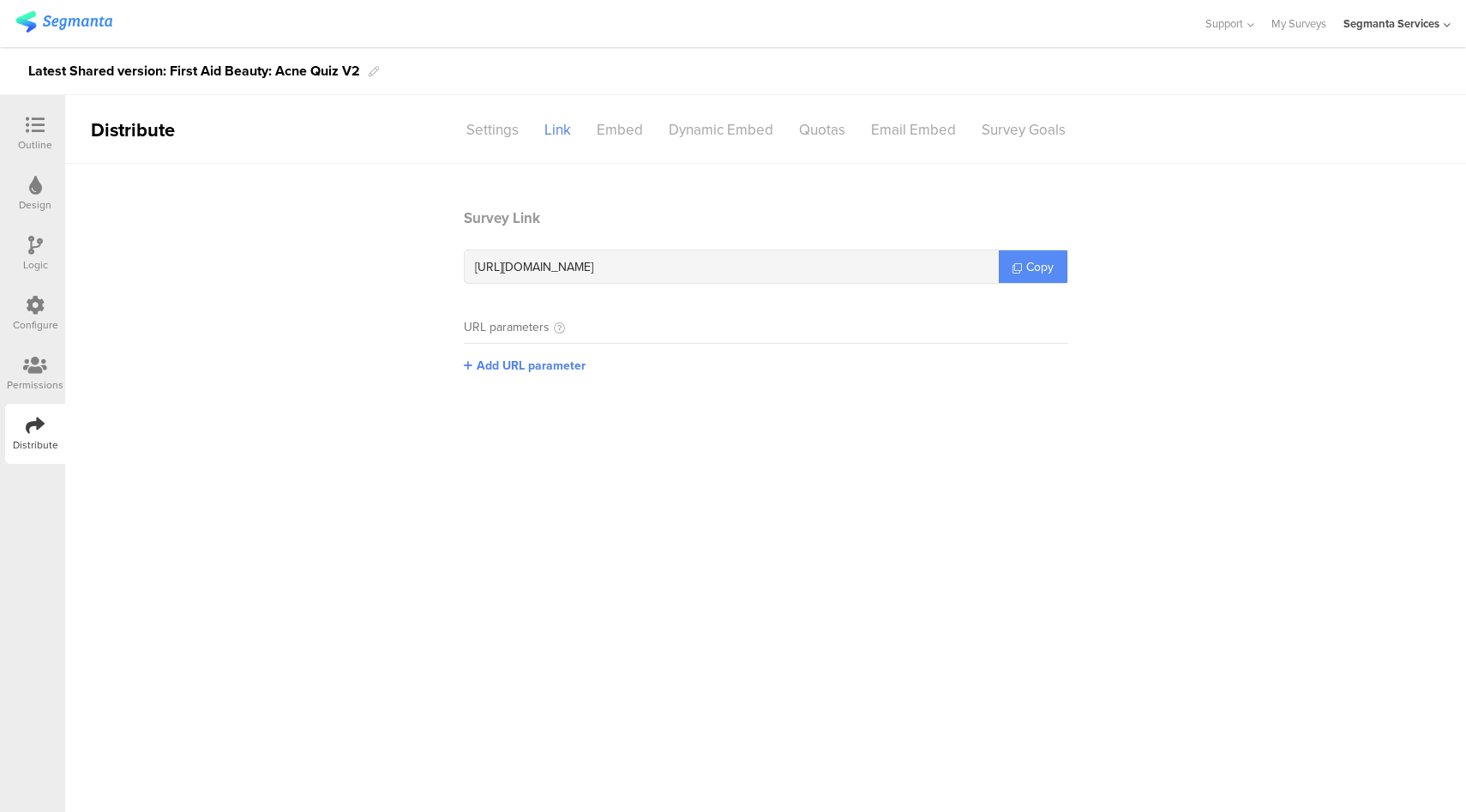
click at [1037, 269] on span "Copy" at bounding box center [1039, 267] width 28 height 18
click at [29, 126] on icon at bounding box center [35, 126] width 19 height 19
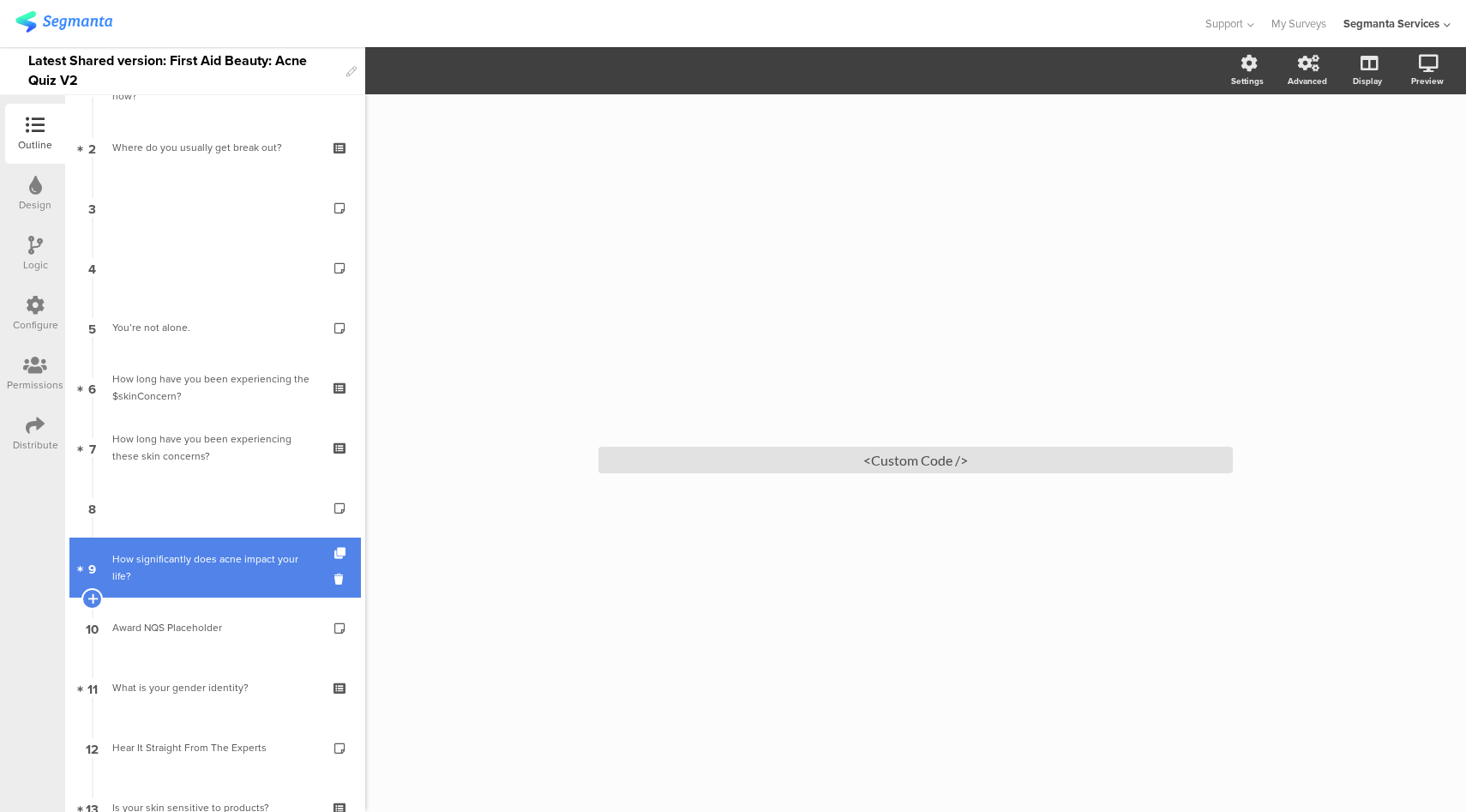
scroll to position [441, 0]
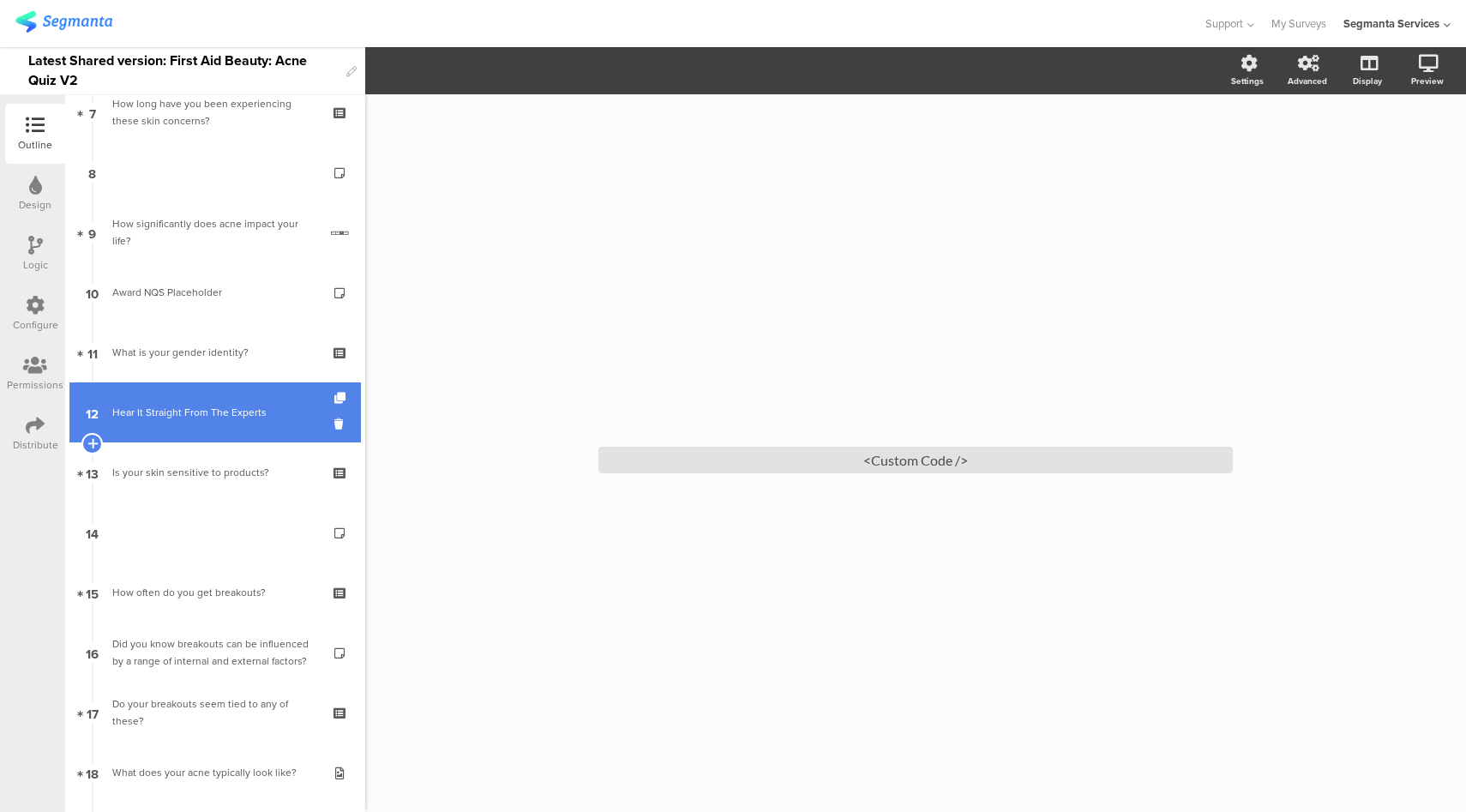
click at [247, 389] on link "12 Hear It Straight From The Experts" at bounding box center [215, 412] width 291 height 60
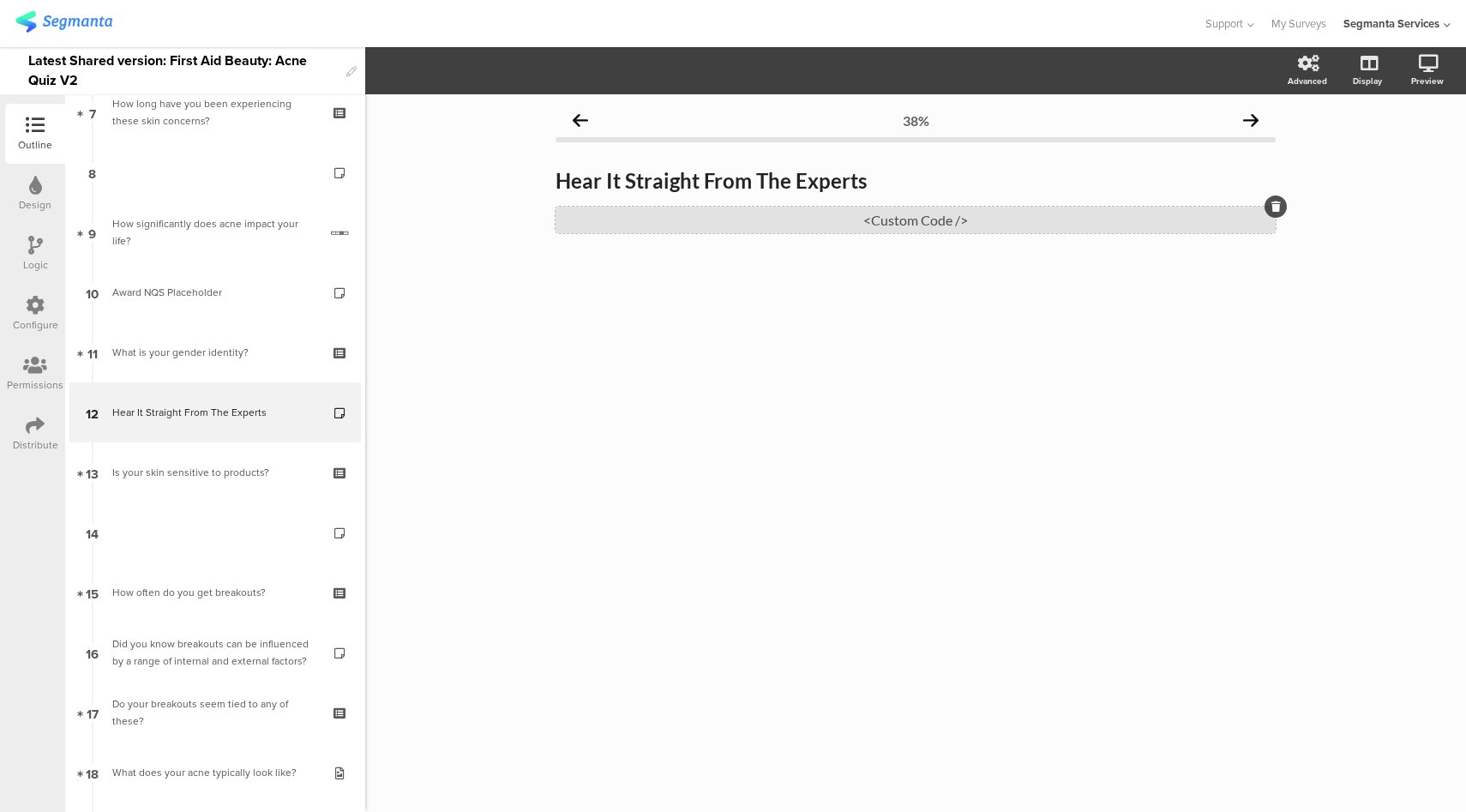
click at [990, 227] on div "<Custom Code />" at bounding box center [915, 220] width 720 height 27
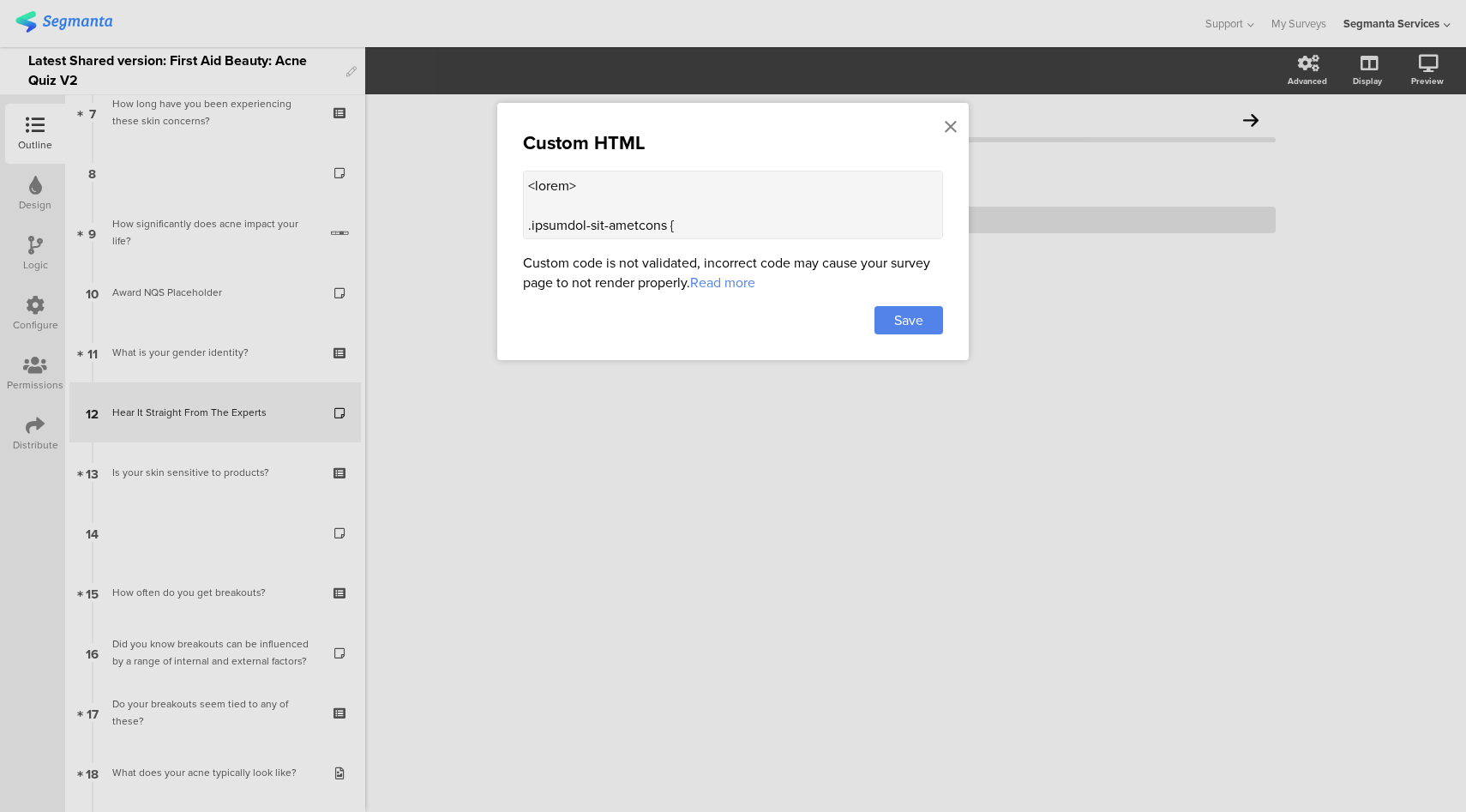
click at [691, 185] on textarea at bounding box center [733, 205] width 420 height 69
click at [690, 184] on textarea at bounding box center [733, 205] width 420 height 69
paste textarea "let dots = []; function createPagination() { slides.forEach((_, i) => { const d…"
type textarea "<style> .progress-bar-segments { display: none !important; } .animated-router-v…"
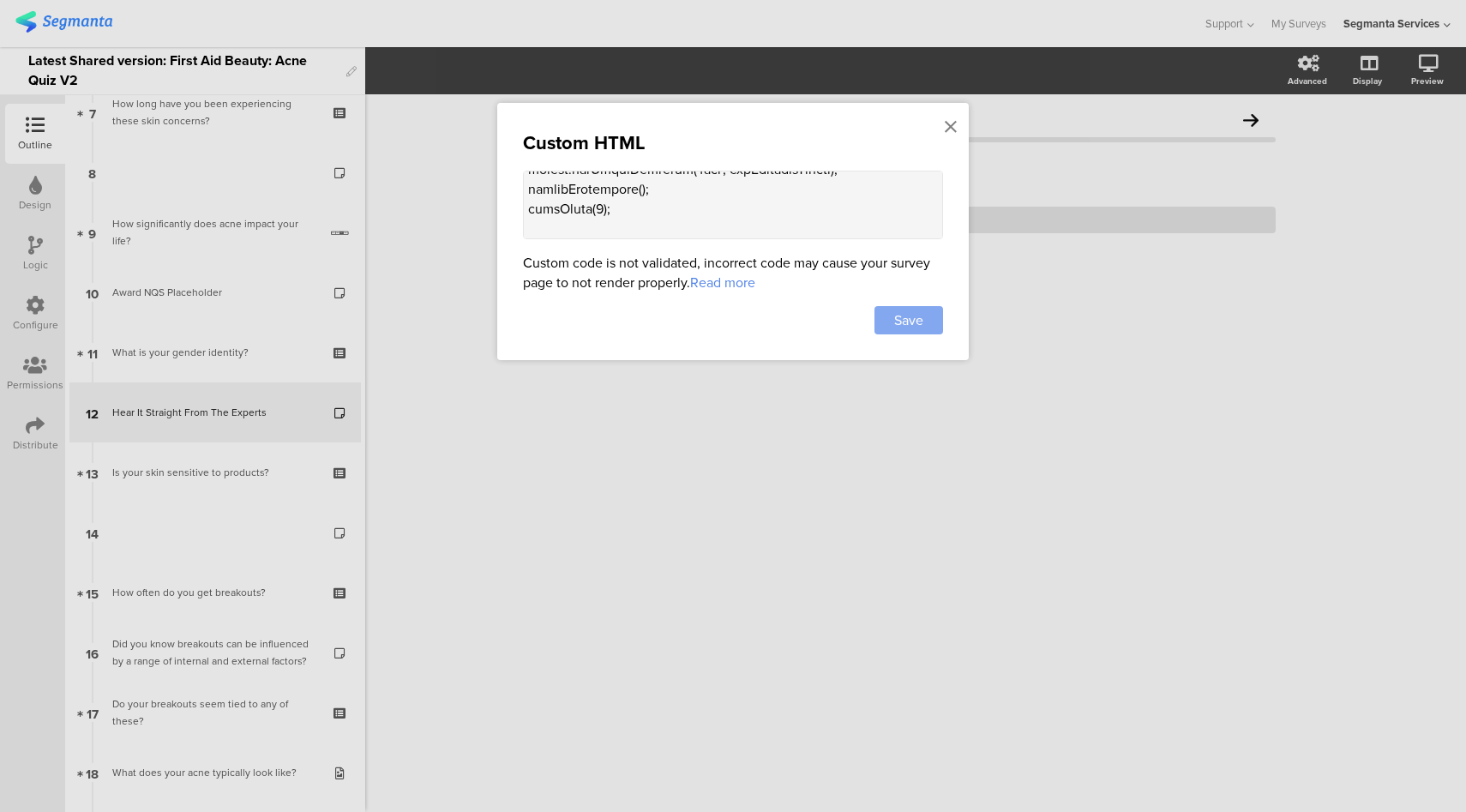
click at [927, 312] on div "Save" at bounding box center [909, 320] width 69 height 29
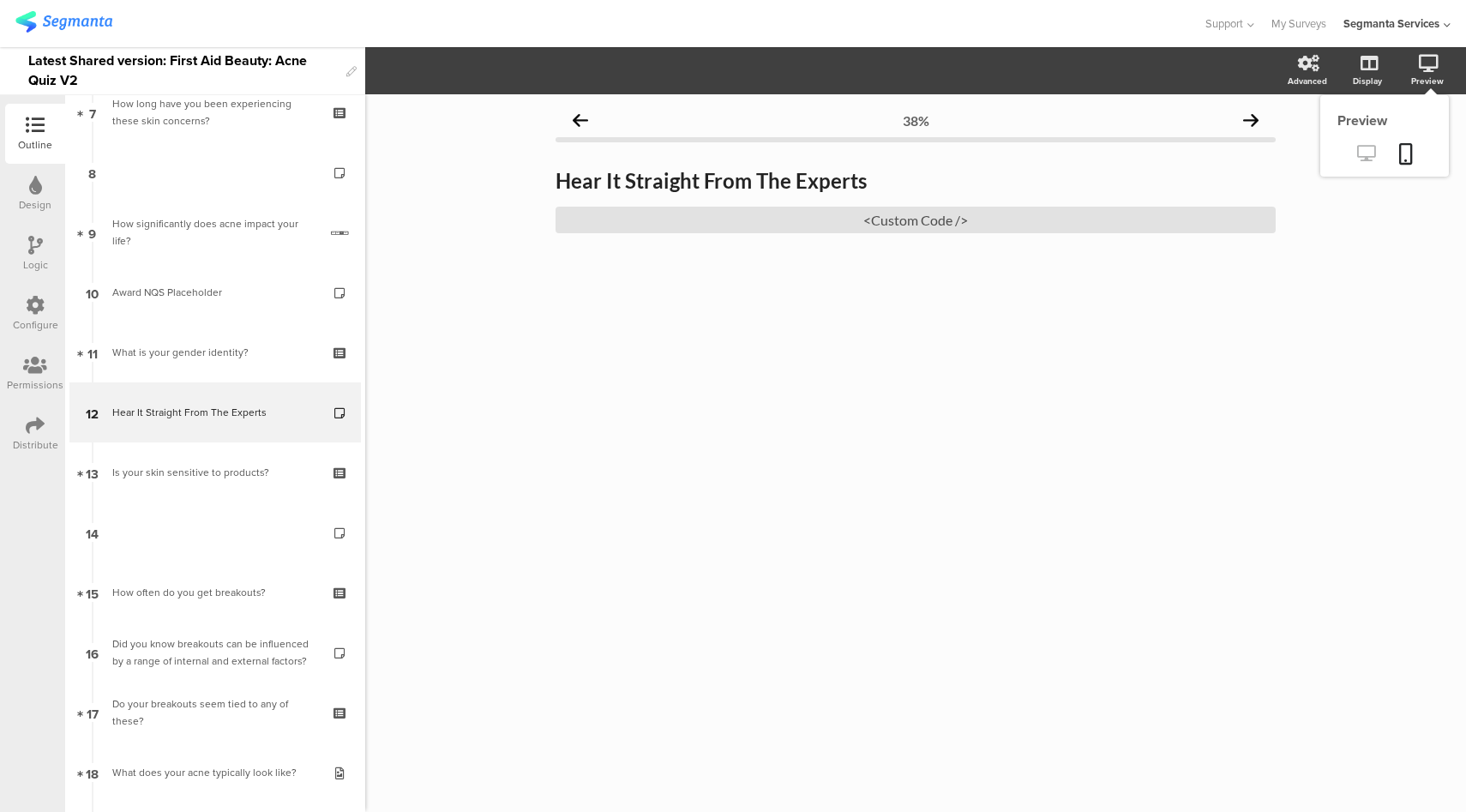
click at [1366, 154] on icon at bounding box center [1365, 152] width 18 height 16
click at [769, 215] on div "<Custom Code />" at bounding box center [915, 220] width 720 height 27
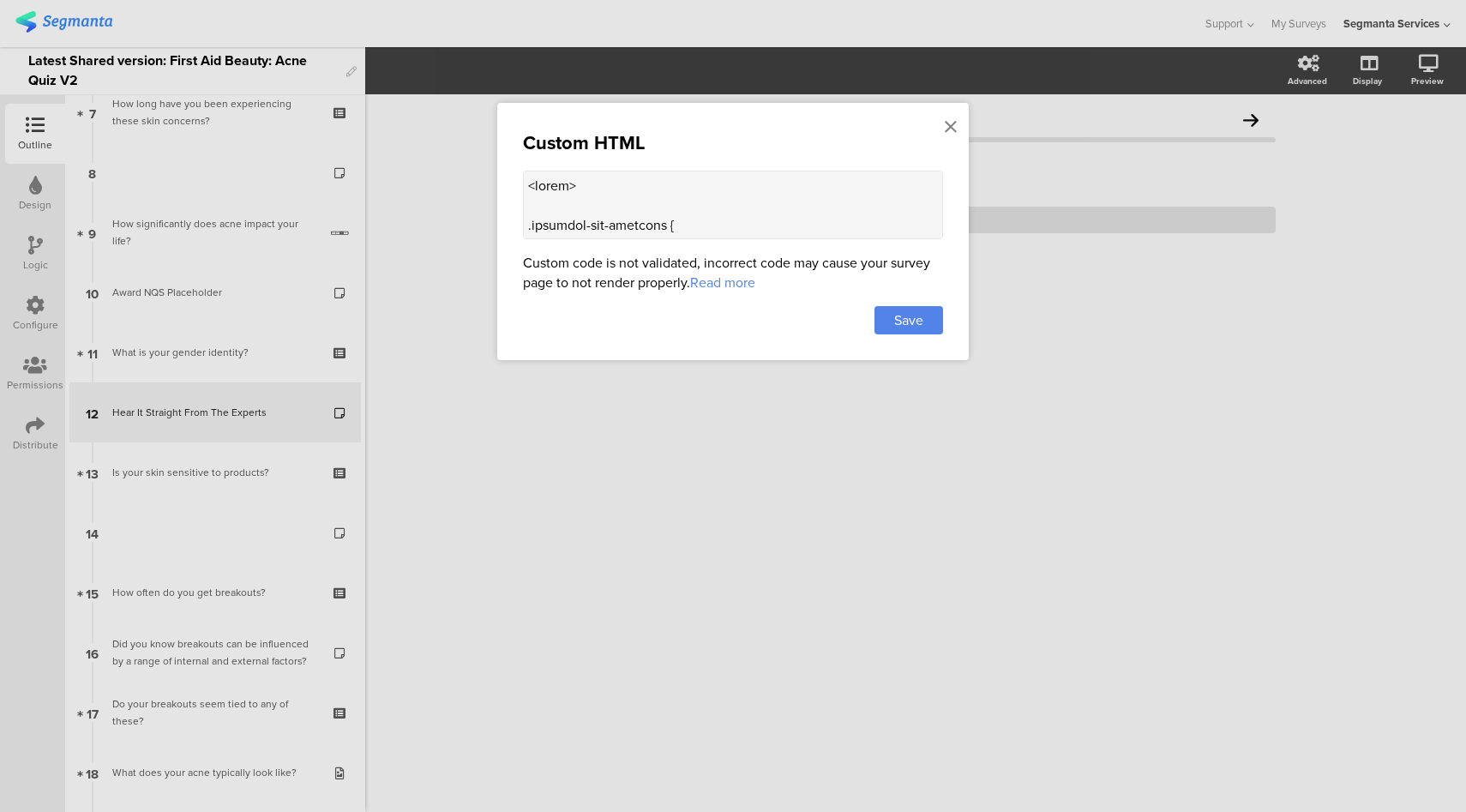
click at [781, 197] on textarea at bounding box center [733, 205] width 420 height 69
paste textarea "; // declare globally function createPagination() { paginationContainer.innerHT…"
type textarea "<style> .progress-bar-segments { display: none !important; } .animated-router-v…"
click at [918, 321] on span "Save" at bounding box center [909, 320] width 29 height 20
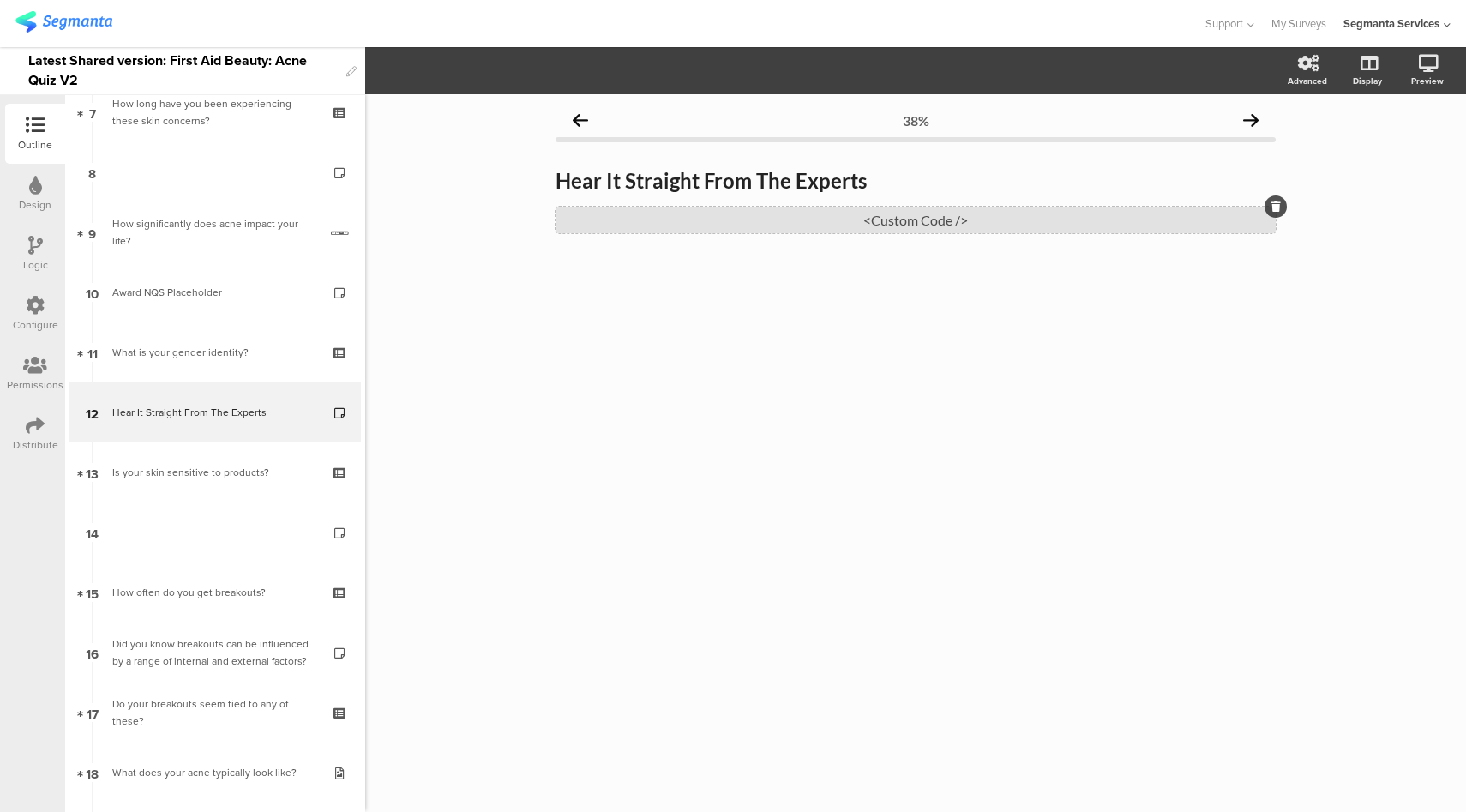
click at [848, 220] on div "<Custom Code />" at bounding box center [915, 220] width 720 height 27
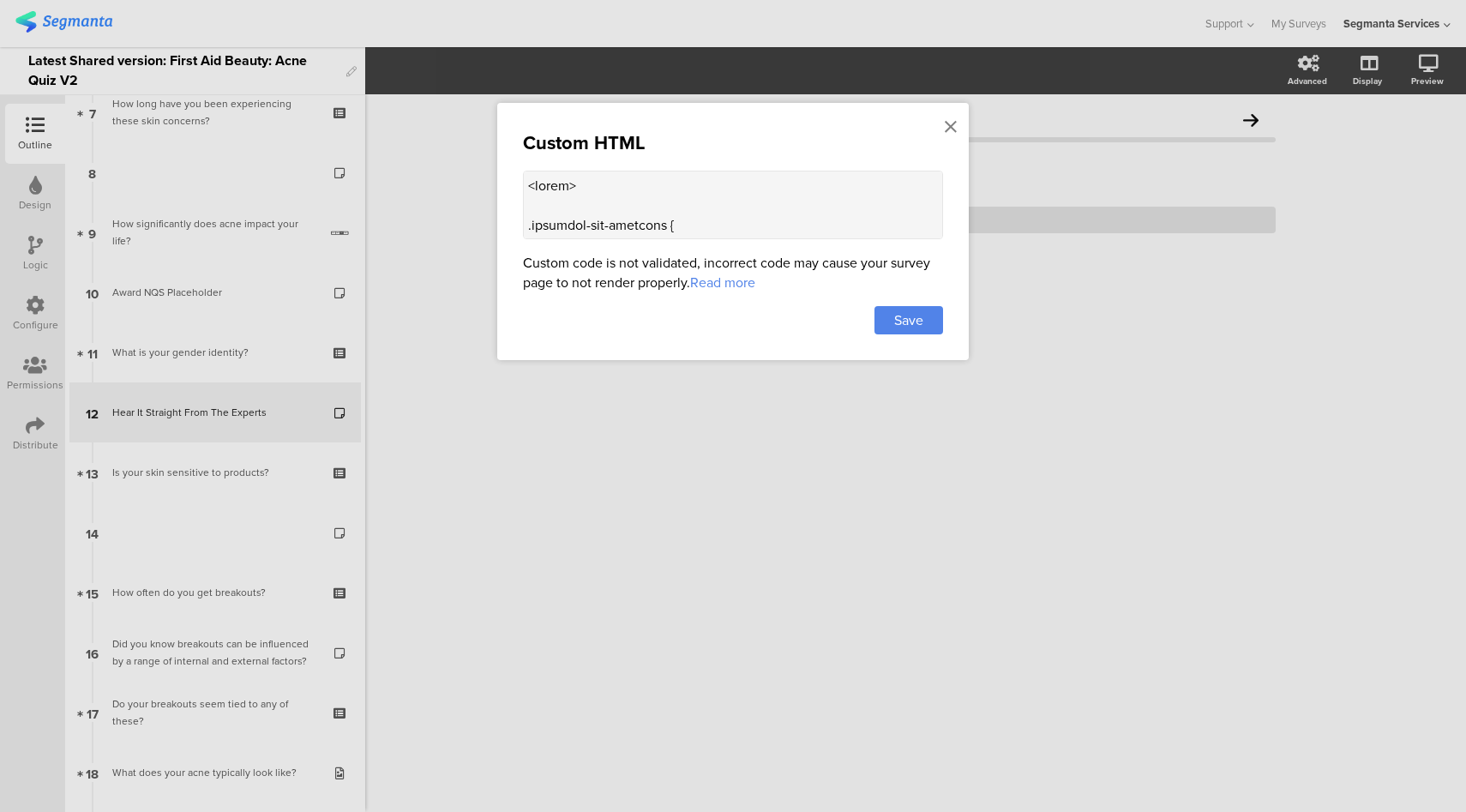
click at [727, 217] on textarea at bounding box center [733, 205] width 420 height 69
paste textarea "document.addEventListener('DOMContentLoaded', () => { const slides = Array.from…"
type textarea "<style> .progress-bar-segments { display: none !important; } .animated-router-v…"
click at [919, 321] on span "Save" at bounding box center [909, 320] width 29 height 20
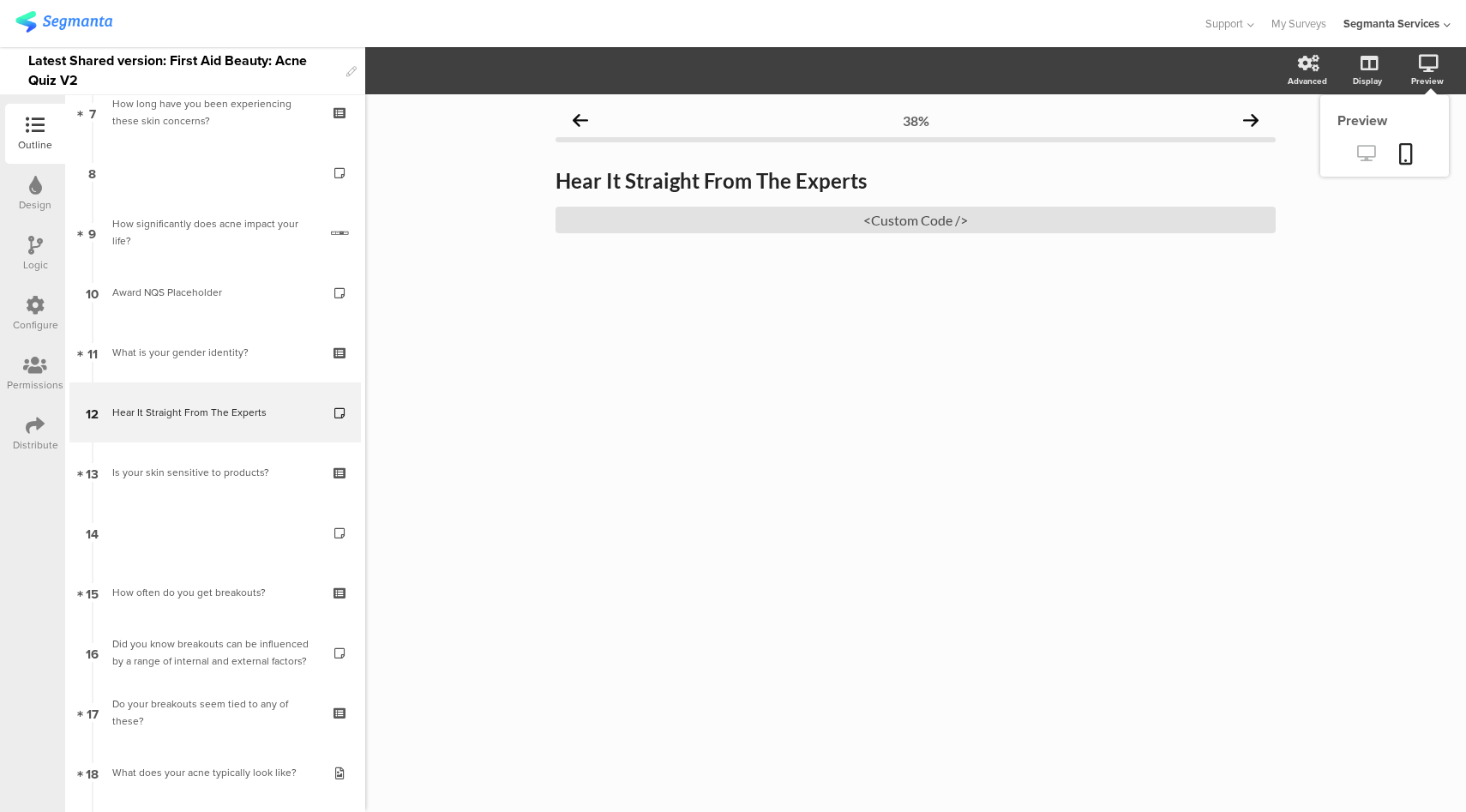
click at [1371, 161] on icon at bounding box center [1365, 152] width 18 height 16
click at [764, 218] on div "<Custom Code />" at bounding box center [915, 220] width 720 height 27
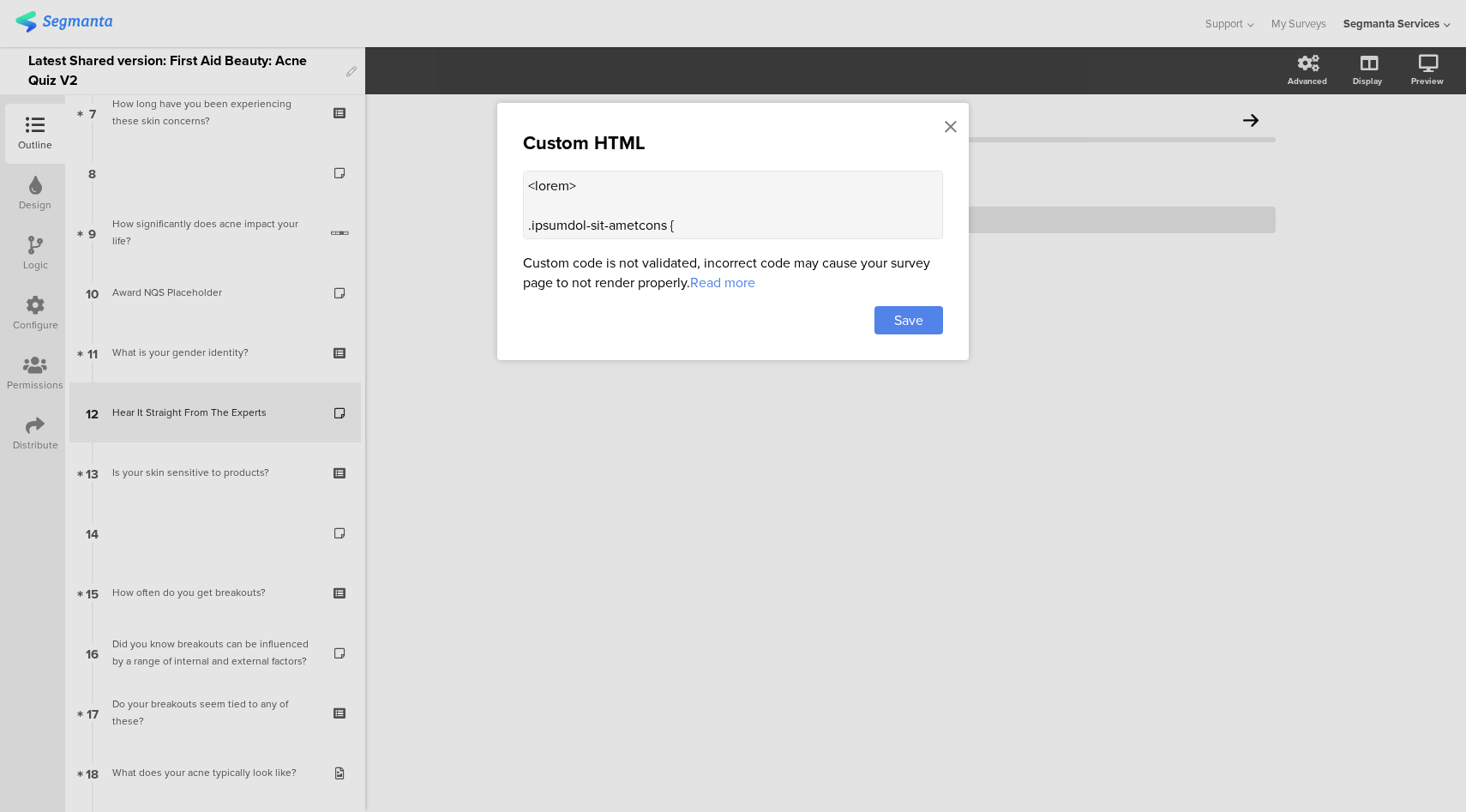
click at [751, 174] on textarea at bounding box center [733, 205] width 420 height 69
paste textarea ""DOMContentLoaded", () => { const slides = document.querySelectorAll(".carousel…"
type textarea "<style> .progress-bar-segments { display: none !important; } .animated-router-v…"
click at [916, 318] on span "Save" at bounding box center [909, 320] width 29 height 20
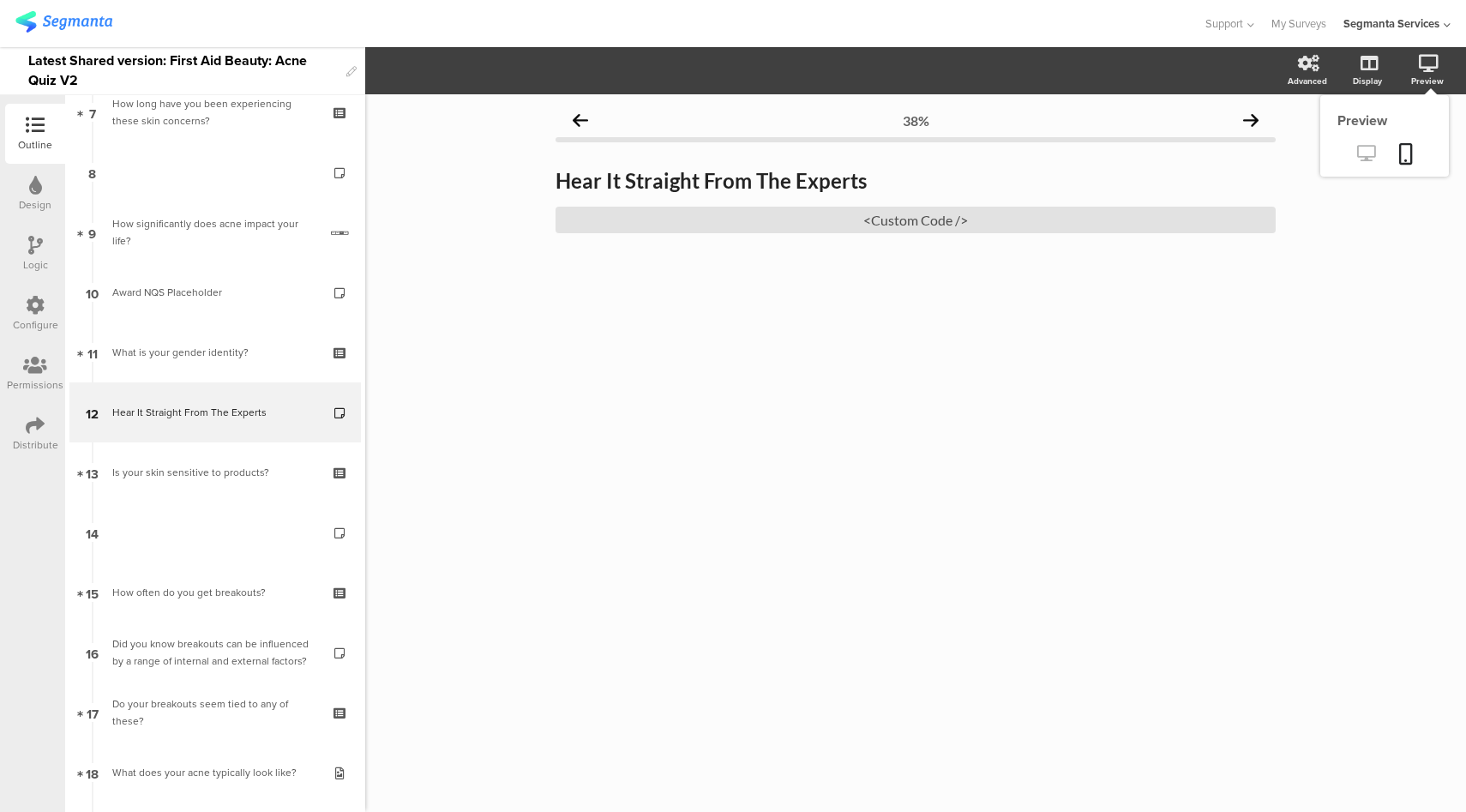
click at [1370, 160] on icon at bounding box center [1365, 152] width 18 height 16
click at [912, 227] on div "<Custom Code />" at bounding box center [915, 220] width 720 height 27
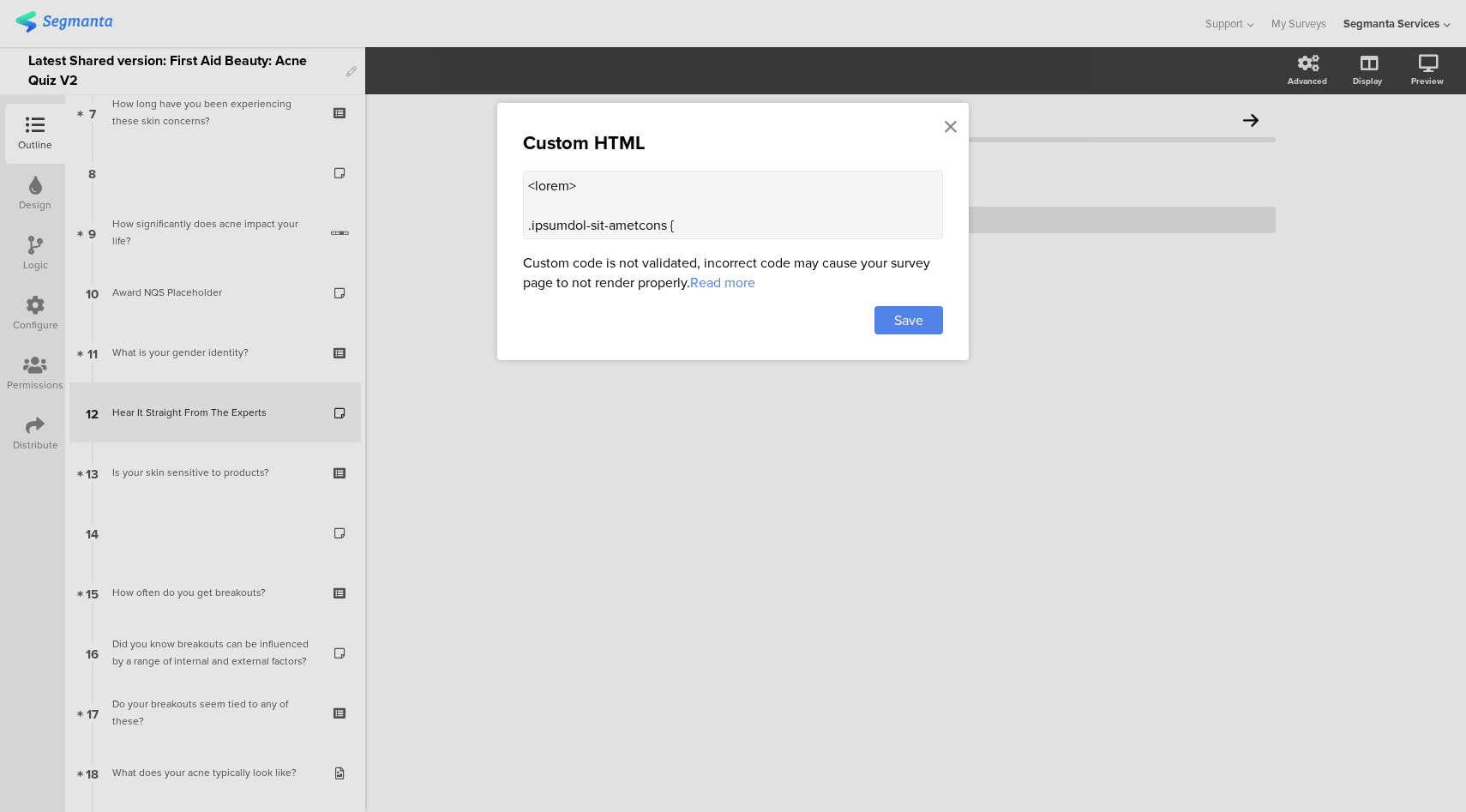
click at [848, 205] on textarea at bounding box center [733, 205] width 420 height 69
paste textarea "const slides = document.querySelectorAll('.carousel-slide'); const carousel = d…"
type textarea "<style> .progress-bar-segments { display: none !important; } .animated-router-v…"
click at [922, 320] on span "Save" at bounding box center [909, 320] width 29 height 20
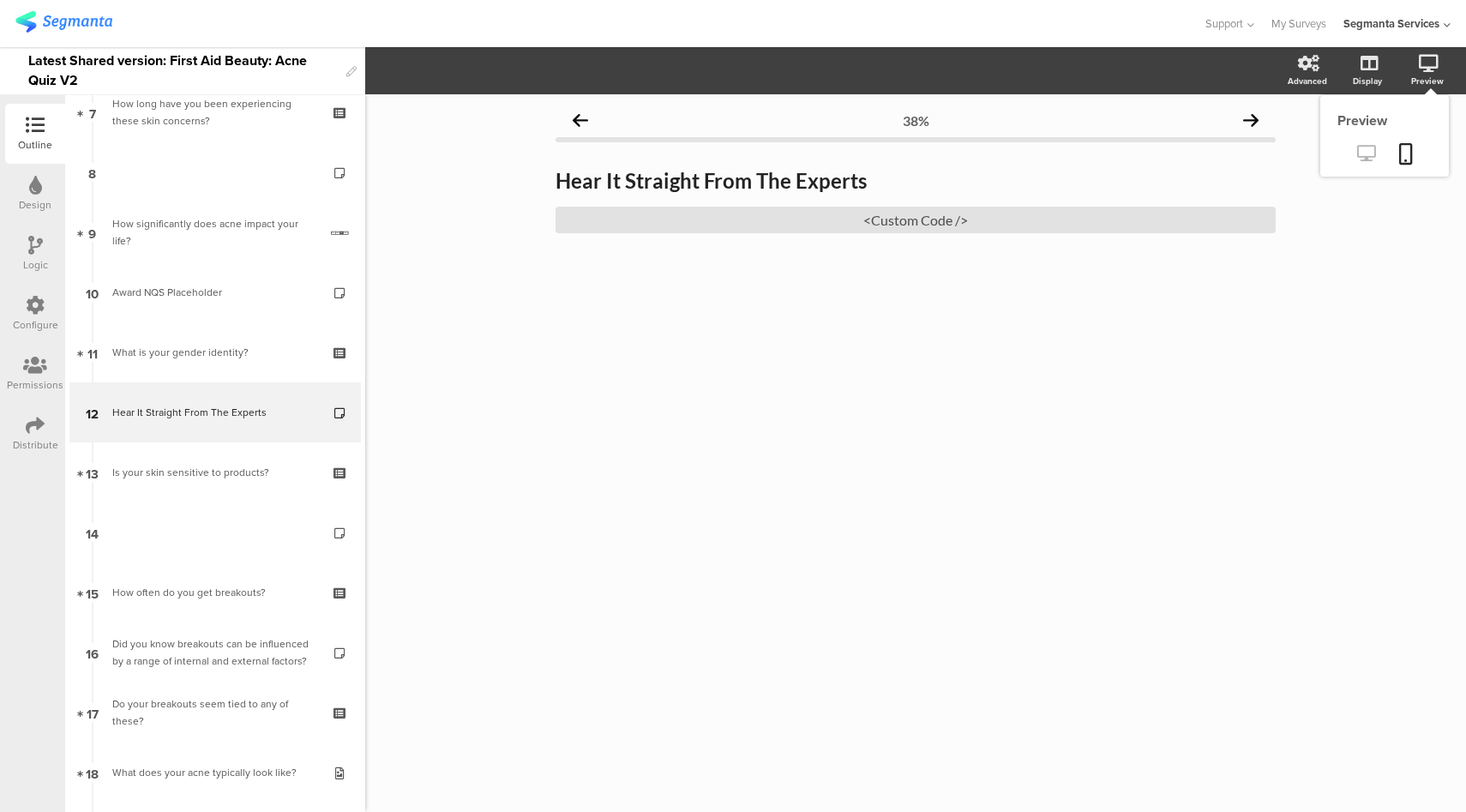
click at [1367, 151] on icon at bounding box center [1365, 152] width 18 height 16
click at [943, 223] on div "<Custom Code />" at bounding box center [915, 220] width 720 height 27
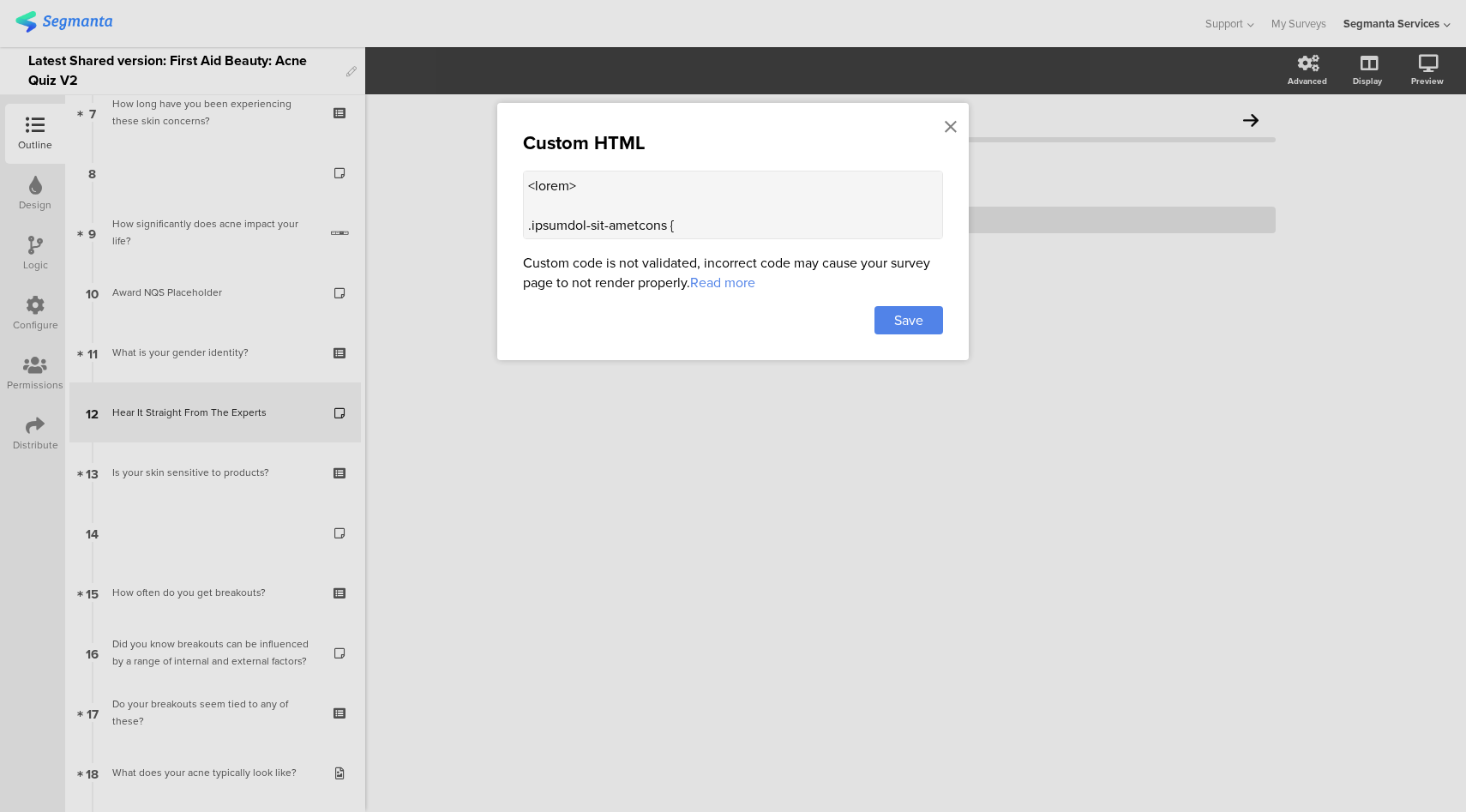
click at [807, 206] on textarea at bounding box center [733, 205] width 420 height 69
paste textarea "let dots = []; // keep reference to dots function createPagination() { paginati…"
type textarea "<style> .progress-bar-segments { display: none !important; } .animated-router-v…"
click at [919, 320] on span "Save" at bounding box center [909, 320] width 29 height 20
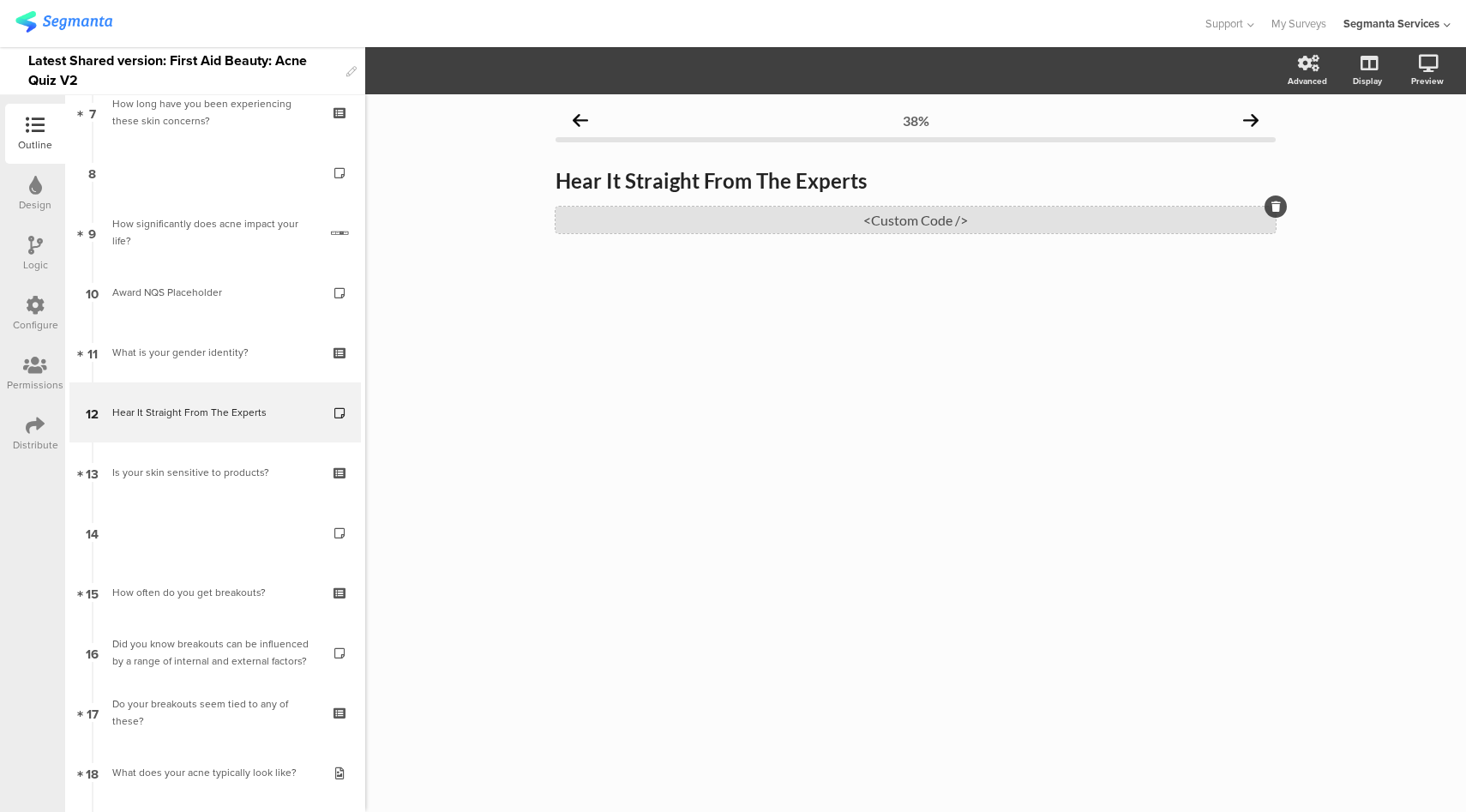
click at [859, 226] on div "<Custom Code />" at bounding box center [915, 220] width 720 height 27
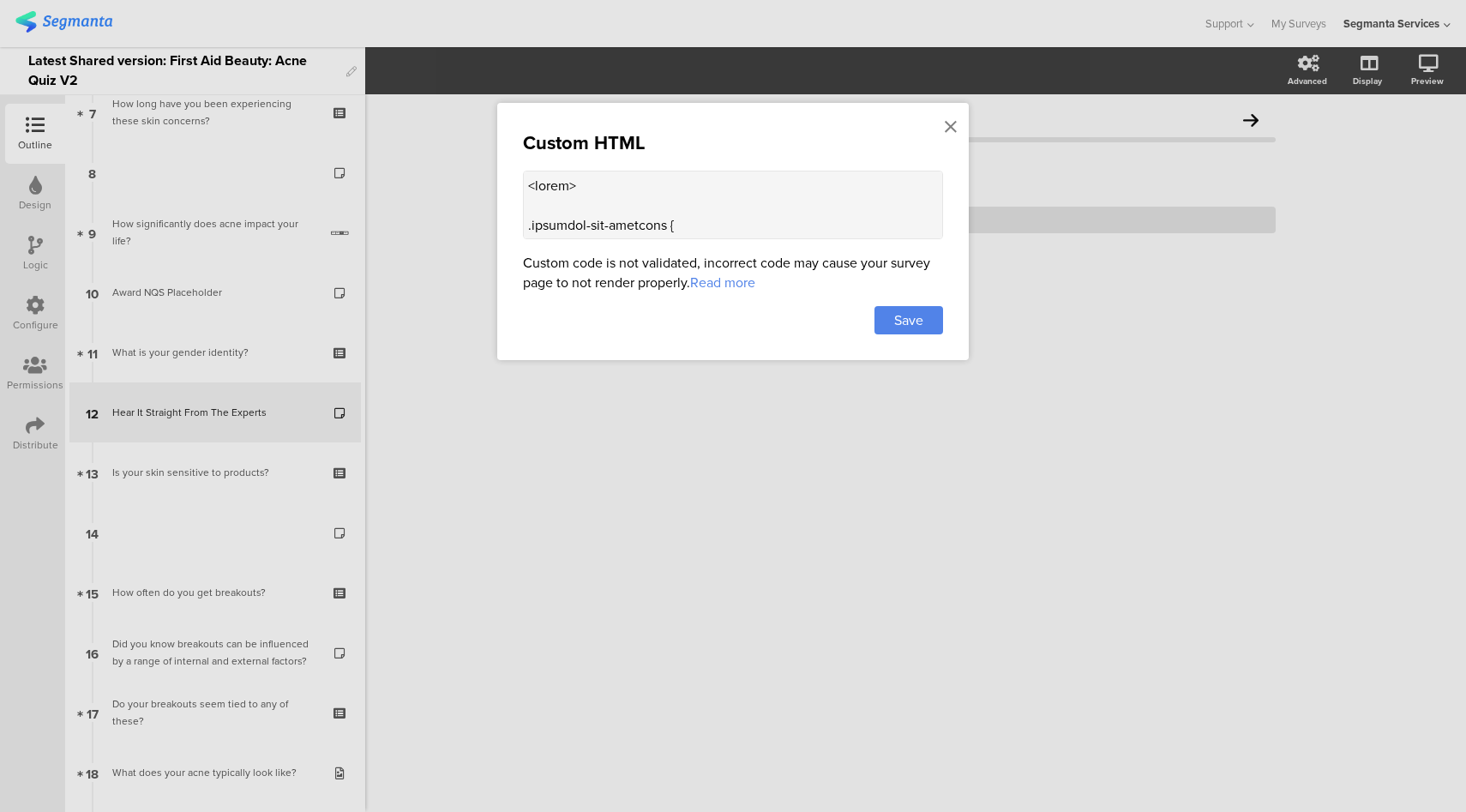
click at [814, 202] on textarea at bounding box center [733, 205] width 420 height 69
paste textarea "function initCarousel() { const slides = document.querySelectorAll('.carousel-s…"
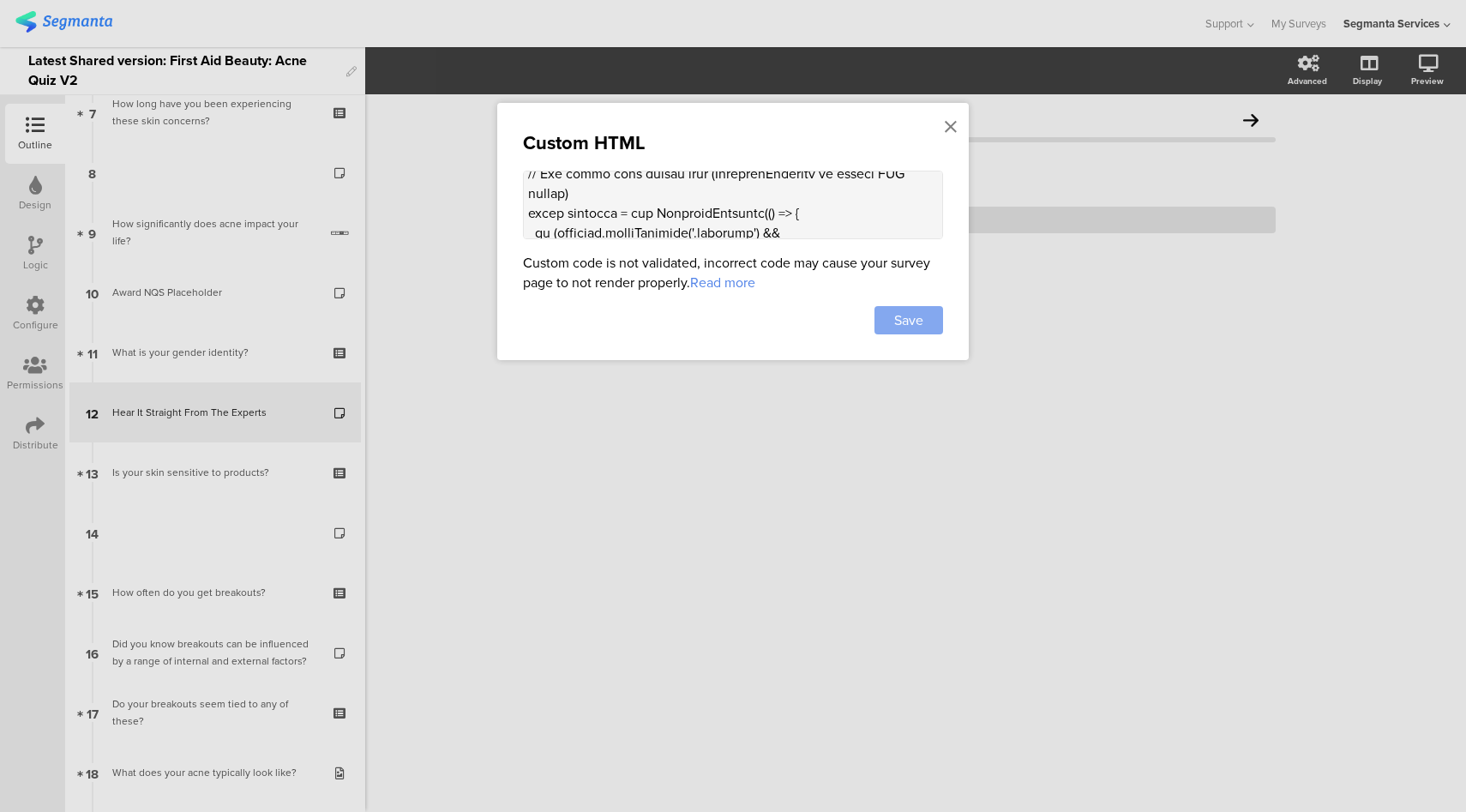
type textarea "<style> .progress-bar-segments { display: none !important; } .animated-router-v…"
click at [923, 329] on div "Save" at bounding box center [909, 320] width 69 height 29
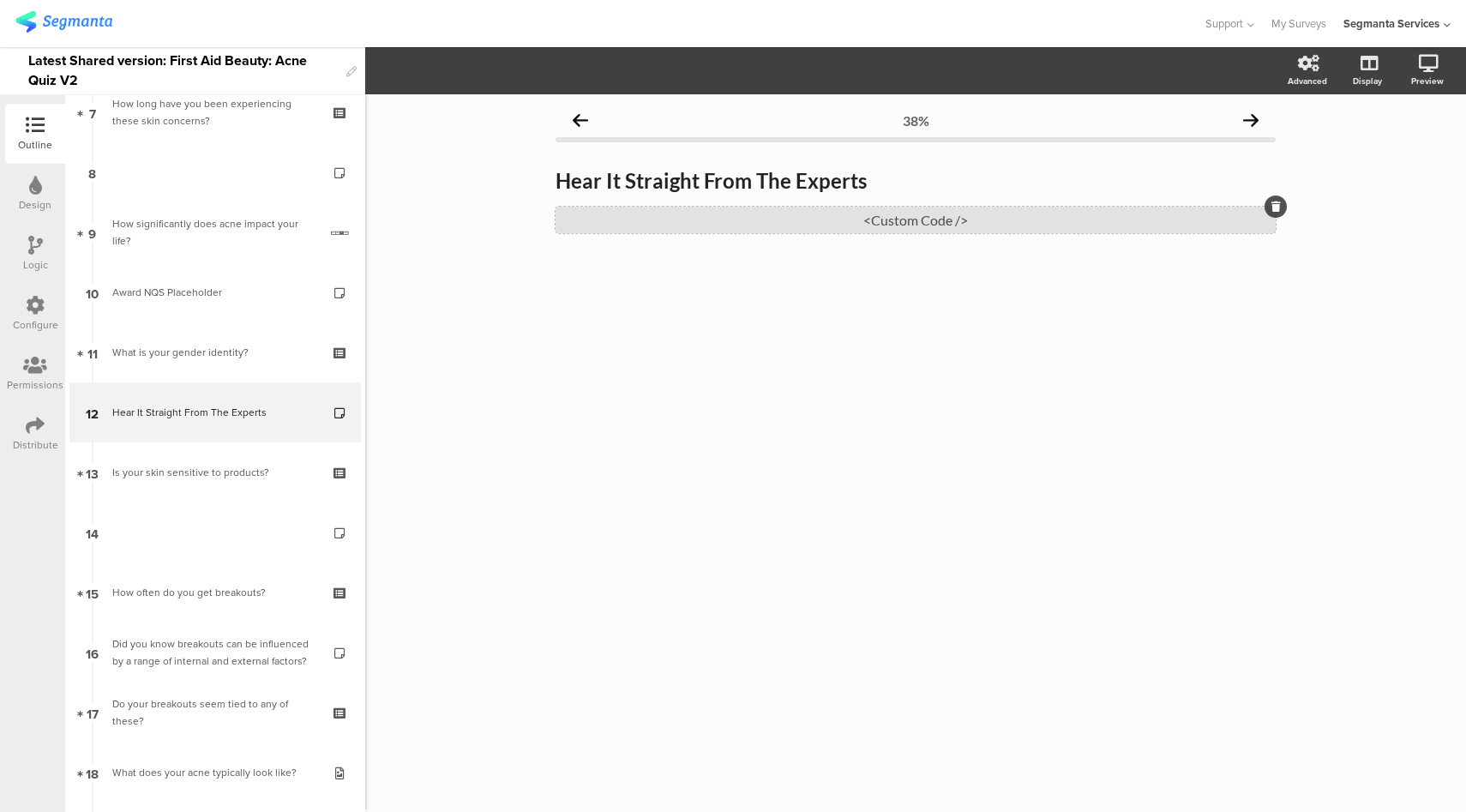
click at [921, 216] on div "<Custom Code />" at bounding box center [915, 220] width 720 height 27
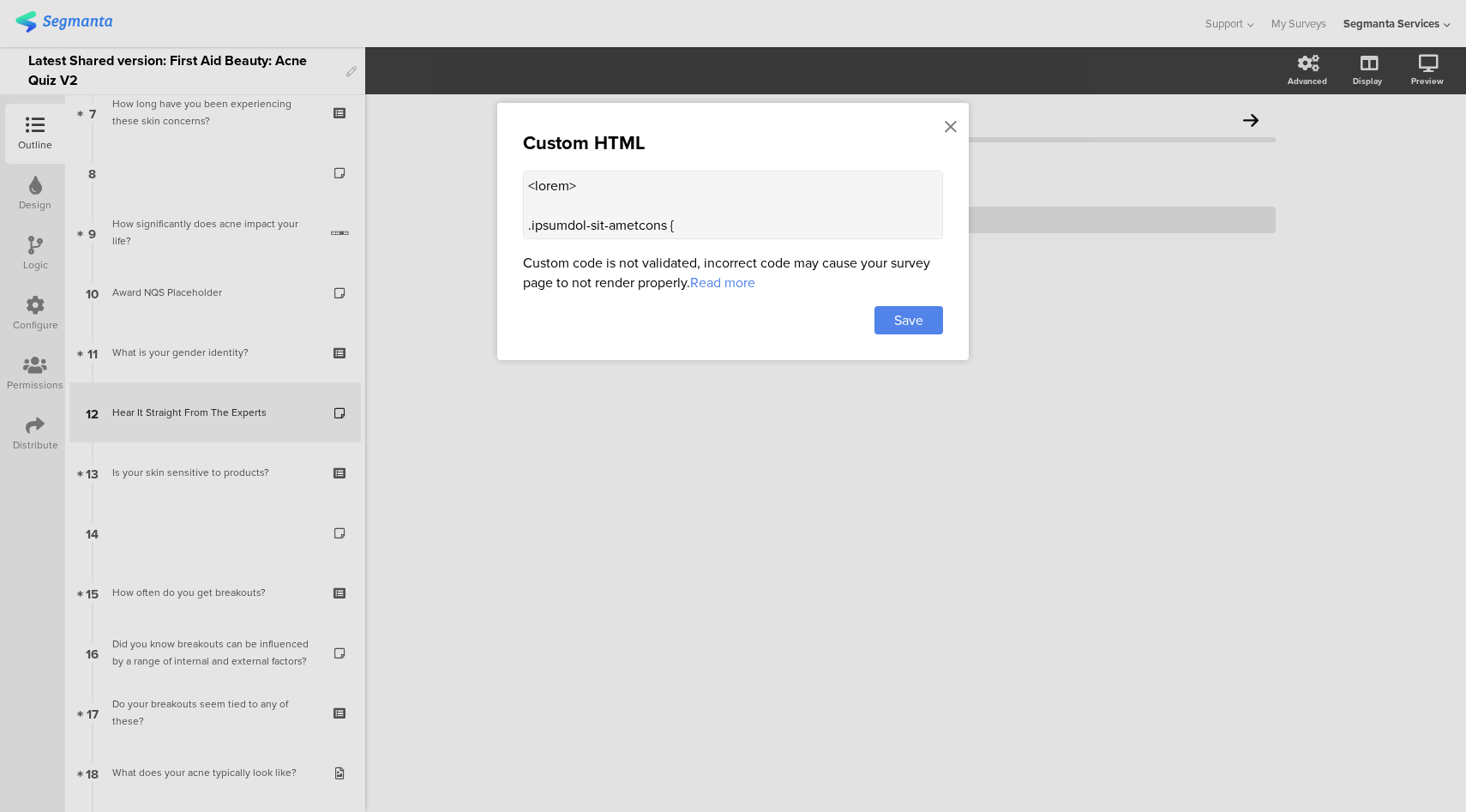
click at [774, 187] on textarea at bounding box center [733, 205] width 420 height 69
paste textarea "const slides = document.querySelectorAll('.carousel-slide'); const carousel = d…"
type textarea "<style> .progress-bar-segments { display: none !important; } .animated-router-v…"
click at [903, 319] on span "Save" at bounding box center [909, 320] width 29 height 20
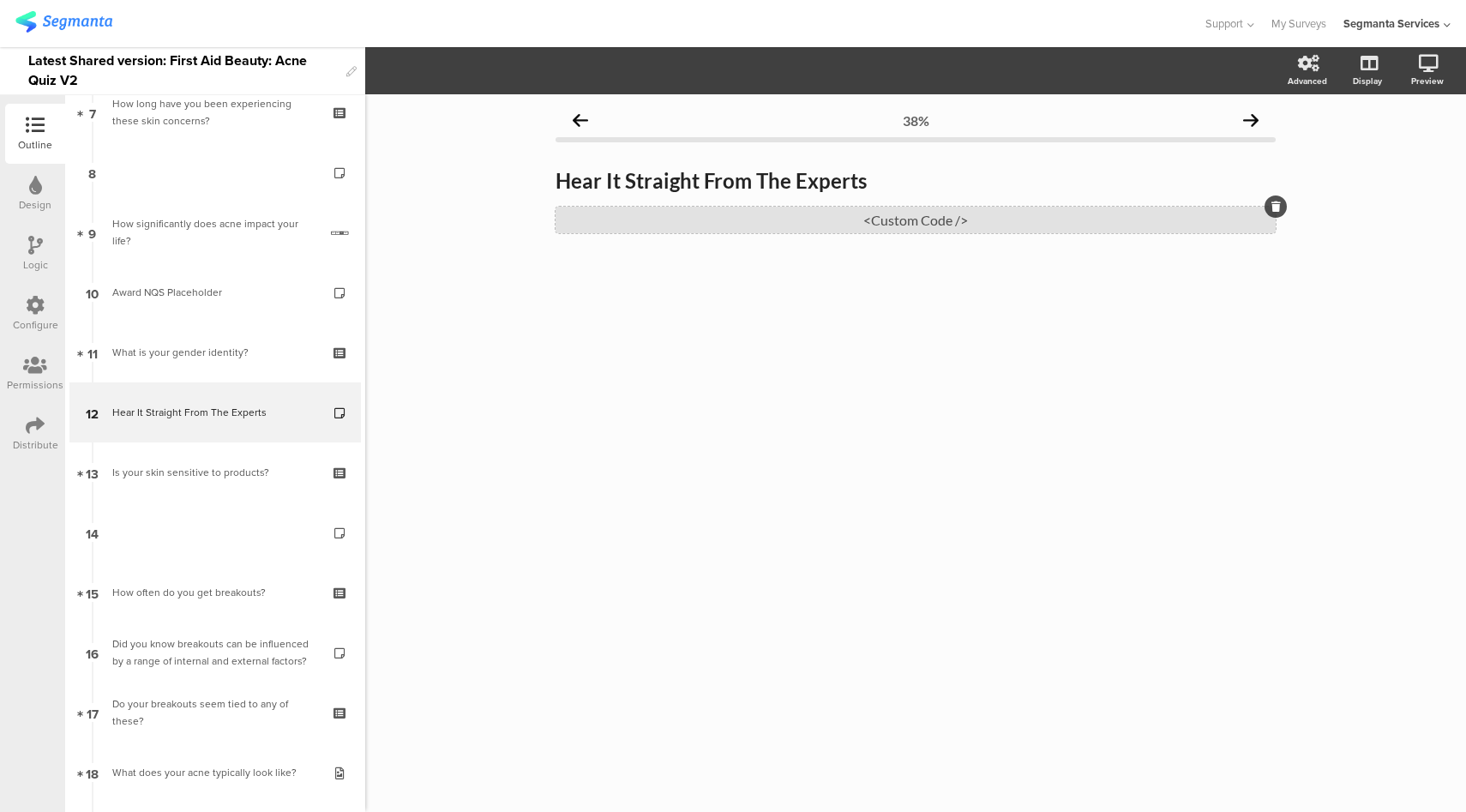
click at [848, 217] on div "<Custom Code />" at bounding box center [915, 220] width 720 height 27
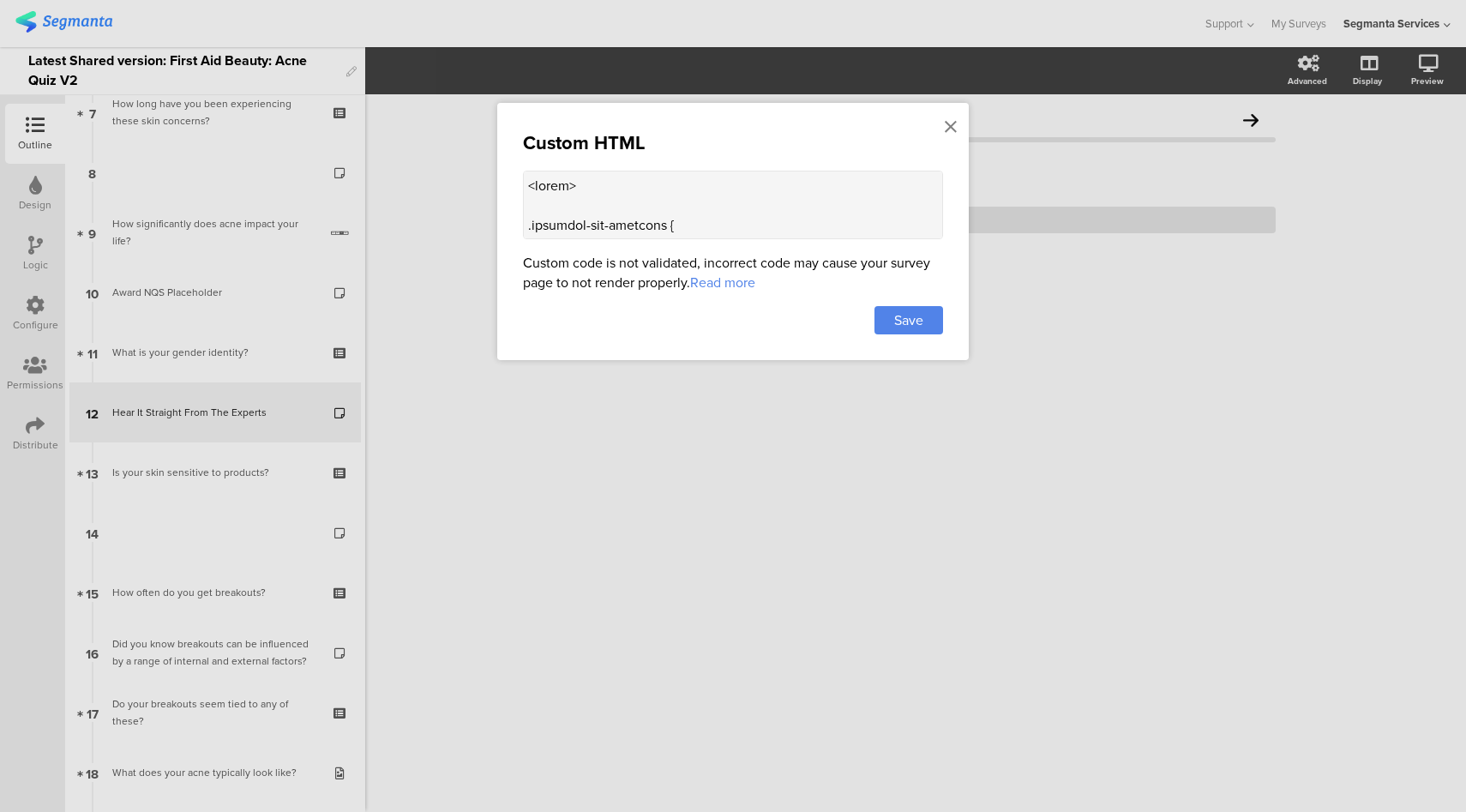
click at [790, 209] on textarea at bounding box center [733, 205] width 420 height 69
paste textarea "function initCarousel() { const slides = document.querySelectorAll('.carousel-s…"
type textarea "<style> .progress-bar-segments { display: none !important; } .animated-router-v…"
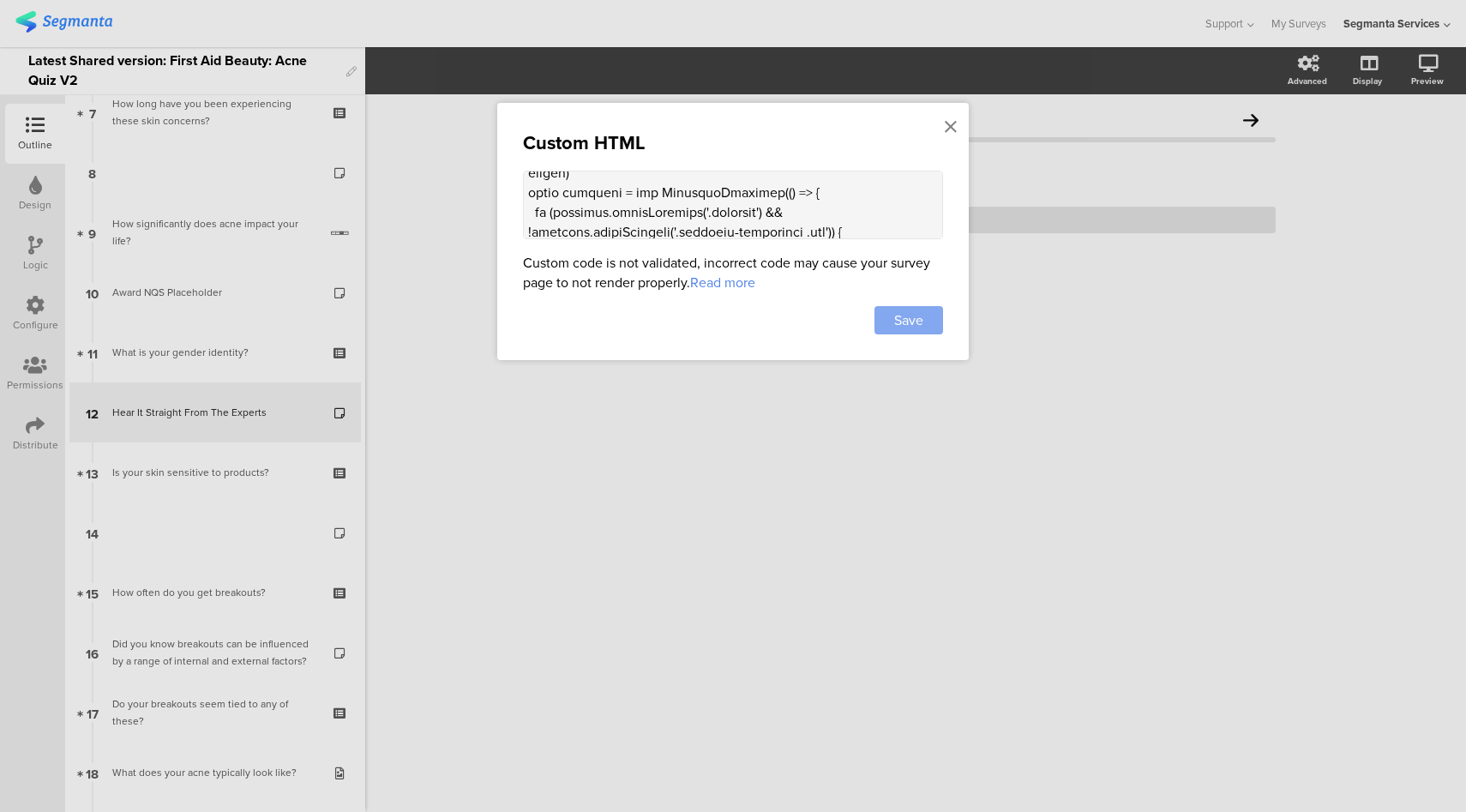
click at [933, 311] on div "Save" at bounding box center [909, 320] width 69 height 29
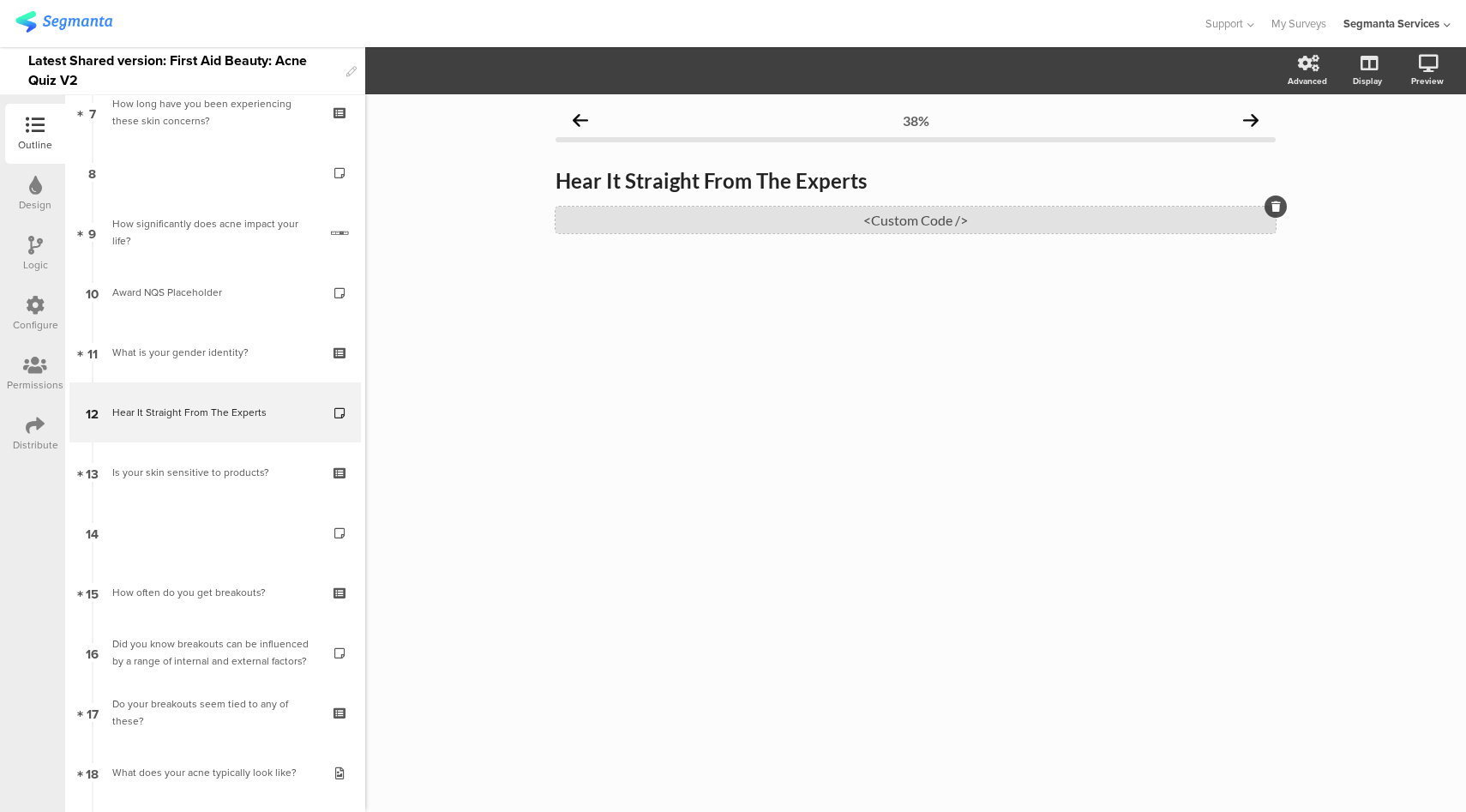
click at [877, 226] on div "<Custom Code />" at bounding box center [915, 220] width 720 height 27
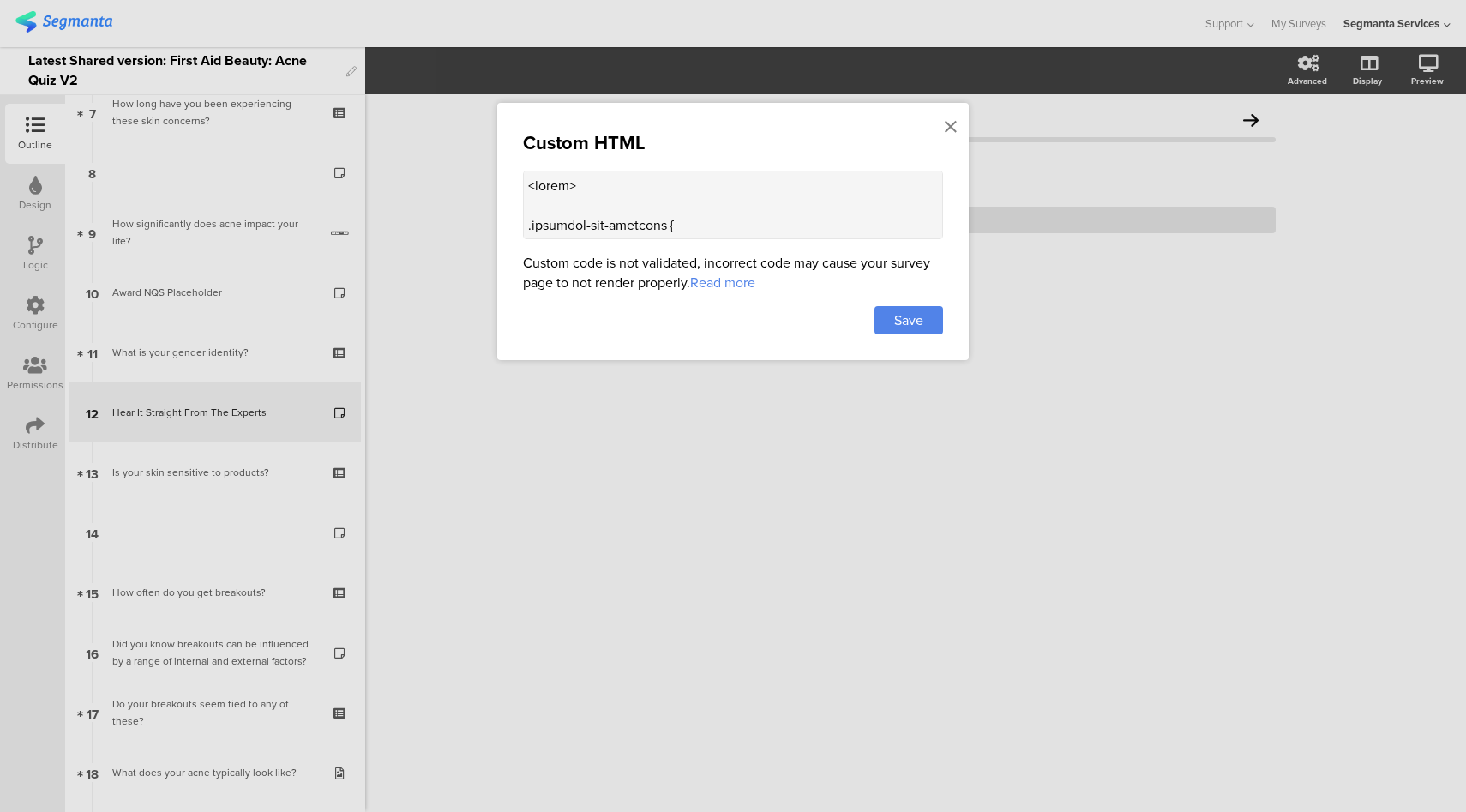
click at [663, 217] on textarea at bounding box center [733, 205] width 420 height 69
paste textarea "window.addEventListener('load', () => { createPagination(); // create dots firs…"
type textarea "<style> .progress-bar-segments { display: none !important; } .animated-router-v…"
click at [897, 328] on div "Save" at bounding box center [909, 320] width 69 height 29
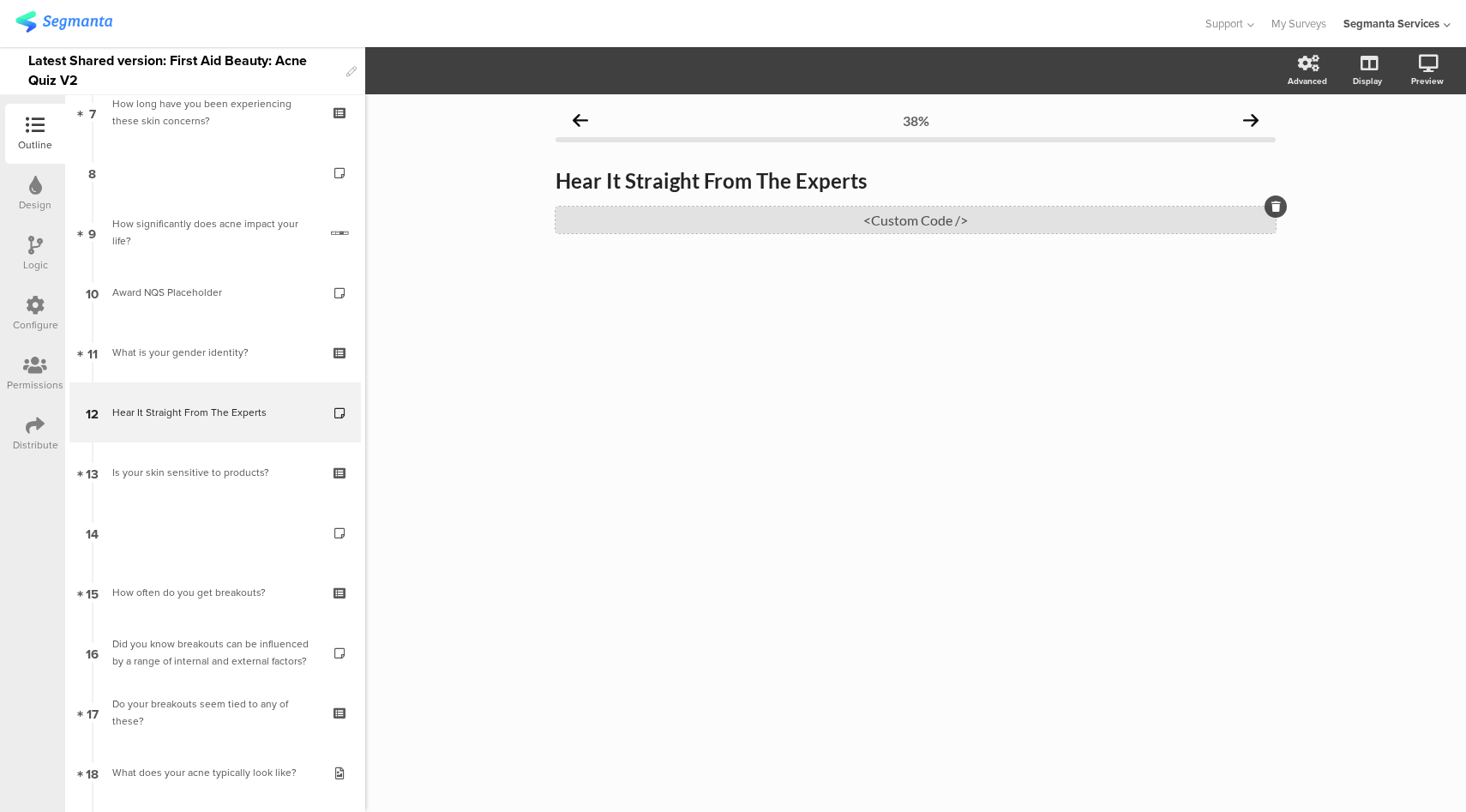
click at [960, 220] on div "<Custom Code />" at bounding box center [915, 220] width 720 height 27
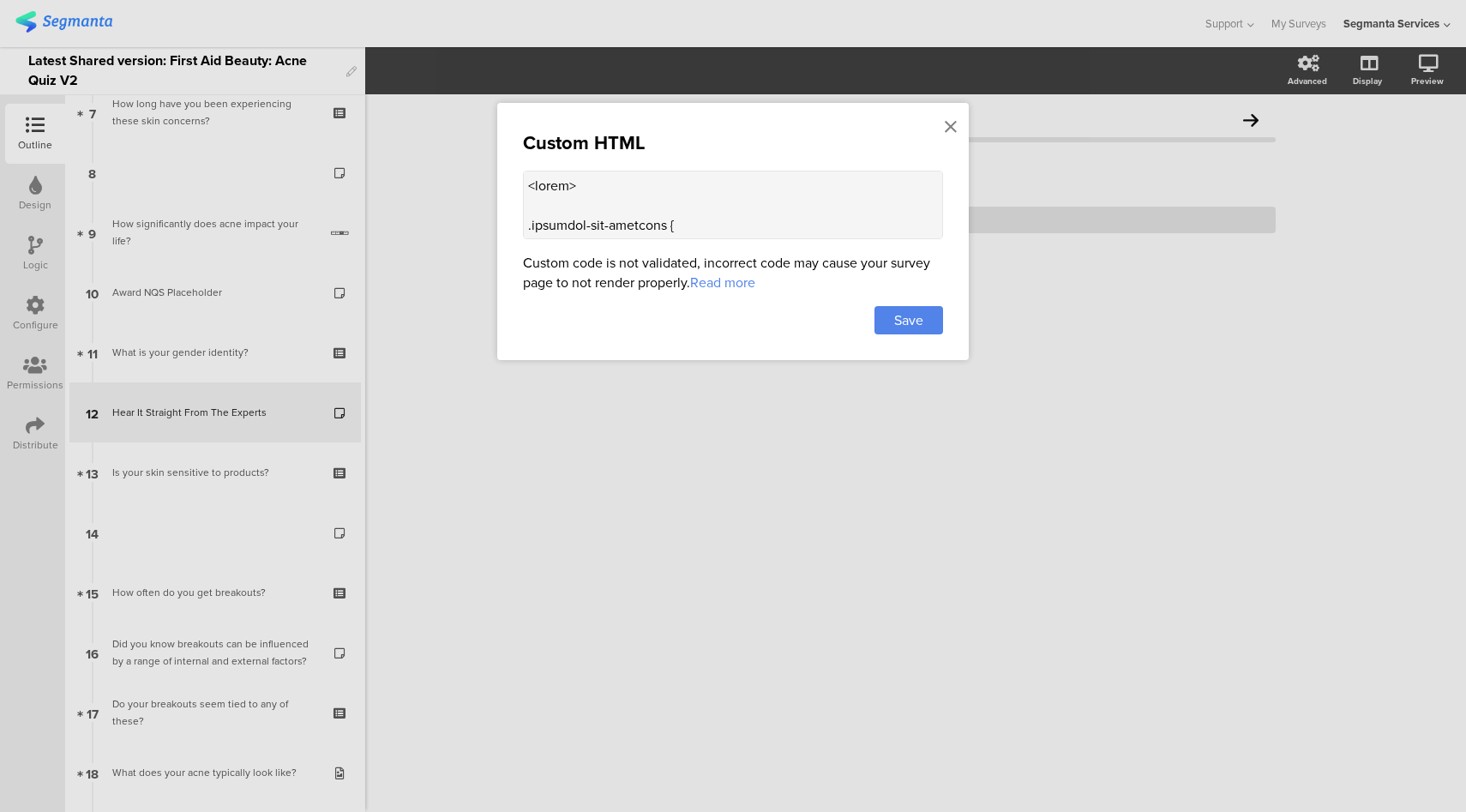
click at [798, 187] on textarea at bounding box center [733, 205] width 420 height 69
paste textarea "(function(){ document.addEventListener('DOMContentLoaded', () => { function ini…"
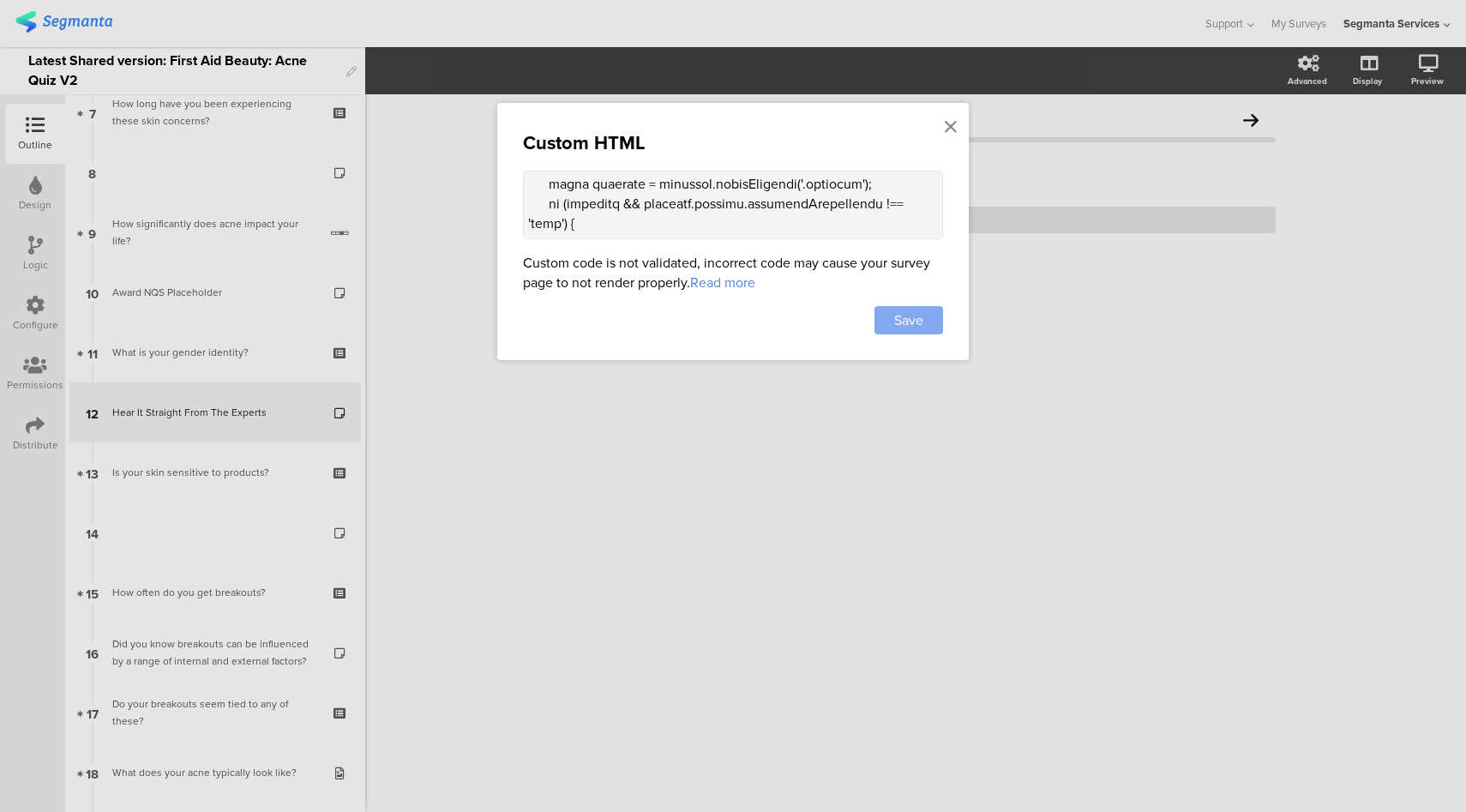
scroll to position [7657, 0]
type textarea "<style> .progress-bar-segments { display: none !important; } .animated-router-v…"
click at [934, 316] on div "Save" at bounding box center [909, 320] width 69 height 29
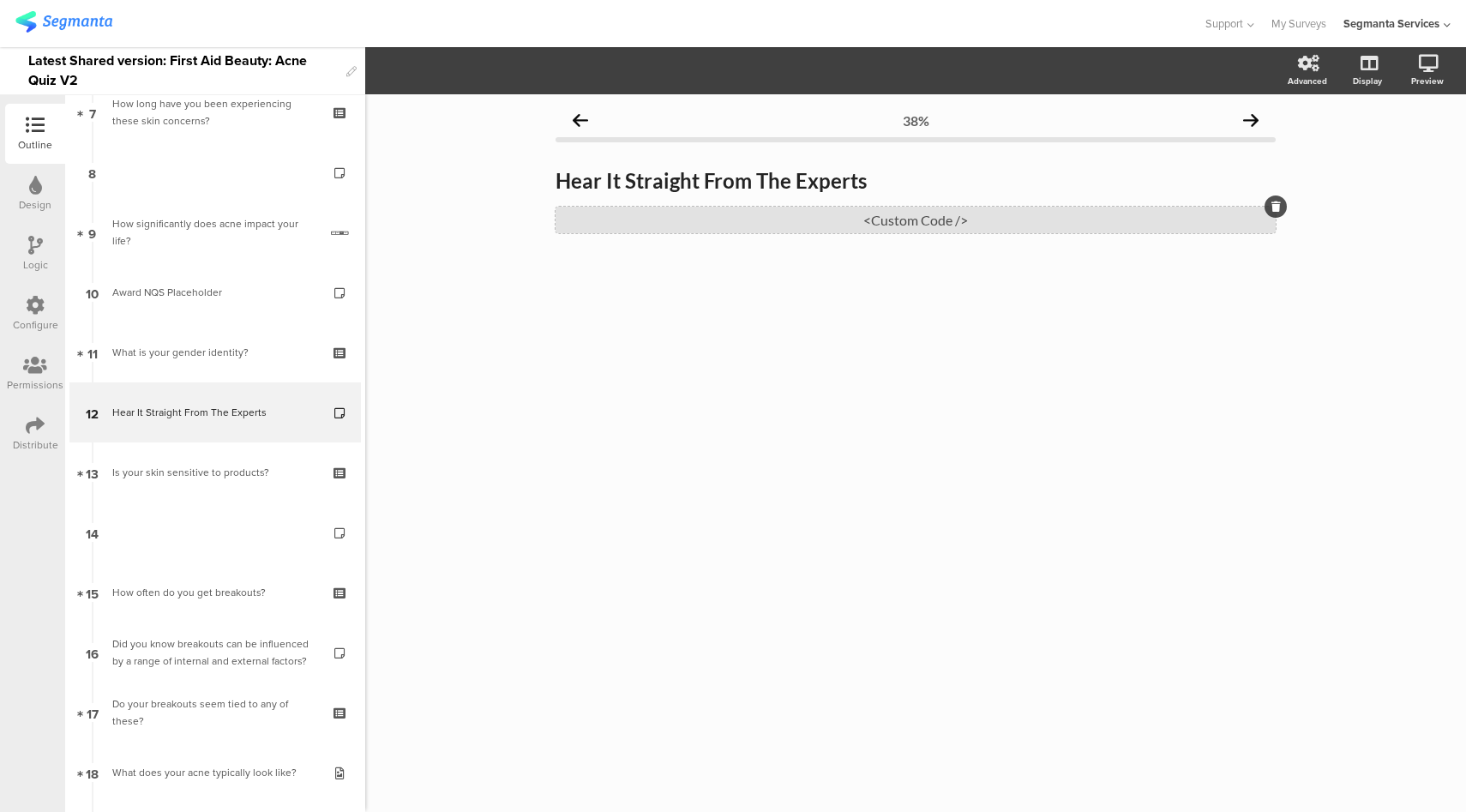
click at [1082, 220] on div "<Custom Code />" at bounding box center [915, 220] width 720 height 27
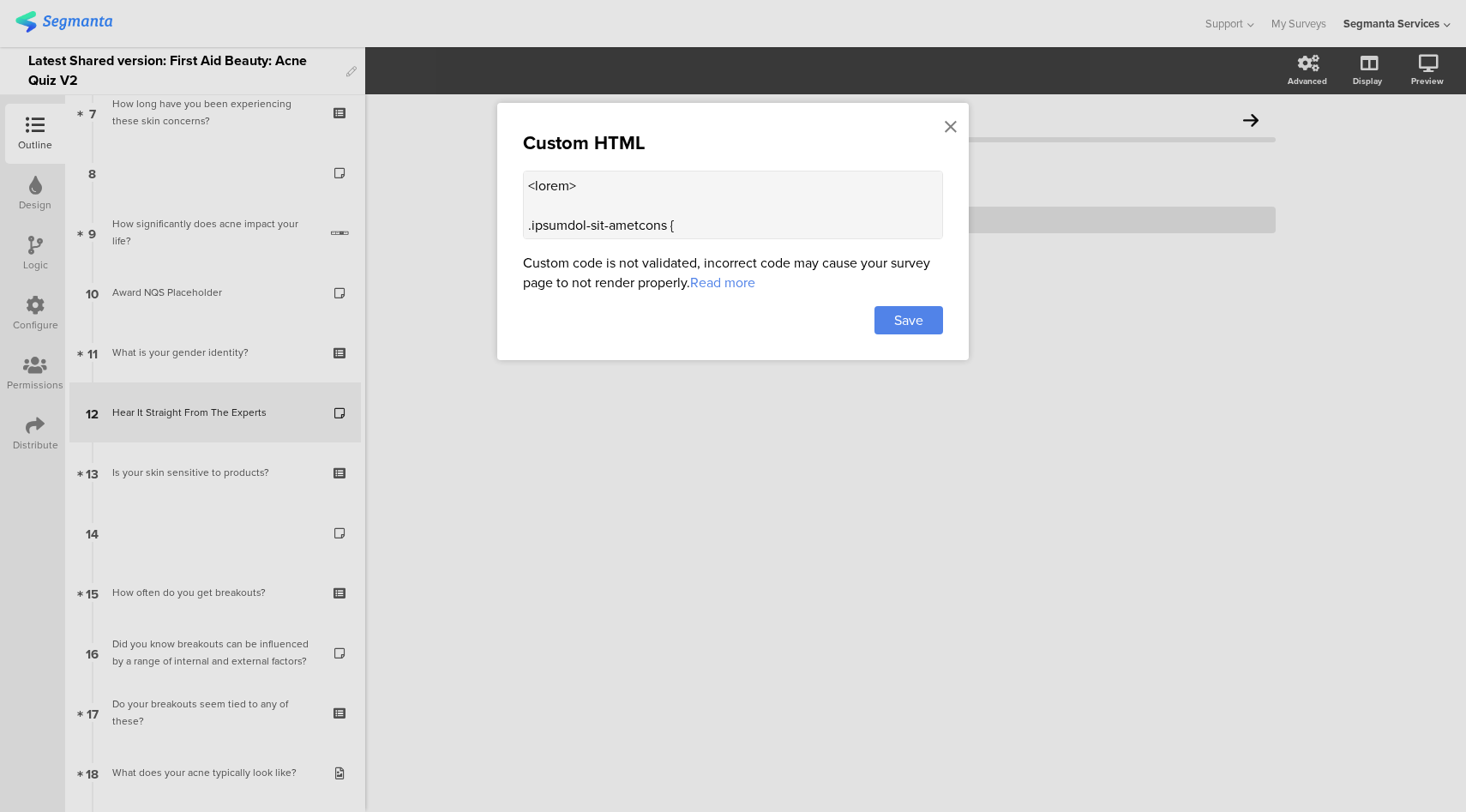
click at [699, 191] on textarea at bounding box center [733, 205] width 420 height 69
paste textarea "const AUTOPLAY_DELAY = 8000; const TRANSITION = 'transform 0.6s ease-in-out'; f…"
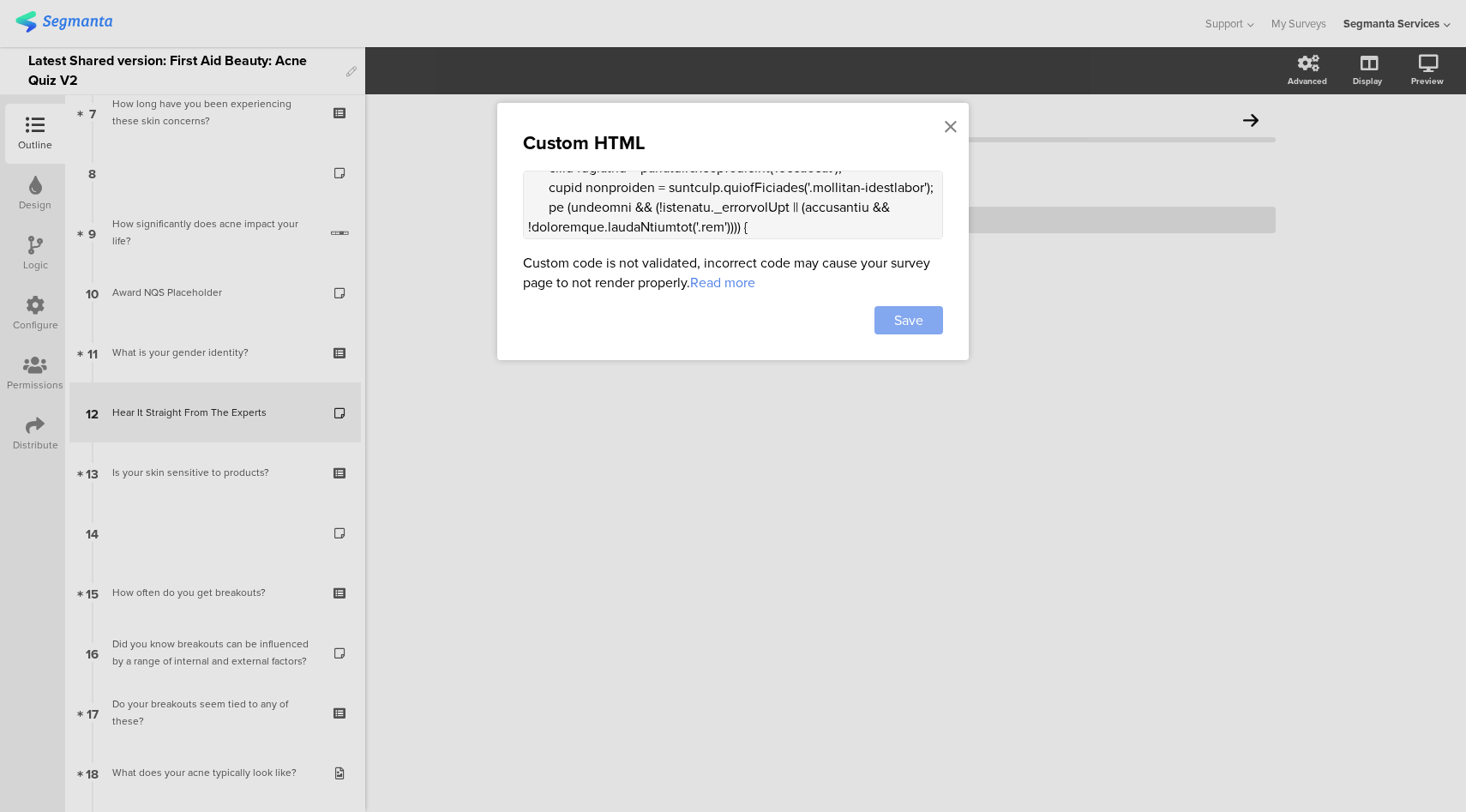
type textarea "<style> .progress-bar-segments { display: none !important; } .animated-router-v…"
click at [928, 326] on div "Save" at bounding box center [909, 320] width 69 height 29
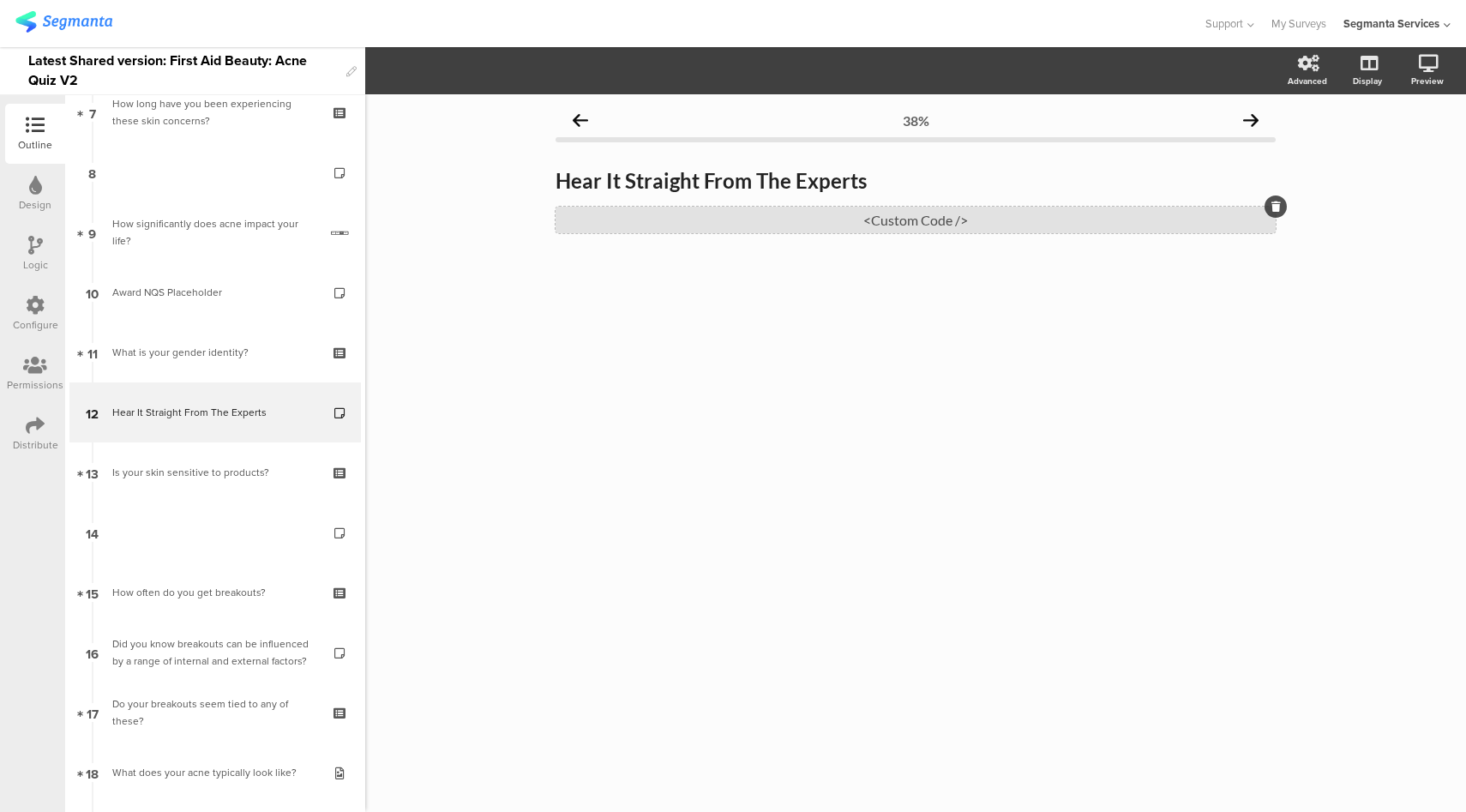
click at [781, 228] on div "<Custom Code />" at bounding box center [915, 220] width 720 height 27
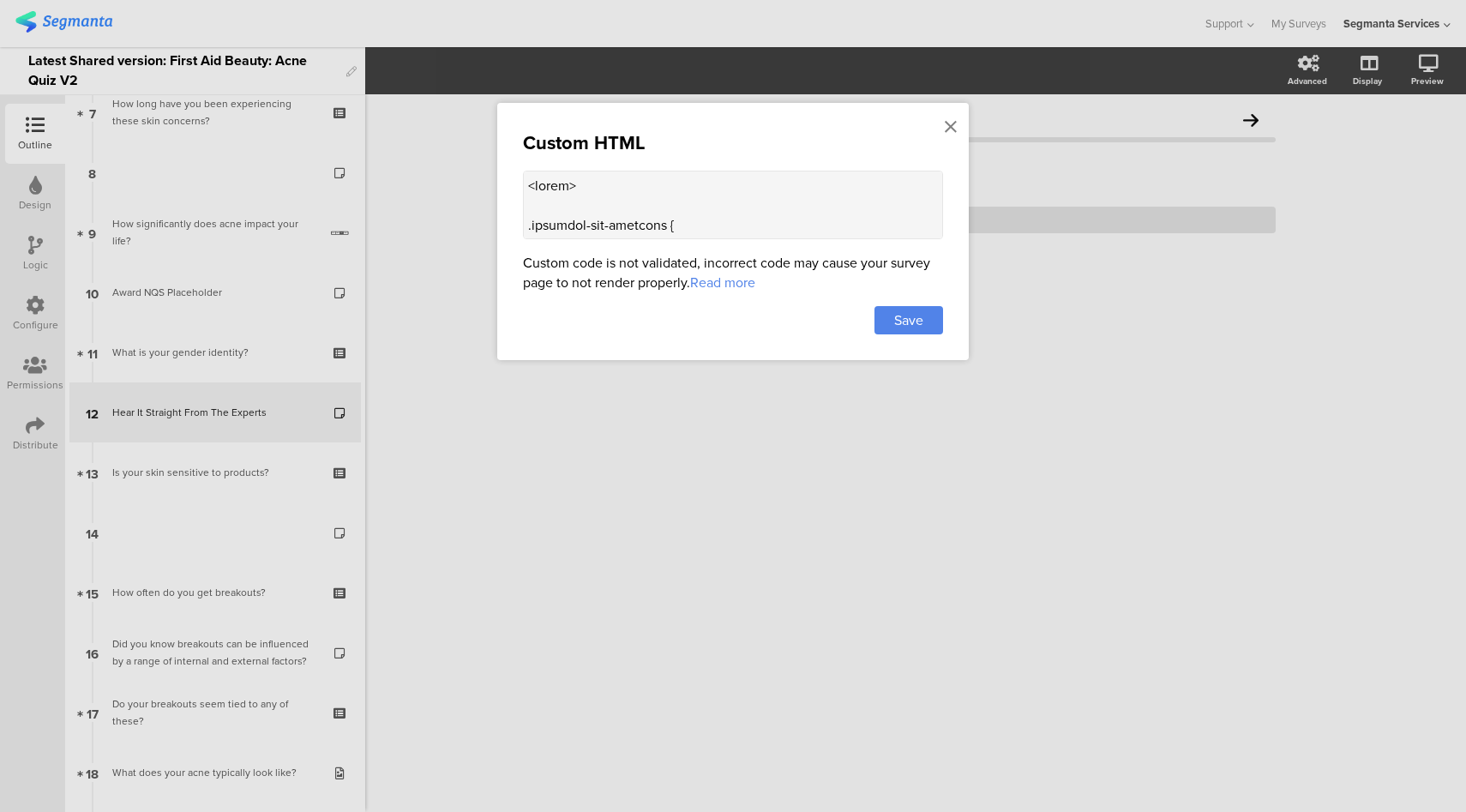
click at [720, 221] on textarea at bounding box center [733, 205] width 420 height 69
paste textarea "() { // Safe, self-contained carousel initializer that re-inits or repairs as n…"
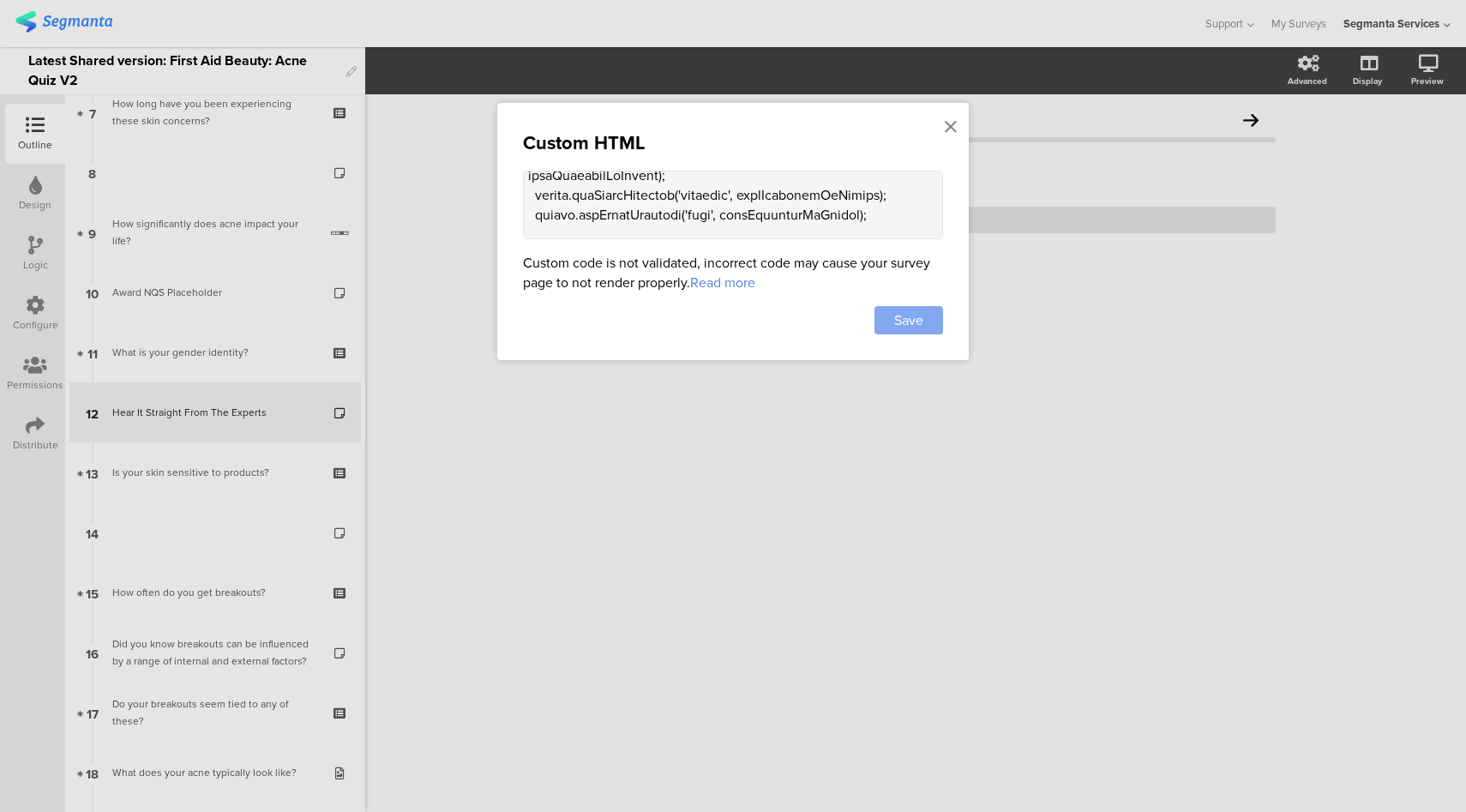
type textarea "<style> .progress-bar-segments { display: none !important; } .animated-router-v…"
click at [888, 321] on div "Save" at bounding box center [909, 320] width 69 height 29
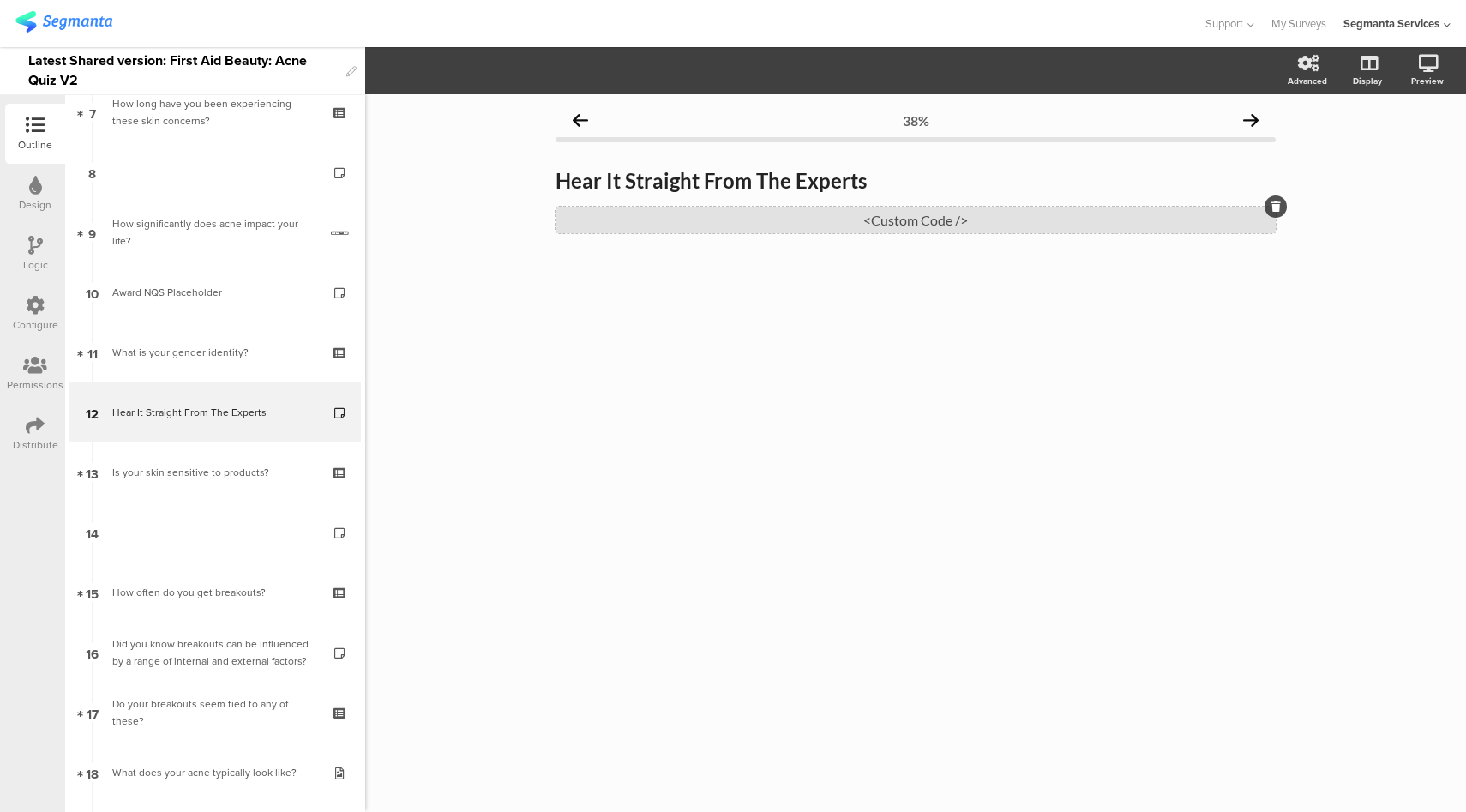
click at [915, 226] on div "<Custom Code />" at bounding box center [915, 220] width 720 height 27
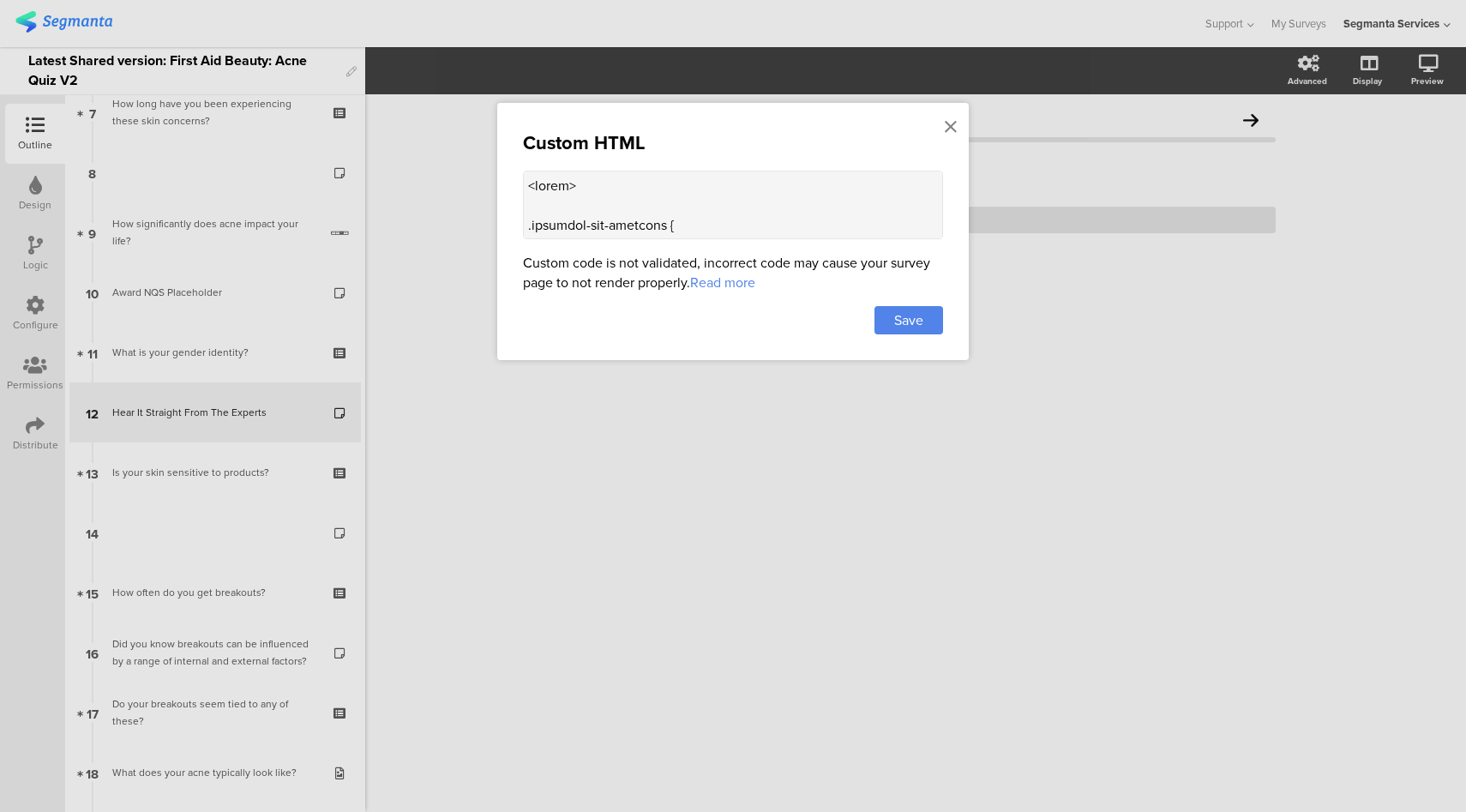
click at [766, 204] on textarea at bounding box center [733, 205] width 420 height 69
click at [952, 132] on icon at bounding box center [950, 128] width 12 height 19
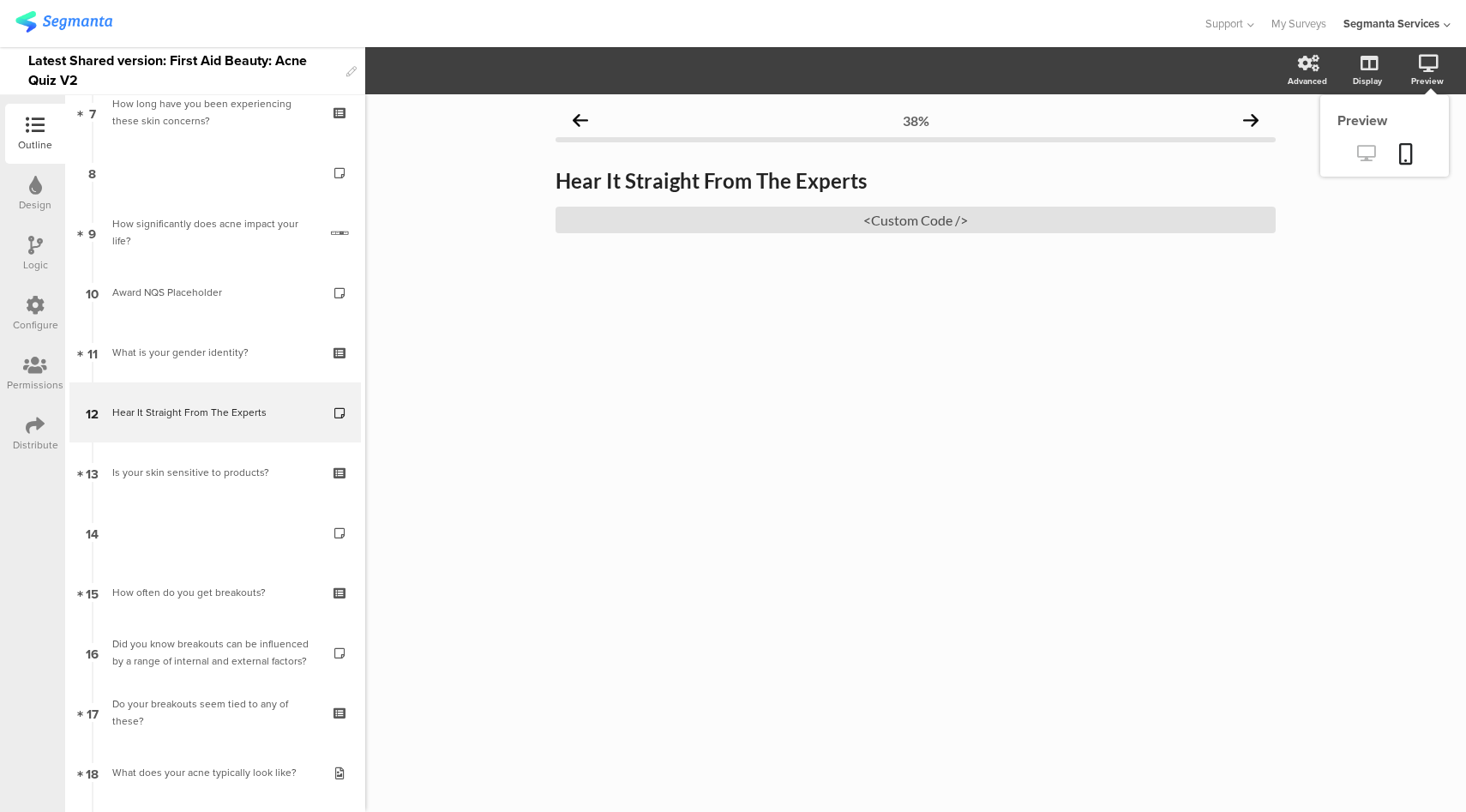
click at [1373, 155] on icon at bounding box center [1365, 152] width 18 height 16
click at [30, 429] on icon at bounding box center [35, 426] width 19 height 19
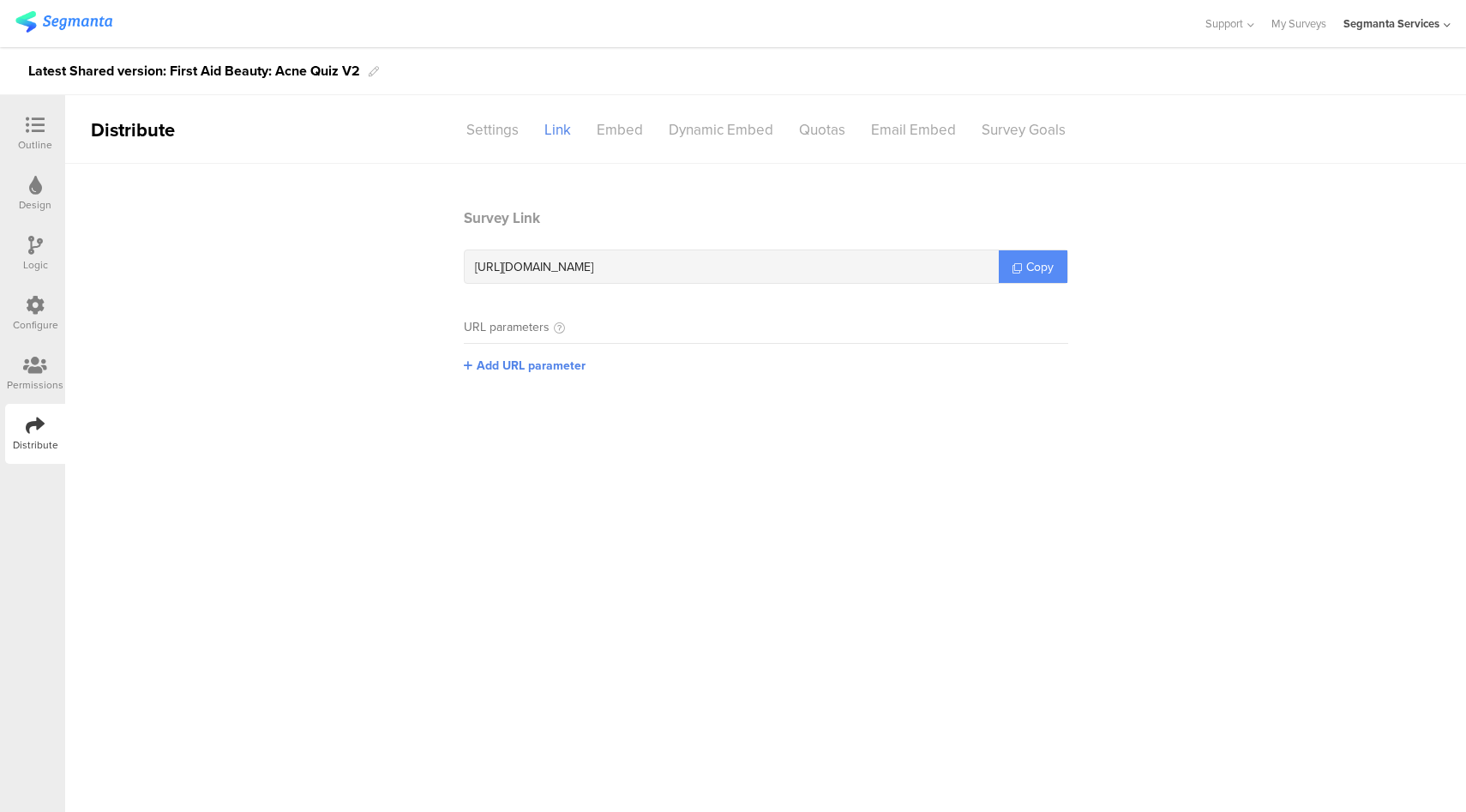
click at [1036, 271] on span "Copy" at bounding box center [1039, 267] width 28 height 18
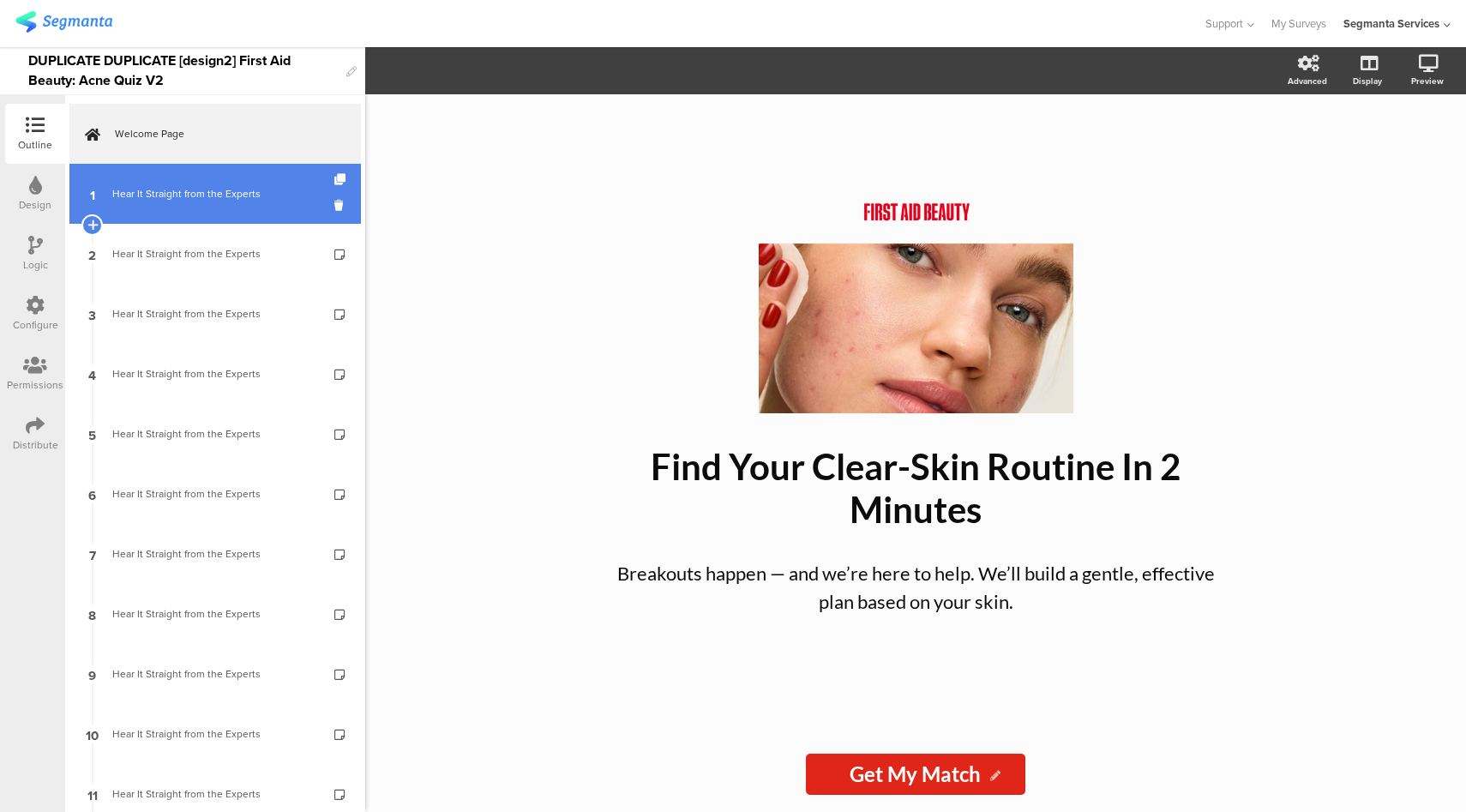
click at [198, 214] on link "1 Hear It Straight from the Experts" at bounding box center [215, 194] width 291 height 60
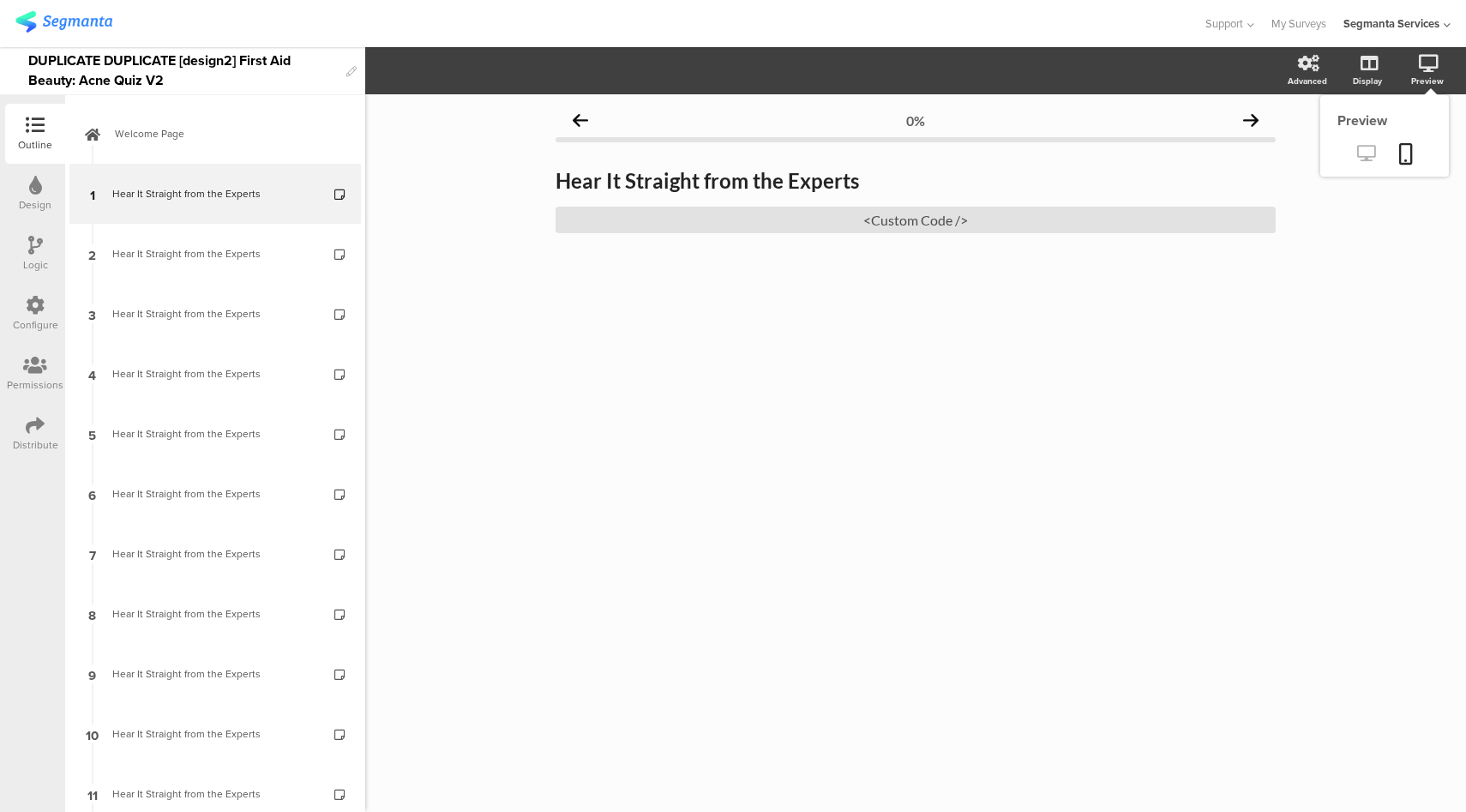
click at [1371, 156] on icon at bounding box center [1365, 152] width 18 height 16
click at [909, 222] on div "<Custom Code />" at bounding box center [915, 220] width 720 height 27
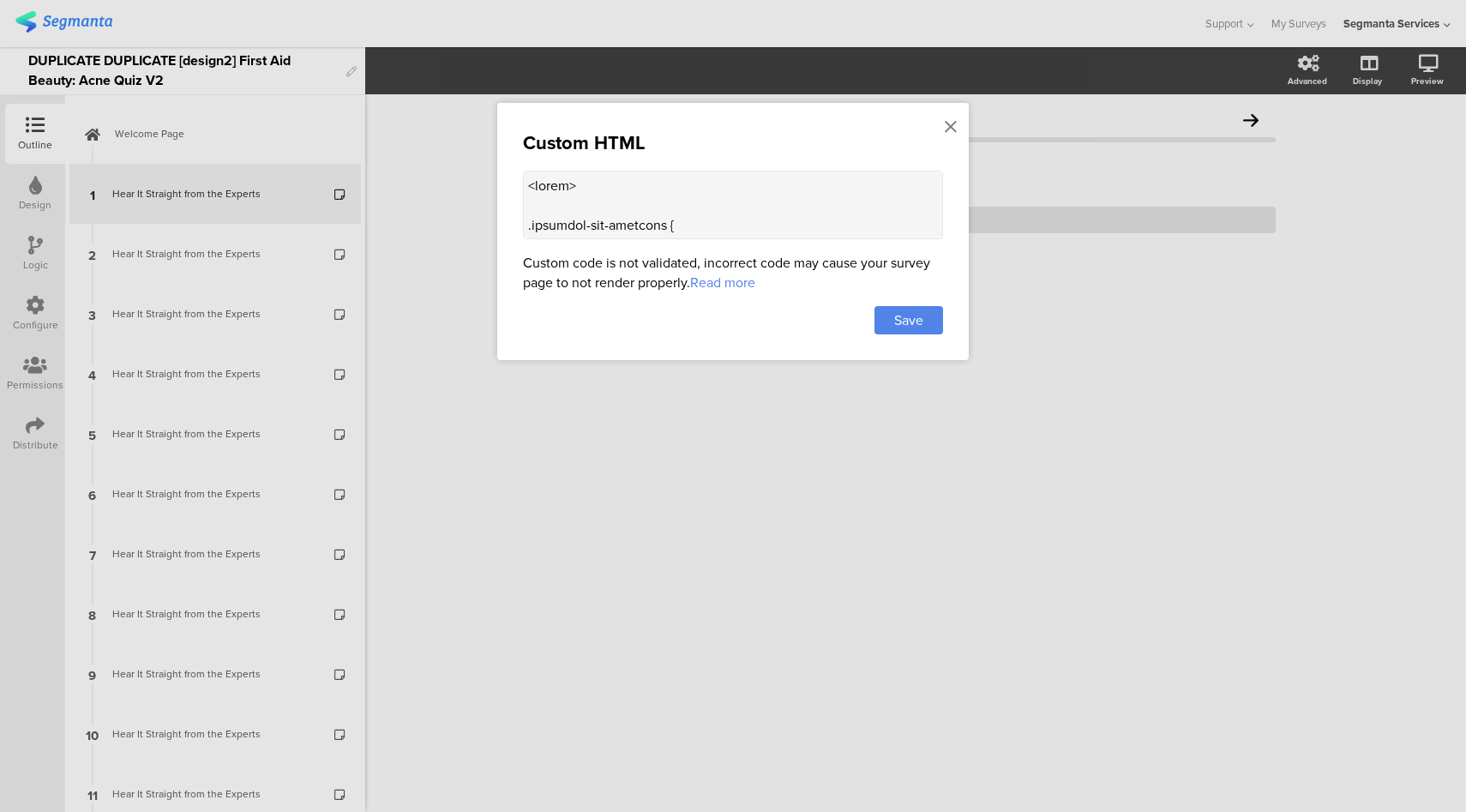
click at [724, 176] on textarea at bounding box center [733, 205] width 420 height 69
